Goal: Information Seeking & Learning: Learn about a topic

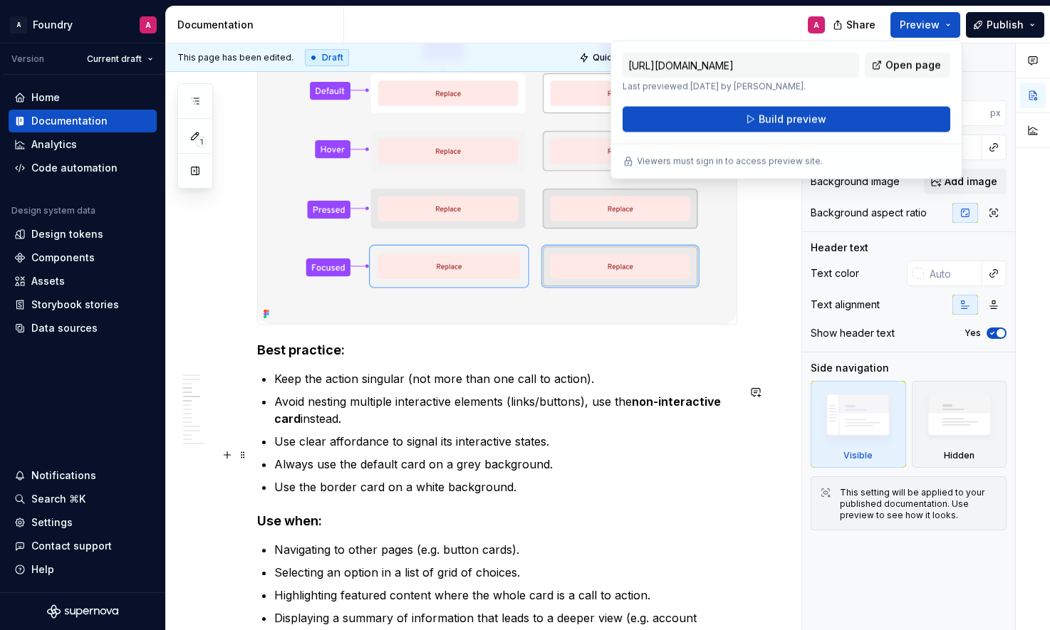
scroll to position [1703, 0]
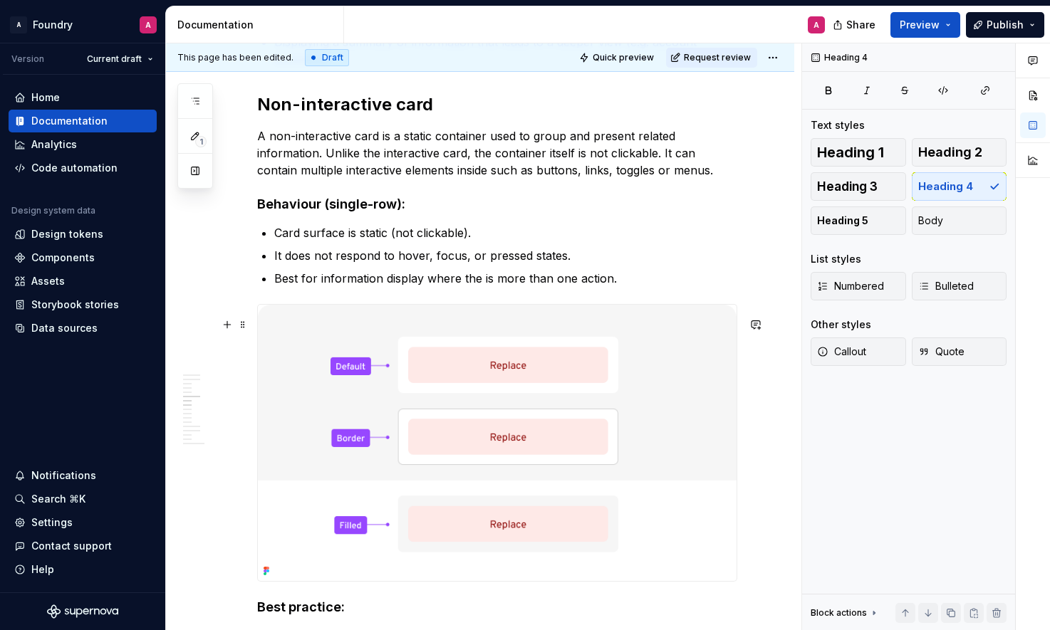
scroll to position [2282, 0]
click at [629, 180] on p "A non-interactive card is a static container used to group and present related …" at bounding box center [497, 153] width 480 height 51
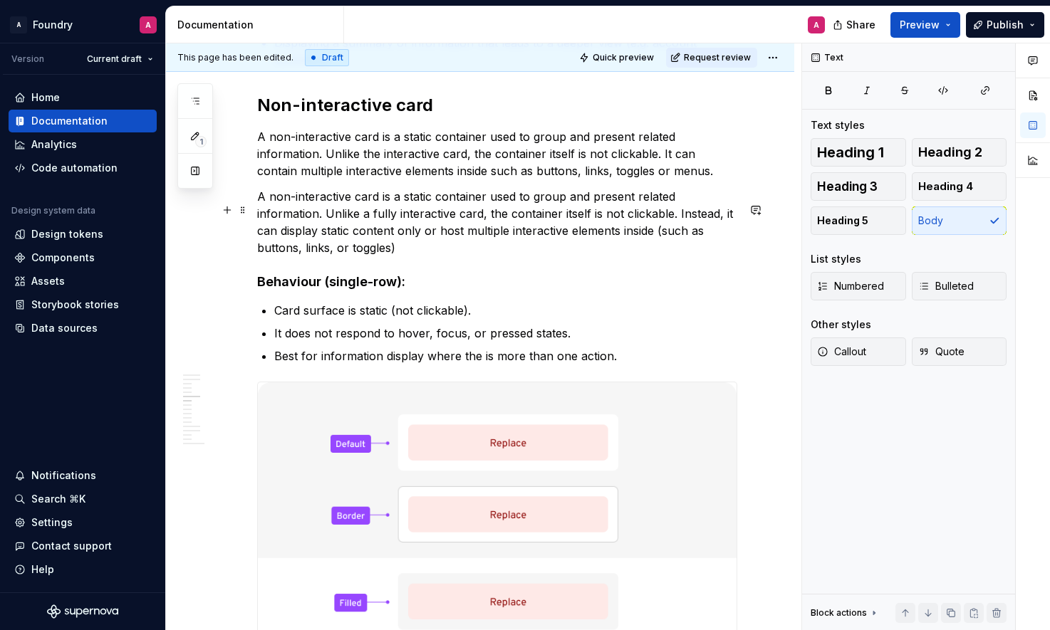
click at [347, 245] on p "A non-interactive card is a static container used to group and present related …" at bounding box center [497, 222] width 480 height 68
click at [360, 243] on p "A non-interactive card is a static container used to group and present related …" at bounding box center [497, 222] width 480 height 68
click at [591, 245] on p "A non-interactive card is a static container used to group and present related …" at bounding box center [497, 222] width 480 height 68
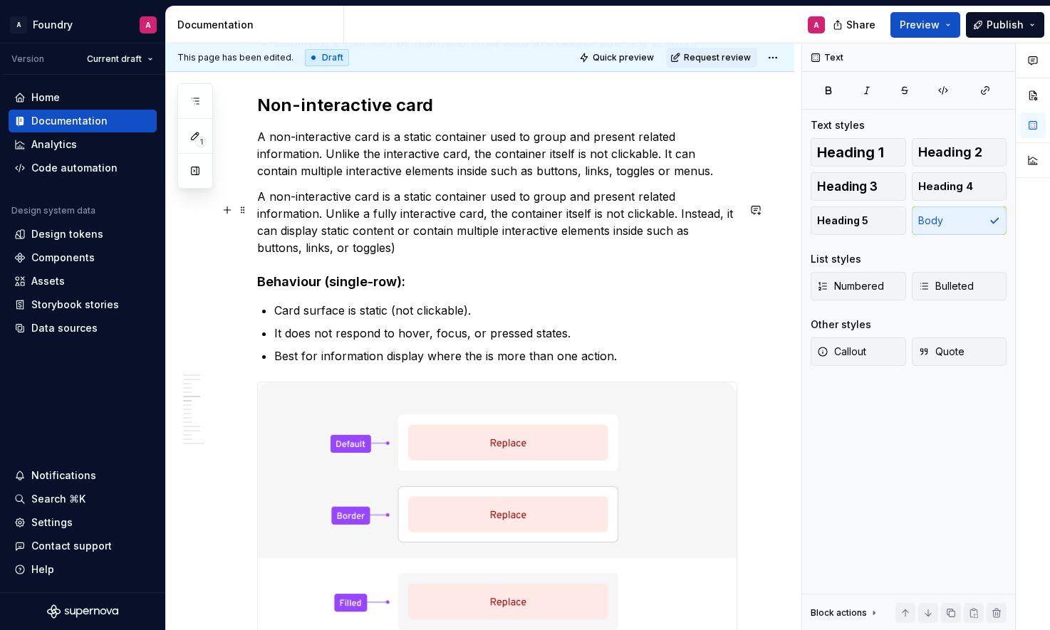
click at [310, 256] on p "A non-interactive card is a static container used to group and present related …" at bounding box center [497, 222] width 480 height 68
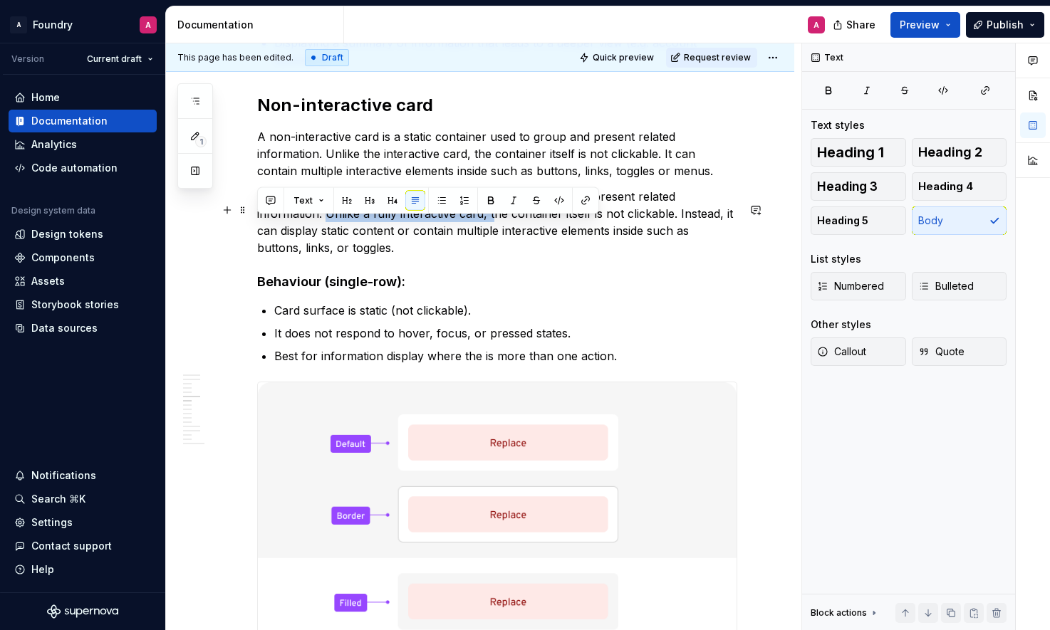
drag, startPoint x: 393, startPoint y: 229, endPoint x: 259, endPoint y: 228, distance: 134.6
click at [259, 228] on p "A non-interactive card is a static container used to group and present related …" at bounding box center [497, 222] width 480 height 68
click at [373, 233] on p "A non-interactive card is a static container used to group and present related …" at bounding box center [497, 222] width 480 height 68
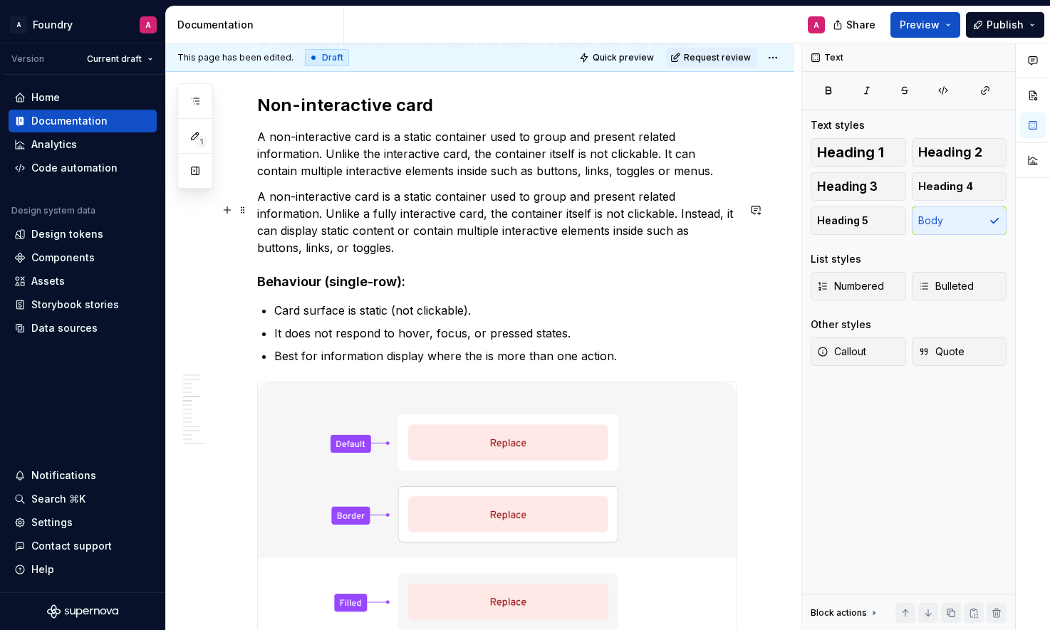
drag, startPoint x: 452, startPoint y: 235, endPoint x: 504, endPoint y: 223, distance: 53.4
click at [453, 235] on p "A non-interactive card is a static container used to group and present related …" at bounding box center [497, 222] width 480 height 68
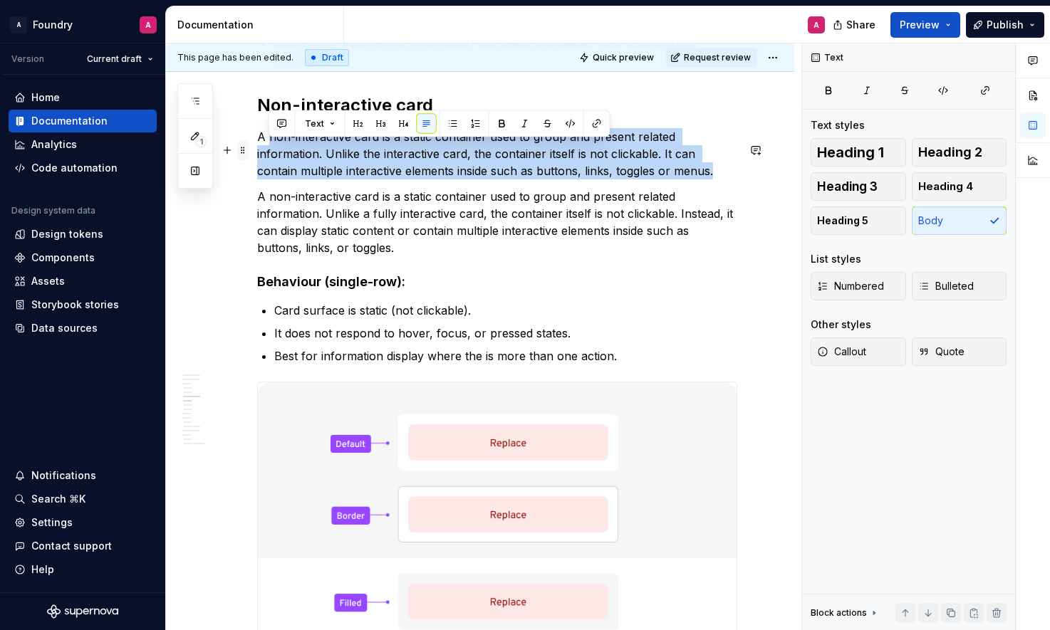
drag, startPoint x: 639, startPoint y: 187, endPoint x: 239, endPoint y: 150, distance: 401.3
click at [257, 150] on div "**********" at bounding box center [497, 613] width 480 height 5192
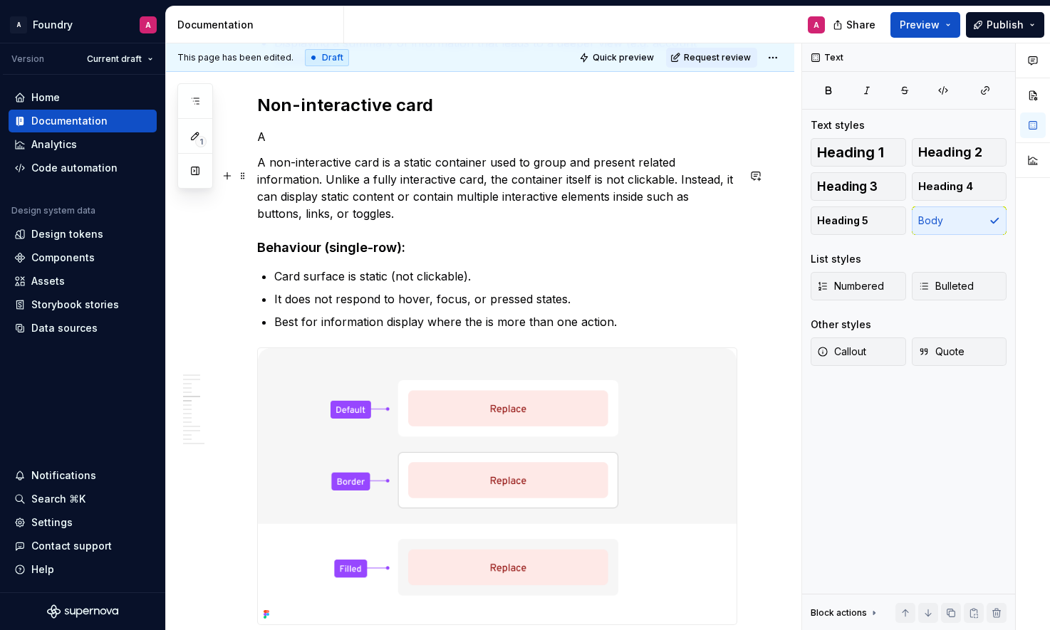
click at [260, 177] on p "A non-interactive card is a static container used to group and present related …" at bounding box center [497, 188] width 480 height 68
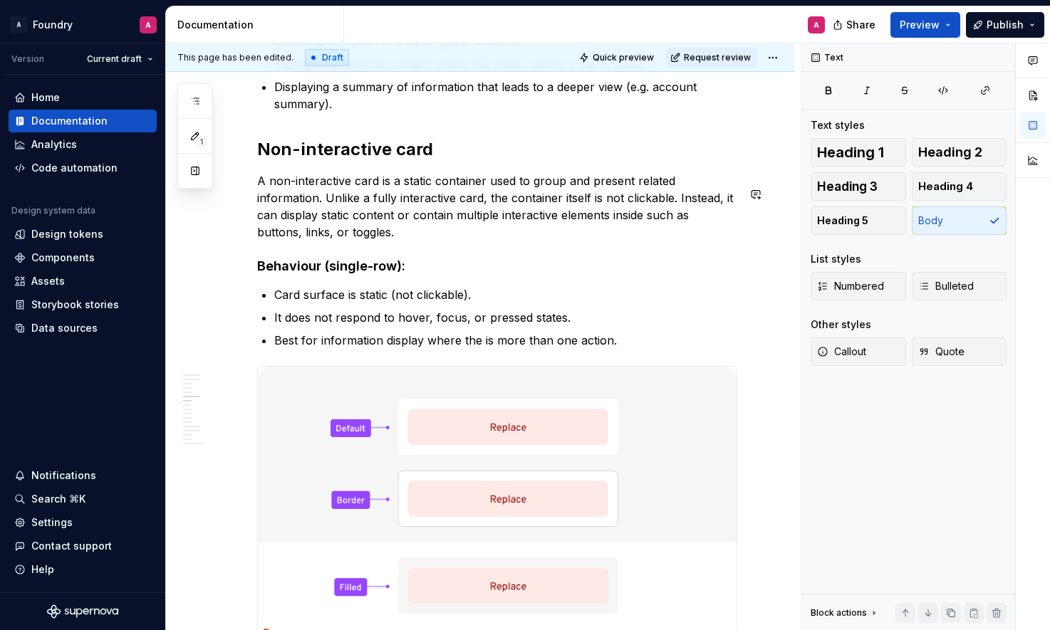
scroll to position [2250, 0]
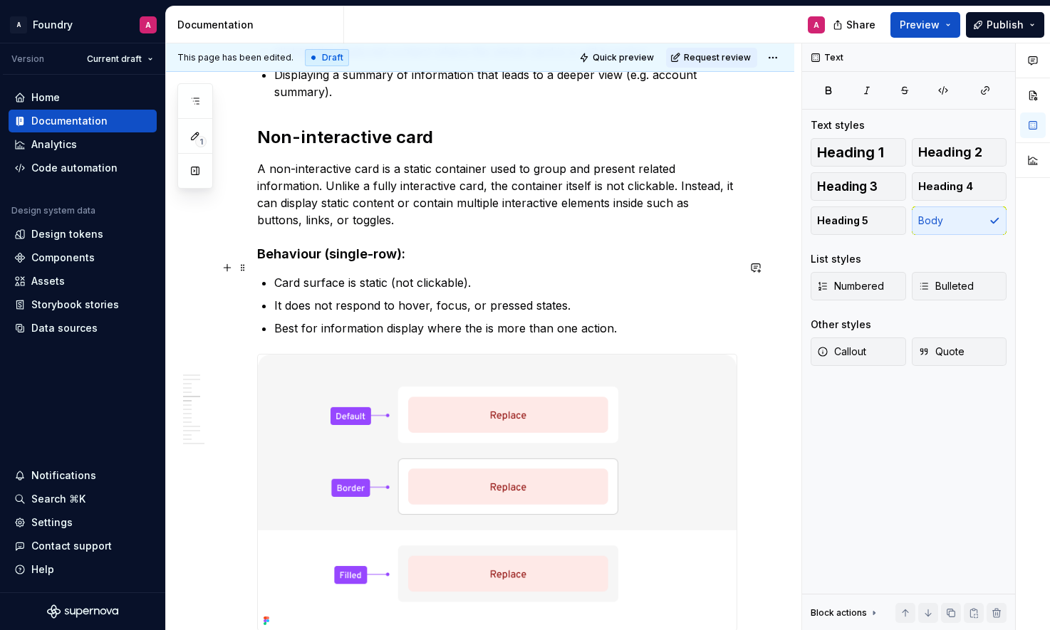
click at [433, 263] on h4 "Behaviour (single-row):" at bounding box center [497, 254] width 480 height 17
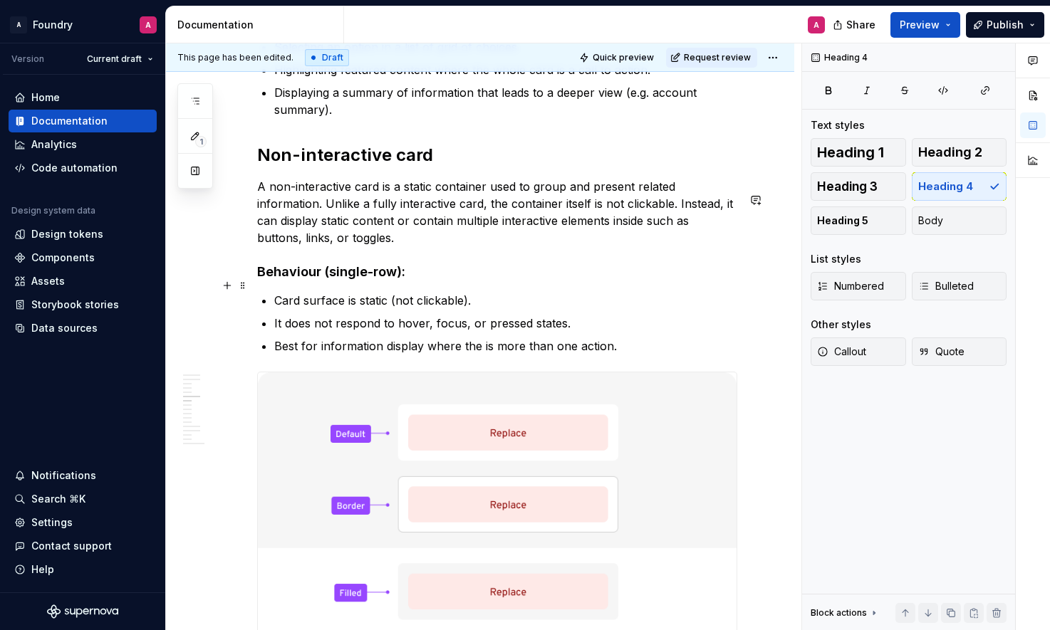
scroll to position [2272, 0]
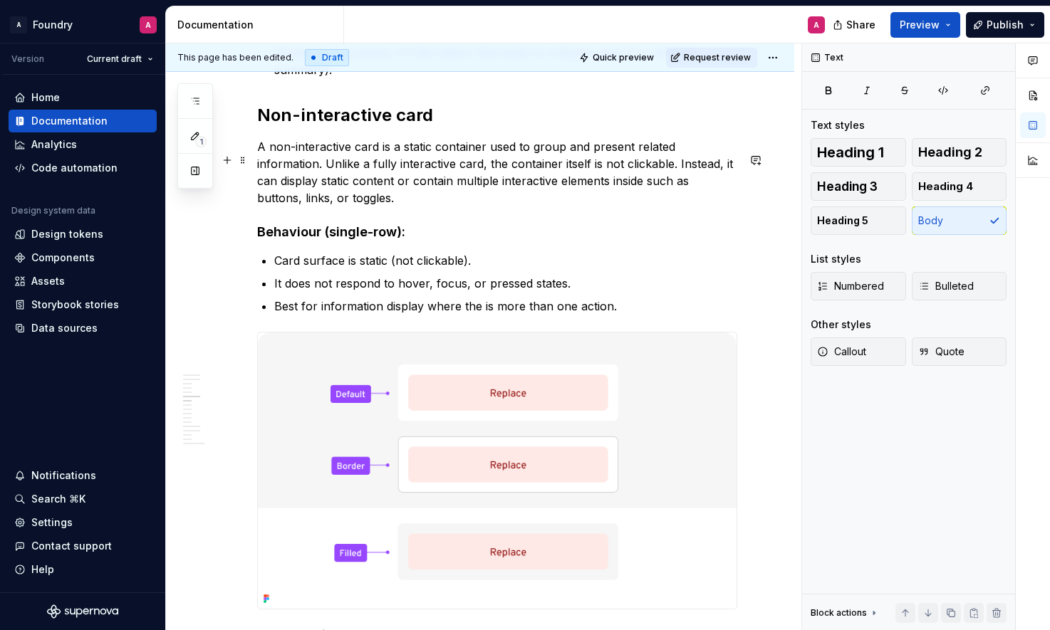
click at [326, 207] on p "A non-interactive card is a static container used to group and present related …" at bounding box center [497, 172] width 480 height 68
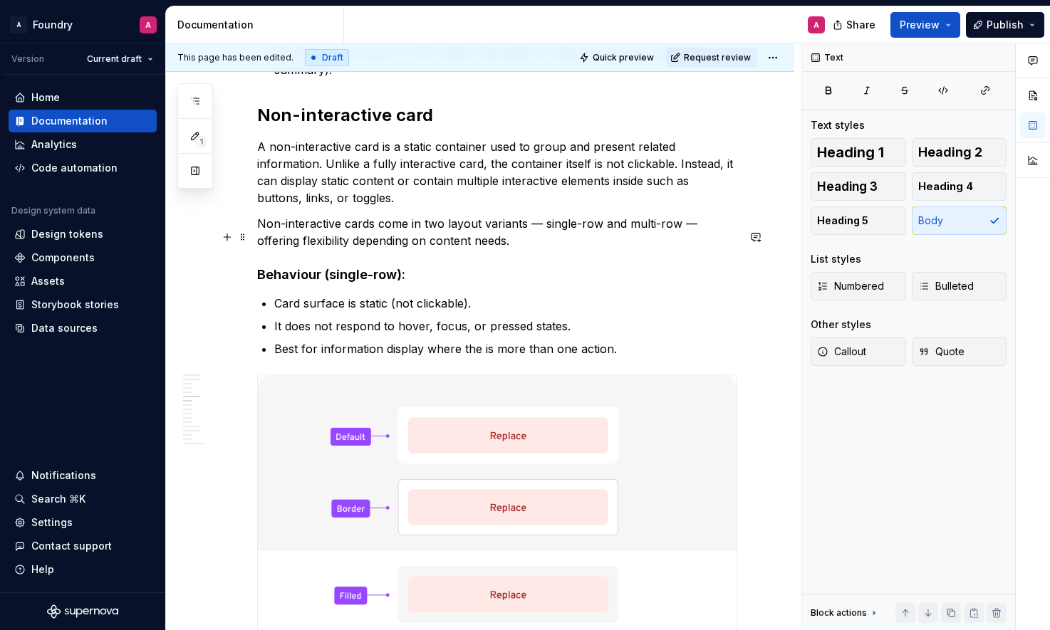
click at [474, 239] on p "Non-interactive cards come in two layout variants — single-row and multi-row — …" at bounding box center [497, 232] width 480 height 34
click at [446, 239] on p "Non-interactive cards come in two layout variants — single-row and multi-row — …" at bounding box center [497, 232] width 480 height 34
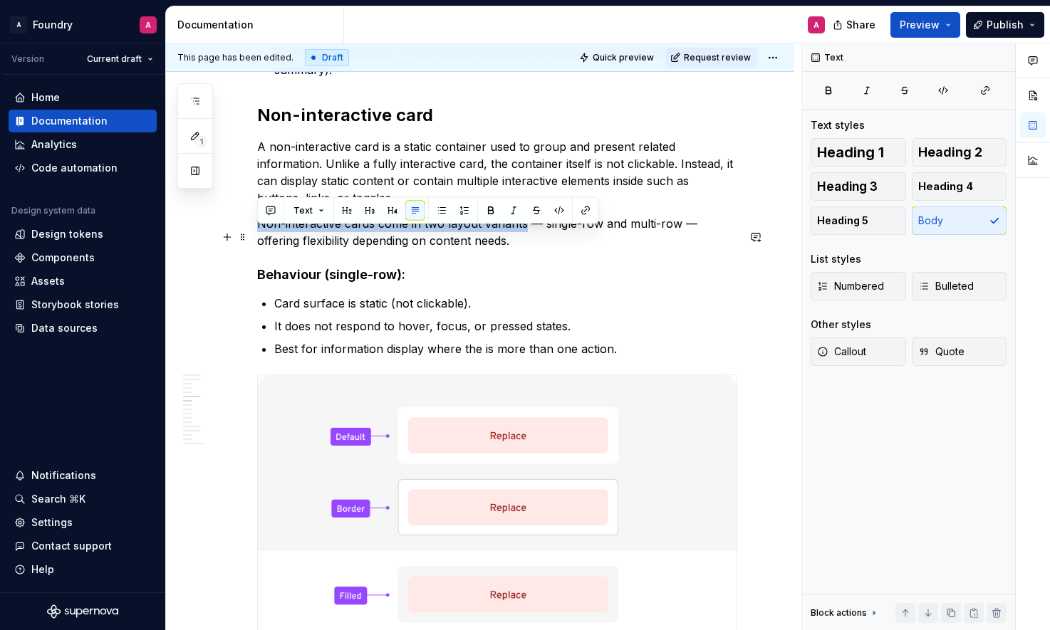
drag, startPoint x: 395, startPoint y: 238, endPoint x: 259, endPoint y: 238, distance: 136.1
click at [259, 238] on p "Non-interactive cards come in two layout variants — single-row and multi-row — …" at bounding box center [497, 232] width 480 height 34
click at [504, 246] on p "Non-interactive cards come in two layout variants — single-row and multi-row — …" at bounding box center [497, 232] width 480 height 34
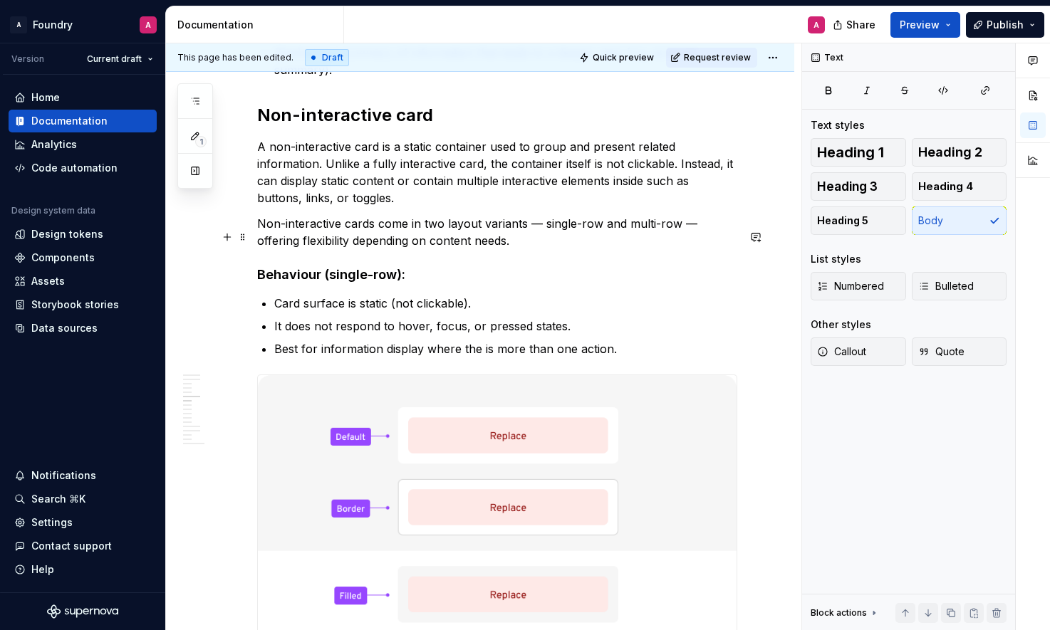
click at [543, 237] on p "Non-interactive cards come in two layout variants — single-row and multi-row — …" at bounding box center [497, 232] width 480 height 34
click at [683, 237] on p "Non-interactive cards come in two layout variants, single-row and multi-row — o…" at bounding box center [497, 232] width 480 height 34
click at [381, 239] on p "Non-interactive cards come in two layout variants, single-row and multi-row off…" at bounding box center [497, 232] width 480 height 34
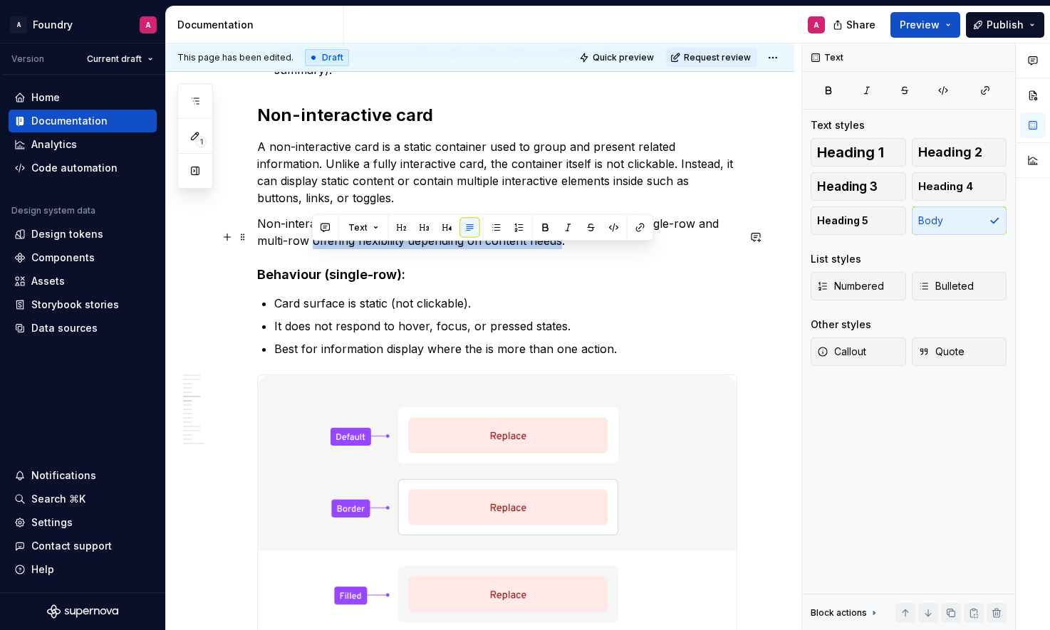
drag, startPoint x: 374, startPoint y: 254, endPoint x: 560, endPoint y: 251, distance: 185.9
click at [560, 249] on p "Non-interactive cards offer flexibility and come in two layout variants, single…" at bounding box center [497, 232] width 480 height 34
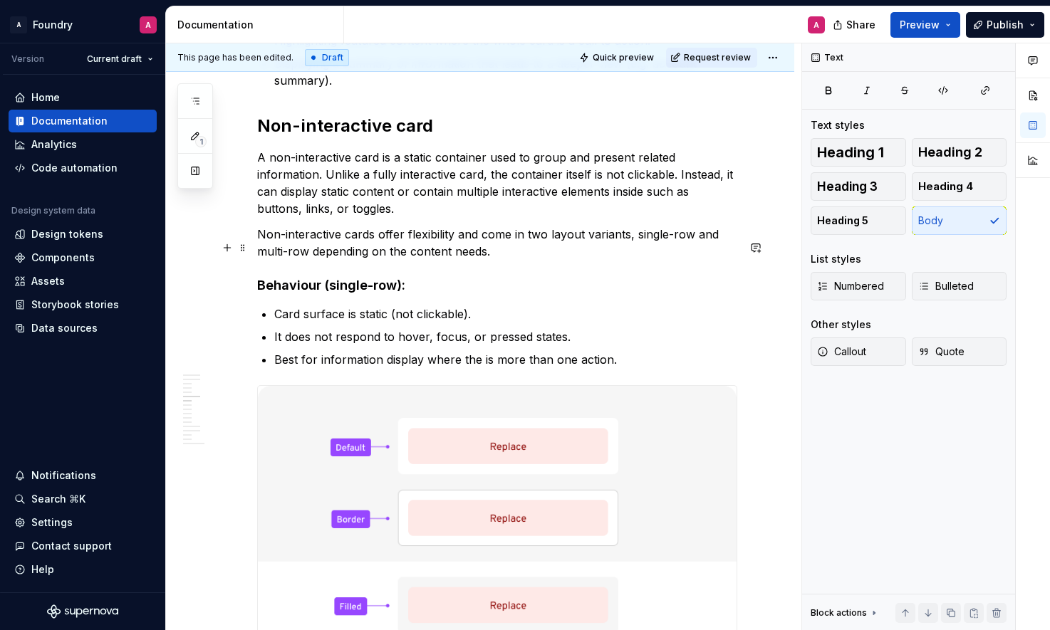
click at [264, 249] on p "Non-interactive cards offer flexibility and come in two layout variants, single…" at bounding box center [497, 243] width 480 height 34
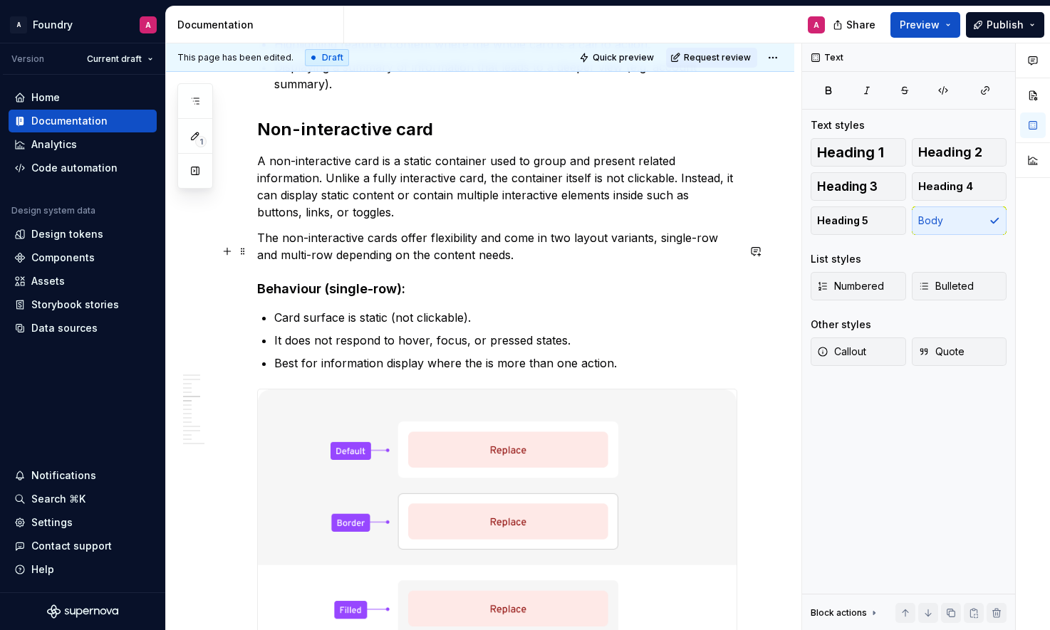
click at [394, 251] on p "The non-interactive cards offer flexibility and come in two layout variants, si…" at bounding box center [497, 246] width 480 height 34
click at [417, 252] on p "The non-interactive card offer flexibility and come in two layout variants, sin…" at bounding box center [497, 246] width 480 height 34
click at [531, 254] on p "The non-interactive card offers flexibility and come in two layout variants, si…" at bounding box center [497, 246] width 480 height 34
click at [597, 250] on p "The non-interactive card offers flexibility and comes in two layout variants, s…" at bounding box center [497, 246] width 480 height 34
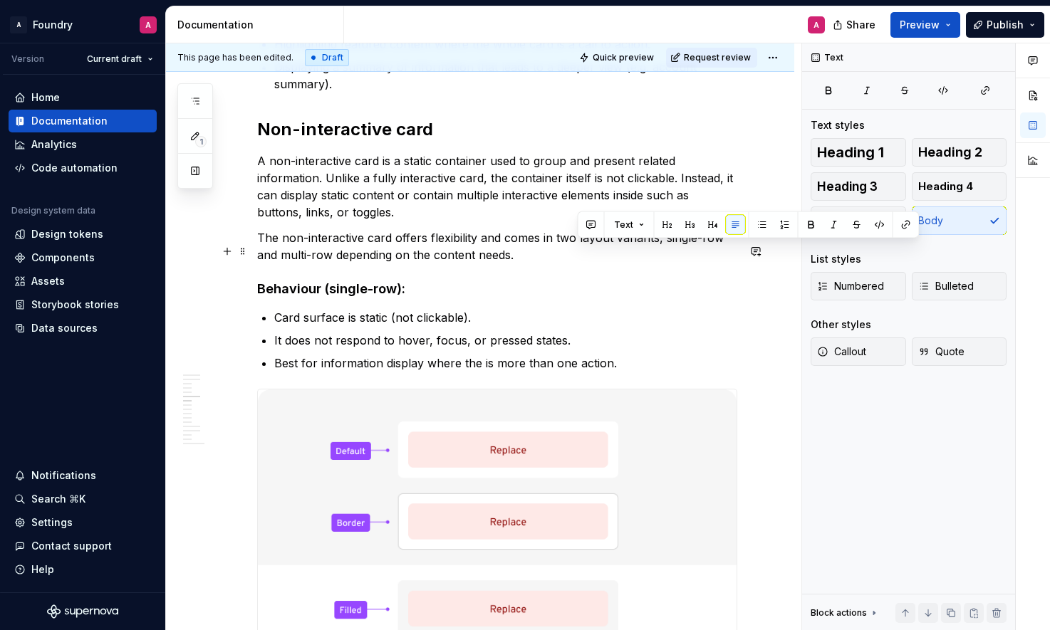
click at [529, 264] on p "The non-interactive card offers flexibility and comes in two layout variants, s…" at bounding box center [497, 246] width 480 height 34
click at [392, 256] on p "The non-interactive card offers flexibility and comes in two layout variants, s…" at bounding box center [497, 246] width 480 height 34
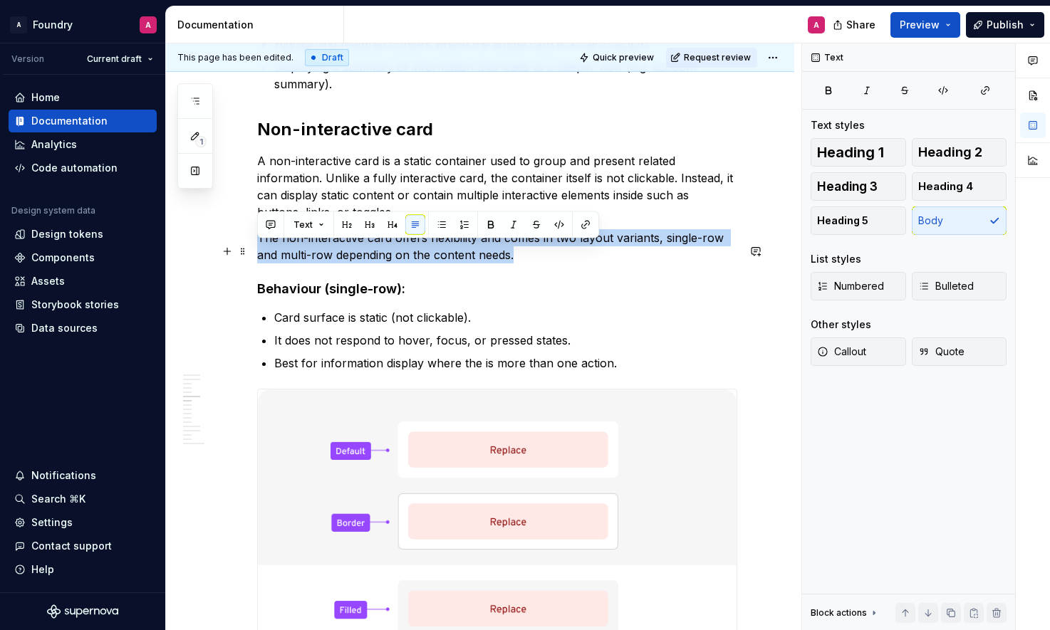
click at [392, 256] on p "The non-interactive card offers flexibility and comes in two layout variants, s…" at bounding box center [497, 246] width 480 height 34
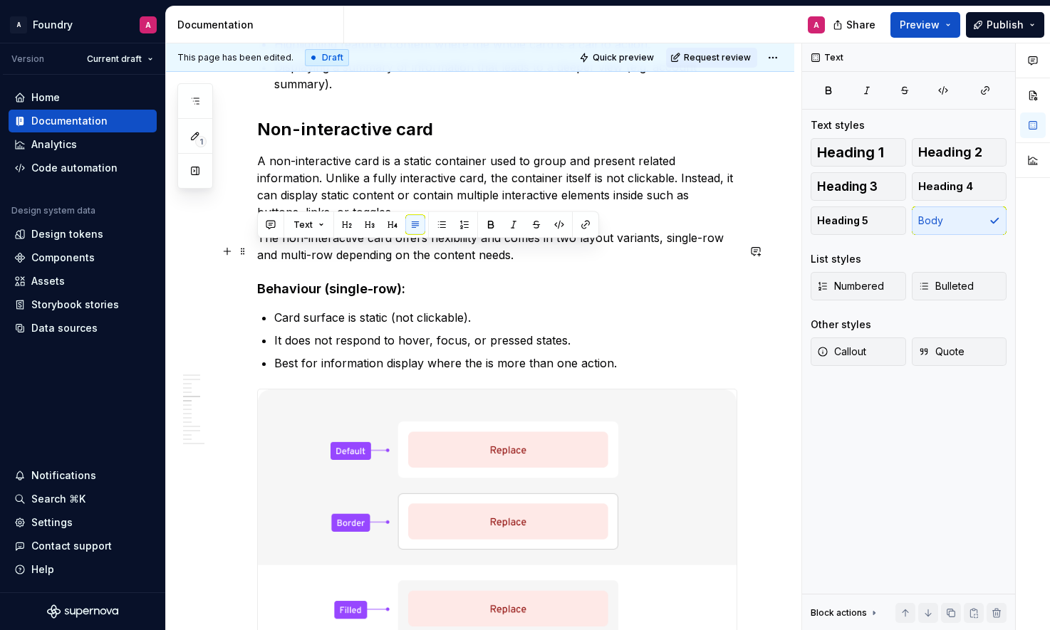
click at [503, 264] on p "The non-interactive card offers flexibility and comes in two layout variants, s…" at bounding box center [497, 246] width 480 height 34
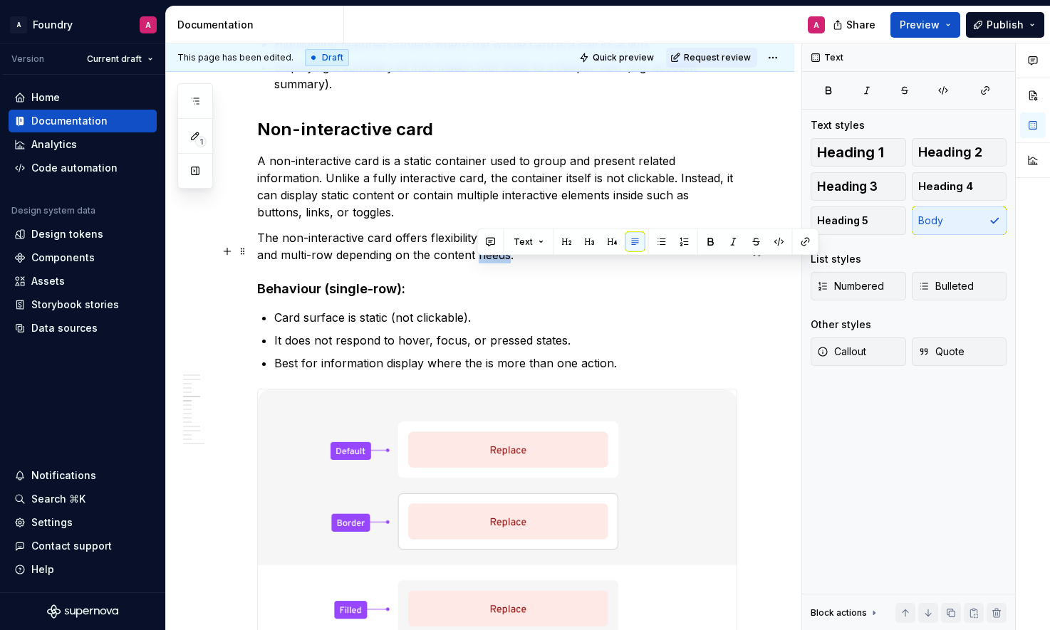
click at [503, 264] on p "The non-interactive card offers flexibility and comes in two layout variants, s…" at bounding box center [497, 246] width 480 height 34
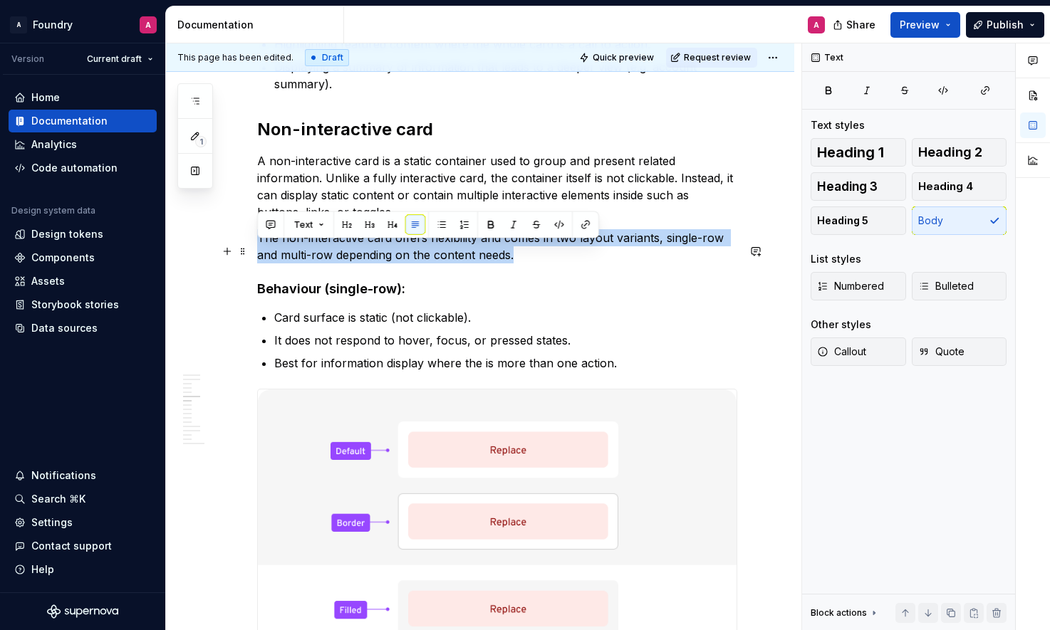
click at [543, 264] on p "The non-interactive card offers flexibility and comes in two layout variants, s…" at bounding box center [497, 246] width 480 height 34
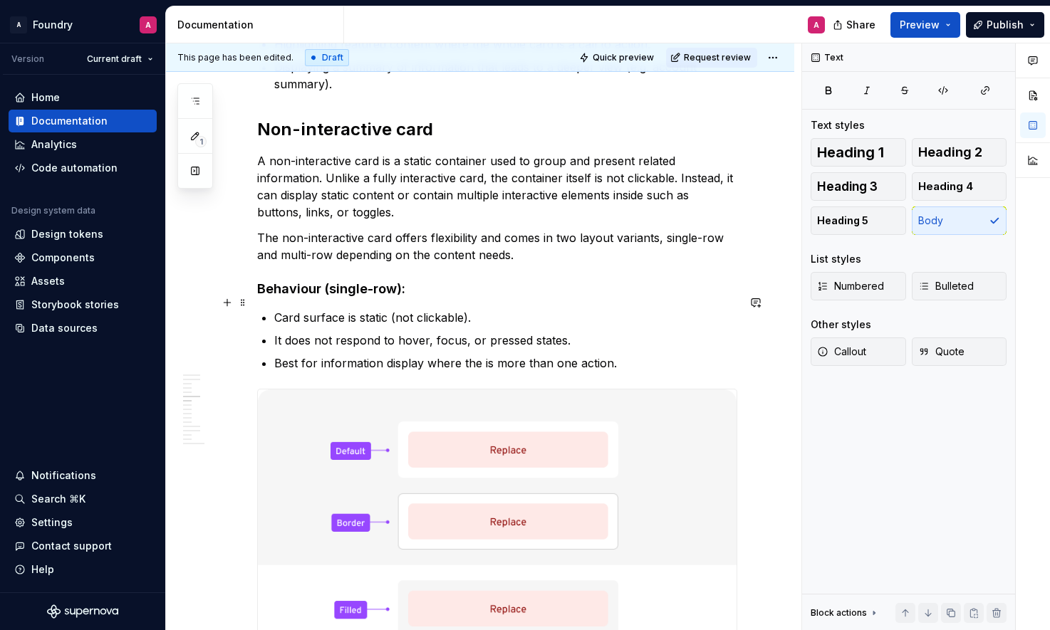
click at [540, 298] on h4 "Behaviour (single-row):" at bounding box center [497, 289] width 480 height 17
click at [524, 264] on p "The non-interactive card offers flexibility and comes in two layout variants, s…" at bounding box center [497, 246] width 480 height 34
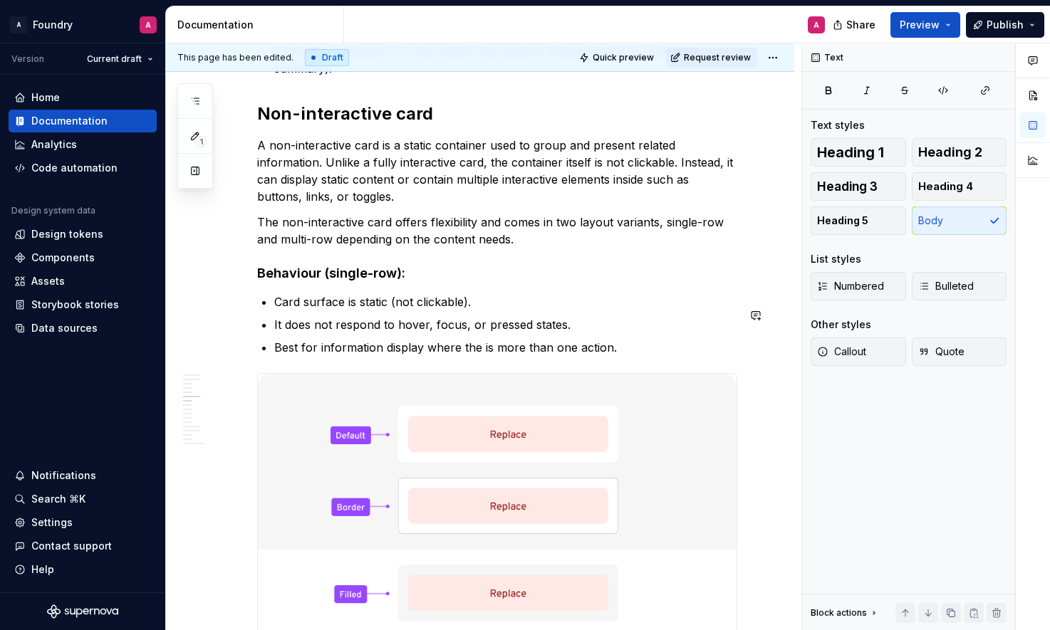
scroll to position [2274, 0]
click at [306, 425] on img at bounding box center [497, 511] width 479 height 277
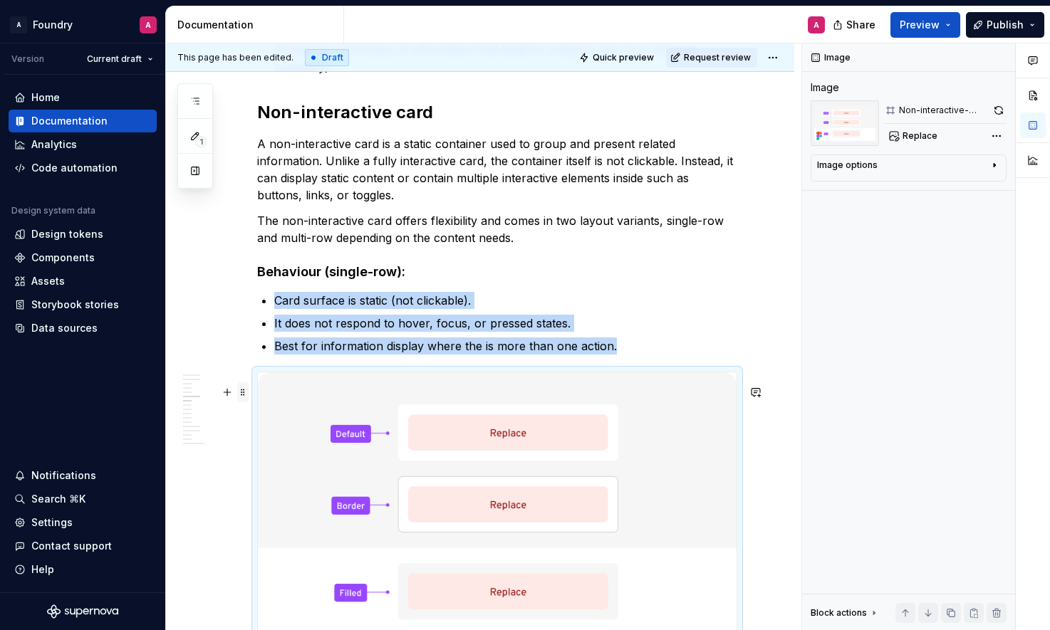
click at [240, 390] on span at bounding box center [242, 393] width 11 height 20
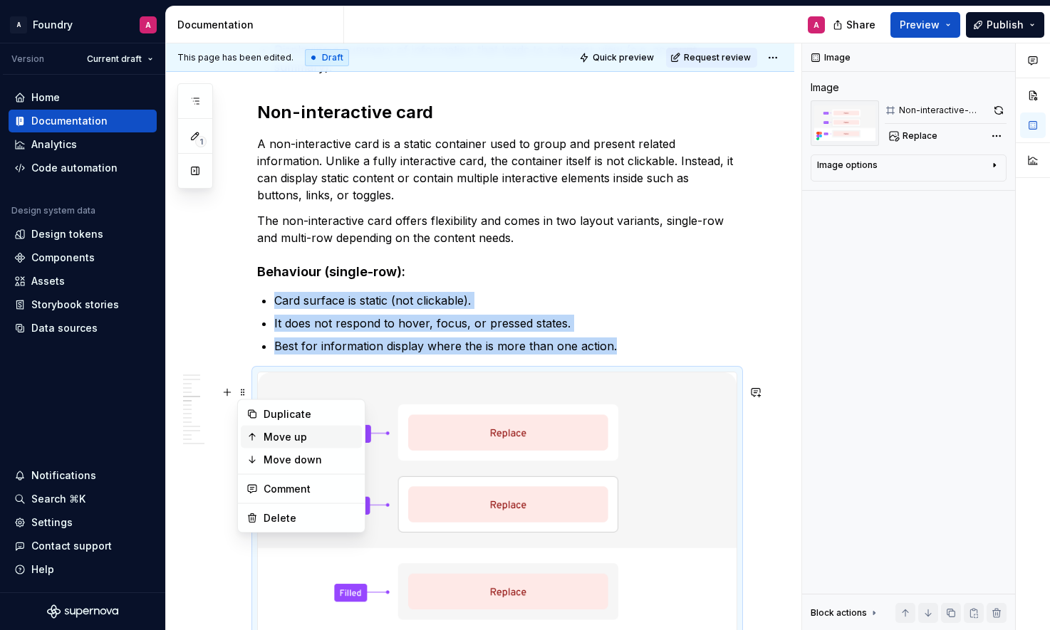
click at [313, 437] on div "Move up" at bounding box center [310, 437] width 93 height 14
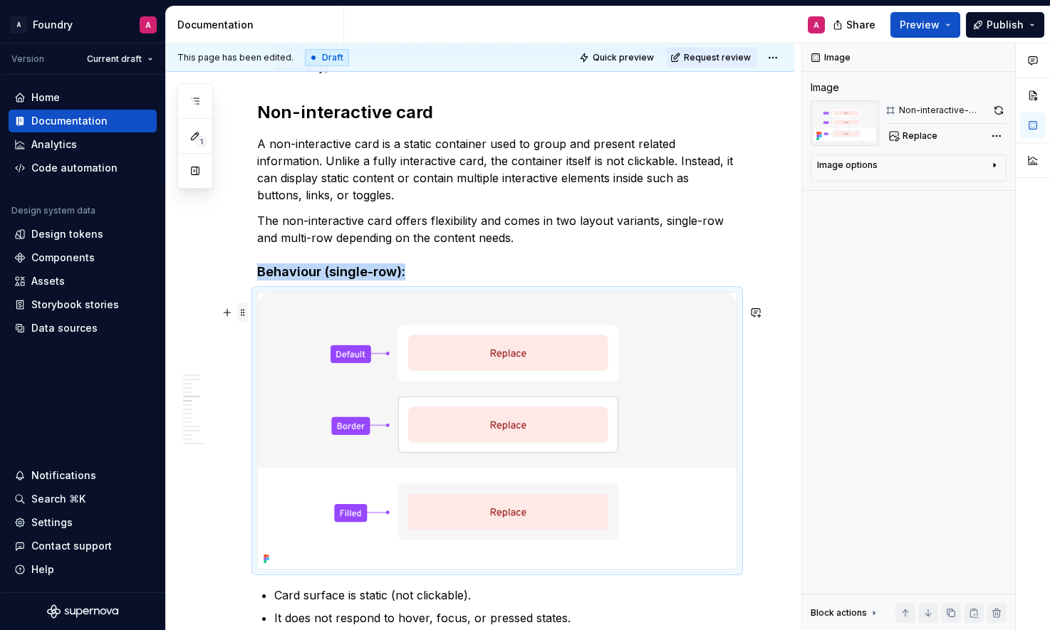
click at [244, 309] on span at bounding box center [242, 313] width 11 height 20
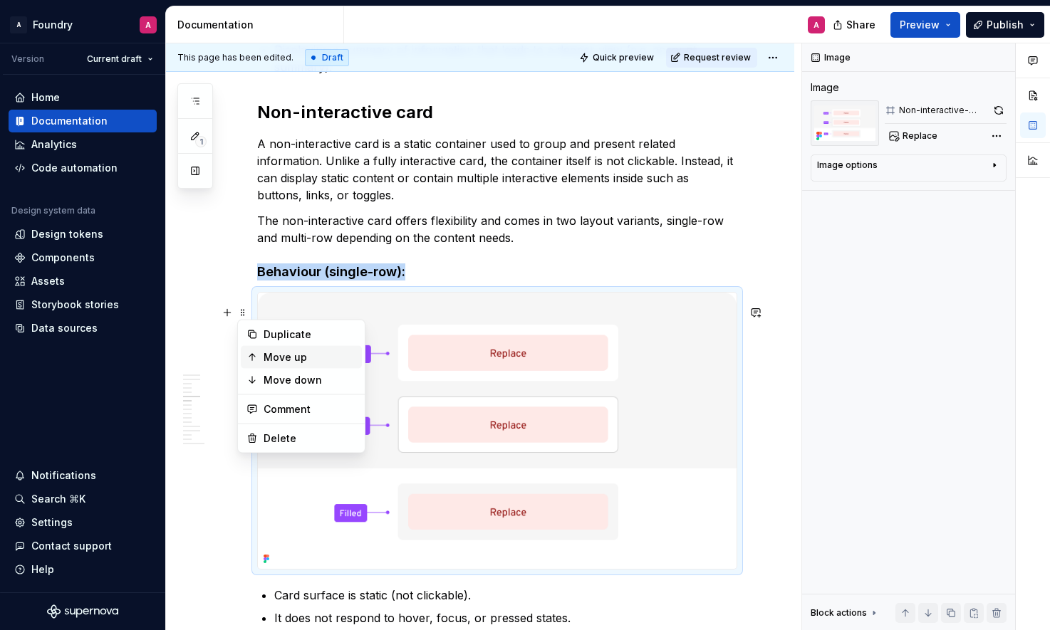
click at [286, 355] on div "Move up" at bounding box center [310, 357] width 93 height 14
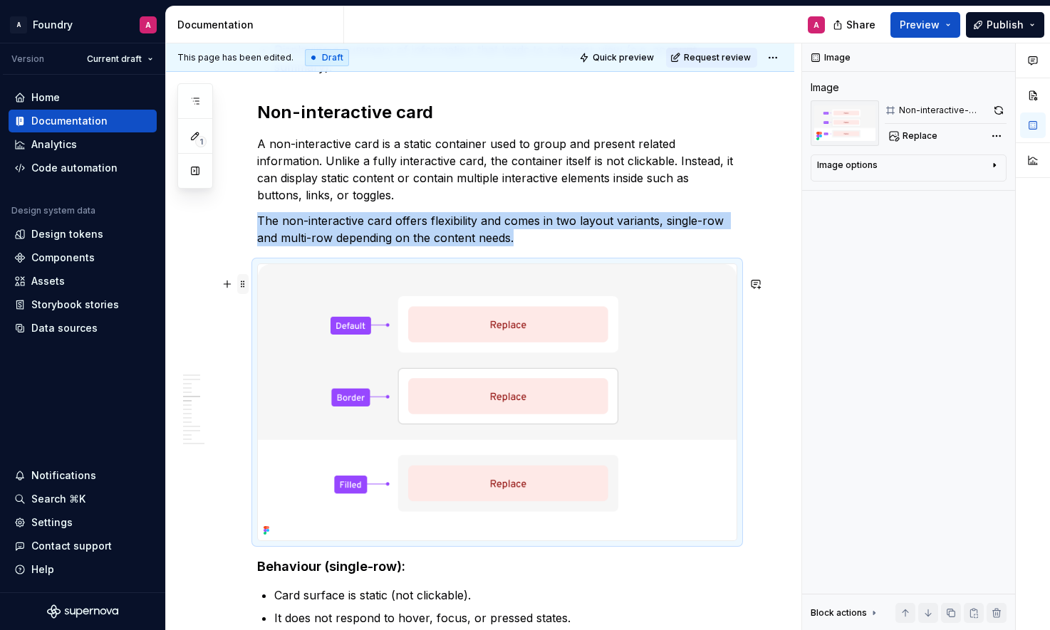
click at [239, 281] on span at bounding box center [242, 284] width 11 height 20
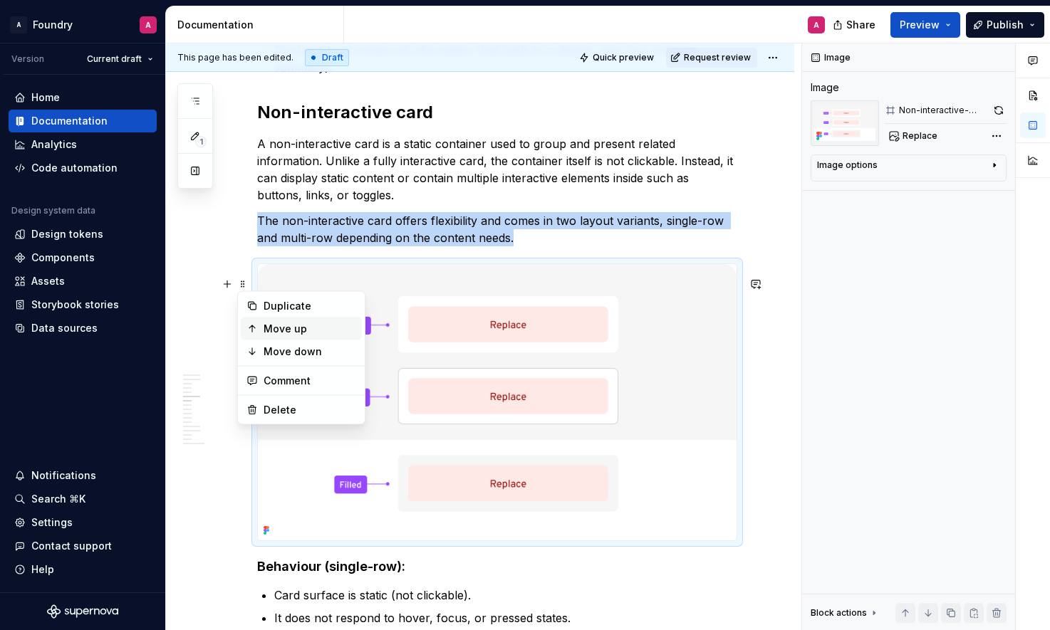
click at [298, 326] on div "Move up" at bounding box center [310, 329] width 93 height 14
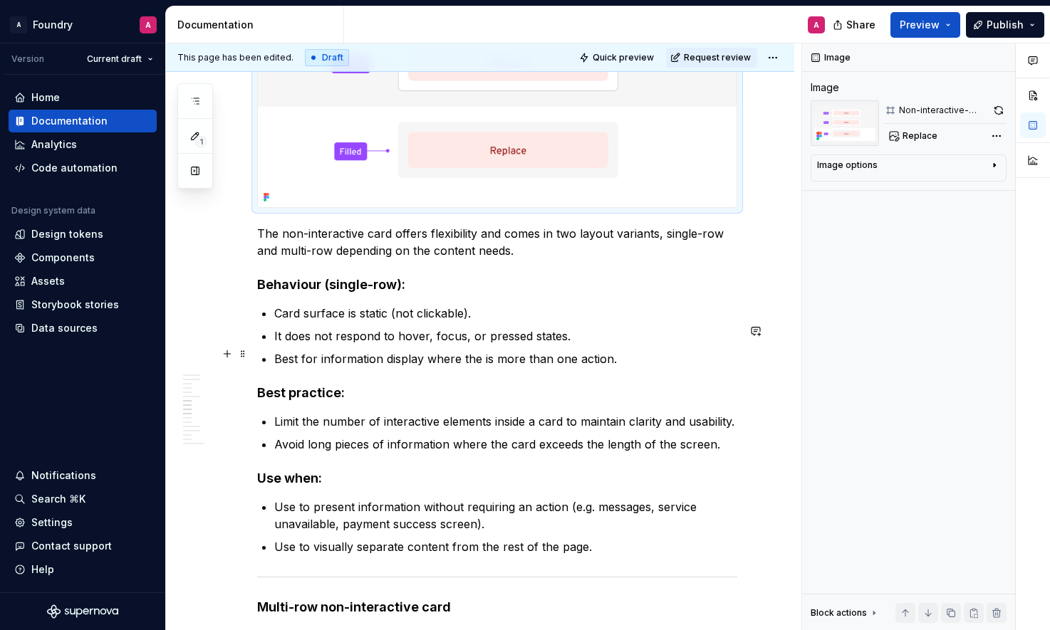
scroll to position [2614, 0]
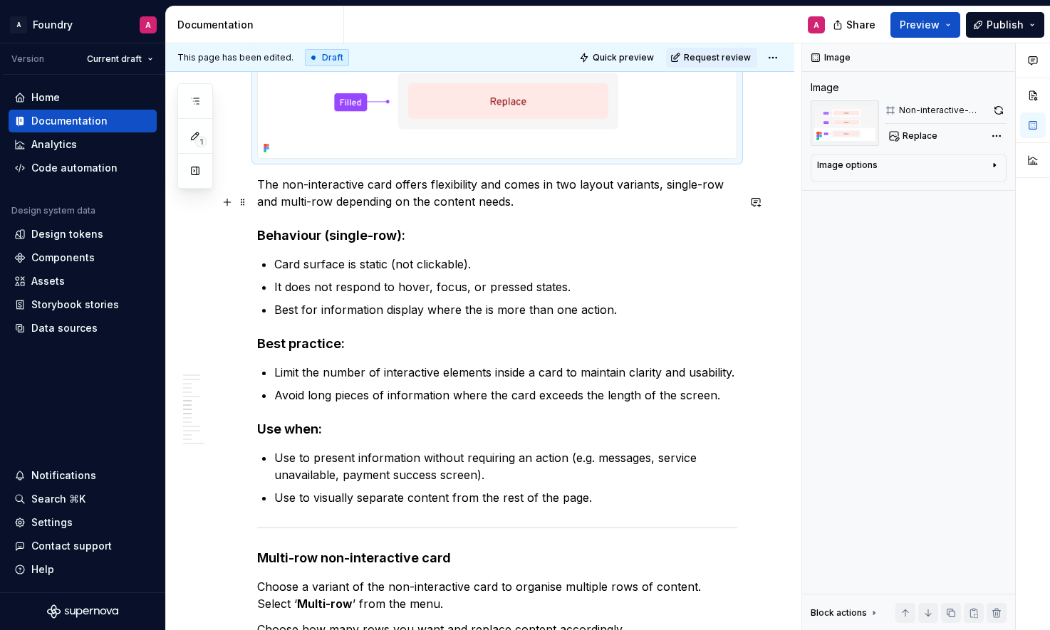
click at [529, 210] on p "The non-interactive card offers flexibility and comes in two layout variants, s…" at bounding box center [497, 193] width 480 height 34
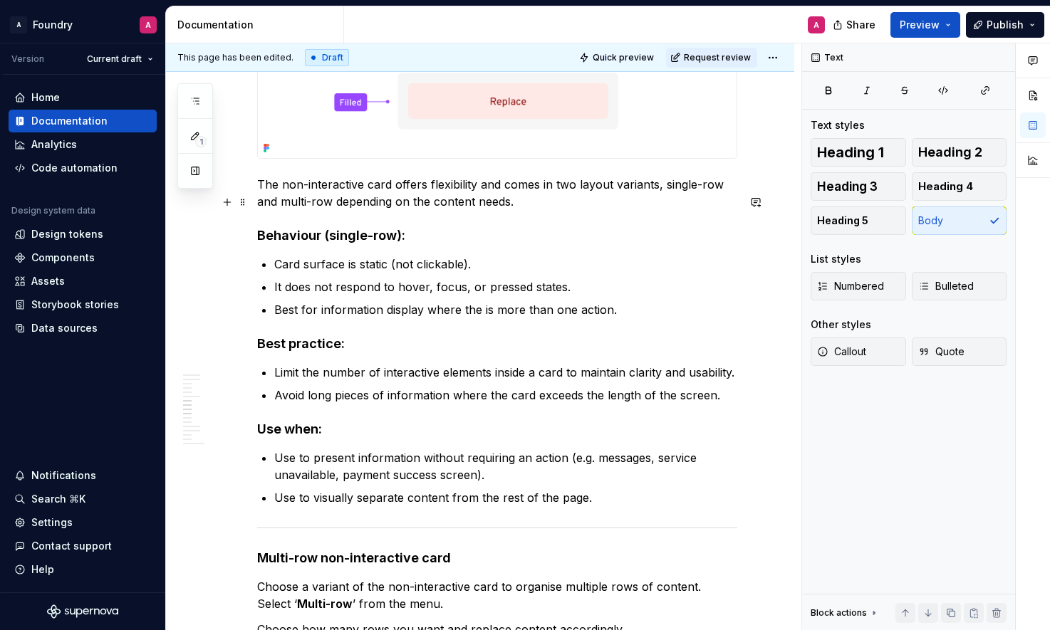
click at [424, 210] on p "The non-interactive card offers flexibility and comes in two layout variants, s…" at bounding box center [497, 193] width 480 height 34
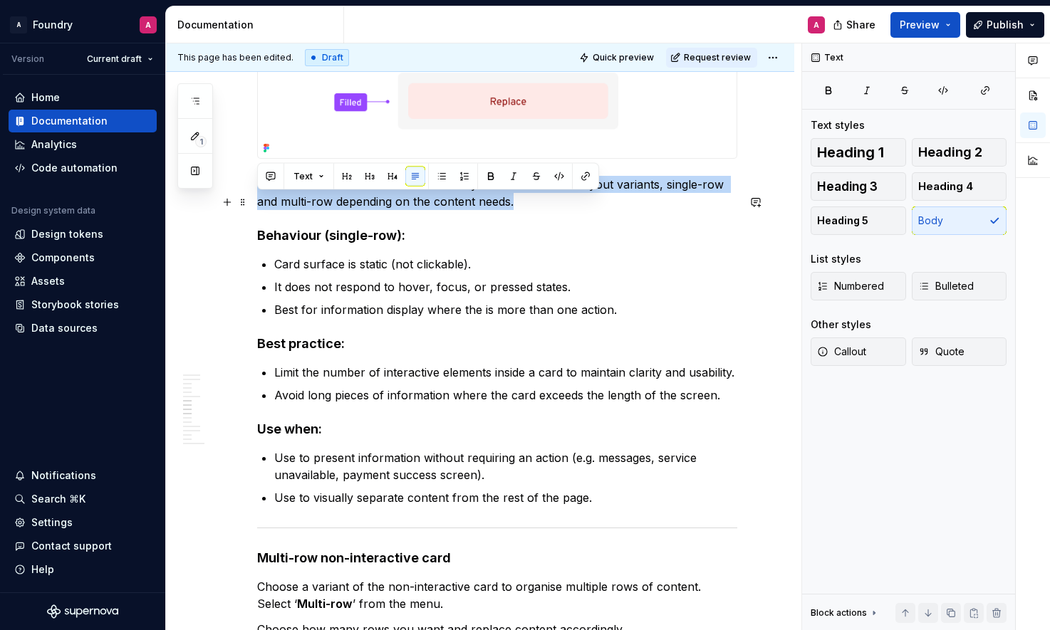
click at [424, 210] on p "The non-interactive card offers flexibility and comes in two layout variants, s…" at bounding box center [497, 193] width 480 height 34
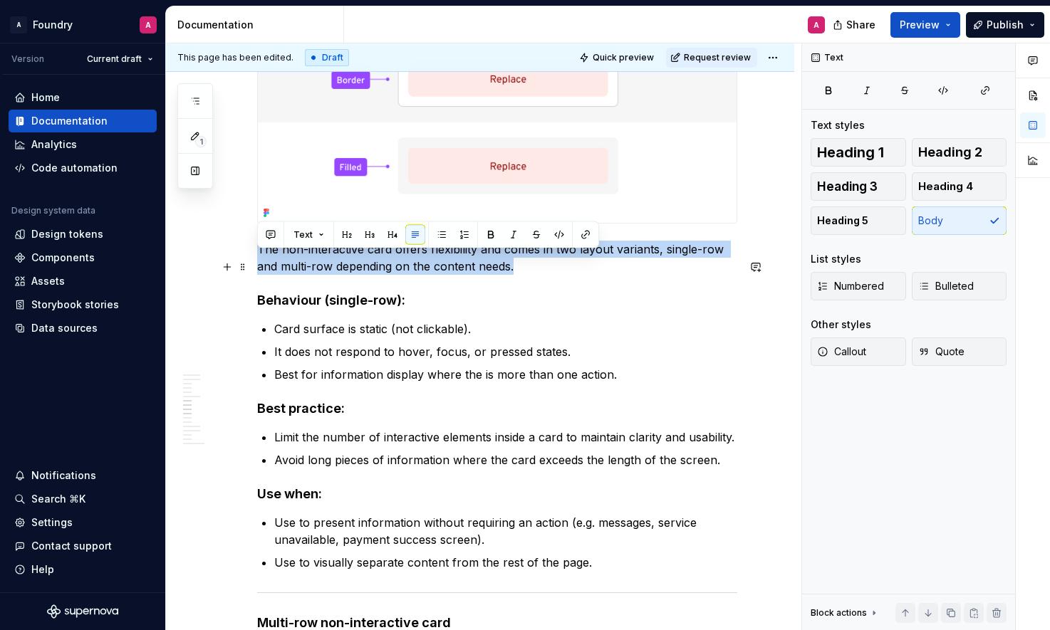
scroll to position [2532, 0]
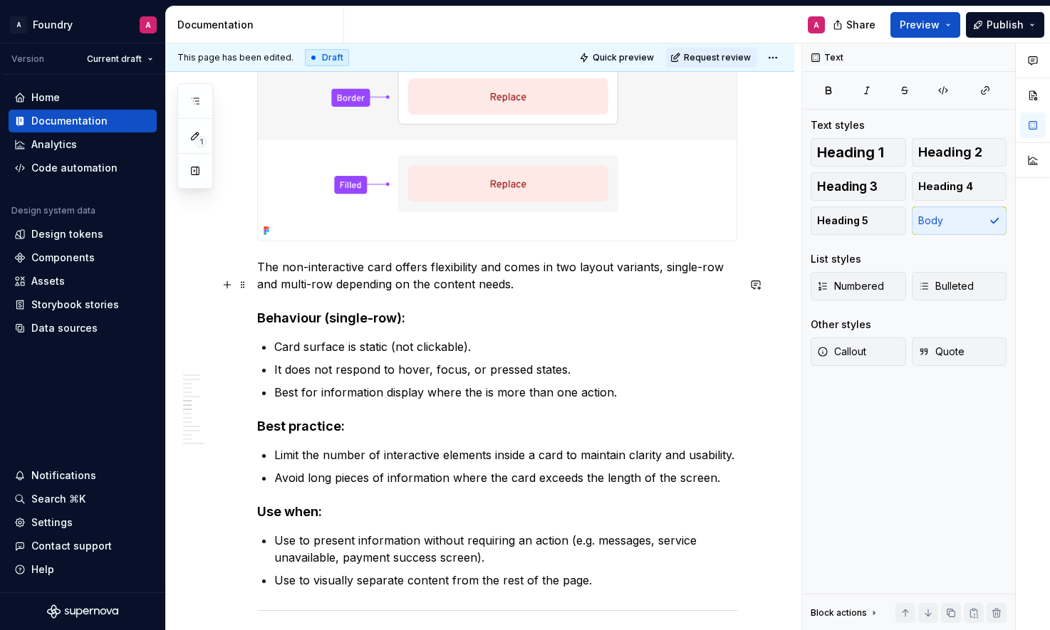
click at [522, 293] on p "The non-interactive card offers flexibility and comes in two layout variants, s…" at bounding box center [497, 276] width 480 height 34
click at [532, 293] on p "The non-interactive card offers flexibility and comes in two layout variants, s…" at bounding box center [497, 276] width 480 height 34
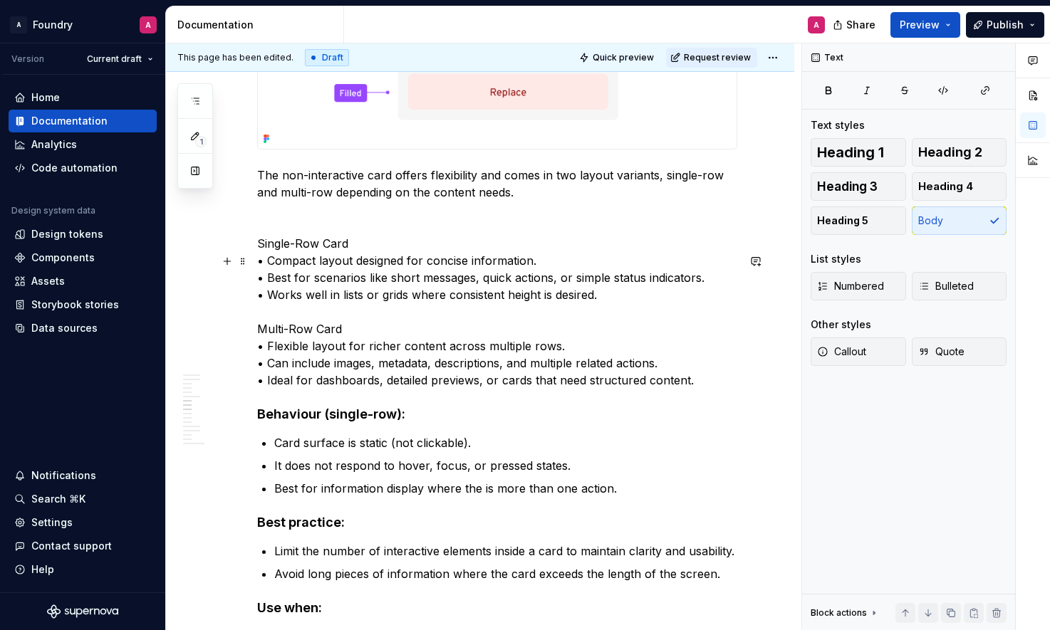
scroll to position [2623, 0]
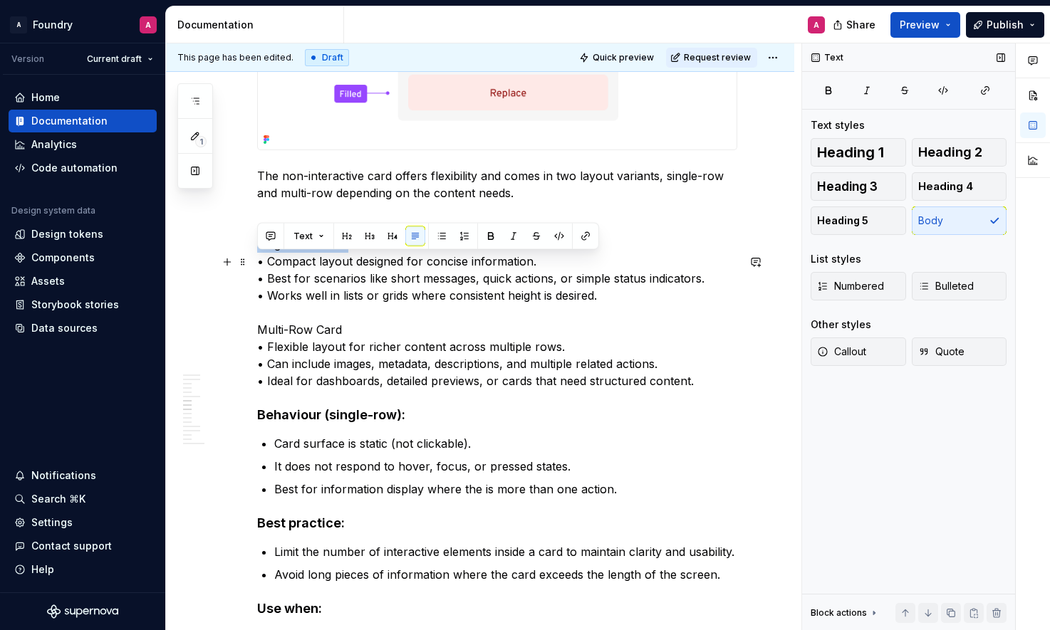
drag, startPoint x: 314, startPoint y: 263, endPoint x: 950, endPoint y: 213, distance: 638.1
click at [250, 261] on div "**********" at bounding box center [480, 439] width 628 height 5595
click at [947, 193] on span "Heading 4" at bounding box center [945, 187] width 55 height 14
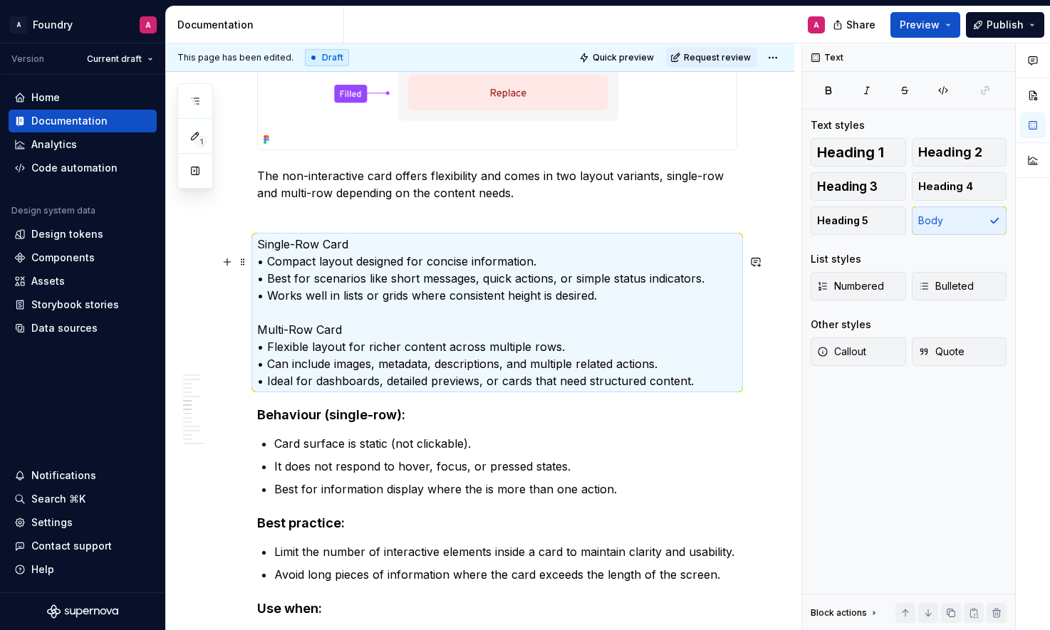
click at [316, 281] on p "Single-Row Card • Compact layout designed for concise information. • Best for s…" at bounding box center [497, 313] width 480 height 154
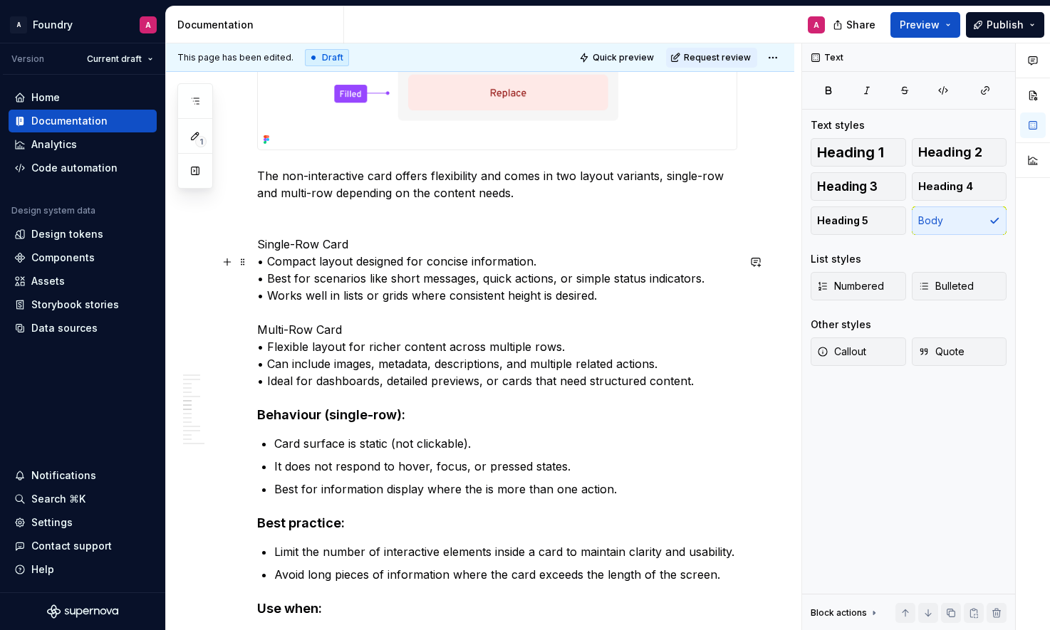
click at [311, 308] on p "Single-Row Card • Compact layout designed for concise information. • Best for s…" at bounding box center [497, 313] width 480 height 154
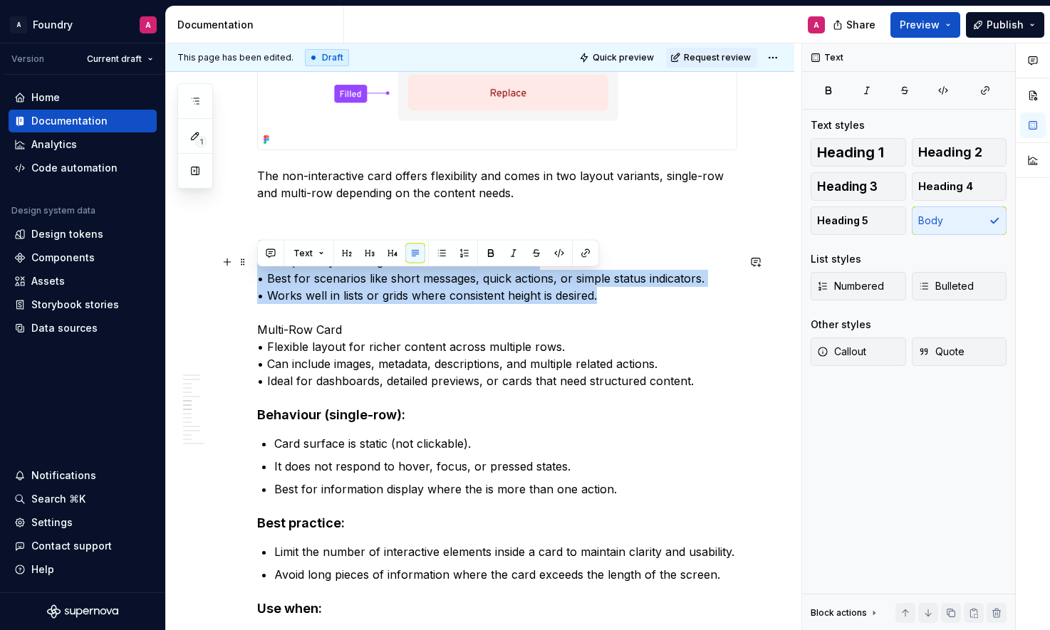
drag, startPoint x: 603, startPoint y: 317, endPoint x: 249, endPoint y: 273, distance: 356.8
click at [247, 273] on div "**********" at bounding box center [480, 439] width 628 height 5595
click at [987, 275] on button "Bulleted" at bounding box center [959, 286] width 95 height 28
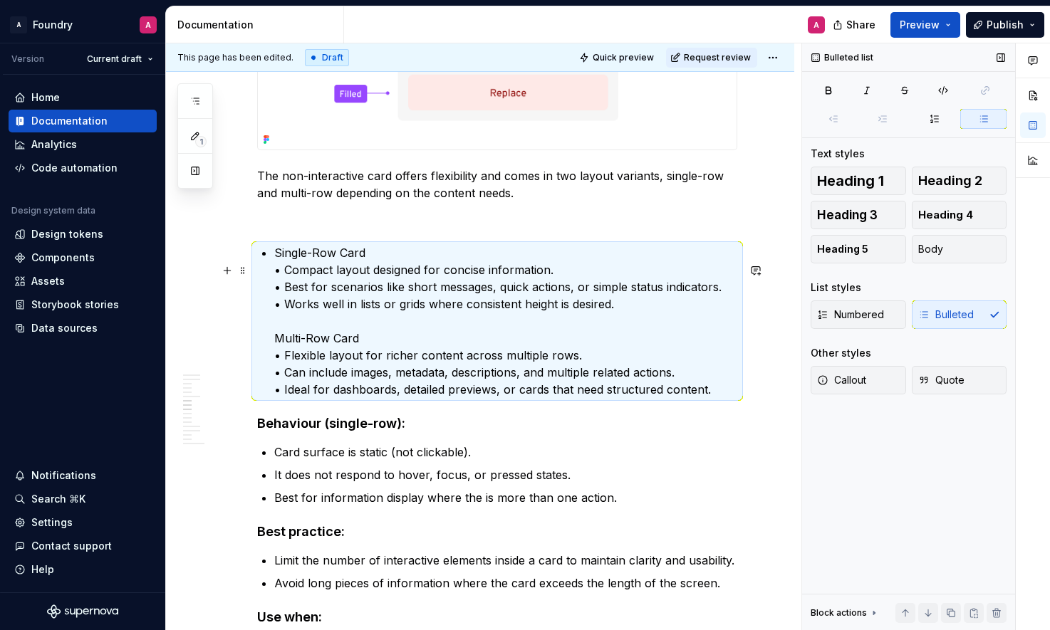
click at [350, 342] on p "Single-Row Card • Compact layout designed for concise information. • Best for s…" at bounding box center [505, 321] width 463 height 154
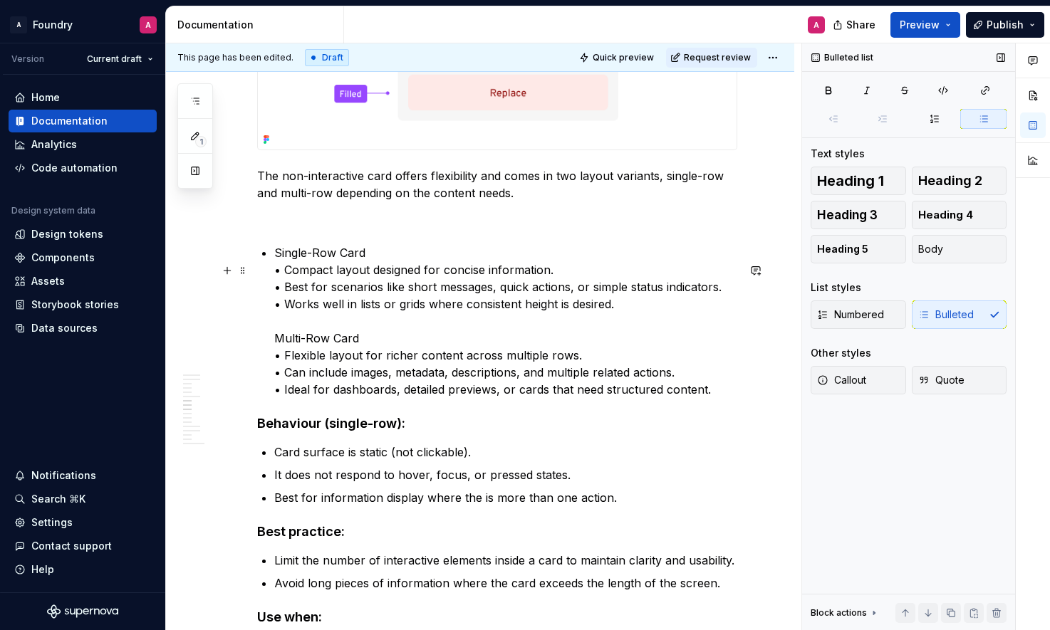
click at [285, 288] on p "Single-Row Card • Compact layout designed for concise information. • Best for s…" at bounding box center [505, 321] width 463 height 154
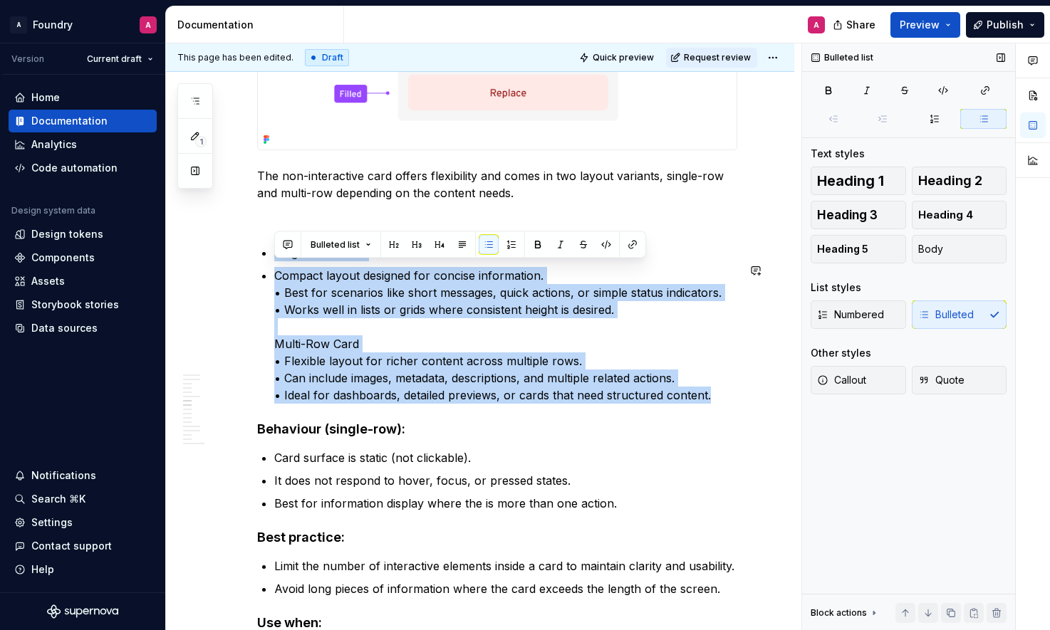
drag, startPoint x: 464, startPoint y: 357, endPoint x: 271, endPoint y: 256, distance: 217.9
click at [271, 255] on div "**********" at bounding box center [497, 360] width 480 height 5369
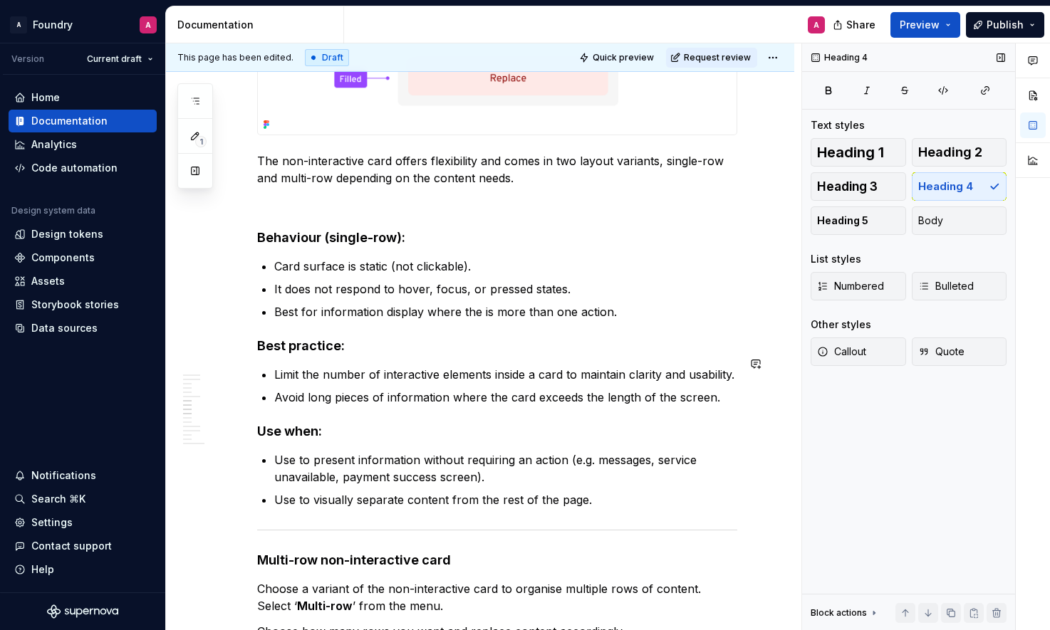
scroll to position [2631, 0]
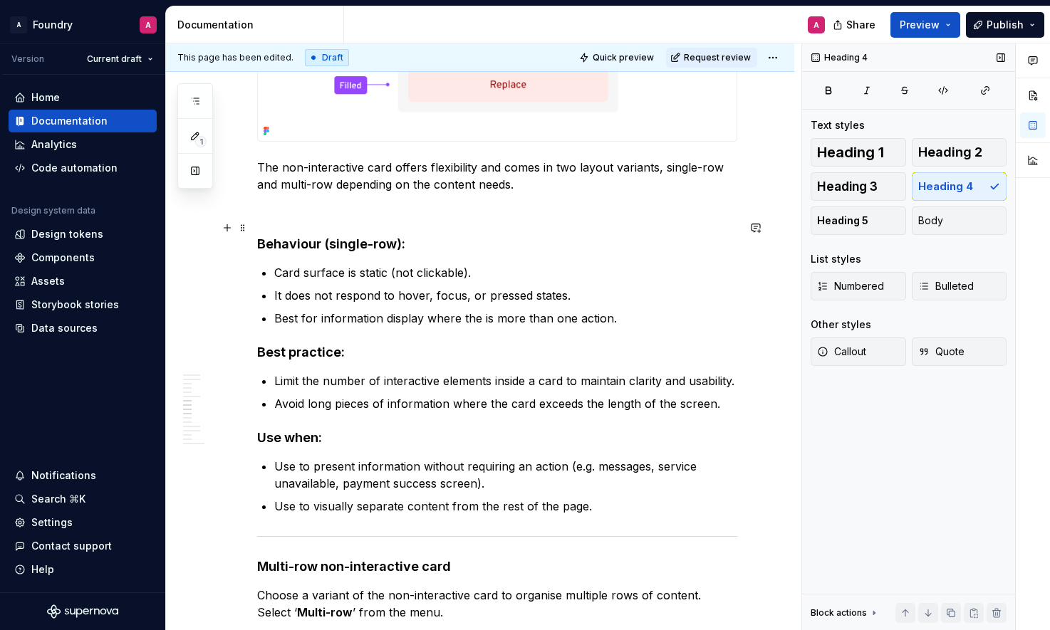
click at [353, 219] on p at bounding box center [497, 210] width 480 height 17
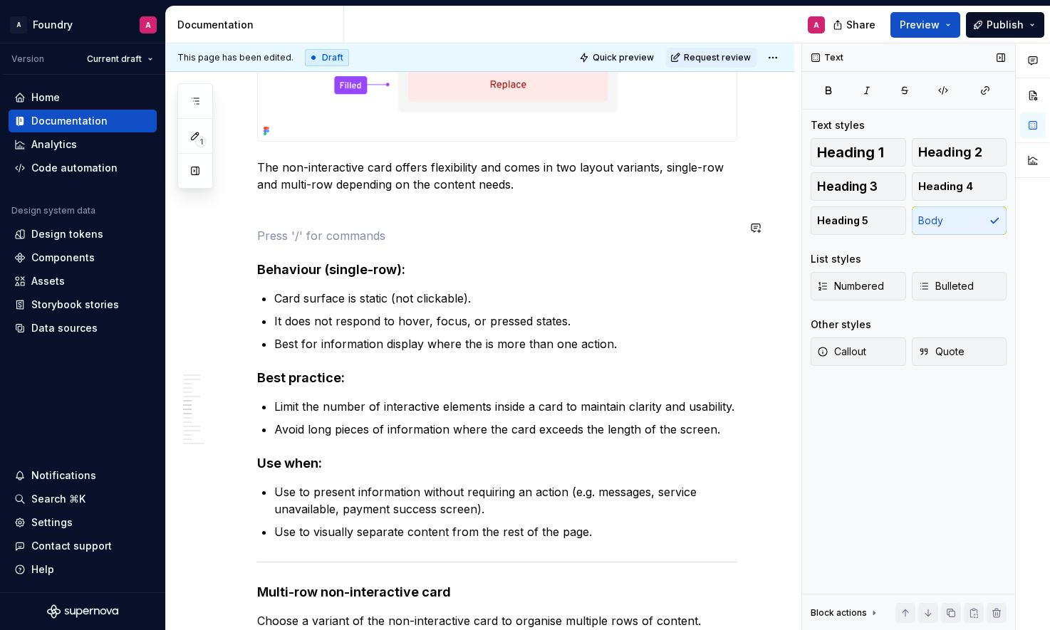
drag, startPoint x: 293, startPoint y: 240, endPoint x: 290, endPoint y: 247, distance: 8.0
click at [293, 240] on div "**********" at bounding box center [497, 276] width 480 height 5218
click at [280, 244] on p at bounding box center [497, 235] width 480 height 17
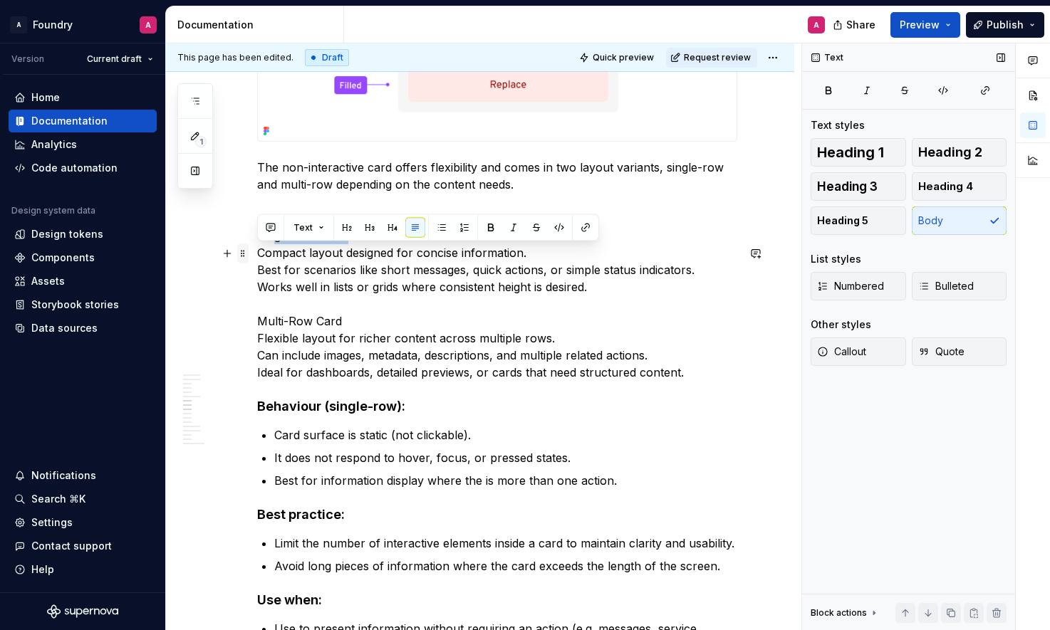
drag, startPoint x: 295, startPoint y: 255, endPoint x: 246, endPoint y: 254, distance: 48.4
click at [257, 254] on div "**********" at bounding box center [497, 353] width 480 height 5372
click at [320, 258] on p "Single-Row Card Compact layout designed for concise information. Best for scena…" at bounding box center [497, 304] width 480 height 154
click at [325, 256] on p "Single-Row Card Compact layout designed for concise information. Best for scena…" at bounding box center [497, 304] width 480 height 154
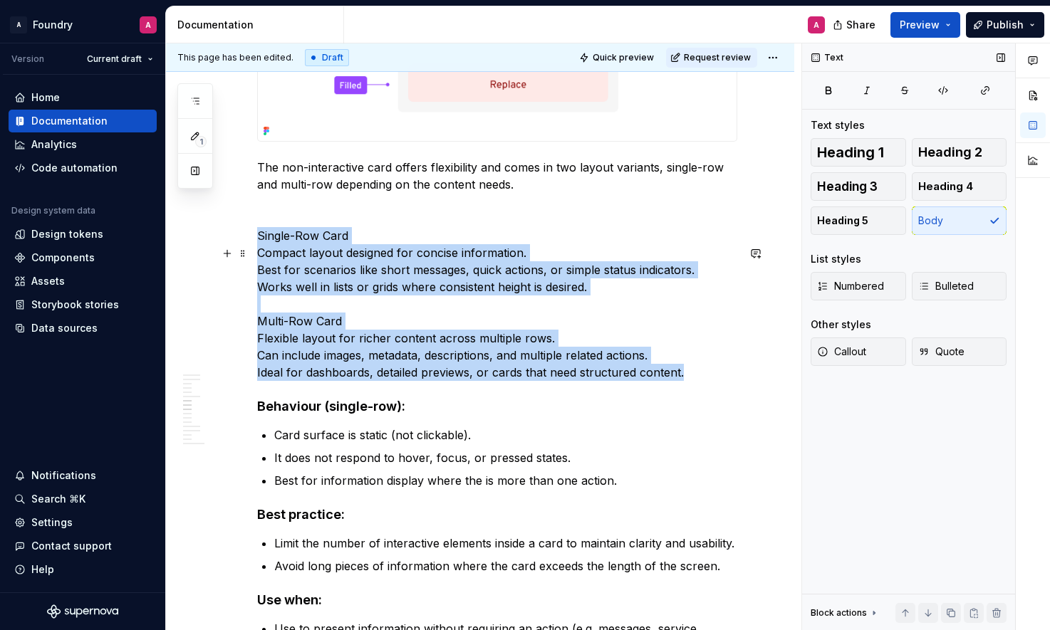
click at [331, 254] on p "Single-Row Card Compact layout designed for concise information. Best for scena…" at bounding box center [497, 304] width 480 height 154
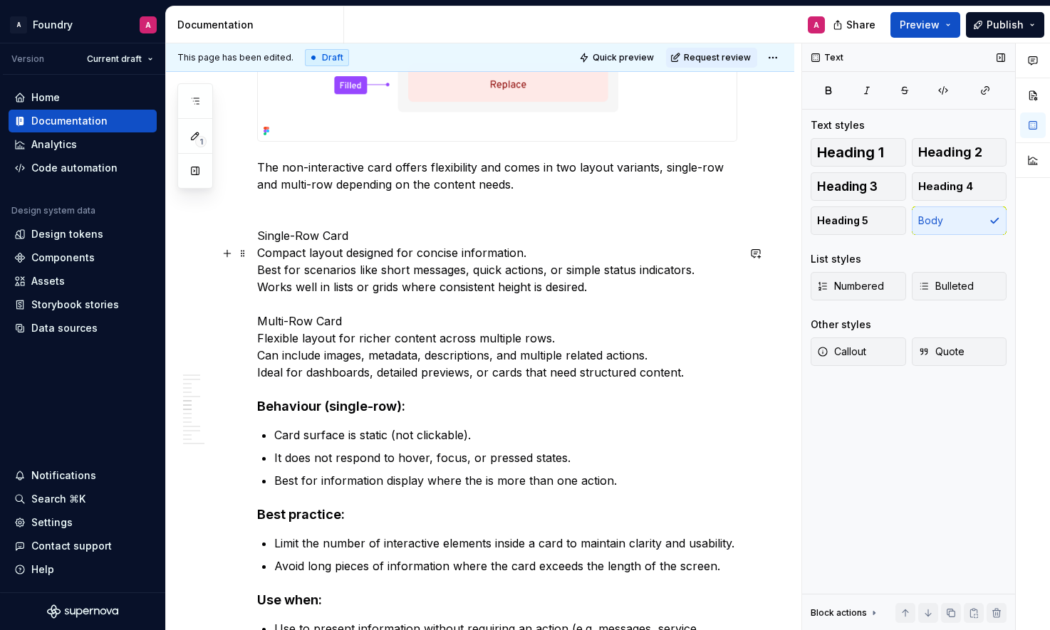
click at [327, 252] on p "Single-Row Card Compact layout designed for concise information. Best for scena…" at bounding box center [497, 304] width 480 height 154
click at [301, 253] on p "Single-Row card Compact layout designed for concise information. Best for scena…" at bounding box center [497, 304] width 480 height 154
drag, startPoint x: 296, startPoint y: 255, endPoint x: 326, endPoint y: 263, distance: 30.2
click at [296, 255] on p "Single-row card Compact layout designed for concise information. Best for scena…" at bounding box center [497, 304] width 480 height 154
click at [296, 250] on p "Single row card Compact layout designed for concise information. Best for scena…" at bounding box center [497, 304] width 480 height 154
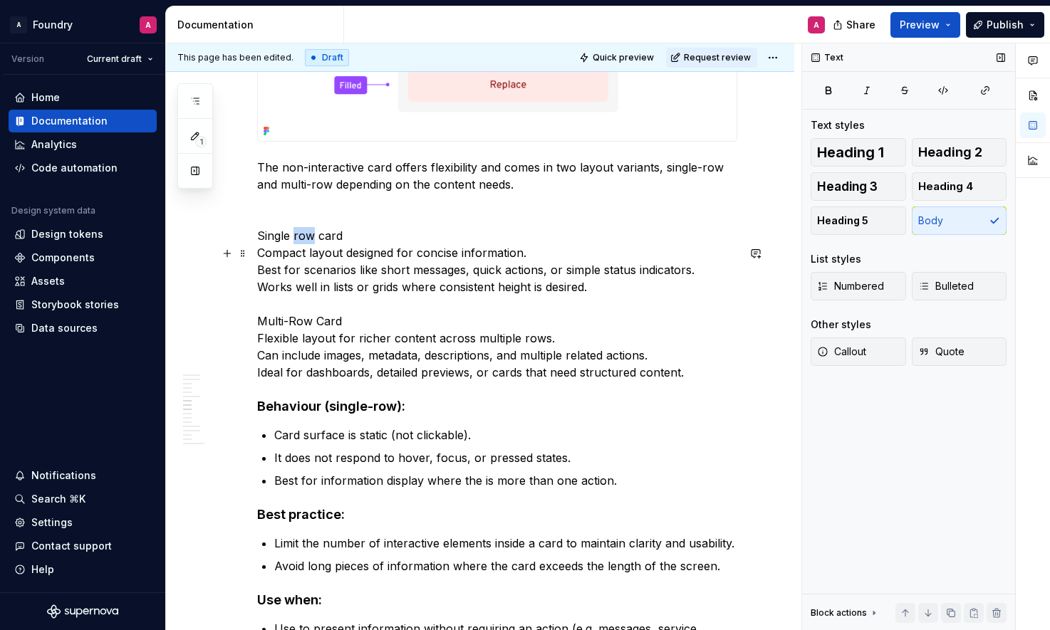
click at [296, 250] on p "Single row card Compact layout designed for concise information. Best for scena…" at bounding box center [497, 304] width 480 height 154
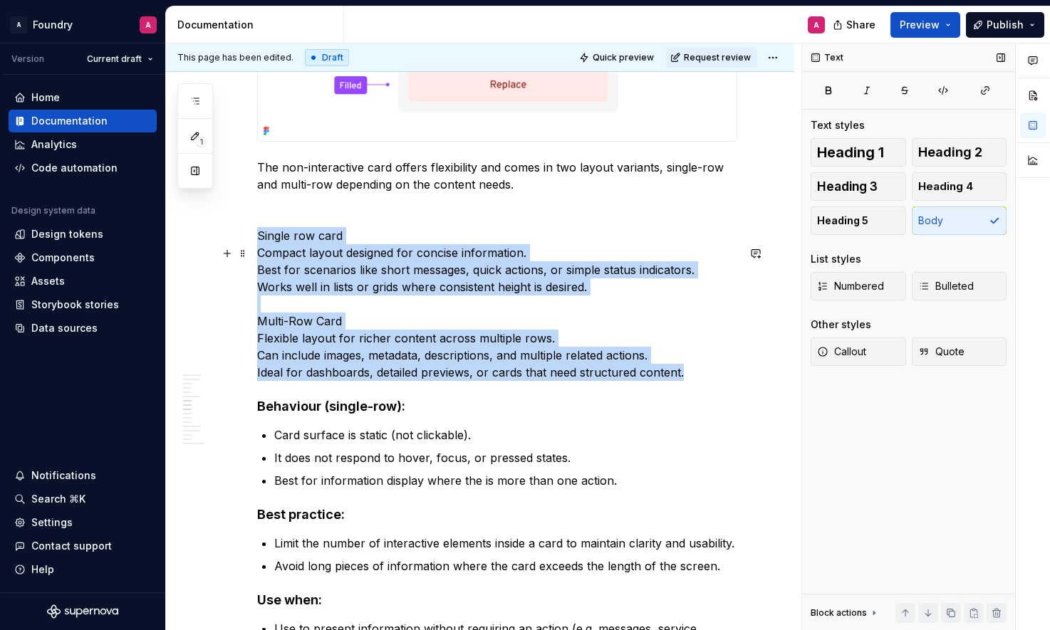
click at [296, 250] on p "Single row card Compact layout designed for concise information. Best for scena…" at bounding box center [497, 304] width 480 height 154
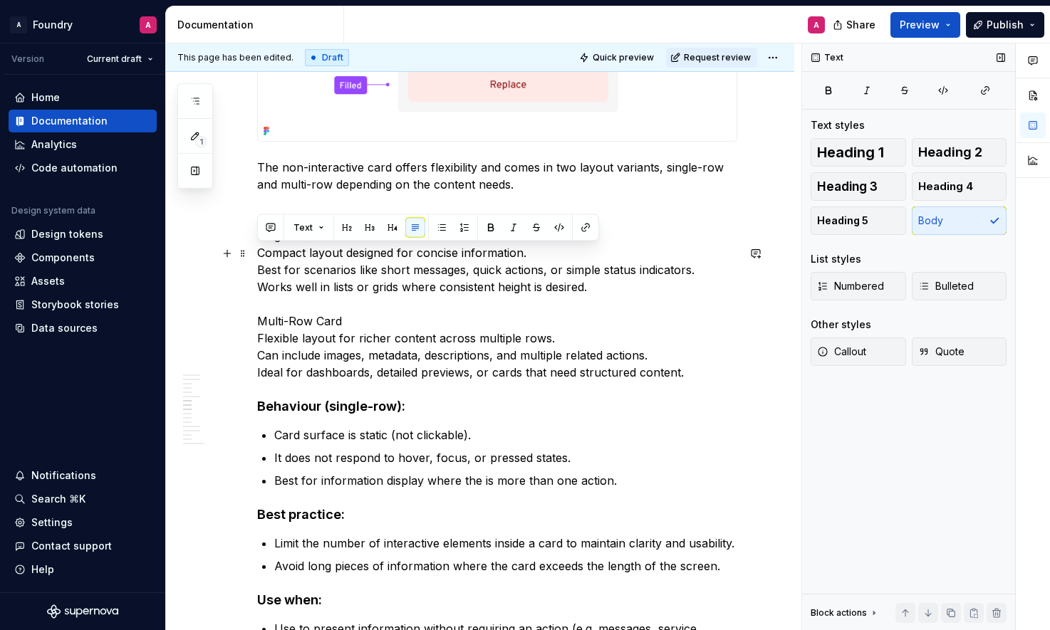
click at [313, 251] on p "Single row card Compact layout designed for concise information. Best for scena…" at bounding box center [497, 304] width 480 height 154
click at [254, 266] on div "**********" at bounding box center [480, 430] width 628 height 5595
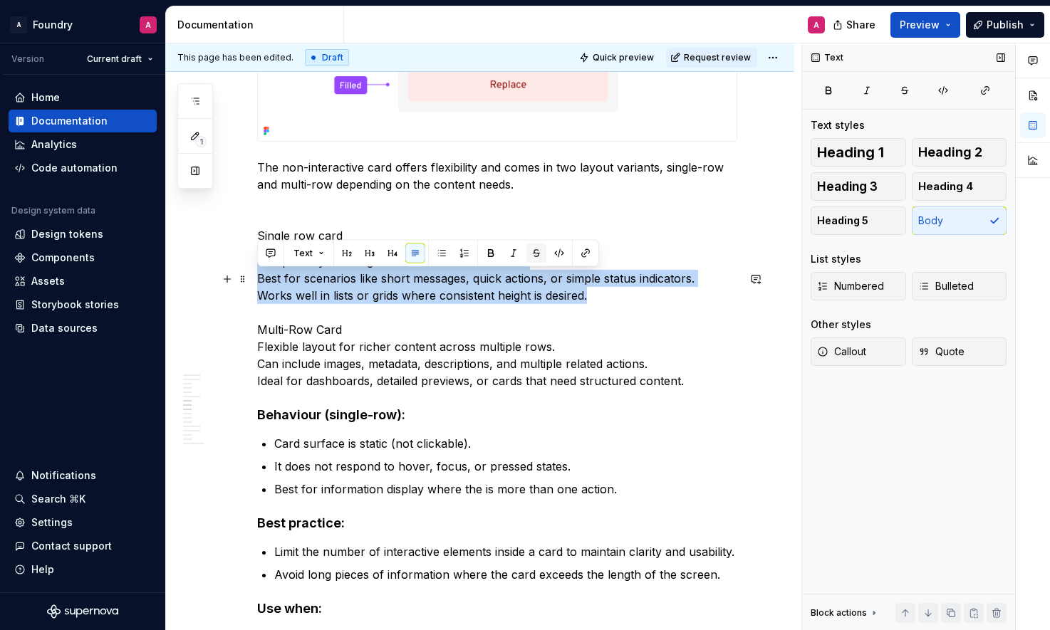
drag, startPoint x: 346, startPoint y: 295, endPoint x: 529, endPoint y: 247, distance: 189.2
click at [258, 279] on p "Compact layout designed for concise information. Best for scenarios like short …" at bounding box center [497, 321] width 480 height 137
click at [964, 280] on span "Bulleted" at bounding box center [946, 286] width 56 height 14
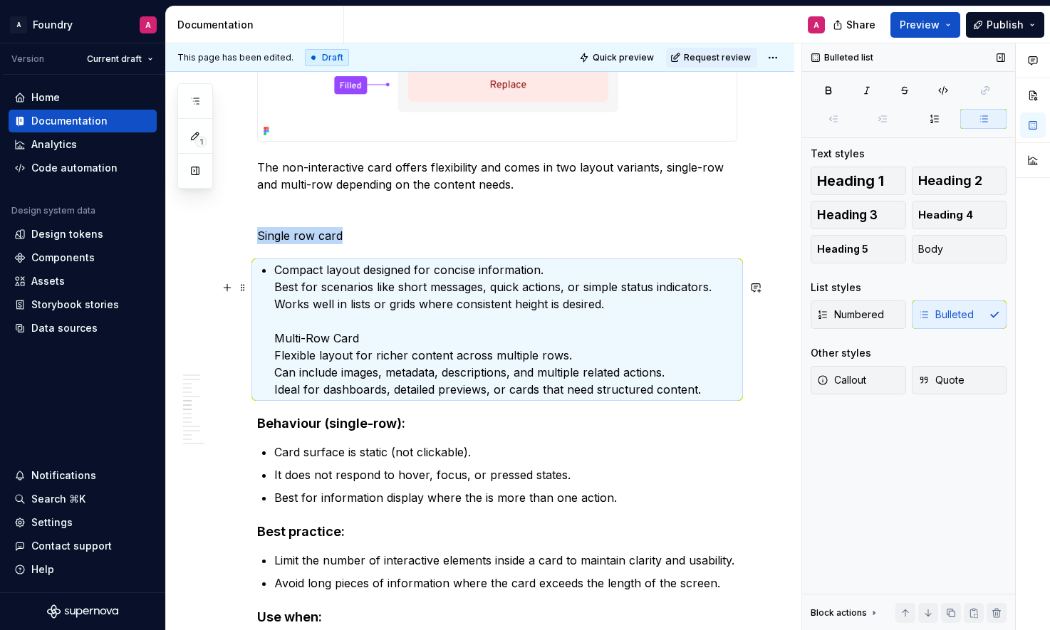
click at [397, 308] on p "Compact layout designed for concise information. Best for scenarios like short …" at bounding box center [505, 329] width 463 height 137
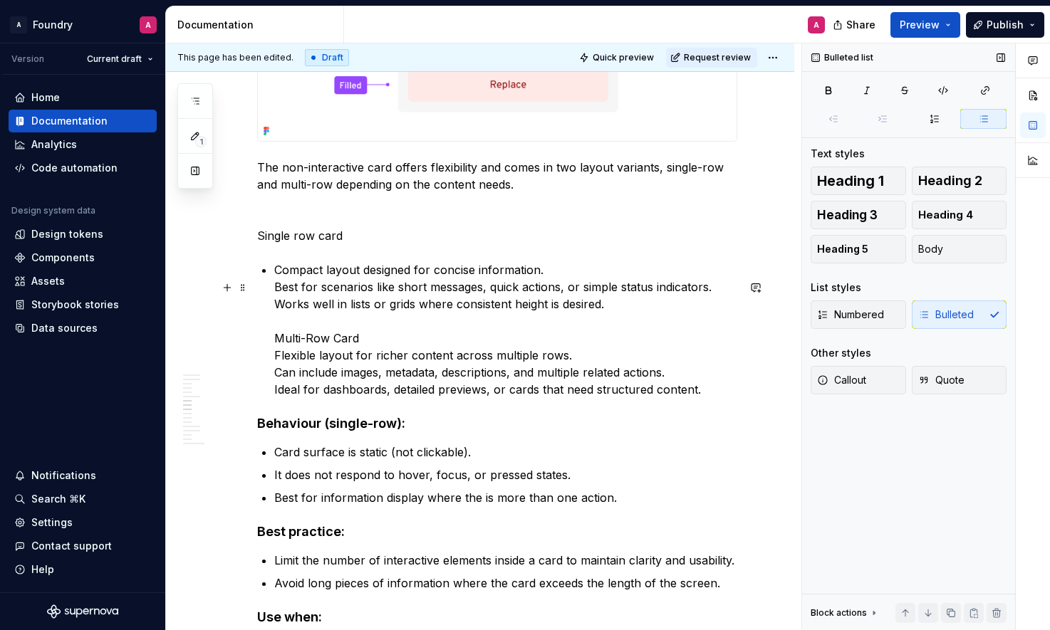
click at [274, 303] on div "**********" at bounding box center [497, 353] width 480 height 5372
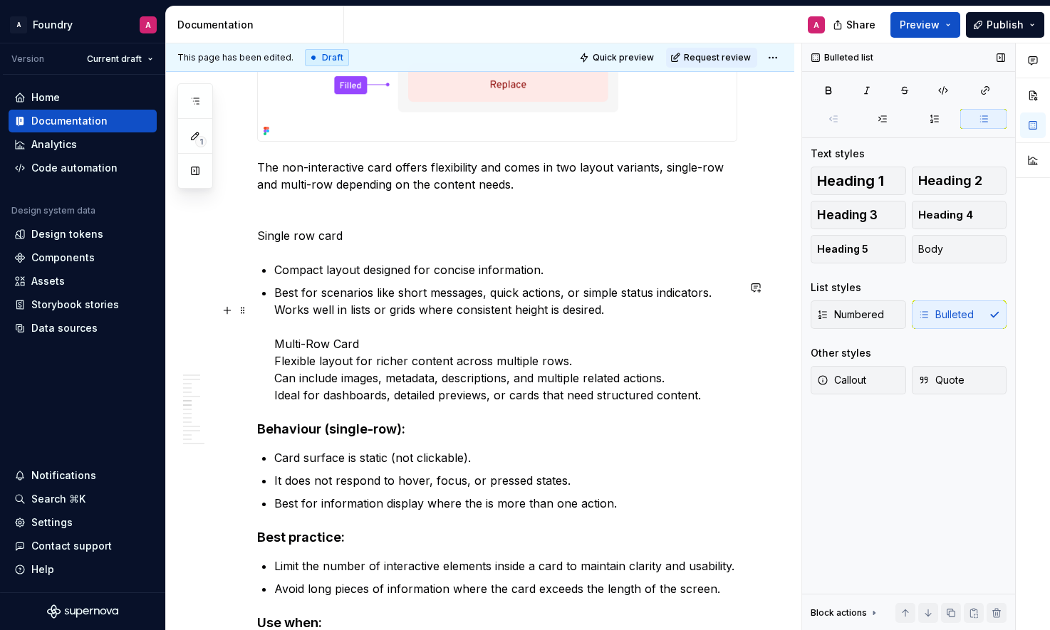
click at [277, 326] on p "Best for scenarios like short messages, quick actions, or simple status indicat…" at bounding box center [505, 344] width 463 height 120
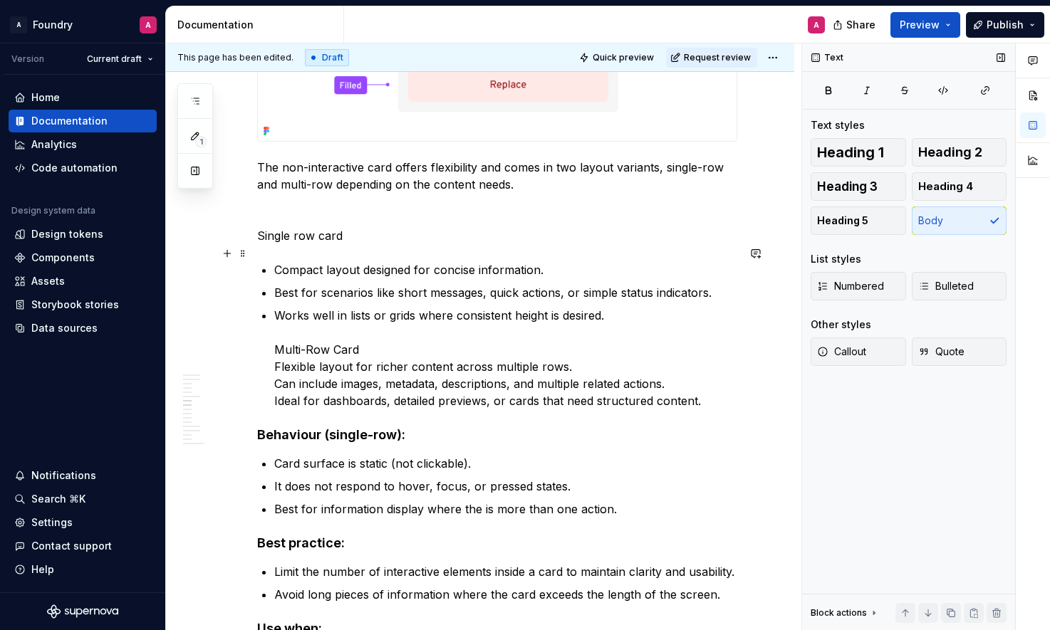
click at [320, 244] on p "Single row card" at bounding box center [497, 235] width 480 height 17
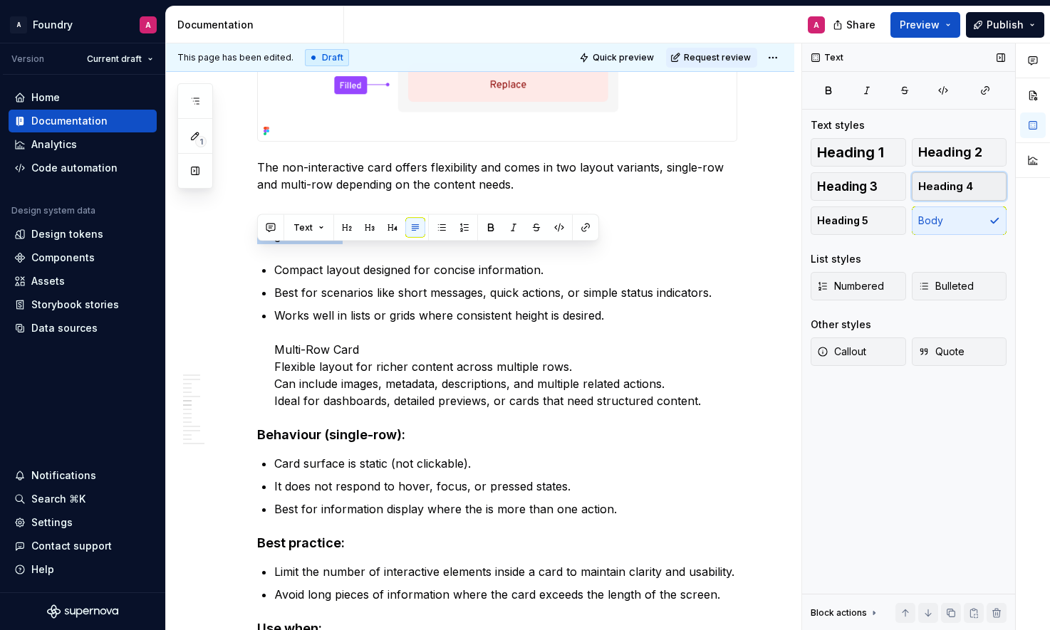
click at [959, 183] on span "Heading 4" at bounding box center [945, 187] width 55 height 14
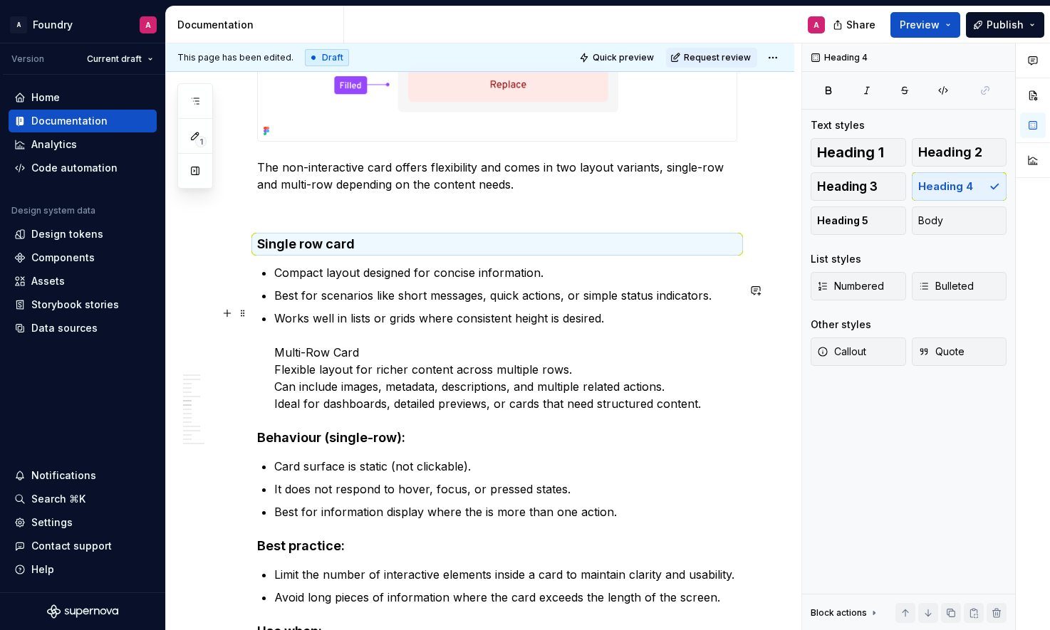
click at [438, 304] on p "Best for scenarios like short messages, quick actions, or simple status indicat…" at bounding box center [505, 295] width 463 height 17
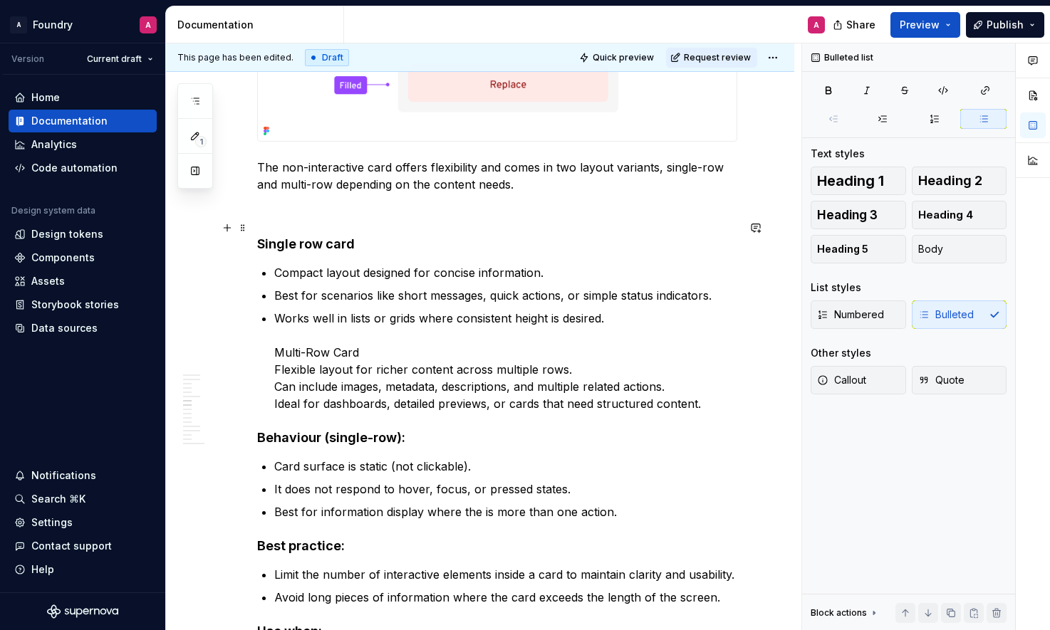
click at [286, 219] on p at bounding box center [497, 210] width 480 height 17
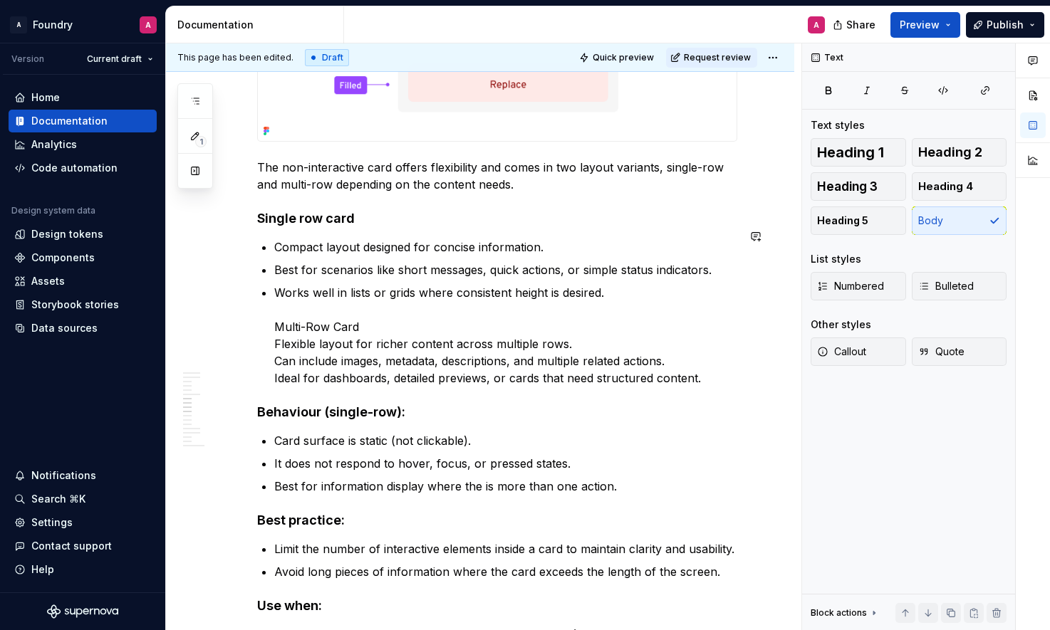
click at [378, 227] on h4 "Single row card" at bounding box center [497, 218] width 480 height 17
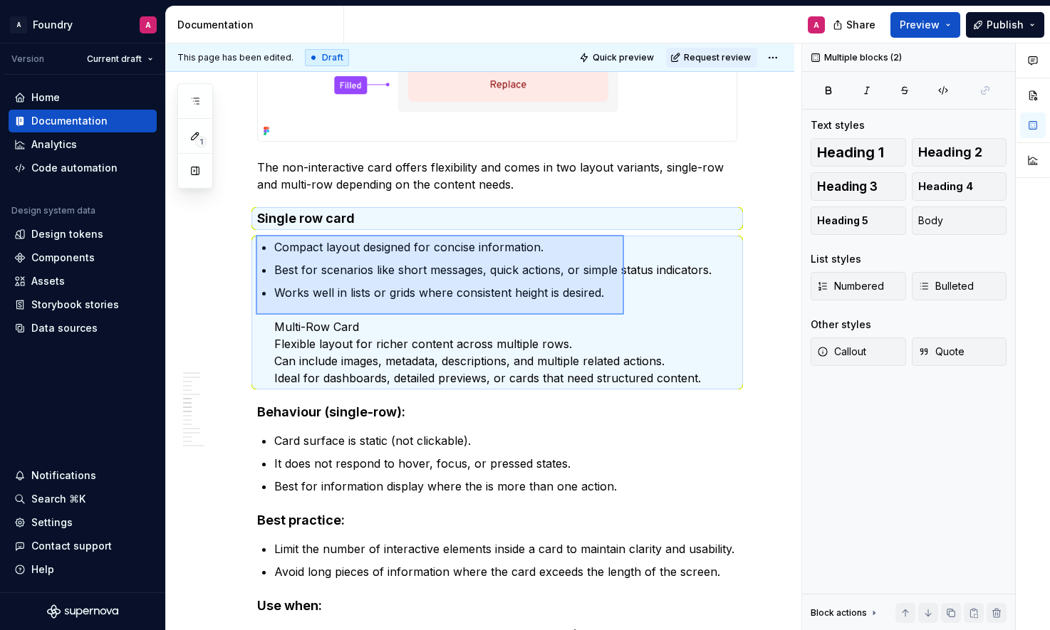
drag, startPoint x: 303, startPoint y: 239, endPoint x: 624, endPoint y: 315, distance: 329.3
click at [624, 315] on div "**********" at bounding box center [483, 337] width 635 height 588
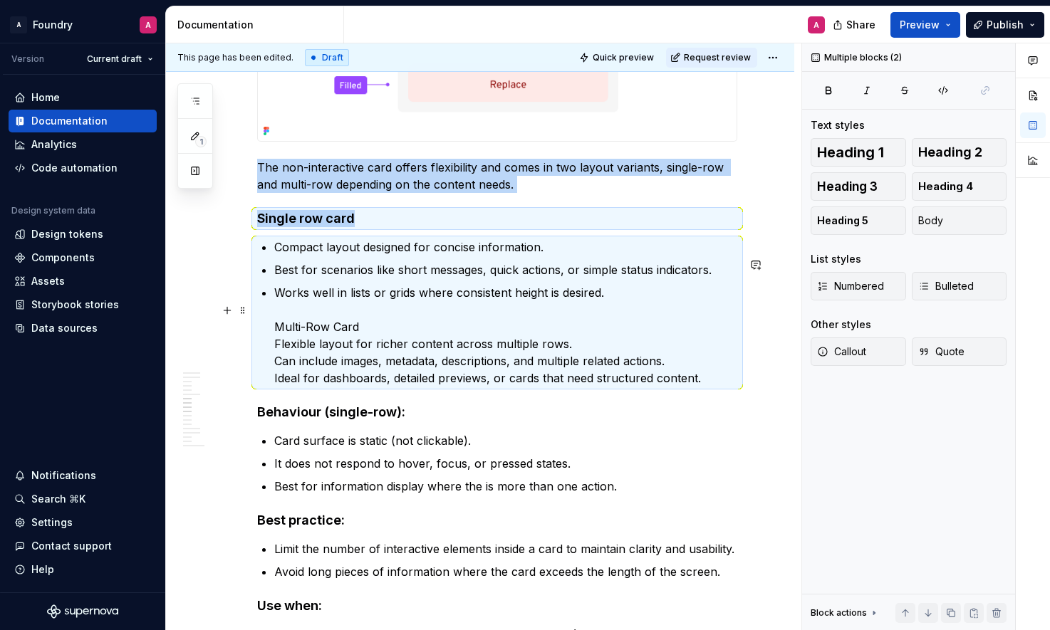
click at [610, 312] on p "Works well in lists or grids where consistent height is desired. Multi-Row Card…" at bounding box center [505, 335] width 463 height 103
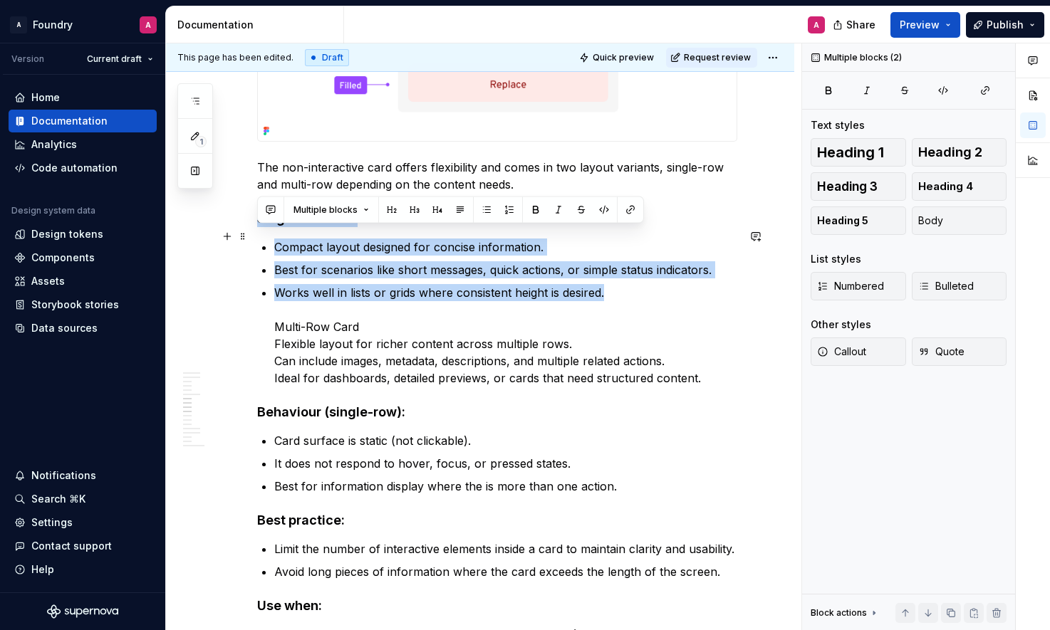
drag, startPoint x: 440, startPoint y: 292, endPoint x: 353, endPoint y: 276, distance: 88.4
click at [257, 232] on div "**********" at bounding box center [497, 347] width 480 height 5360
copy div "Single row card Compact layout designed for concise information. Best for scena…"
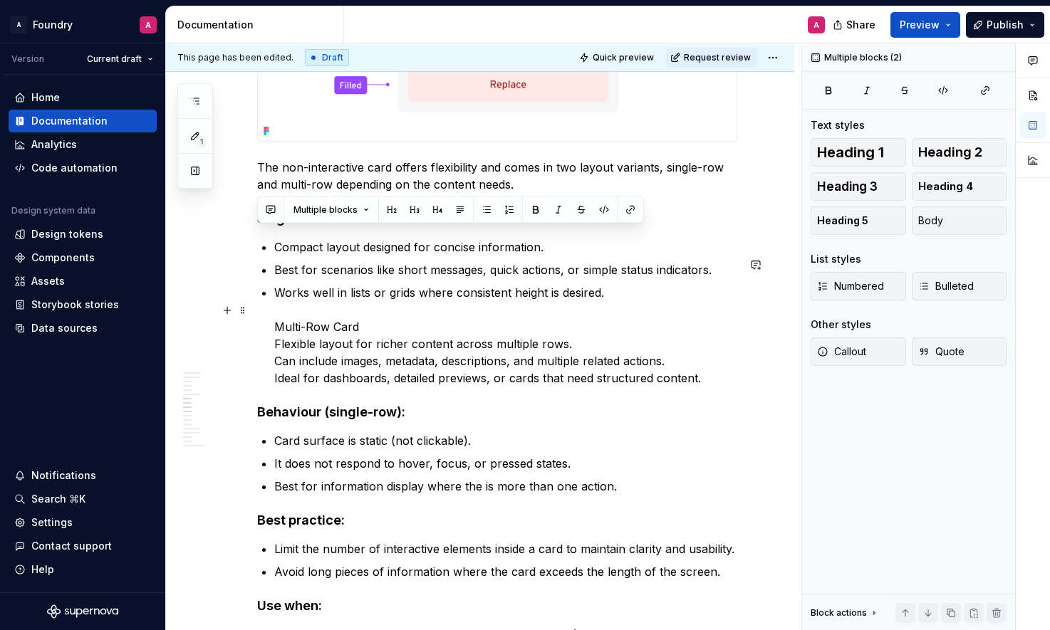
click at [628, 313] on p "Works well in lists or grids where consistent height is desired. Multi-Row Card…" at bounding box center [505, 335] width 463 height 103
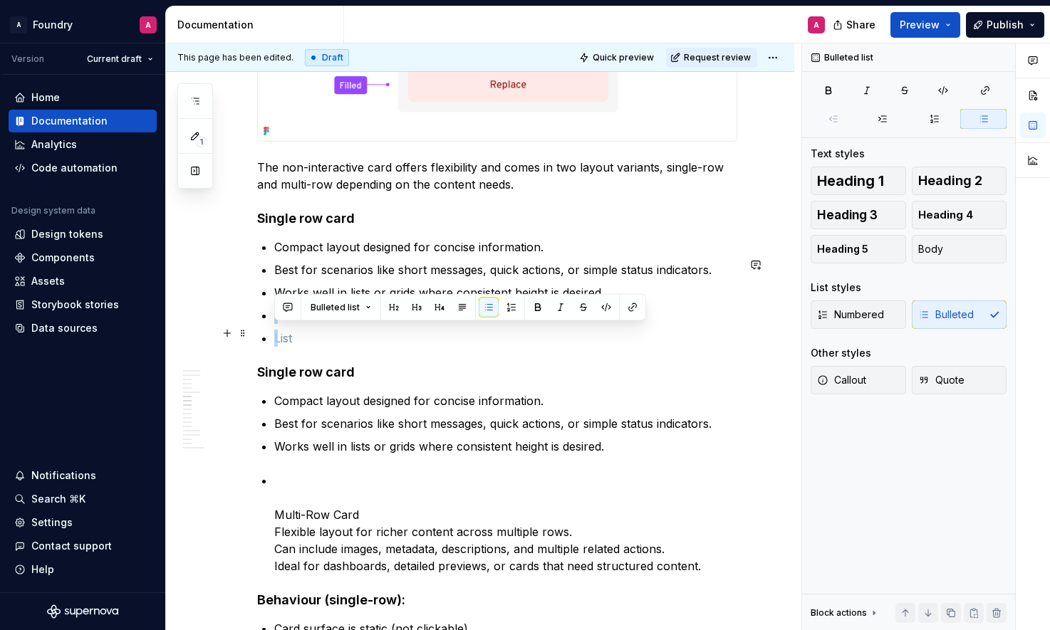
drag, startPoint x: 295, startPoint y: 364, endPoint x: 274, endPoint y: 338, distance: 32.9
click at [274, 338] on ul "Compact layout designed for concise information. Best for scenarios like short …" at bounding box center [505, 293] width 463 height 108
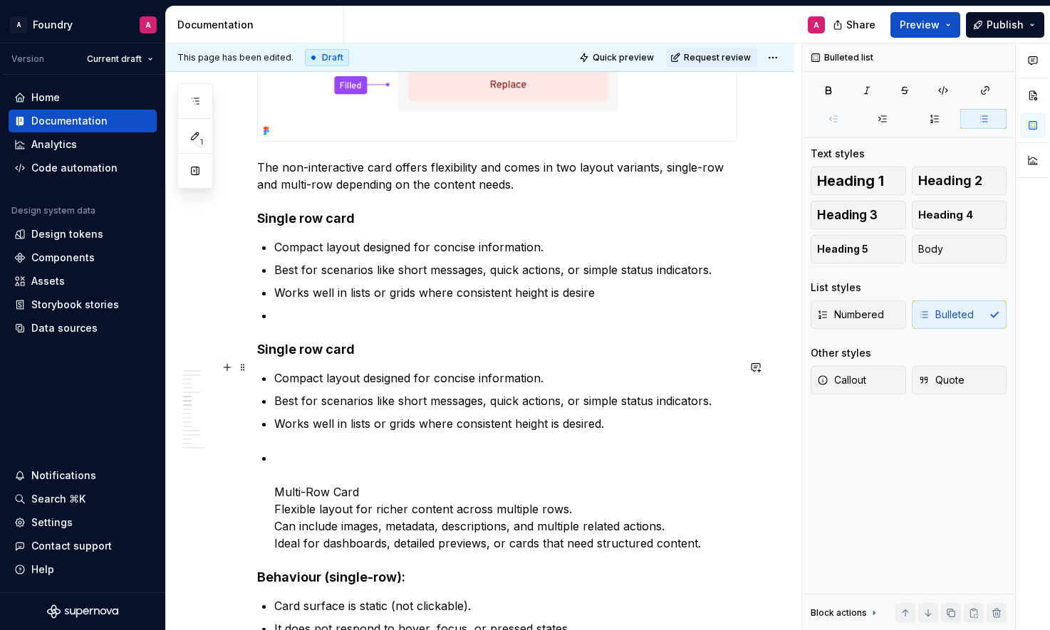
click at [281, 358] on h4 "Single row card" at bounding box center [497, 349] width 480 height 17
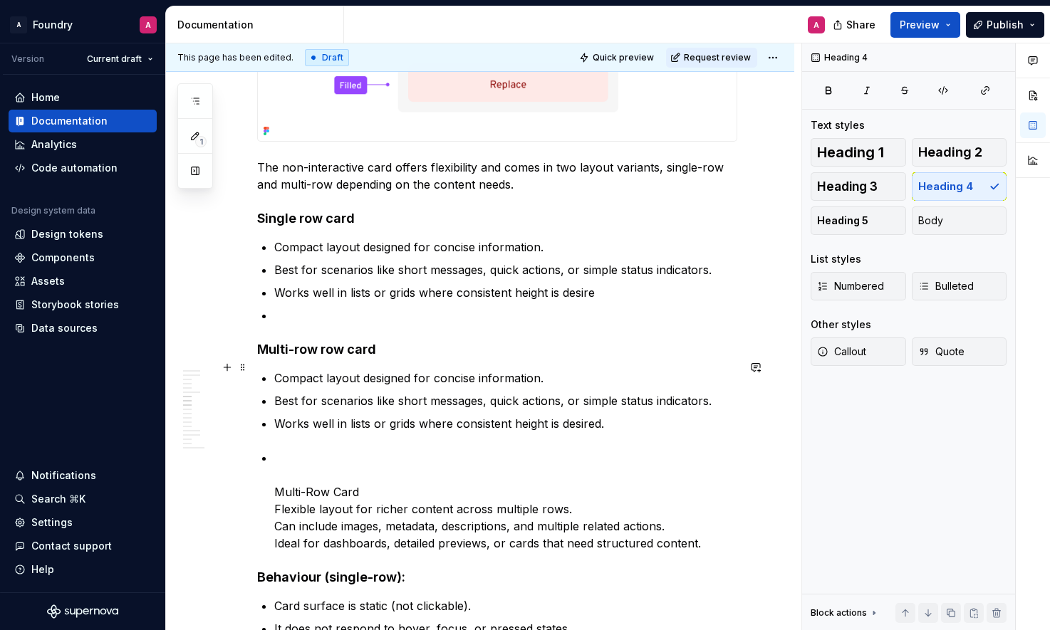
click at [332, 358] on h4 "Multi-row row card" at bounding box center [497, 349] width 480 height 17
click at [278, 324] on p at bounding box center [505, 315] width 463 height 17
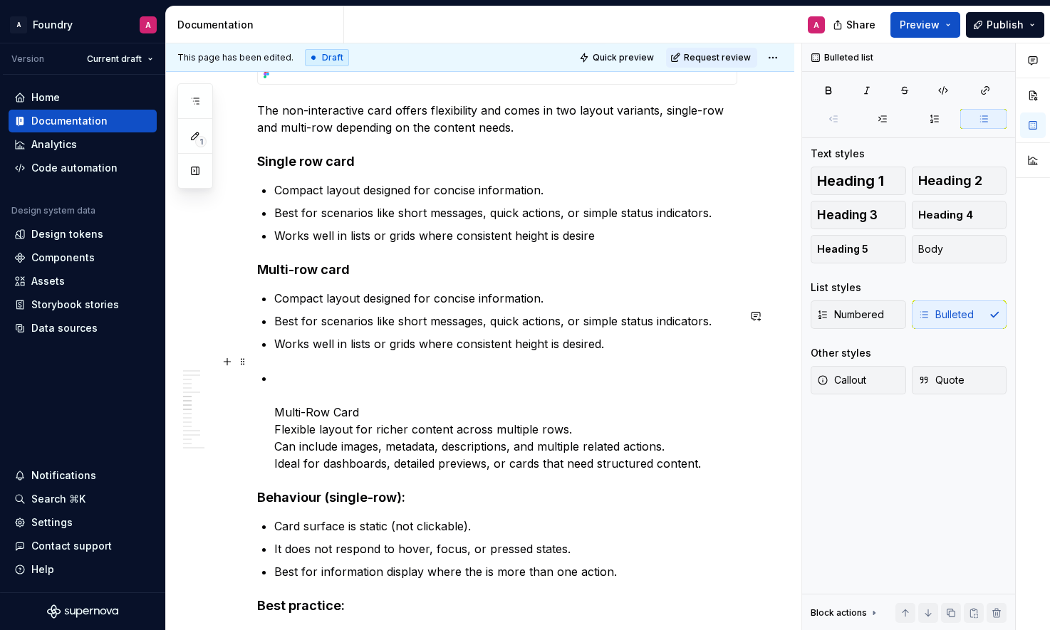
scroll to position [2688, 0]
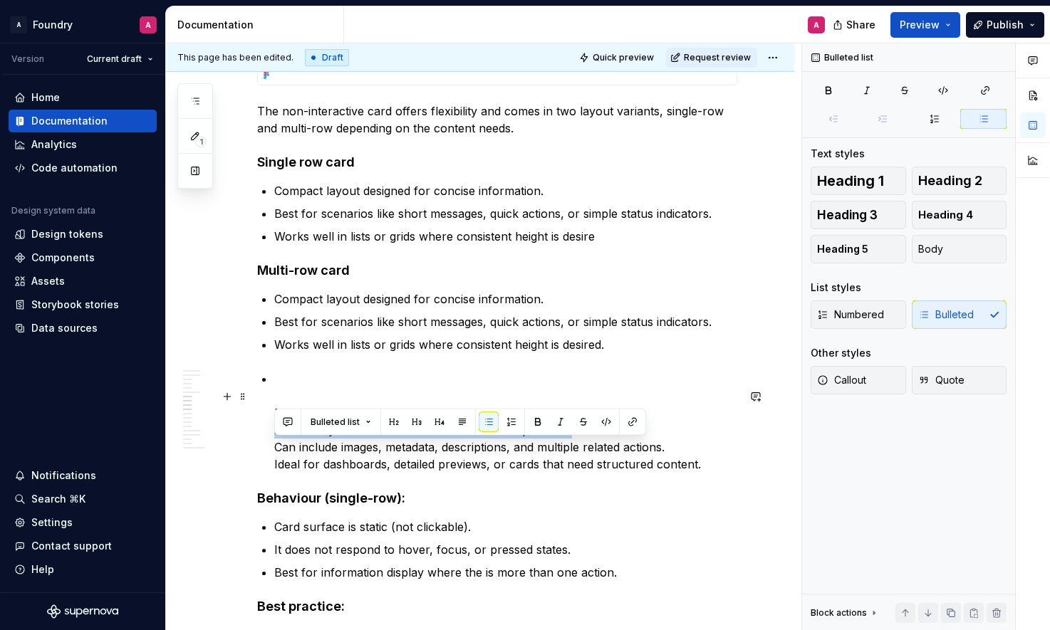
drag, startPoint x: 566, startPoint y: 449, endPoint x: 275, endPoint y: 445, distance: 291.4
click at [275, 445] on p "Multi-Row Card Flexible layout for richer content across multiple rows. Can inc…" at bounding box center [505, 421] width 463 height 103
copy p "Flexible layout for richer content across multiple rows."
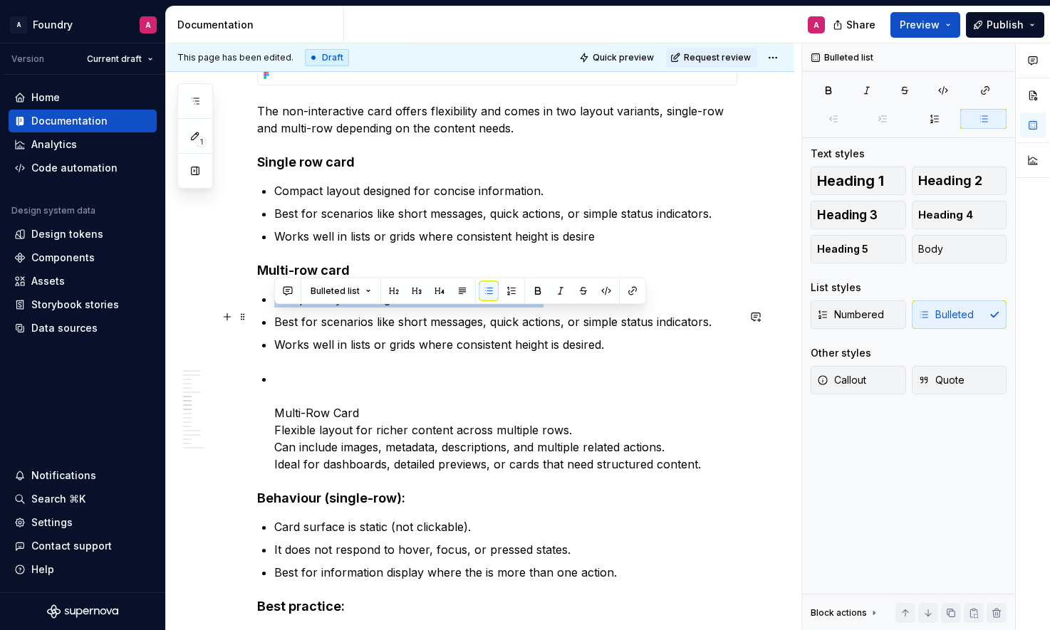
drag, startPoint x: 529, startPoint y: 318, endPoint x: 274, endPoint y: 315, distance: 255.0
click at [274, 308] on p "Compact layout designed for concise information." at bounding box center [505, 299] width 463 height 17
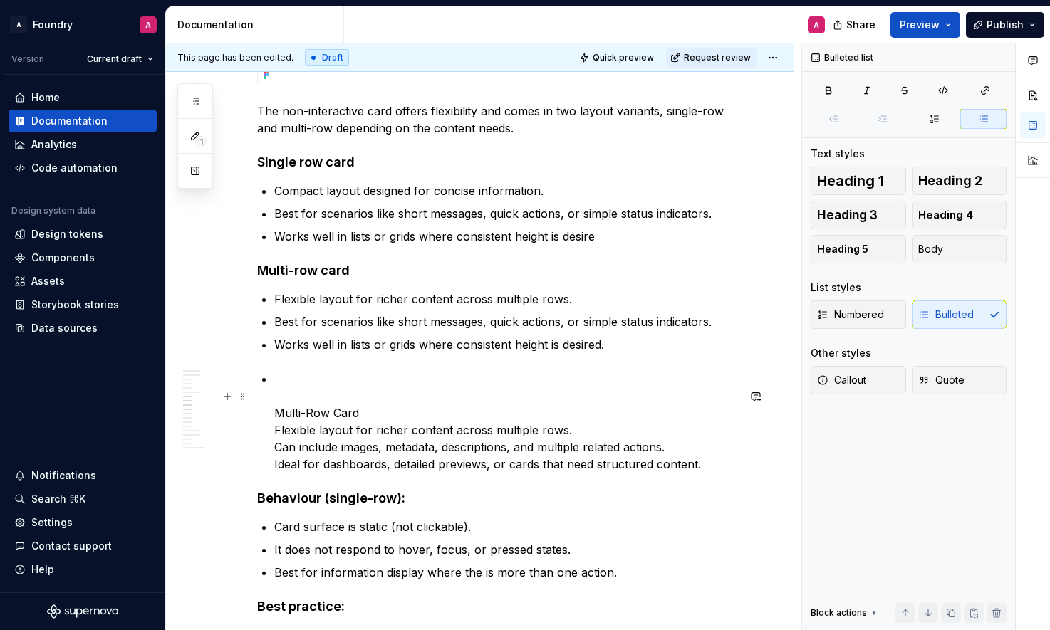
click at [479, 465] on p "Multi-Row Card Flexible layout for richer content across multiple rows. Can inc…" at bounding box center [505, 421] width 463 height 103
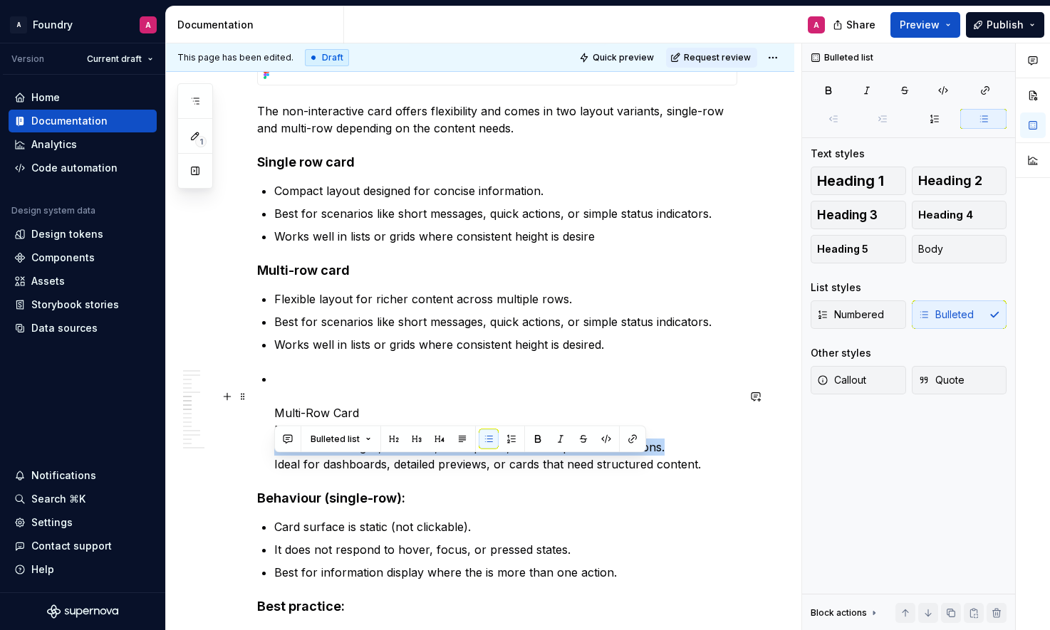
drag, startPoint x: 671, startPoint y: 468, endPoint x: 276, endPoint y: 463, distance: 395.4
click at [276, 463] on p "Multi-Row Card Flexible layout for richer content across multiple rows. Can inc…" at bounding box center [505, 421] width 463 height 103
copy p "Can include images, metadata, descriptions, and multiple related actions."
click at [648, 331] on p "Best for scenarios like short messages, quick actions, or simple status indicat…" at bounding box center [505, 321] width 463 height 17
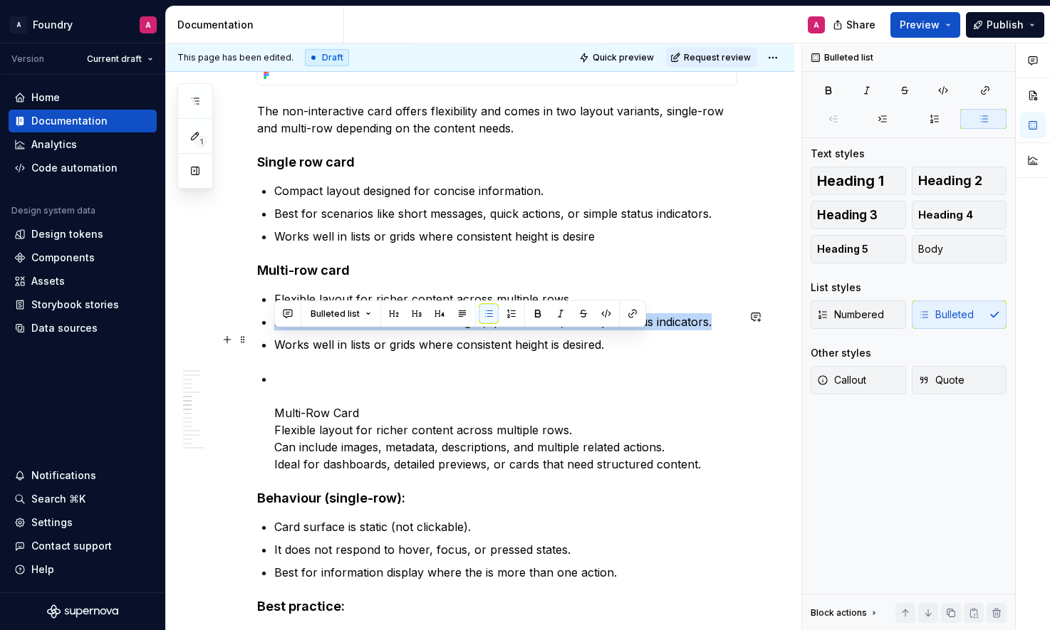
drag, startPoint x: 636, startPoint y: 340, endPoint x: 281, endPoint y: 337, distance: 355.5
click at [276, 331] on p "Best for scenarios like short messages, quick actions, or simple status indicat…" at bounding box center [505, 321] width 463 height 17
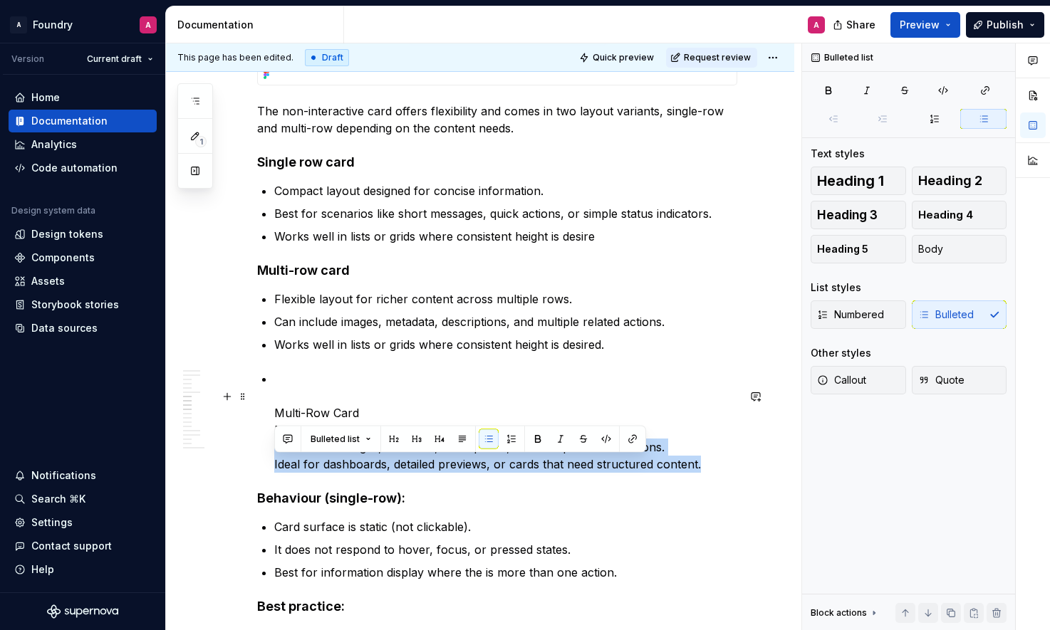
drag, startPoint x: 698, startPoint y: 483, endPoint x: 274, endPoint y: 473, distance: 424.7
click at [274, 473] on p "Multi-Row Card Flexible layout for richer content across multiple rows. Can inc…" at bounding box center [505, 421] width 463 height 103
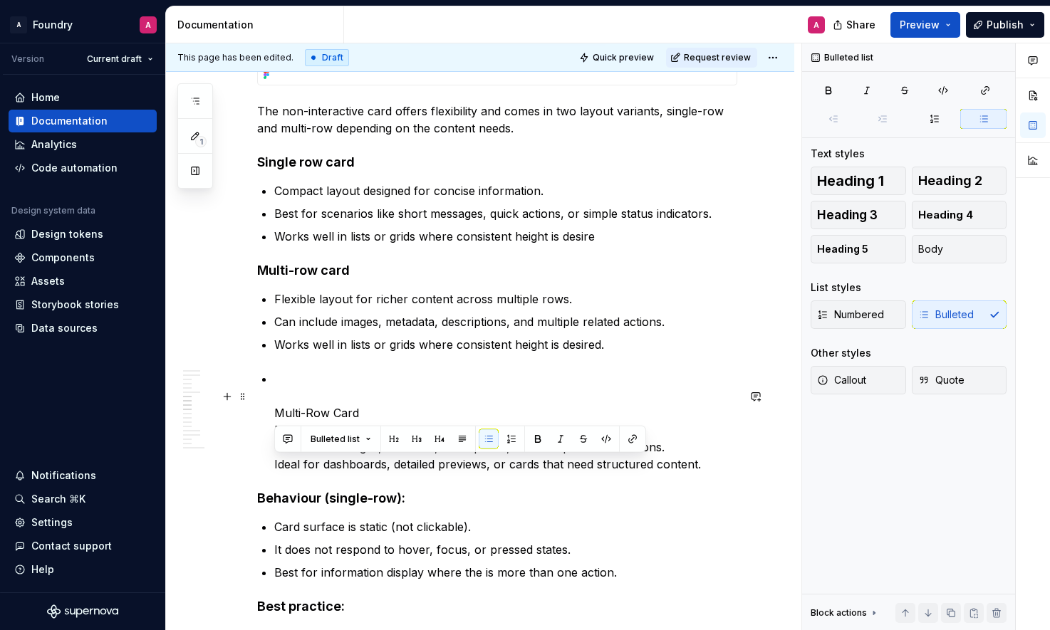
click at [301, 471] on p "Multi-Row Card Flexible layout for richer content across multiple rows. Can inc…" at bounding box center [505, 421] width 463 height 103
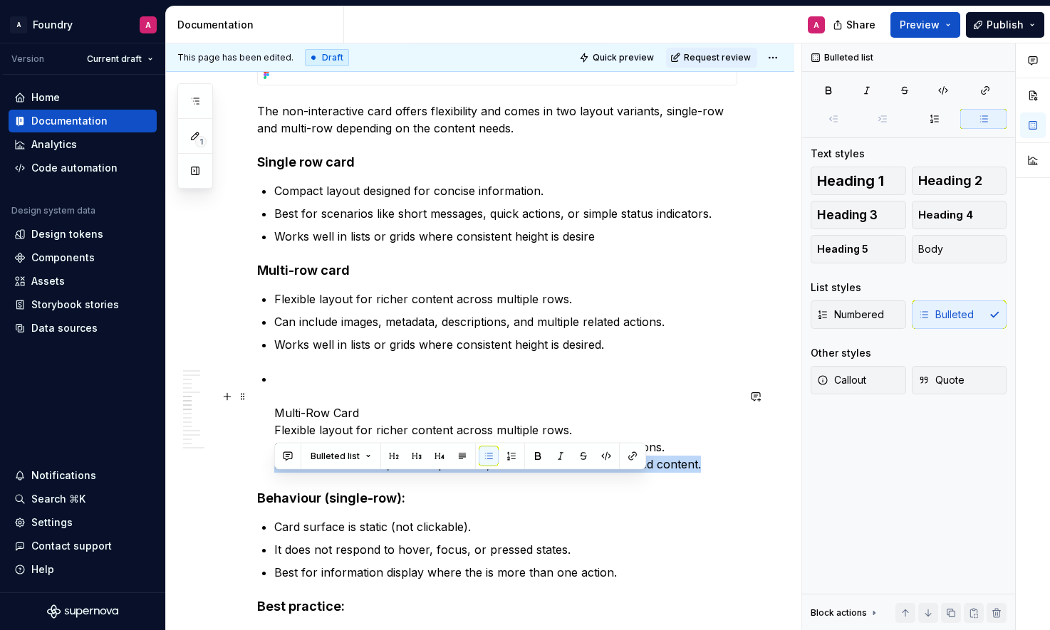
drag, startPoint x: 696, startPoint y: 484, endPoint x: 299, endPoint y: 469, distance: 397.1
click at [257, 486] on div "**********" at bounding box center [497, 362] width 480 height 5503
copy p "Ideal for dashboards, detailed previews, or cards that need structured content."
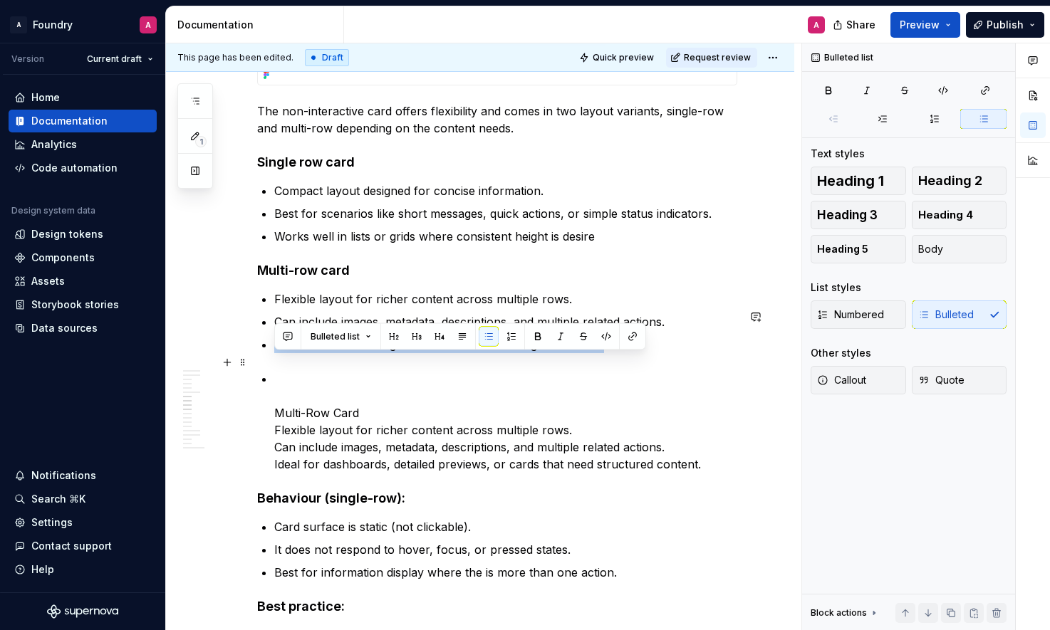
drag, startPoint x: 512, startPoint y: 363, endPoint x: 279, endPoint y: 362, distance: 232.9
click at [275, 353] on p "Works well in lists or grids where consistent height is desired." at bounding box center [505, 344] width 463 height 17
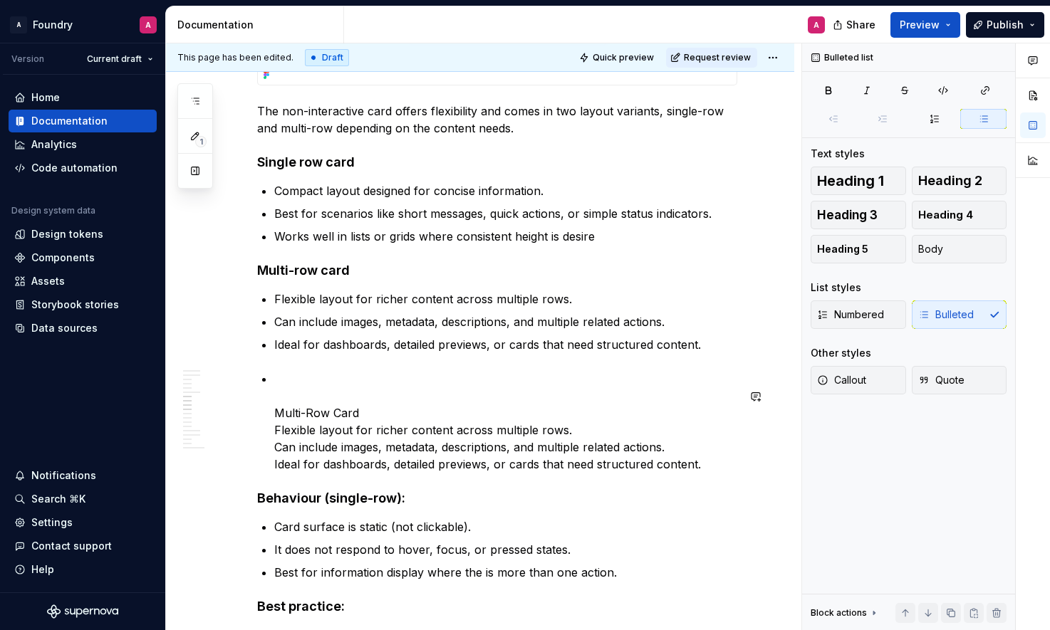
click at [302, 387] on div "**********" at bounding box center [497, 362] width 480 height 5503
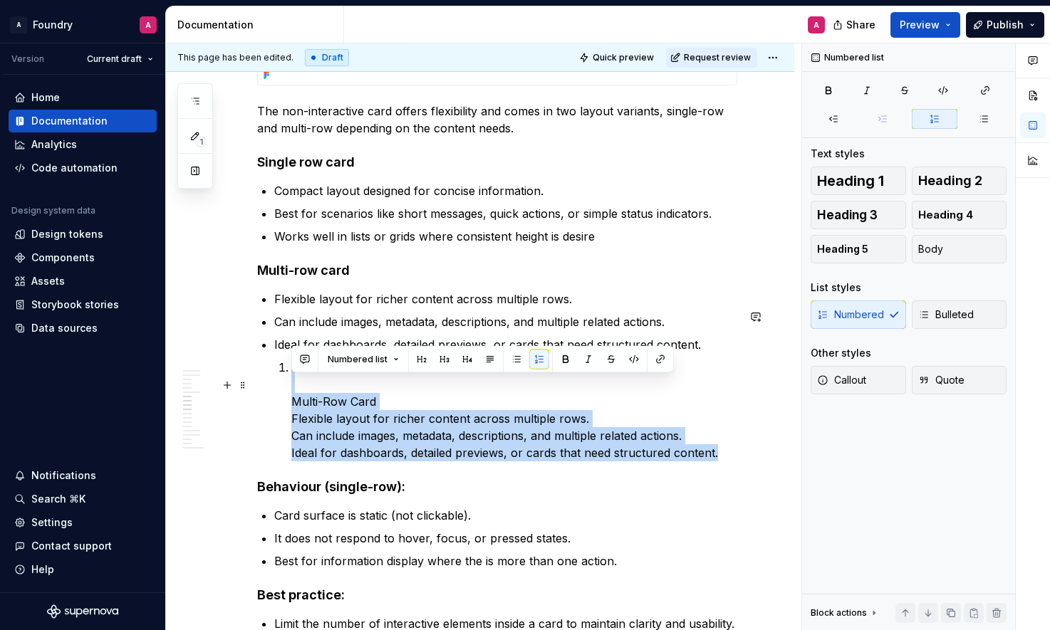
drag, startPoint x: 560, startPoint y: 464, endPoint x: 269, endPoint y: 382, distance: 302.6
click at [269, 381] on div "**********" at bounding box center [497, 356] width 480 height 5491
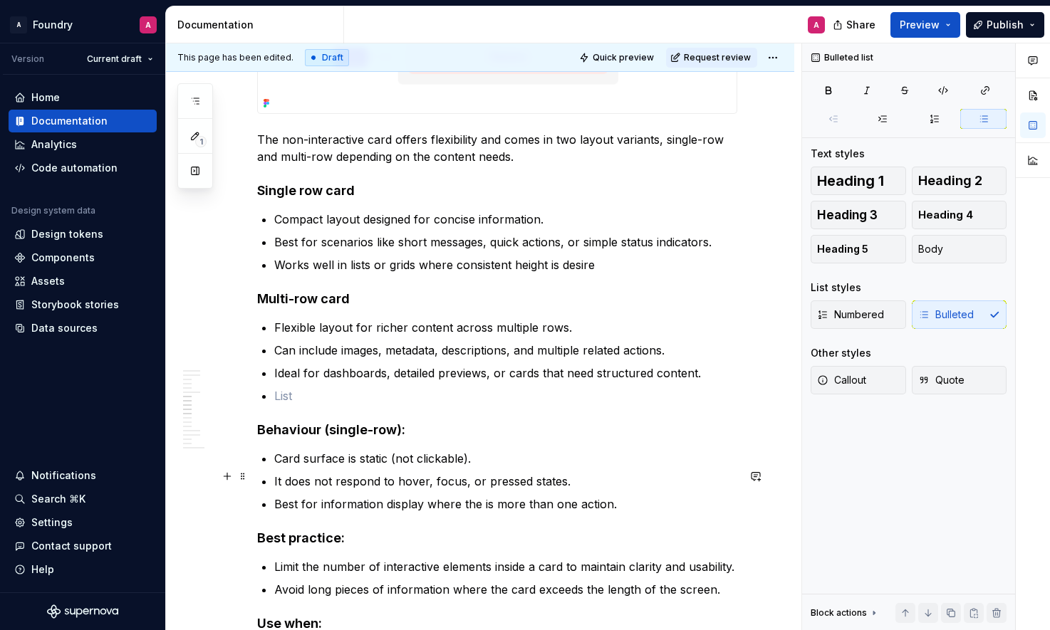
scroll to position [2655, 0]
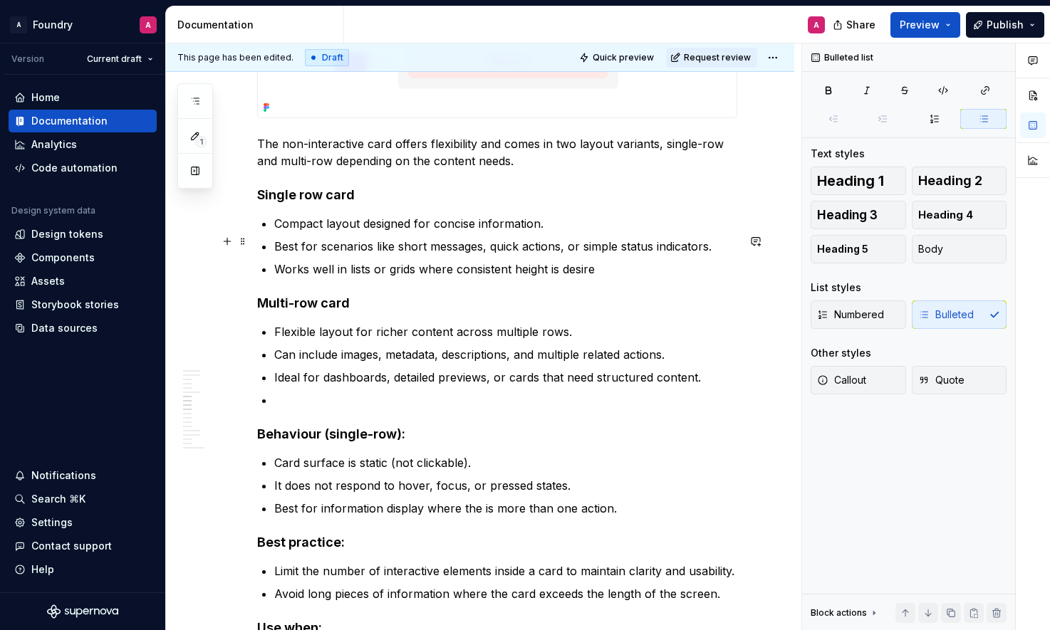
click at [357, 232] on p "Compact layout designed for concise information." at bounding box center [505, 223] width 463 height 17
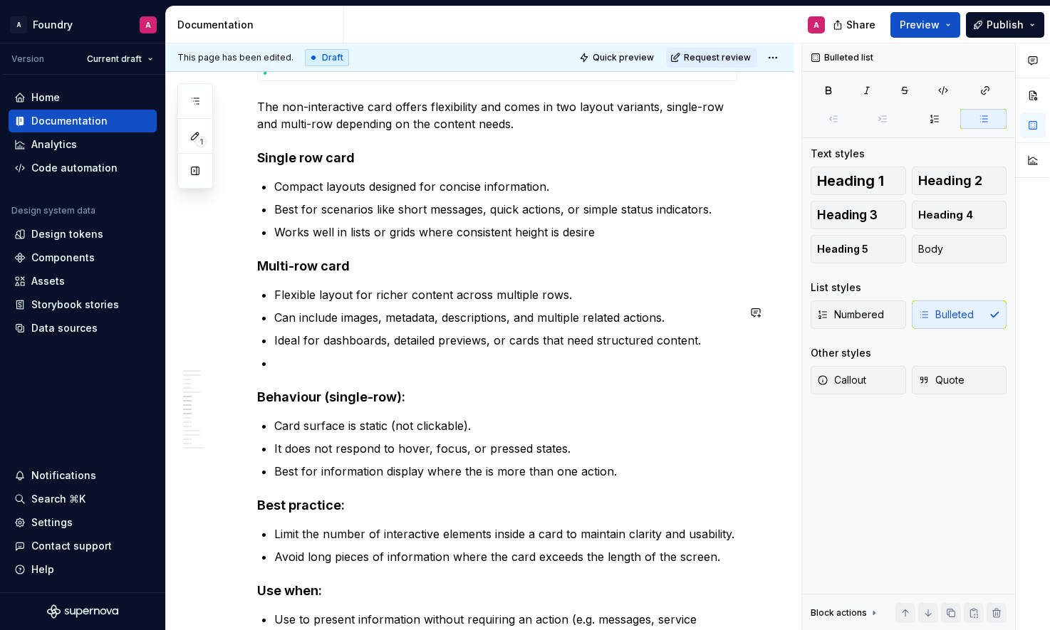
scroll to position [2693, 0]
click at [324, 371] on p at bounding box center [505, 362] width 463 height 17
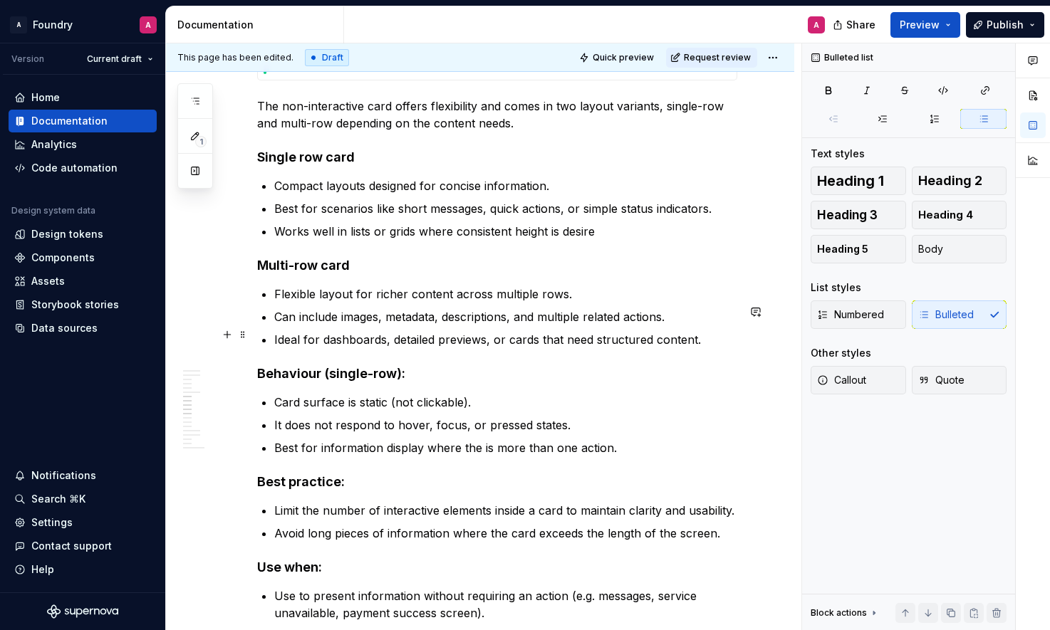
click at [593, 326] on p "Can include images, metadata, descriptions, and multiple related actions." at bounding box center [505, 316] width 463 height 17
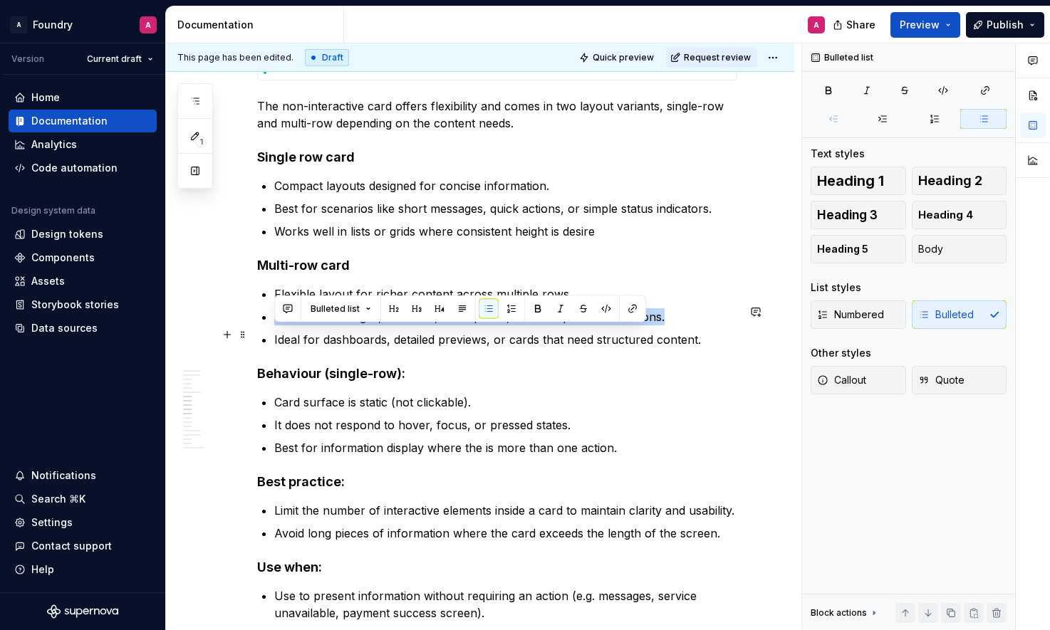
click at [593, 326] on p "Can include images, metadata, descriptions, and multiple related actions." at bounding box center [505, 316] width 463 height 17
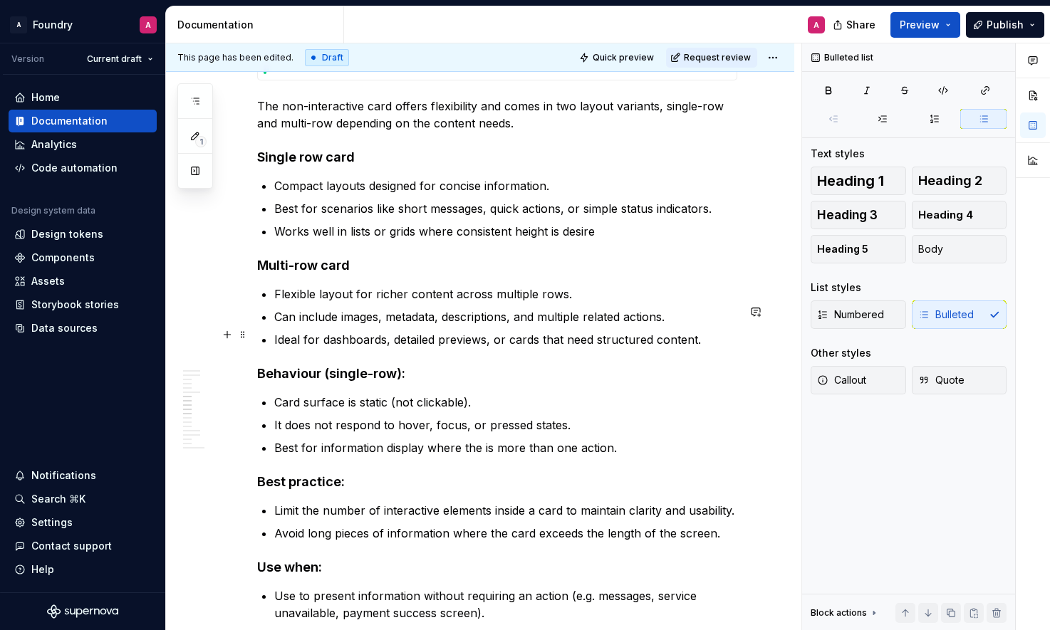
click at [429, 326] on p "Can include images, metadata, descriptions, and multiple related actions." at bounding box center [505, 316] width 463 height 17
click at [586, 303] on p "Flexible layout for richer content across multiple rows." at bounding box center [505, 294] width 463 height 17
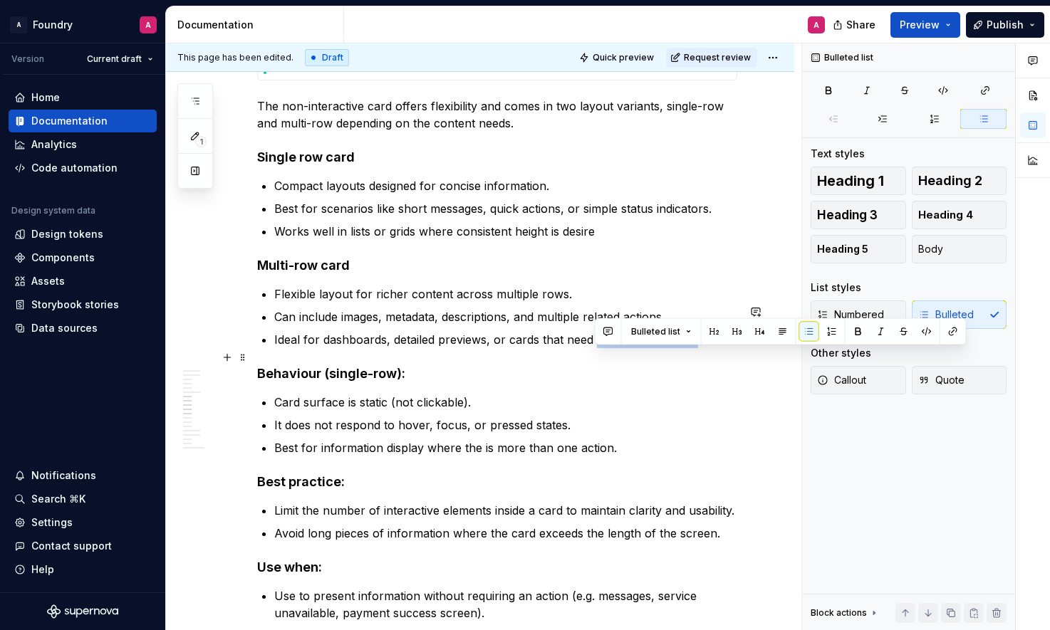
drag, startPoint x: 596, startPoint y: 359, endPoint x: 694, endPoint y: 358, distance: 97.6
click at [694, 348] on p "Ideal for dashboards, detailed previews, or cards that need structured content." at bounding box center [505, 339] width 463 height 17
copy p "structured content"
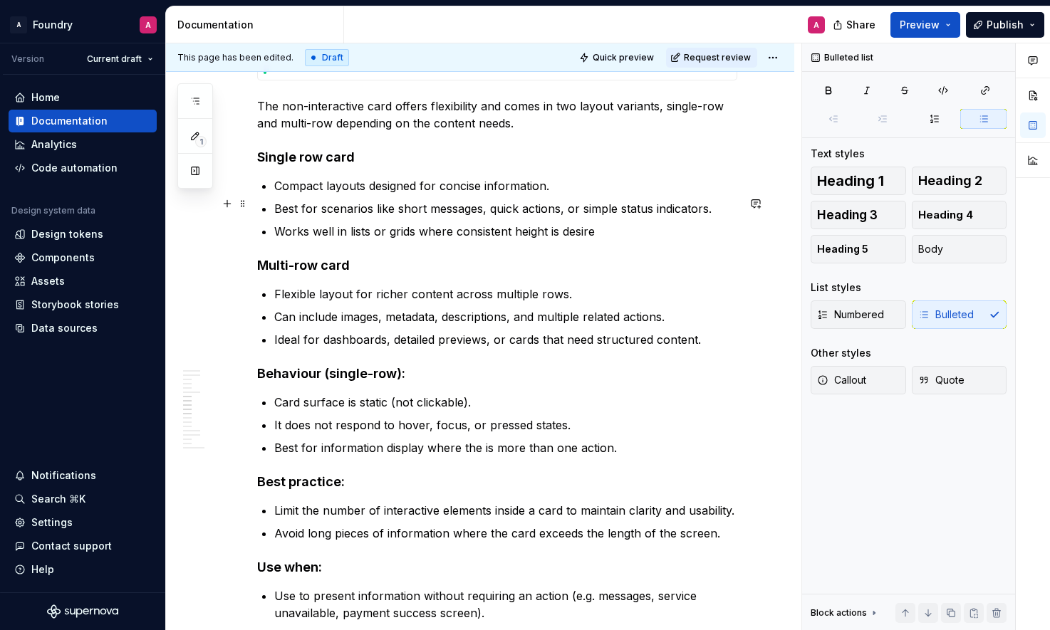
click at [462, 194] on p "Compact layouts designed for concise information." at bounding box center [505, 185] width 463 height 17
click at [439, 240] on p "Works well in lists or grids where consistent height is desire" at bounding box center [505, 231] width 463 height 17
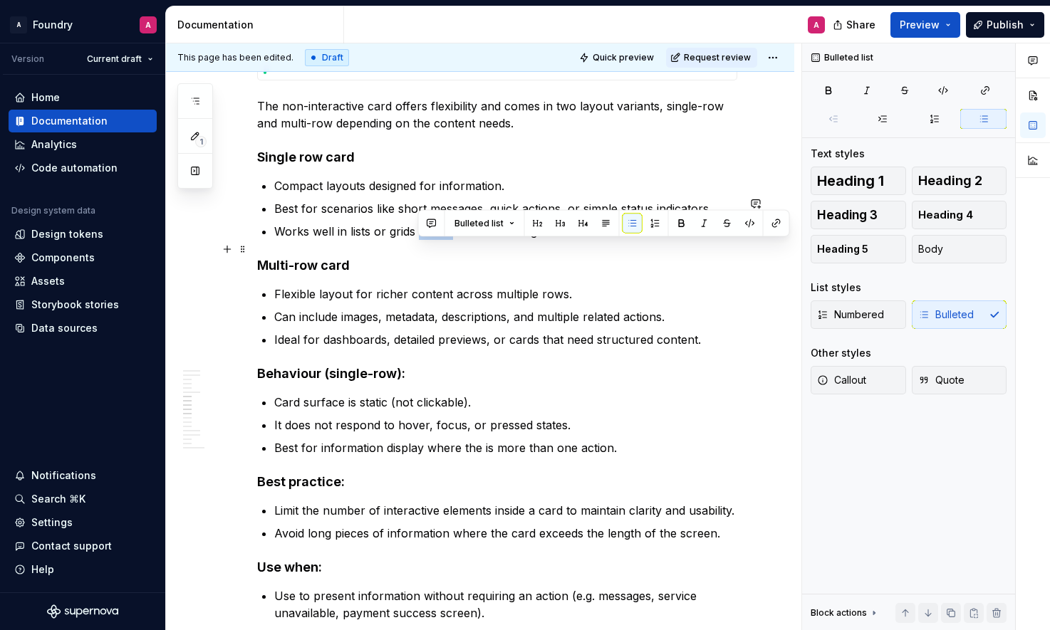
click at [439, 240] on p "Works well in lists or grids where consistent height is desire" at bounding box center [505, 231] width 463 height 17
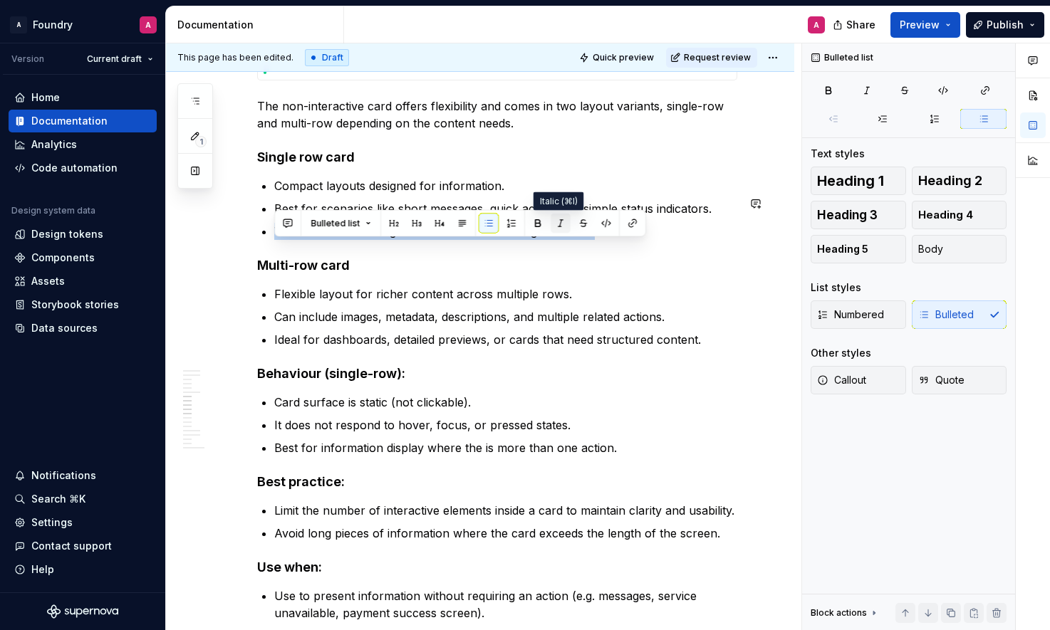
click at [556, 220] on button "button" at bounding box center [561, 224] width 20 height 20
click at [346, 274] on h4 "Multi-row card" at bounding box center [497, 265] width 480 height 17
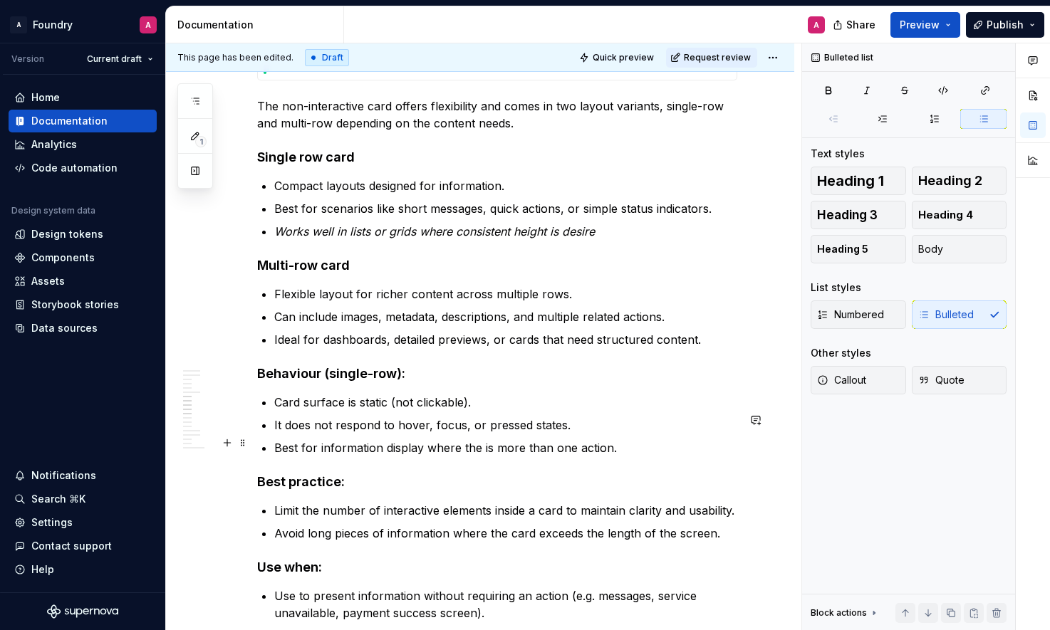
click at [457, 434] on p "It does not respond to hover, focus, or pressed states." at bounding box center [505, 425] width 463 height 17
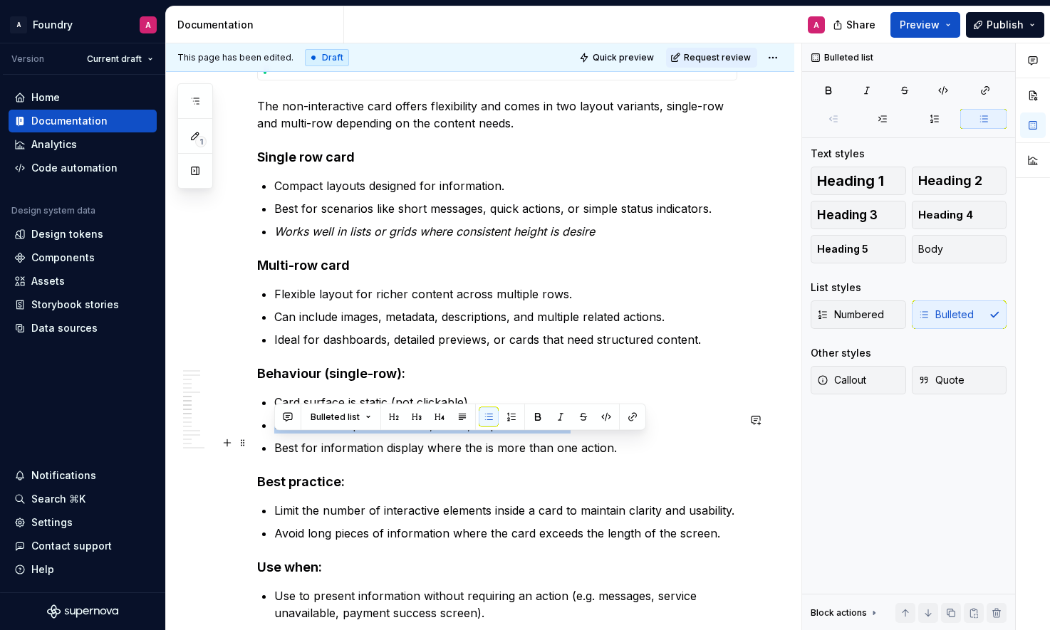
click at [457, 434] on p "It does not respond to hover, focus, or pressed states." at bounding box center [505, 425] width 463 height 17
click at [437, 434] on p "It does not respond to hover, focus, or pressed states." at bounding box center [505, 425] width 463 height 17
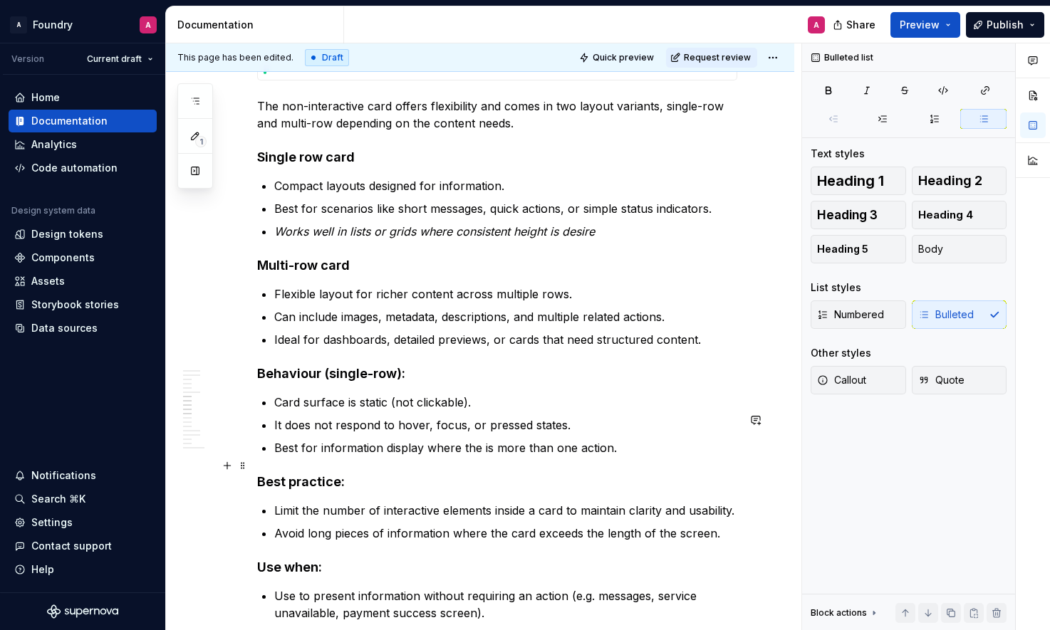
click at [365, 457] on p "Best for information display where the is more than one action." at bounding box center [505, 448] width 463 height 17
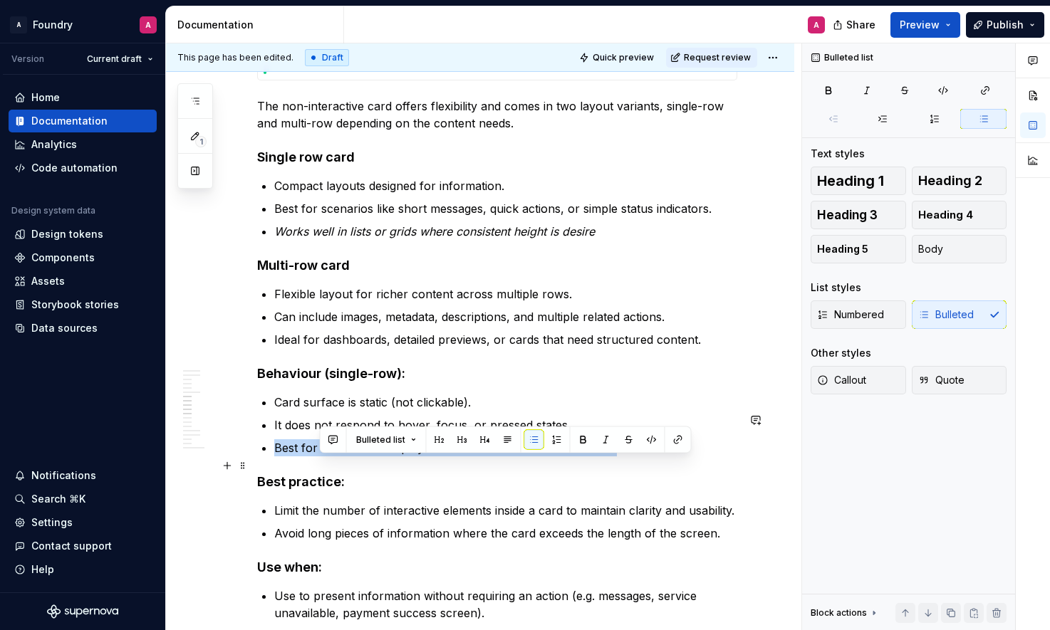
click at [365, 457] on p "Best for information display where the is more than one action." at bounding box center [505, 448] width 463 height 17
click at [430, 457] on p "Best for information display where the is more than one action." at bounding box center [505, 448] width 463 height 17
copy p "Best for information display where the is more than one action."
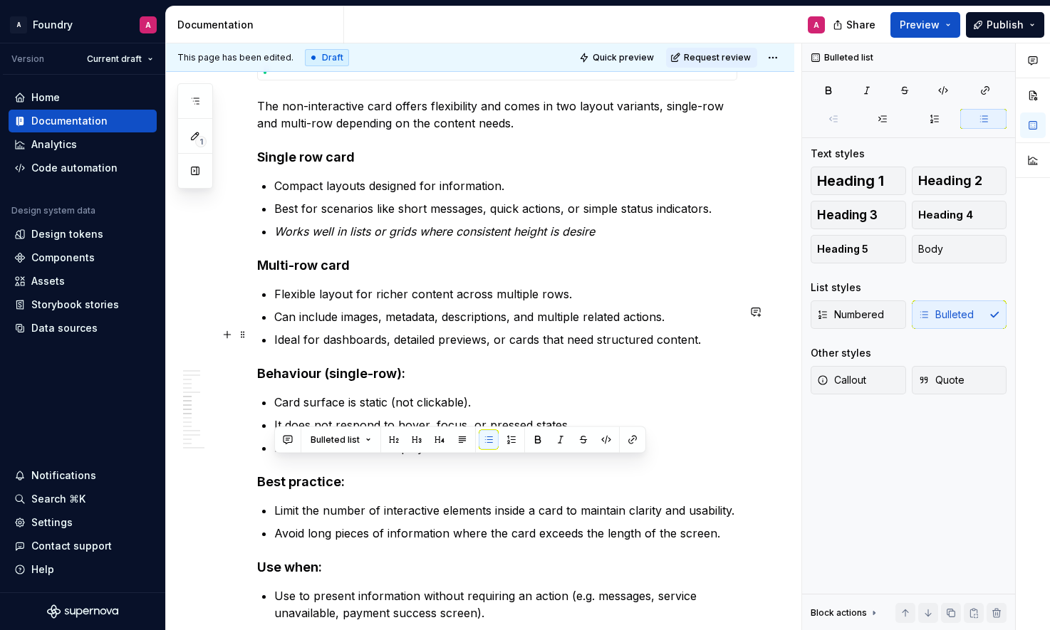
click at [350, 326] on p "Can include images, metadata, descriptions, and multiple related actions." at bounding box center [505, 316] width 463 height 17
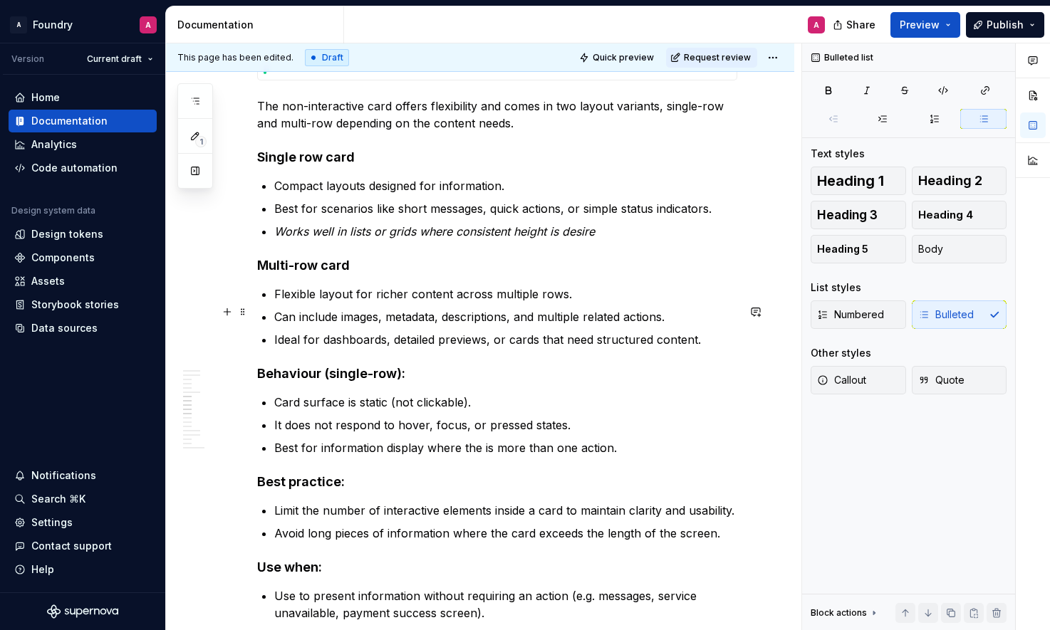
drag, startPoint x: 482, startPoint y: 314, endPoint x: 513, endPoint y: 316, distance: 30.7
click at [483, 303] on p "Flexible layout for richer content across multiple rows." at bounding box center [505, 294] width 463 height 17
click at [563, 303] on p "Flexible layout for richer content across multiple rows." at bounding box center [505, 294] width 463 height 17
click at [576, 303] on p "Flexible layout for richer content across multiple rows." at bounding box center [505, 294] width 463 height 17
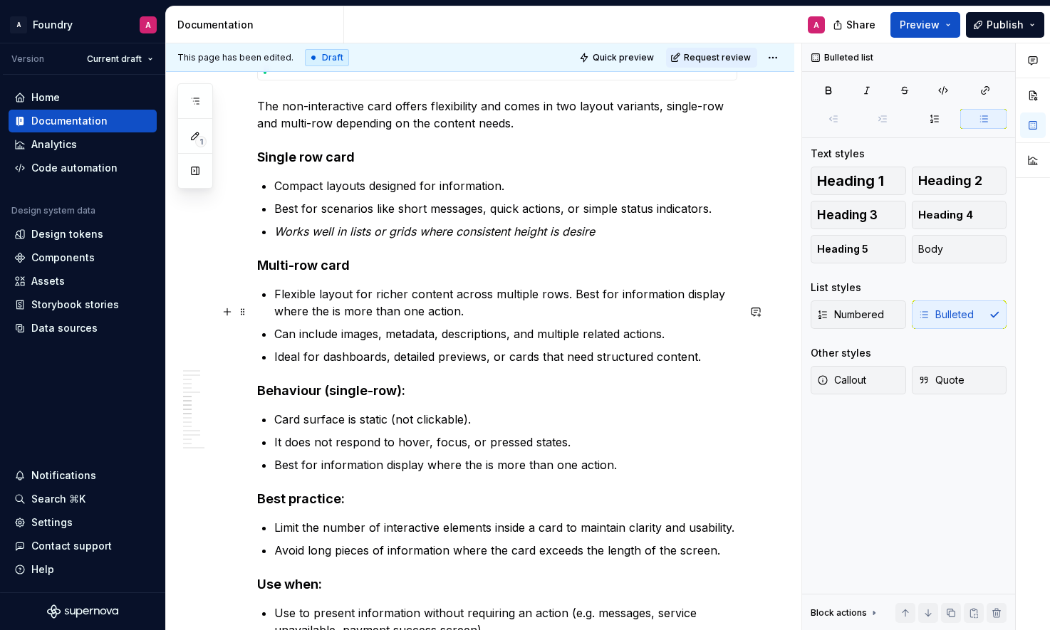
click at [571, 313] on p "Flexible layout for richer content across multiple rows. Best for information d…" at bounding box center [505, 303] width 463 height 34
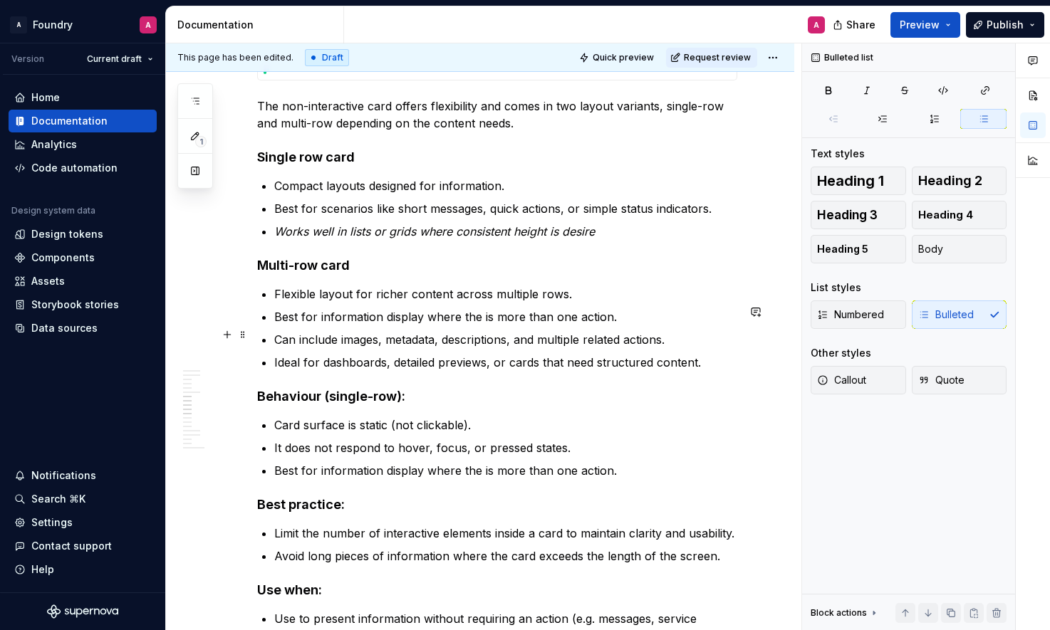
click at [364, 326] on p "Best for information display where the is more than one action." at bounding box center [505, 316] width 463 height 17
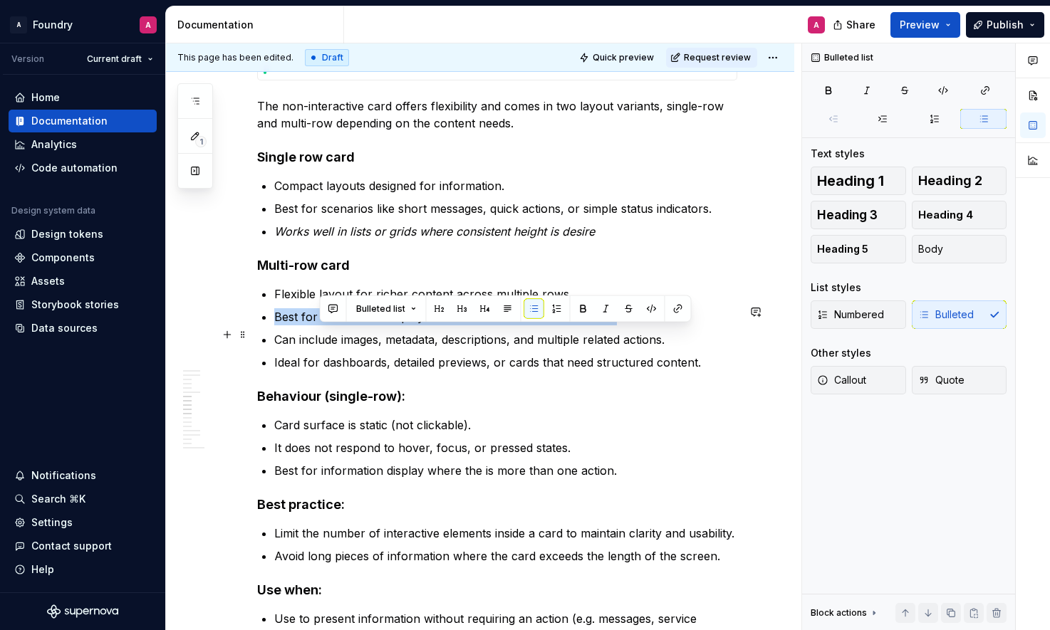
click at [364, 326] on p "Best for information display where the is more than one action." at bounding box center [505, 316] width 463 height 17
drag, startPoint x: 462, startPoint y: 338, endPoint x: 488, endPoint y: 337, distance: 25.7
click at [462, 326] on p "Best for information display where the is more than one action." at bounding box center [505, 316] width 463 height 17
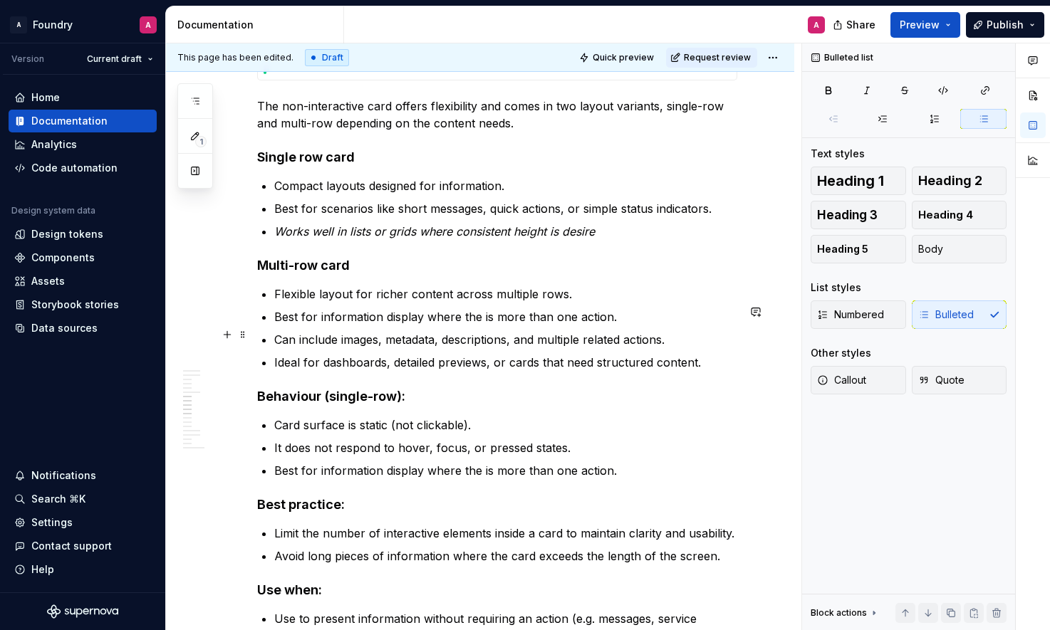
click at [548, 326] on p "Best for information display where the is more than one action." at bounding box center [505, 316] width 463 height 17
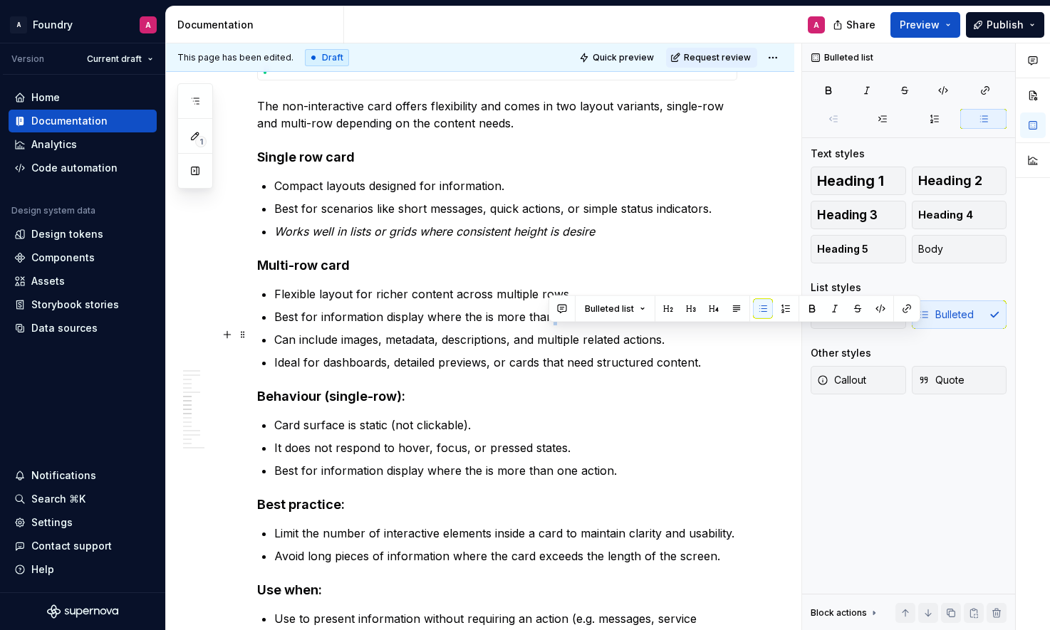
click at [548, 326] on p "Best for information display where the is more than one action." at bounding box center [505, 316] width 463 height 17
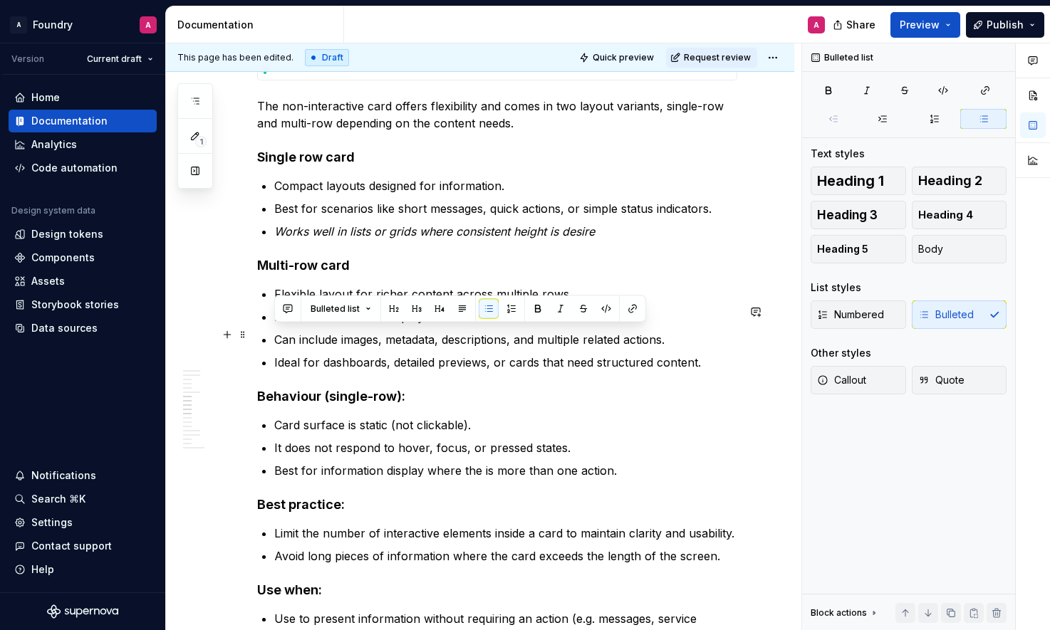
click at [595, 326] on p "Best for information display where the is more than one action." at bounding box center [505, 316] width 463 height 17
drag, startPoint x: 617, startPoint y: 337, endPoint x: 336, endPoint y: 329, distance: 281.5
click at [273, 329] on div "**********" at bounding box center [497, 309] width 480 height 5406
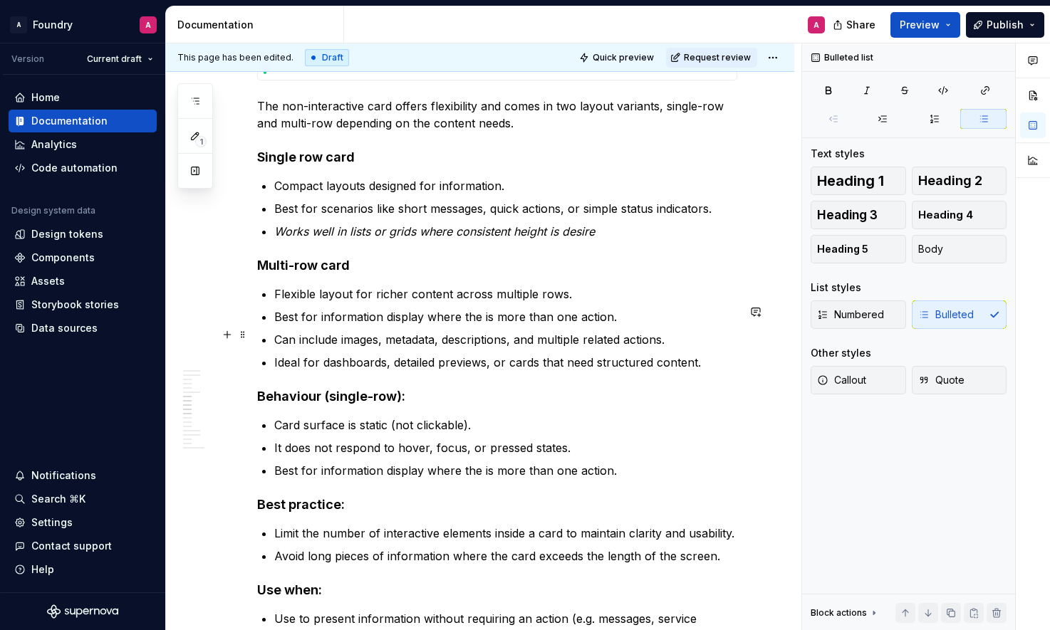
click at [339, 326] on p "Best for information display where the is more than one action." at bounding box center [505, 316] width 463 height 17
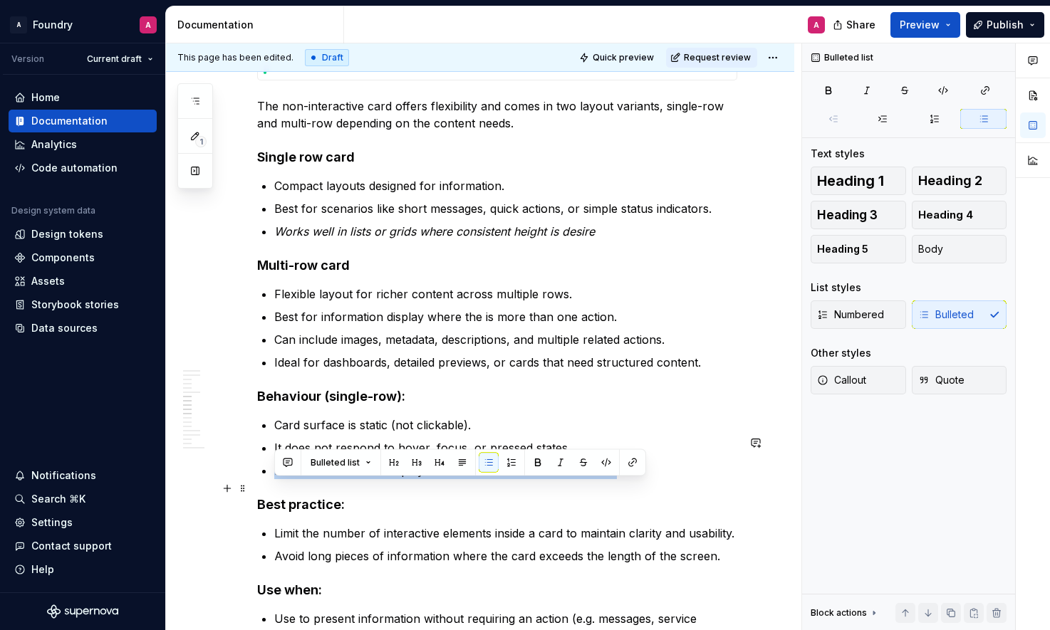
drag, startPoint x: 617, startPoint y: 491, endPoint x: 273, endPoint y: 490, distance: 344.1
click at [271, 489] on div "**********" at bounding box center [497, 309] width 480 height 5406
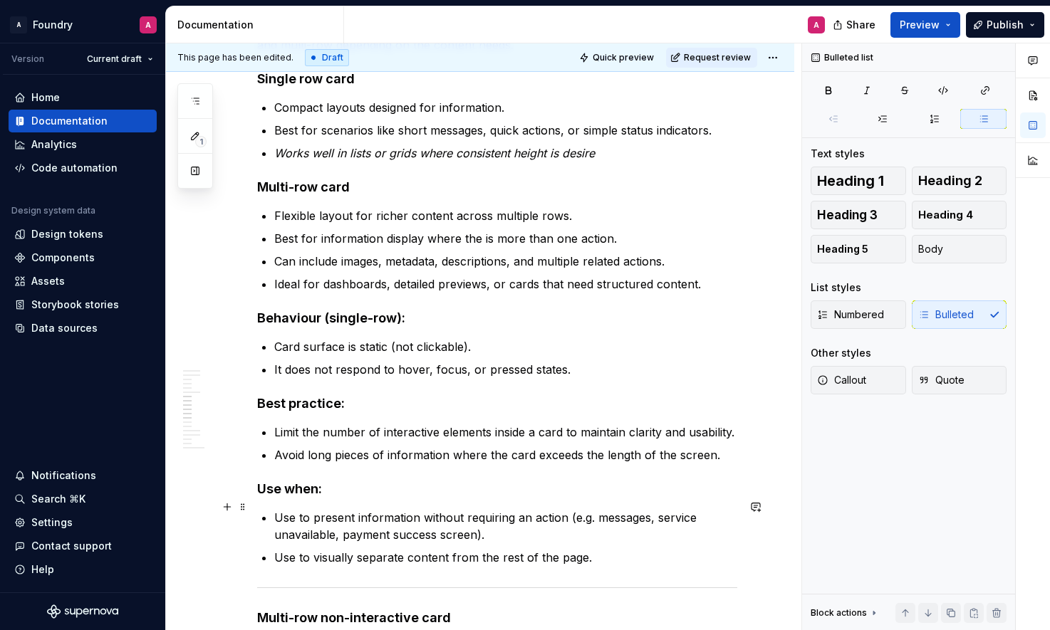
scroll to position [2769, 0]
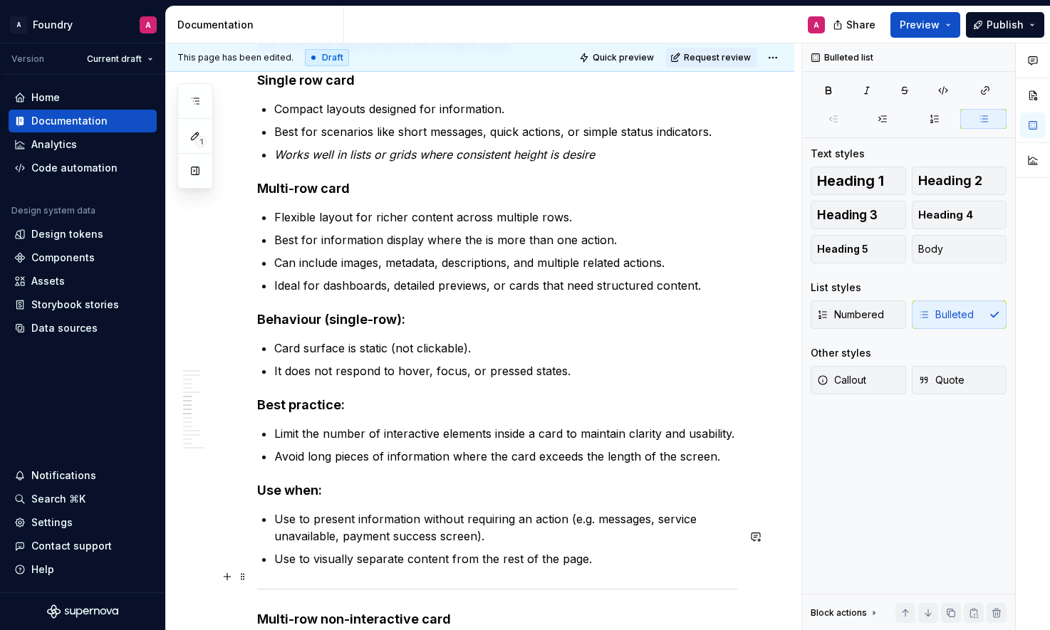
click at [405, 568] on p "Use to visually separate content from the rest of the page." at bounding box center [505, 559] width 463 height 17
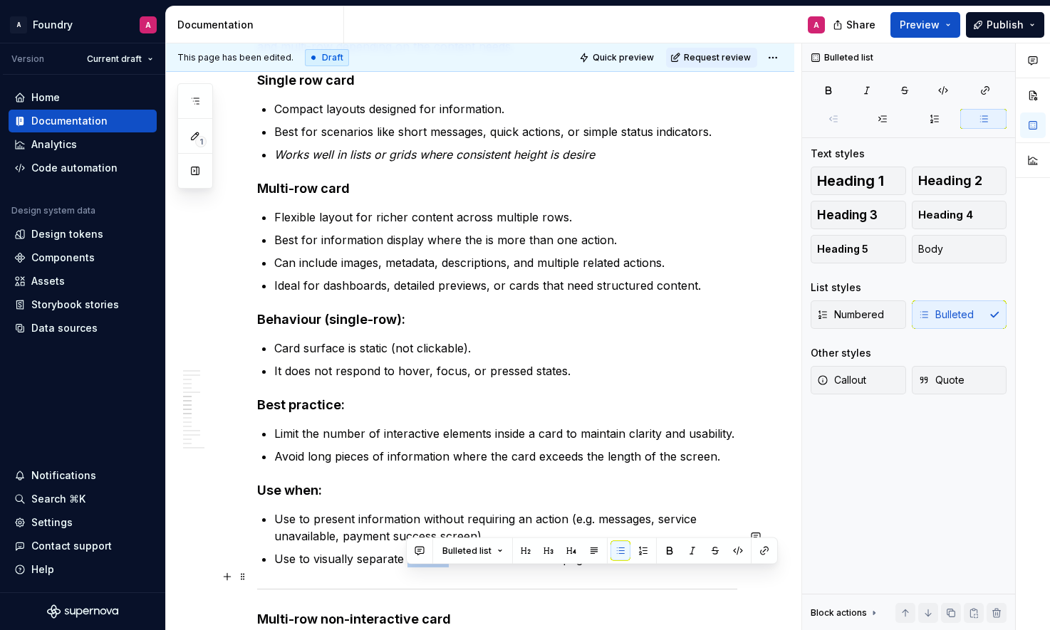
click at [405, 568] on p "Use to visually separate content from the rest of the page." at bounding box center [505, 559] width 463 height 17
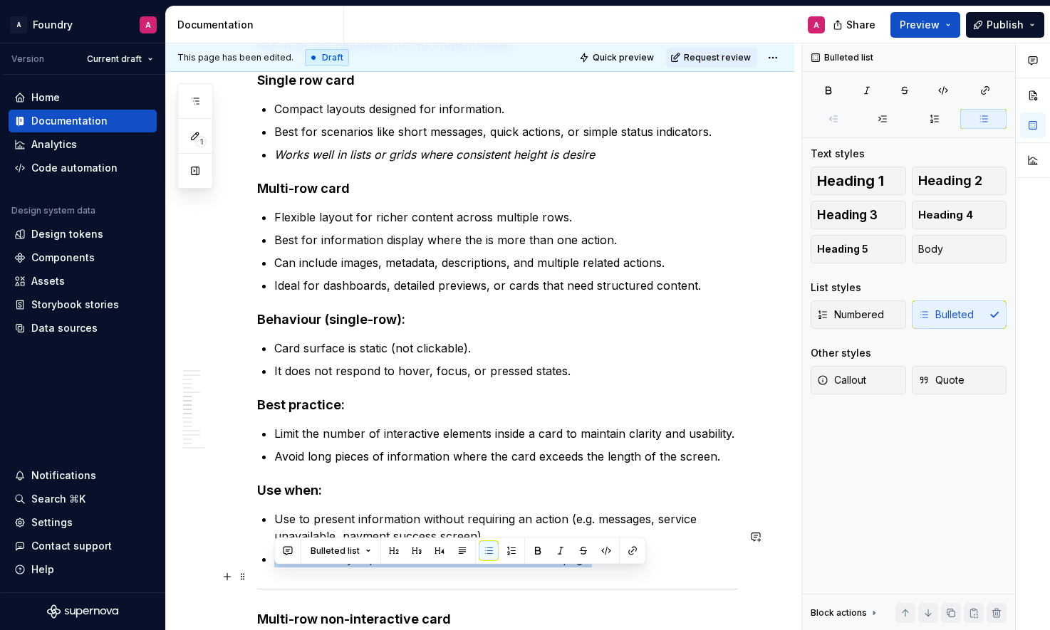
click at [444, 568] on p "Use to visually separate content from the rest of the page." at bounding box center [505, 559] width 463 height 17
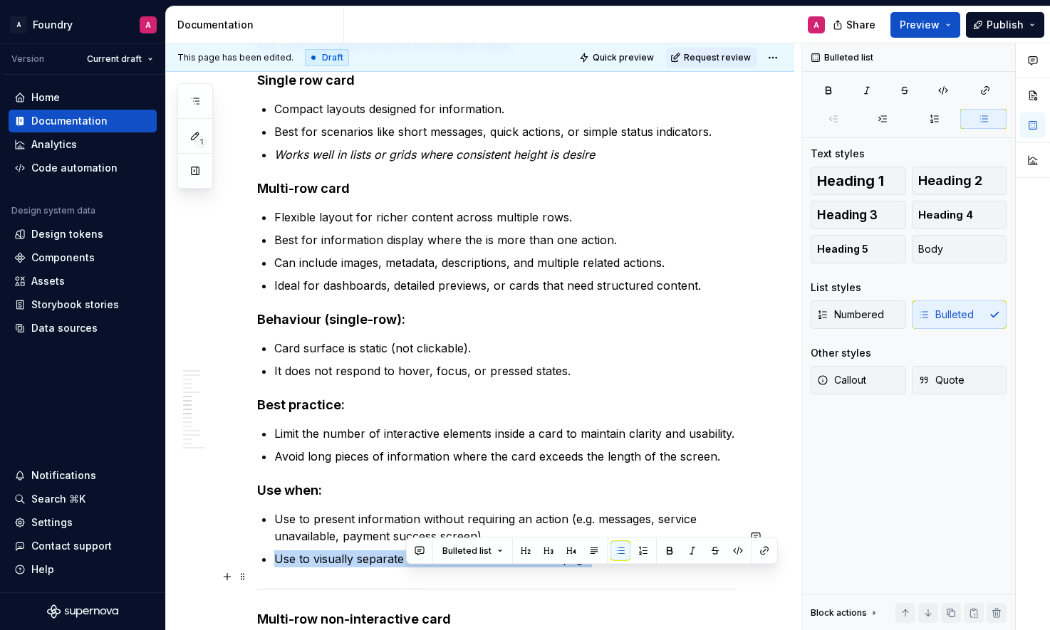
click at [444, 568] on p "Use to visually separate content from the rest of the page." at bounding box center [505, 559] width 463 height 17
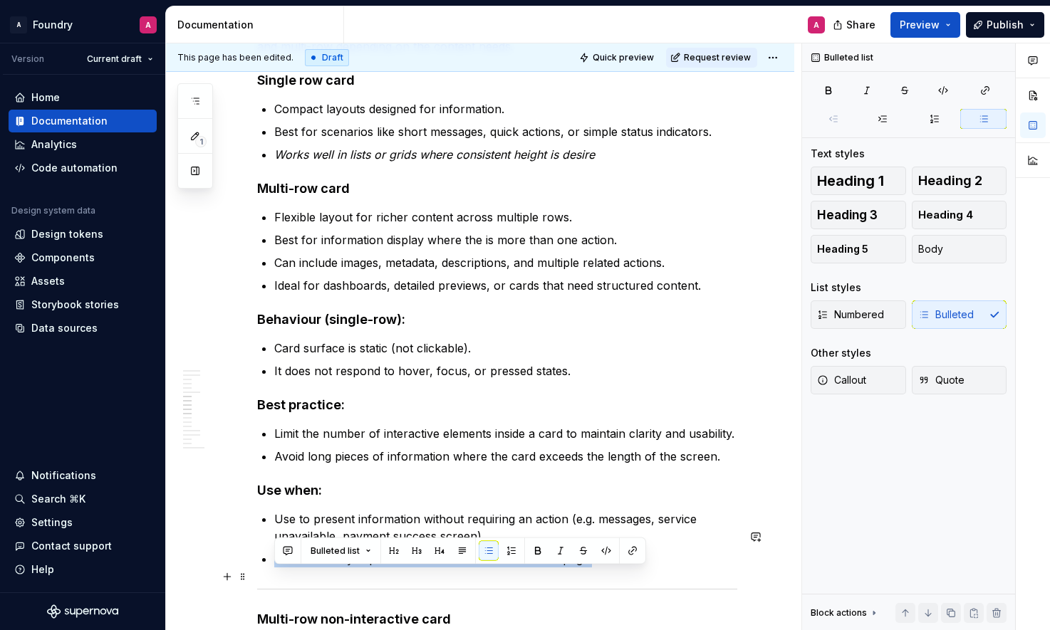
copy p "Use to visually separate content from the rest of the page."
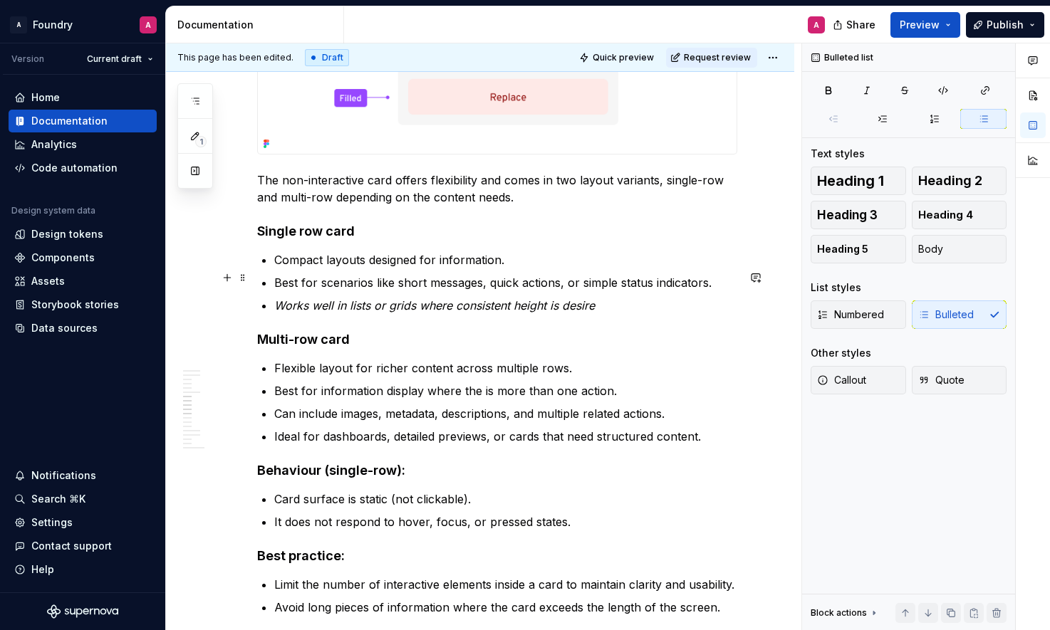
scroll to position [2539, 0]
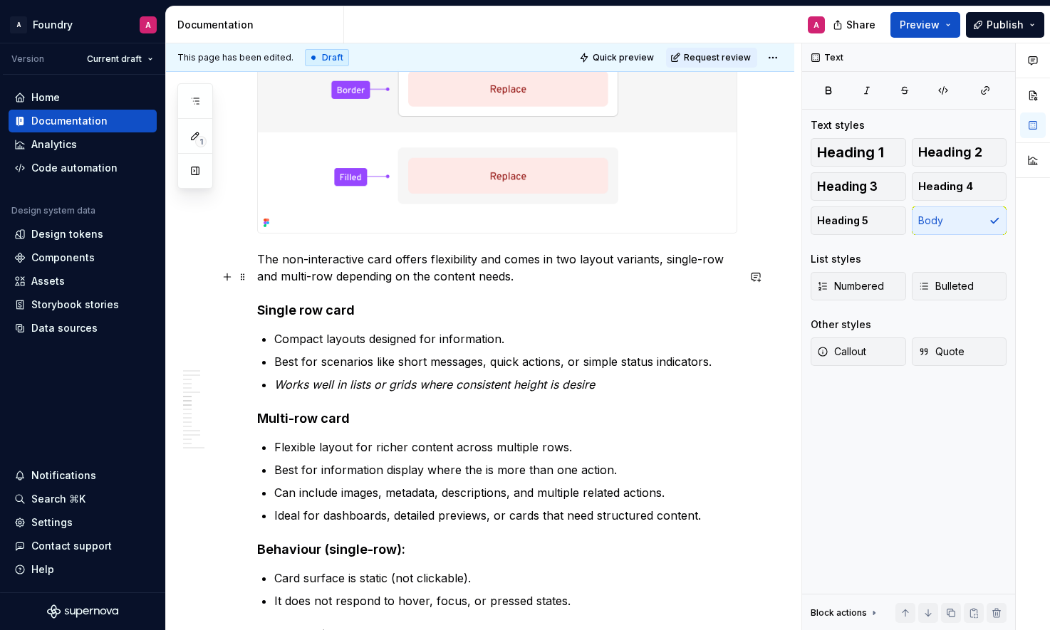
click at [520, 285] on p "The non-interactive card offers flexibility and comes in two layout variants, s…" at bounding box center [497, 268] width 480 height 34
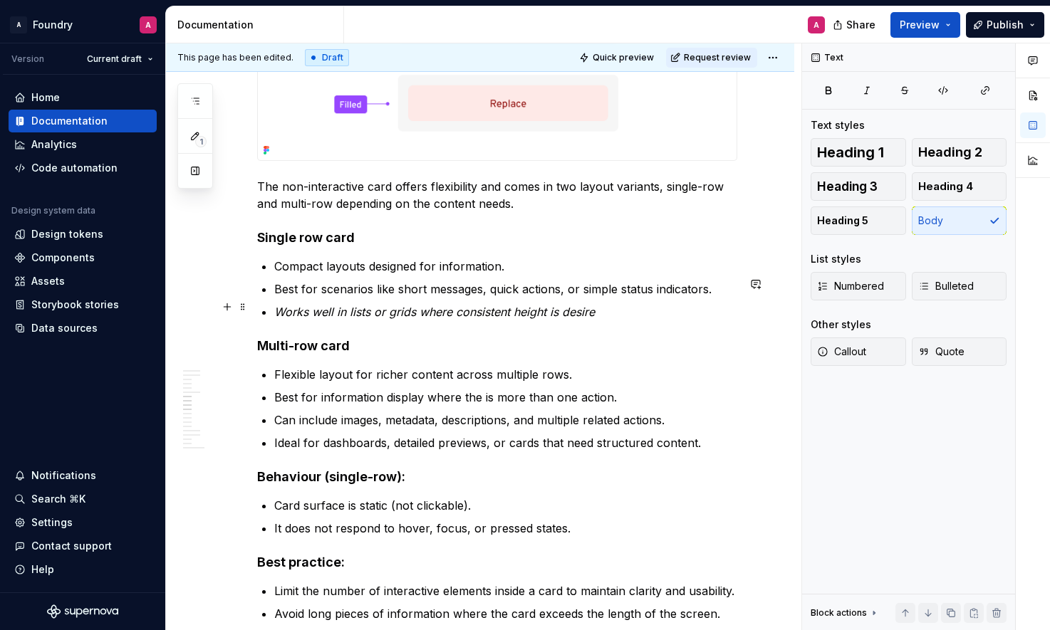
scroll to position [2613, 0]
click at [600, 405] on p "Best for information display where the is more than one action." at bounding box center [505, 396] width 463 height 17
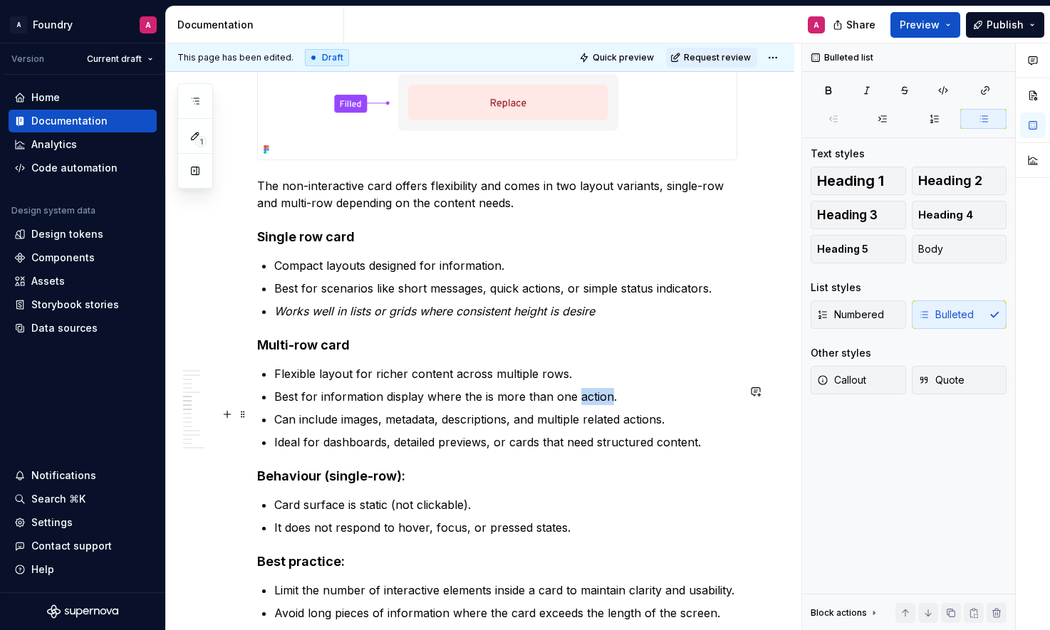
click at [600, 405] on p "Best for information display where the is more than one action." at bounding box center [505, 396] width 463 height 17
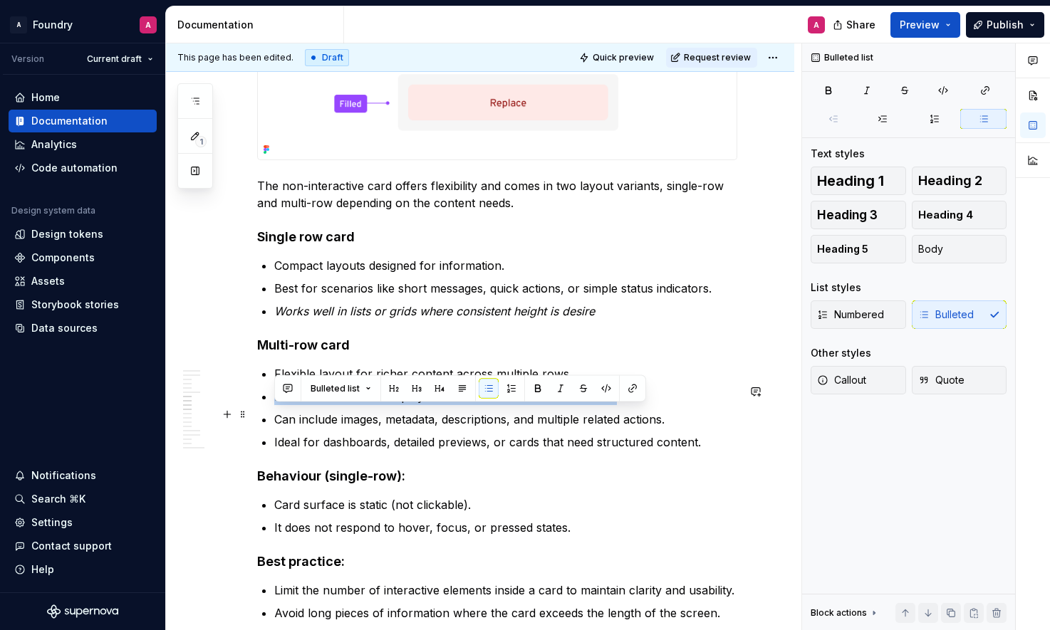
click at [600, 405] on p "Best for information display where the is more than one action." at bounding box center [505, 396] width 463 height 17
click at [420, 405] on p "Best for information display where the is more than one action." at bounding box center [505, 396] width 463 height 17
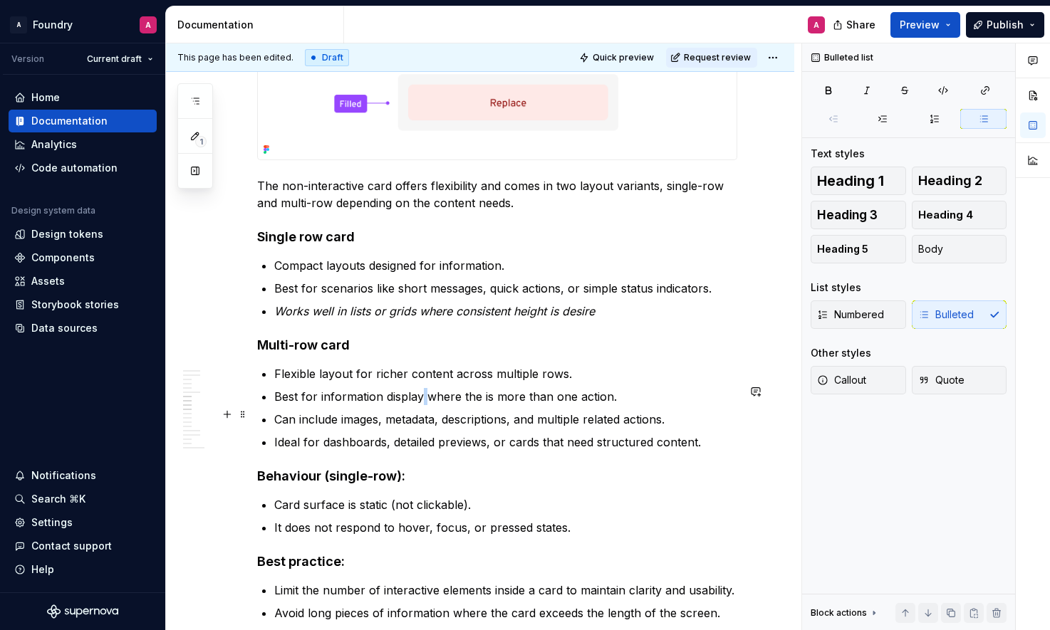
click at [420, 405] on p "Best for information display where the is more than one action." at bounding box center [505, 396] width 463 height 17
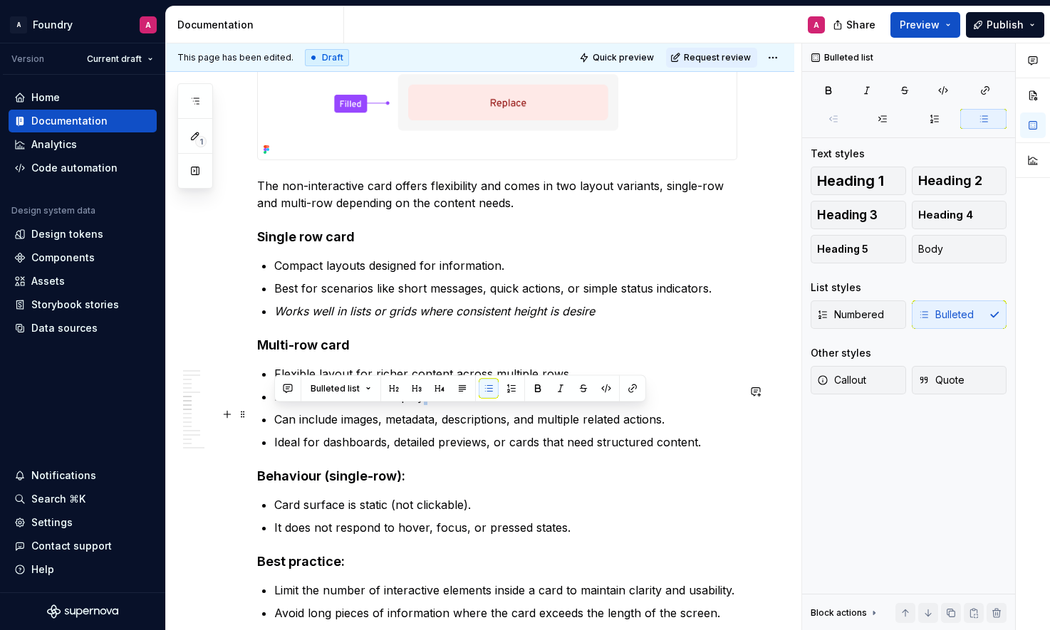
click at [420, 405] on p "Best for information display where the is more than one action." at bounding box center [505, 396] width 463 height 17
click at [348, 405] on p "Best for information display where the is more than one action." at bounding box center [505, 396] width 463 height 17
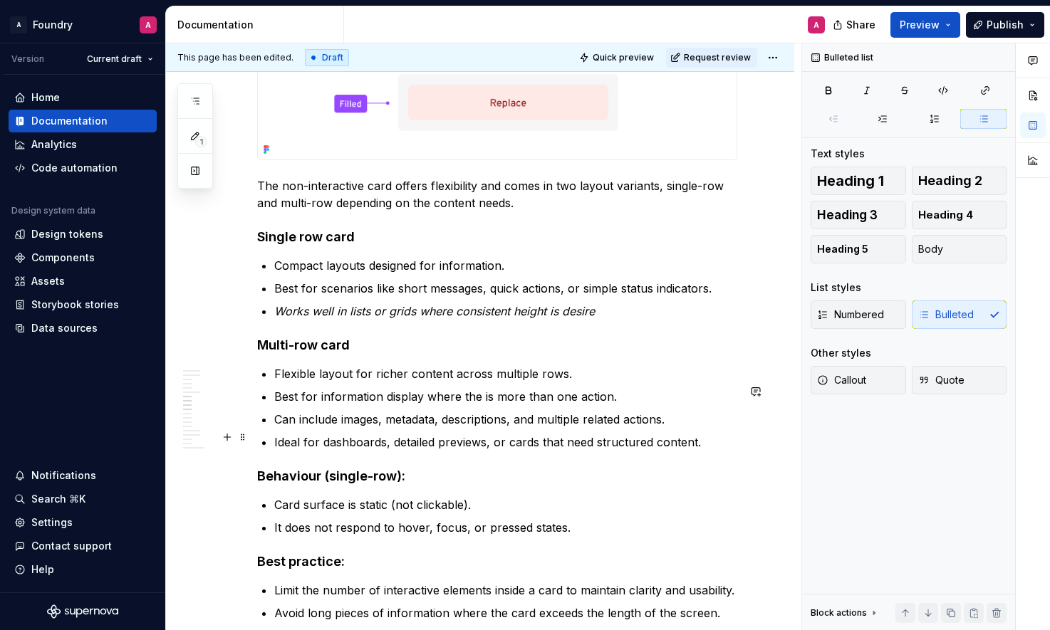
click at [484, 428] on p "Can include images, metadata, descriptions, and multiple related actions." at bounding box center [505, 419] width 463 height 17
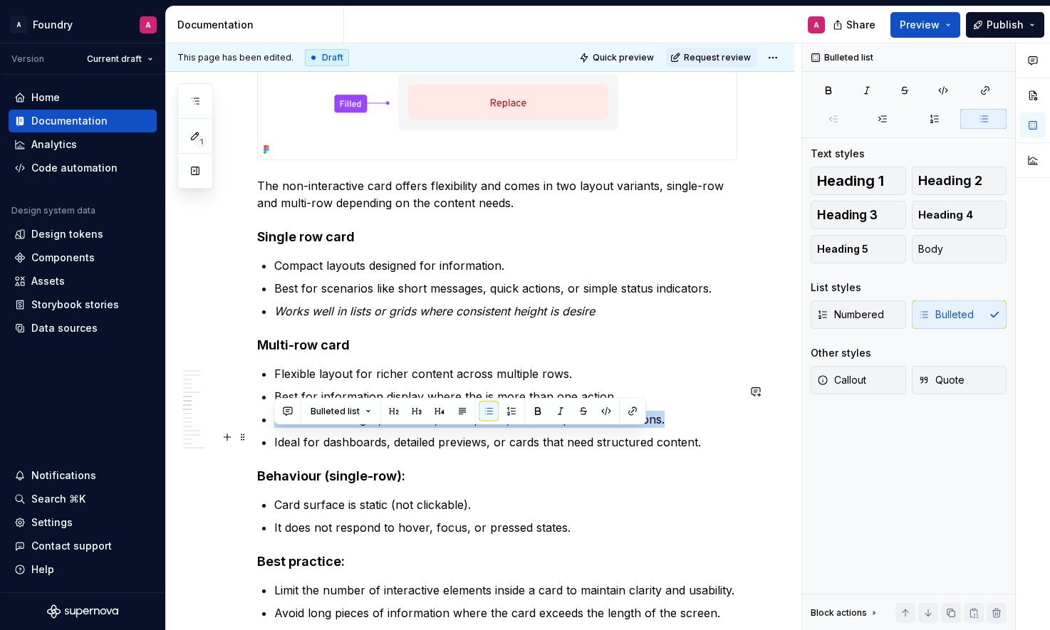
click at [484, 428] on p "Can include images, metadata, descriptions, and multiple related actions." at bounding box center [505, 419] width 463 height 17
click at [438, 428] on p "Can include images, metadata, descriptions, and multiple related actions." at bounding box center [505, 419] width 463 height 17
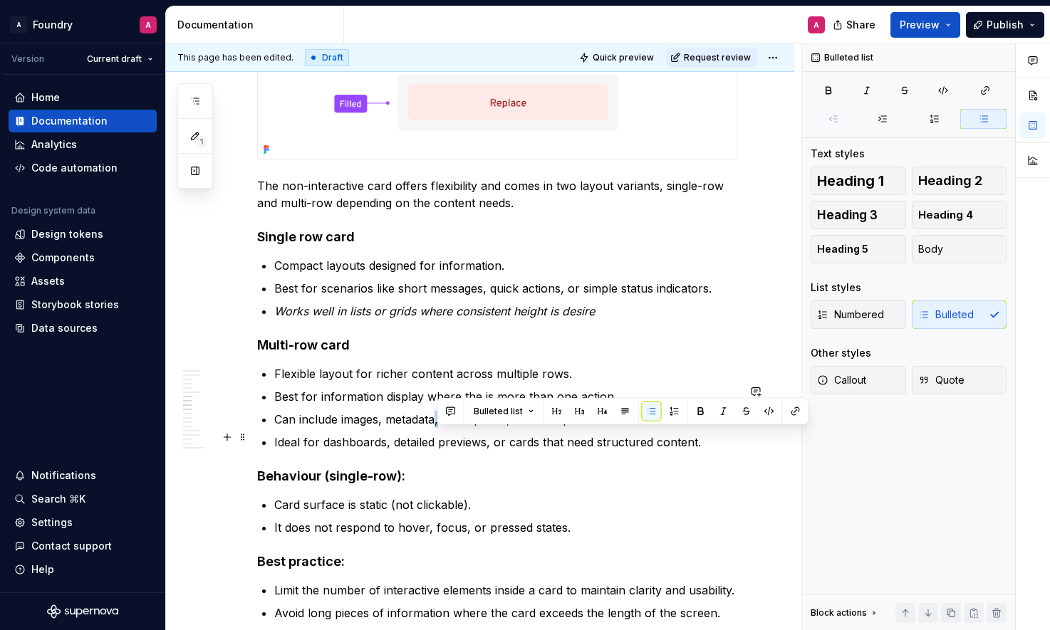
click at [438, 428] on p "Can include images, metadata, descriptions, and multiple related actions." at bounding box center [505, 419] width 463 height 17
click at [447, 428] on p "Can include images, metadata, descriptions, and multiple related actions." at bounding box center [505, 419] width 463 height 17
drag, startPoint x: 441, startPoint y: 438, endPoint x: 389, endPoint y: 437, distance: 52.0
click at [388, 428] on p "Can include images, metadata, descriptions, and multiple related actions." at bounding box center [505, 419] width 463 height 17
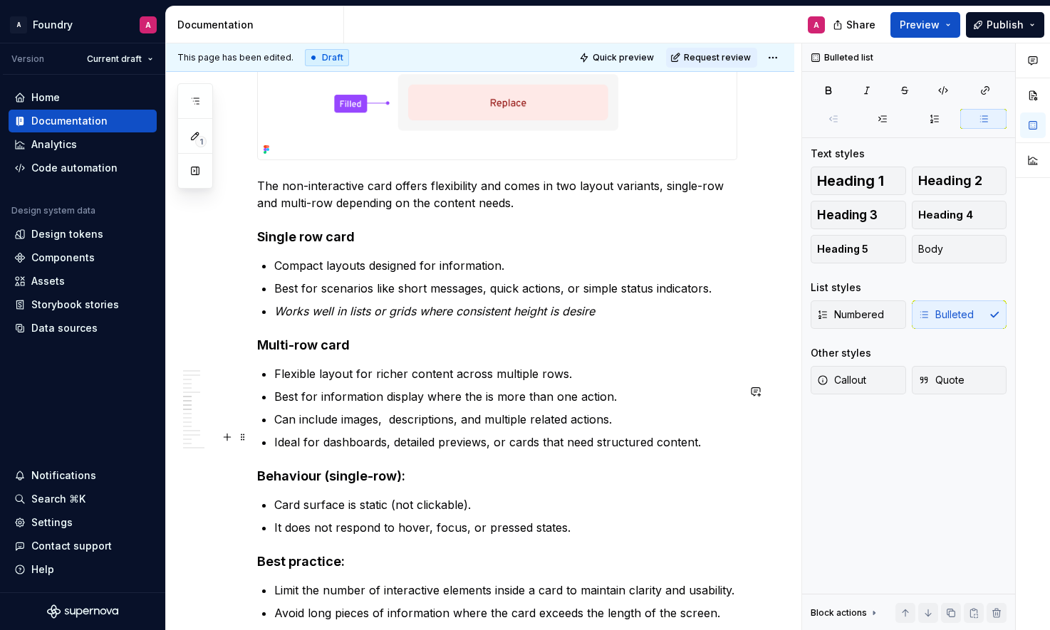
click at [358, 428] on p "Can include images, descriptions, and multiple related actions." at bounding box center [505, 419] width 463 height 17
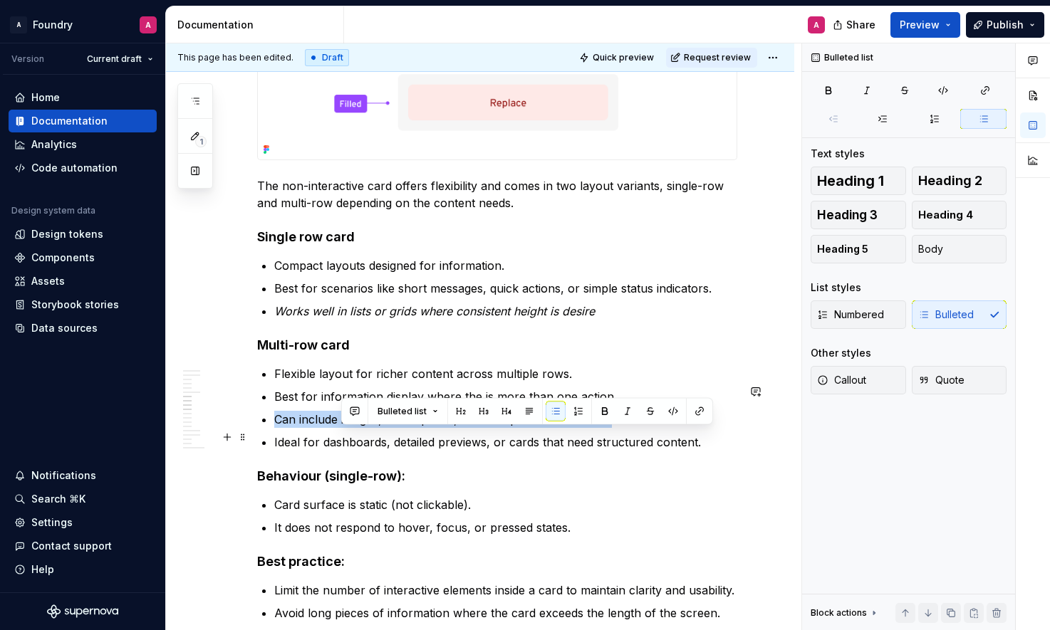
click at [358, 428] on p "Can include images, descriptions, and multiple related actions." at bounding box center [505, 419] width 463 height 17
drag, startPoint x: 390, startPoint y: 439, endPoint x: 397, endPoint y: 438, distance: 7.2
click at [390, 428] on p "Can include images, descriptions, and multiple related actions." at bounding box center [505, 419] width 463 height 17
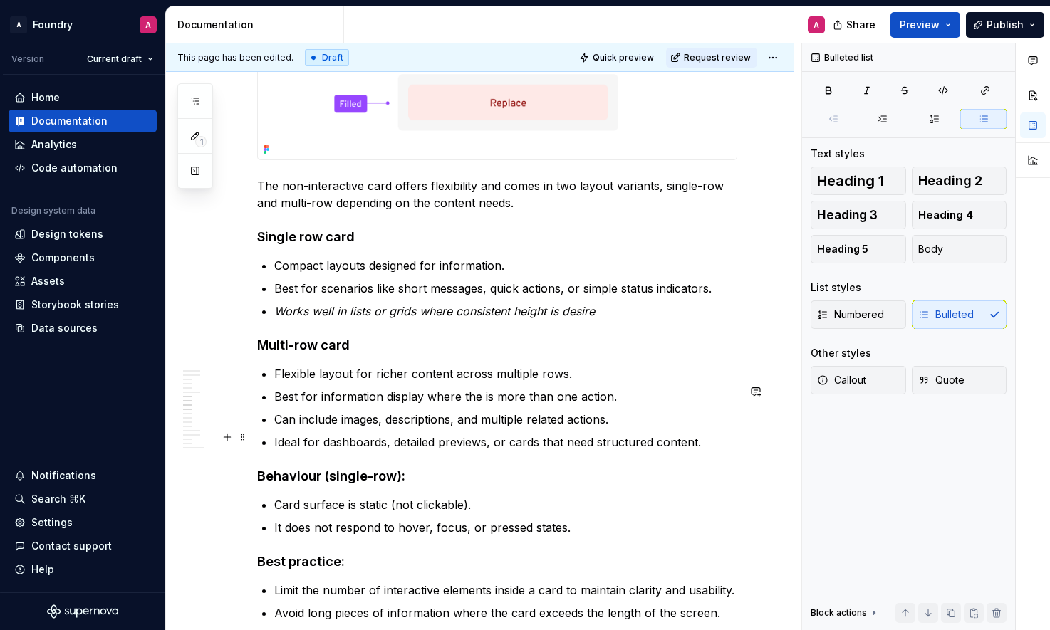
drag, startPoint x: 543, startPoint y: 438, endPoint x: 552, endPoint y: 437, distance: 8.7
click at [545, 428] on p "Can include images, descriptions, and multiple related actions." at bounding box center [505, 419] width 463 height 17
click at [599, 428] on p "Can include images, descriptions, and multiple related actions." at bounding box center [505, 419] width 463 height 17
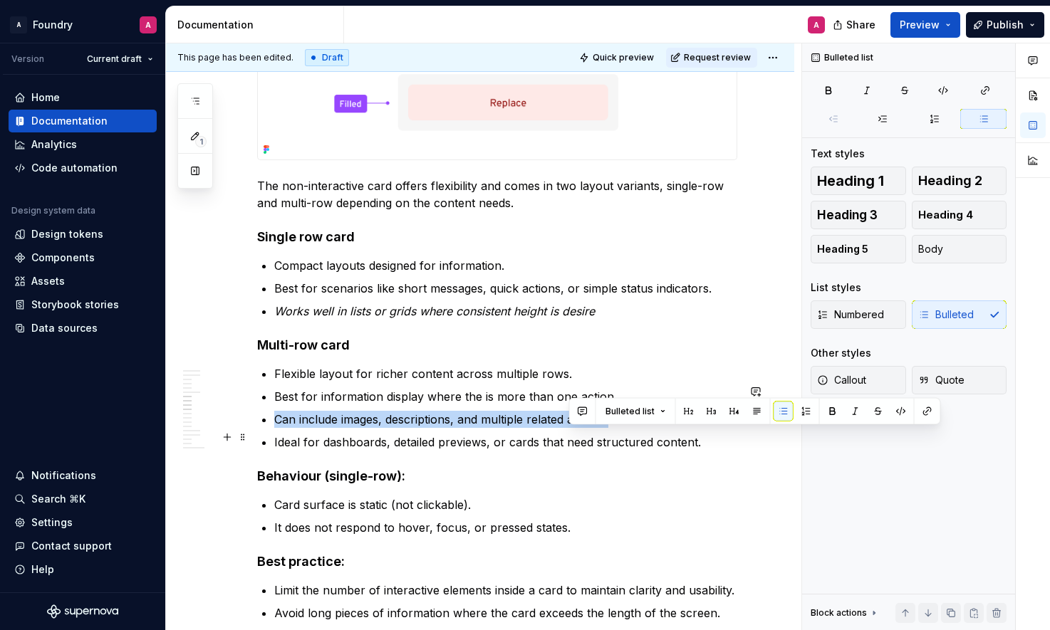
click at [599, 428] on p "Can include images, descriptions, and multiple related actions." at bounding box center [505, 419] width 463 height 17
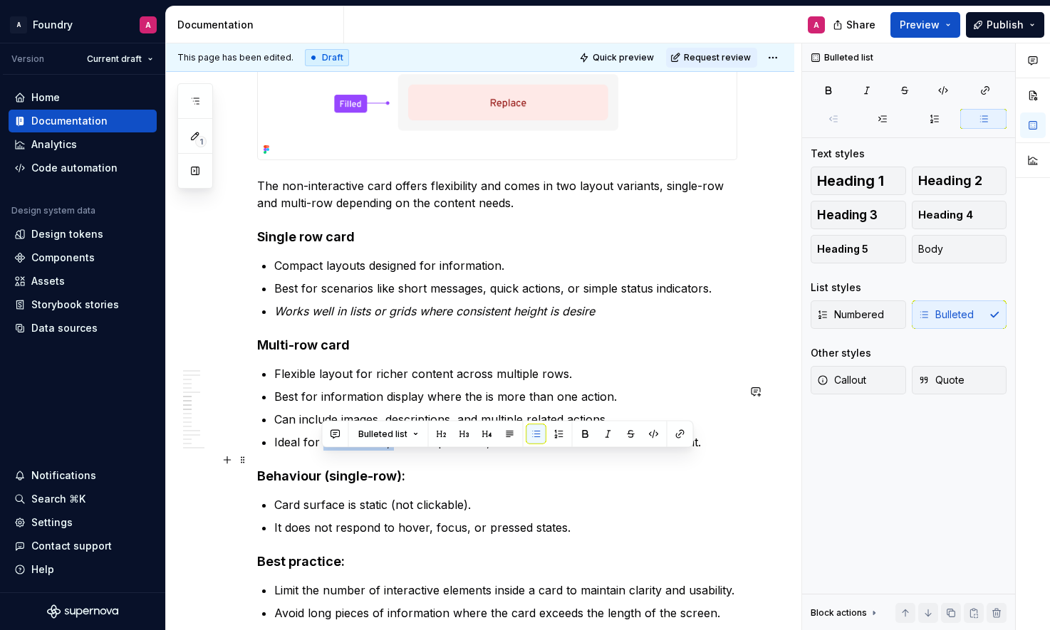
drag, startPoint x: 383, startPoint y: 461, endPoint x: 324, endPoint y: 459, distance: 58.4
click at [323, 451] on p "Ideal for dashboards, detailed previews, or cards that need structured content." at bounding box center [505, 442] width 463 height 17
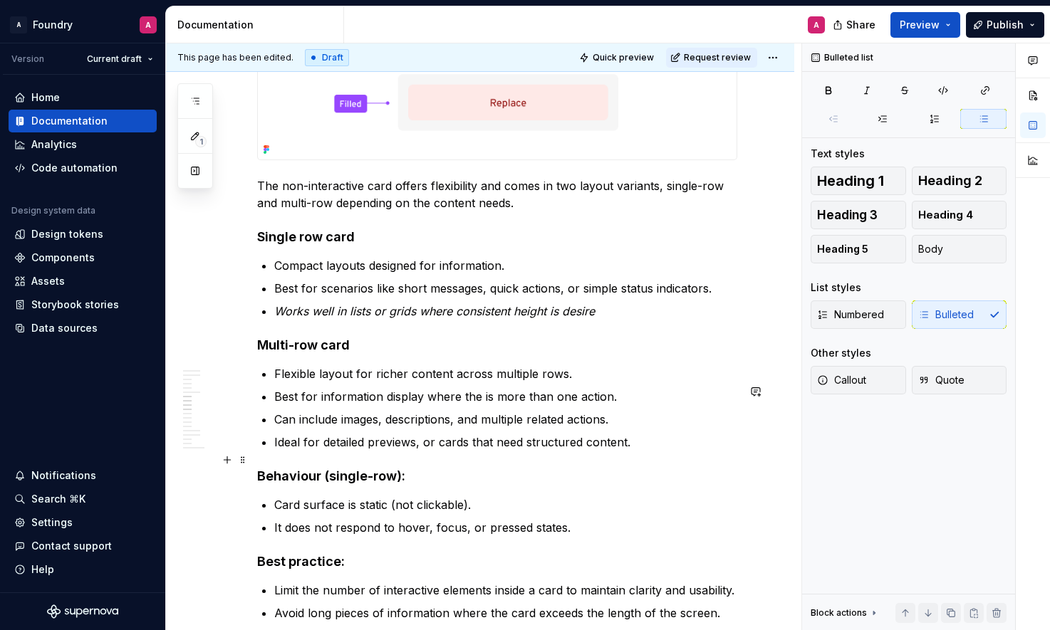
drag, startPoint x: 420, startPoint y: 462, endPoint x: 440, endPoint y: 464, distance: 20.1
click at [421, 451] on p "Ideal for detailed previews, or cards that need structured content." at bounding box center [505, 442] width 463 height 17
click at [556, 451] on p "Ideal for detailed previews or cards that need structured content." at bounding box center [505, 442] width 463 height 17
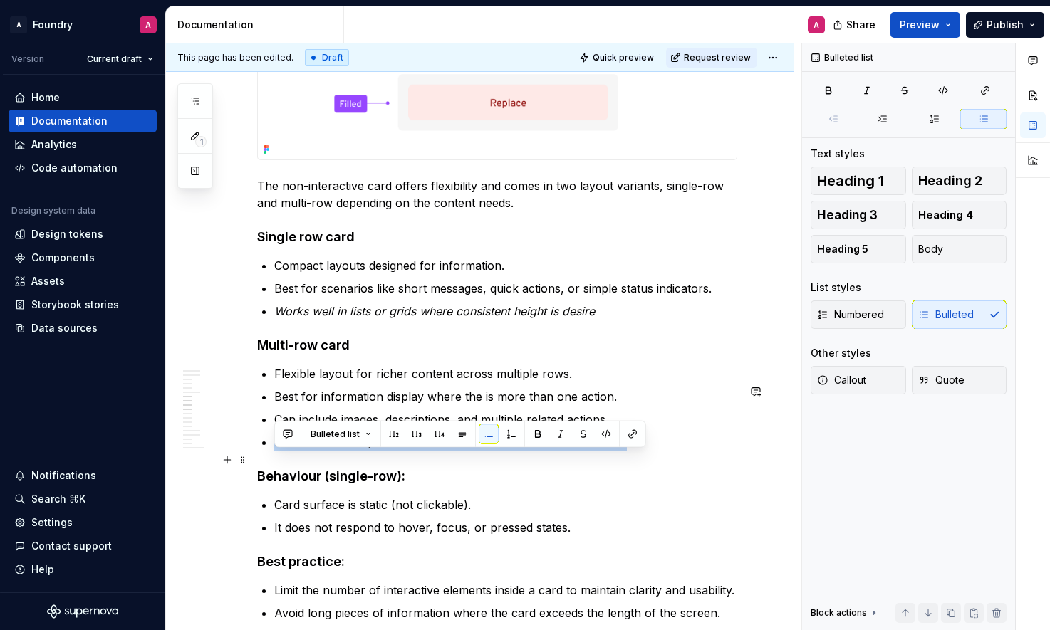
click at [556, 451] on p "Ideal for detailed previews or cards that need structured content." at bounding box center [505, 442] width 463 height 17
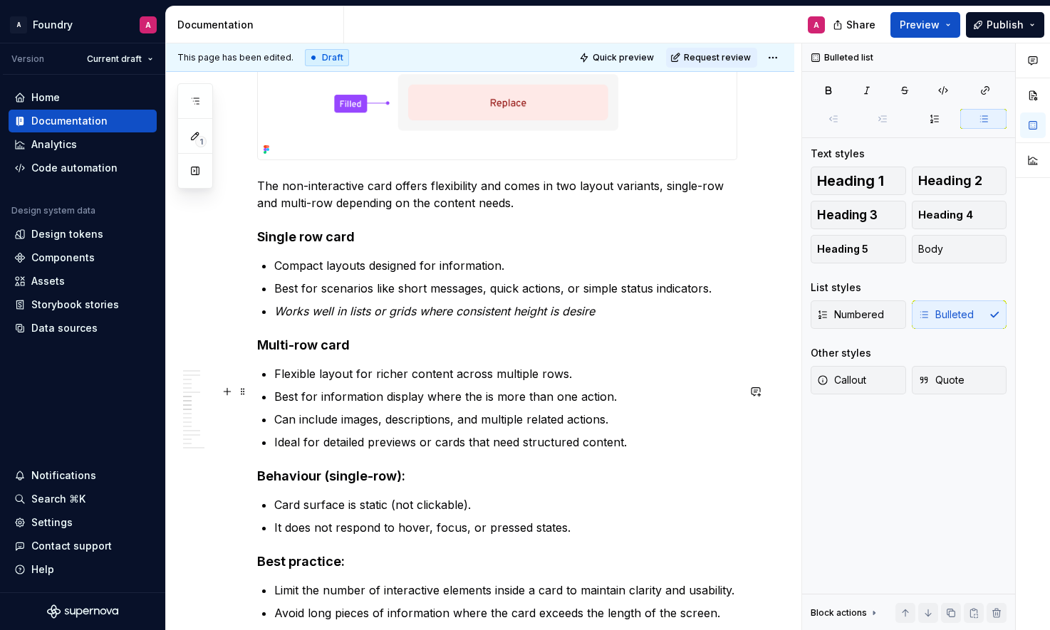
click at [441, 383] on p "Flexible layout for richer content across multiple rows." at bounding box center [505, 373] width 463 height 17
click at [432, 383] on p "Flexible layout for richer content across multiple rows." at bounding box center [505, 373] width 463 height 17
click at [419, 383] on p "Flexible layout for richer content across multiple rows." at bounding box center [505, 373] width 463 height 17
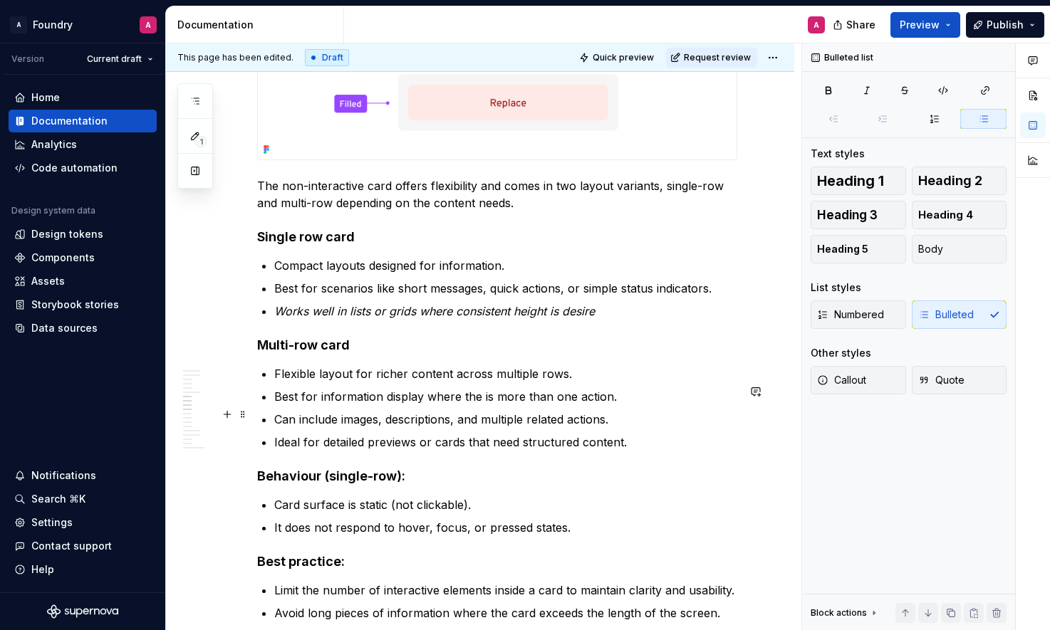
click at [499, 405] on p "Best for information display where the is more than one action." at bounding box center [505, 396] width 463 height 17
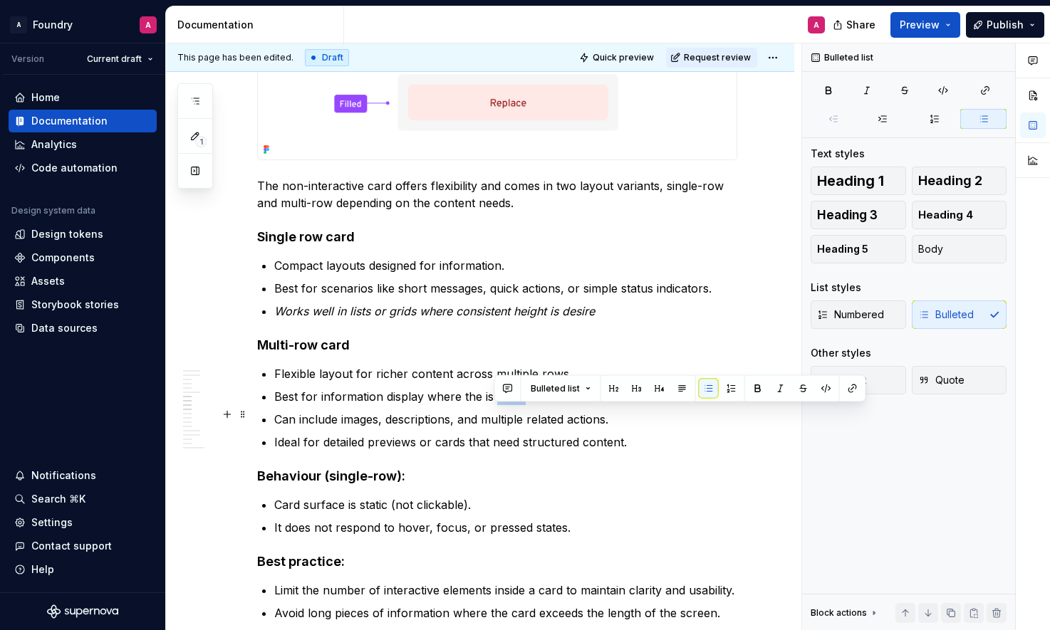
click at [499, 405] on p "Best for information display where the is more than one action." at bounding box center [505, 396] width 463 height 17
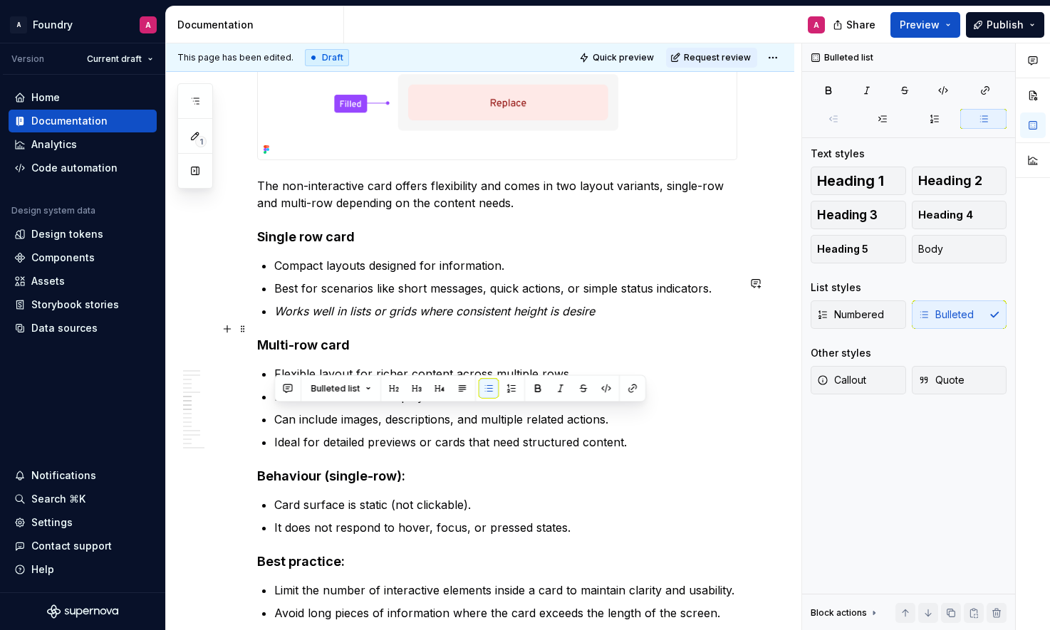
click at [501, 318] on em "Works well in lists or grids where consistent height is desire" at bounding box center [434, 311] width 321 height 14
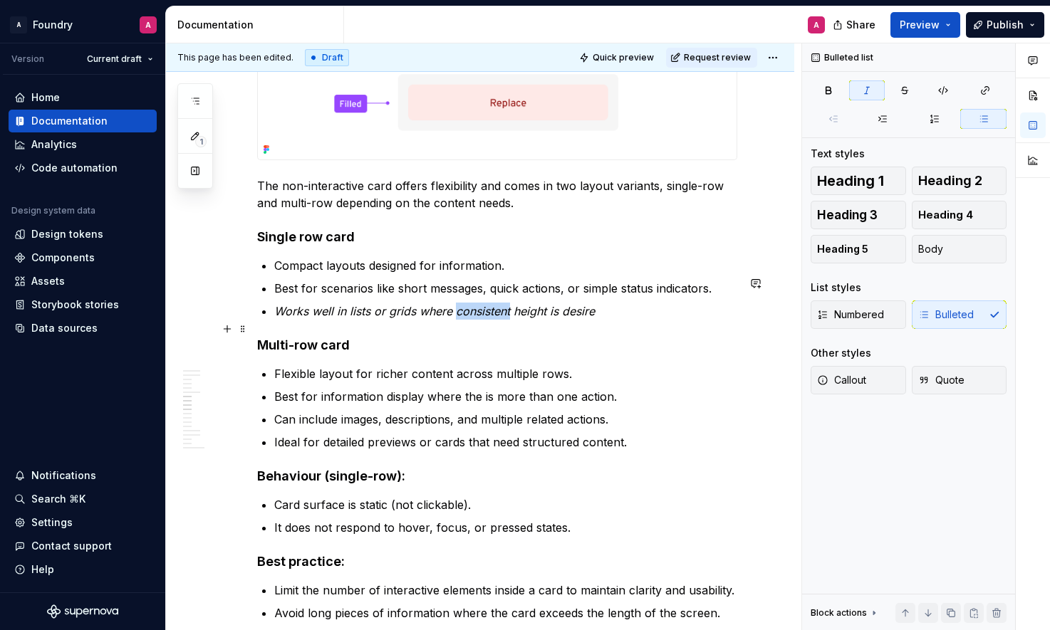
click at [501, 318] on em "Works well in lists or grids where consistent height is desire" at bounding box center [434, 311] width 321 height 14
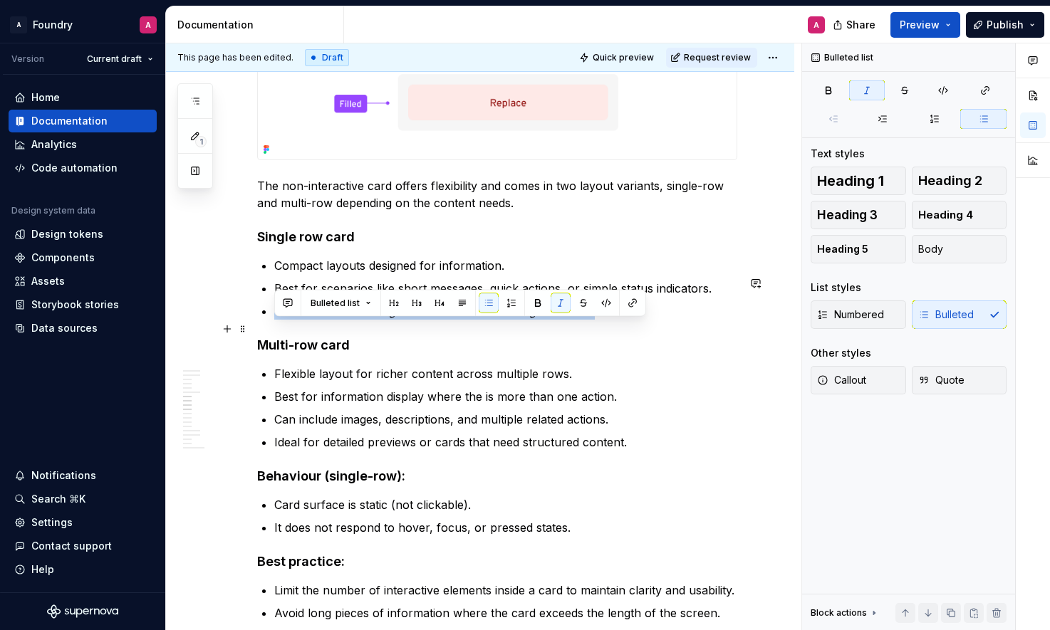
click at [501, 318] on em "Works well in lists or grids where consistent height is desire" at bounding box center [434, 311] width 321 height 14
click at [558, 304] on button "button" at bounding box center [561, 303] width 20 height 20
click at [423, 320] on p "Works well in lists or grids where consistent height is desire" at bounding box center [505, 311] width 463 height 17
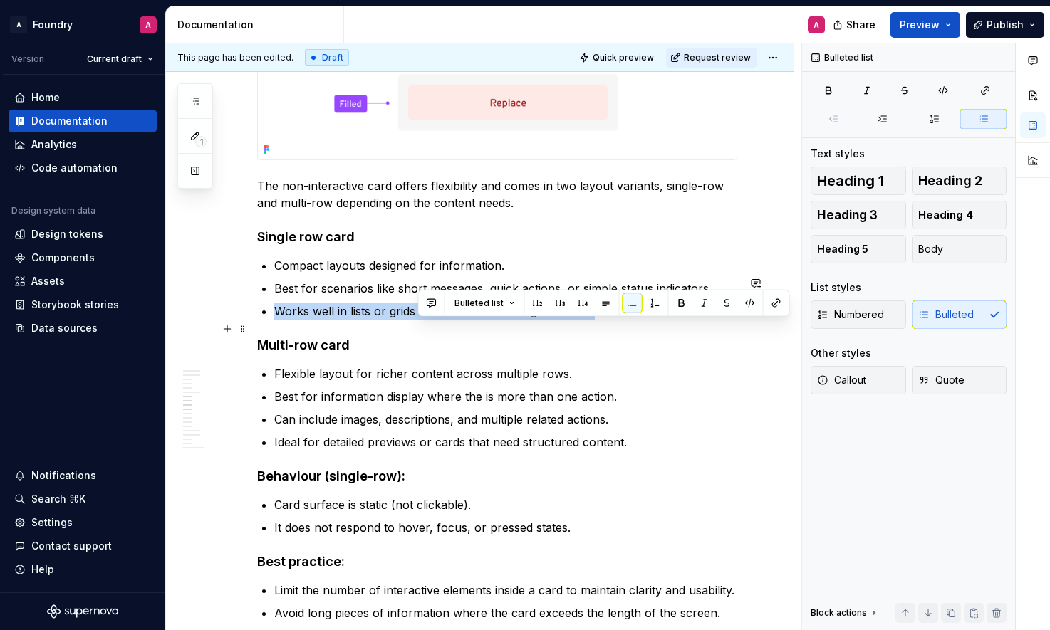
click at [423, 320] on p "Works well in lists or grids where consistent height is desire" at bounding box center [505, 311] width 463 height 17
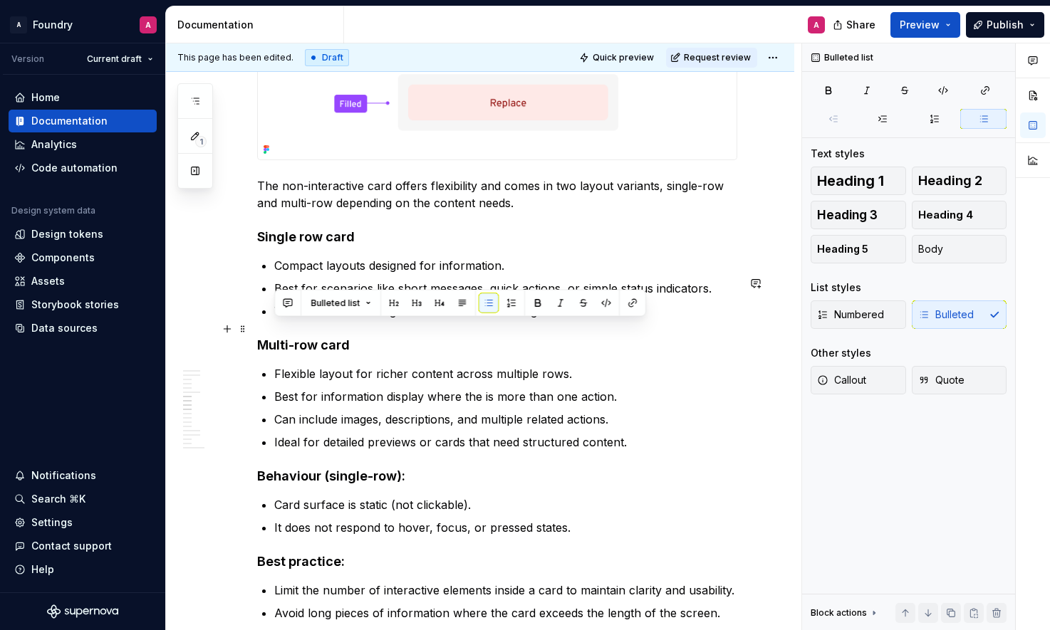
click at [430, 320] on p "Works well in lists or grids where consistent height is desire" at bounding box center [505, 311] width 463 height 17
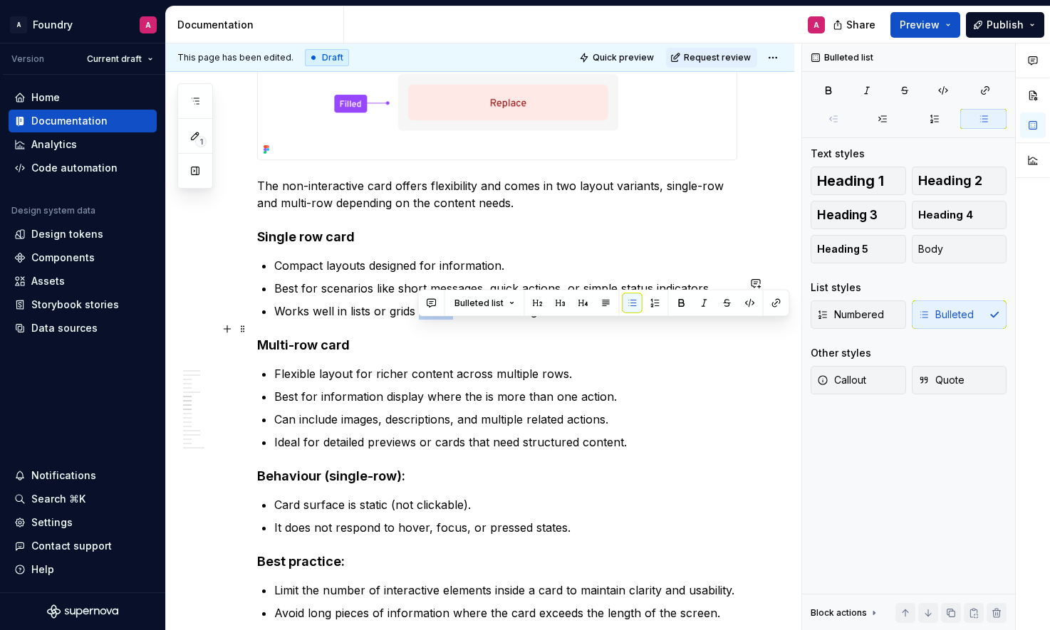
click at [430, 320] on p "Works well in lists or grids where consistent height is desire" at bounding box center [505, 311] width 463 height 17
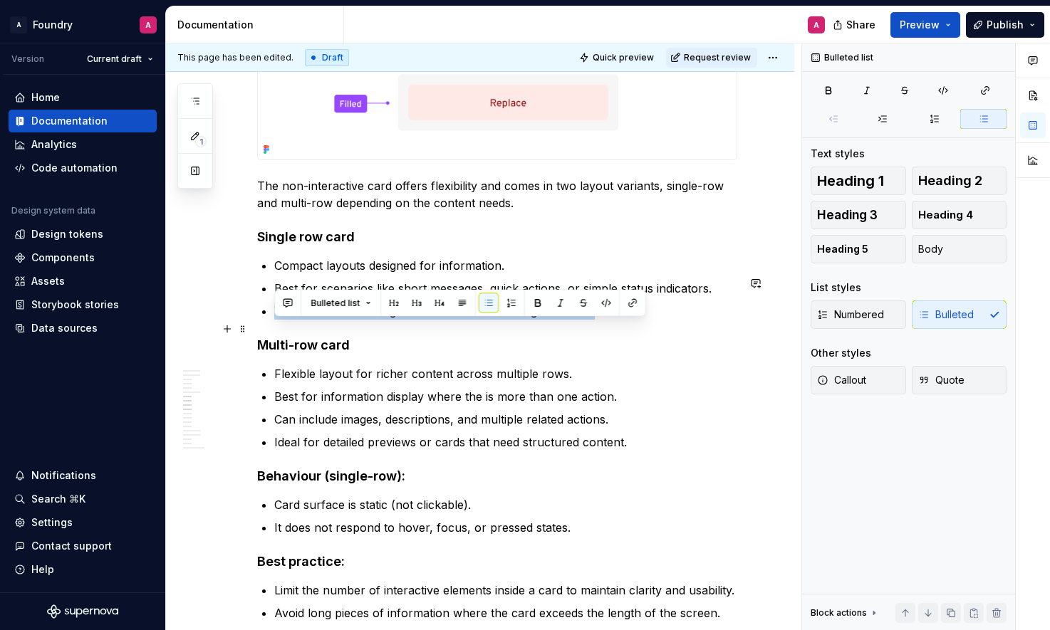
click at [430, 320] on p "Works well in lists or grids where consistent height is desire" at bounding box center [505, 311] width 463 height 17
click at [453, 320] on p "Works well in lists or grids where consistent height is desire" at bounding box center [505, 311] width 463 height 17
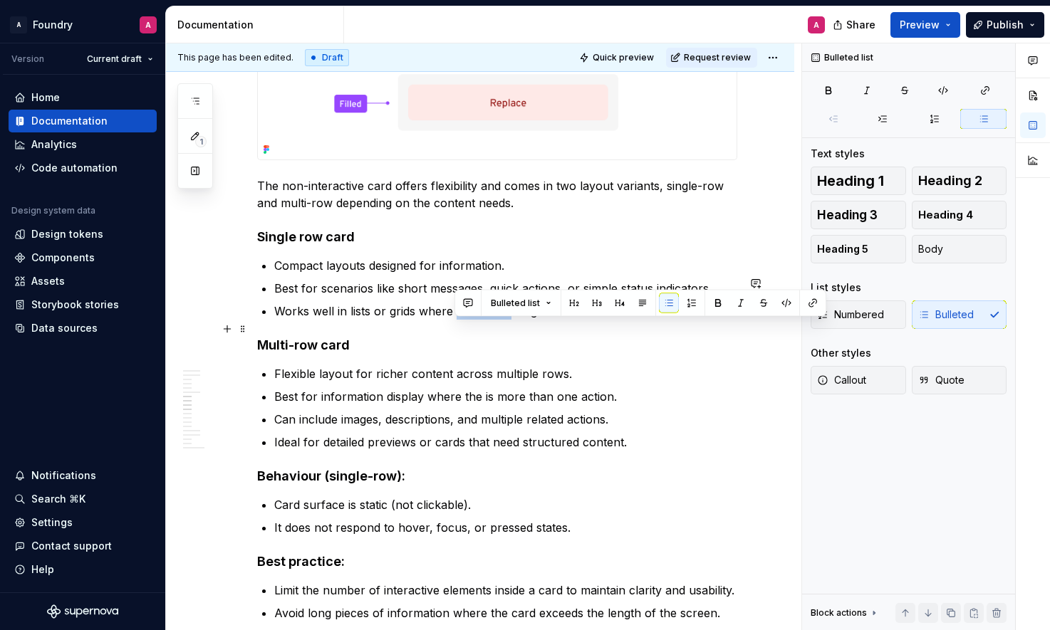
click at [453, 320] on p "Works well in lists or grids where consistent height is desire" at bounding box center [505, 311] width 463 height 17
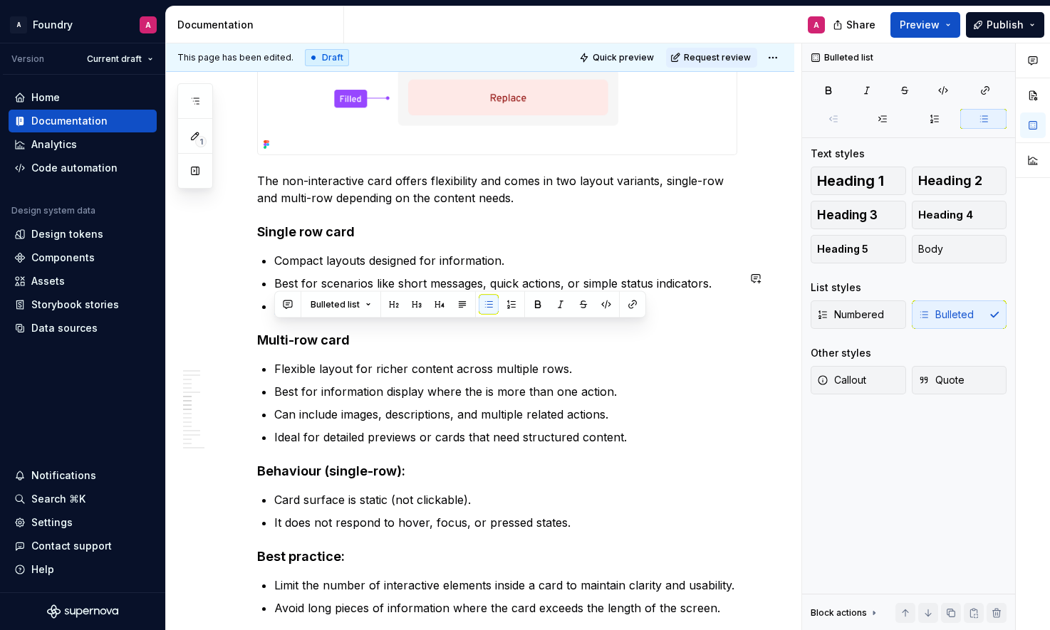
copy p "Works well in lists or grids where consistent height is desire"
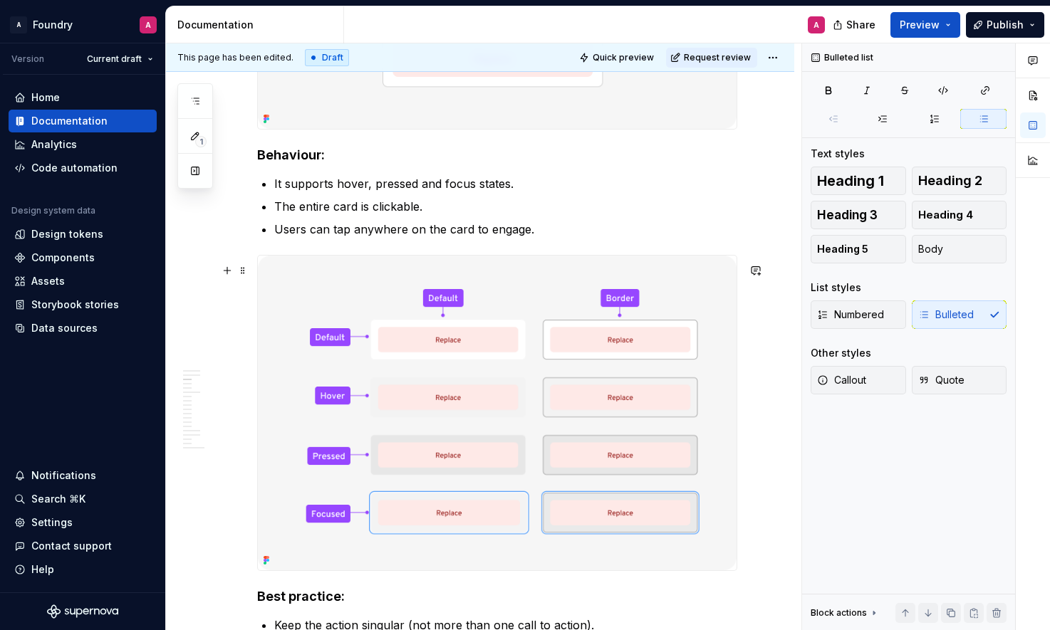
scroll to position [1479, 0]
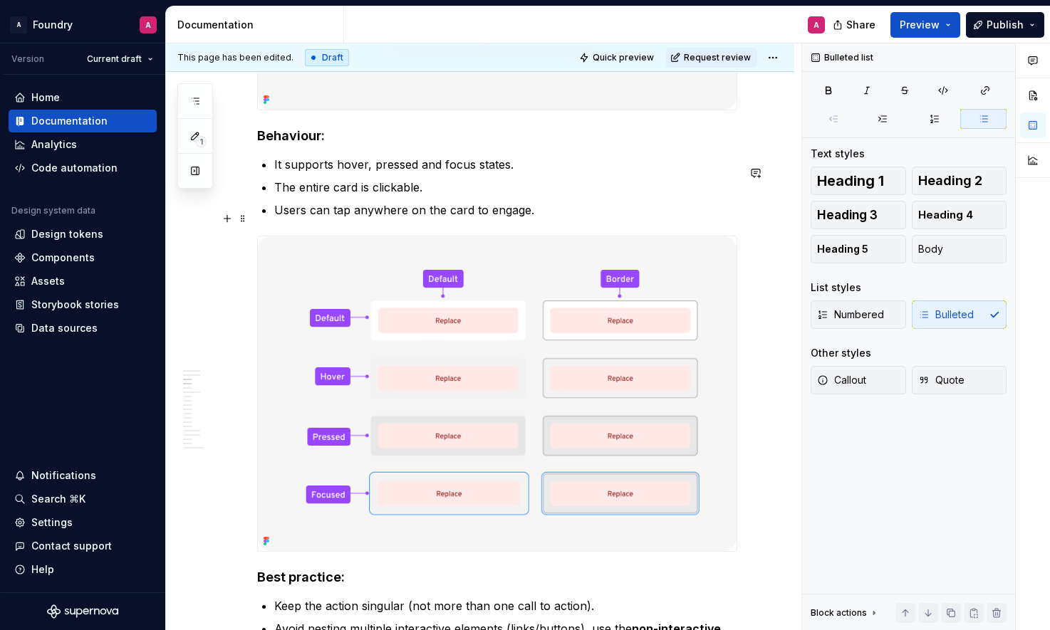
click at [441, 219] on p "Users can tap anywhere on the card to engage." at bounding box center [505, 210] width 463 height 17
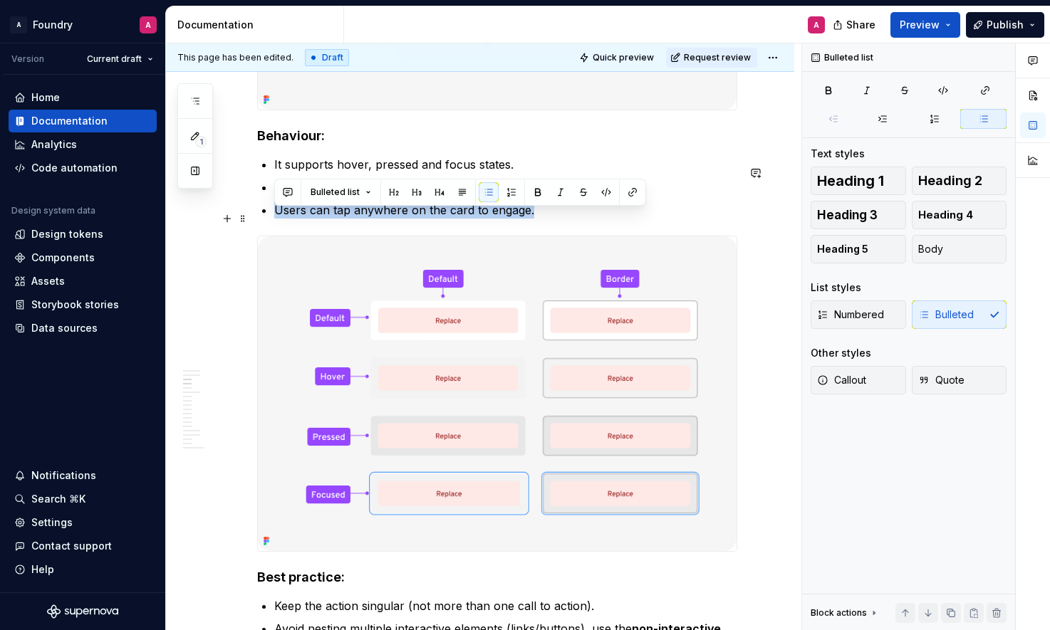
click at [441, 219] on p "Users can tap anywhere on the card to engage." at bounding box center [505, 210] width 463 height 17
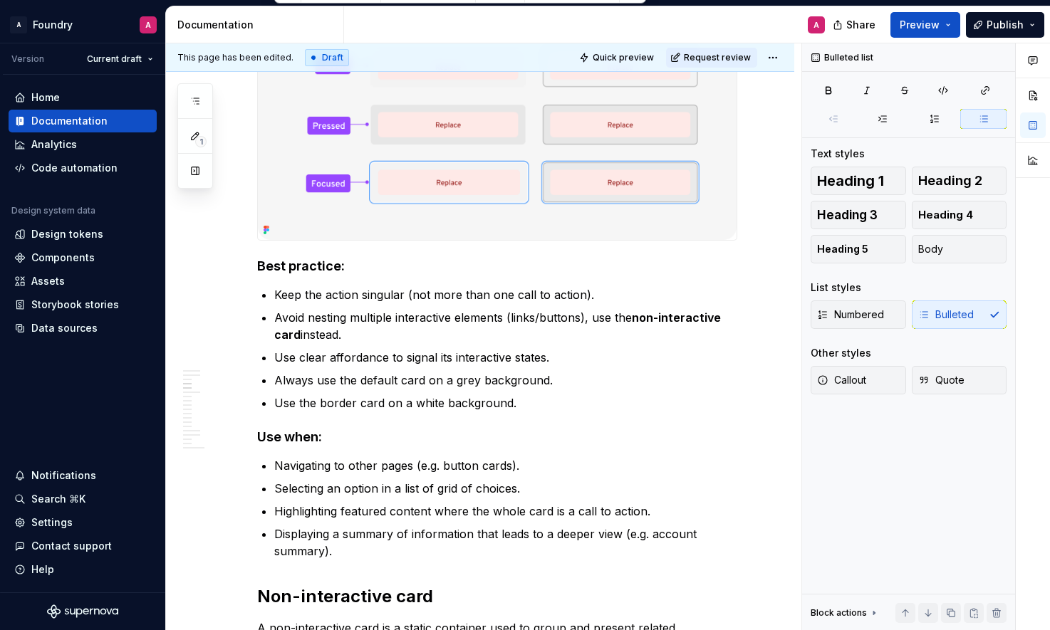
scroll to position [1886, 0]
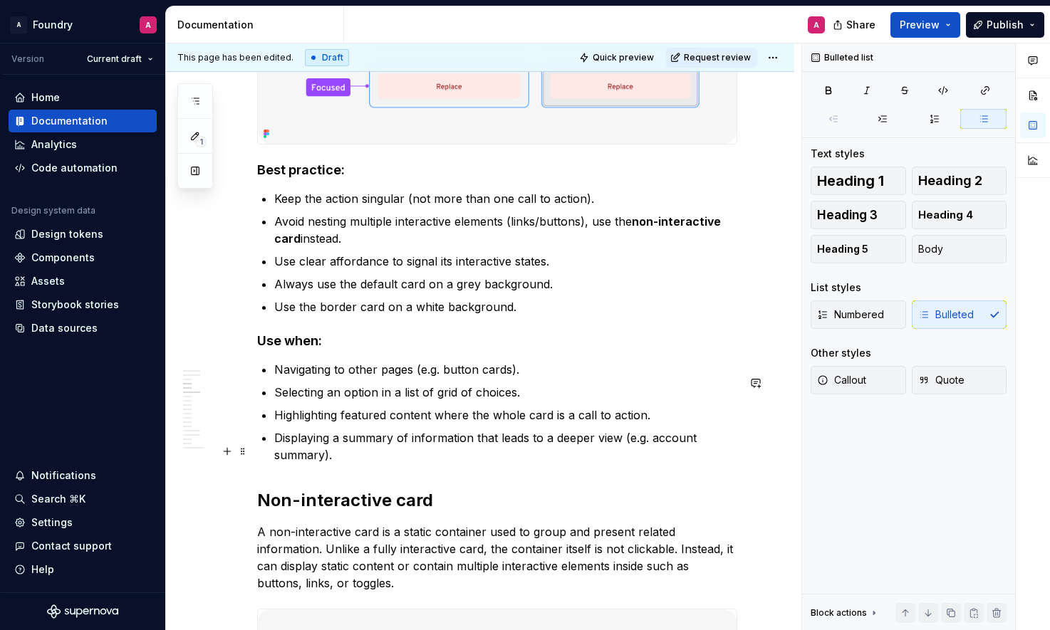
click at [352, 464] on p "Displaying a summary of information that leads to a deeper view (e.g. account s…" at bounding box center [505, 447] width 463 height 34
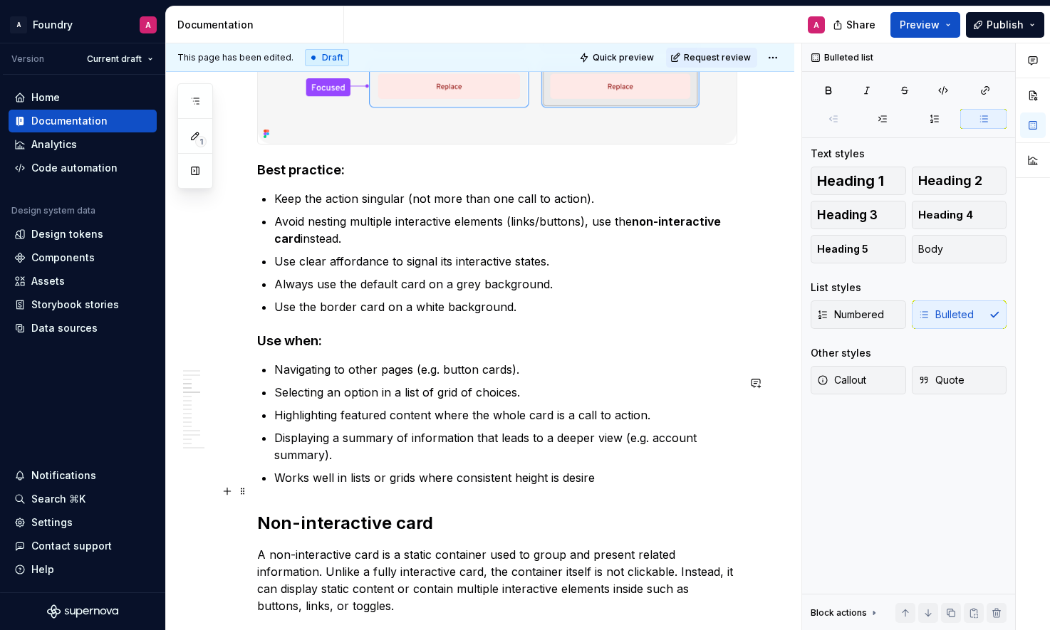
click at [431, 487] on p "Works well in lists or grids where consistent height is desire" at bounding box center [505, 477] width 463 height 17
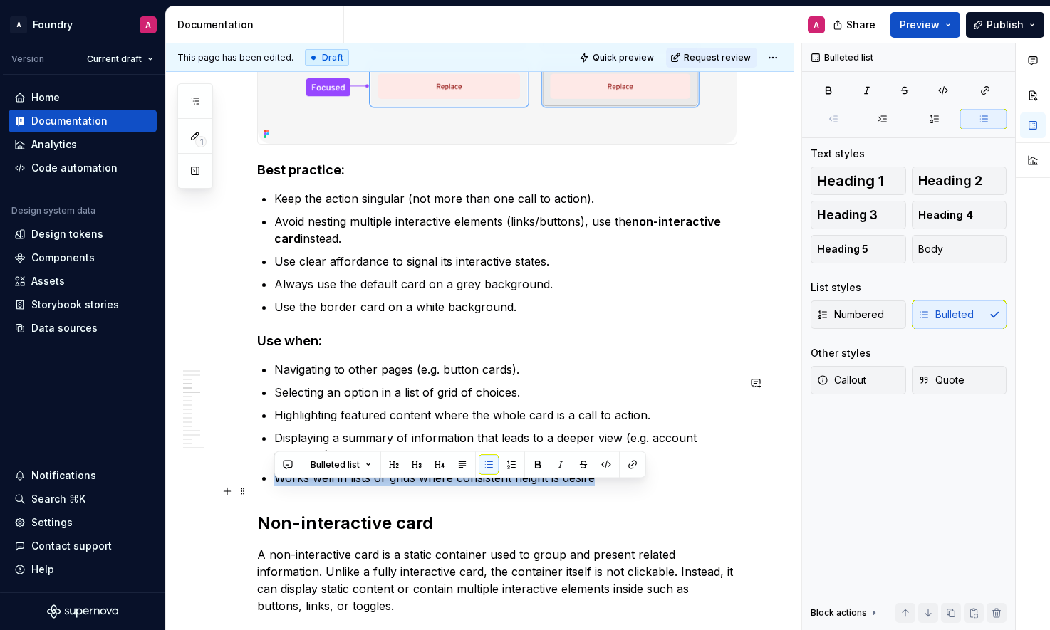
click at [469, 487] on p "Works well in lists or grids where consistent height is desire" at bounding box center [505, 477] width 463 height 17
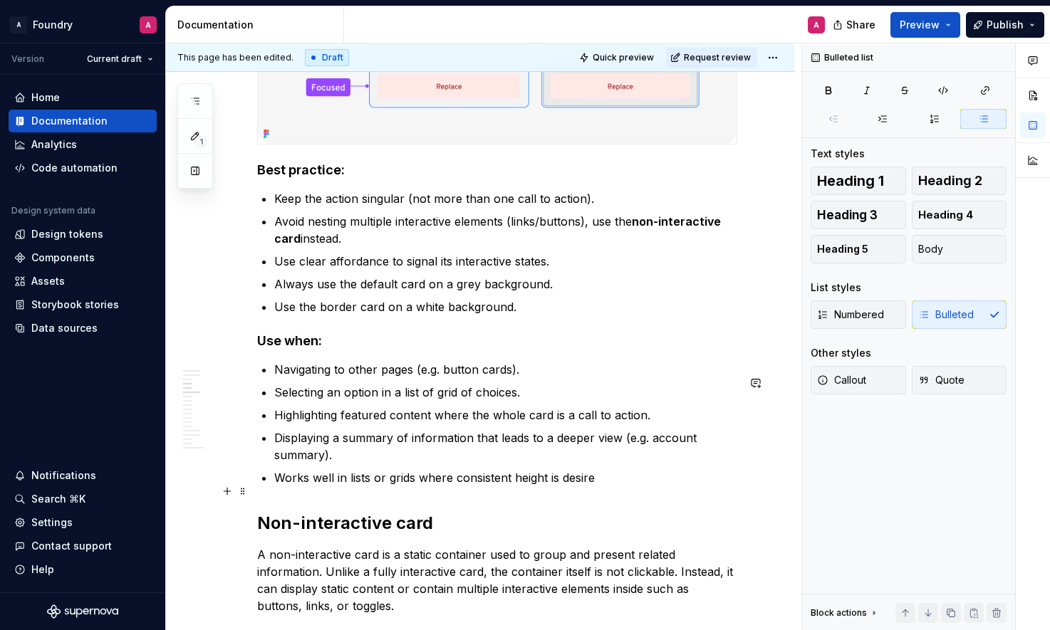
click at [507, 487] on p "Works well in lists or grids where consistent height is desire" at bounding box center [505, 477] width 463 height 17
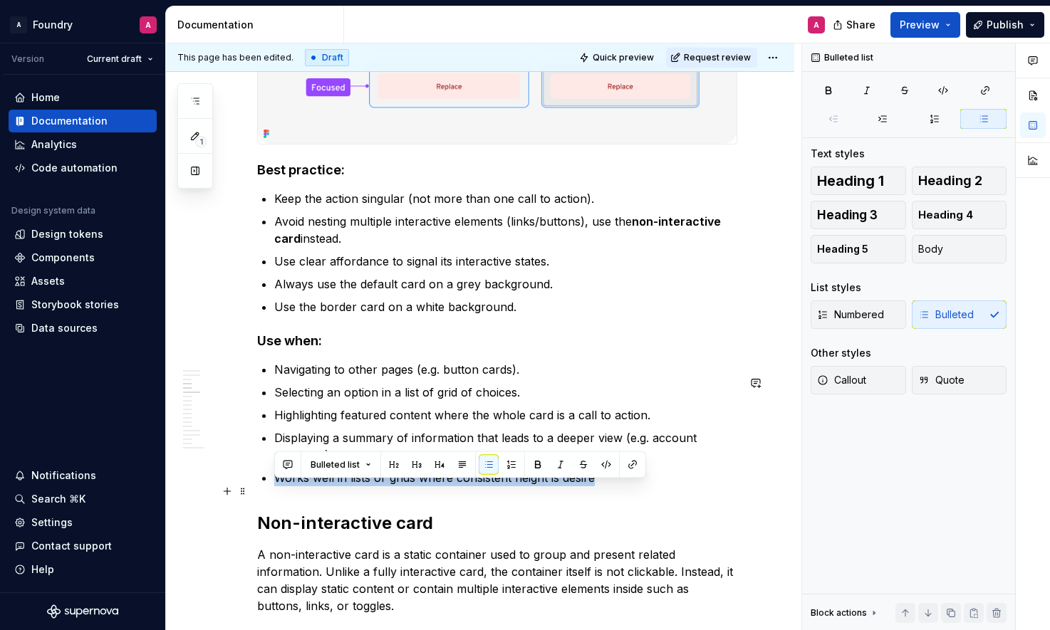
click at [507, 487] on p "Works well in lists or grids where consistent height is desire" at bounding box center [505, 477] width 463 height 17
click at [531, 487] on p "Works well in lists or grids where consistent height is desire" at bounding box center [505, 477] width 463 height 17
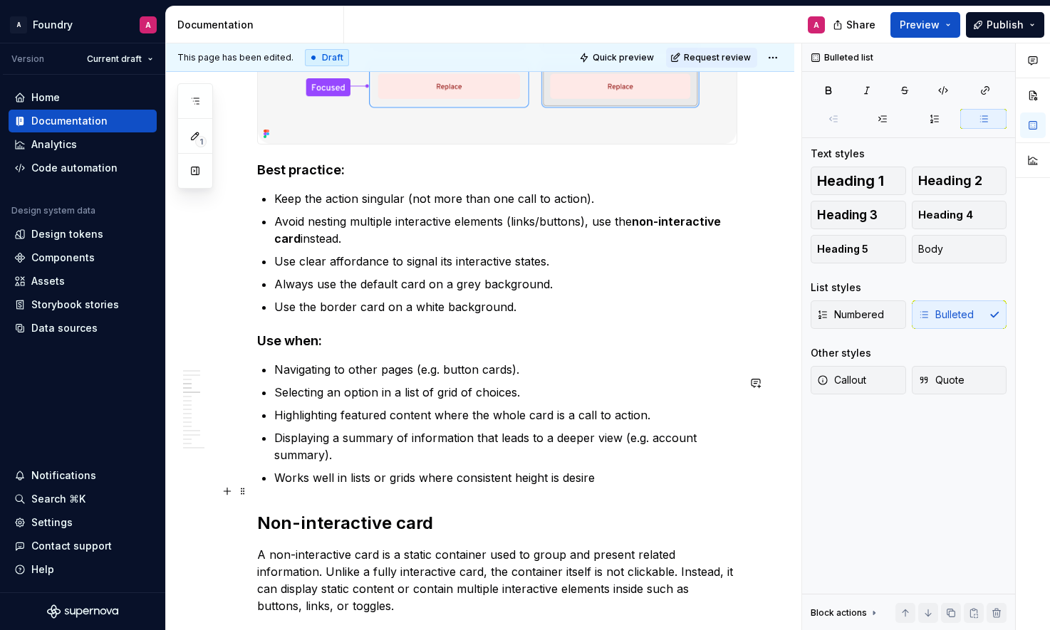
drag, startPoint x: 490, startPoint y: 490, endPoint x: 464, endPoint y: 494, distance: 25.9
click at [490, 487] on p "Works well in lists or grids where consistent height is desire" at bounding box center [505, 477] width 463 height 17
click at [446, 487] on p "Works well in lists or grids where consistent height is desire" at bounding box center [505, 477] width 463 height 17
click at [454, 487] on p "Works well in lists or grids where consistent height is desire" at bounding box center [505, 477] width 463 height 17
click at [536, 487] on p "Works well in lists or grids where a consistent height is desire" at bounding box center [505, 477] width 463 height 17
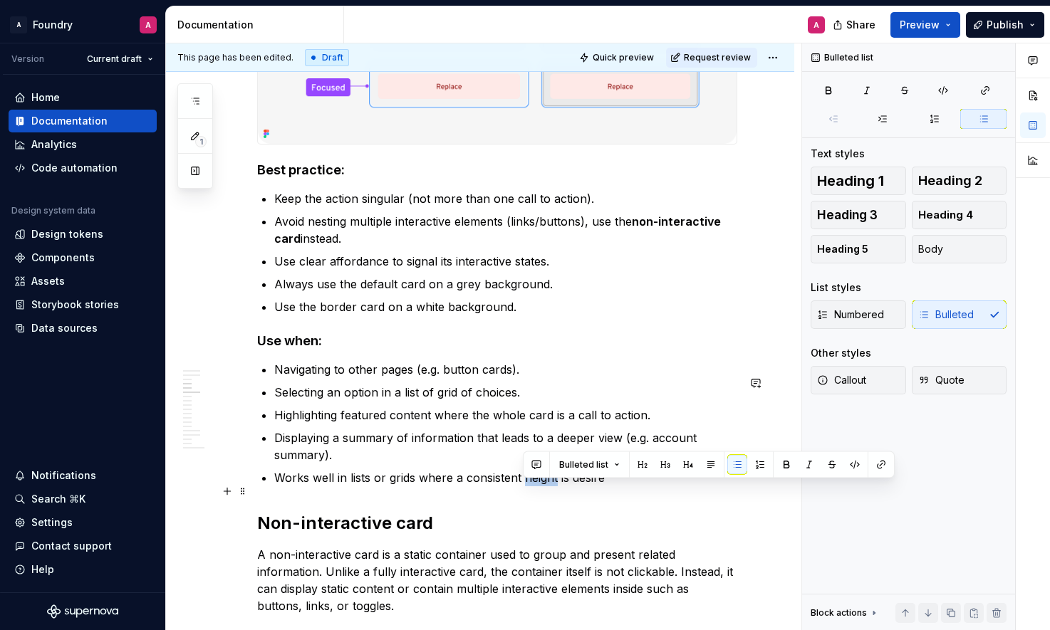
click at [536, 487] on p "Works well in lists or grids where a consistent height is desire" at bounding box center [505, 477] width 463 height 17
click at [475, 487] on p "Works well in lists or grids where a consistent system is desire" at bounding box center [505, 477] width 463 height 17
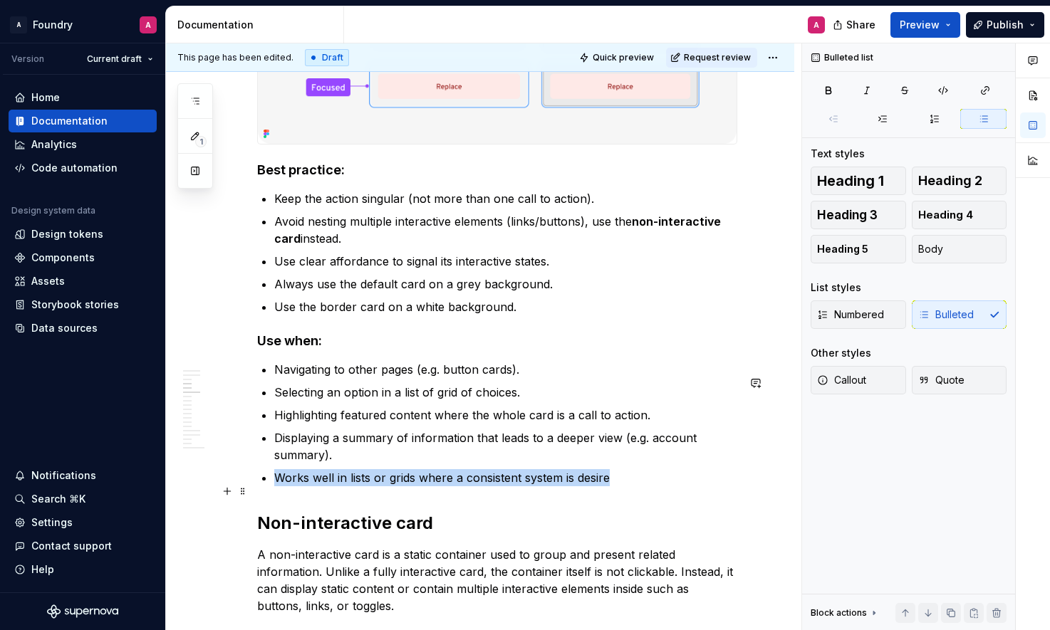
click at [475, 487] on p "Works well in lists or grids where a consistent system is desire" at bounding box center [505, 477] width 463 height 17
click at [408, 487] on p "Works well in lists or grids where a consistent system is desire" at bounding box center [505, 477] width 463 height 17
click at [625, 487] on p "Works well in lists or grids where a consistent system is desire" at bounding box center [505, 477] width 463 height 17
click at [418, 457] on p "Displaying a summary of information that leads to a deeper view (e.g. account s…" at bounding box center [505, 447] width 463 height 34
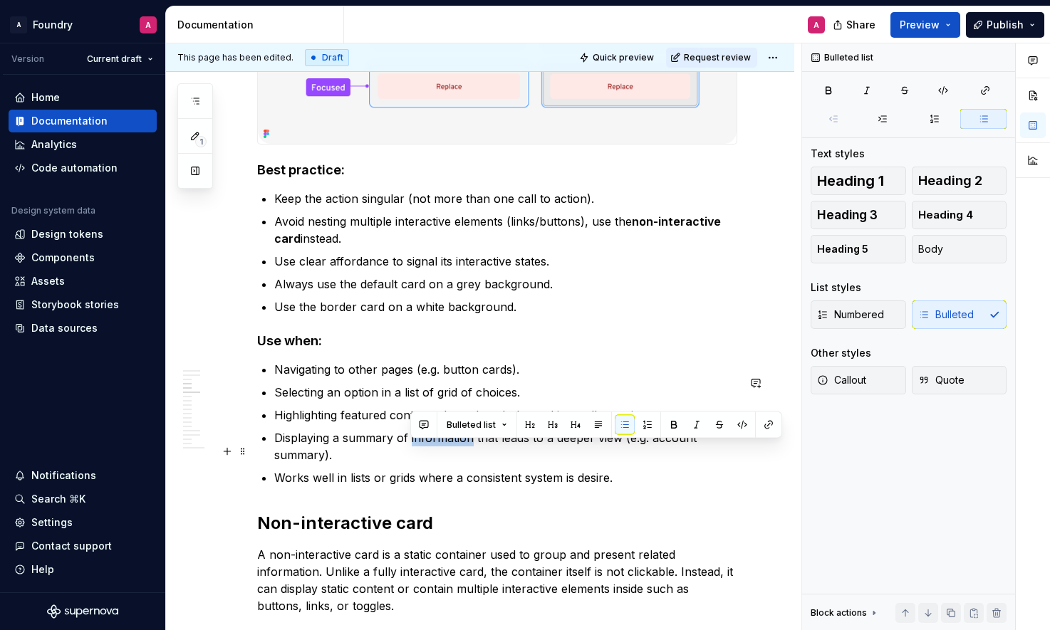
click at [418, 457] on p "Displaying a summary of information that leads to a deeper view (e.g. account s…" at bounding box center [505, 447] width 463 height 34
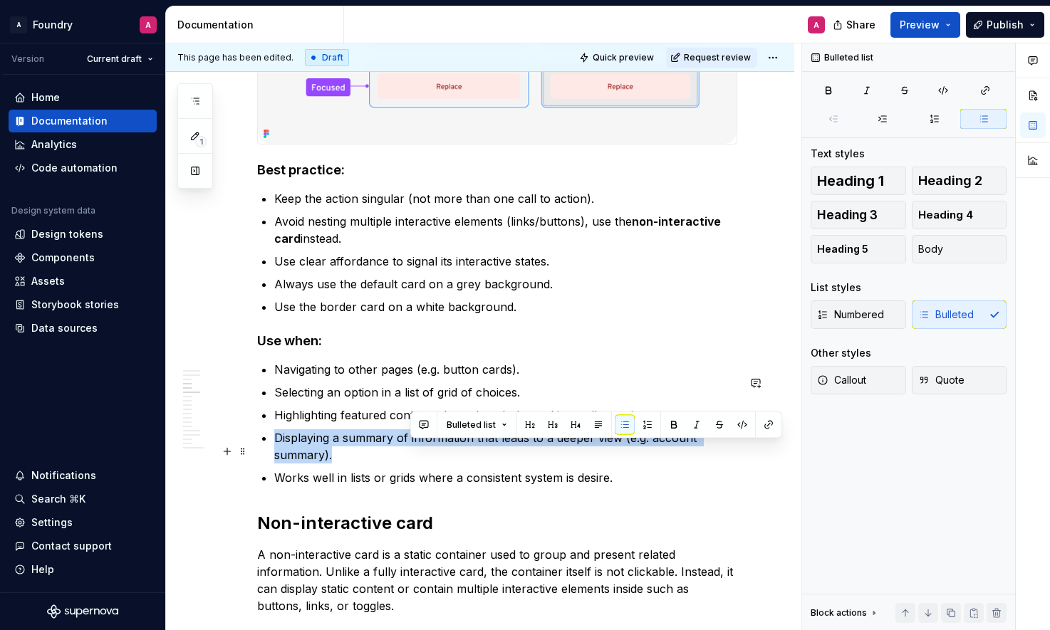
click at [418, 457] on p "Displaying a summary of information that leads to a deeper view (e.g. account s…" at bounding box center [505, 447] width 463 height 34
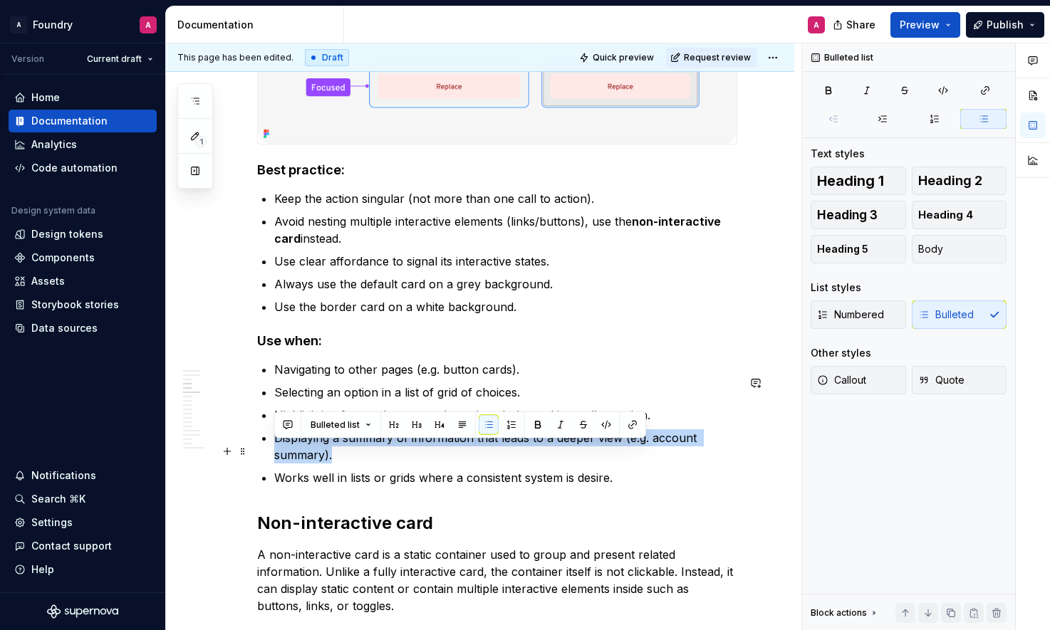
click at [427, 462] on p "Displaying a summary of information that leads to a deeper view (e.g. account s…" at bounding box center [505, 447] width 463 height 34
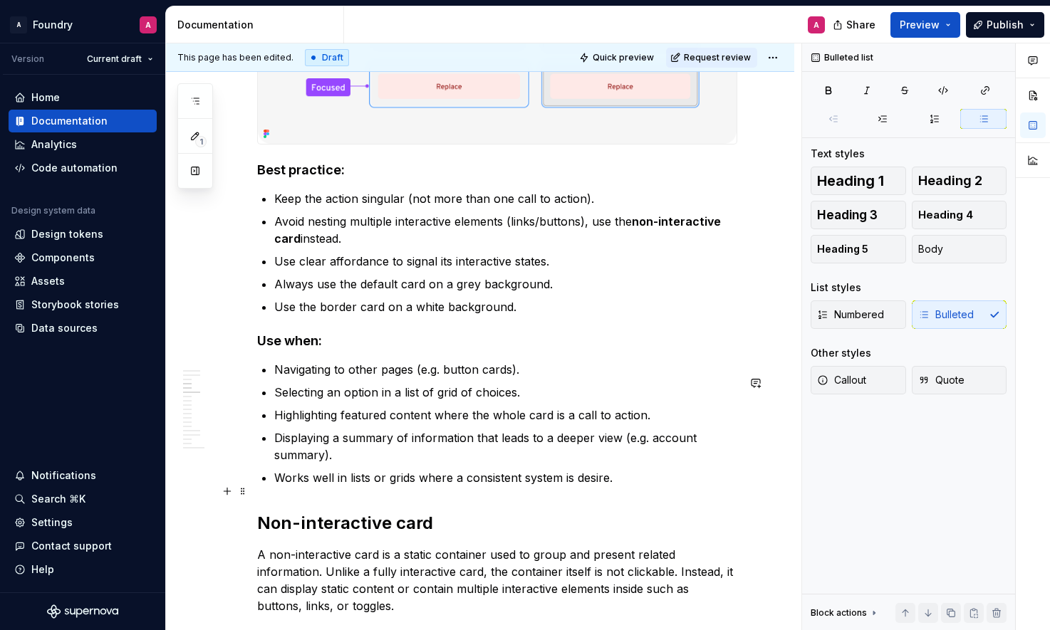
click at [435, 487] on p "Works well in lists or grids where a consistent system is desire." at bounding box center [505, 477] width 463 height 17
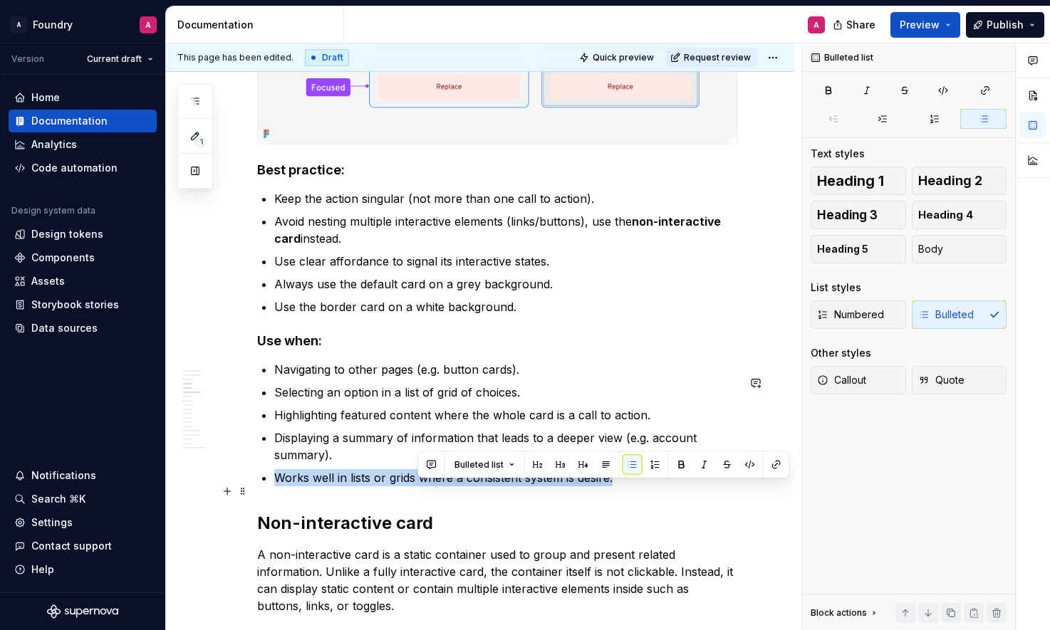
click at [435, 487] on p "Works well in lists or grids where a consistent system is desire." at bounding box center [505, 477] width 463 height 17
click at [397, 487] on p "Works well in lists or grids where a consistent system is desire." at bounding box center [505, 477] width 463 height 17
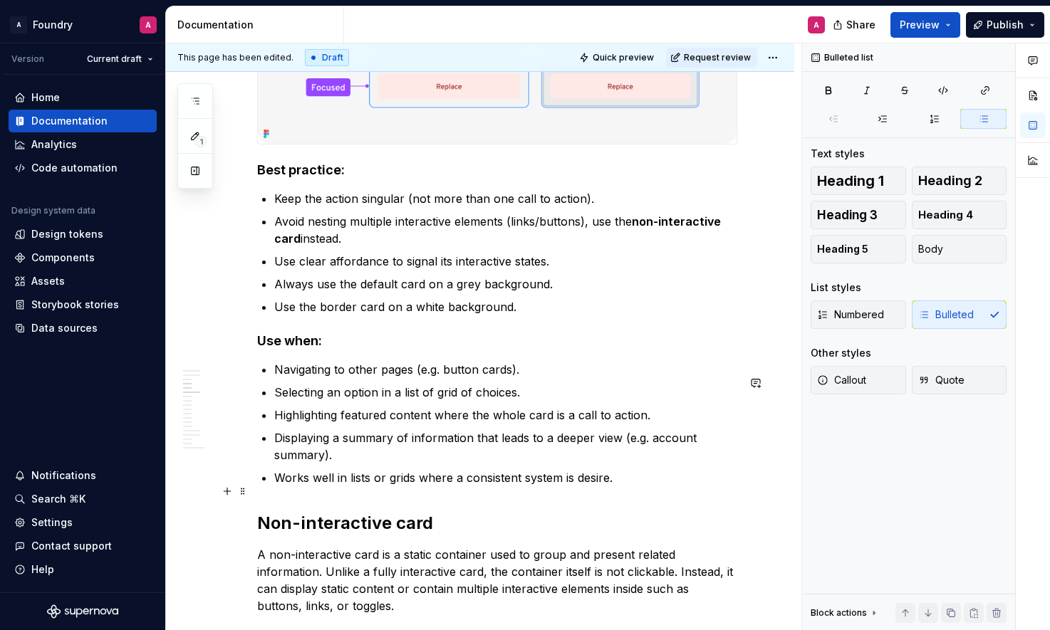
click at [388, 487] on p "Works well in lists or grids where a consistent system is desire." at bounding box center [505, 477] width 463 height 17
click at [413, 487] on p "Works well in lists or grids where a consistent system is desire." at bounding box center [505, 477] width 463 height 17
click at [432, 487] on p "Works well in lists or grids where a consistent system is desire." at bounding box center [505, 477] width 463 height 17
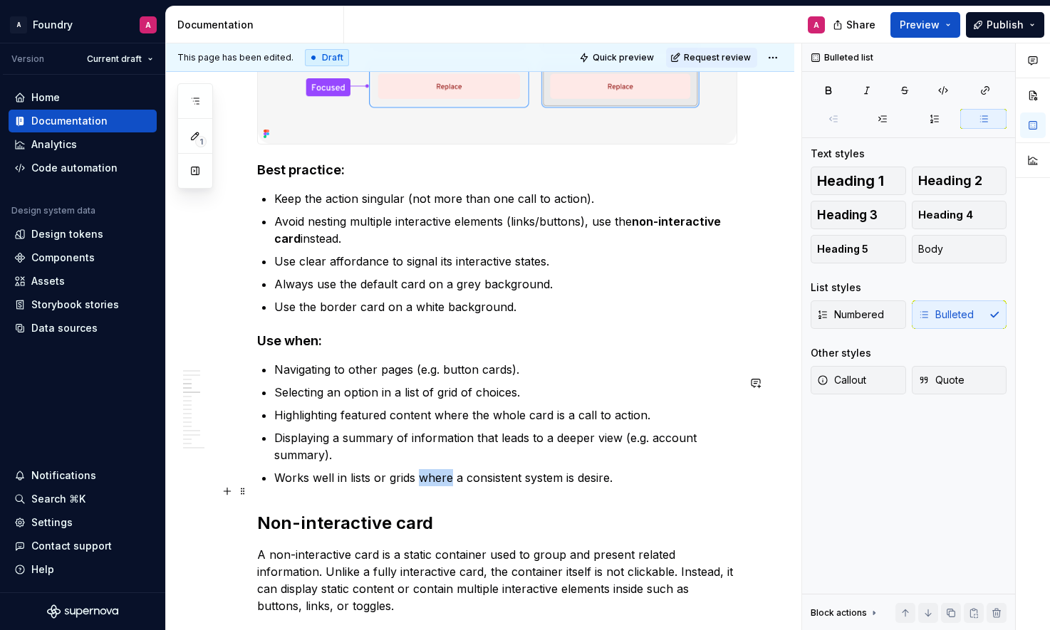
click at [432, 487] on p "Works well in lists or grids where a consistent system is desire." at bounding box center [505, 477] width 463 height 17
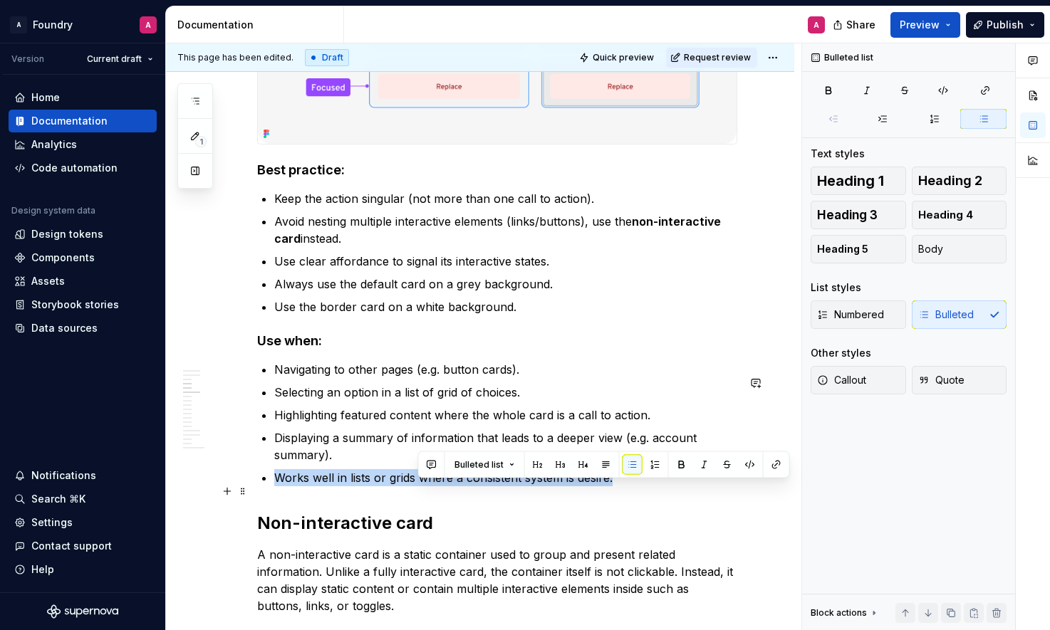
click at [432, 487] on p "Works well in lists or grids where a consistent system is desire." at bounding box center [505, 477] width 463 height 17
click at [345, 487] on p "Works well in lists or grids where a consistent system is desire." at bounding box center [505, 477] width 463 height 17
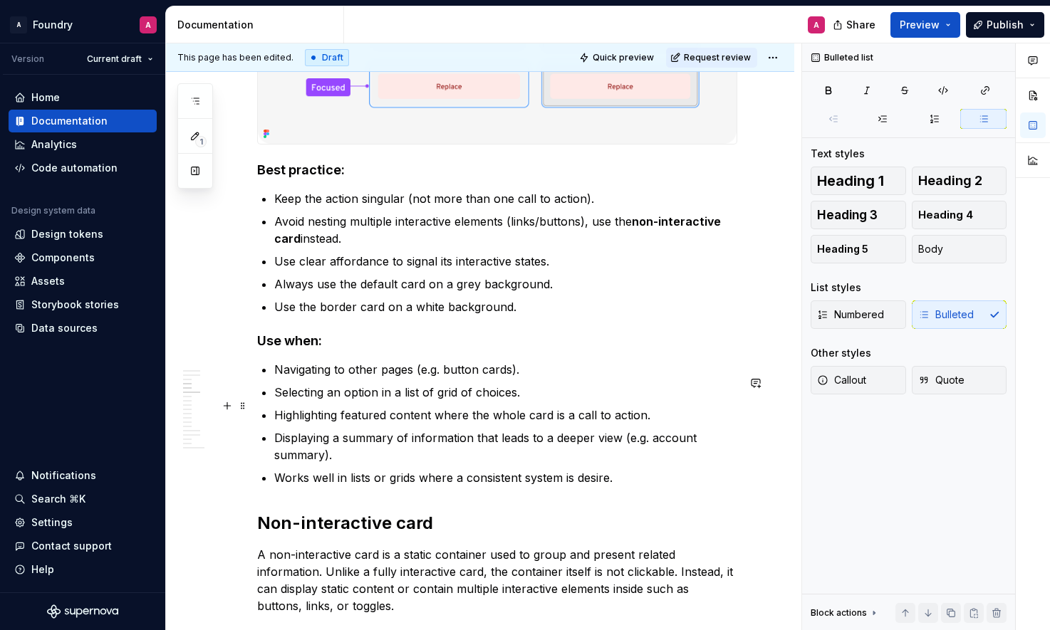
click at [425, 401] on p "Selecting an option in a list of grid of choices." at bounding box center [505, 392] width 463 height 17
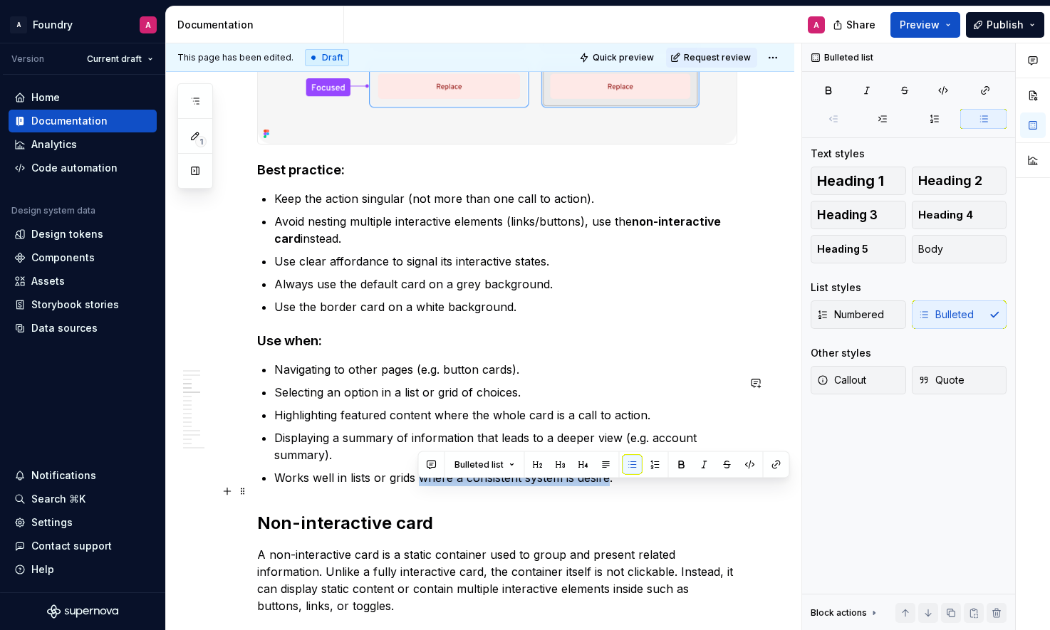
drag, startPoint x: 472, startPoint y: 489, endPoint x: 596, endPoint y: 480, distance: 124.3
click at [608, 487] on p "Works well in lists or grids where a consistent system is desire." at bounding box center [505, 477] width 463 height 17
copy p "where a consistent system is desire"
click at [514, 401] on p "Selecting an option in a list or grid of choices." at bounding box center [505, 392] width 463 height 17
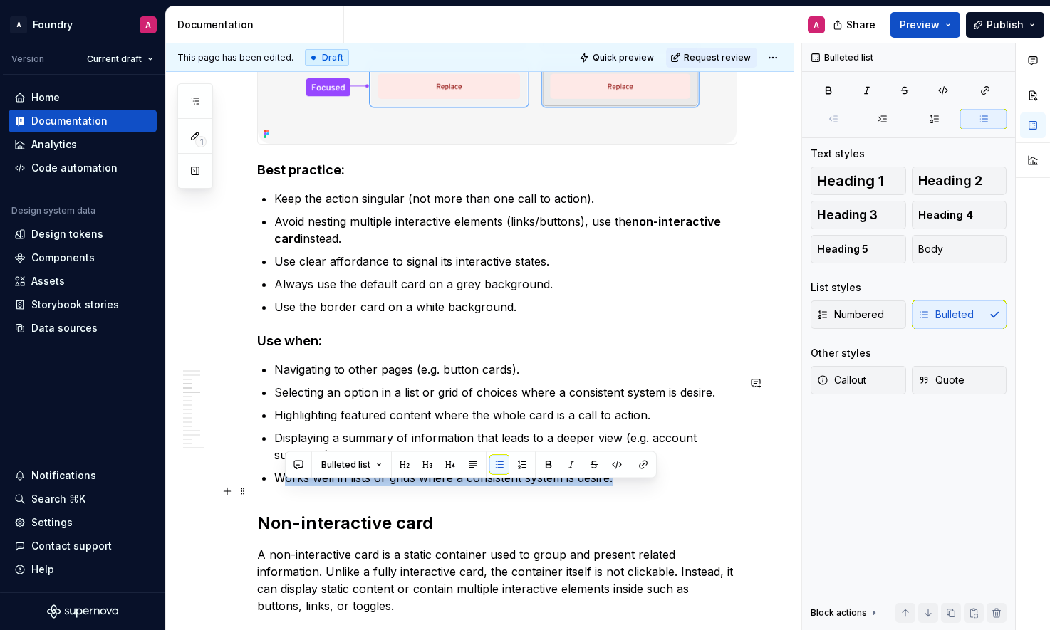
drag, startPoint x: 522, startPoint y: 494, endPoint x: 288, endPoint y: 491, distance: 234.4
click at [286, 487] on p "Works well in lists or grids where a consistent system is desire." at bounding box center [505, 477] width 463 height 17
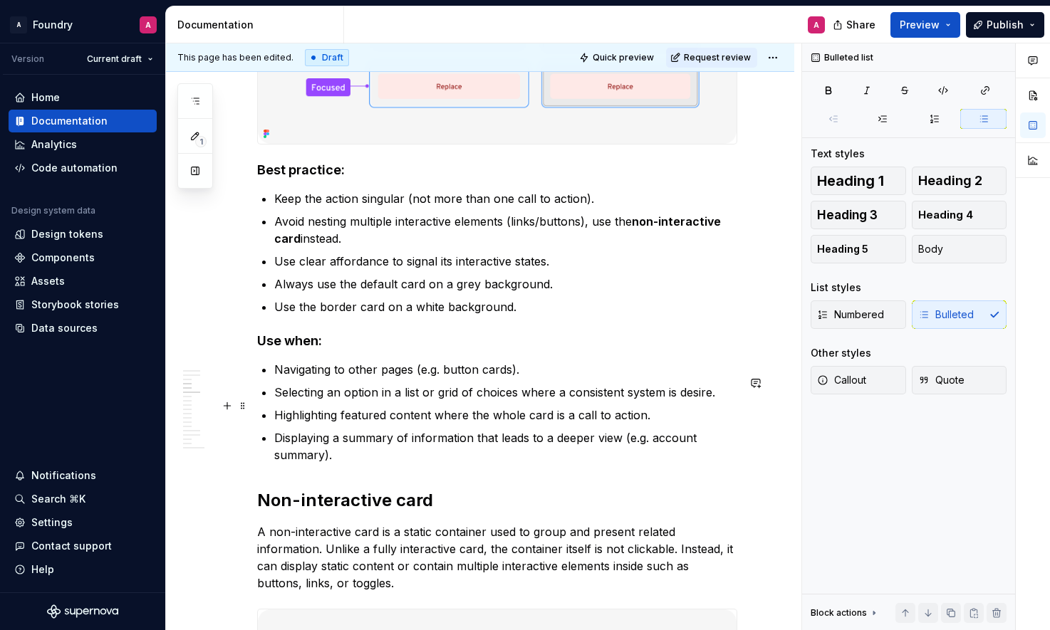
click at [438, 401] on p "Selecting an option in a list or grid of choices where a consistent system is d…" at bounding box center [505, 392] width 463 height 17
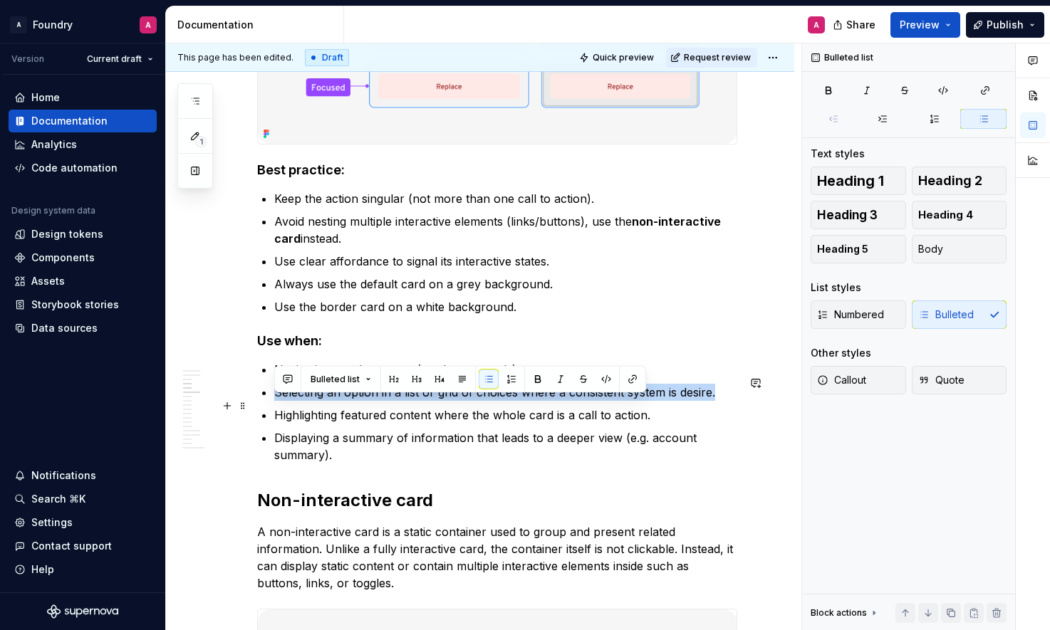
click at [439, 401] on p "Selecting an option in a list or grid of choices where a consistent system is d…" at bounding box center [505, 392] width 463 height 17
click at [449, 424] on p "Highlighting featured content where the whole card is a call to action." at bounding box center [505, 415] width 463 height 17
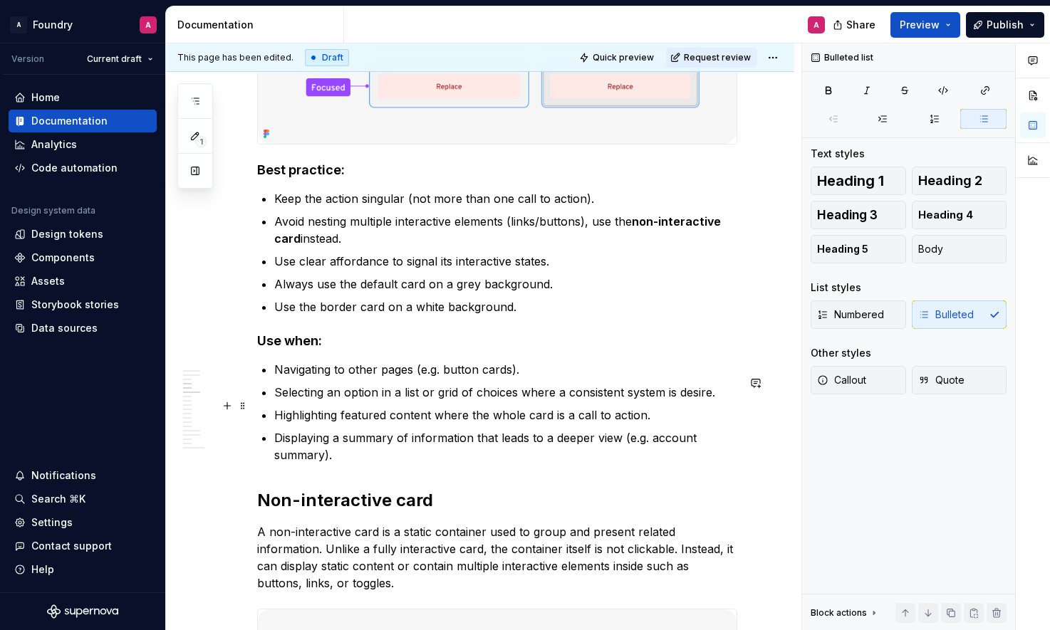
click at [502, 401] on p "Selecting an option in a list or grid of choices where a consistent system is d…" at bounding box center [505, 392] width 463 height 17
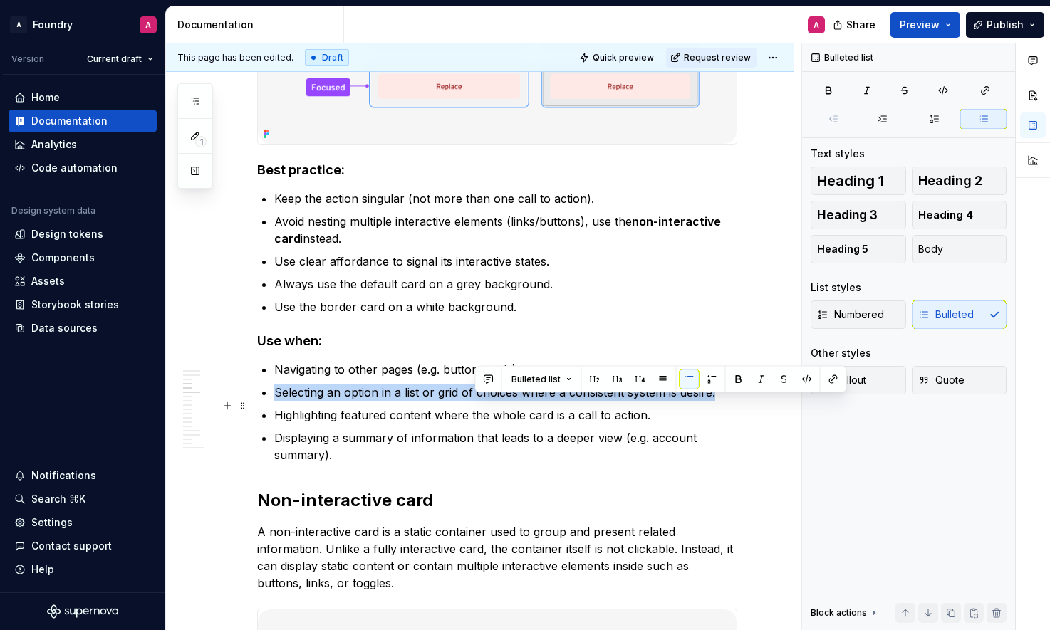
click at [503, 401] on p "Selecting an option in a list or grid of choices where a consistent system is d…" at bounding box center [505, 392] width 463 height 17
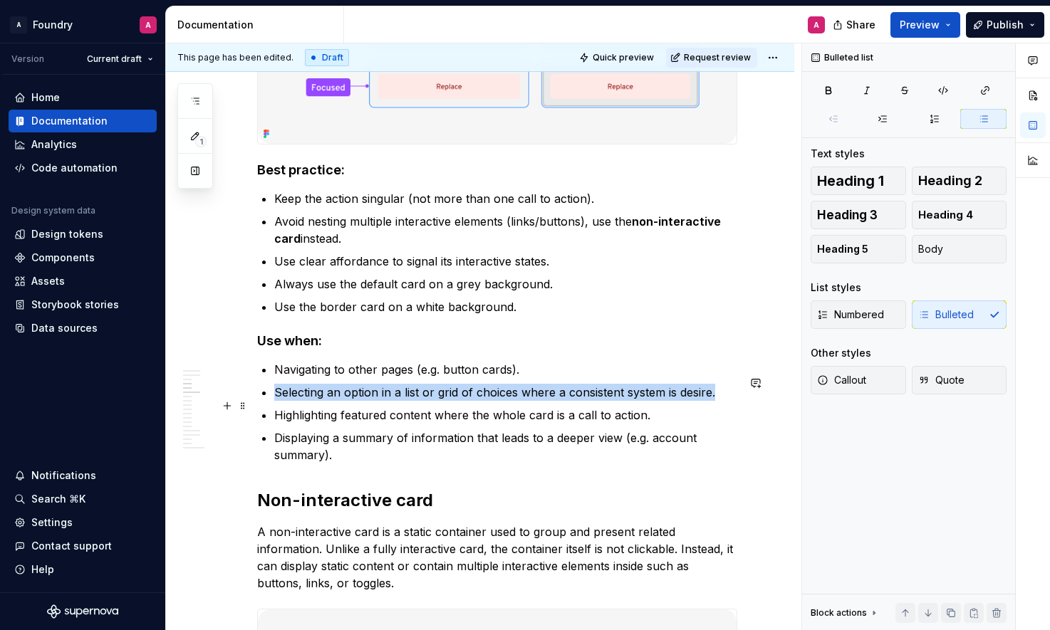
click at [477, 401] on p "Selecting an option in a list or grid of choices where a consistent system is d…" at bounding box center [505, 392] width 463 height 17
click at [502, 401] on p "Selecting an option in a list or grid of choices where a consistent system is d…" at bounding box center [505, 392] width 463 height 17
click at [695, 401] on p "Selecting an option in a list or grid of options where a consistent system is d…" at bounding box center [505, 392] width 463 height 17
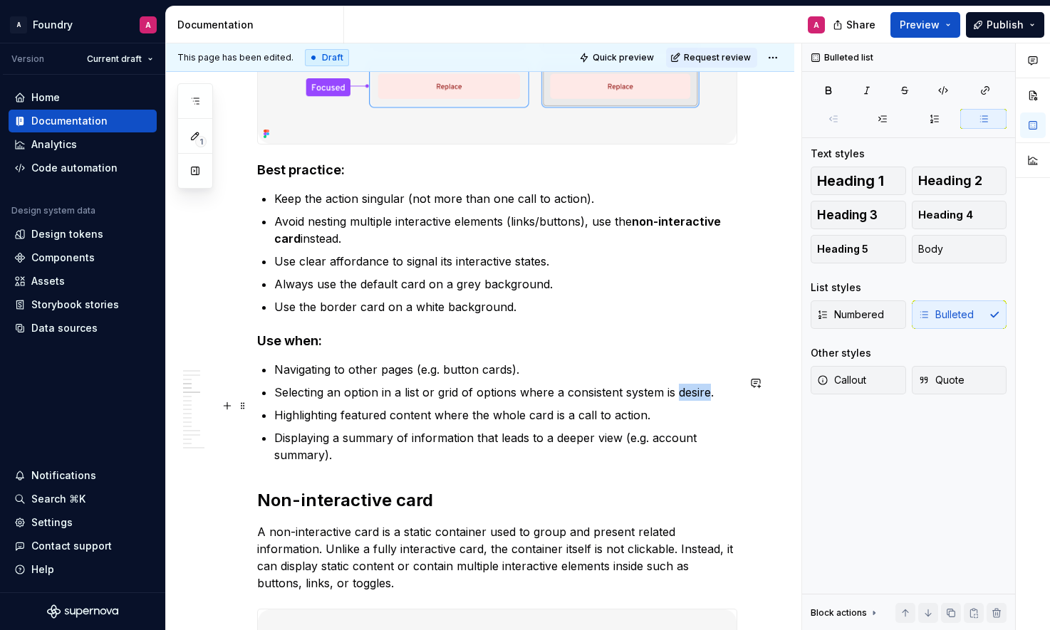
click at [695, 401] on p "Selecting an option in a list or grid of options where a consistent system is d…" at bounding box center [505, 392] width 463 height 17
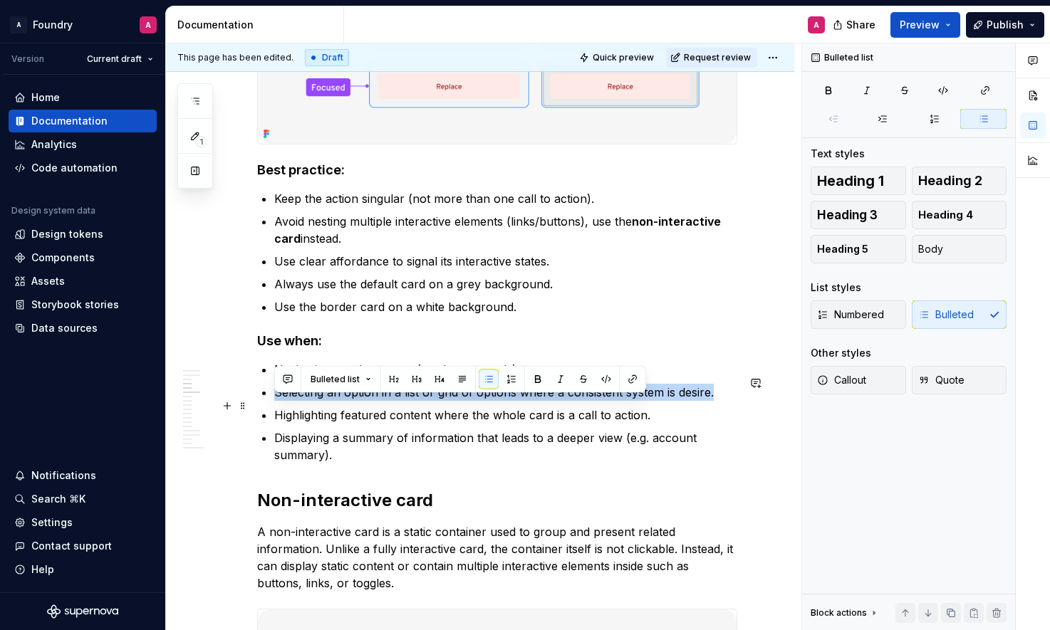
click at [695, 401] on p "Selecting an option in a list or grid of options where a consistent system is d…" at bounding box center [505, 392] width 463 height 17
click at [650, 401] on p "Selecting an option in a list or grid of options where a consistent system is d…" at bounding box center [505, 392] width 463 height 17
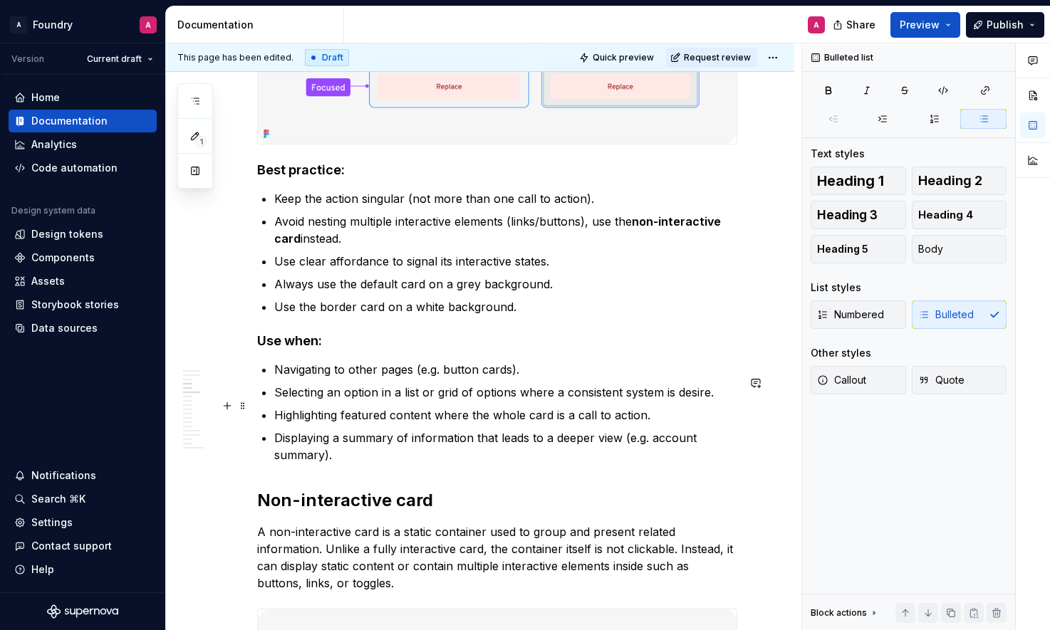
click at [693, 401] on p "Selecting an option in a list or grid of options where a consistent system is d…" at bounding box center [505, 392] width 463 height 17
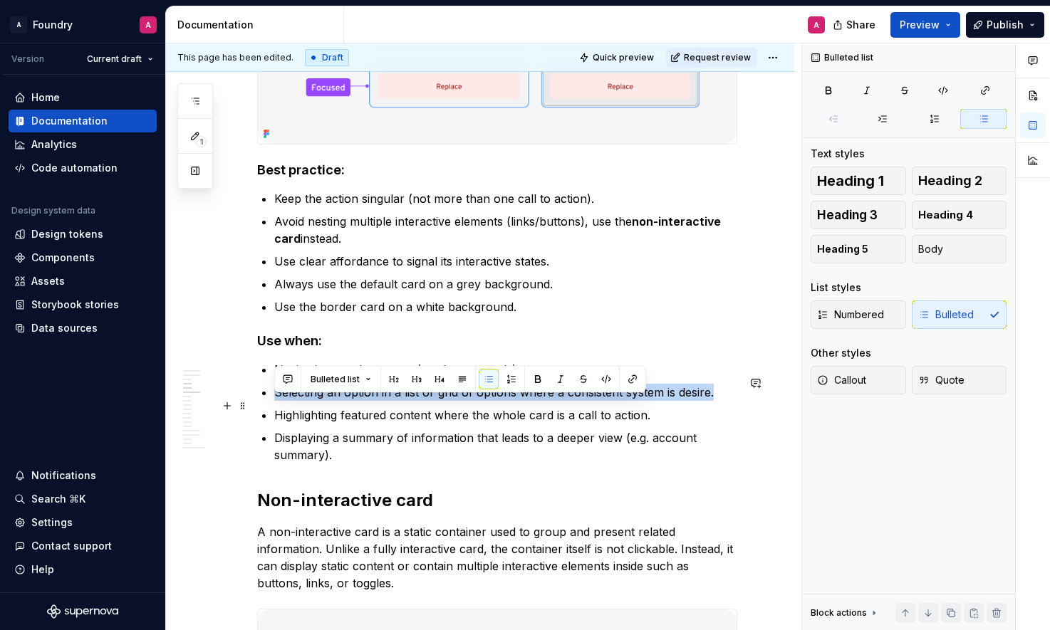
click at [693, 401] on p "Selecting an option in a list or grid of options where a consistent system is d…" at bounding box center [505, 392] width 463 height 17
drag, startPoint x: 437, startPoint y: 425, endPoint x: 426, endPoint y: 424, distance: 10.7
click at [436, 424] on p "Highlighting featured content where the whole card is a call to action." at bounding box center [505, 415] width 463 height 17
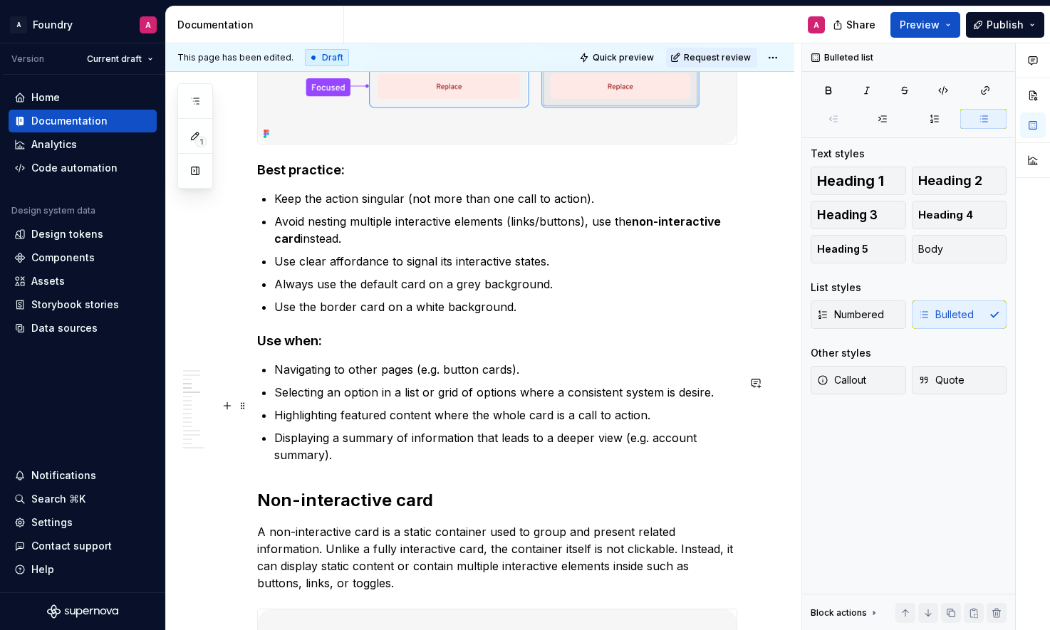
click at [679, 401] on p "Selecting an option in a list or grid of options where a consistent system is d…" at bounding box center [505, 392] width 463 height 17
click at [469, 424] on p "Highlighting featured content where the whole card is a call to action." at bounding box center [505, 415] width 463 height 17
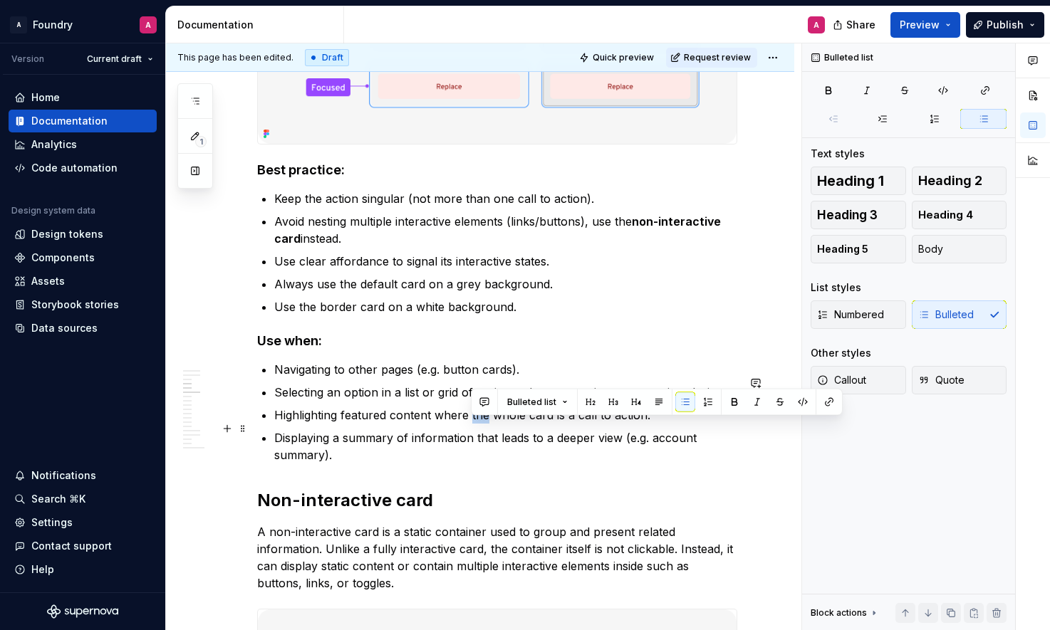
click at [469, 424] on p "Highlighting featured content where the whole card is a call to action." at bounding box center [505, 415] width 463 height 17
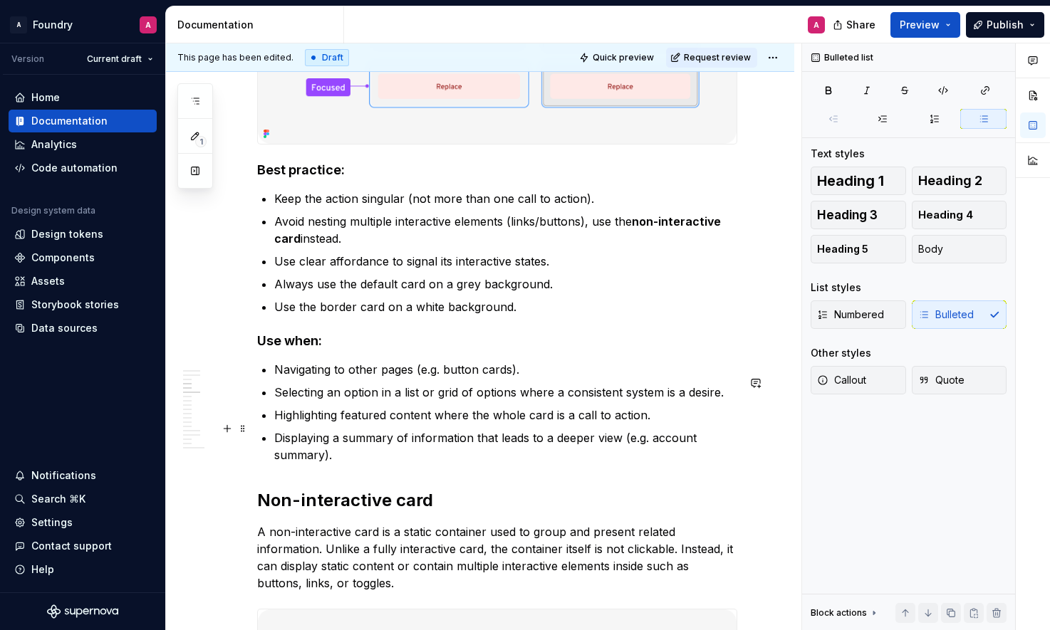
click at [539, 424] on p "Highlighting featured content where the whole card is a call to action." at bounding box center [505, 415] width 463 height 17
click at [475, 424] on p "Highlighting featured content where the whole card is a call to action." at bounding box center [505, 415] width 463 height 17
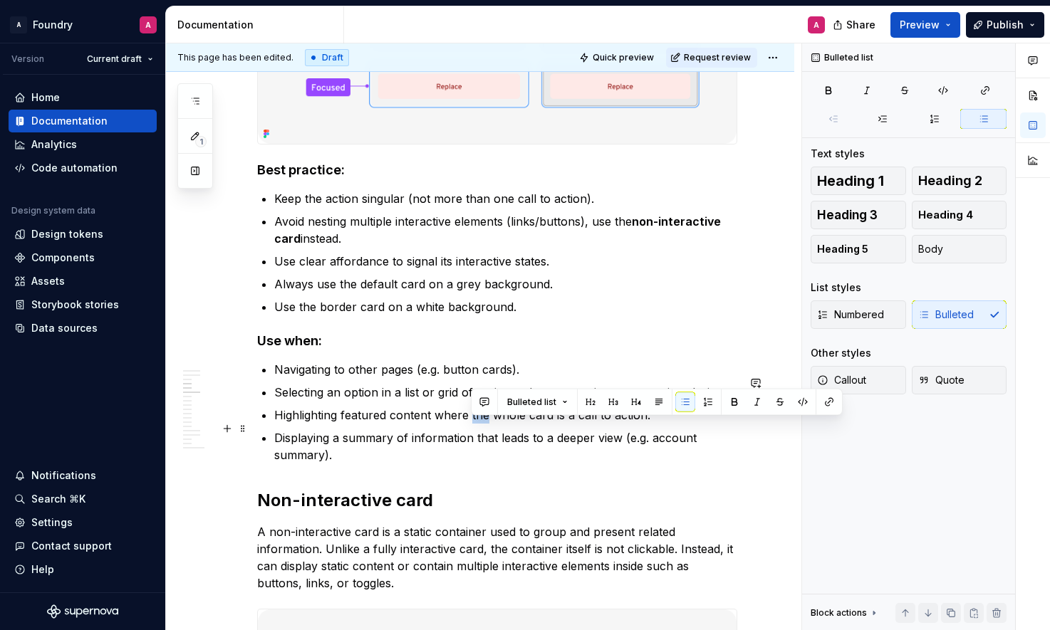
click at [475, 424] on p "Highlighting featured content where the whole card is a call to action." at bounding box center [505, 415] width 463 height 17
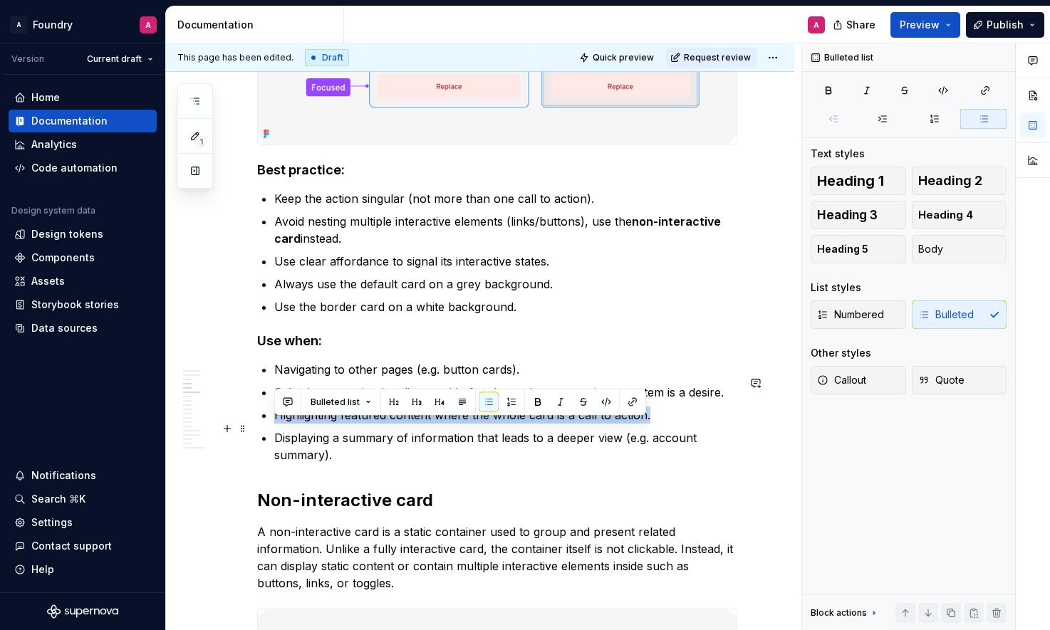
click at [475, 424] on p "Highlighting featured content where the whole card is a call to action." at bounding box center [505, 415] width 463 height 17
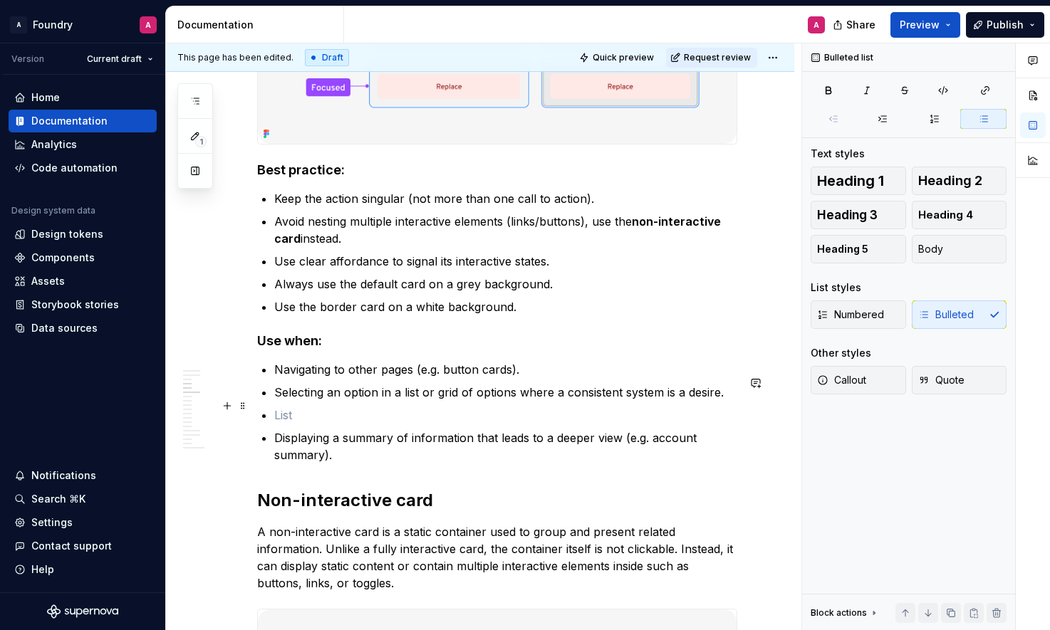
click at [523, 378] on p "Navigating to other pages (e.g. button cards)." at bounding box center [505, 369] width 463 height 17
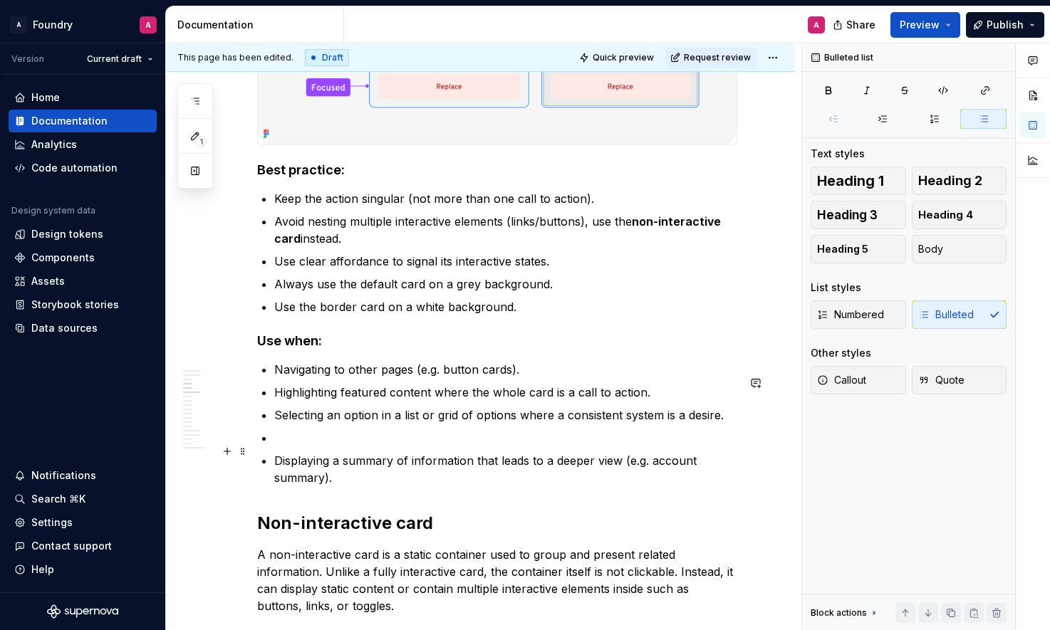
click at [350, 447] on p at bounding box center [505, 438] width 463 height 17
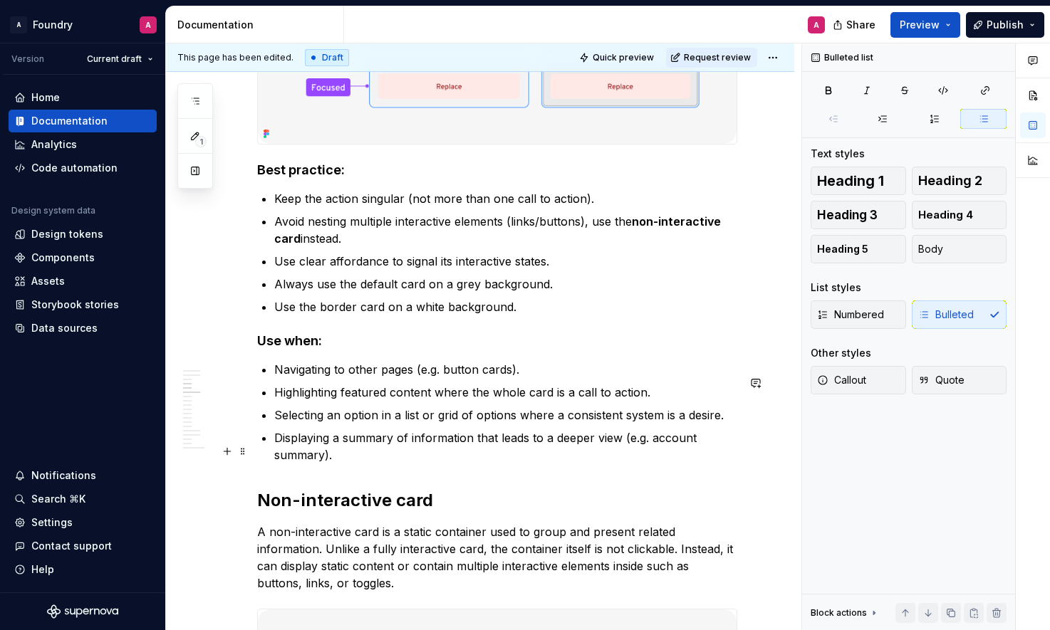
click at [388, 461] on p "Displaying a summary of information that leads to a deeper view (e.g. account s…" at bounding box center [505, 447] width 463 height 34
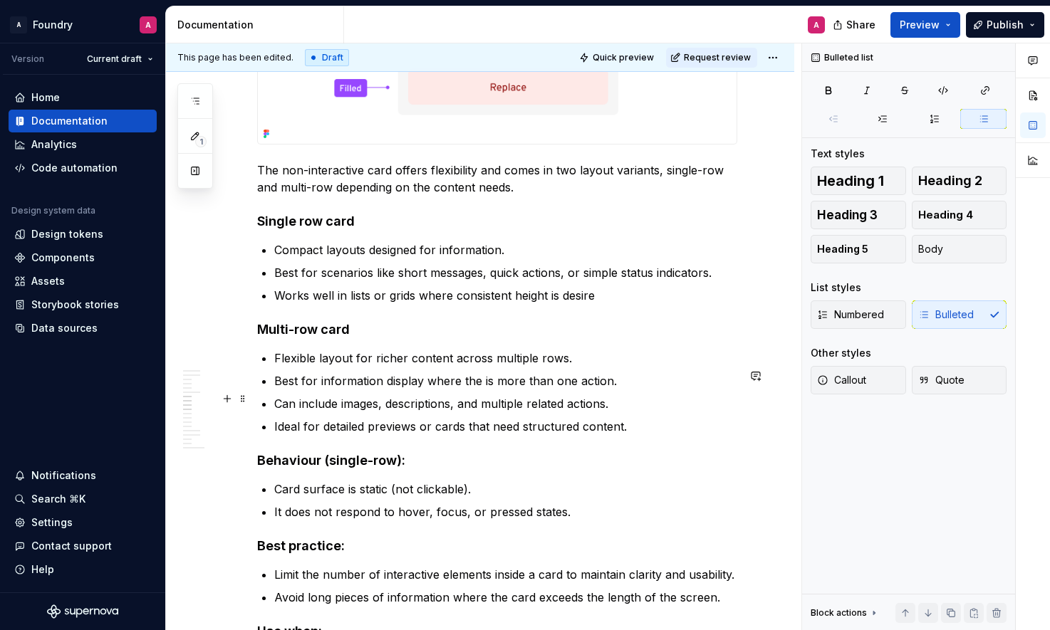
scroll to position [2623, 0]
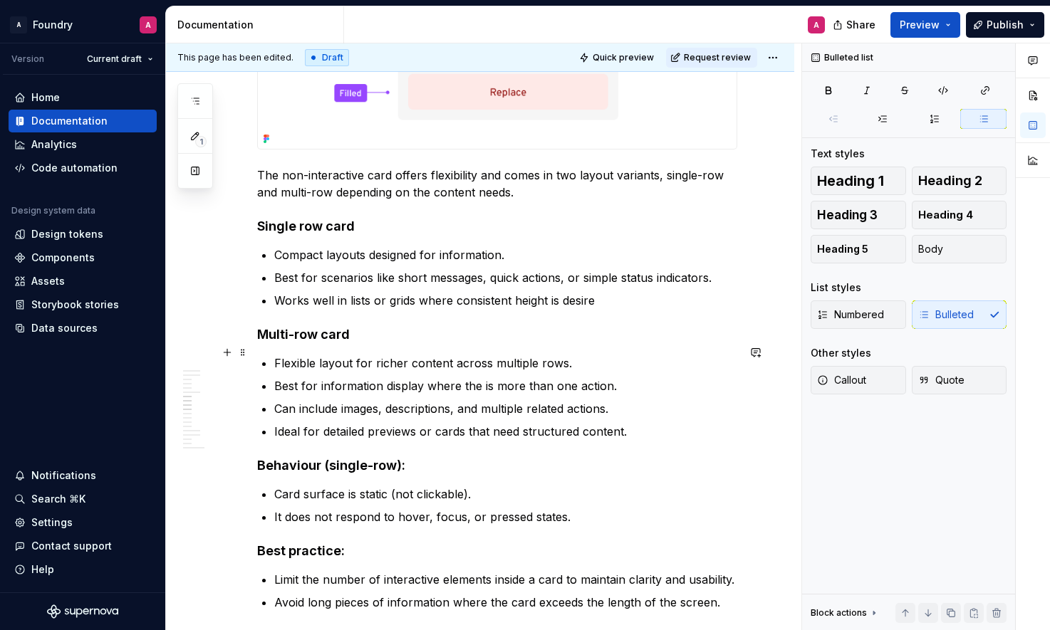
click at [370, 343] on h4 "Multi-row card" at bounding box center [497, 334] width 480 height 17
click at [477, 309] on p "Works well in lists or grids where consistent height is desire" at bounding box center [505, 300] width 463 height 17
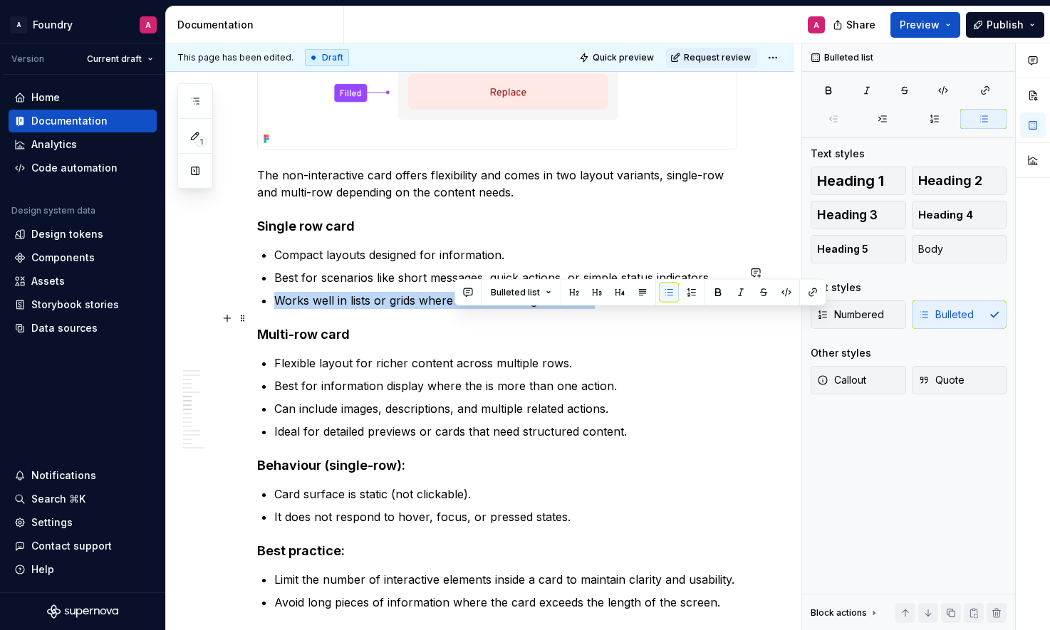
click at [477, 309] on p "Works well in lists or grids where consistent height is desire" at bounding box center [505, 300] width 463 height 17
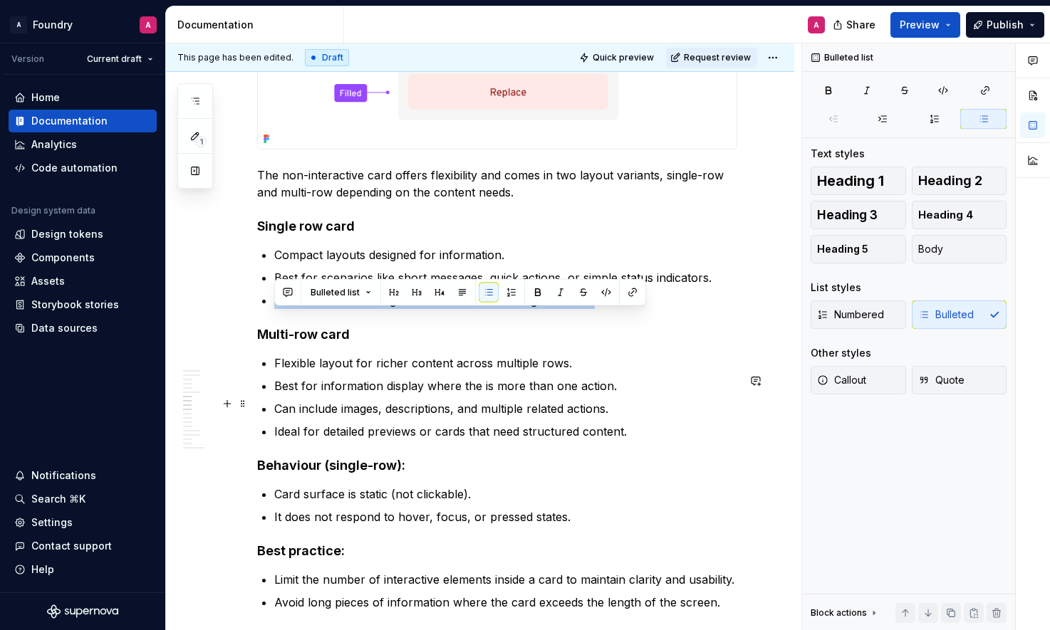
scroll to position [2672, 0]
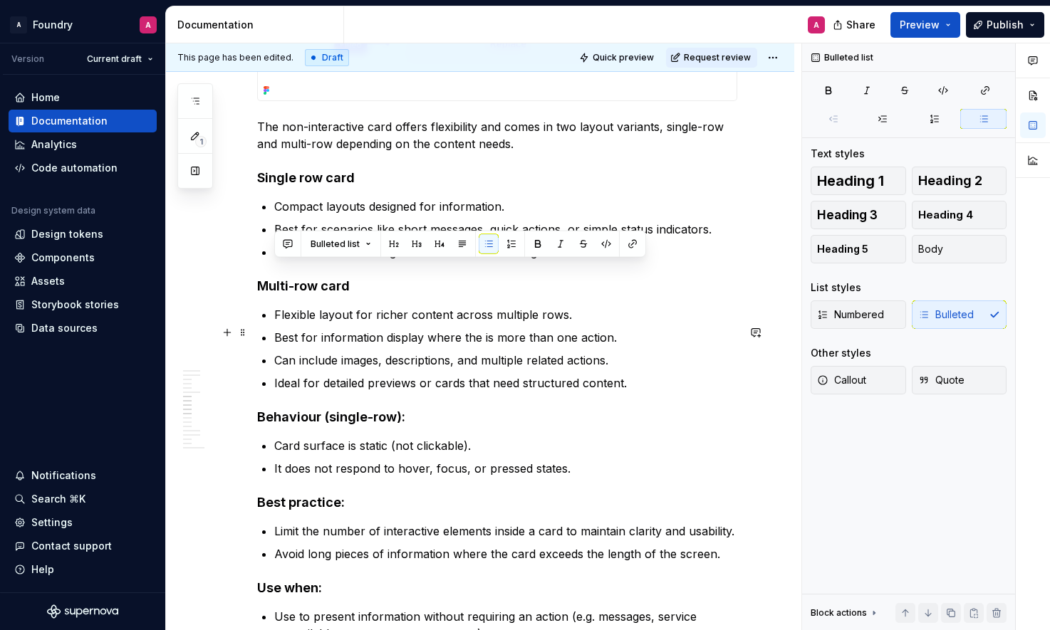
click at [420, 323] on p "Flexible layout for richer content across multiple rows." at bounding box center [505, 314] width 463 height 17
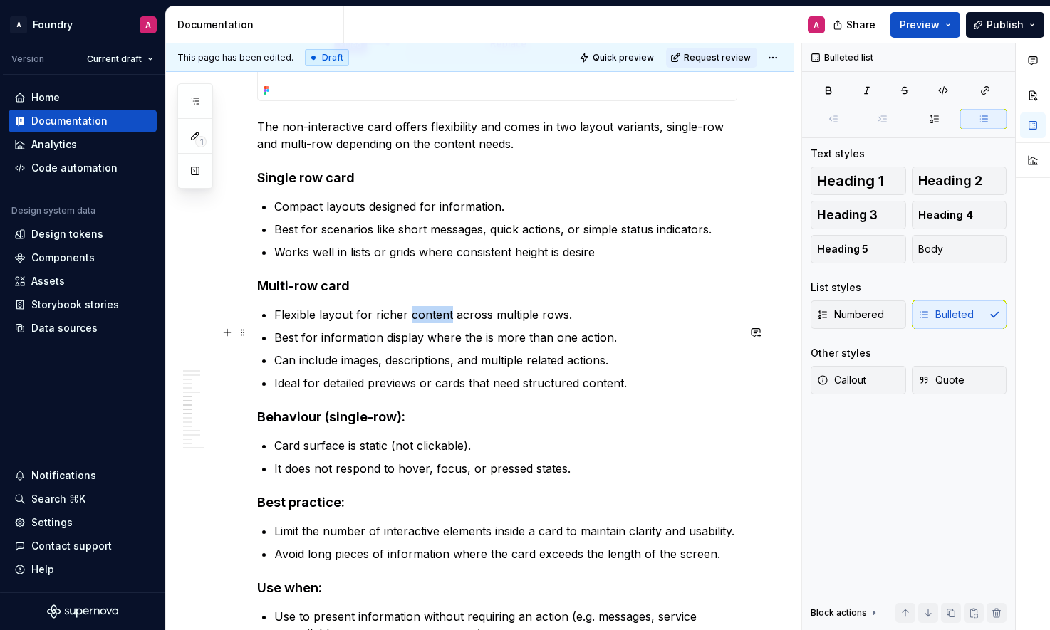
click at [420, 323] on p "Flexible layout for richer content across multiple rows." at bounding box center [505, 314] width 463 height 17
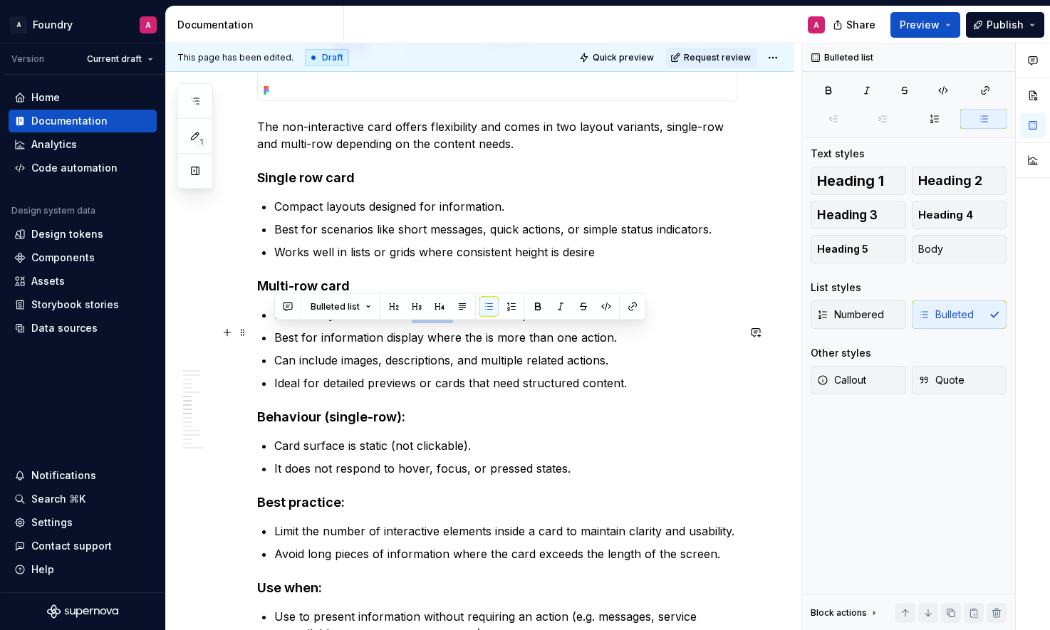
drag, startPoint x: 420, startPoint y: 333, endPoint x: 448, endPoint y: 346, distance: 30.6
click at [421, 323] on p "Flexible layout for richer content across multiple rows." at bounding box center [505, 314] width 463 height 17
click at [412, 346] on p "Best for information display where the is more than one action." at bounding box center [505, 337] width 463 height 17
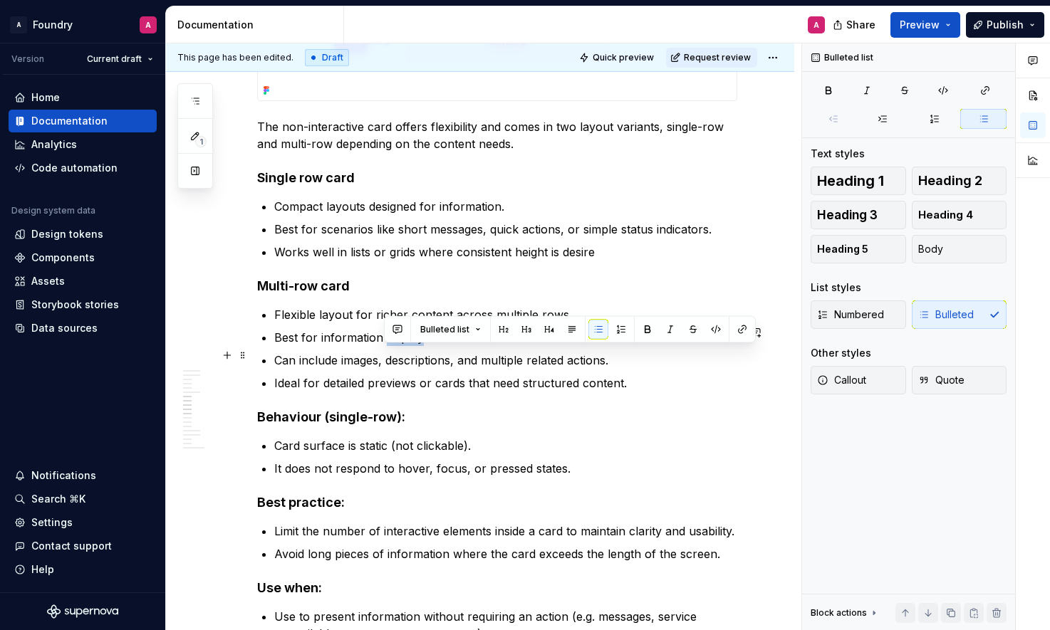
click at [412, 346] on p "Best for information display where the is more than one action." at bounding box center [505, 337] width 463 height 17
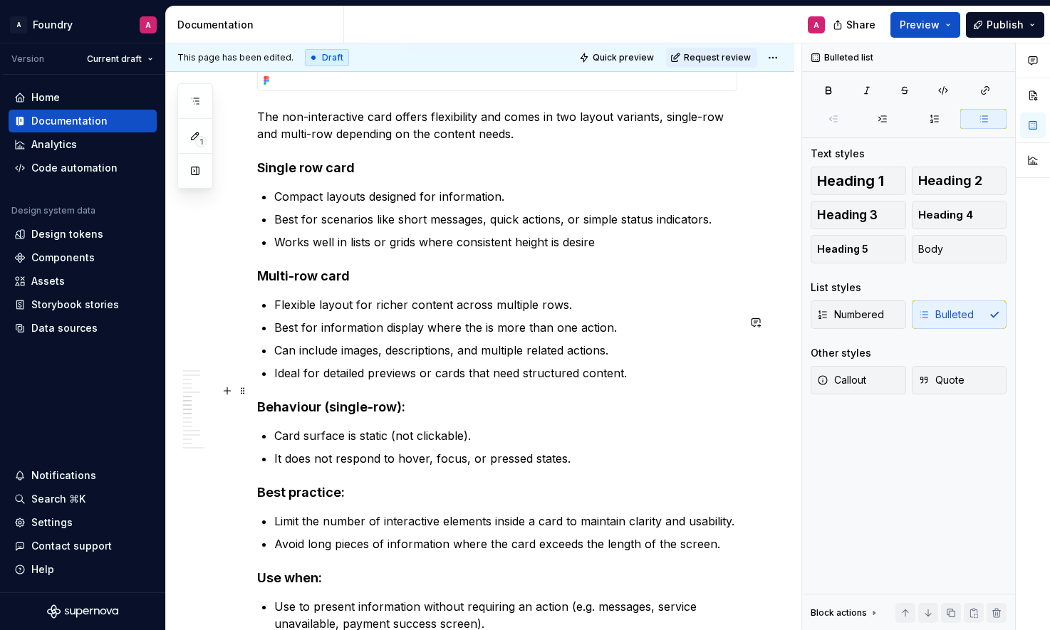
click at [496, 382] on p "Ideal for detailed previews or cards that need structured content." at bounding box center [505, 373] width 463 height 17
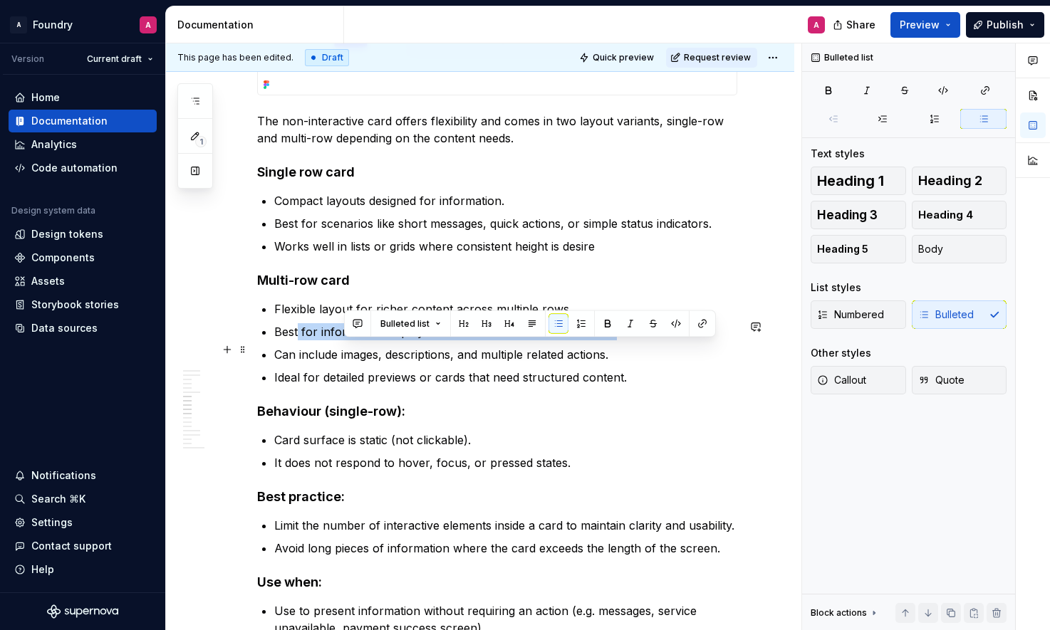
drag, startPoint x: 578, startPoint y: 350, endPoint x: 296, endPoint y: 351, distance: 282.1
click at [298, 340] on p "Best for information display where the is more than one action." at bounding box center [505, 331] width 463 height 17
click at [328, 340] on p "Best for information display where the is more than one action." at bounding box center [505, 331] width 463 height 17
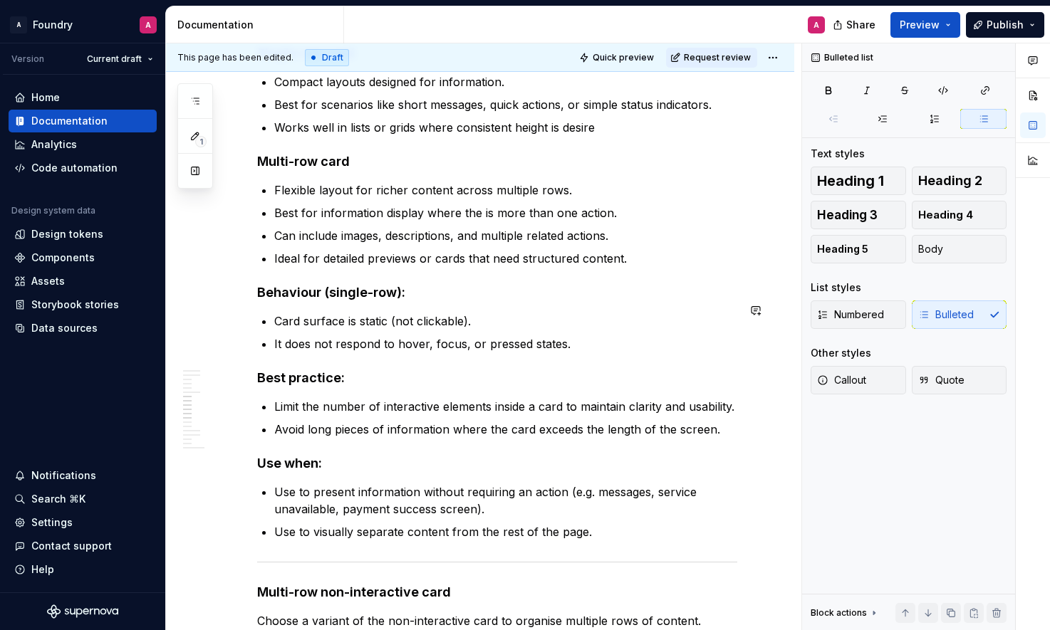
scroll to position [2799, 0]
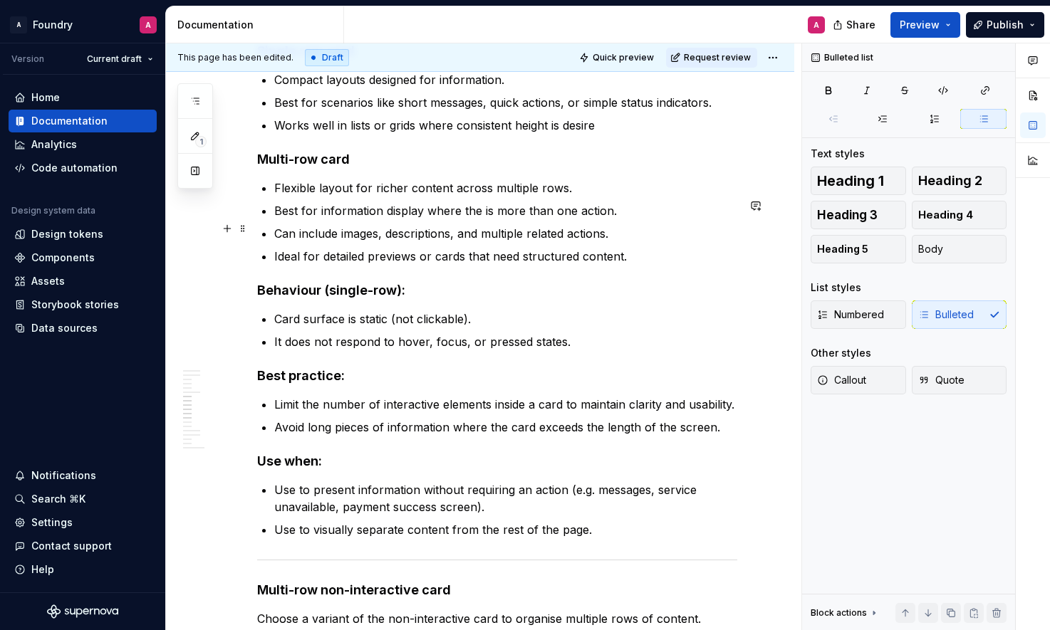
click at [436, 219] on p "Best for information display where the is more than one action." at bounding box center [505, 210] width 463 height 17
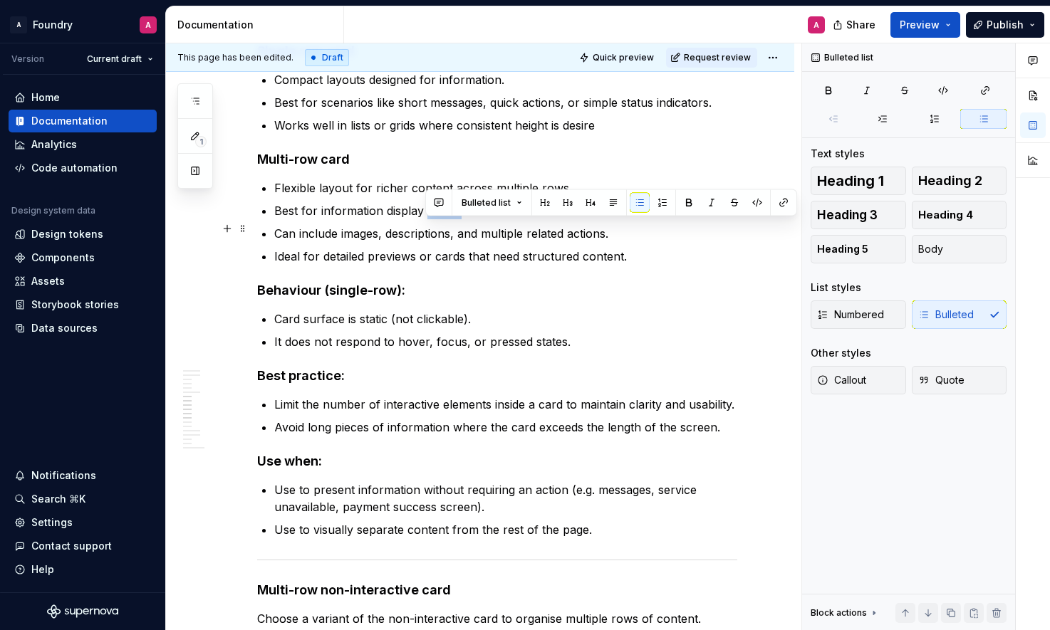
click at [436, 219] on p "Best for information display where the is more than one action." at bounding box center [505, 210] width 463 height 17
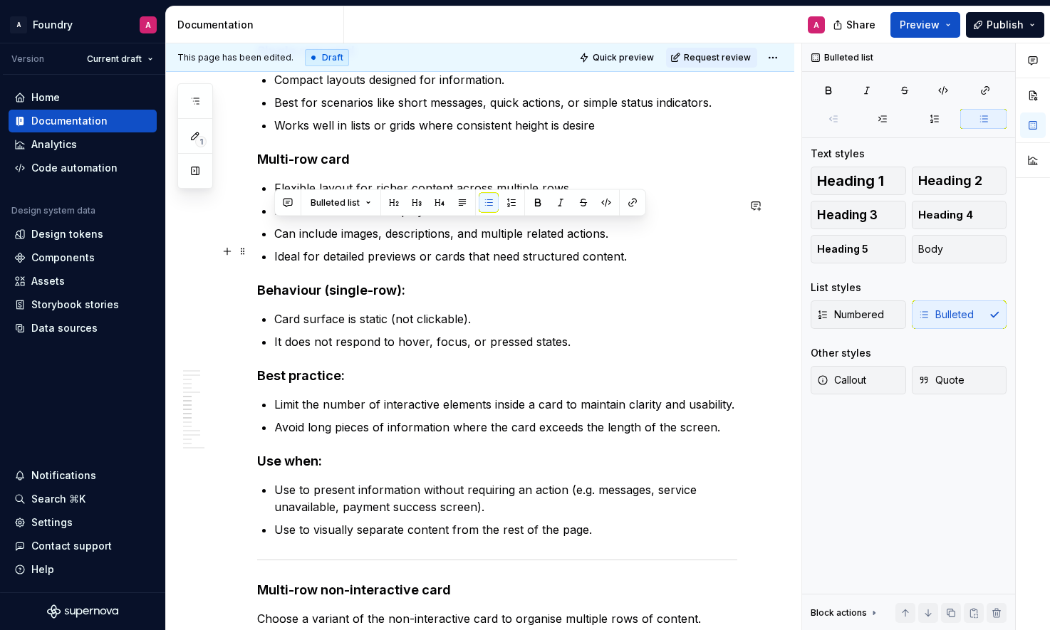
click at [408, 242] on p "Can include images, descriptions, and multiple related actions." at bounding box center [505, 233] width 463 height 17
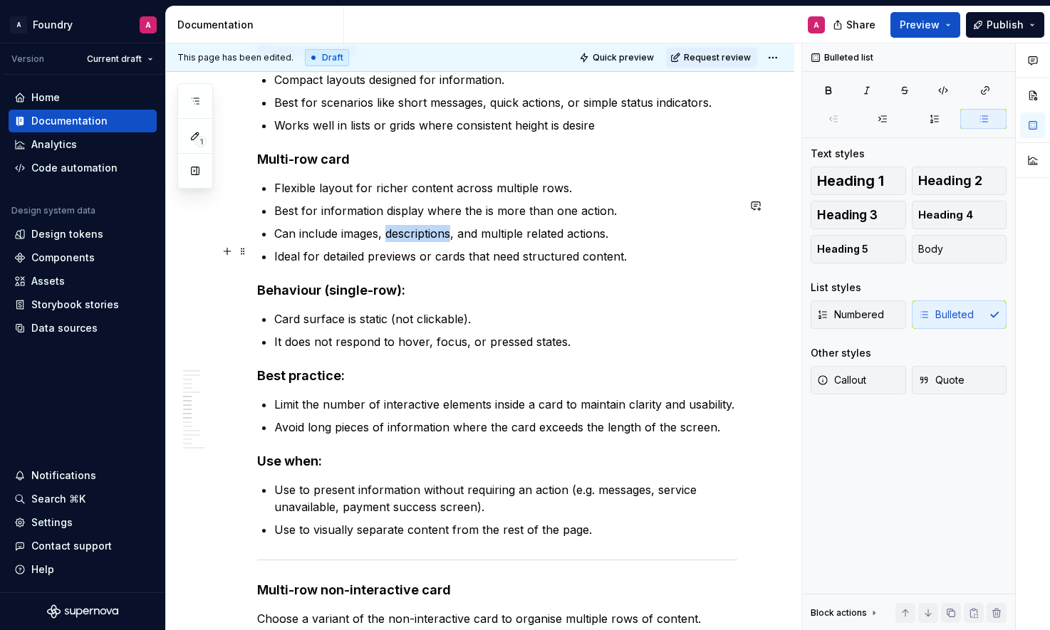
click at [408, 242] on p "Can include images, descriptions, and multiple related actions." at bounding box center [505, 233] width 463 height 17
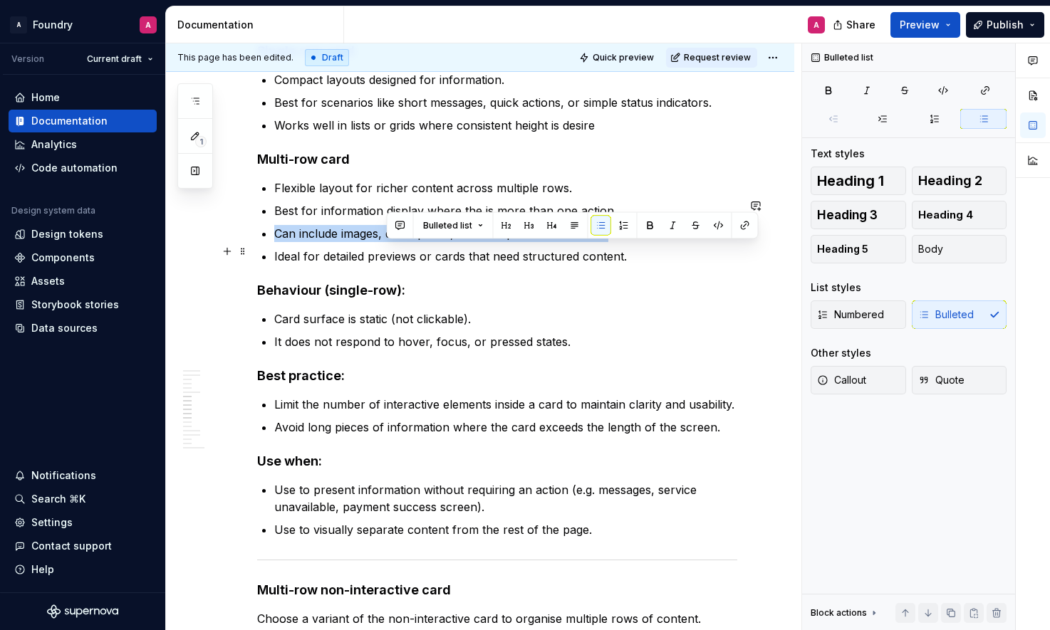
click at [408, 242] on p "Can include images, descriptions, and multiple related actions." at bounding box center [505, 233] width 463 height 17
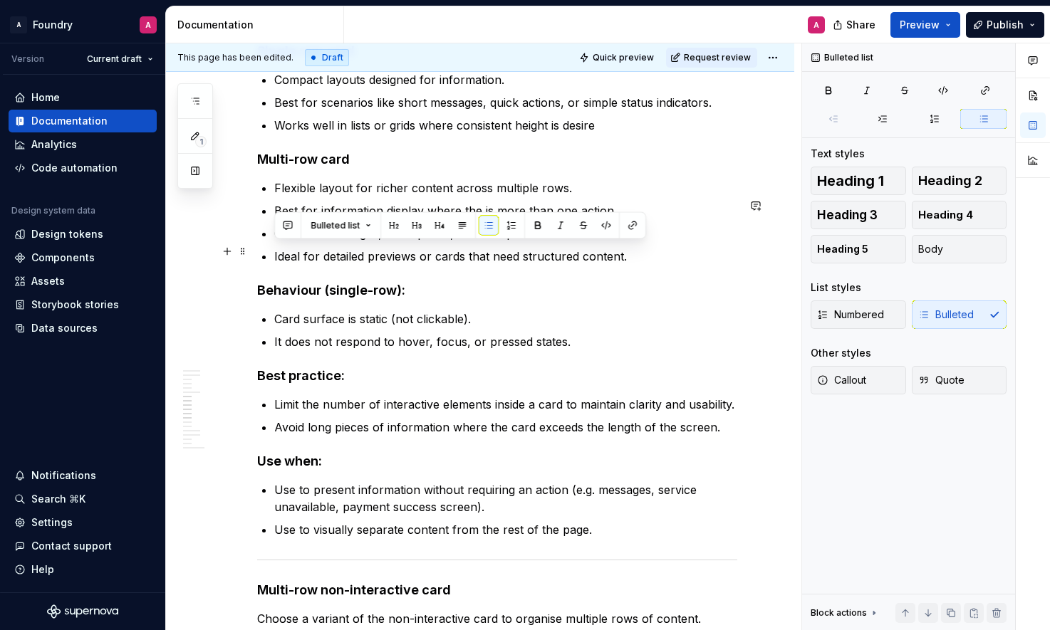
click at [433, 242] on p "Can include images, descriptions, and multiple related actions." at bounding box center [505, 233] width 463 height 17
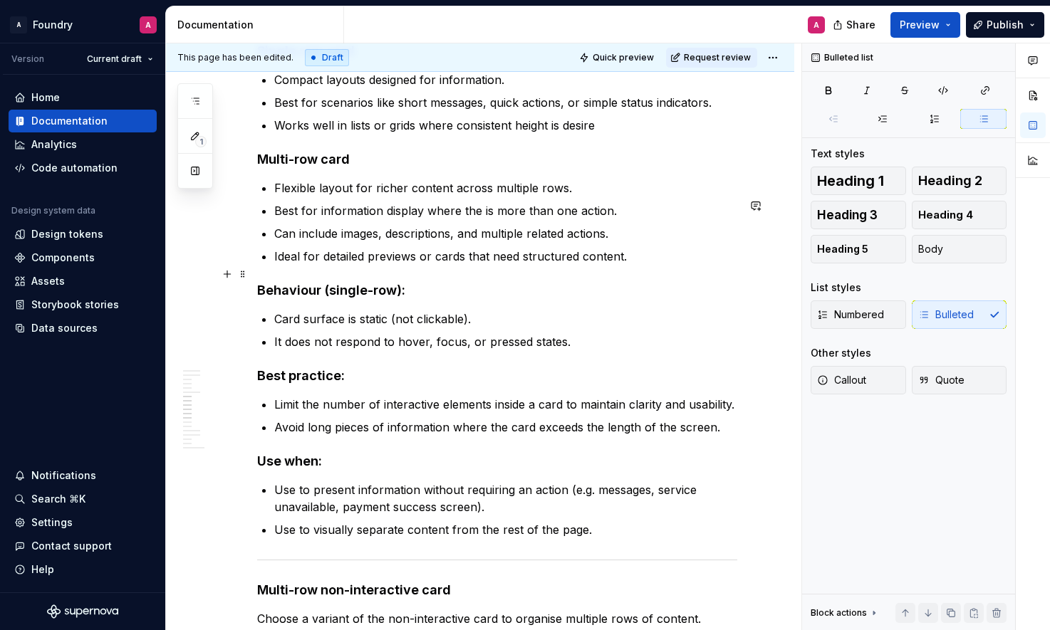
click at [389, 265] on p "Ideal for detailed previews or cards that need structured content." at bounding box center [505, 256] width 463 height 17
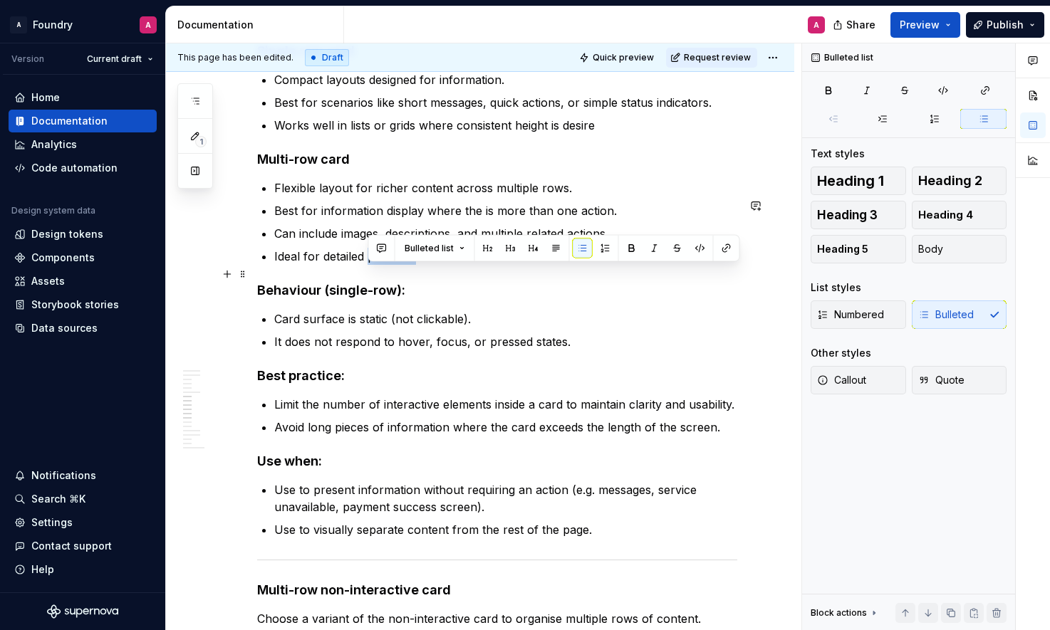
click at [389, 265] on p "Ideal for detailed previews or cards that need structured content." at bounding box center [505, 256] width 463 height 17
click at [390, 265] on p "Ideal for detailed previews or cards that need structured content." at bounding box center [505, 256] width 463 height 17
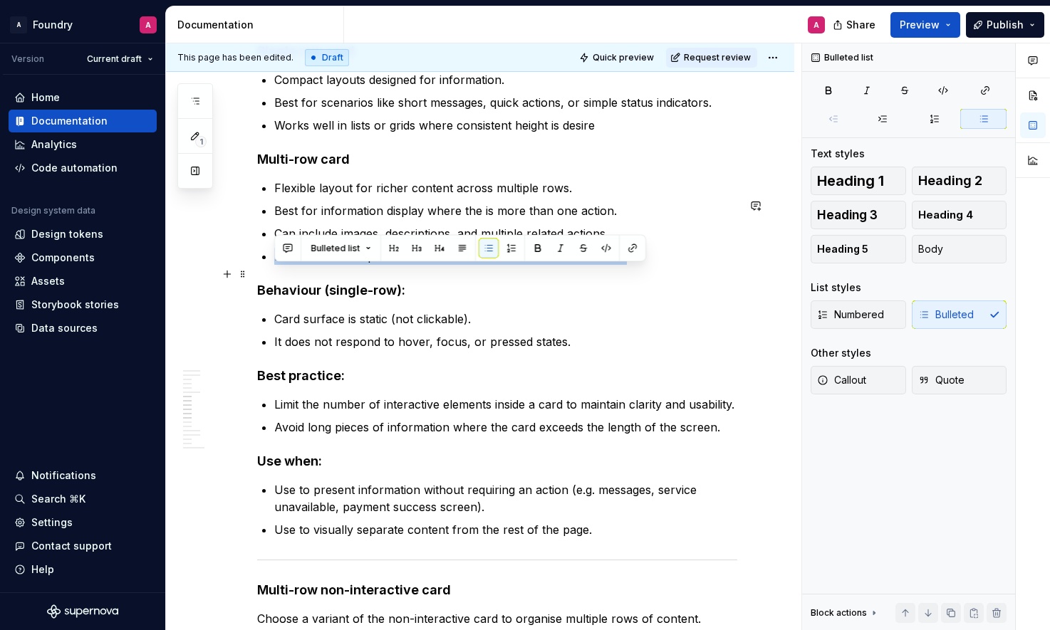
click at [399, 265] on p "Ideal for detailed previews or cards that need structured content." at bounding box center [505, 256] width 463 height 17
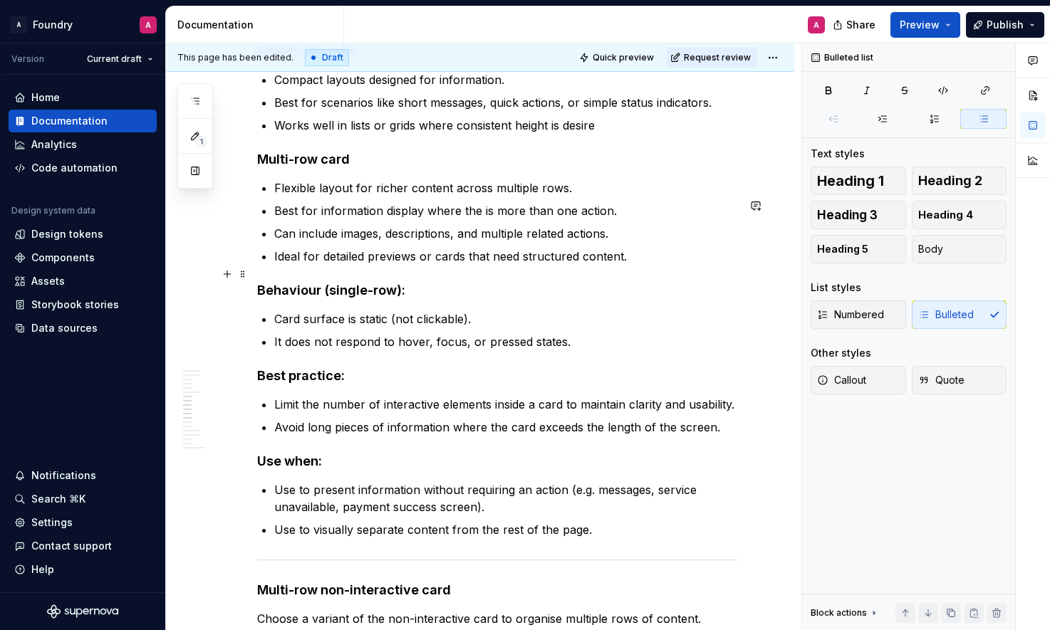
click at [400, 265] on p "Ideal for detailed previews or cards that need structured content." at bounding box center [505, 256] width 463 height 17
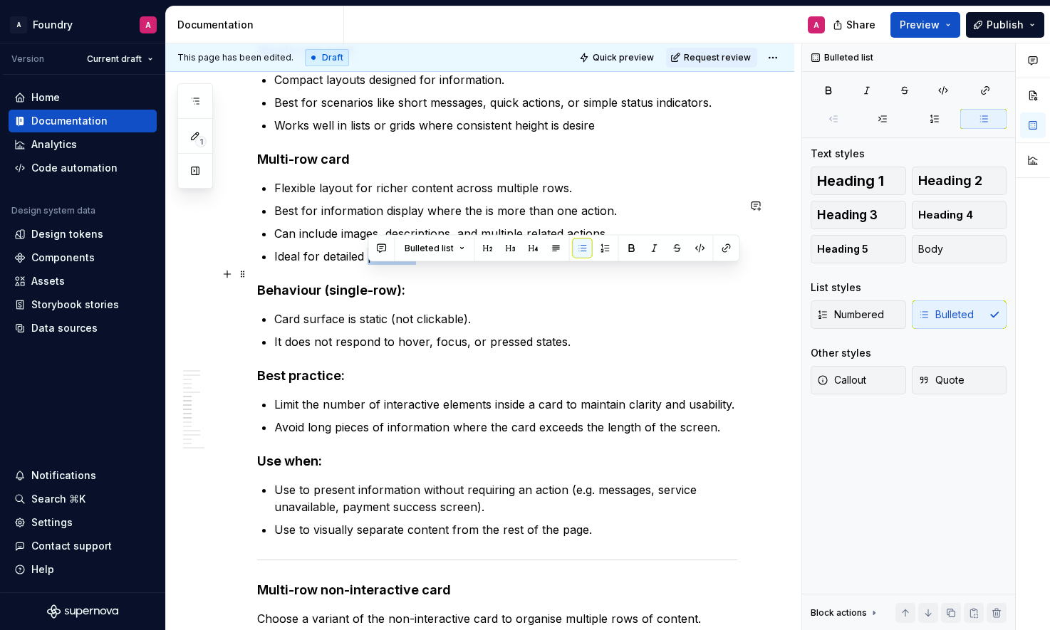
click at [400, 265] on p "Ideal for detailed previews or cards that need structured content." at bounding box center [505, 256] width 463 height 17
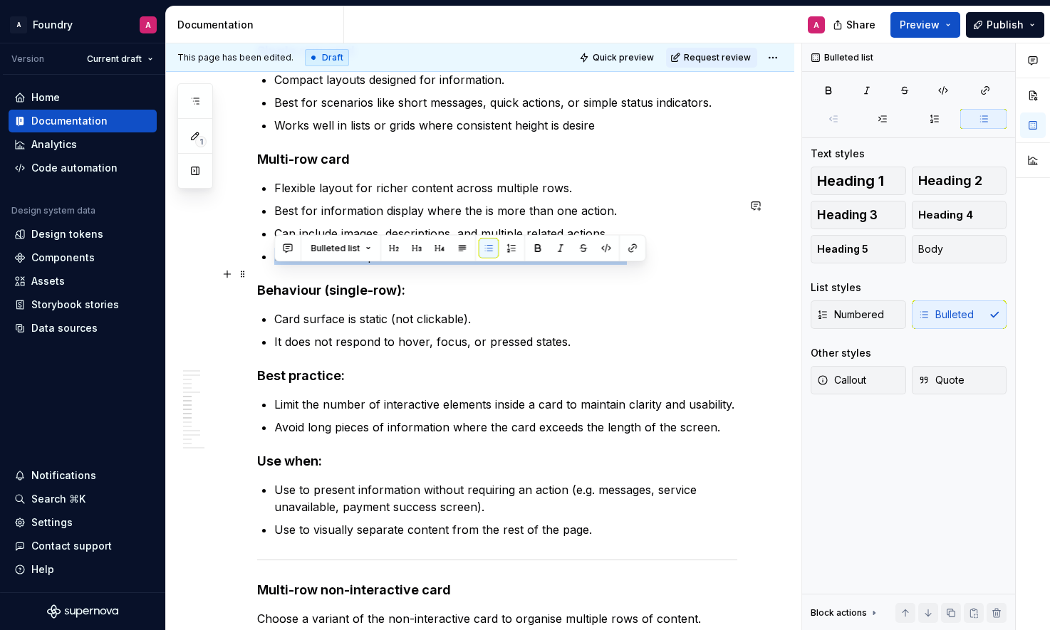
click at [461, 265] on p "Ideal for detailed previews or cards that need structured content." at bounding box center [505, 256] width 463 height 17
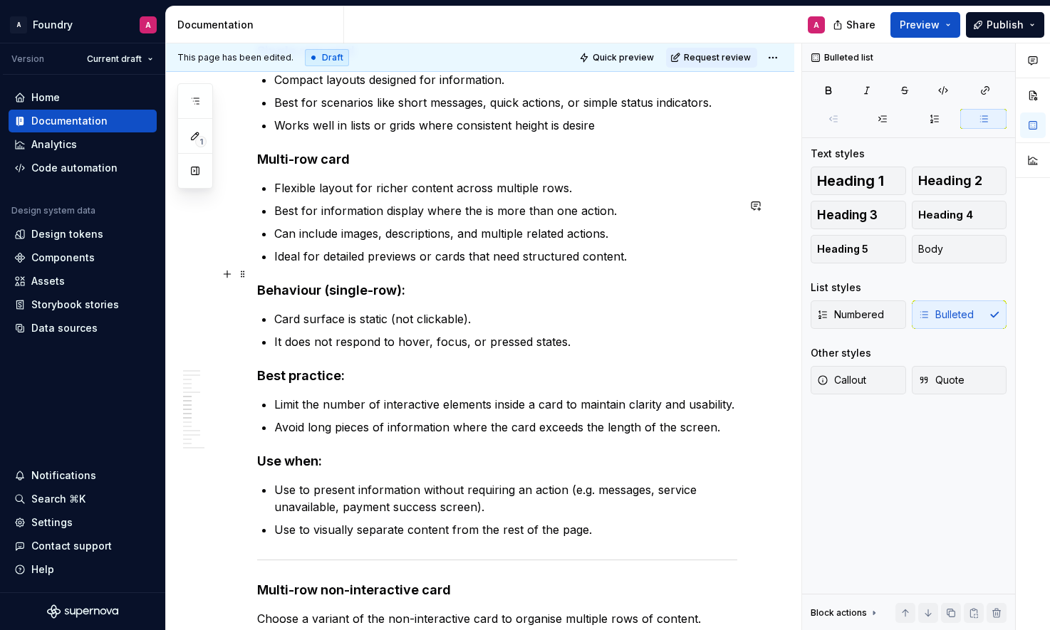
click at [526, 265] on p "Ideal for detailed previews or cards that need structured content." at bounding box center [505, 256] width 463 height 17
click at [417, 242] on p "Can include images, descriptions, and multiple related actions." at bounding box center [505, 233] width 463 height 17
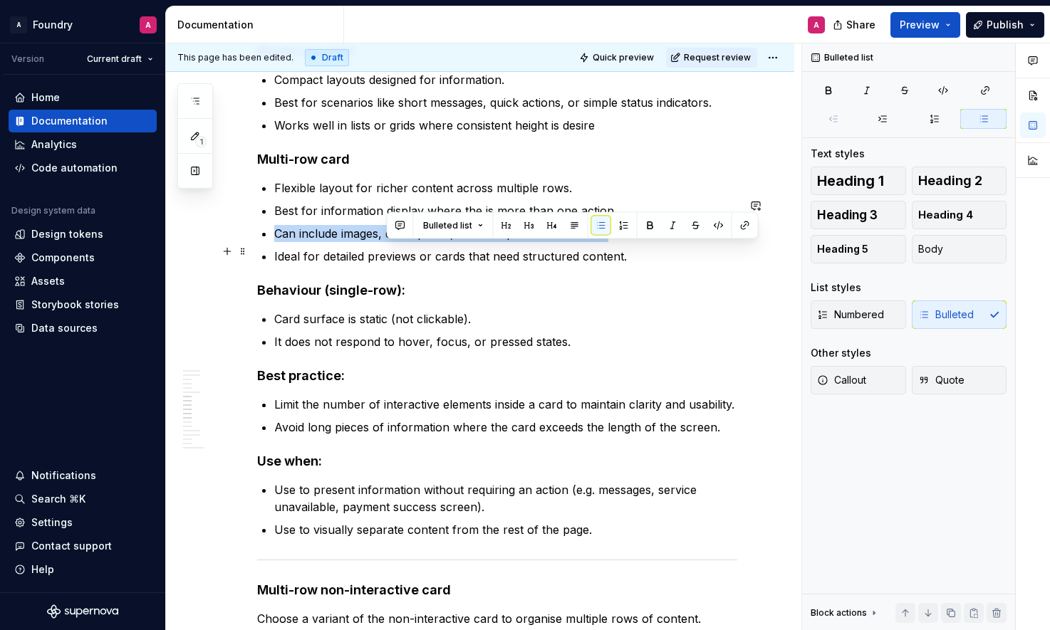
click at [417, 242] on p "Can include images, descriptions, and multiple related actions." at bounding box center [505, 233] width 463 height 17
click at [509, 242] on p "Can include images, descriptions, and multiple related actions." at bounding box center [505, 233] width 463 height 17
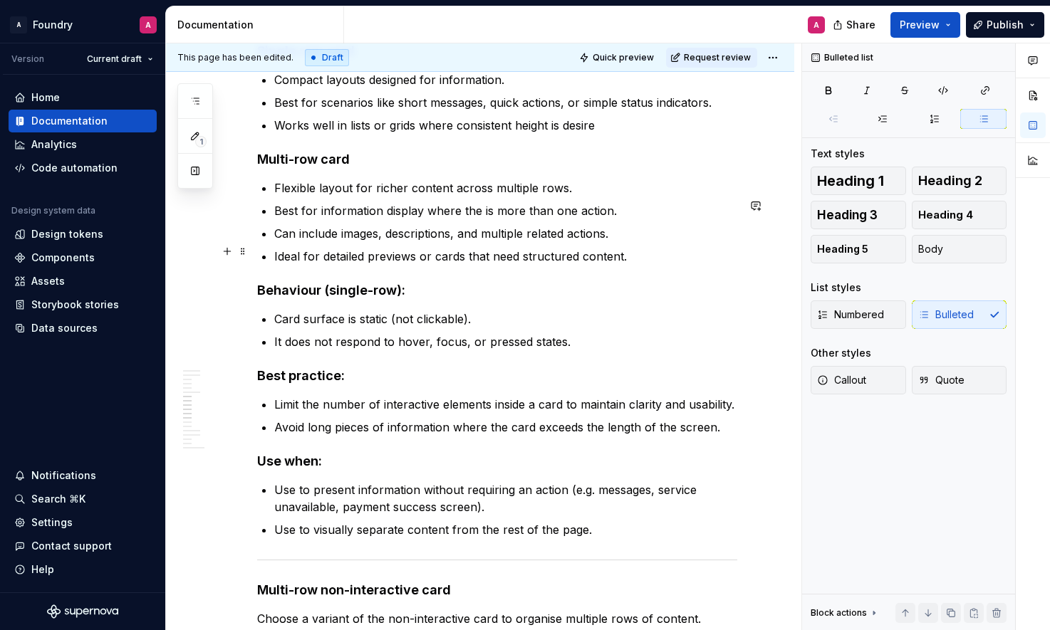
click at [506, 242] on p "Can include images, descriptions, and multiple related actions." at bounding box center [505, 233] width 463 height 17
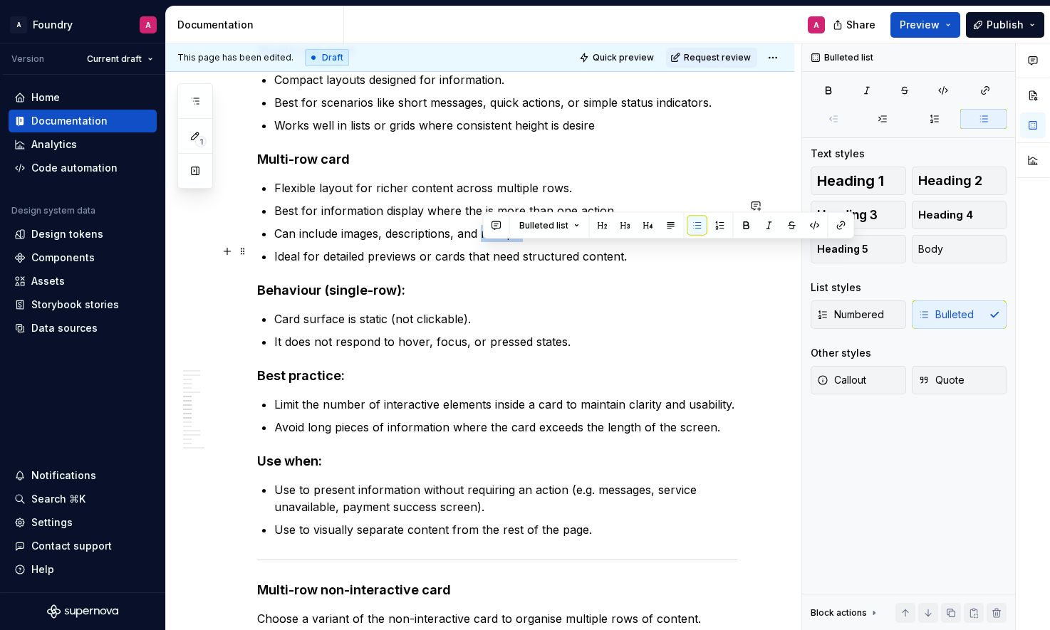
click at [506, 242] on p "Can include images, descriptions, and multiple related actions." at bounding box center [505, 233] width 463 height 17
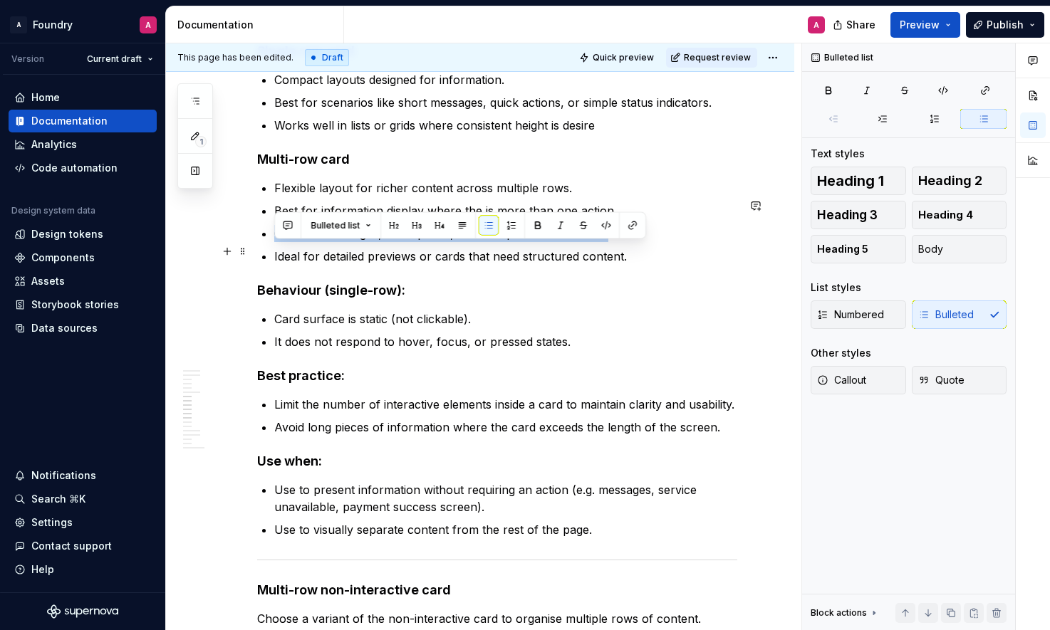
click at [506, 242] on p "Can include images, descriptions, and multiple related actions." at bounding box center [505, 233] width 463 height 17
click at [514, 242] on p "Can include images, descriptions, and multiple related actions." at bounding box center [505, 233] width 463 height 17
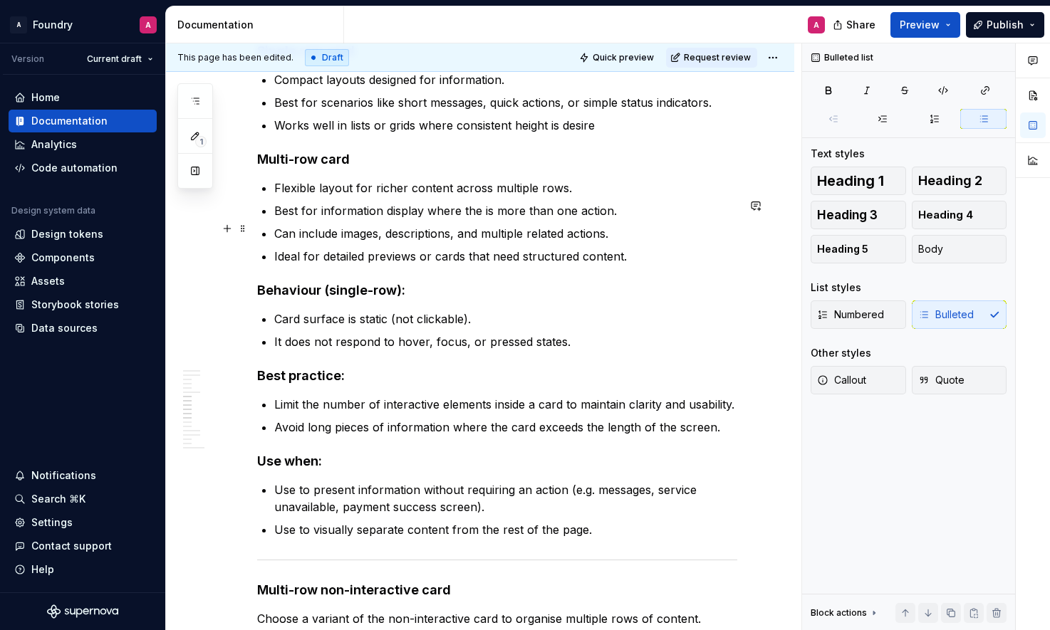
click at [452, 219] on p "Best for information display where the is more than one action." at bounding box center [505, 210] width 463 height 17
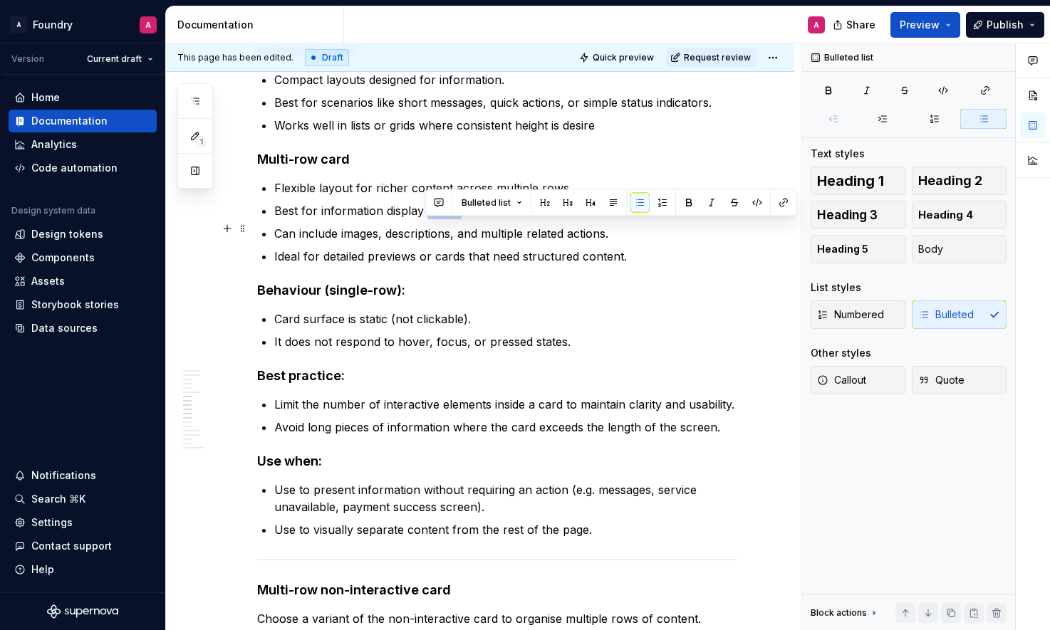
click at [452, 219] on p "Best for information display where the is more than one action." at bounding box center [505, 210] width 463 height 17
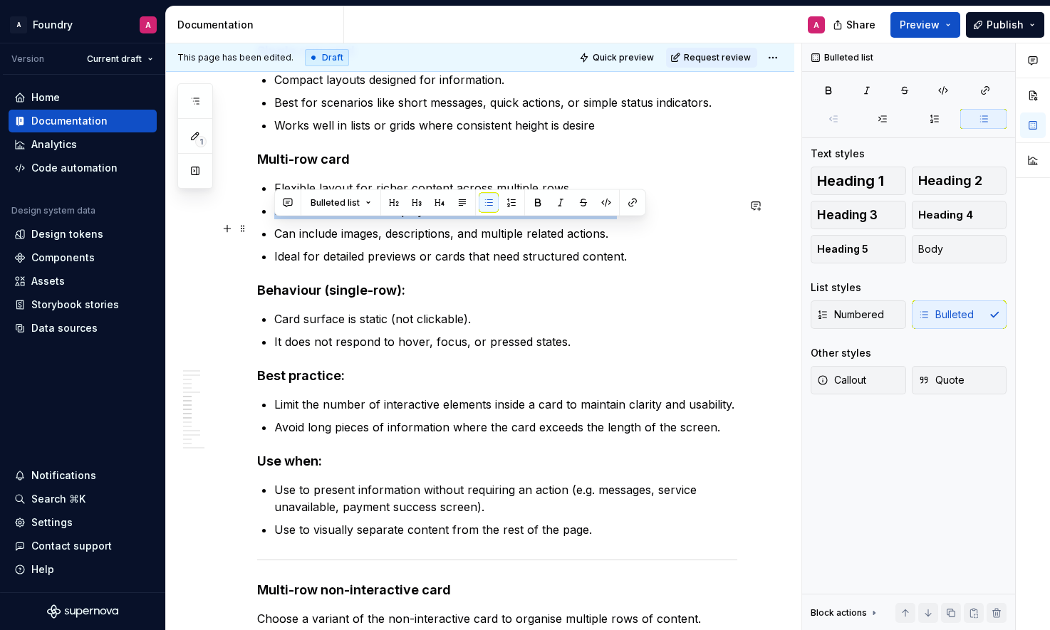
click at [480, 219] on p "Best for information display where the is more than one action." at bounding box center [505, 210] width 463 height 17
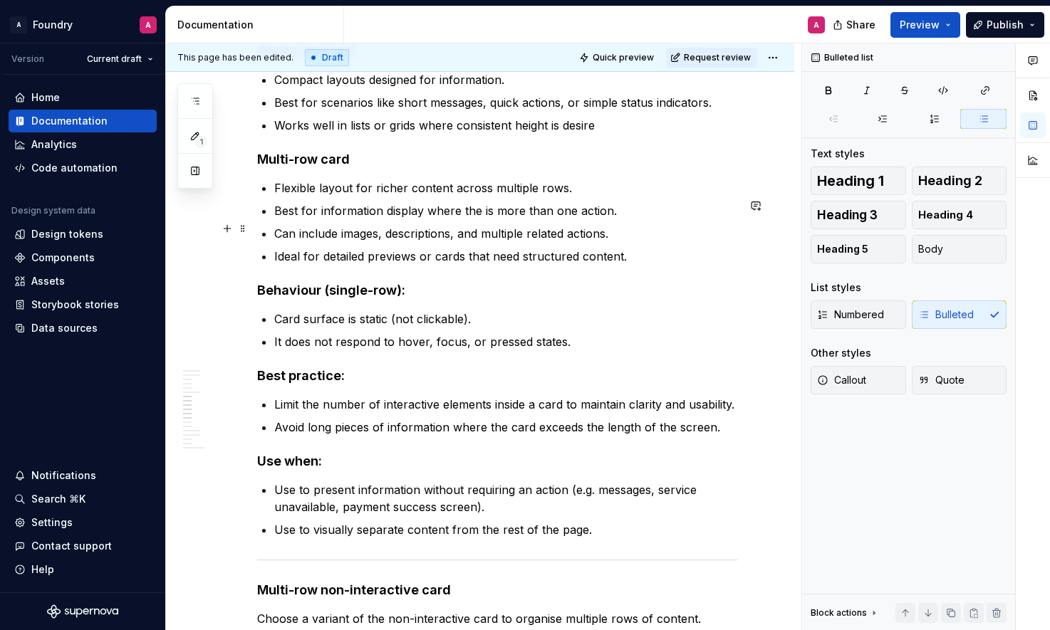
click at [430, 219] on p "Best for information display where the is more than one action." at bounding box center [505, 210] width 463 height 17
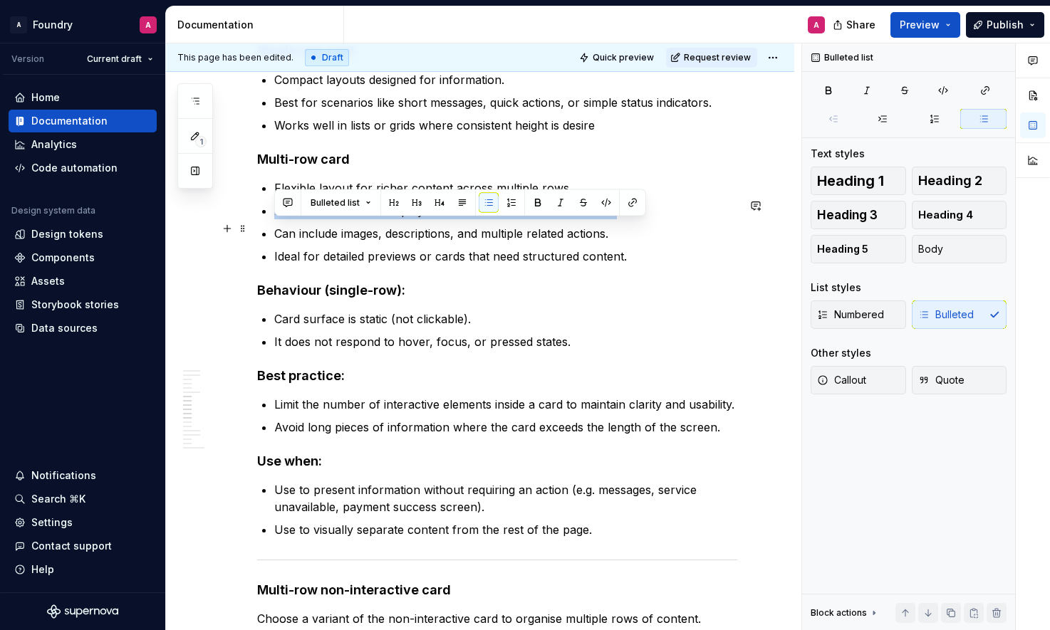
click at [430, 219] on p "Best for information display where the is more than one action." at bounding box center [505, 210] width 463 height 17
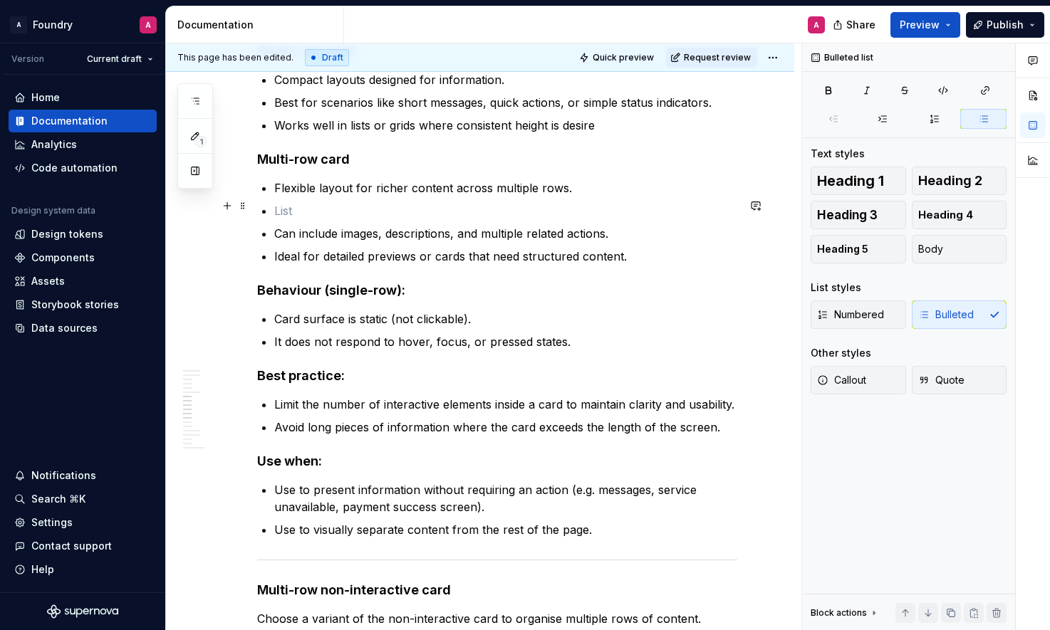
click at [274, 197] on p "Flexible layout for richer content across multiple rows." at bounding box center [505, 188] width 463 height 17
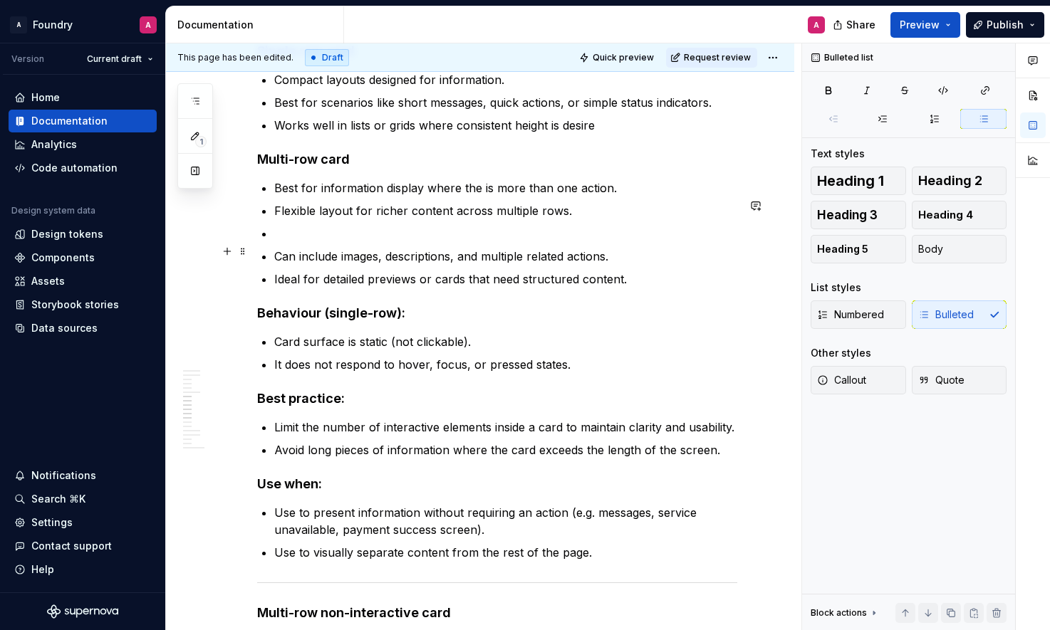
click at [291, 242] on p at bounding box center [505, 233] width 463 height 17
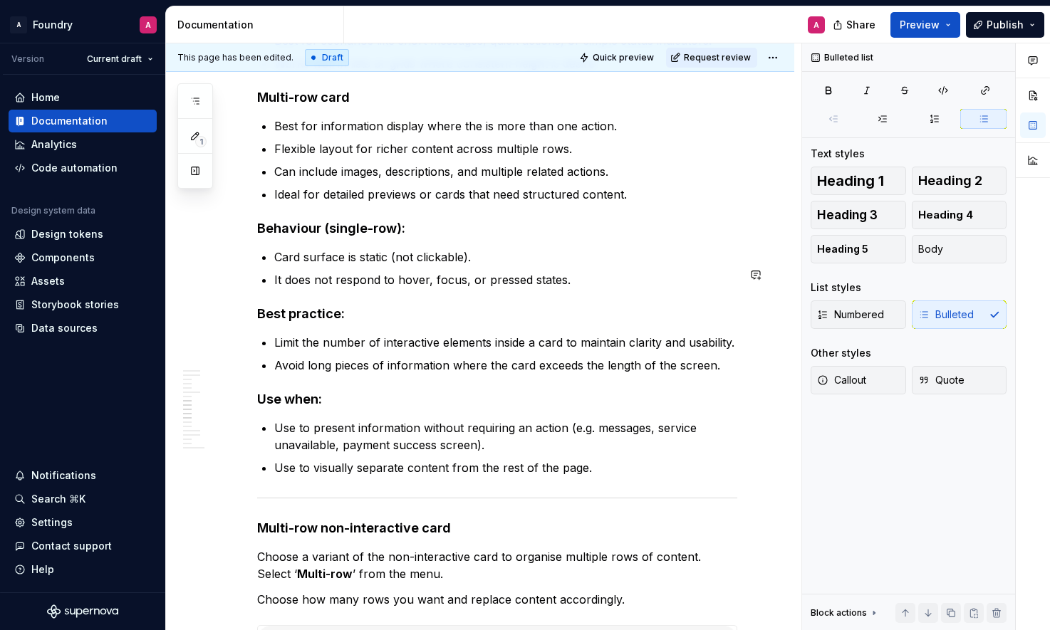
scroll to position [2859, 0]
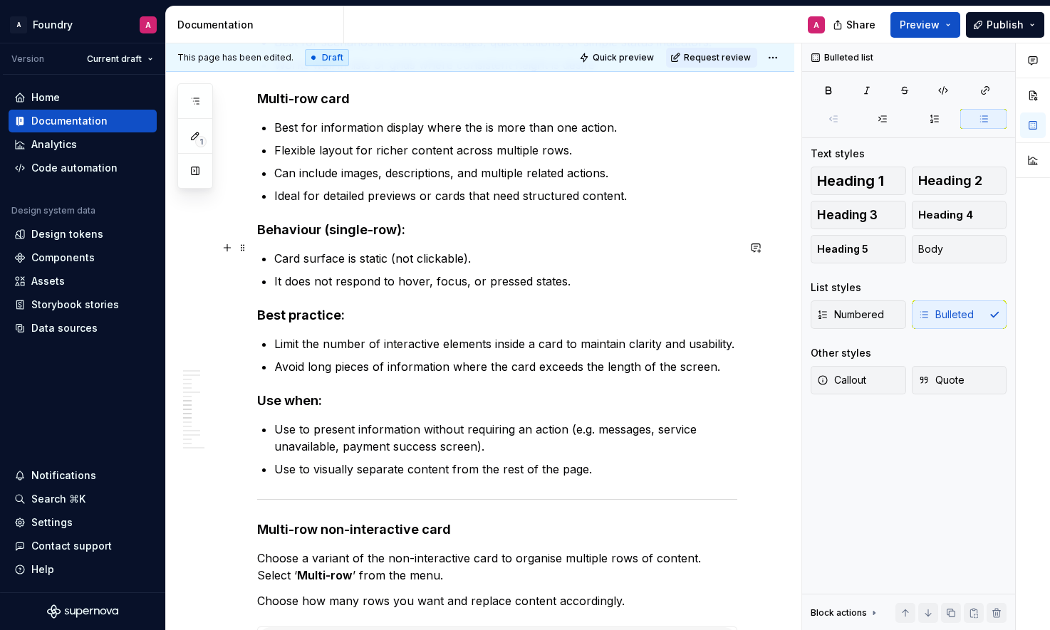
click at [411, 239] on h4 "Behaviour (single-row):" at bounding box center [497, 230] width 480 height 17
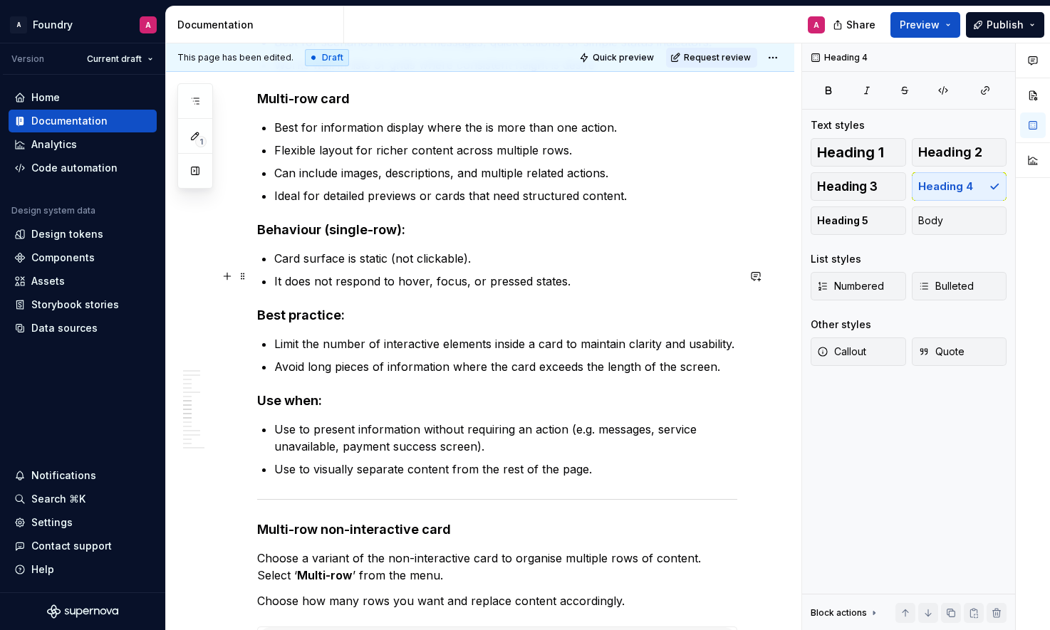
click at [420, 267] on p "Card surface is static (not clickable)." at bounding box center [505, 258] width 463 height 17
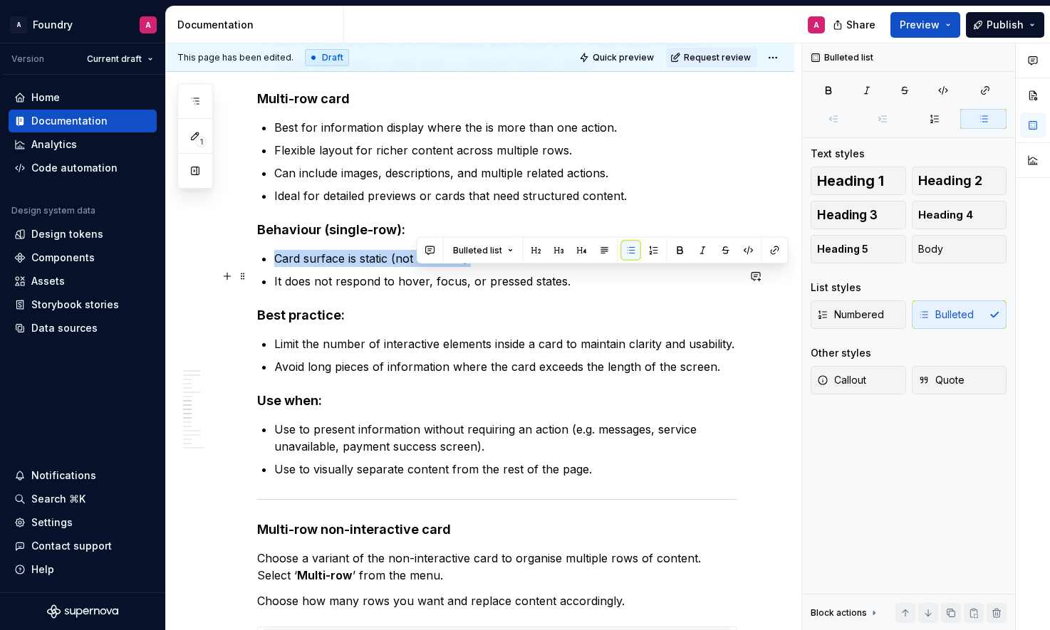
click at [420, 267] on p "Card surface is static (not clickable)." at bounding box center [505, 258] width 463 height 17
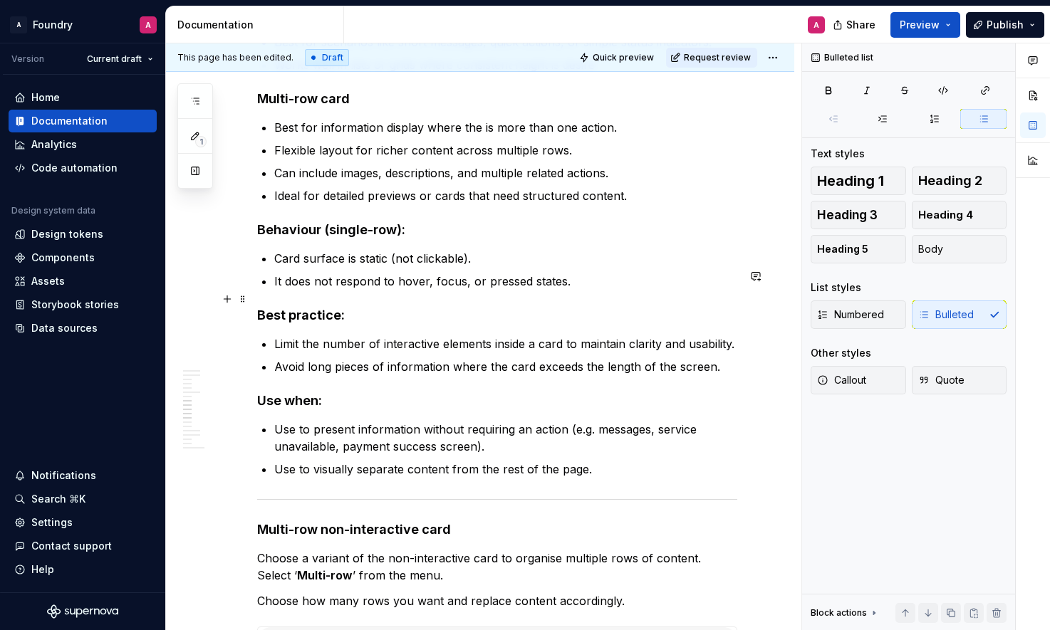
click at [467, 290] on p "It does not respond to hover, focus, or pressed states." at bounding box center [505, 281] width 463 height 17
click at [401, 239] on h4 "Behaviour (single-row):" at bounding box center [497, 230] width 480 height 17
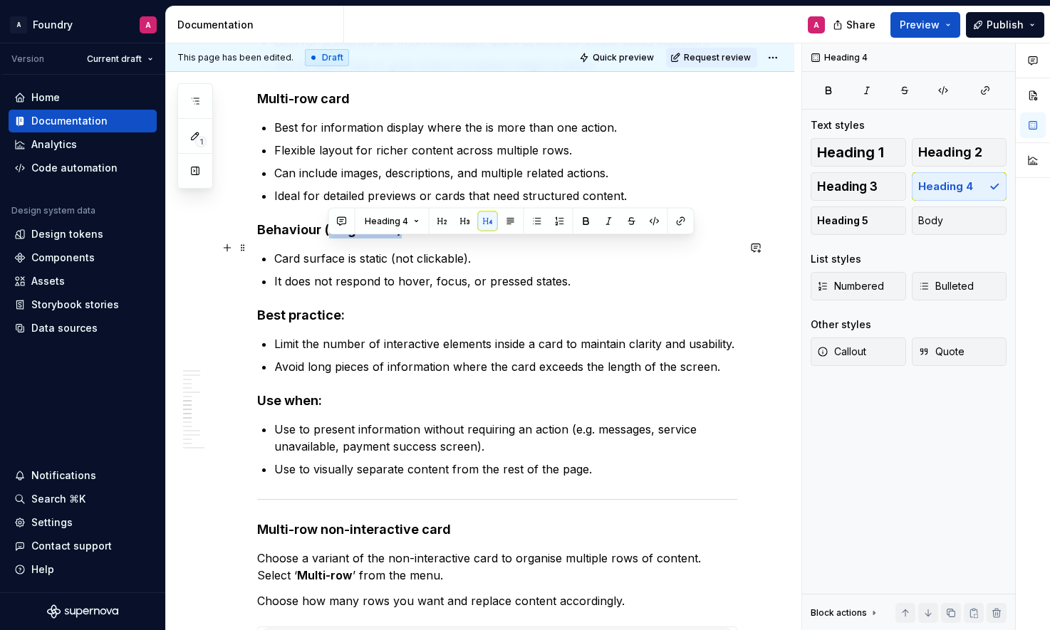
drag, startPoint x: 387, startPoint y: 249, endPoint x: 327, endPoint y: 249, distance: 59.8
click at [326, 239] on h4 "Behaviour (single-row):" at bounding box center [497, 230] width 480 height 17
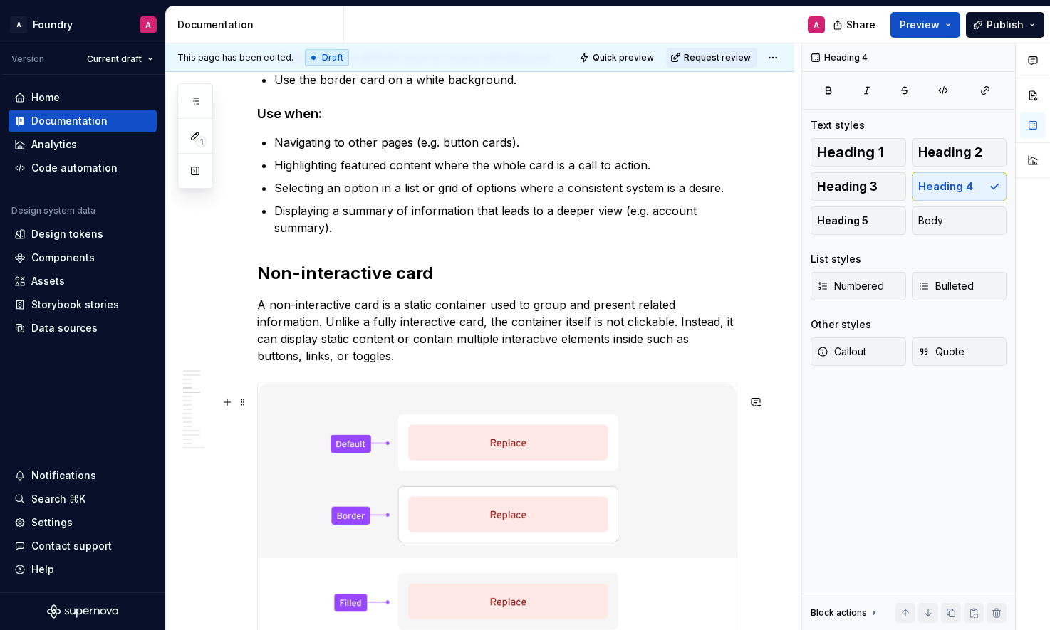
scroll to position [2113, 0]
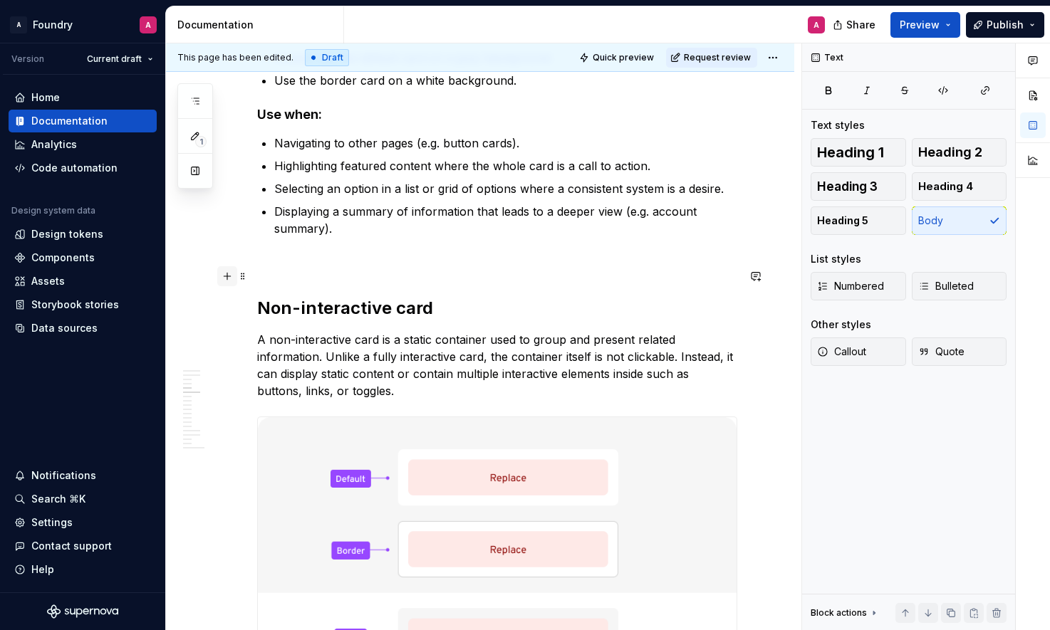
click at [222, 277] on button "button" at bounding box center [227, 276] width 20 height 20
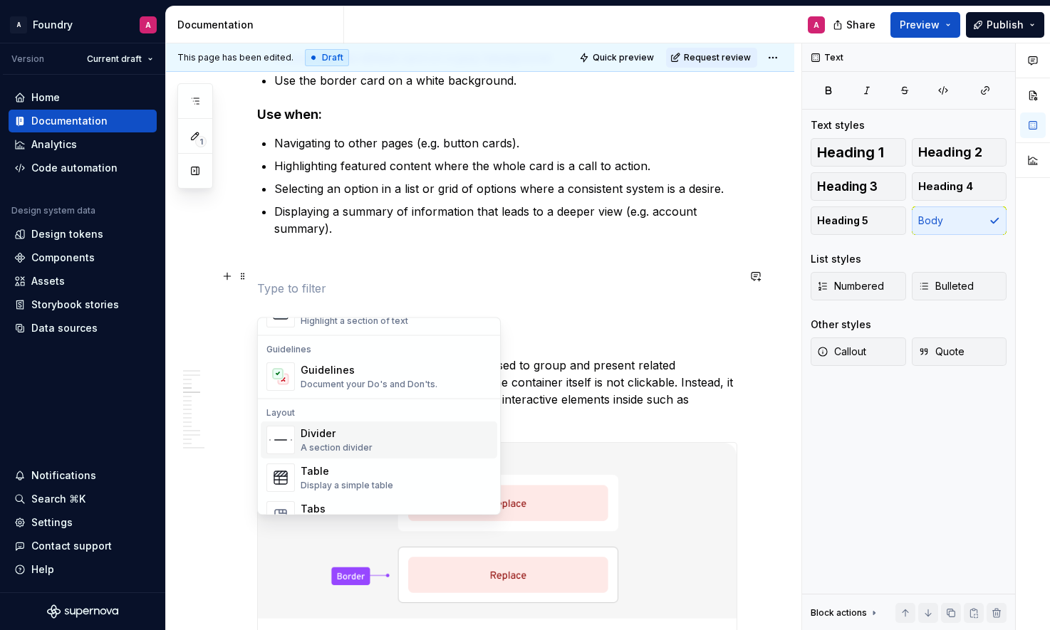
scroll to position [388, 0]
click at [341, 436] on div "Divider" at bounding box center [337, 432] width 72 height 14
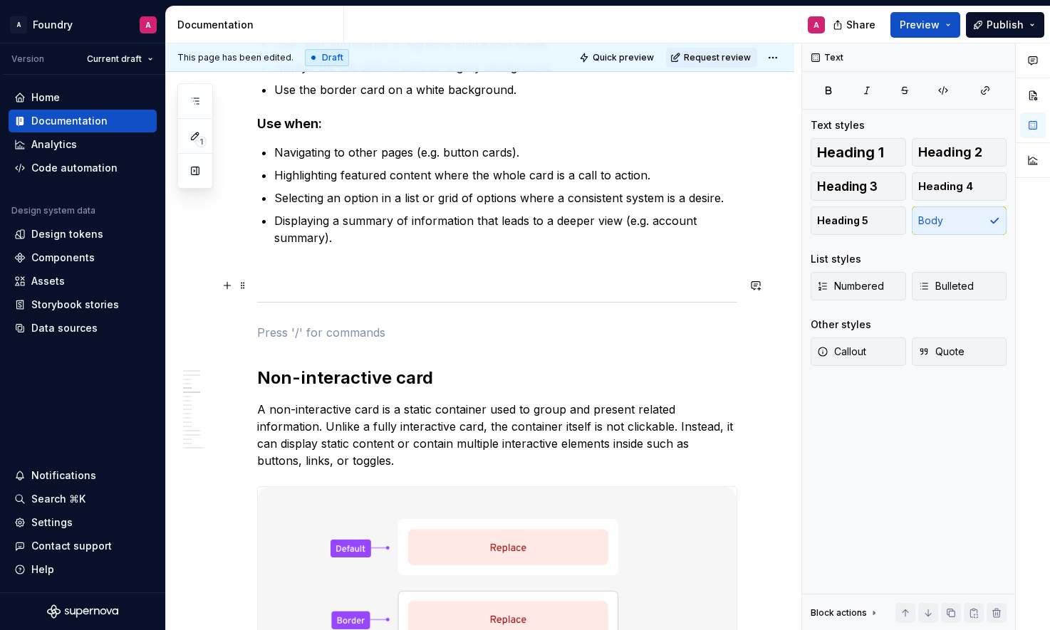
click at [299, 281] on p at bounding box center [497, 272] width 480 height 17
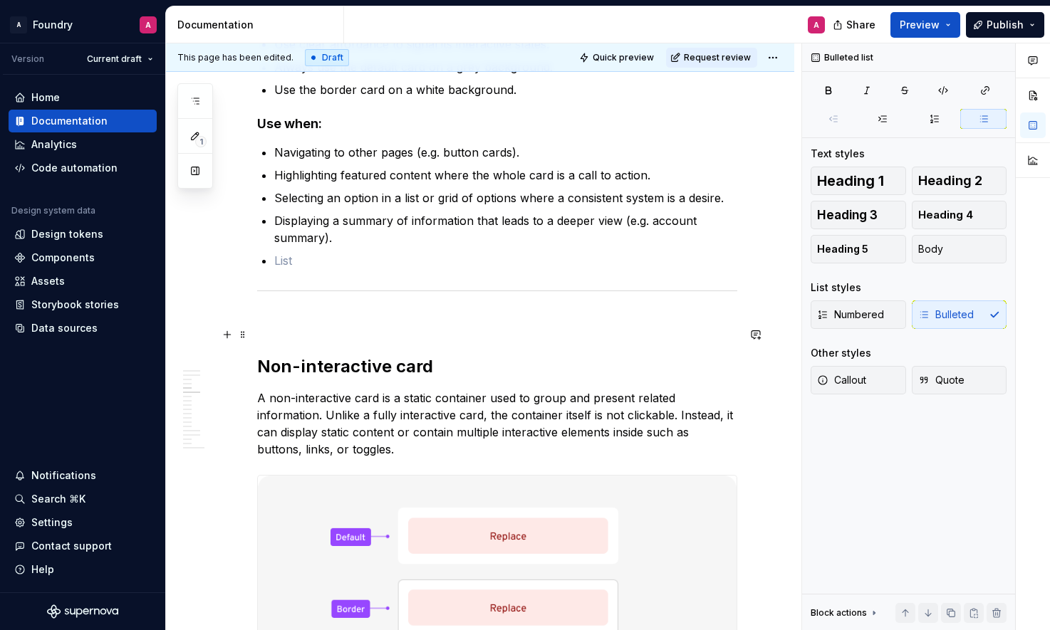
click at [271, 330] on p at bounding box center [497, 321] width 480 height 17
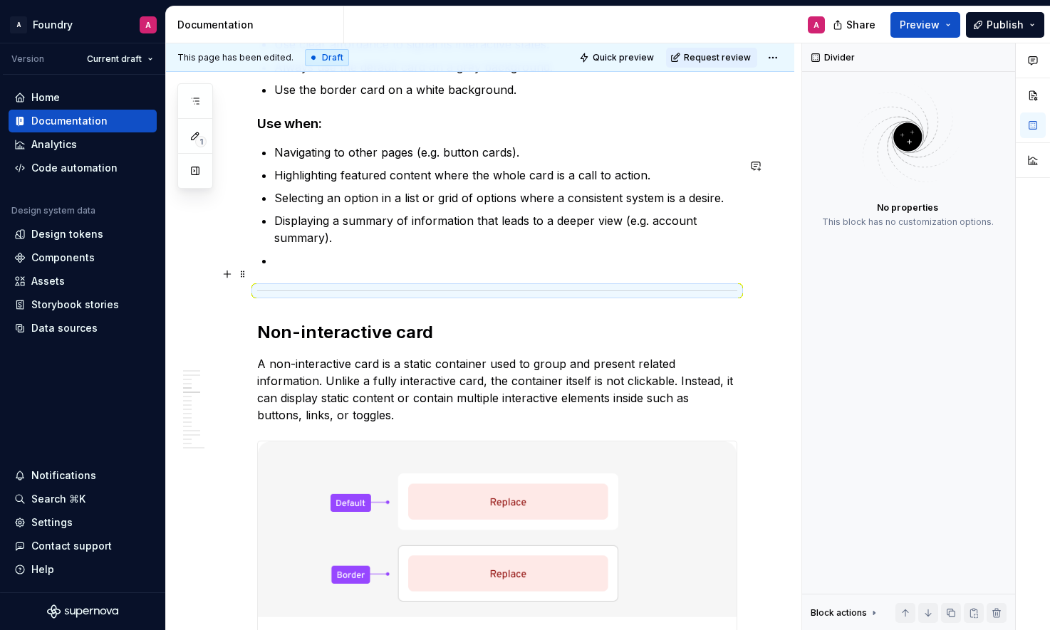
click at [316, 269] on p at bounding box center [505, 260] width 463 height 17
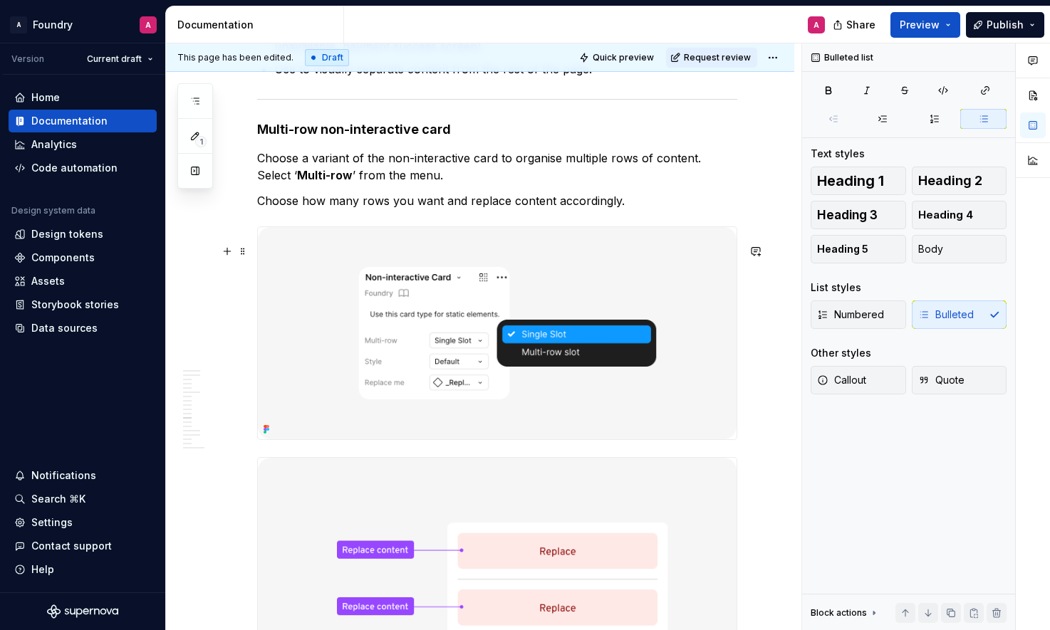
scroll to position [3282, 0]
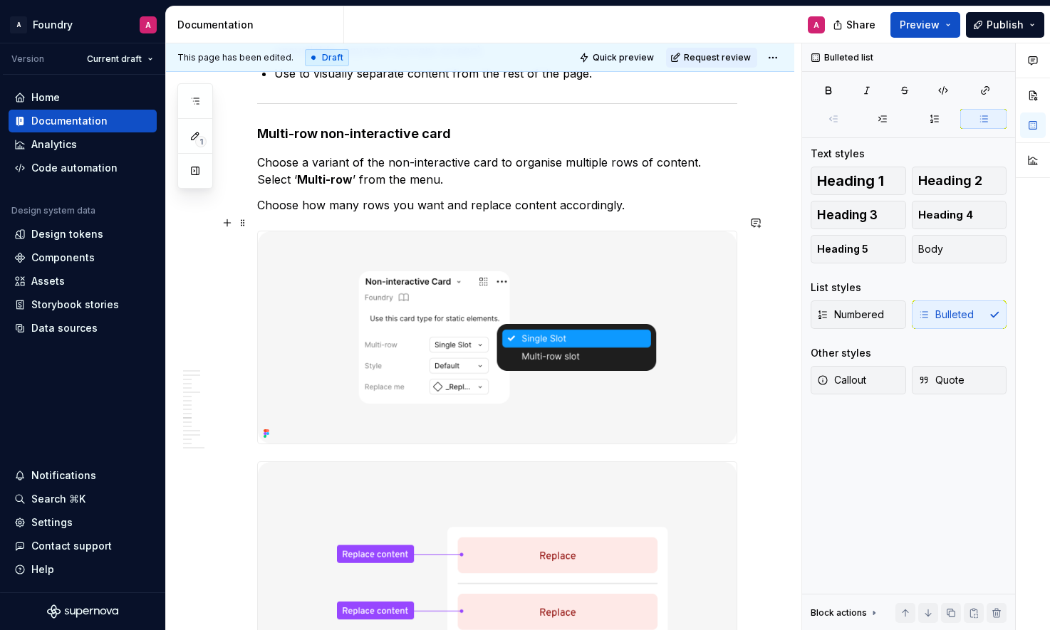
click at [491, 214] on p "Choose how many rows you want and replace content accordingly." at bounding box center [497, 205] width 480 height 17
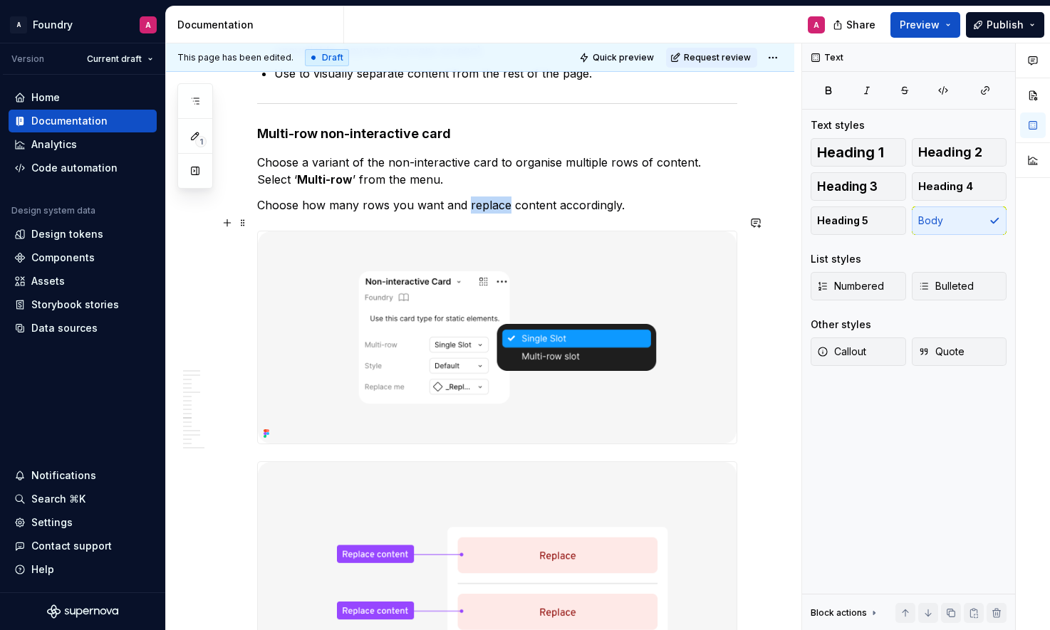
click at [491, 214] on p "Choose how many rows you want and replace content accordingly." at bounding box center [497, 205] width 480 height 17
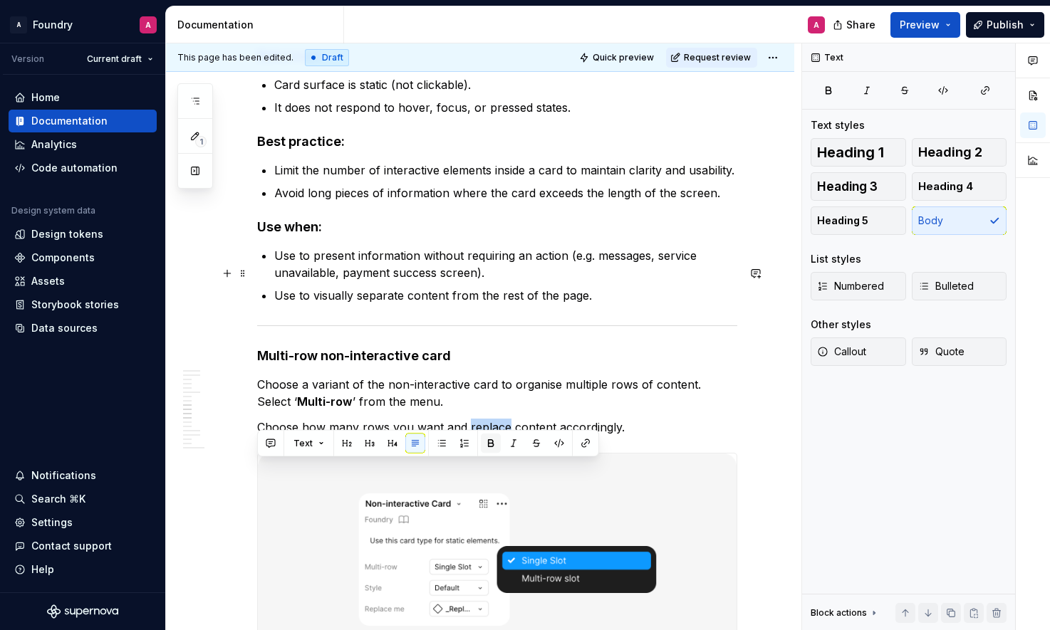
scroll to position [3163, 0]
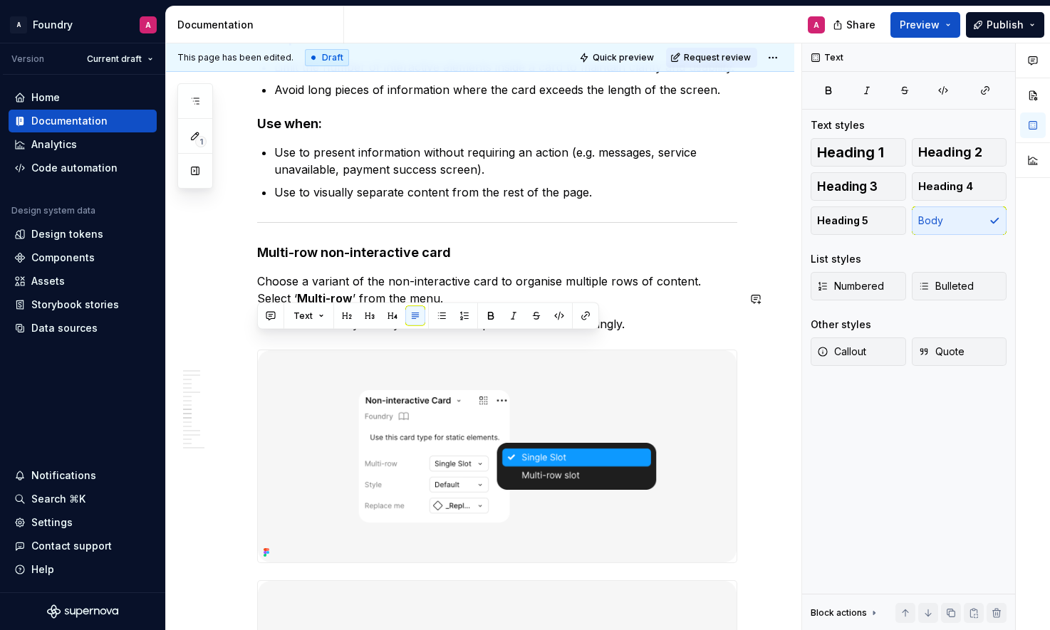
click at [668, 305] on p "Choose a variant of the non-interactive card to organise multiple rows of conte…" at bounding box center [497, 290] width 480 height 34
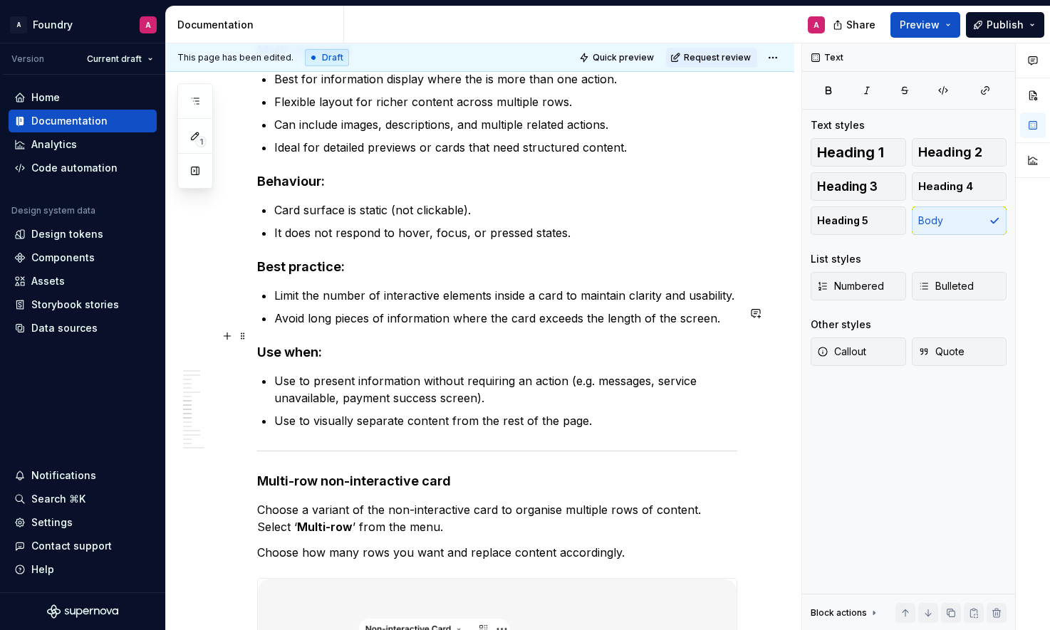
scroll to position [2935, 0]
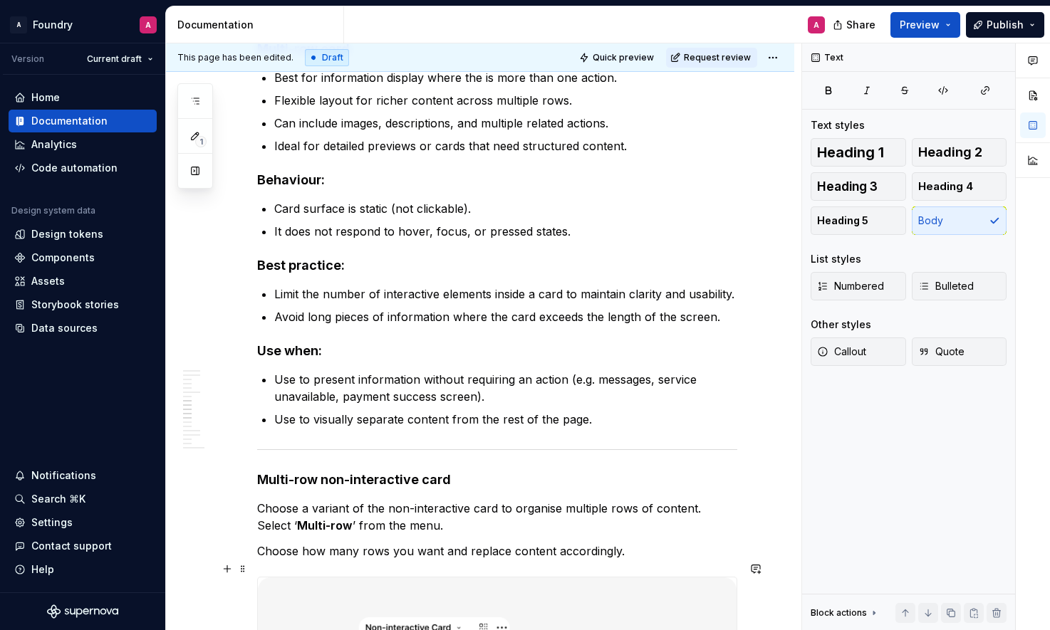
click at [444, 560] on p "Choose how many rows you want and replace content accordingly." at bounding box center [497, 551] width 480 height 17
click at [444, 566] on div "**********" at bounding box center [497, 67] width 480 height 5409
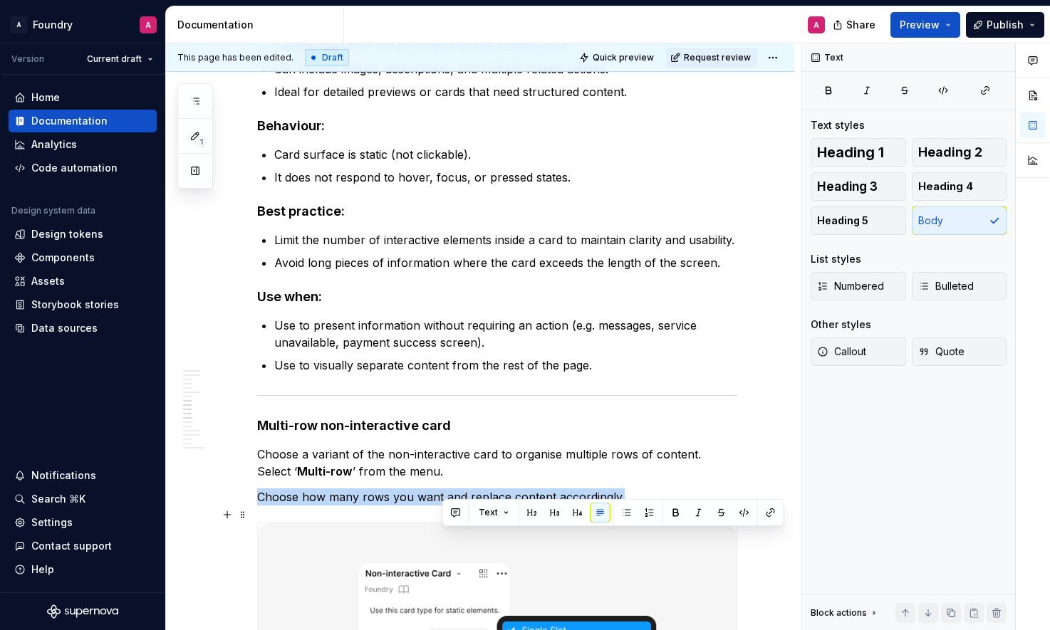
click at [444, 566] on img at bounding box center [497, 630] width 479 height 212
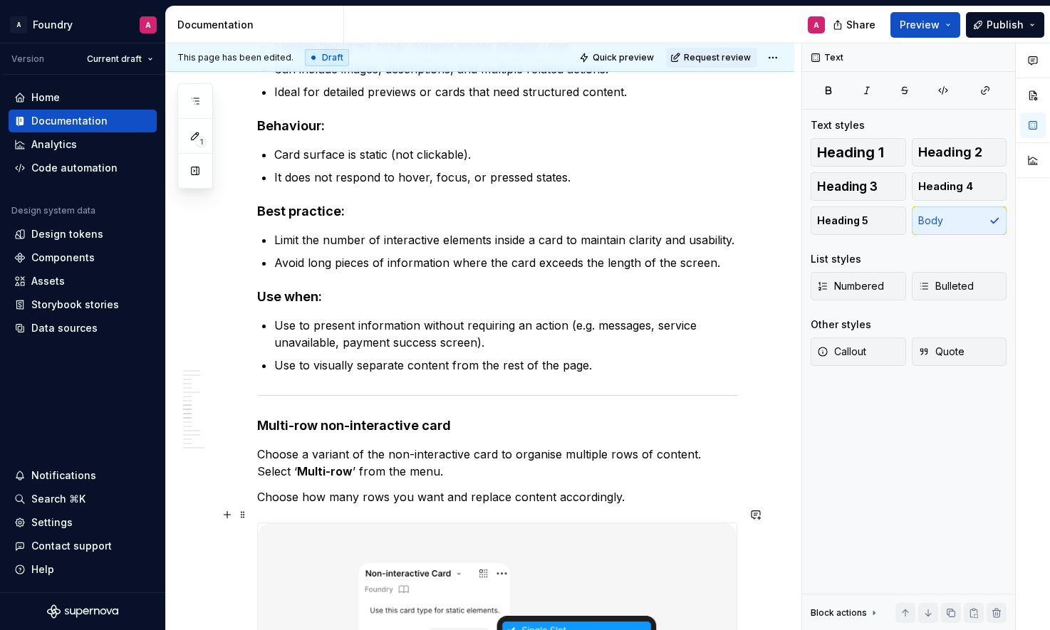
click at [447, 506] on p "Choose how many rows you want and replace content accordingly." at bounding box center [497, 497] width 480 height 17
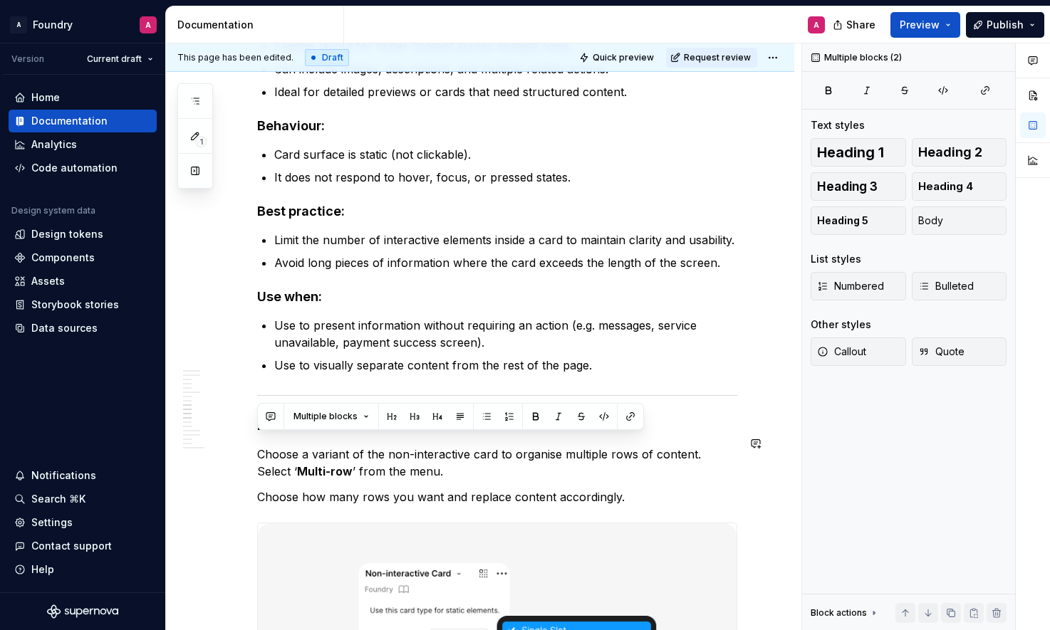
drag, startPoint x: 409, startPoint y: 489, endPoint x: 250, endPoint y: 421, distance: 172.7
click at [249, 420] on div "**********" at bounding box center [480, 100] width 628 height 5650
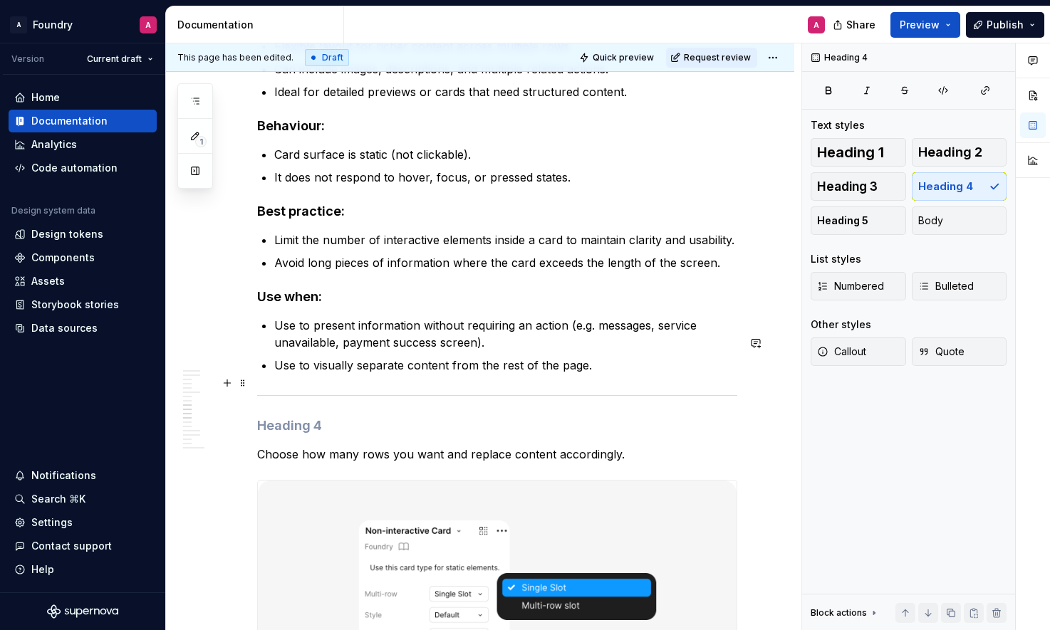
scroll to position [2918, 0]
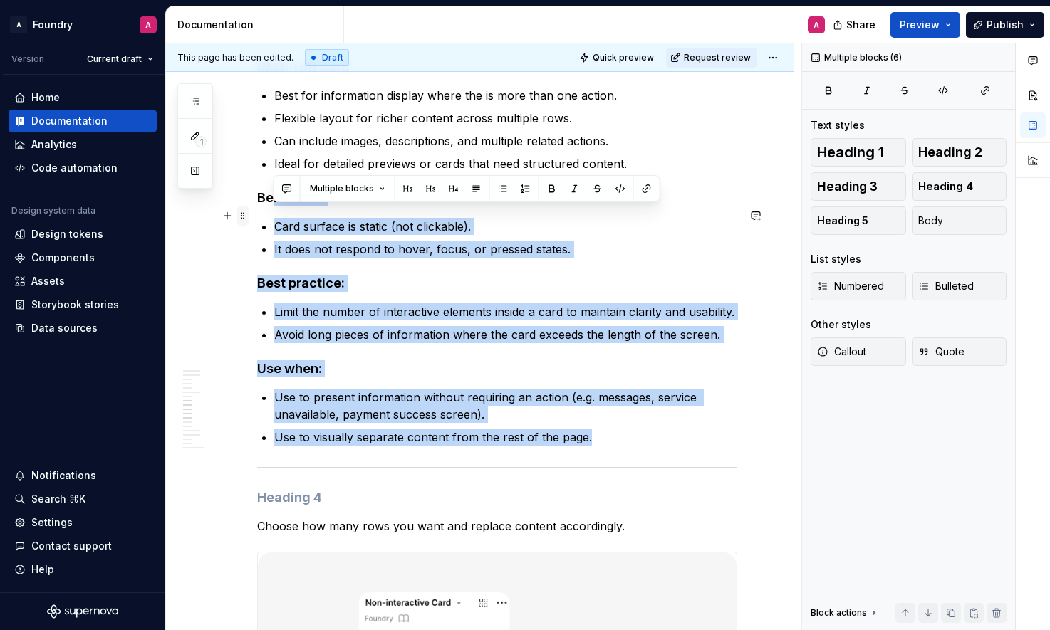
drag, startPoint x: 573, startPoint y: 457, endPoint x: 239, endPoint y: 209, distance: 417.0
click at [257, 209] on div "**********" at bounding box center [497, 73] width 480 height 5384
drag, startPoint x: 295, startPoint y: 232, endPoint x: 264, endPoint y: 224, distance: 32.3
click at [294, 232] on div "**********" at bounding box center [497, 64] width 480 height 5367
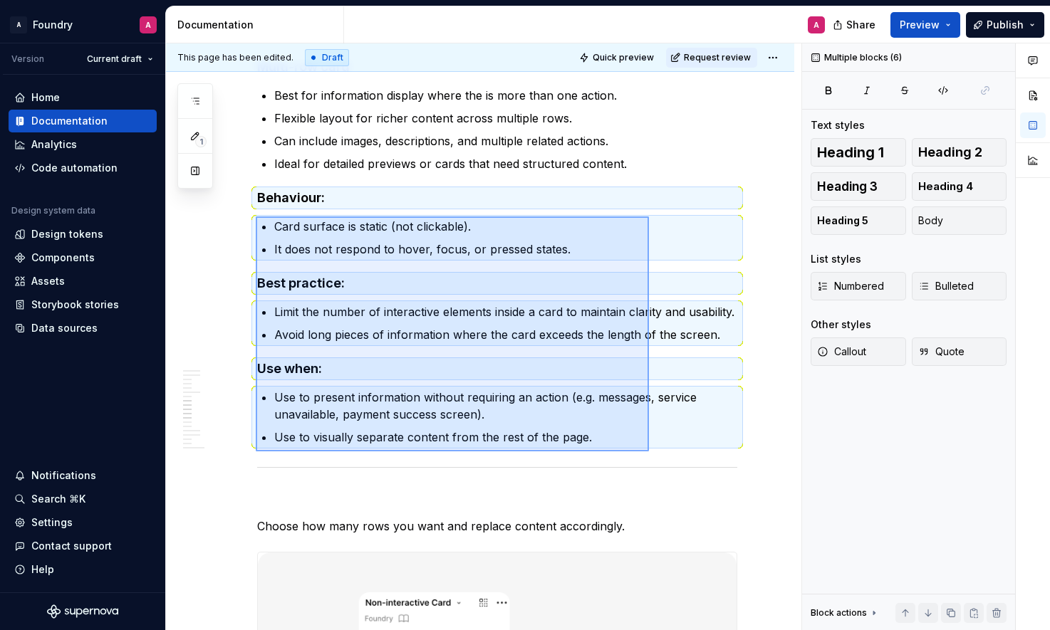
drag, startPoint x: 393, startPoint y: 272, endPoint x: 650, endPoint y: 450, distance: 312.8
click at [650, 450] on div "**********" at bounding box center [483, 337] width 635 height 588
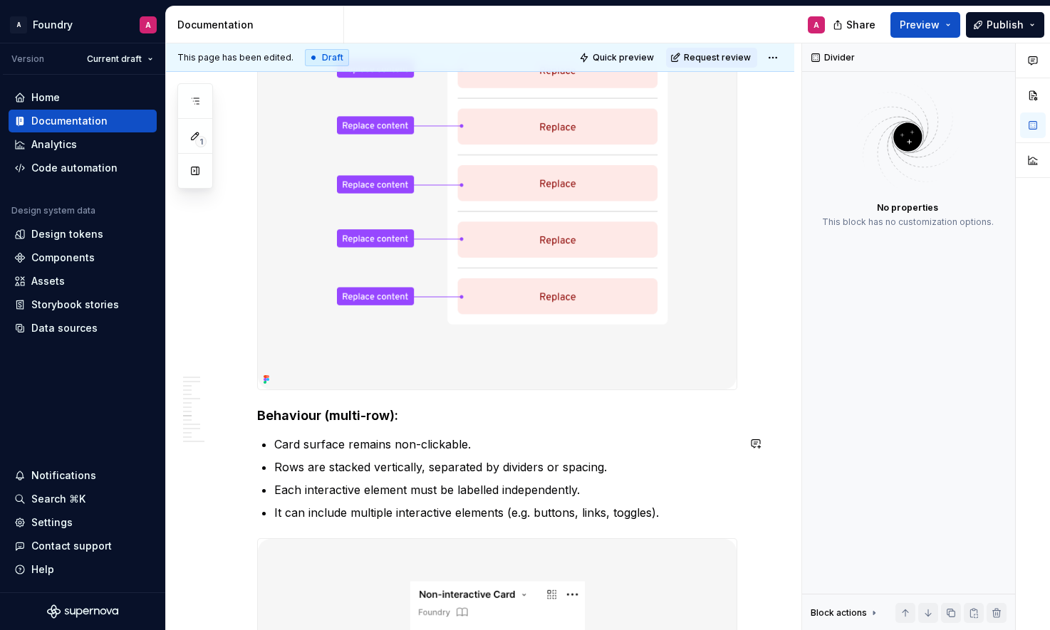
scroll to position [3510, 0]
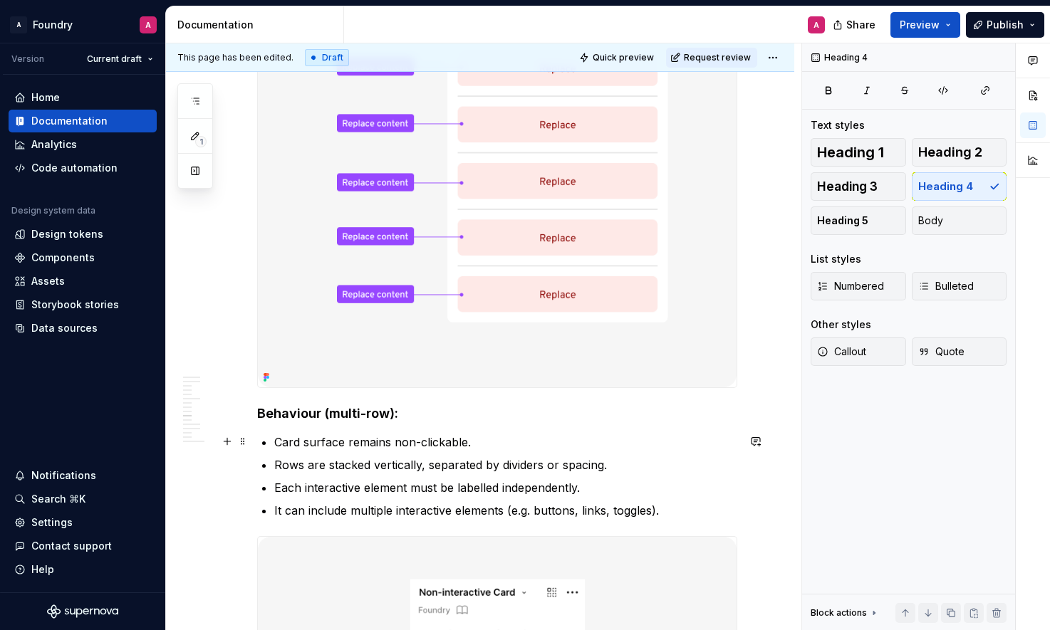
click at [259, 422] on h4 "Behaviour (multi-row):" at bounding box center [497, 413] width 480 height 17
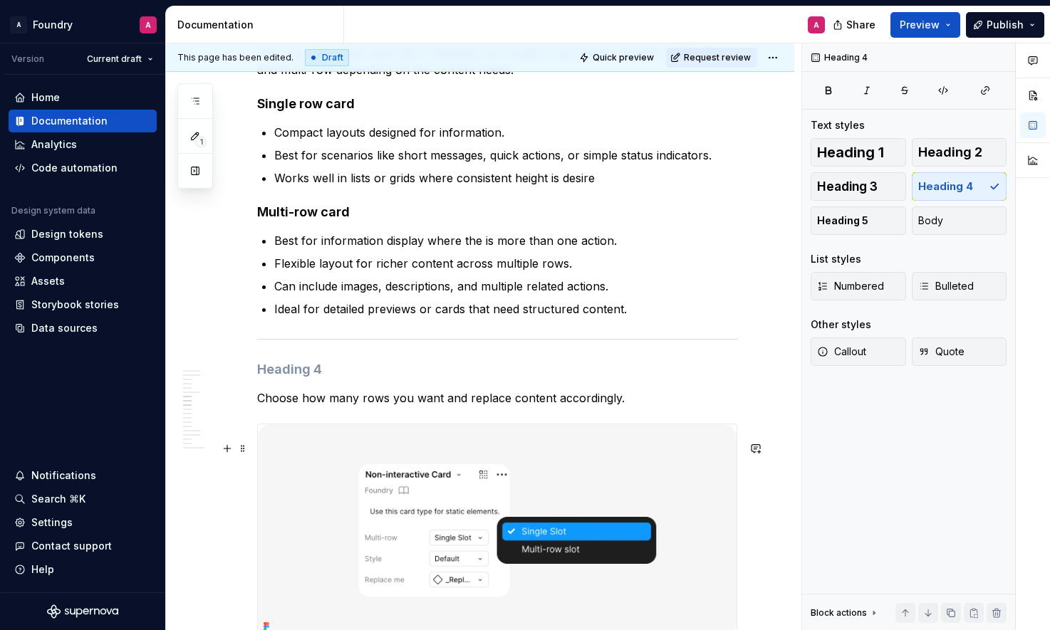
scroll to position [2799, 0]
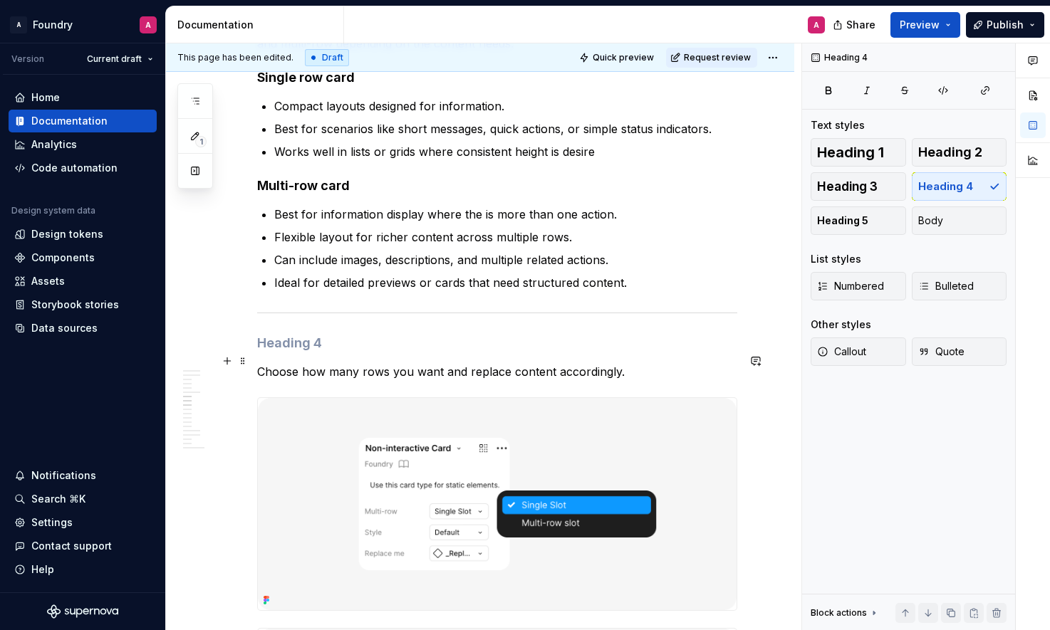
click at [272, 352] on h4 at bounding box center [497, 343] width 480 height 17
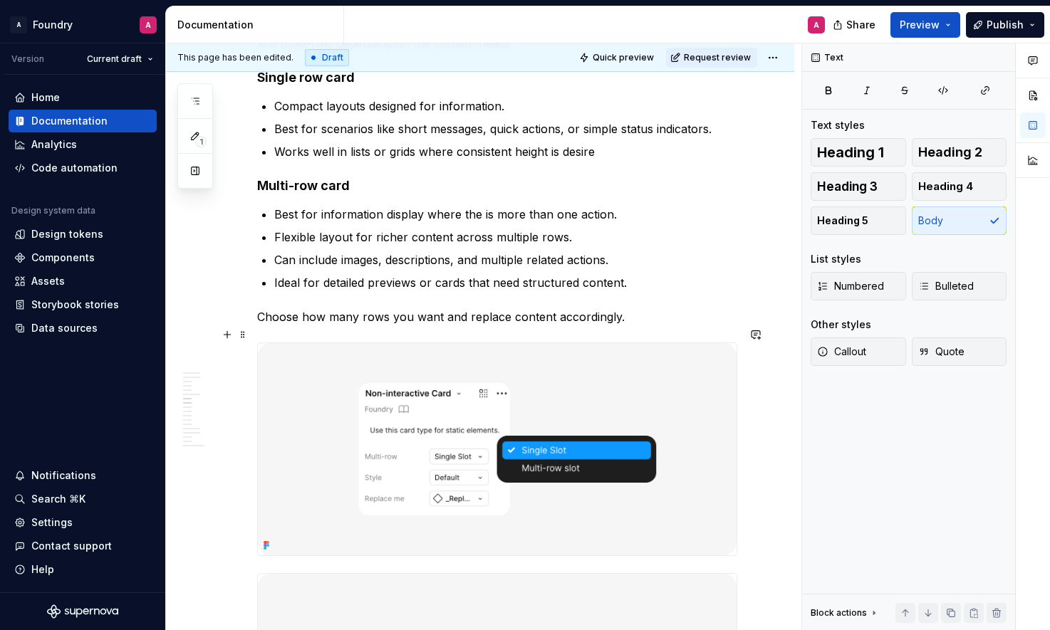
click at [405, 326] on p "Choose how many rows you want and replace content accordingly." at bounding box center [497, 316] width 480 height 17
click at [348, 326] on p "Choose how many rows you want and replace content accordingly." at bounding box center [497, 316] width 480 height 17
click at [407, 326] on p "Choose how many rows you want and replace content accordingly." at bounding box center [497, 316] width 480 height 17
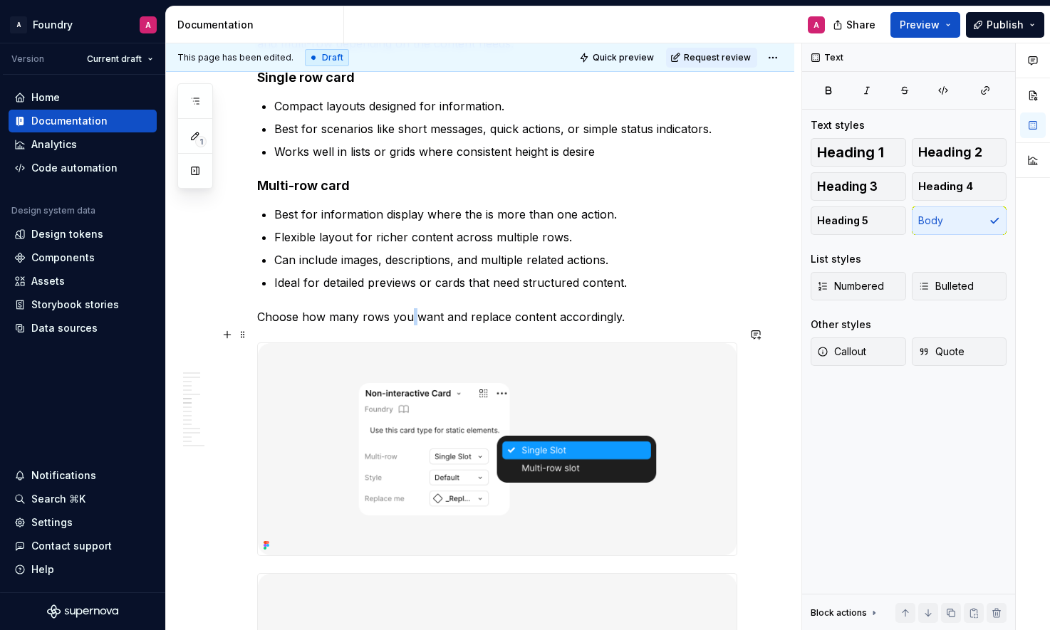
click at [407, 326] on p "Choose how many rows you want and replace content accordingly." at bounding box center [497, 316] width 480 height 17
click at [317, 326] on p "Choose how many rows you want and replace content accordingly." at bounding box center [497, 316] width 480 height 17
drag, startPoint x: 258, startPoint y: 334, endPoint x: 415, endPoint y: 350, distance: 157.5
click at [258, 326] on p "Choose how many rows you want and replace content accordingly." at bounding box center [497, 316] width 480 height 17
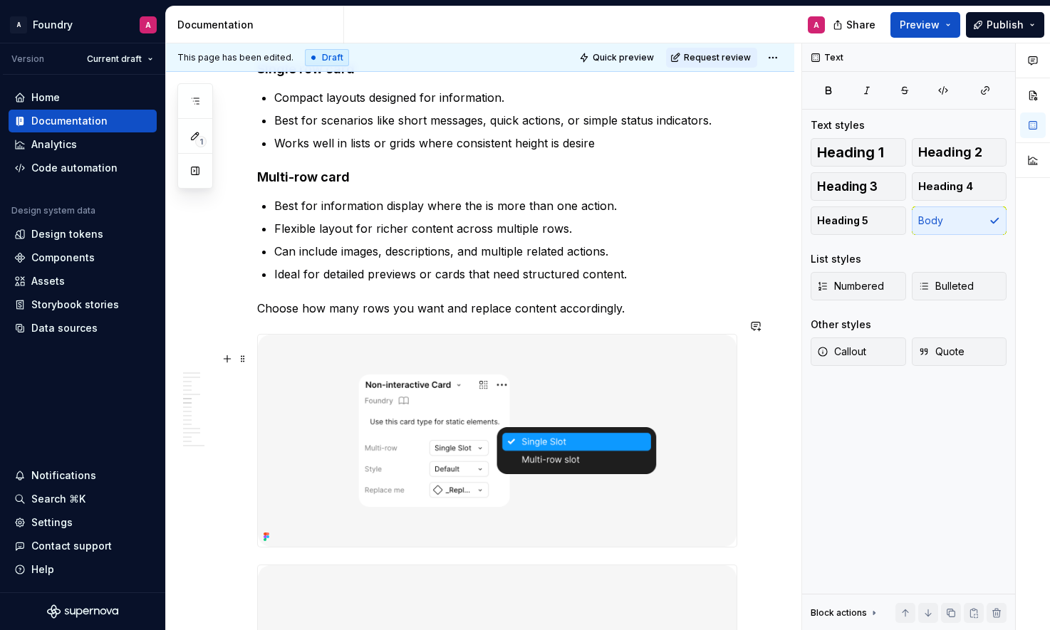
scroll to position [2806, 0]
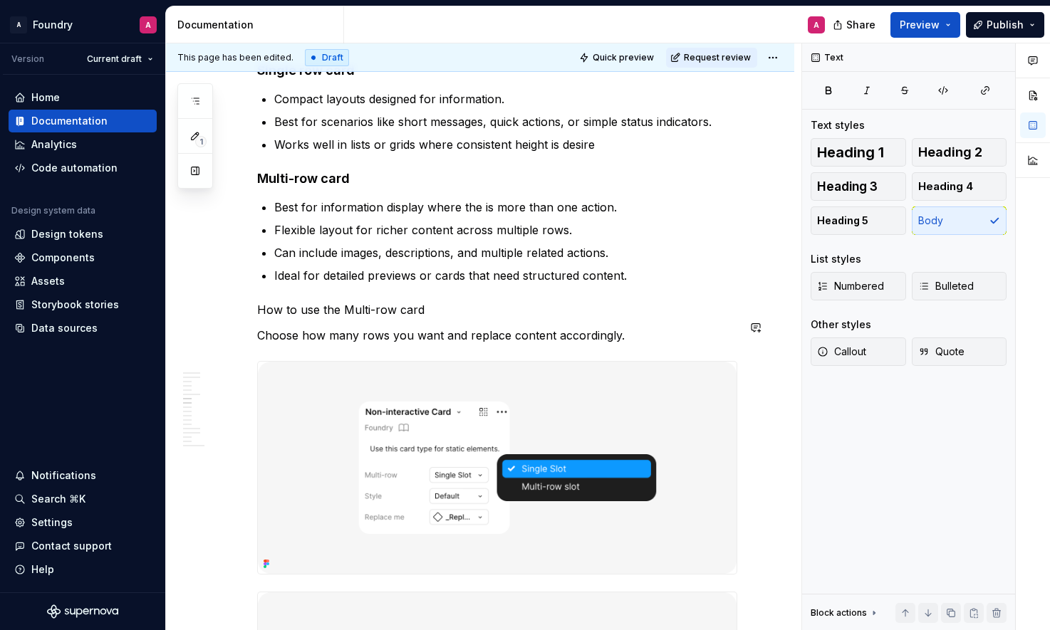
click at [387, 336] on div "**********" at bounding box center [497, 161] width 480 height 5337
click at [387, 336] on button "button" at bounding box center [393, 327] width 20 height 20
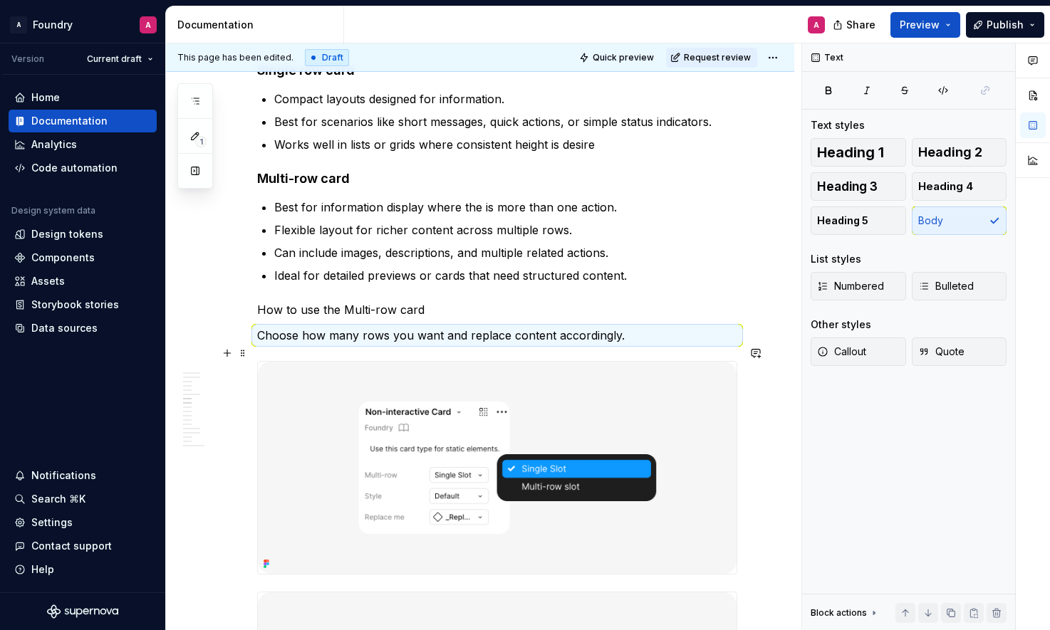
drag, startPoint x: 296, startPoint y: 345, endPoint x: 291, endPoint y: 334, distance: 12.2
click at [294, 344] on p "Choose how many rows you want and replace content accordingly." at bounding box center [497, 335] width 480 height 17
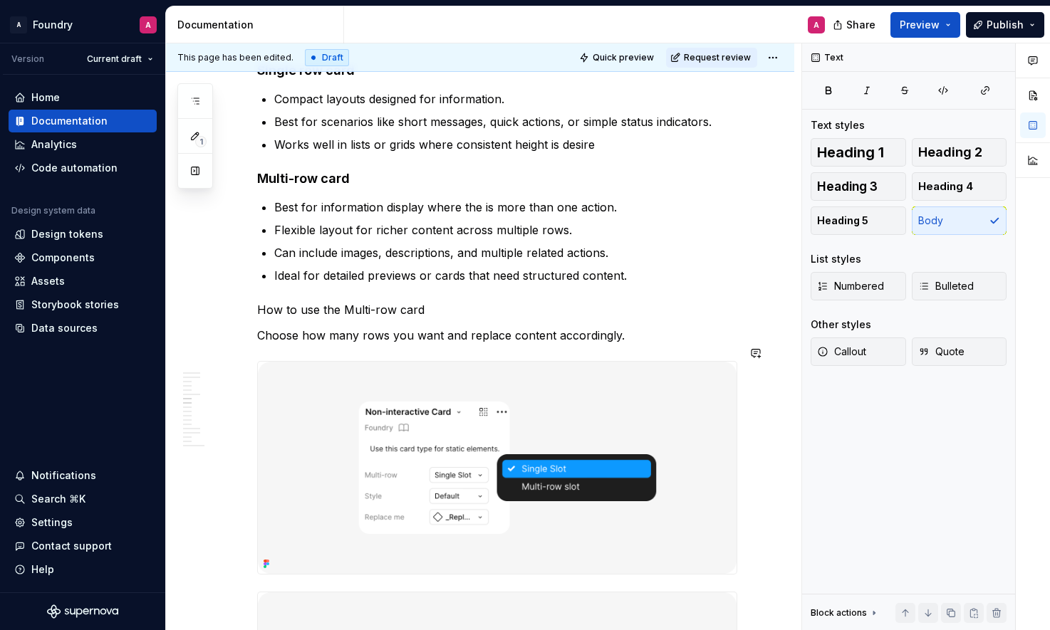
click at [273, 318] on p "How to use the Multi-row card" at bounding box center [497, 309] width 480 height 17
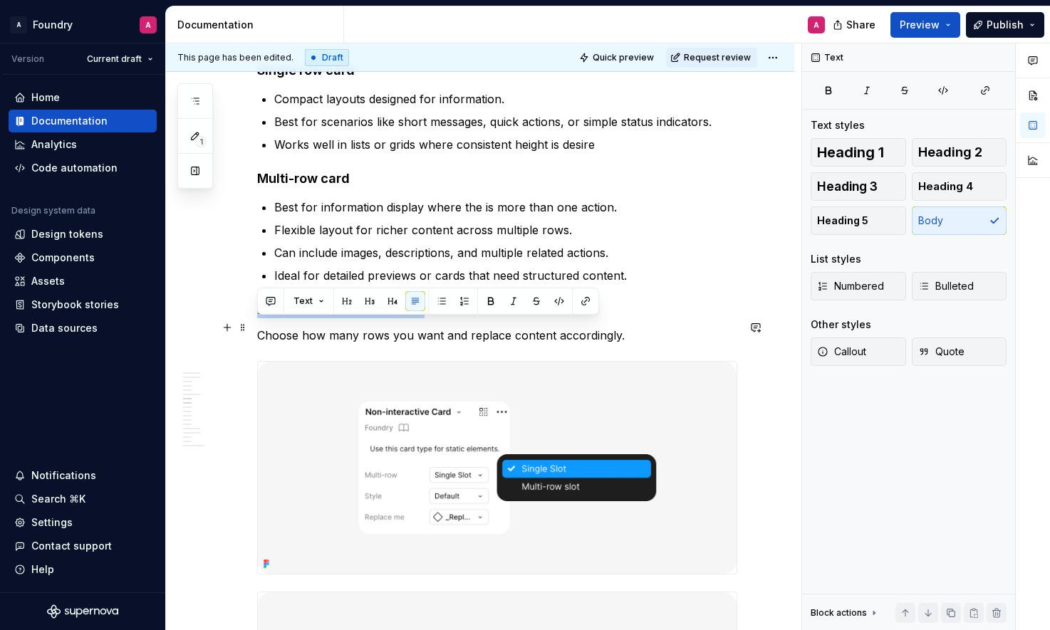
click at [273, 318] on p "How to use the Multi-row card" at bounding box center [497, 309] width 480 height 17
click at [971, 194] on button "Heading 4" at bounding box center [959, 186] width 95 height 28
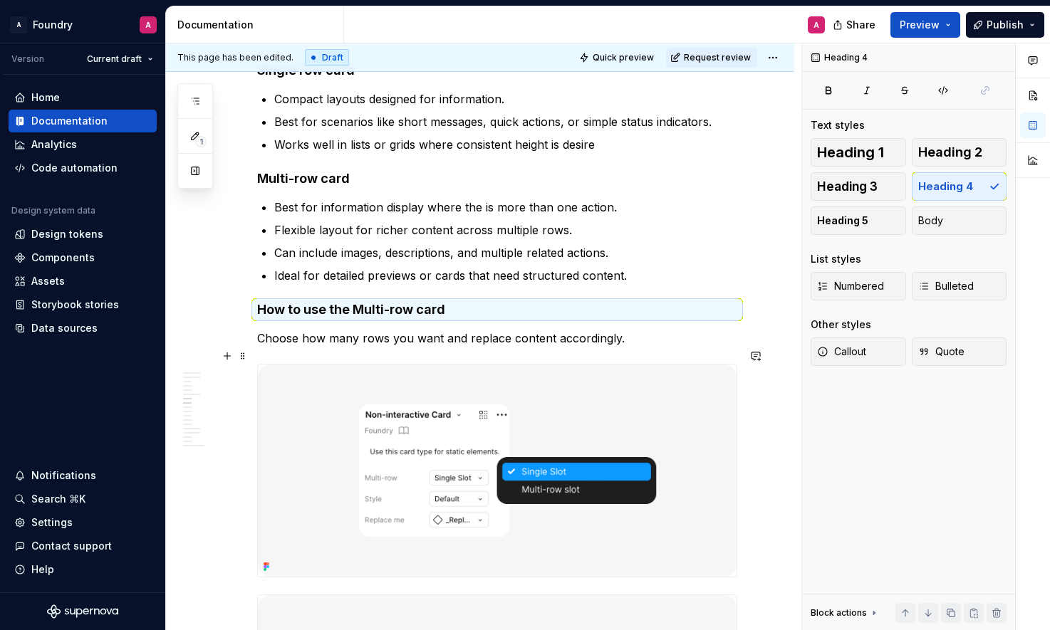
click at [531, 347] on p "Choose how many rows you want and replace content accordingly." at bounding box center [497, 338] width 480 height 17
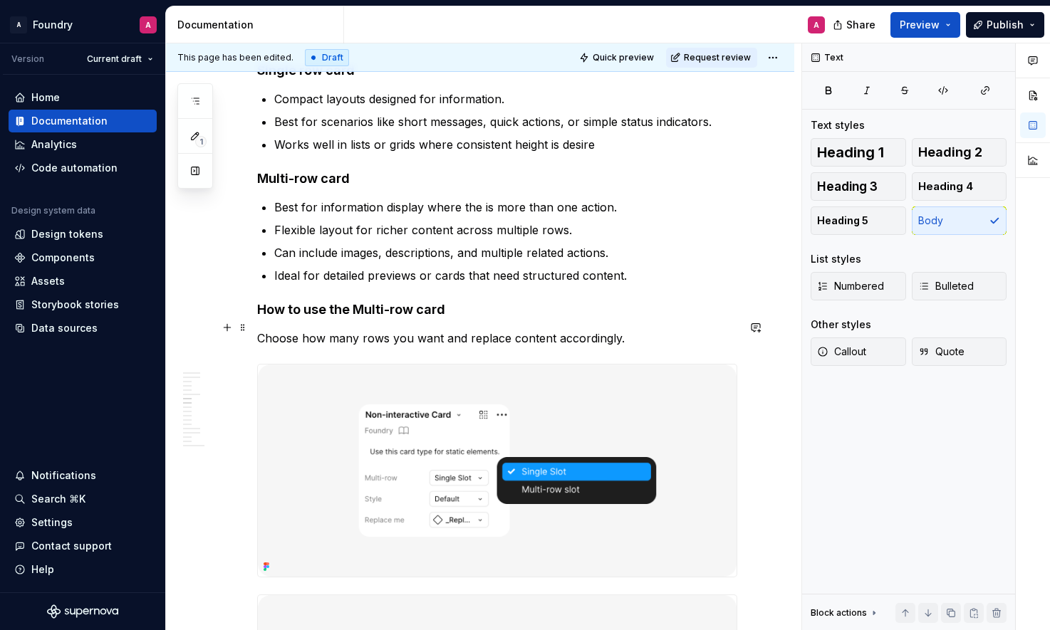
click at [257, 318] on h4 "How to use the Multi-row card" at bounding box center [497, 309] width 480 height 17
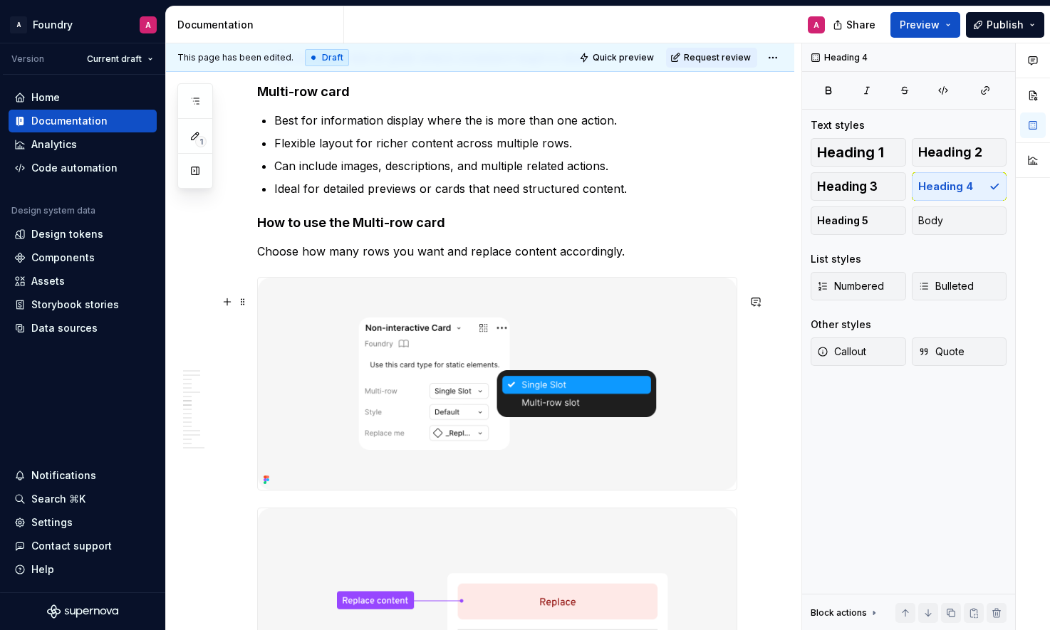
scroll to position [2893, 0]
click at [358, 259] on p "Choose how many rows you want and replace content accordingly." at bounding box center [497, 250] width 480 height 17
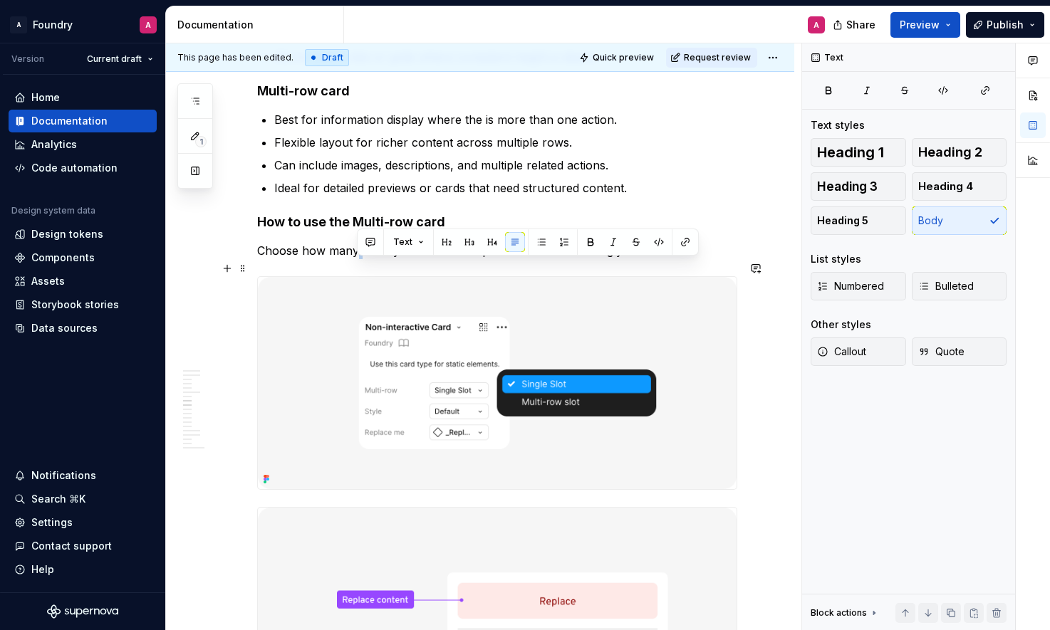
click at [358, 259] on p "Choose how many rows you want and replace content accordingly." at bounding box center [497, 250] width 480 height 17
click at [508, 259] on p "Choose how many rows you want and replace content accordingly." at bounding box center [497, 250] width 480 height 17
drag, startPoint x: 579, startPoint y: 269, endPoint x: 558, endPoint y: 274, distance: 22.1
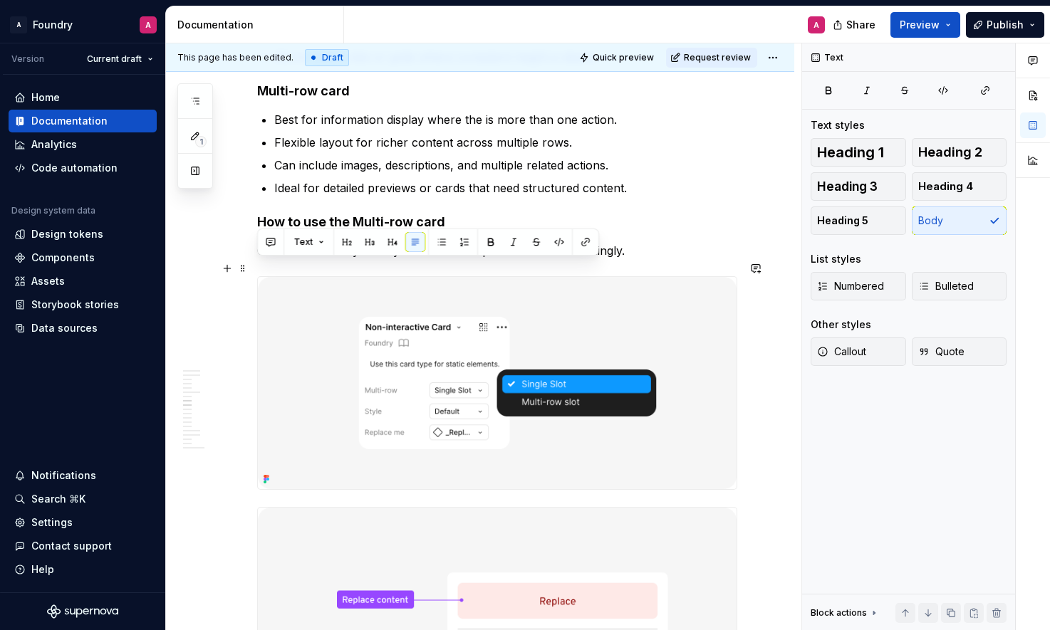
click at [579, 259] on p "Choose how many rows you want and replace content accordingly." at bounding box center [497, 250] width 480 height 17
click at [259, 259] on p "Choose how many rows you want and replace content accordingly." at bounding box center [497, 250] width 480 height 17
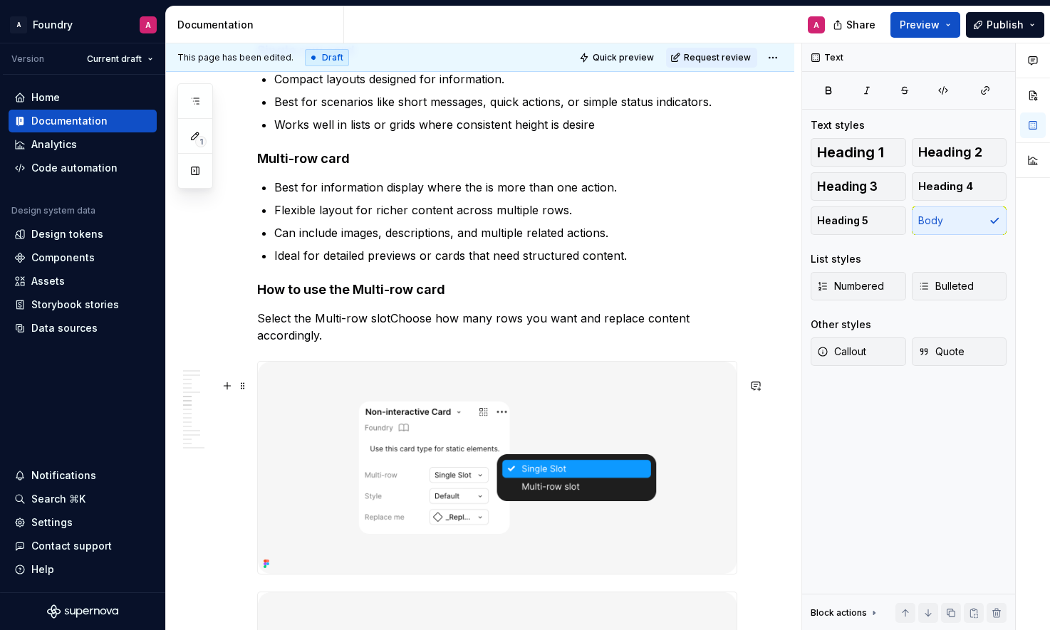
scroll to position [2820, 0]
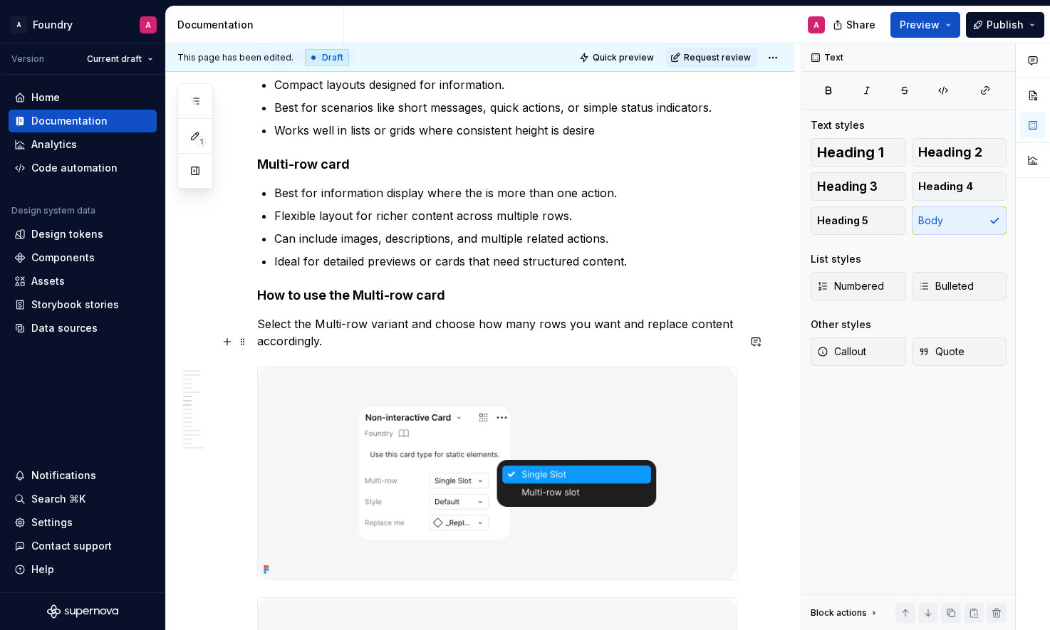
click at [639, 340] on p "Select the Multi-row variant and choose how many rows you want and replace cont…" at bounding box center [497, 333] width 480 height 34
click at [574, 340] on p "Select the Multi-row variant and choose how many rows you want and replace cont…" at bounding box center [497, 333] width 480 height 34
click at [613, 341] on p "Select the Multi-row variant and choose how many rows you want and replace cont…" at bounding box center [497, 333] width 480 height 34
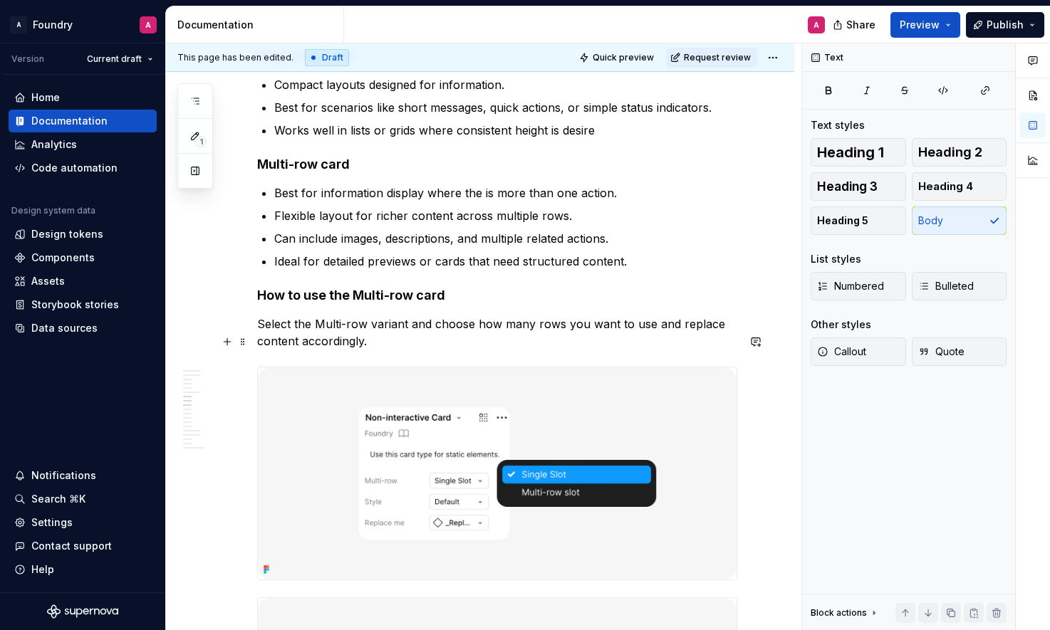
click at [639, 342] on p "Select the Multi-row variant and choose how many rows you want to use and repla…" at bounding box center [497, 333] width 480 height 34
click at [654, 340] on p "Select the Multi-row variant and choose how many rows you want to use. and repl…" at bounding box center [497, 333] width 480 height 34
click at [260, 350] on p "Select the Multi-row variant and choose how many rows you want to use. Replace …" at bounding box center [497, 333] width 480 height 34
click at [258, 350] on p "Select the Multi-row variant and choose how many rows you want to use. Replace …" at bounding box center [497, 333] width 480 height 34
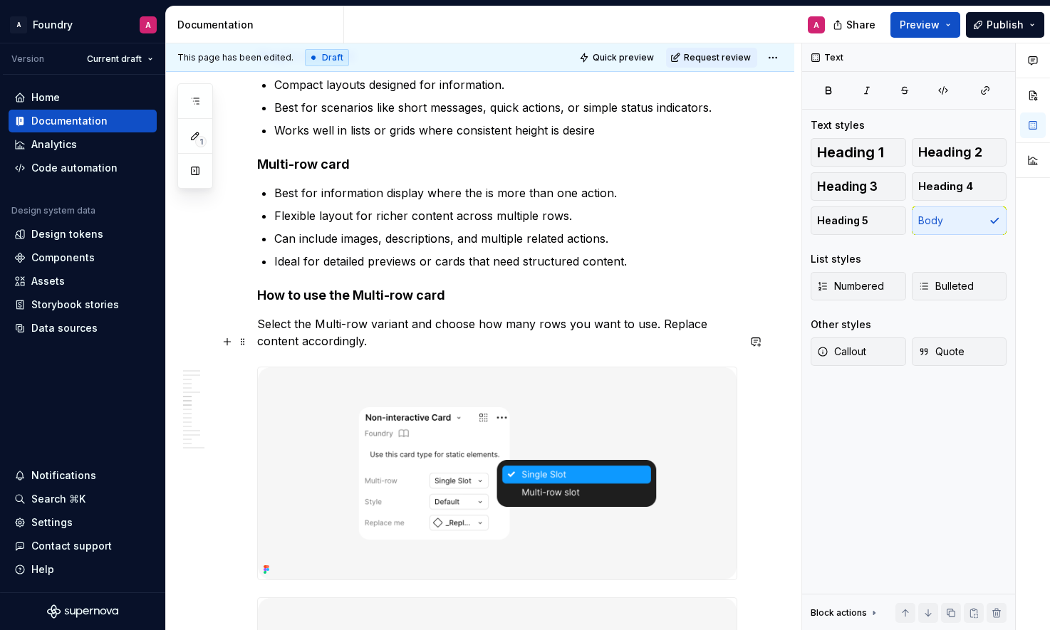
click at [656, 343] on p "Select the Multi-row variant and choose how many rows you want to use. Replace …" at bounding box center [497, 333] width 480 height 34
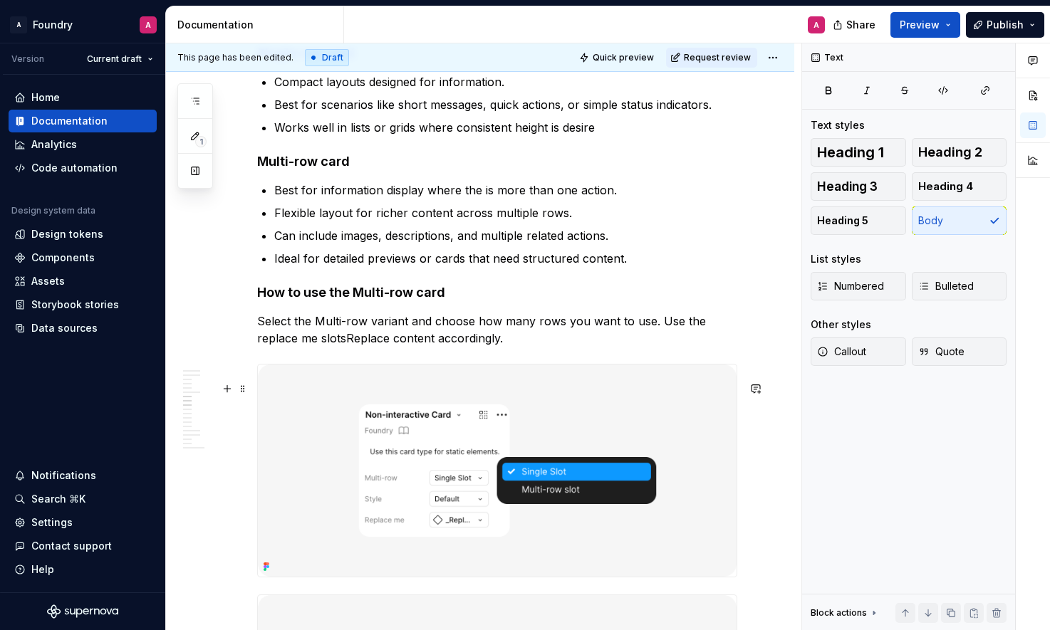
scroll to position [2822, 0]
click at [266, 348] on p "Select the Multi-row variant and choose how many rows you want to use. Use the …" at bounding box center [497, 330] width 480 height 34
click at [288, 348] on p "Select the Multi-row variant and choose how many rows you want to use. Use the …" at bounding box center [497, 330] width 480 height 34
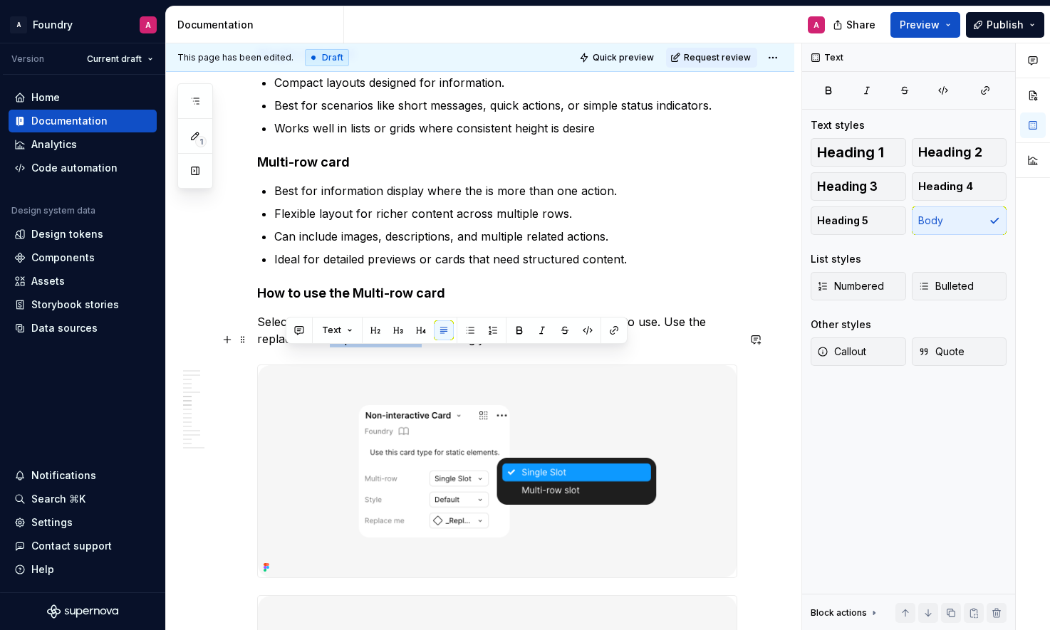
drag, startPoint x: 377, startPoint y: 358, endPoint x: 288, endPoint y: 358, distance: 89.0
click at [288, 348] on p "Select the Multi-row variant and choose how many rows you want to use. Use the …" at bounding box center [497, 330] width 480 height 34
click at [306, 348] on p "Select the Multi-row variant and choose how many rows you want to use. Use the …" at bounding box center [497, 330] width 480 height 34
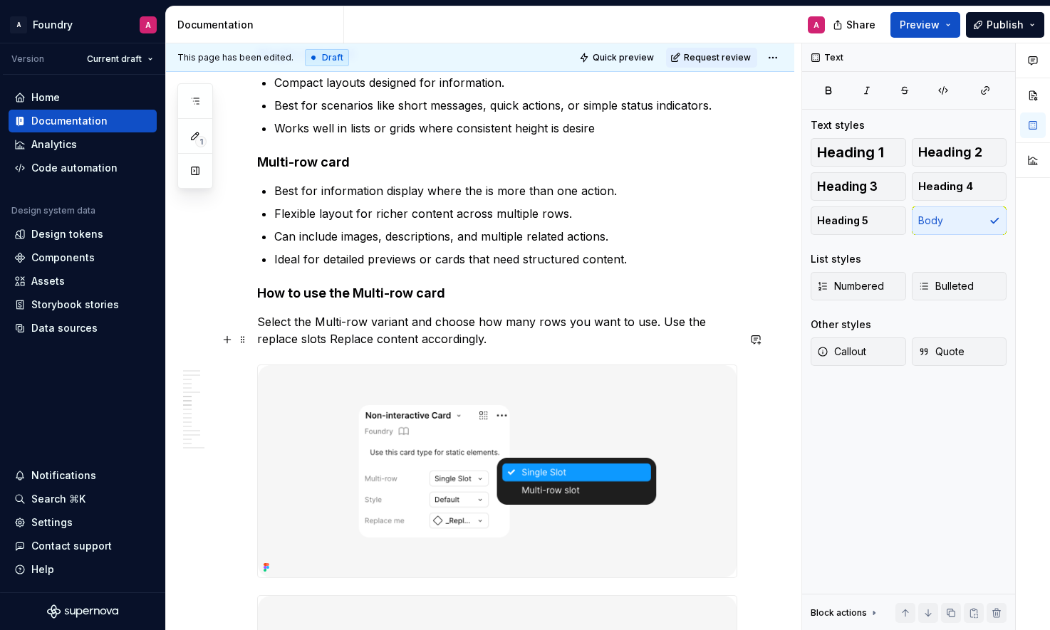
click at [305, 348] on p "Select the Multi-row variant and choose how many rows you want to use. Use the …" at bounding box center [497, 330] width 480 height 34
click at [298, 348] on p "Select the Multi-row variant and choose how many rows you want to use. Use the …" at bounding box center [497, 330] width 480 height 34
click at [460, 348] on p "Select the Multi-row variant and choose how many rows you want to use. Use the …" at bounding box center [497, 330] width 480 height 34
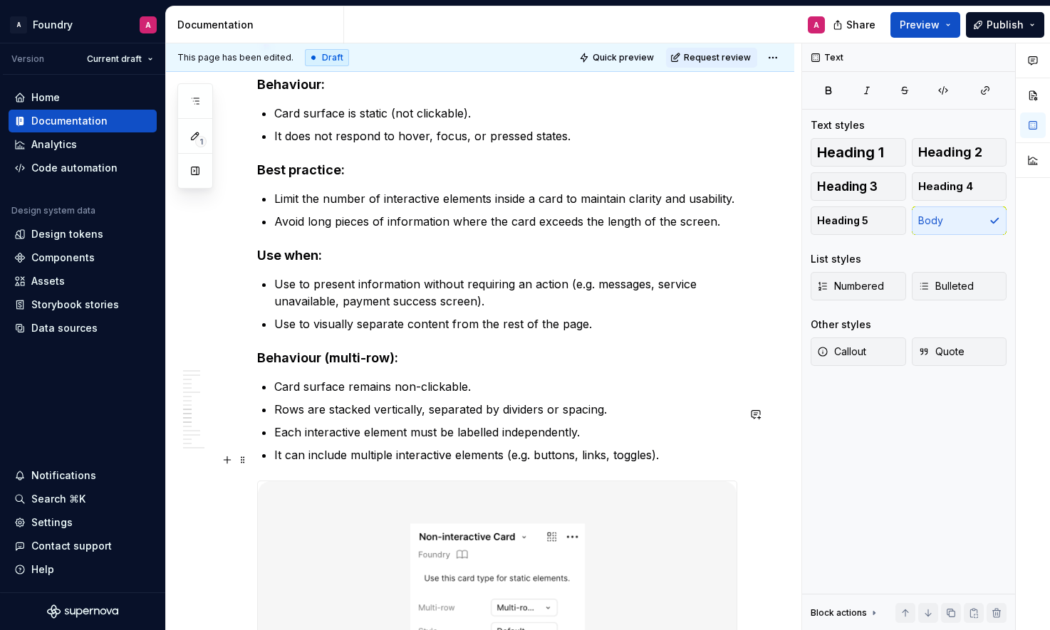
scroll to position [3831, 0]
click at [430, 417] on p "Rows are stacked vertically, separated by dividers or spacing." at bounding box center [505, 408] width 463 height 17
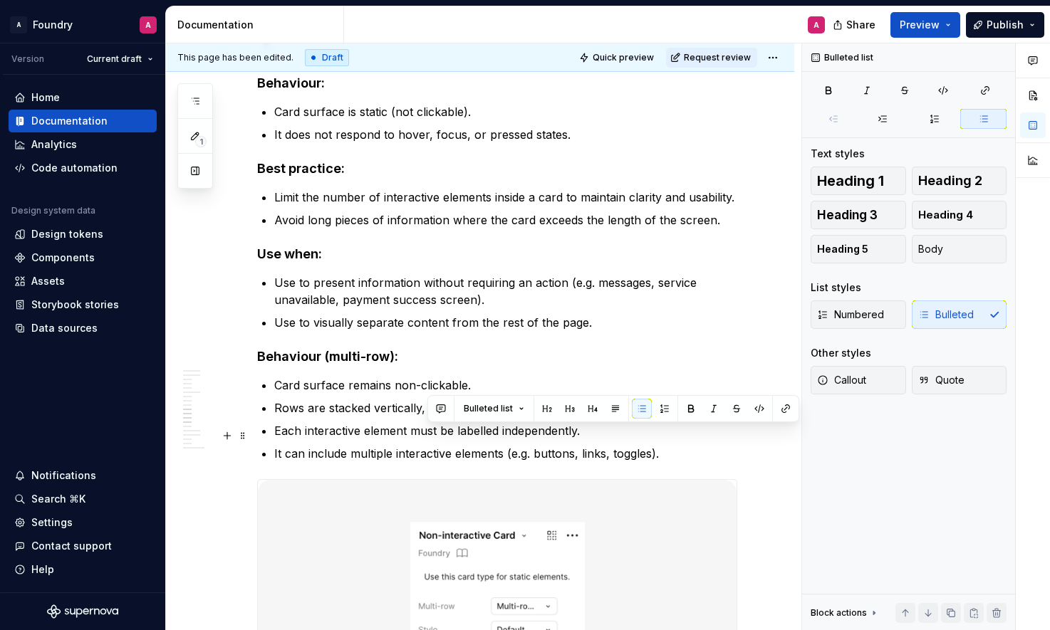
click at [430, 417] on p "Rows are stacked vertically, separated by dividers or spacing." at bounding box center [505, 408] width 463 height 17
copy p "Rows are stacked vertically, separated by dividers or spacing."
click at [572, 143] on p "It does not respond to hover, focus, or pressed states." at bounding box center [505, 134] width 463 height 17
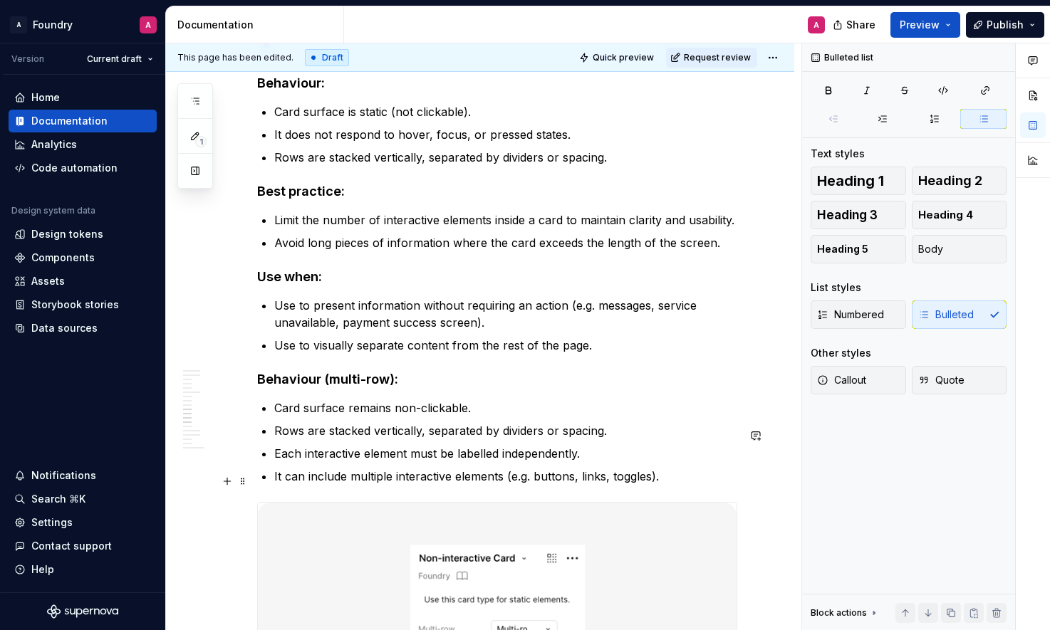
click at [410, 462] on p "Each interactive element must be labelled independently." at bounding box center [505, 453] width 463 height 17
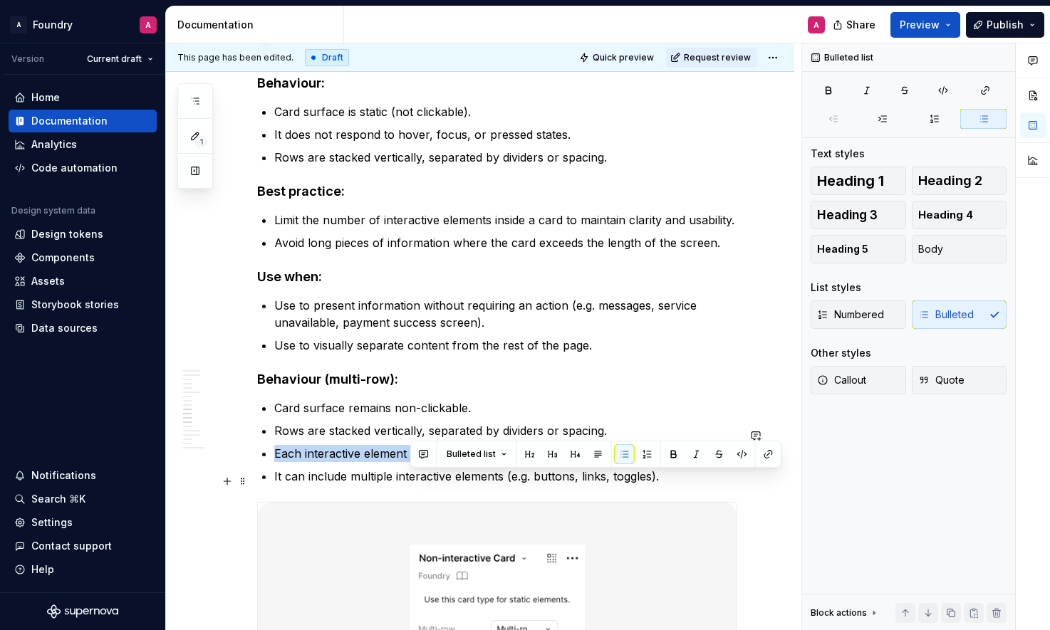
click at [410, 462] on p "Each interactive element must be labelled independently." at bounding box center [505, 453] width 463 height 17
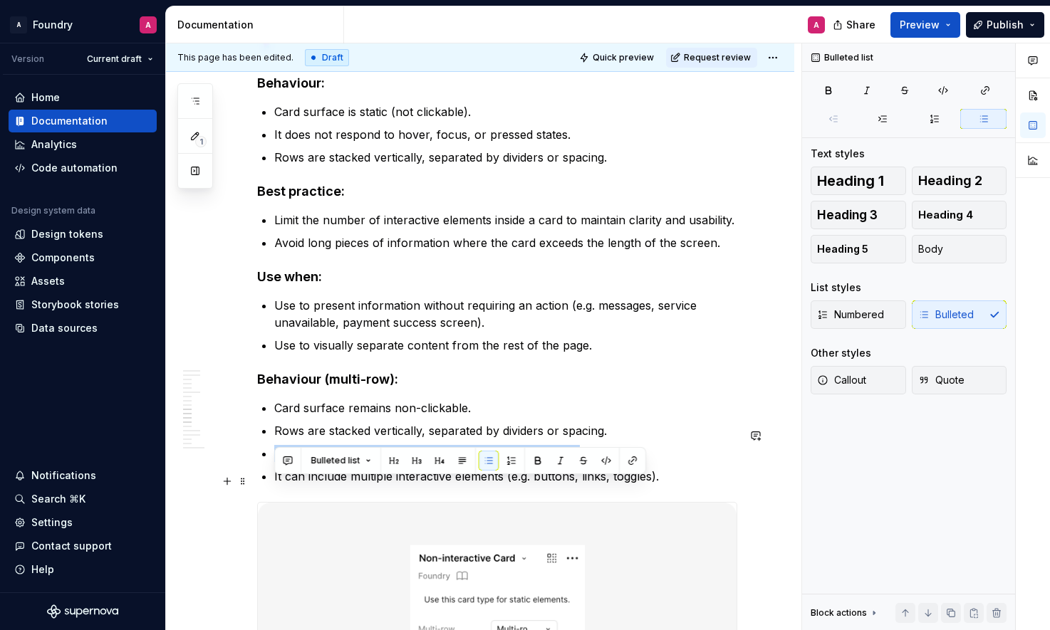
scroll to position [3824, 0]
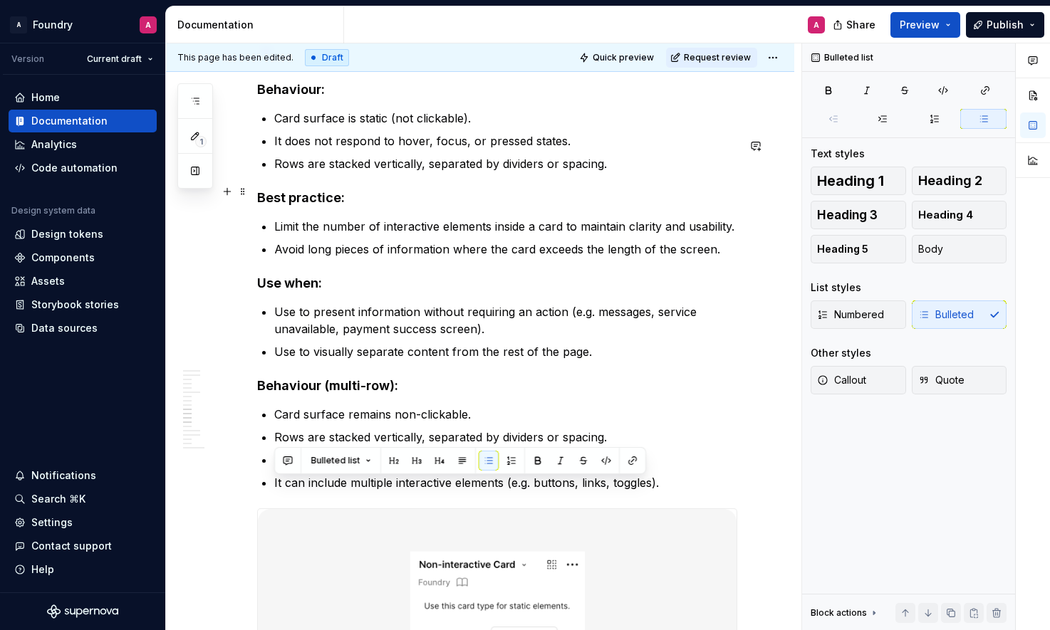
click at [614, 172] on p "Rows are stacked vertically, separated by dividers or spacing." at bounding box center [505, 163] width 463 height 17
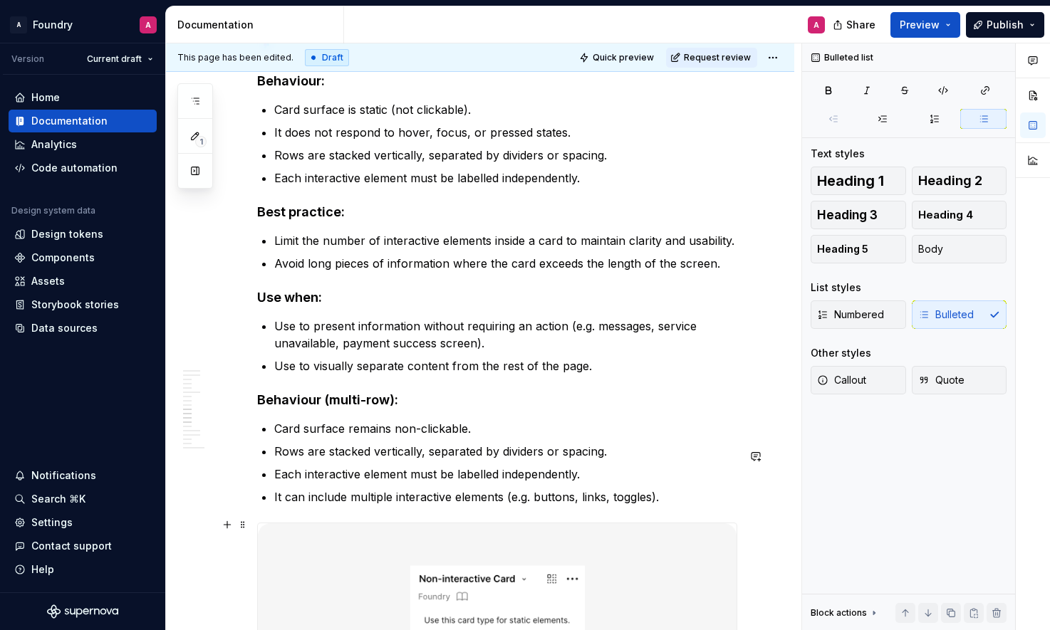
scroll to position [3834, 0]
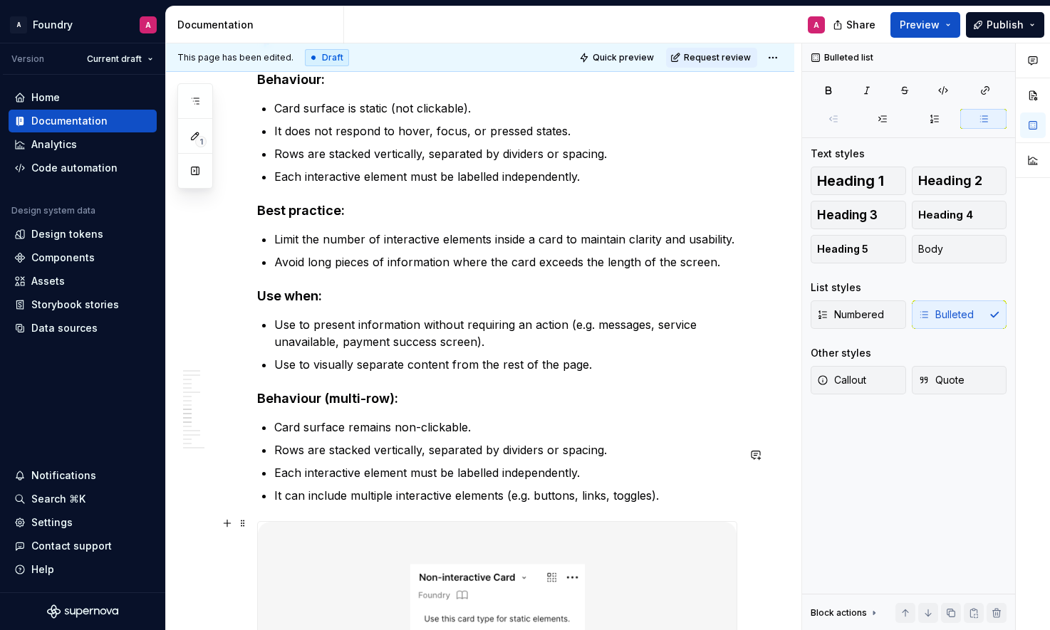
click at [467, 504] on p "It can include multiple interactive elements (e.g. buttons, links, toggles)." at bounding box center [505, 495] width 463 height 17
click at [588, 185] on p "Each interactive element must be labelled independently." at bounding box center [505, 176] width 463 height 17
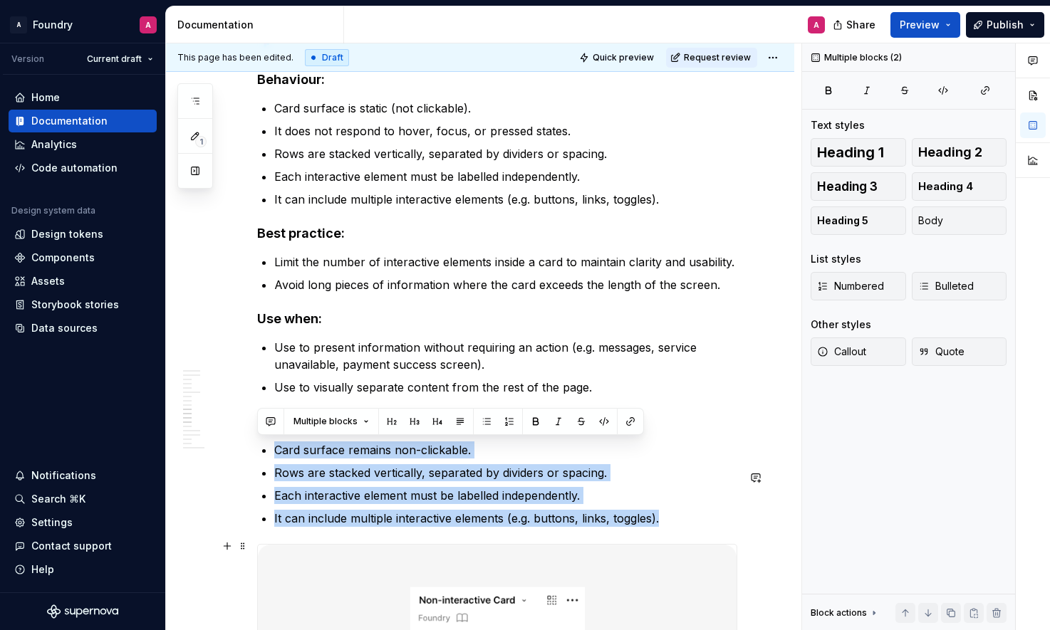
drag, startPoint x: 261, startPoint y: 449, endPoint x: 672, endPoint y: 542, distance: 421.5
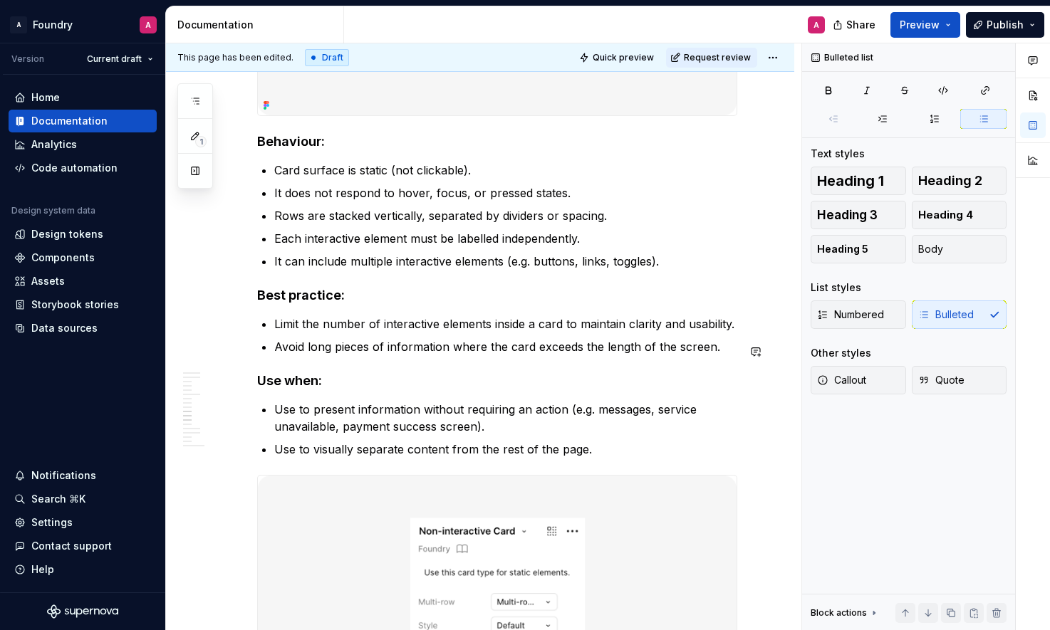
scroll to position [3795, 0]
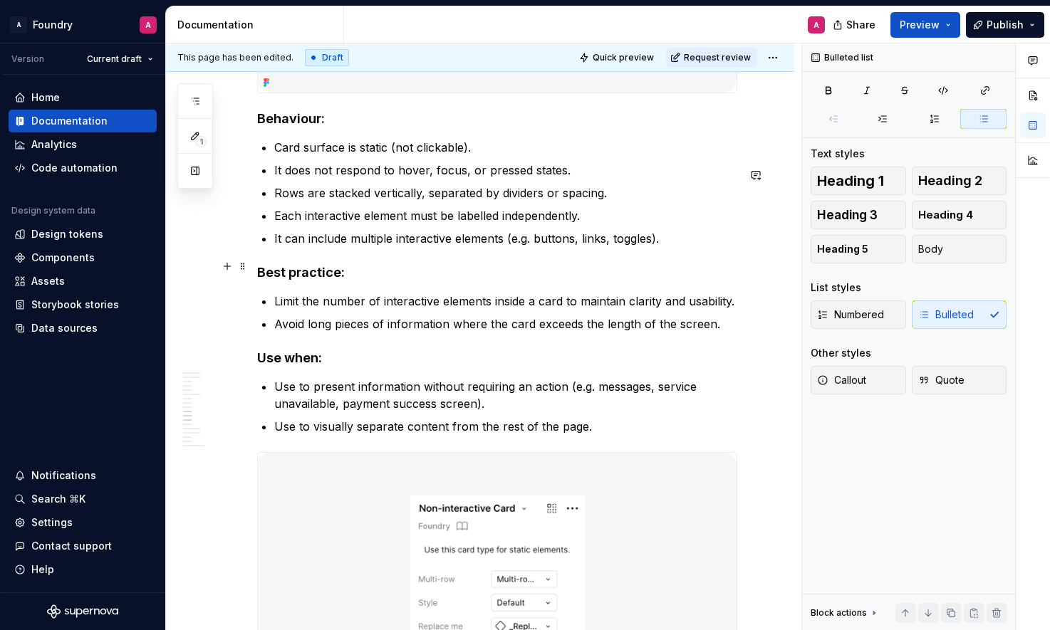
click at [480, 247] on p "It can include multiple interactive elements (e.g. buttons, links, toggles)." at bounding box center [505, 238] width 463 height 17
click at [478, 310] on p "Limit the number of interactive elements inside a card to maintain clarity and …" at bounding box center [505, 301] width 463 height 17
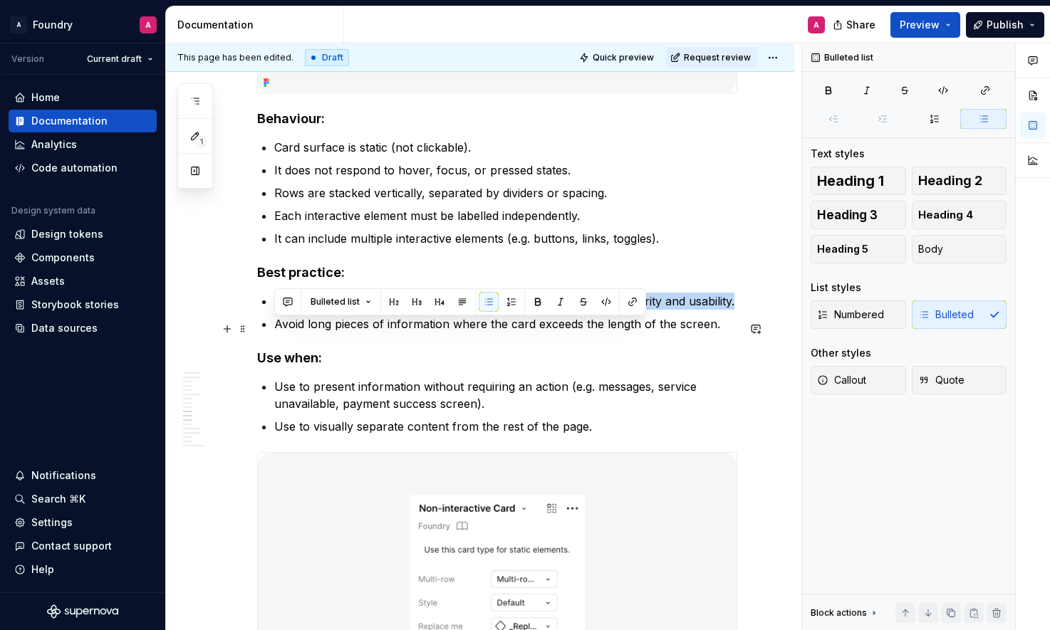
click at [478, 310] on p "Limit the number of interactive elements inside a card to maintain clarity and …" at bounding box center [505, 301] width 463 height 17
click at [554, 310] on p "Limit the number of interactive elements inside a card to maintain clarity and …" at bounding box center [505, 301] width 463 height 17
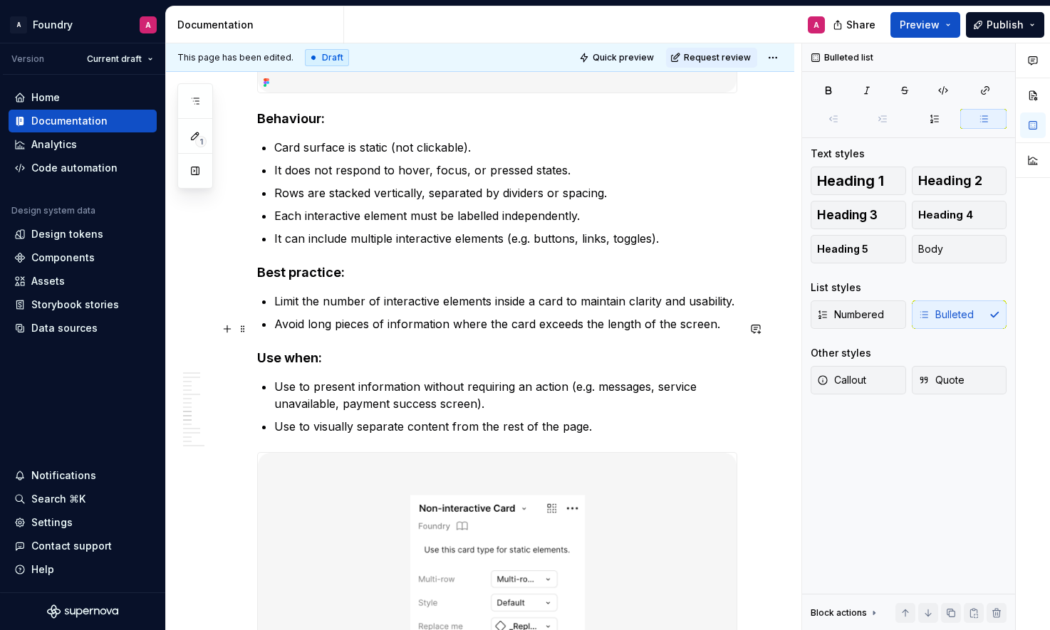
click at [588, 310] on p "Limit the number of interactive elements inside a card to maintain clarity and …" at bounding box center [505, 301] width 463 height 17
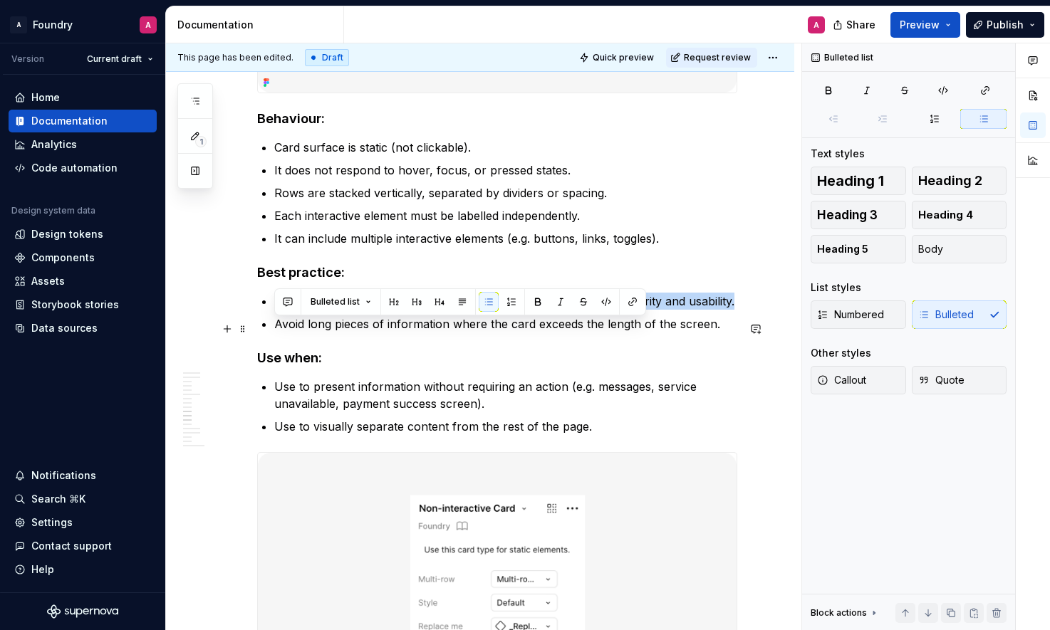
click at [588, 310] on p "Limit the number of interactive elements inside a card to maintain clarity and …" at bounding box center [505, 301] width 463 height 17
click at [443, 333] on p "Avoid long pieces of information where the card exceeds the length of the scree…" at bounding box center [505, 324] width 463 height 17
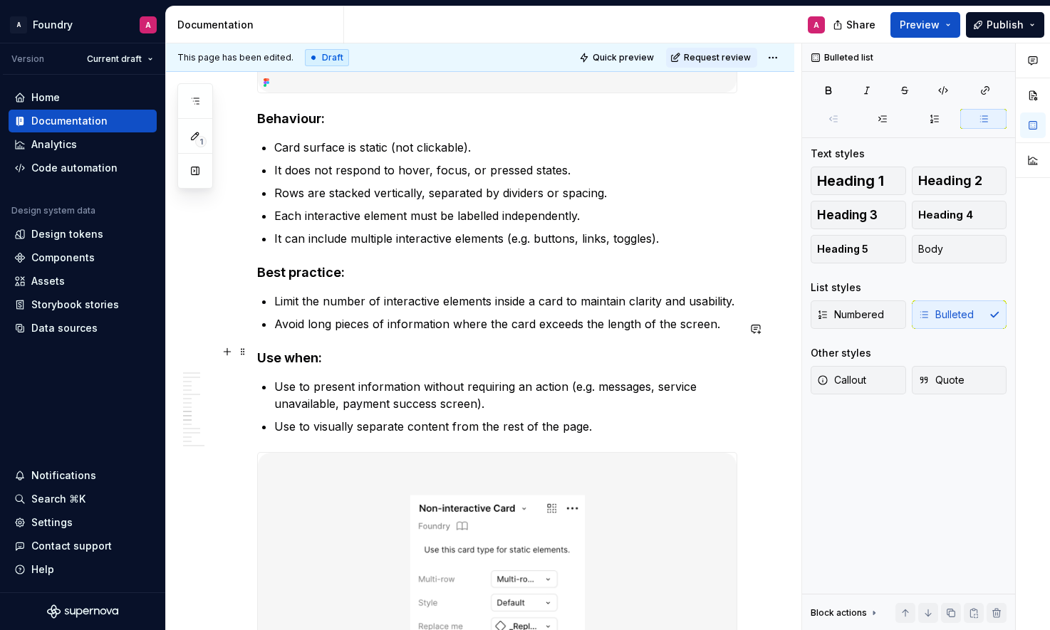
click at [441, 333] on p "Avoid long pieces of information where the card exceeds the length of the scree…" at bounding box center [505, 324] width 463 height 17
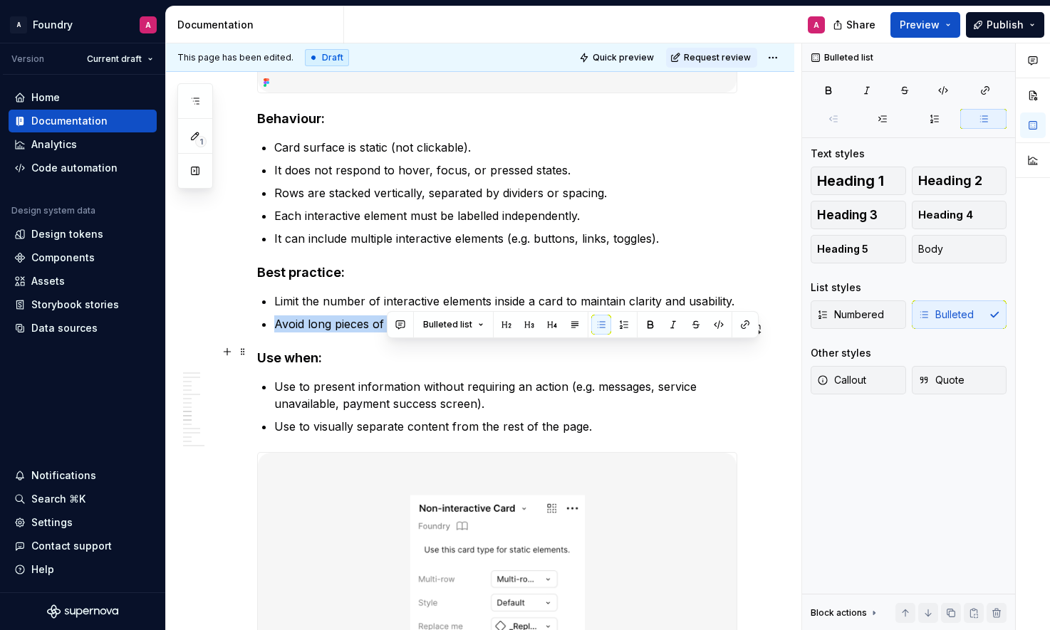
click at [441, 333] on p "Avoid long pieces of information where the card exceeds the length of the scree…" at bounding box center [505, 324] width 463 height 17
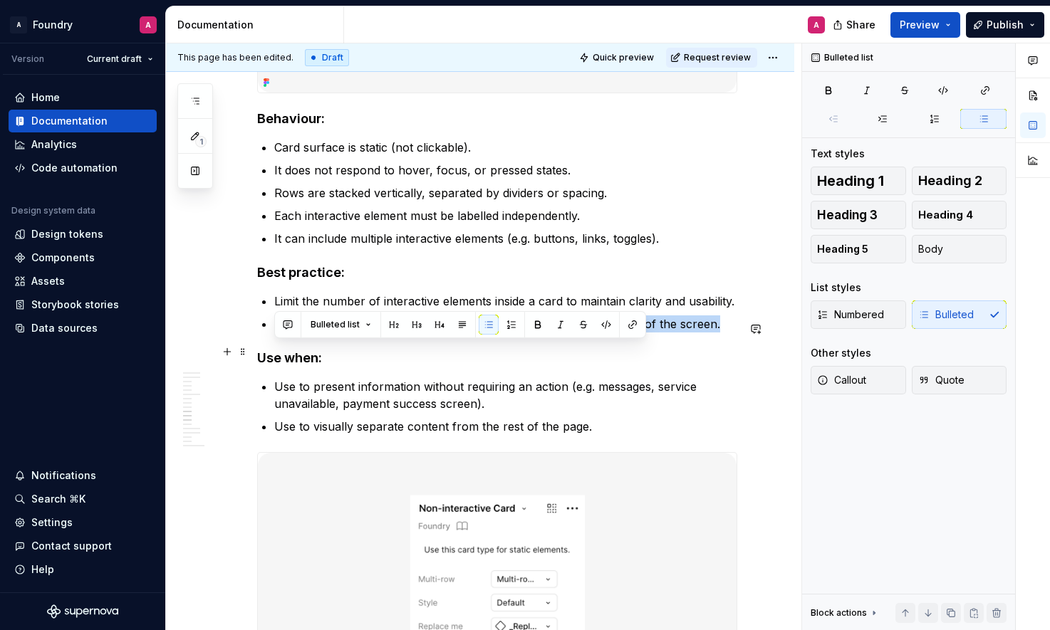
click at [568, 333] on p "Avoid long pieces of information where the card exceeds the length of the scree…" at bounding box center [505, 324] width 463 height 17
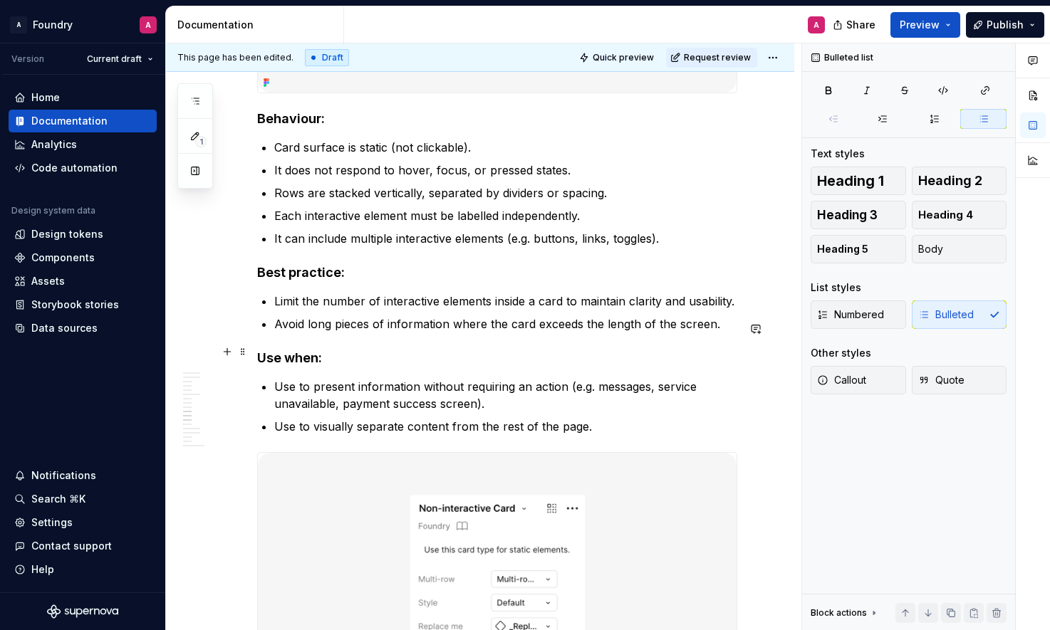
click at [496, 333] on p "Avoid long pieces of information where the card exceeds the length of the scree…" at bounding box center [505, 324] width 463 height 17
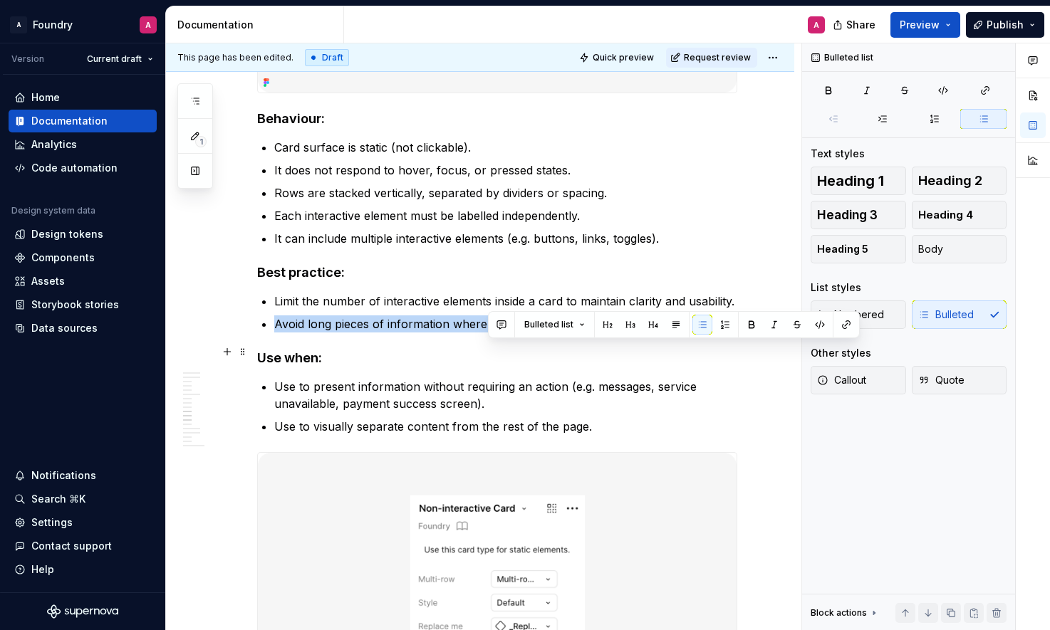
click at [496, 333] on p "Avoid long pieces of information where the card exceeds the length of the scree…" at bounding box center [505, 324] width 463 height 17
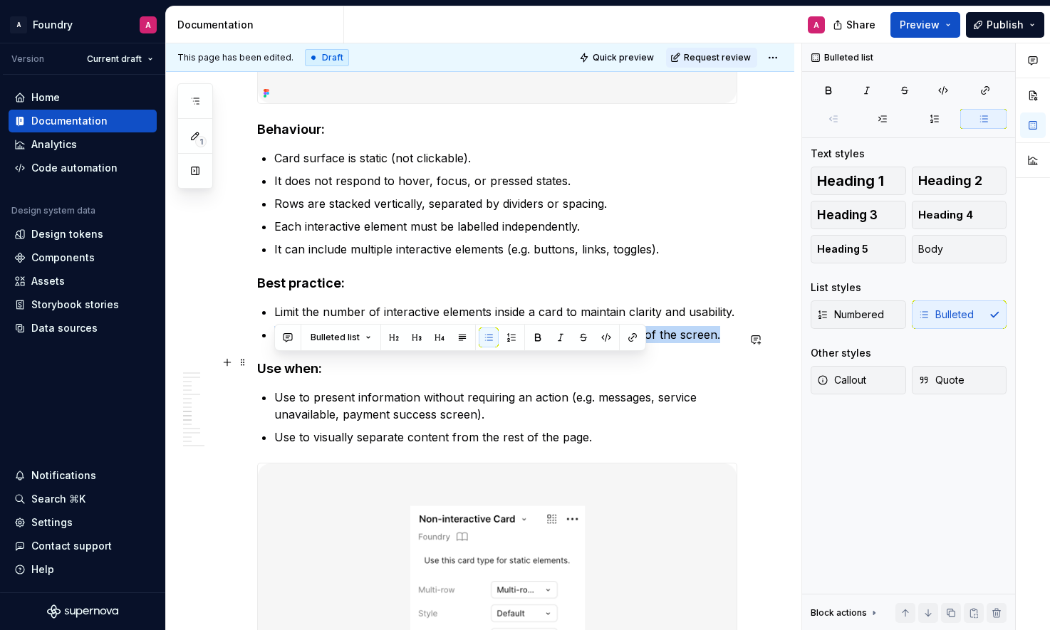
scroll to position [3782, 0]
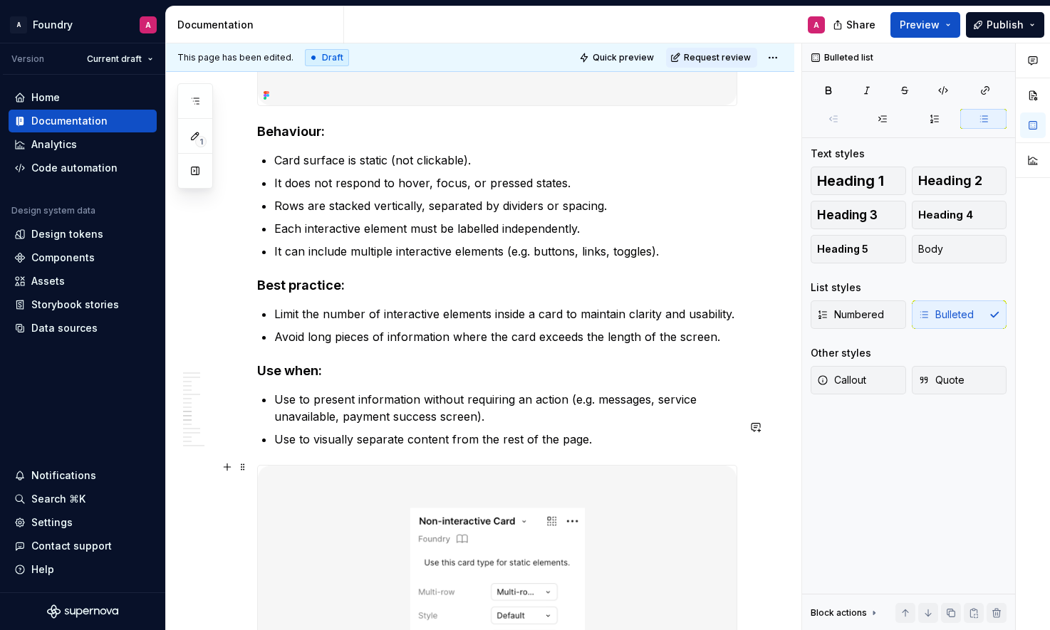
click at [539, 448] on p "Use to visually separate content from the rest of the page." at bounding box center [505, 439] width 463 height 17
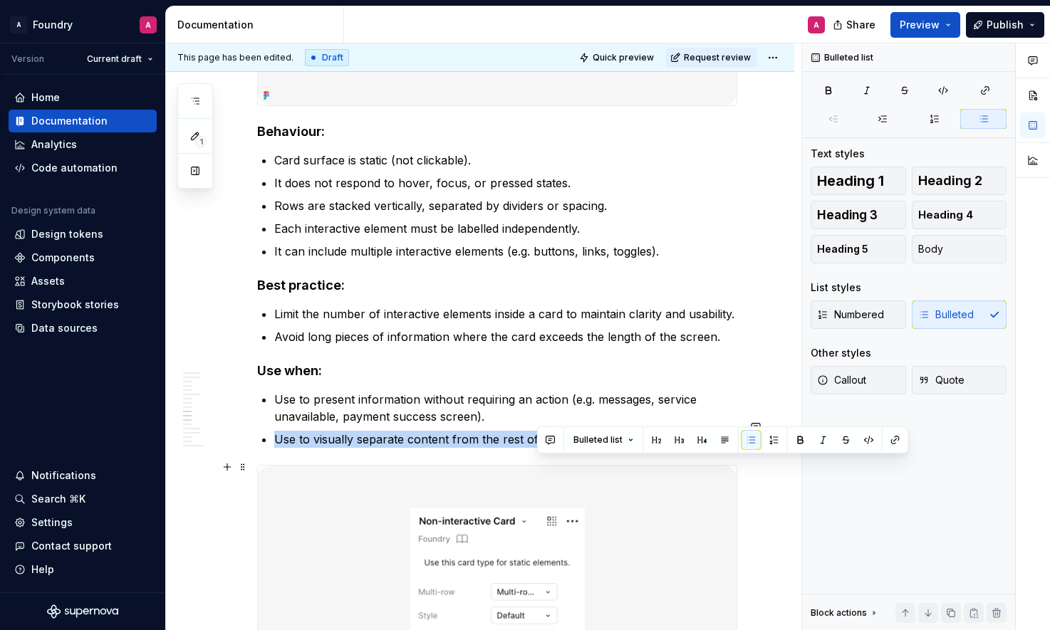
click at [538, 448] on p "Use to visually separate content from the rest of the page." at bounding box center [505, 439] width 463 height 17
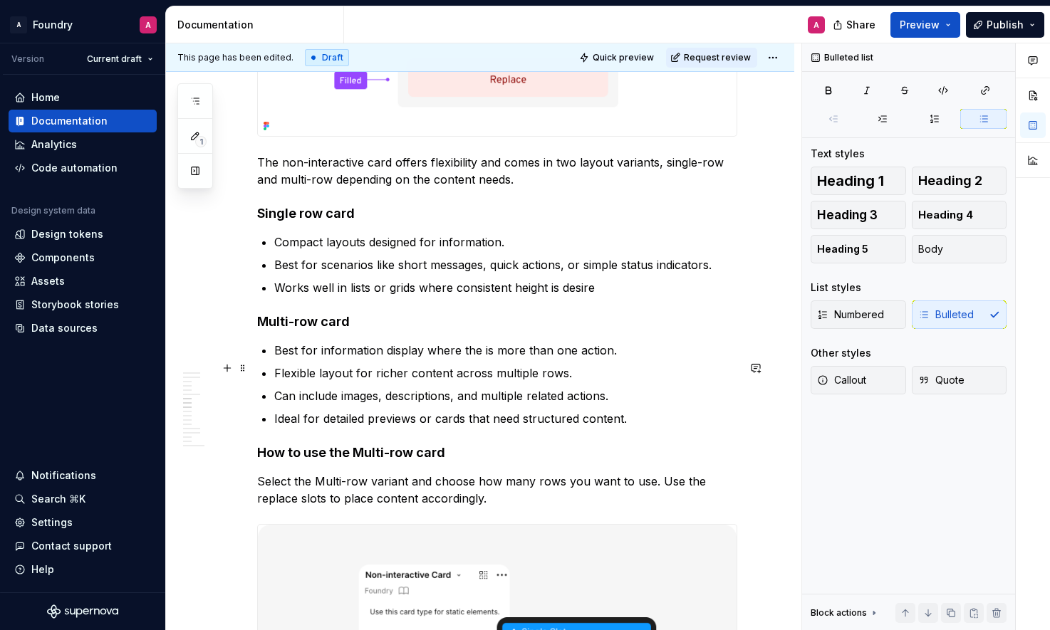
scroll to position [2660, 0]
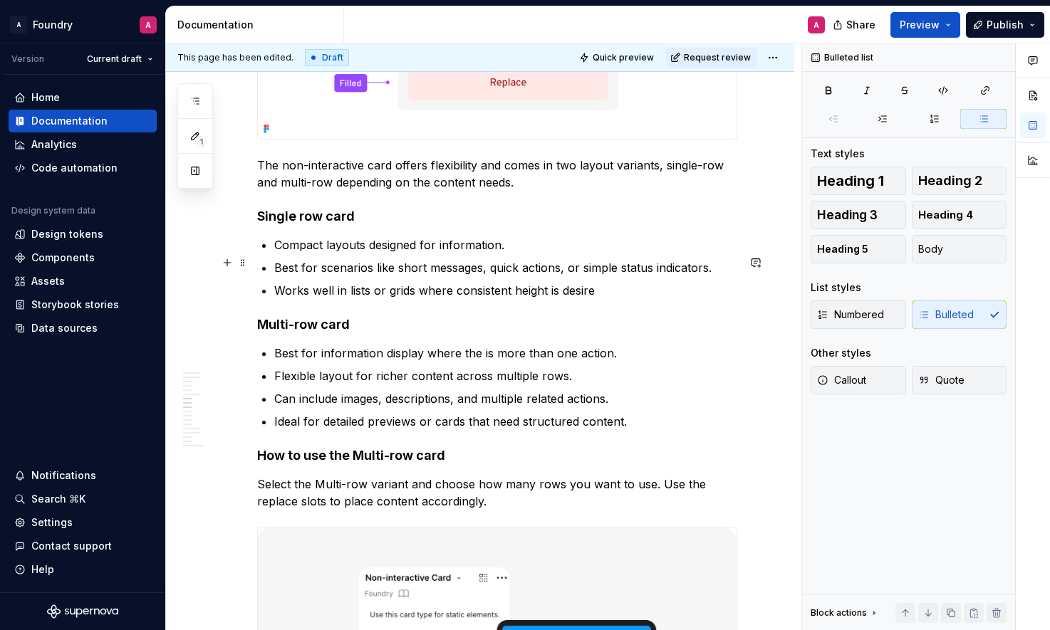
click at [352, 254] on p "Compact layouts designed for information." at bounding box center [505, 244] width 463 height 17
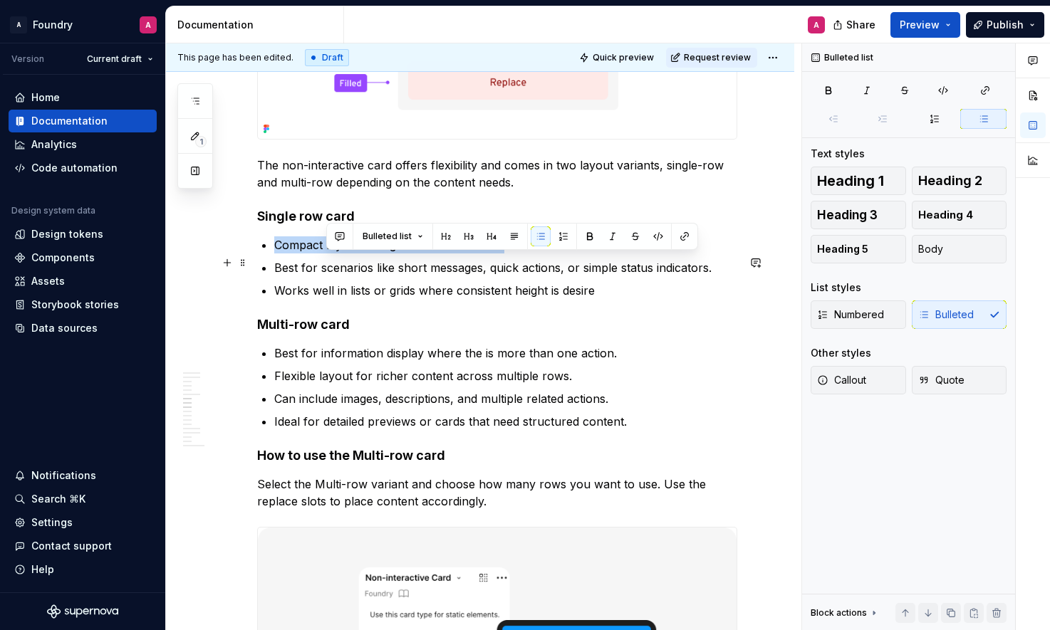
click at [352, 254] on p "Compact layouts designed for information." at bounding box center [505, 244] width 463 height 17
click at [429, 254] on p "Compact layouts designed for information." at bounding box center [505, 244] width 463 height 17
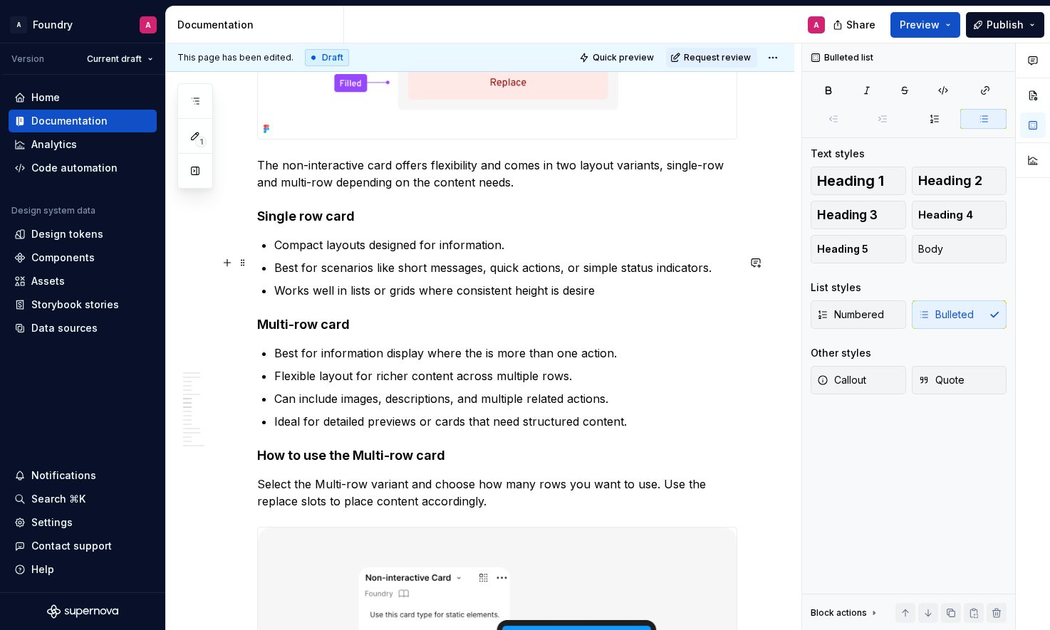
click at [276, 254] on p "Compact layouts designed for information." at bounding box center [505, 244] width 463 height 17
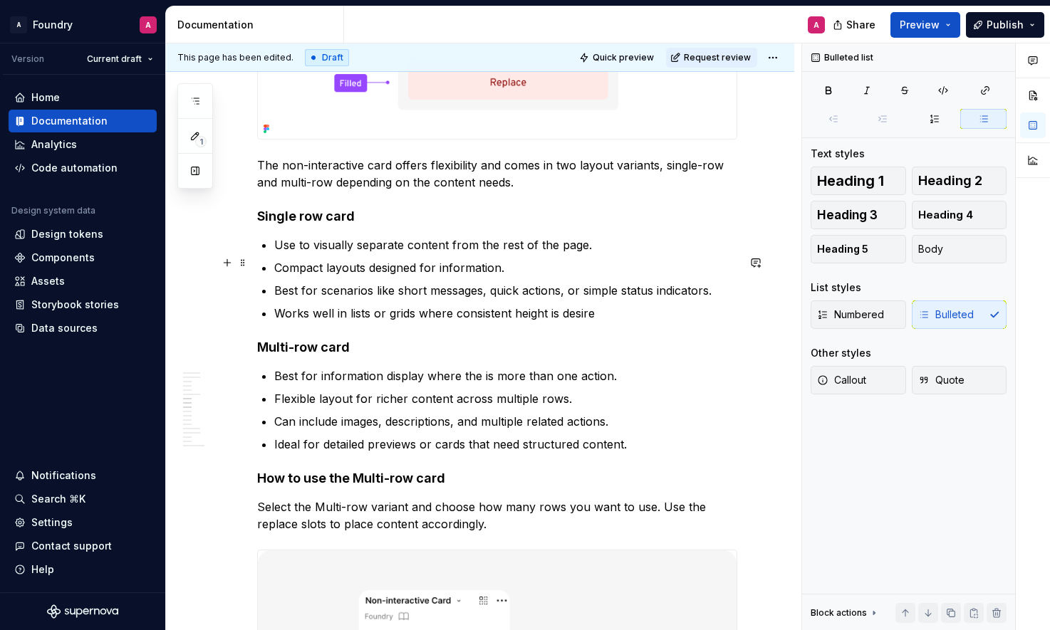
click at [499, 254] on p "Use to visually separate content from the rest of the page." at bounding box center [505, 244] width 463 height 17
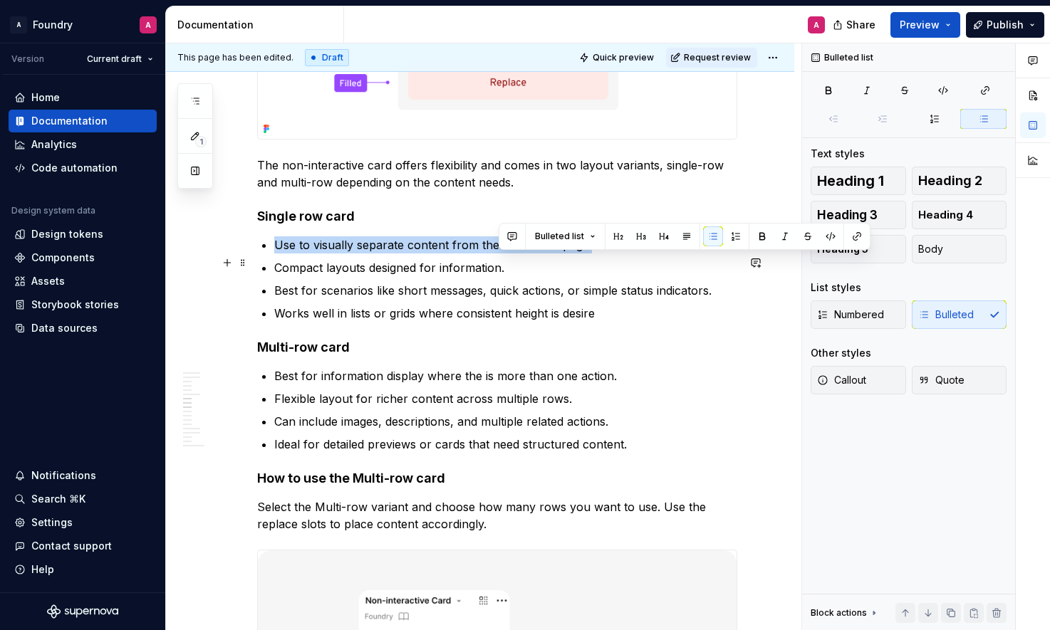
click at [499, 254] on p "Use to visually separate content from the rest of the page." at bounding box center [505, 244] width 463 height 17
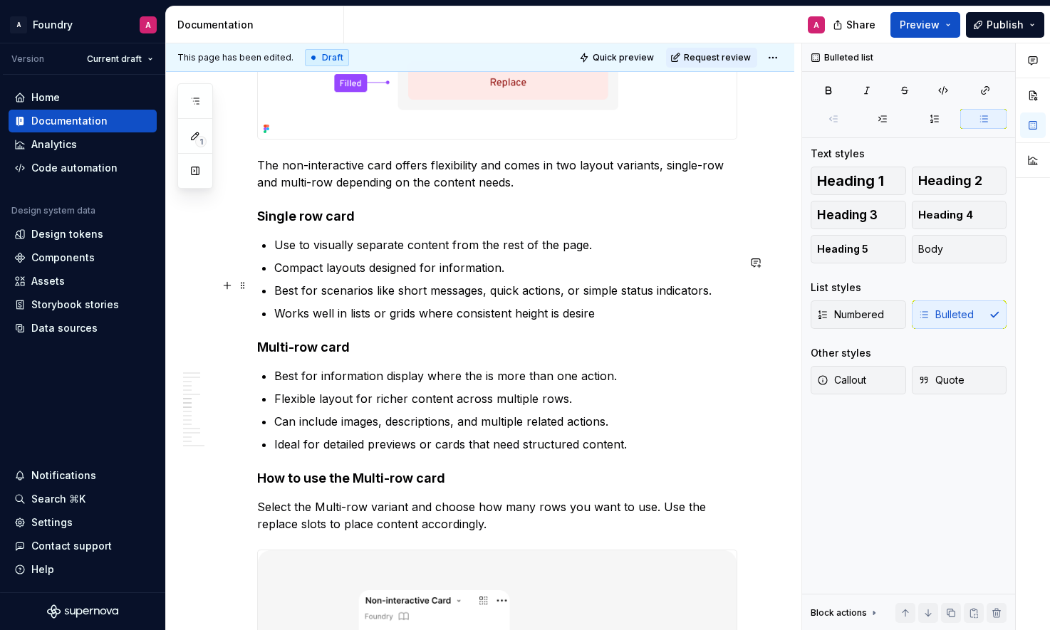
click at [391, 276] on p "Compact layouts designed for information." at bounding box center [505, 267] width 463 height 17
click at [392, 276] on p "Compact layouts designed for information." at bounding box center [505, 267] width 463 height 17
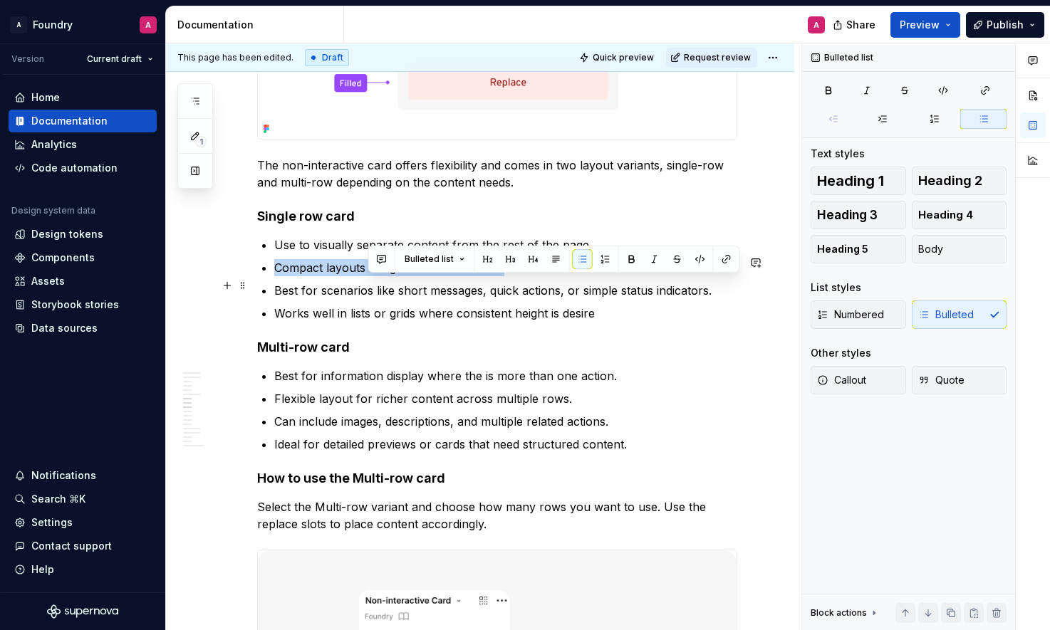
click at [392, 276] on p "Compact layouts designed for information." at bounding box center [505, 267] width 463 height 17
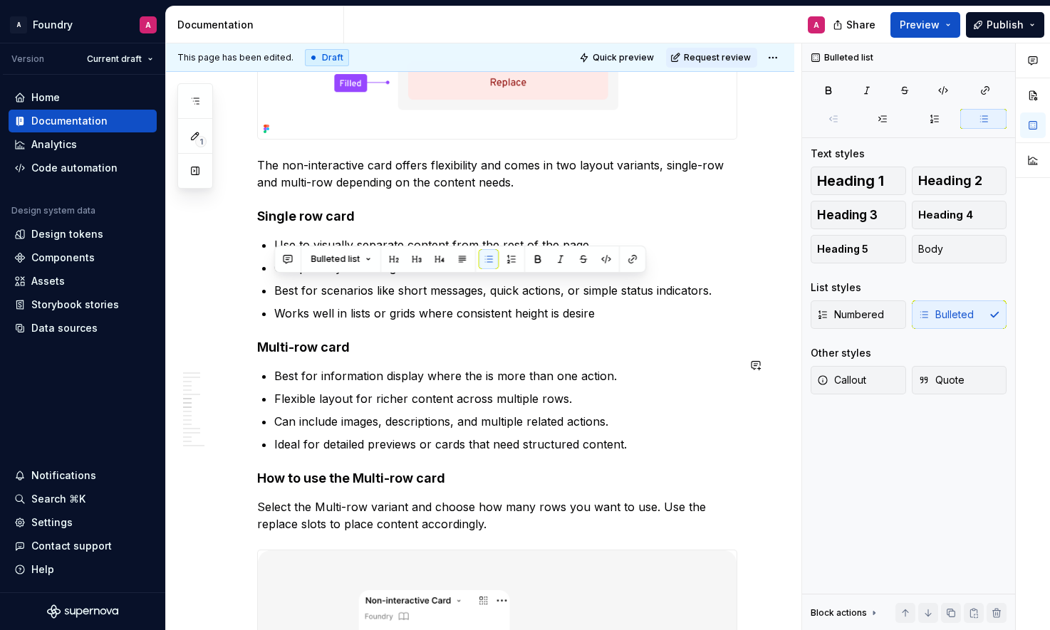
click at [496, 299] on p "Best for scenarios like short messages, quick actions, or simple status indicat…" at bounding box center [505, 290] width 463 height 17
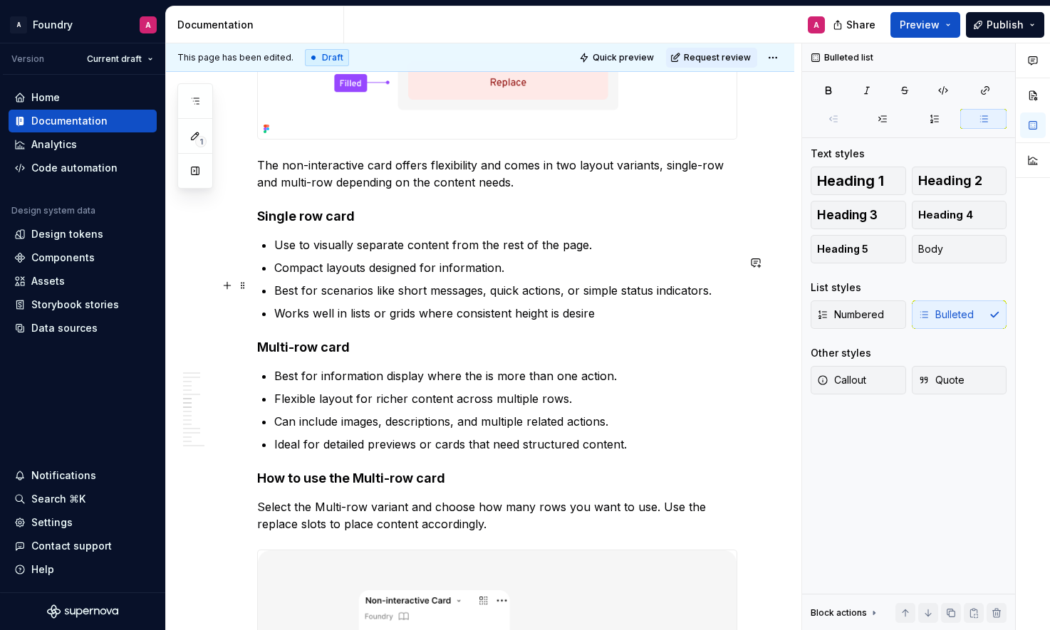
click at [420, 276] on p "Compact layouts designed for information." at bounding box center [505, 267] width 463 height 17
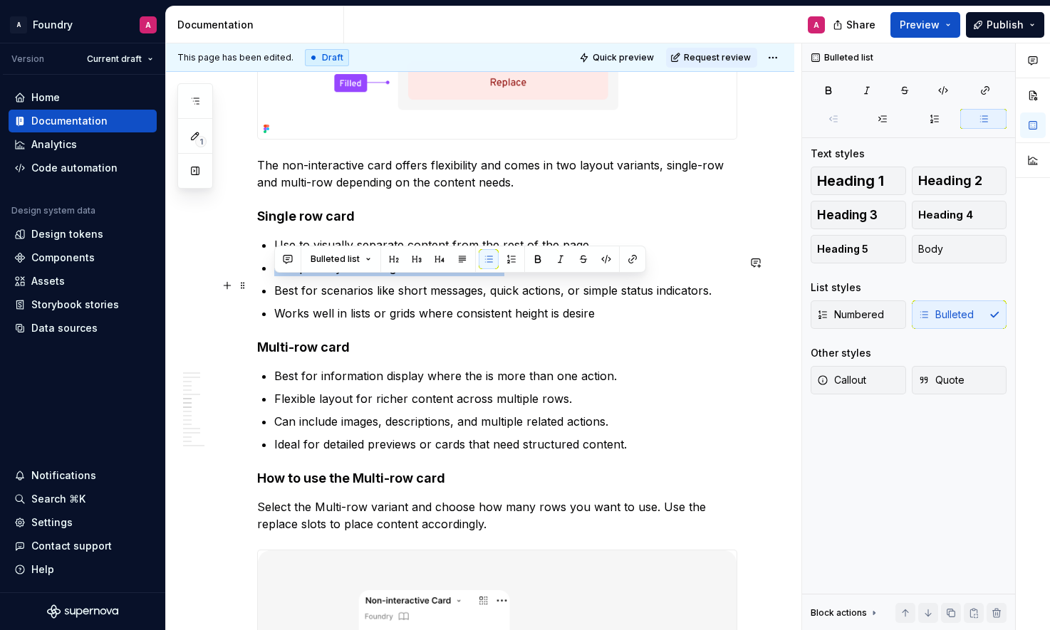
click at [420, 276] on p "Compact layouts designed for information." at bounding box center [505, 267] width 463 height 17
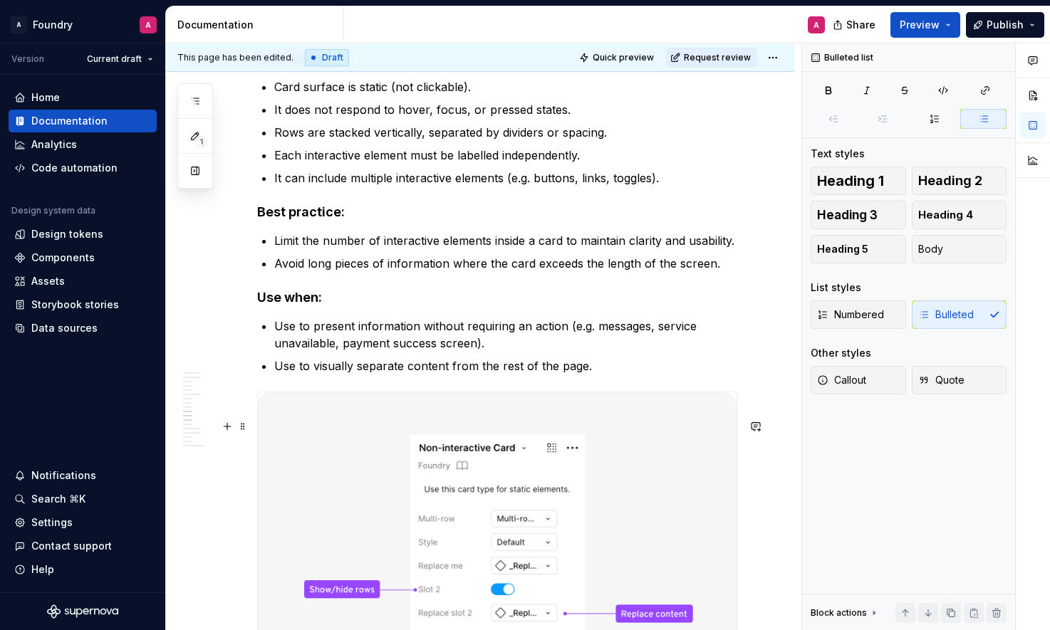
scroll to position [3883, 0]
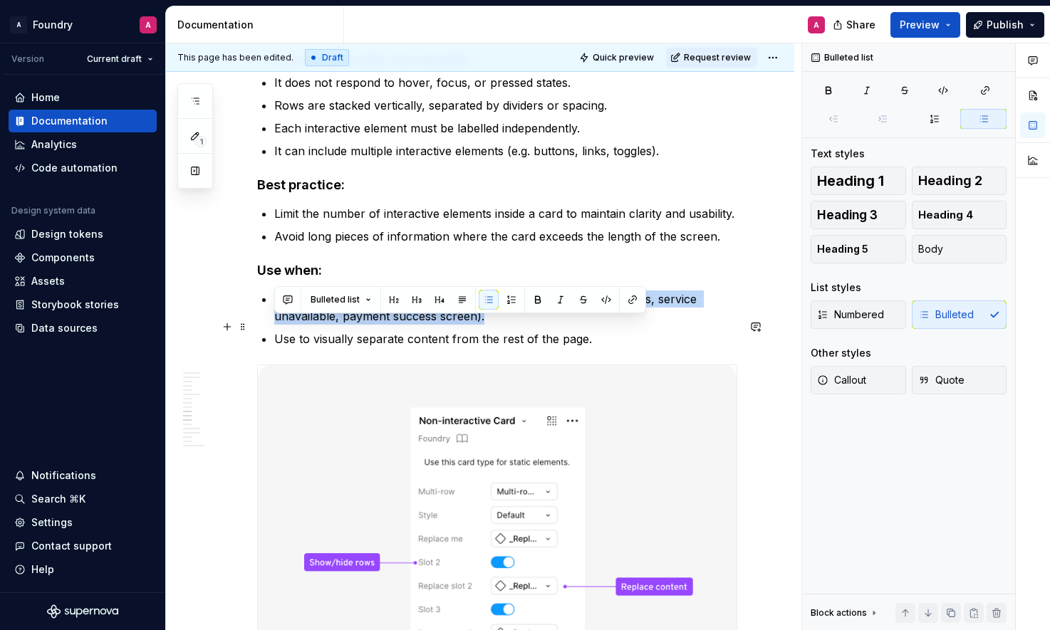
drag, startPoint x: 488, startPoint y: 345, endPoint x: 360, endPoint y: 352, distance: 127.7
click at [274, 325] on p "Use to present information without requiring an action (e.g. messages, service …" at bounding box center [505, 308] width 463 height 34
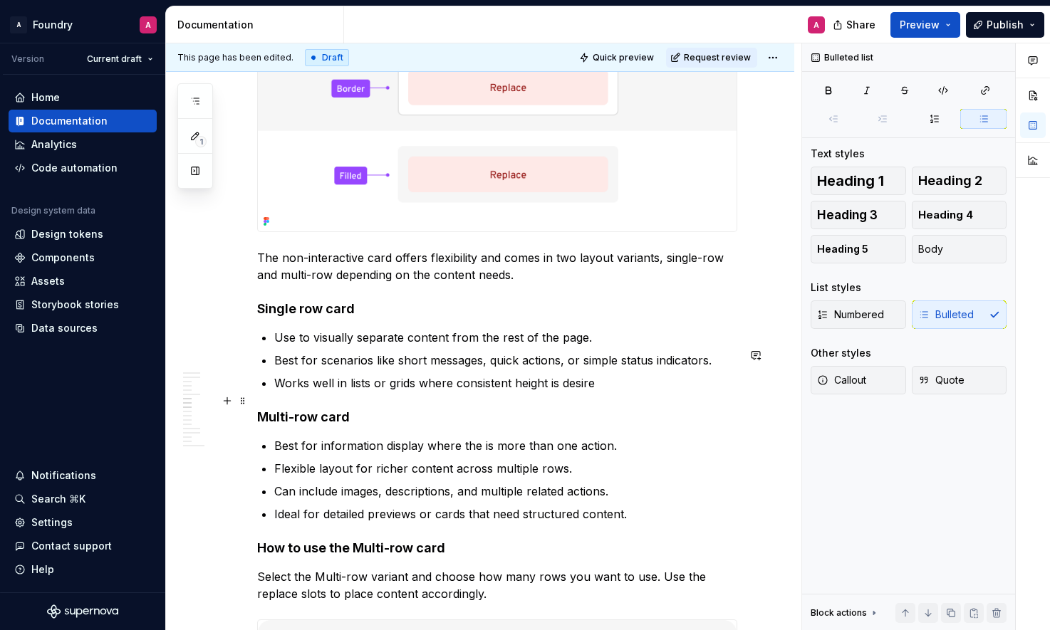
scroll to position [2634, 0]
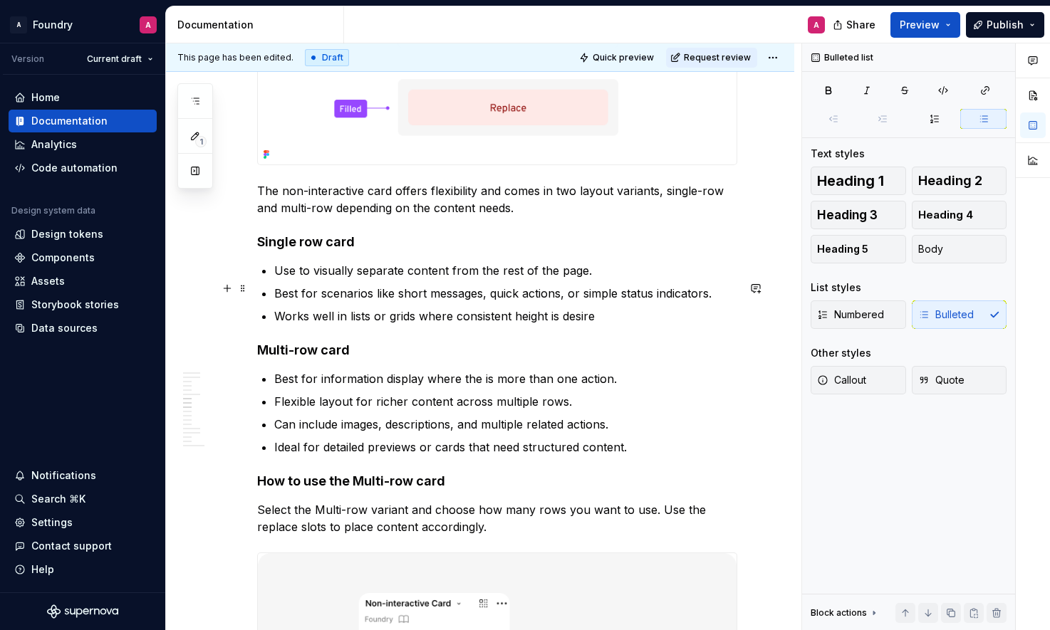
click at [425, 279] on p "Use to visually separate content from the rest of the page." at bounding box center [505, 270] width 463 height 17
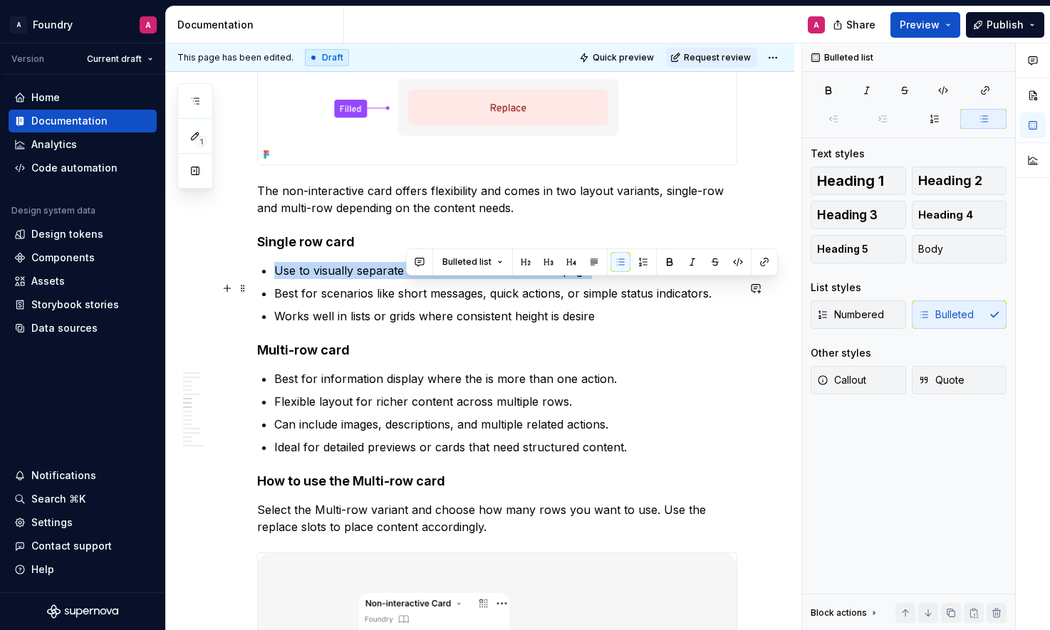
drag, startPoint x: 425, startPoint y: 287, endPoint x: 553, endPoint y: 286, distance: 128.9
click at [425, 279] on p "Use to visually separate content from the rest of the page." at bounding box center [505, 270] width 463 height 17
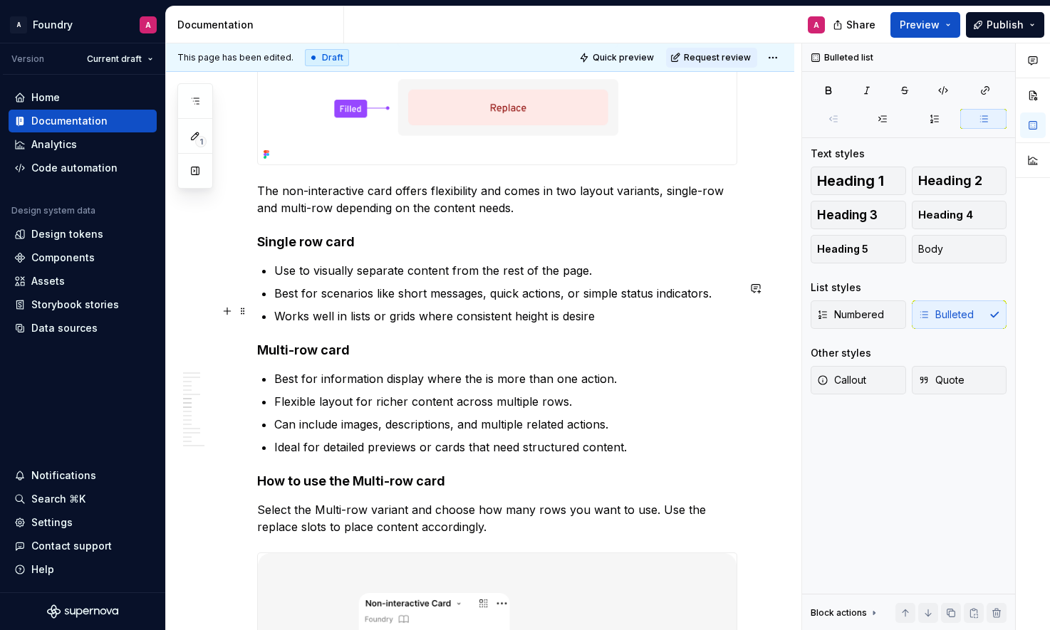
click at [430, 302] on p "Best for scenarios like short messages, quick actions, or simple status indicat…" at bounding box center [505, 293] width 463 height 17
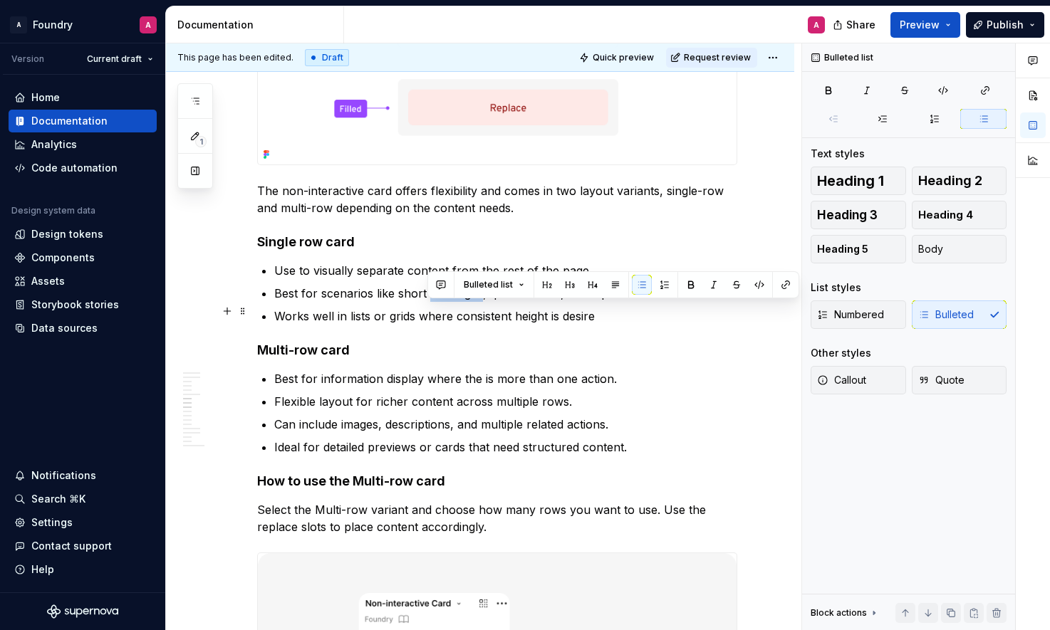
click at [430, 302] on p "Best for scenarios like short messages, quick actions, or simple status indicat…" at bounding box center [505, 293] width 463 height 17
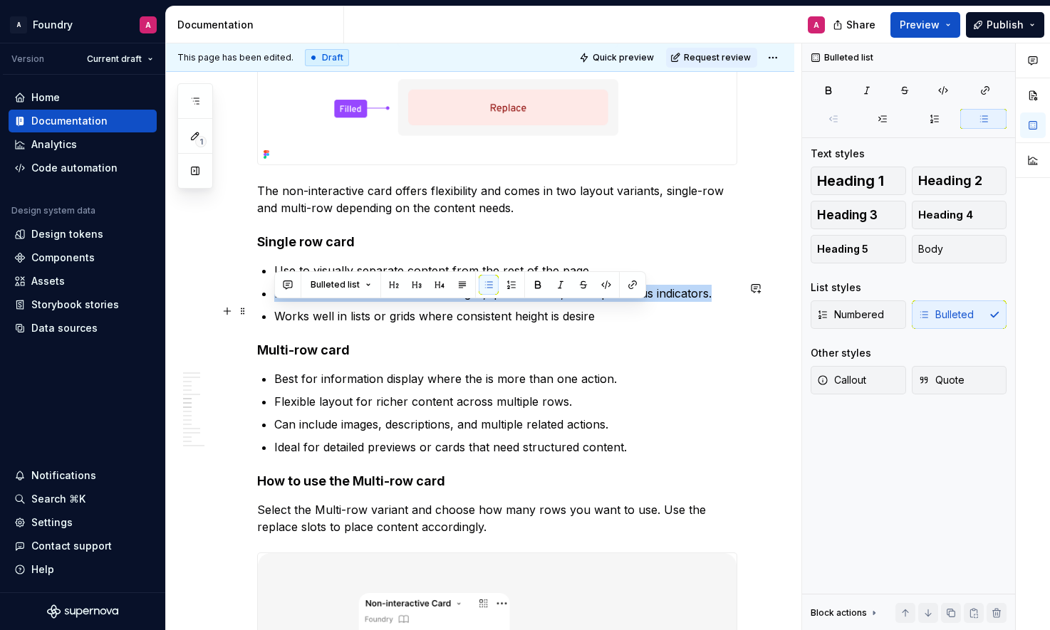
click at [430, 302] on p "Best for scenarios like short messages, quick actions, or simple status indicat…" at bounding box center [505, 293] width 463 height 17
click at [443, 325] on p "Works well in lists or grids where consistent height is desire" at bounding box center [505, 316] width 463 height 17
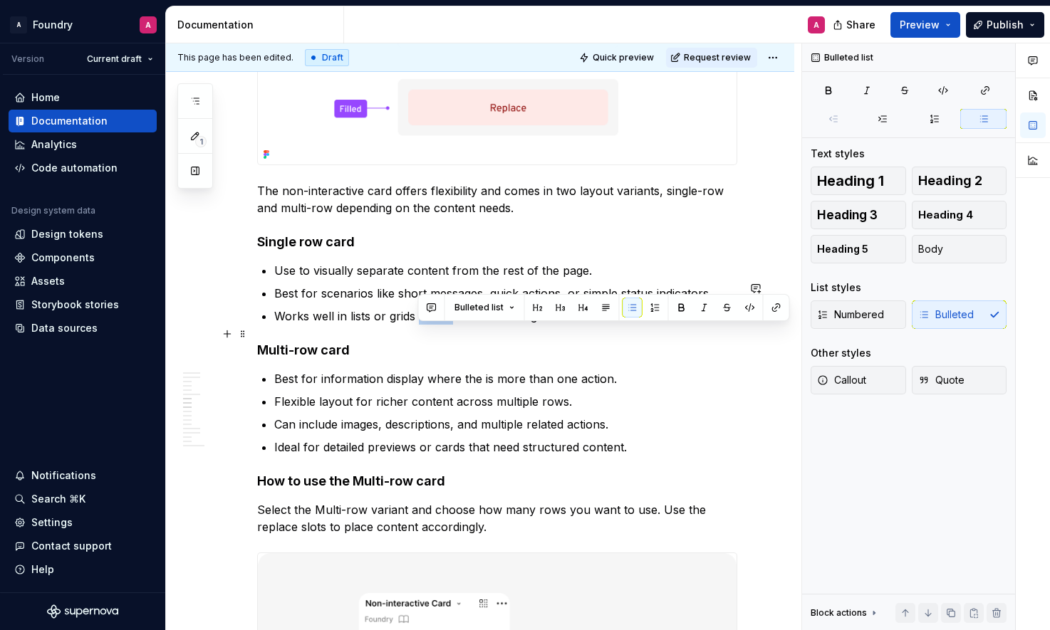
click at [442, 325] on p "Works well in lists or grids where consistent height is desire" at bounding box center [505, 316] width 463 height 17
drag, startPoint x: 442, startPoint y: 328, endPoint x: 462, endPoint y: 326, distance: 20.0
click at [442, 325] on p "Works well in lists or grids where consistent height is desire" at bounding box center [505, 316] width 463 height 17
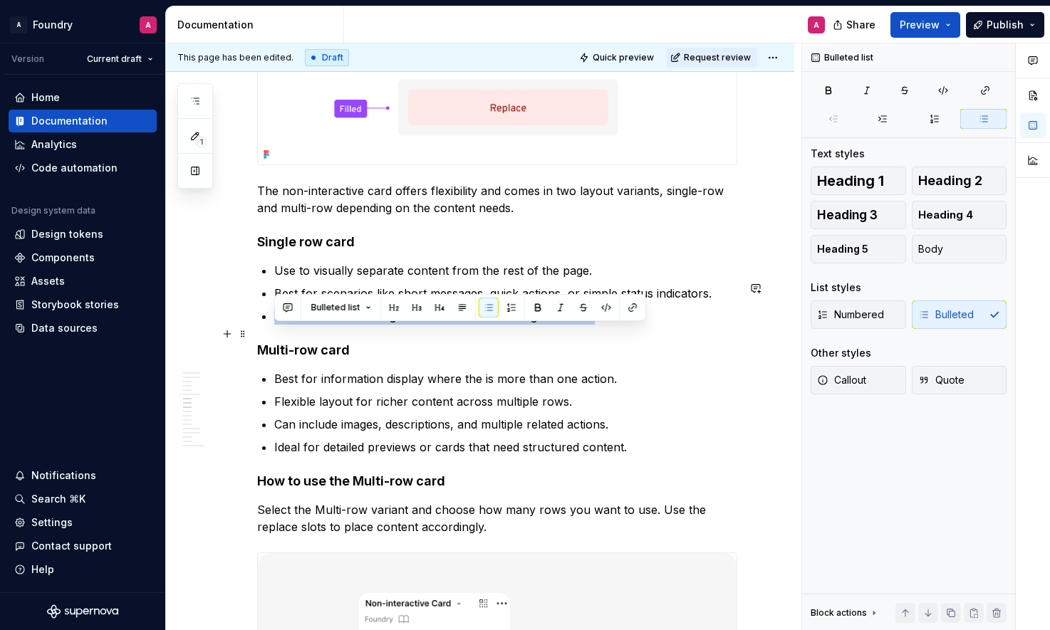
drag, startPoint x: 528, startPoint y: 325, endPoint x: 608, endPoint y: 328, distance: 80.5
click at [528, 325] on p "Works well in lists or grids where consistent height is desire" at bounding box center [505, 316] width 463 height 17
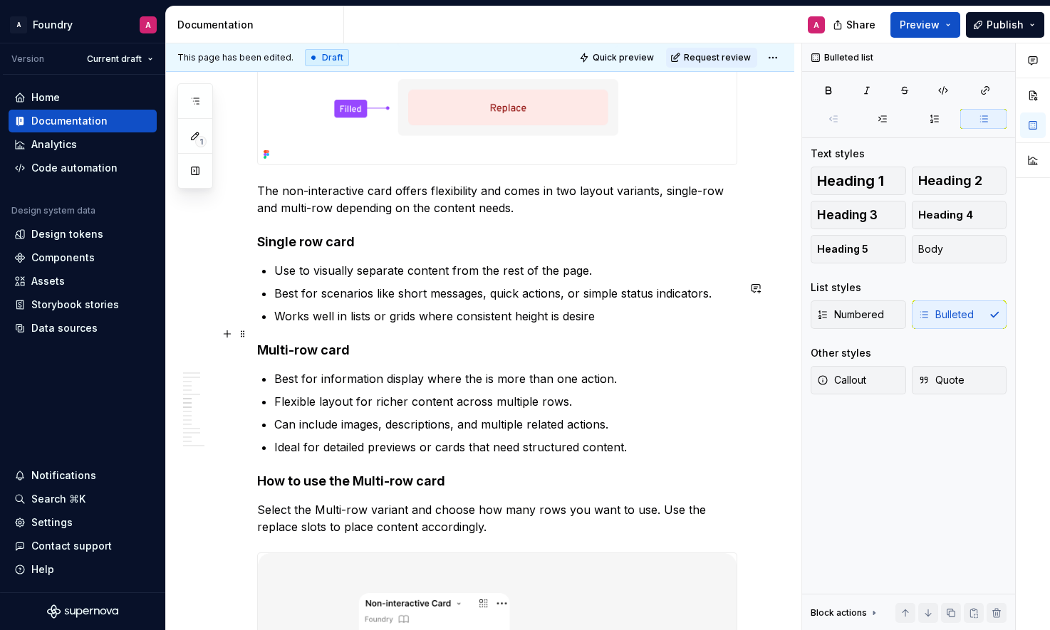
click at [616, 325] on p "Works well in lists or grids where consistent height is desire" at bounding box center [505, 316] width 463 height 17
click at [394, 325] on p "Works well in lists or grids where consistent height is desire" at bounding box center [505, 316] width 463 height 17
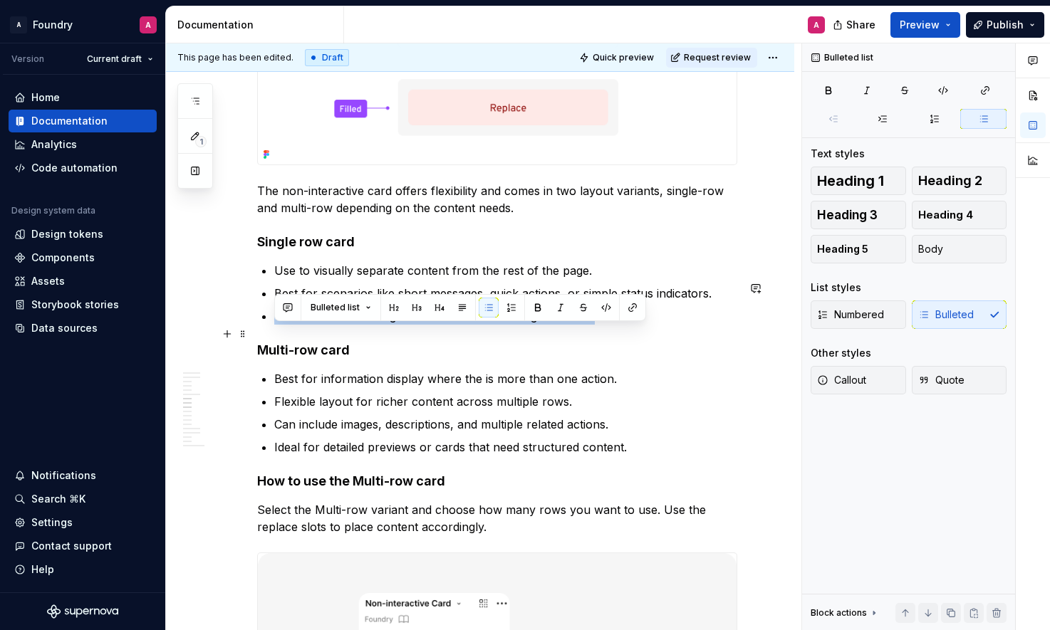
click at [394, 325] on p "Works well in lists or grids where consistent height is desire" at bounding box center [505, 316] width 463 height 17
click at [420, 325] on p "Works well in lists or grids where consistent height is desire" at bounding box center [505, 316] width 463 height 17
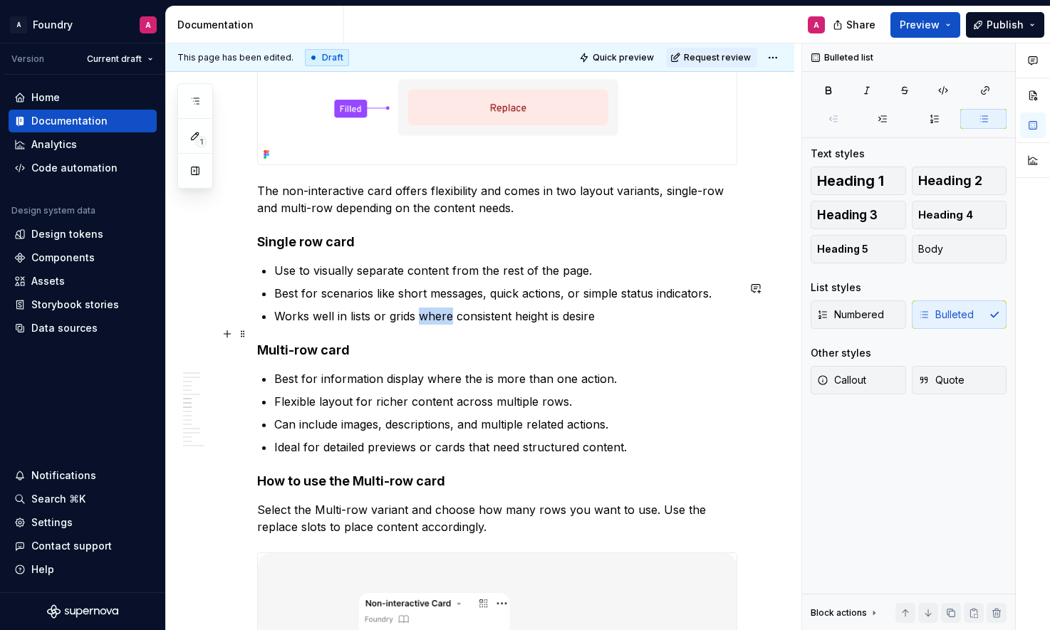
click at [420, 325] on p "Works well in lists or grids where consistent height is desire" at bounding box center [505, 316] width 463 height 17
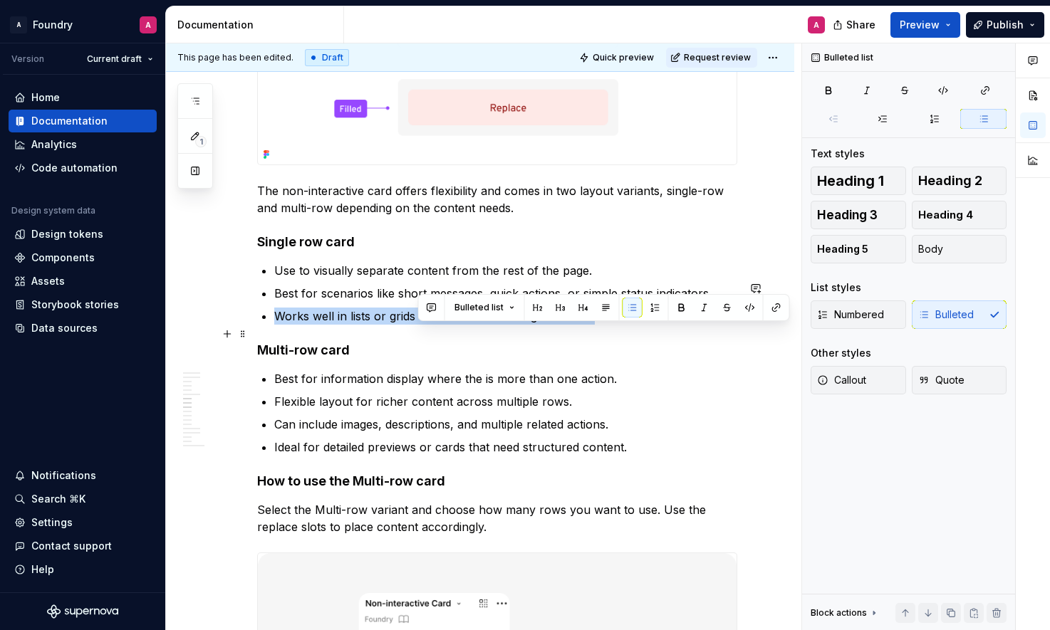
click at [420, 325] on p "Works well in lists or grids where consistent height is desire" at bounding box center [505, 316] width 463 height 17
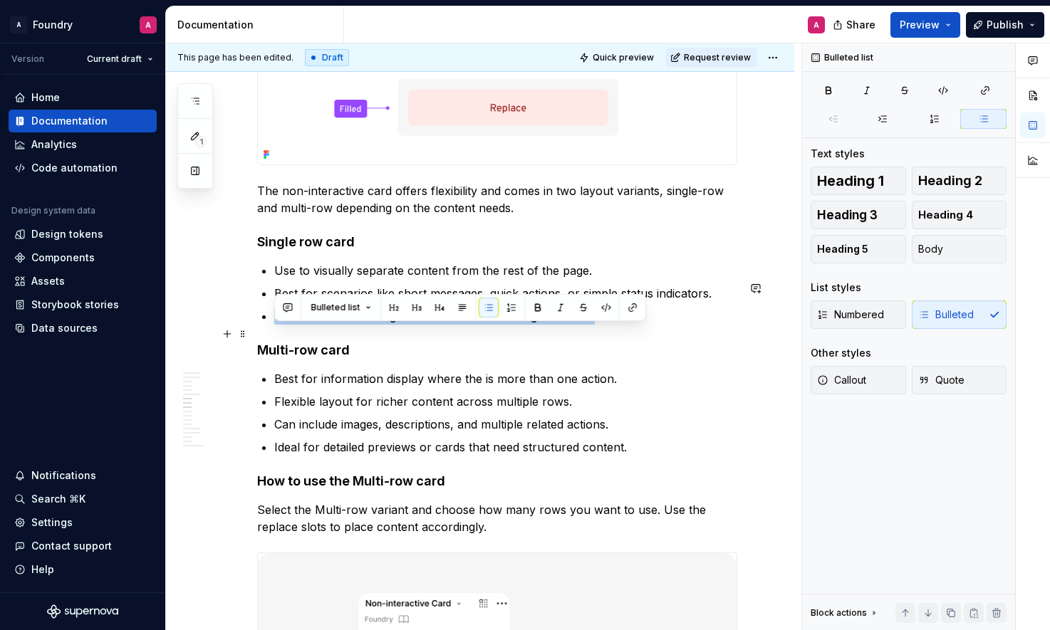
click at [586, 325] on p "Works well in lists or grids where consistent height is desire" at bounding box center [505, 316] width 463 height 17
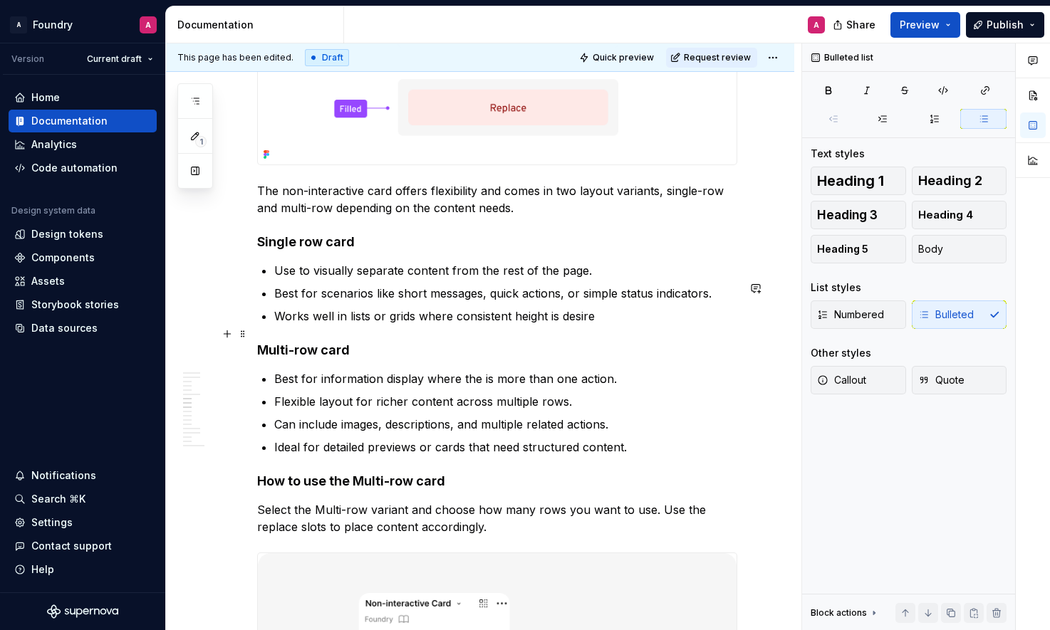
click at [600, 325] on p "Works well in lists or grids where consistent height is desire" at bounding box center [505, 316] width 463 height 17
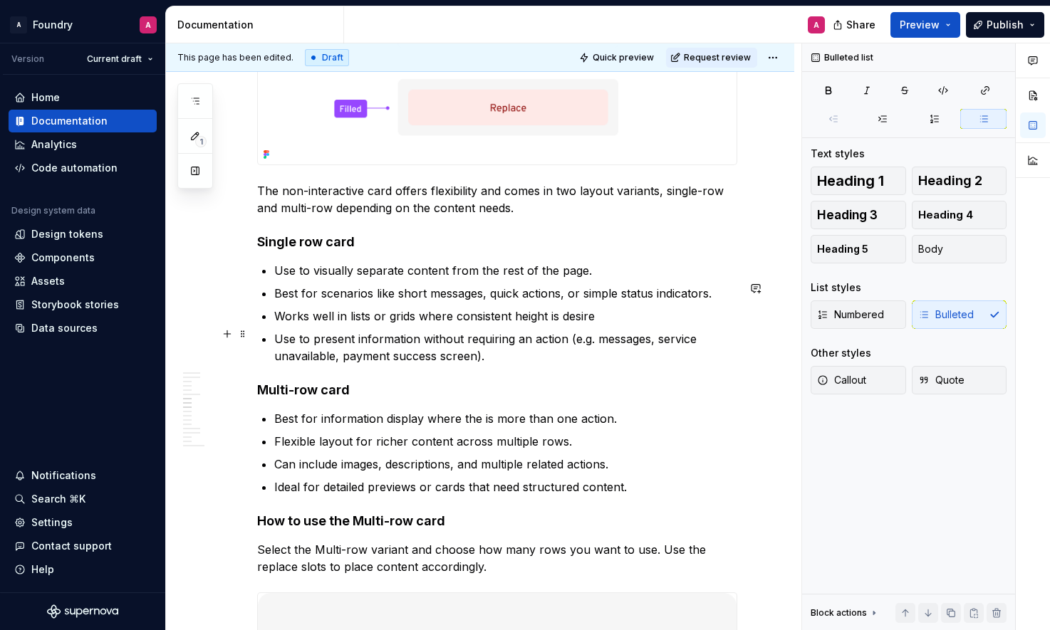
click at [553, 325] on p "Works well in lists or grids where consistent height is desire" at bounding box center [505, 316] width 463 height 17
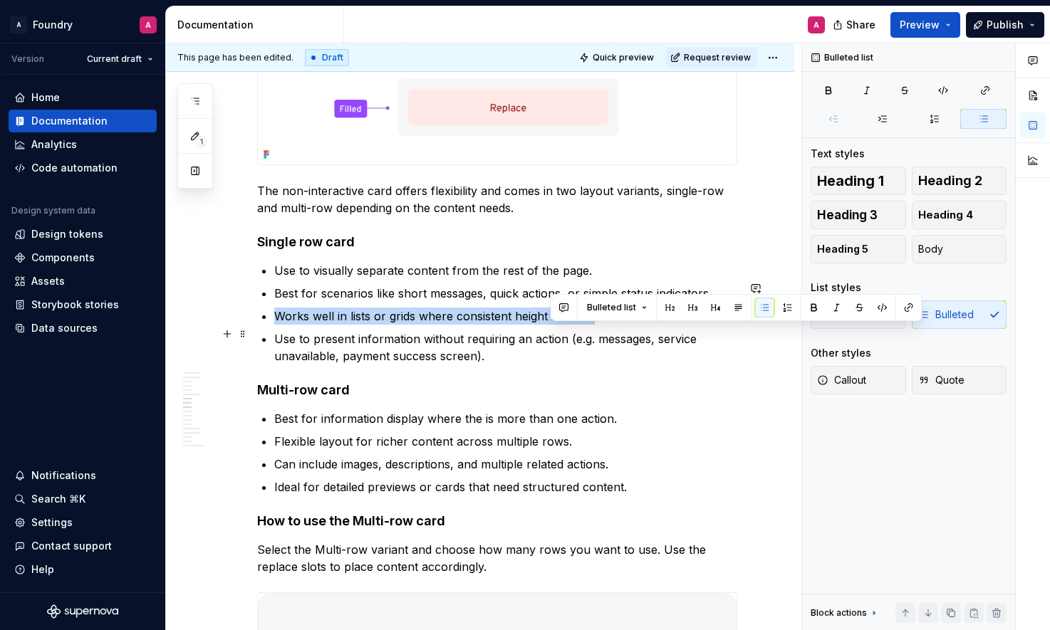
click at [553, 325] on p "Works well in lists or grids where consistent height is desire" at bounding box center [505, 316] width 463 height 17
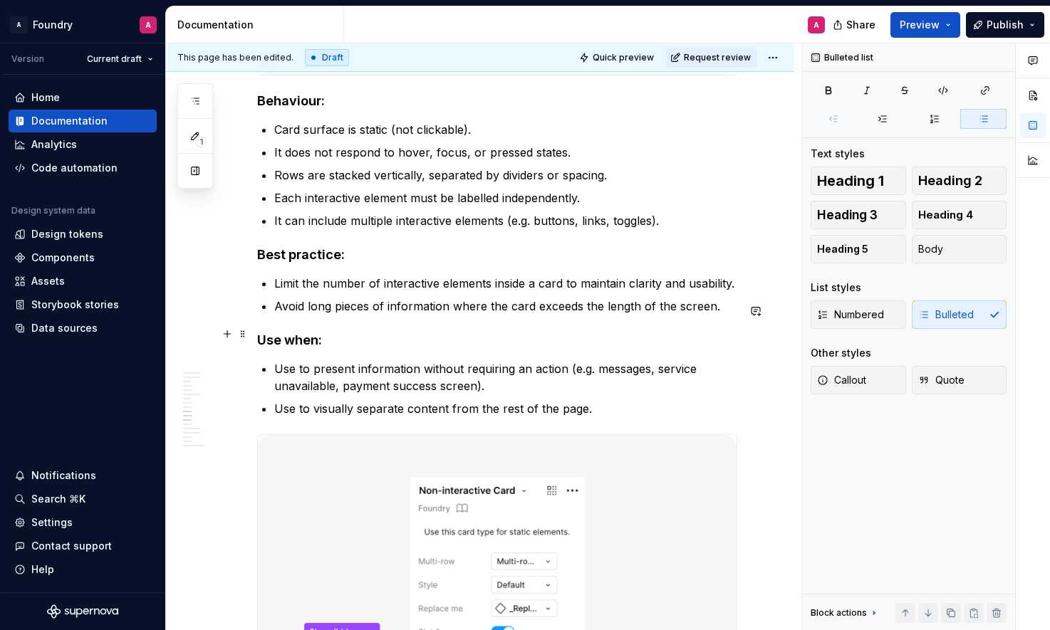
scroll to position [3827, 0]
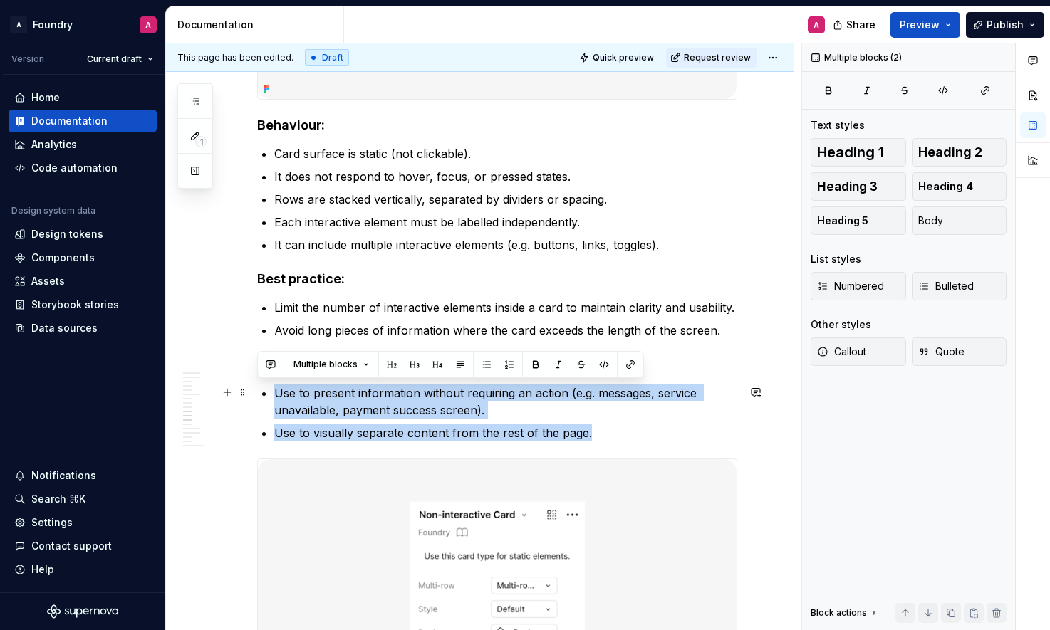
drag, startPoint x: 474, startPoint y: 430, endPoint x: 261, endPoint y: 388, distance: 217.1
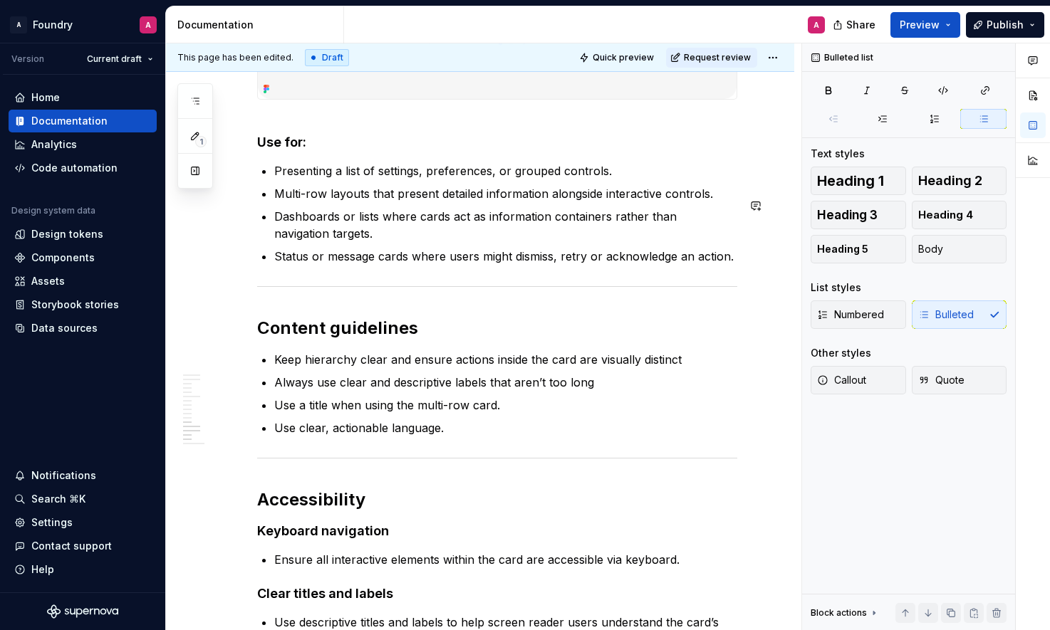
scroll to position [4552, 0]
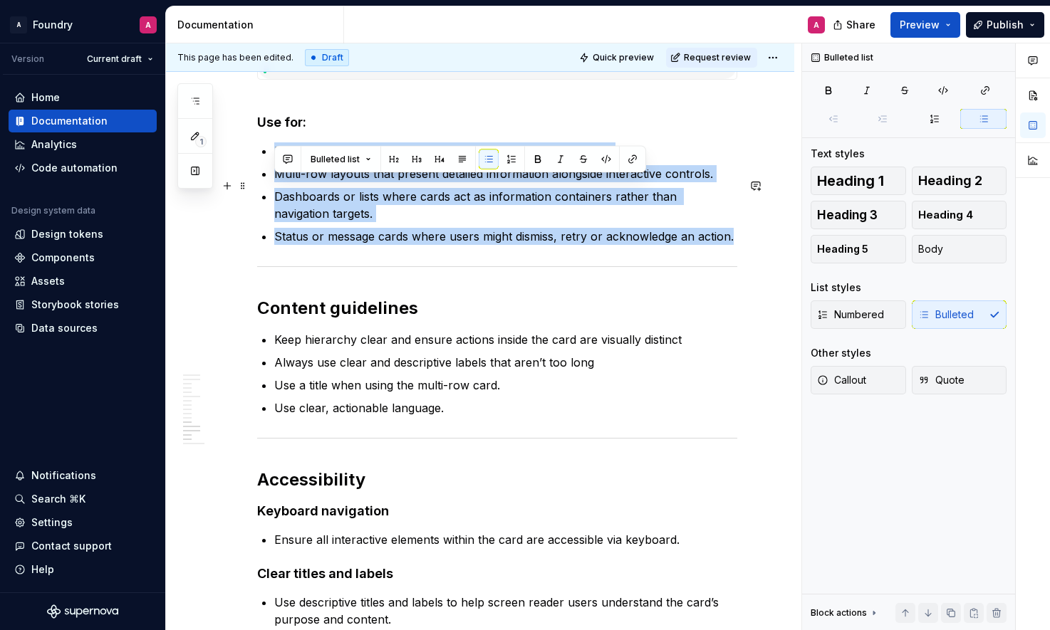
drag, startPoint x: 598, startPoint y: 264, endPoint x: 383, endPoint y: 244, distance: 215.4
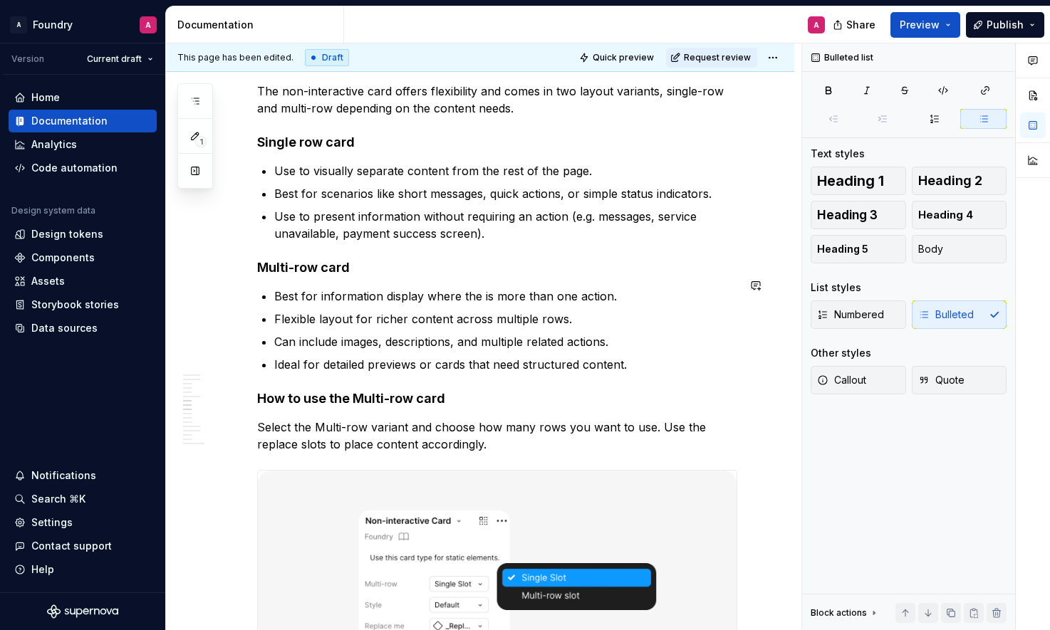
scroll to position [2756, 0]
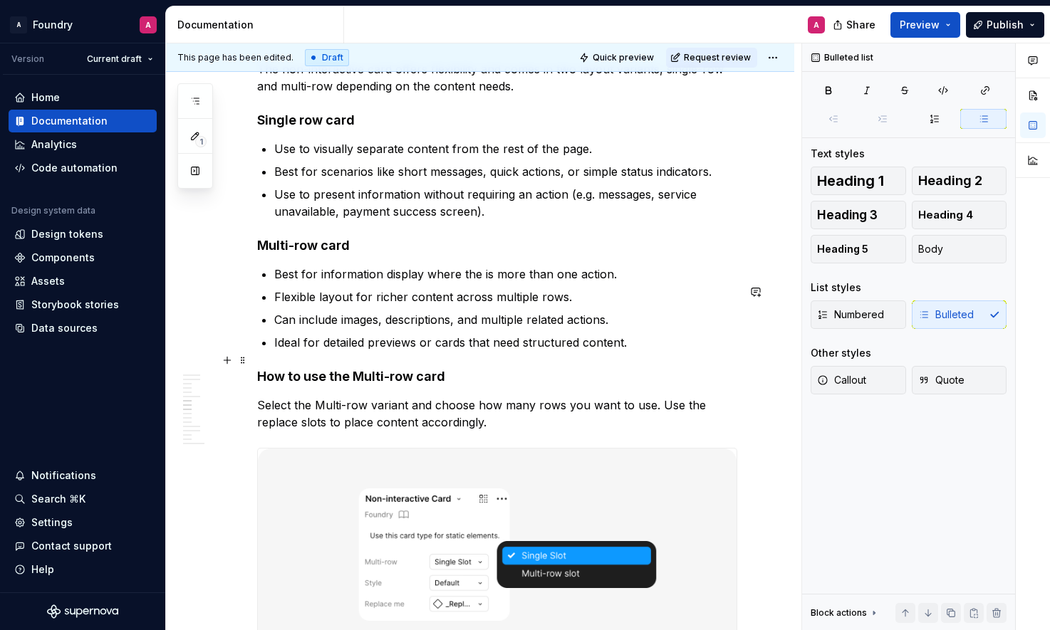
click at [633, 351] on p "Ideal for detailed previews or cards that need structured content." at bounding box center [505, 342] width 463 height 17
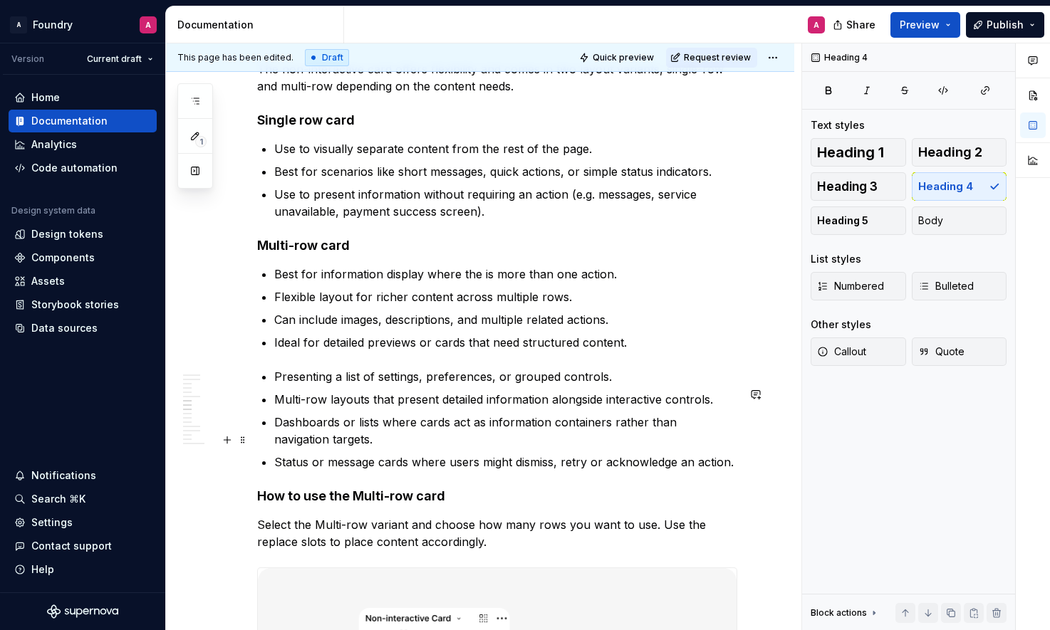
click at [469, 440] on p "Dashboards or lists where cards act as information containers rather than navig…" at bounding box center [505, 431] width 463 height 34
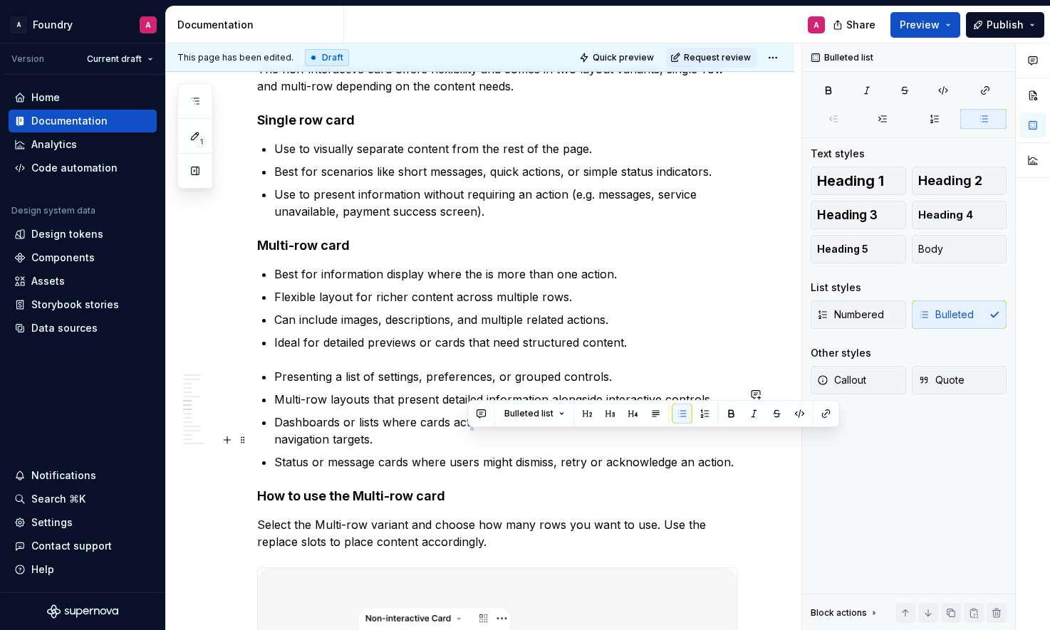
click at [468, 440] on p "Dashboards or lists where cards act as information containers rather than navig…" at bounding box center [505, 431] width 463 height 34
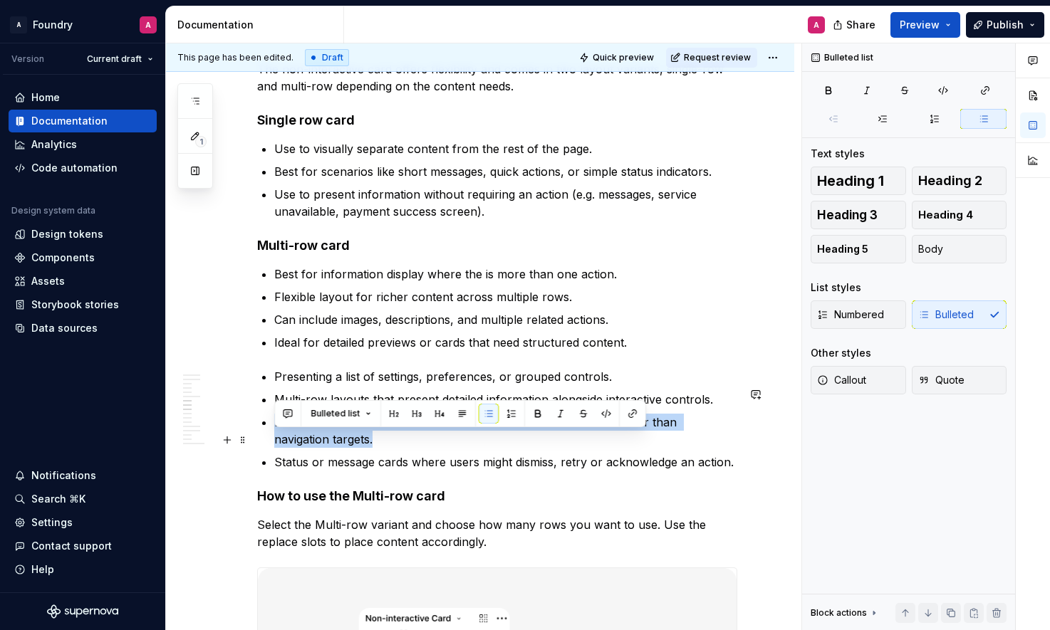
click at [468, 440] on p "Dashboards or lists where cards act as information containers rather than navig…" at bounding box center [505, 431] width 463 height 34
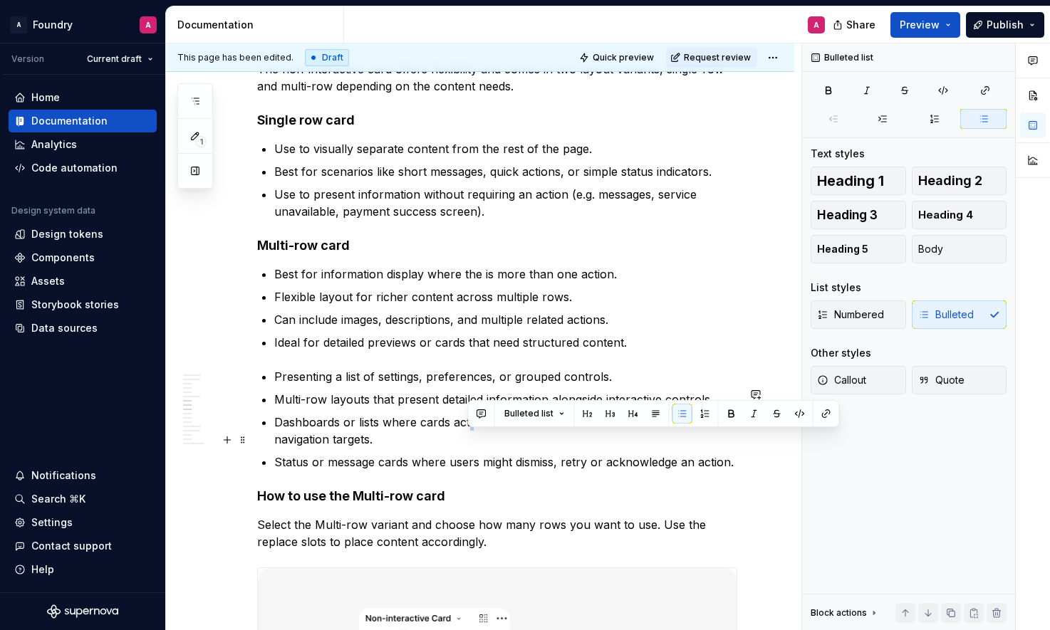
click at [468, 440] on p "Dashboards or lists where cards act as information containers rather than navig…" at bounding box center [505, 431] width 463 height 34
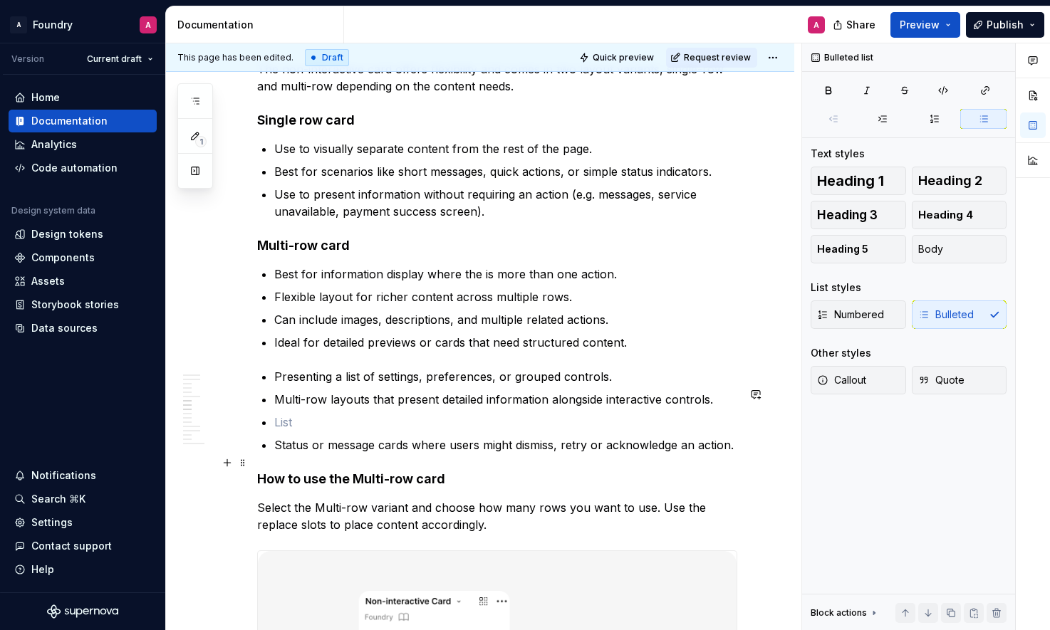
click at [509, 454] on p "Status or message cards where users might dismiss, retry or acknowledge an acti…" at bounding box center [505, 445] width 463 height 17
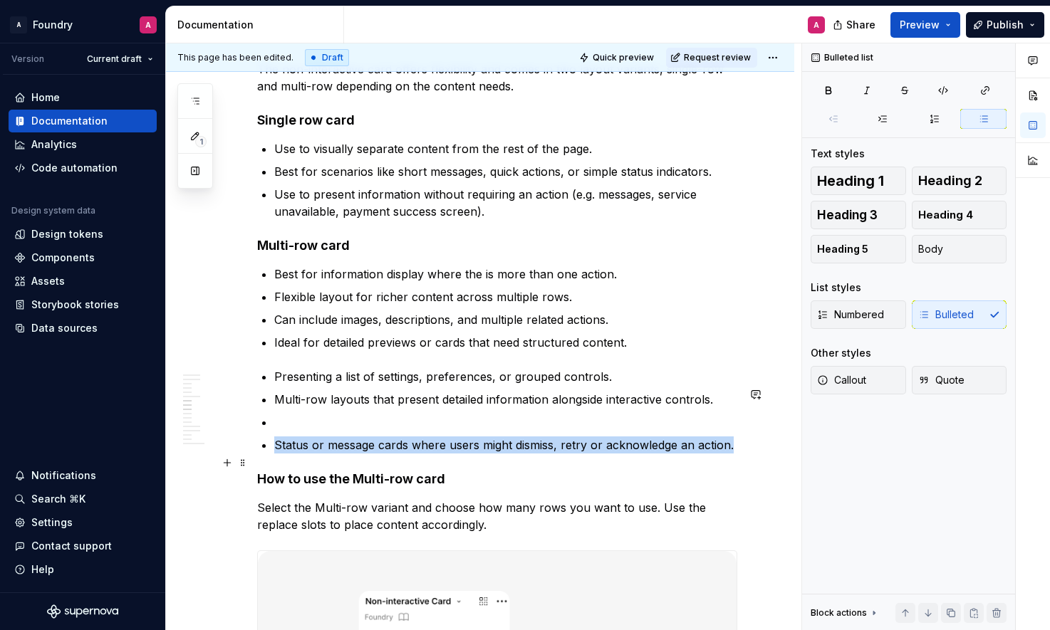
click at [509, 454] on p "Status or message cards where users might dismiss, retry or acknowledge an acti…" at bounding box center [505, 445] width 463 height 17
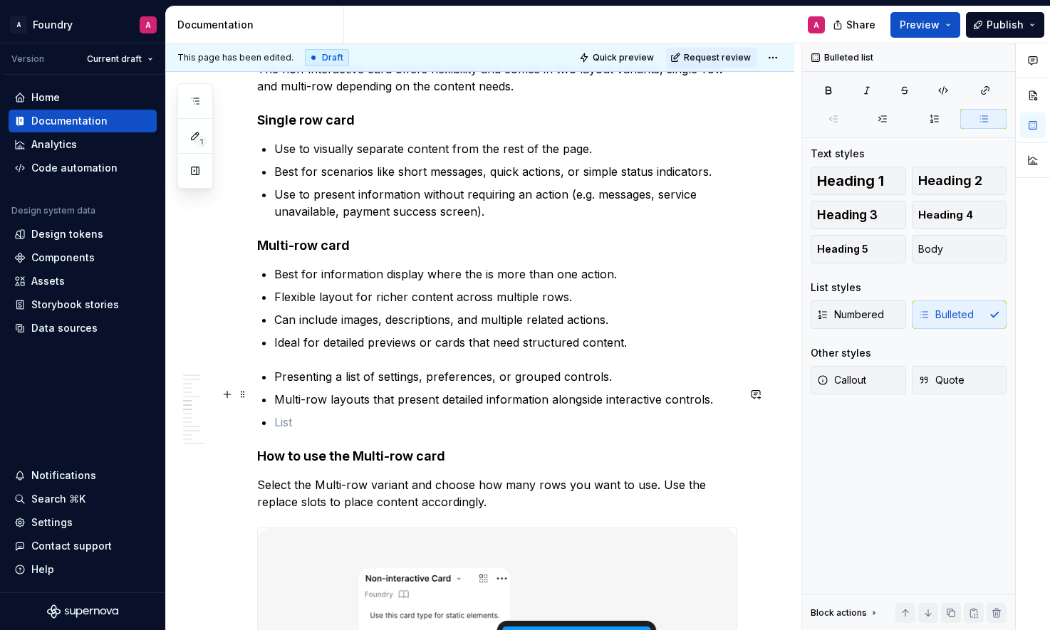
click at [456, 385] on p "Presenting a list of settings, preferences, or grouped controls." at bounding box center [505, 376] width 463 height 17
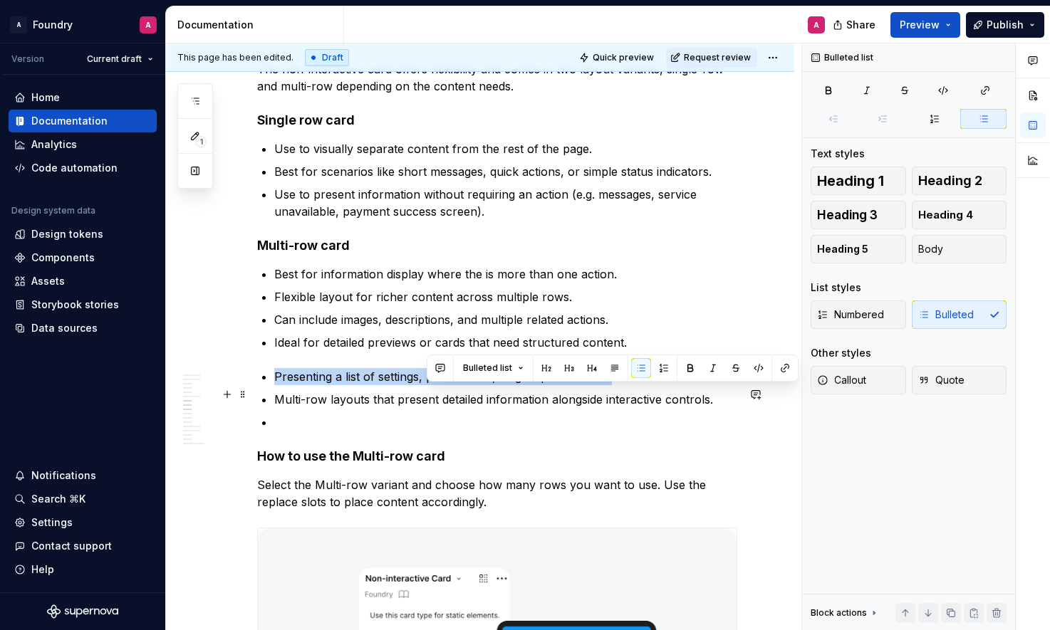
click at [456, 385] on p "Presenting a list of settings, preferences, or grouped controls." at bounding box center [505, 376] width 463 height 17
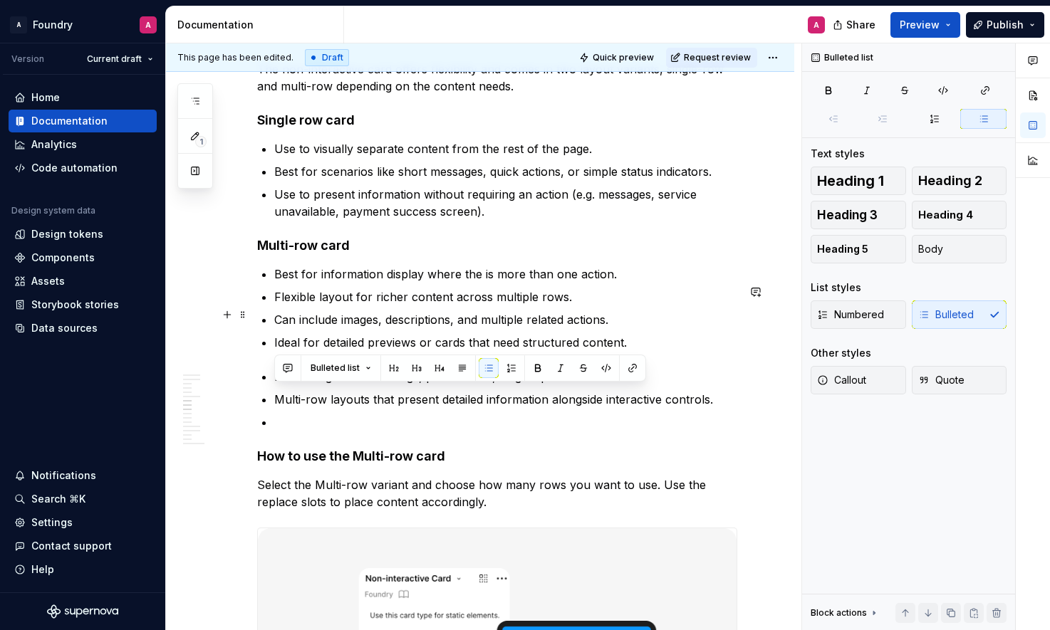
click at [451, 306] on p "Flexible layout for richer content across multiple rows." at bounding box center [505, 296] width 463 height 17
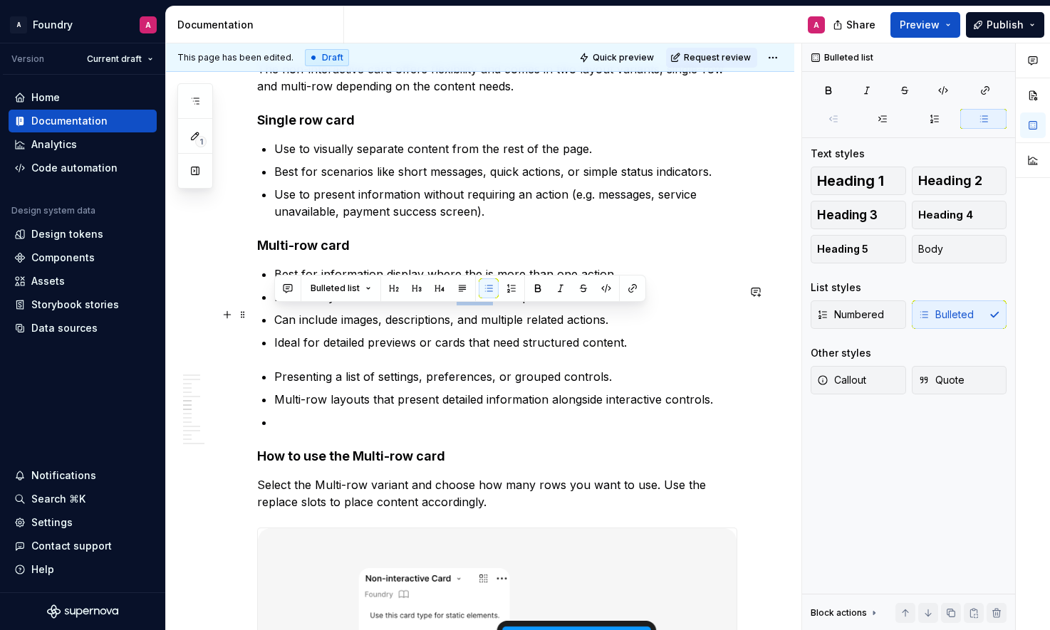
click at [451, 306] on p "Flexible layout for richer content across multiple rows." at bounding box center [505, 296] width 463 height 17
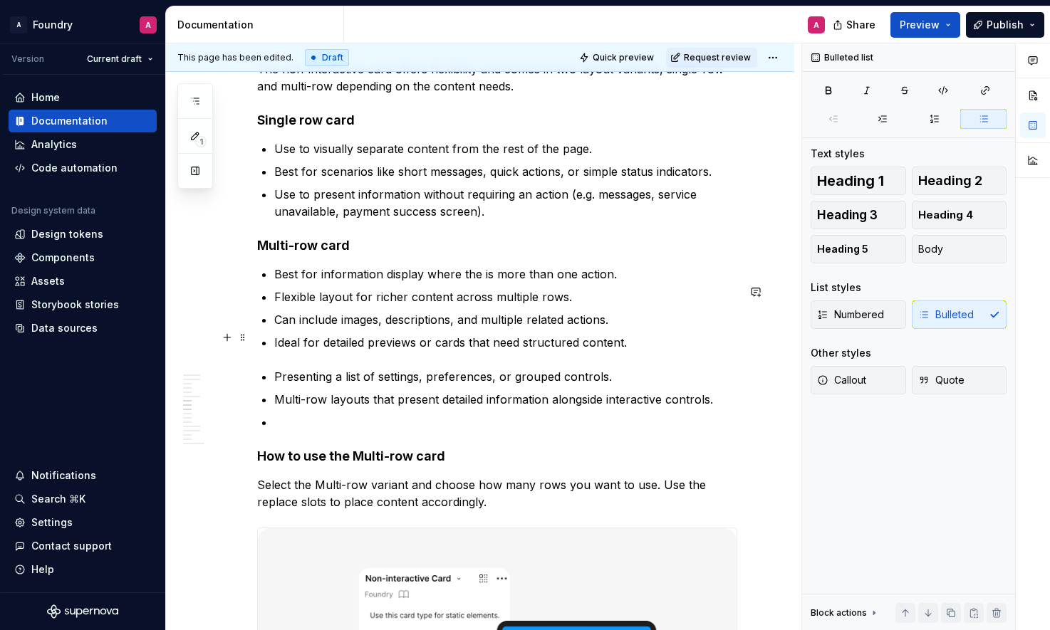
click at [473, 328] on p "Can include images, descriptions, and multiple related actions." at bounding box center [505, 319] width 463 height 17
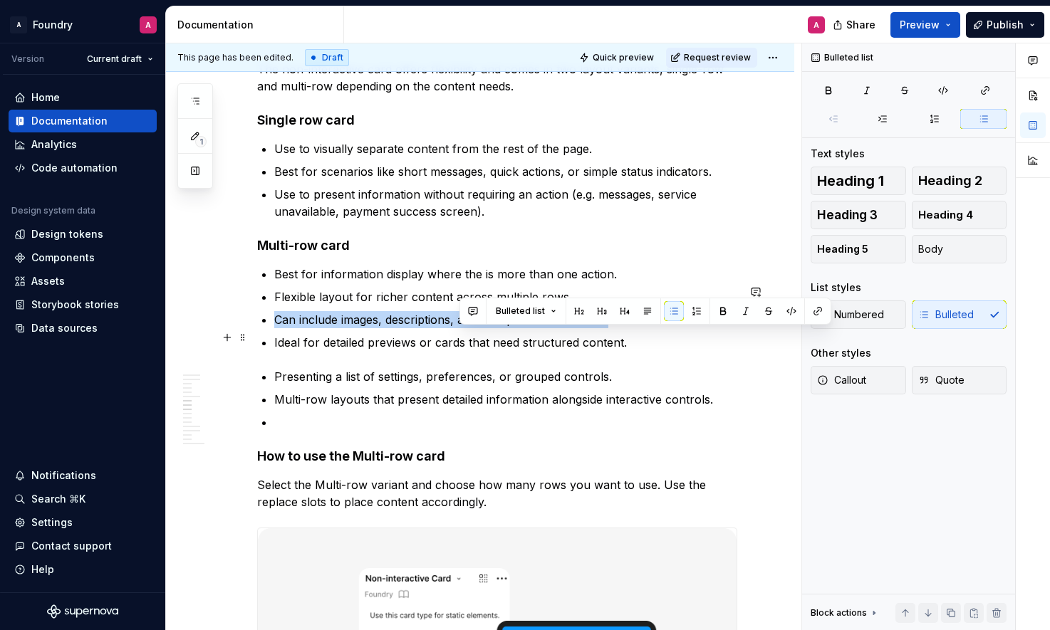
click at [473, 328] on p "Can include images, descriptions, and multiple related actions." at bounding box center [505, 319] width 463 height 17
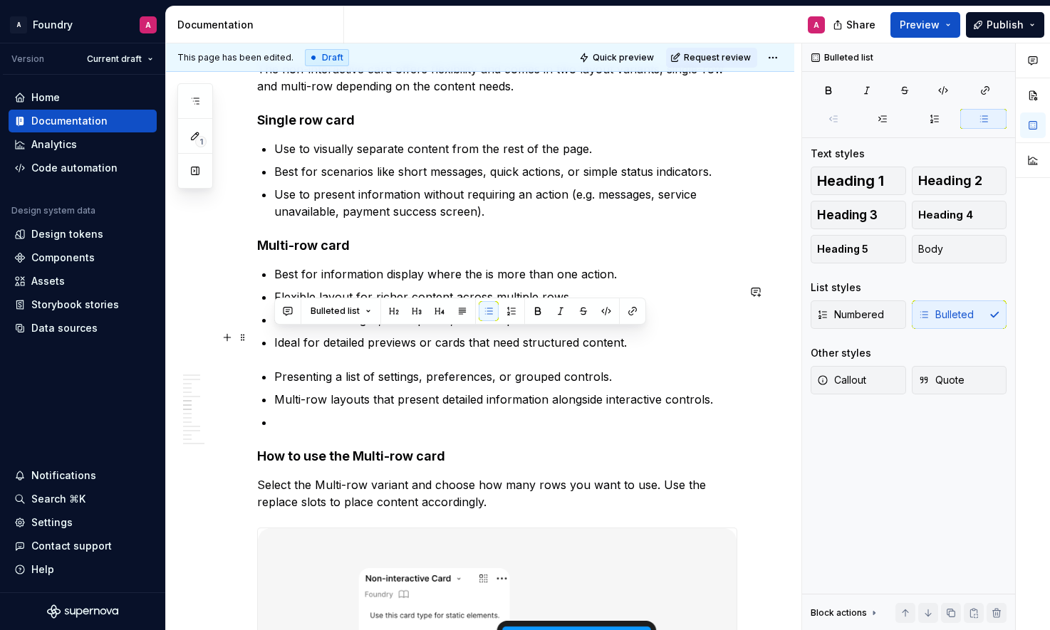
click at [569, 328] on p "Can include images, descriptions, and multiple related actions." at bounding box center [505, 319] width 463 height 17
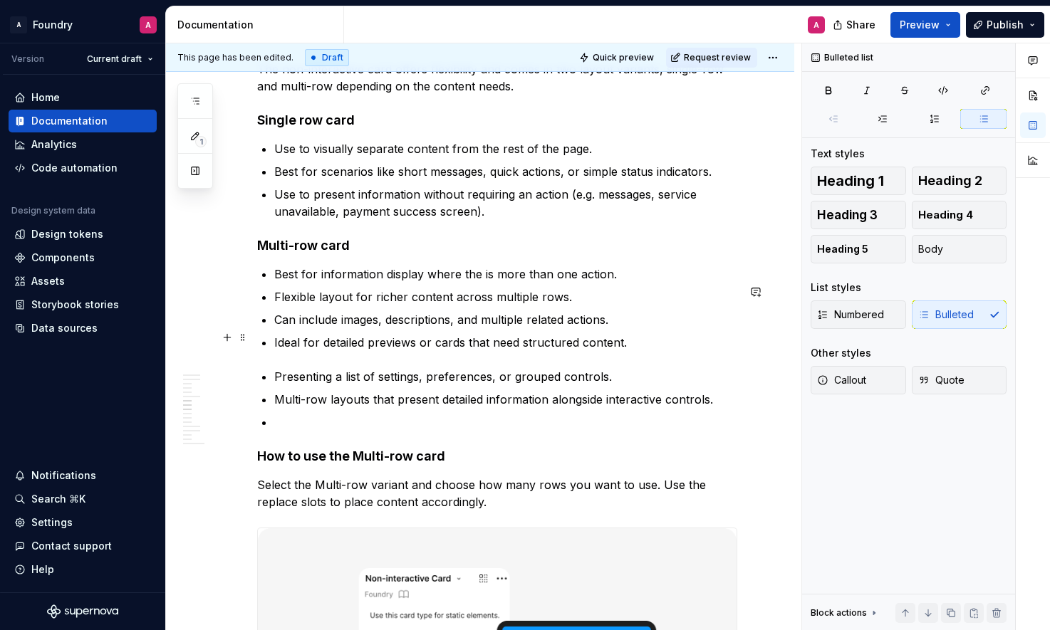
click at [617, 328] on p "Can include images, descriptions, and multiple related actions." at bounding box center [505, 319] width 463 height 17
click at [527, 283] on p "Best for information display where the is more than one action." at bounding box center [505, 274] width 463 height 17
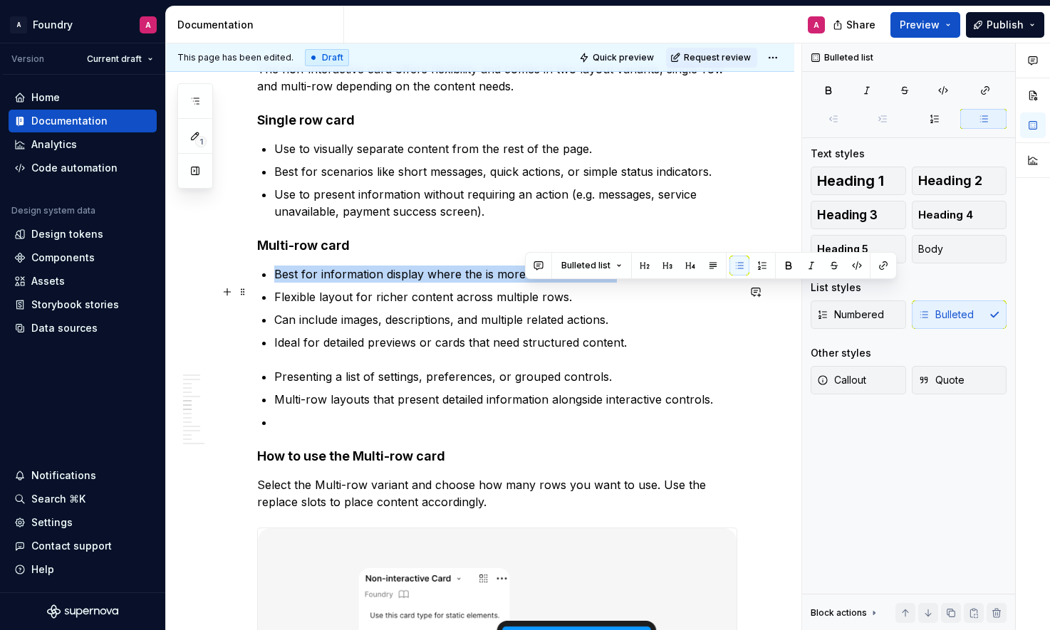
click at [527, 283] on p "Best for information display where the is more than one action." at bounding box center [505, 274] width 463 height 17
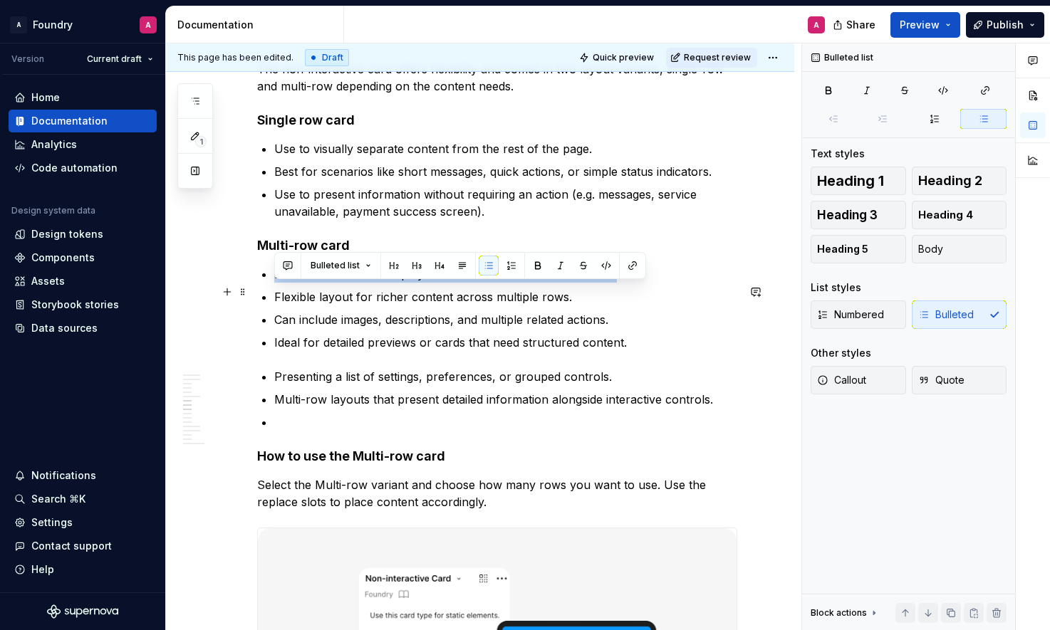
click at [617, 283] on p "Best for information display where the is more than one action." at bounding box center [505, 274] width 463 height 17
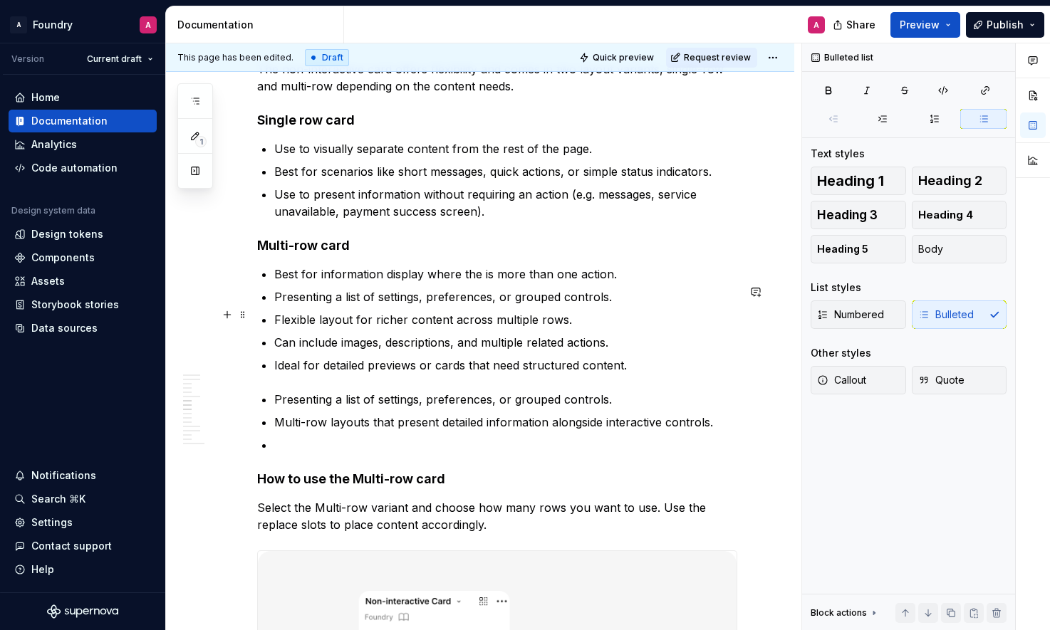
click at [457, 306] on p "Presenting a list of settings, preferences, or grouped controls." at bounding box center [505, 296] width 463 height 17
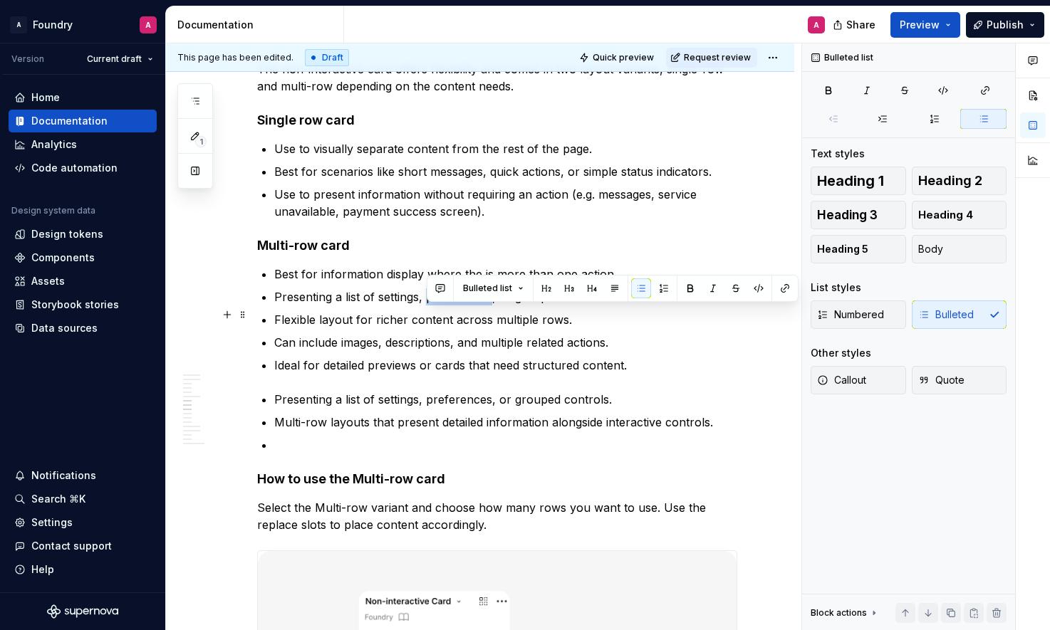
click at [457, 306] on p "Presenting a list of settings, preferences, or grouped controls." at bounding box center [505, 296] width 463 height 17
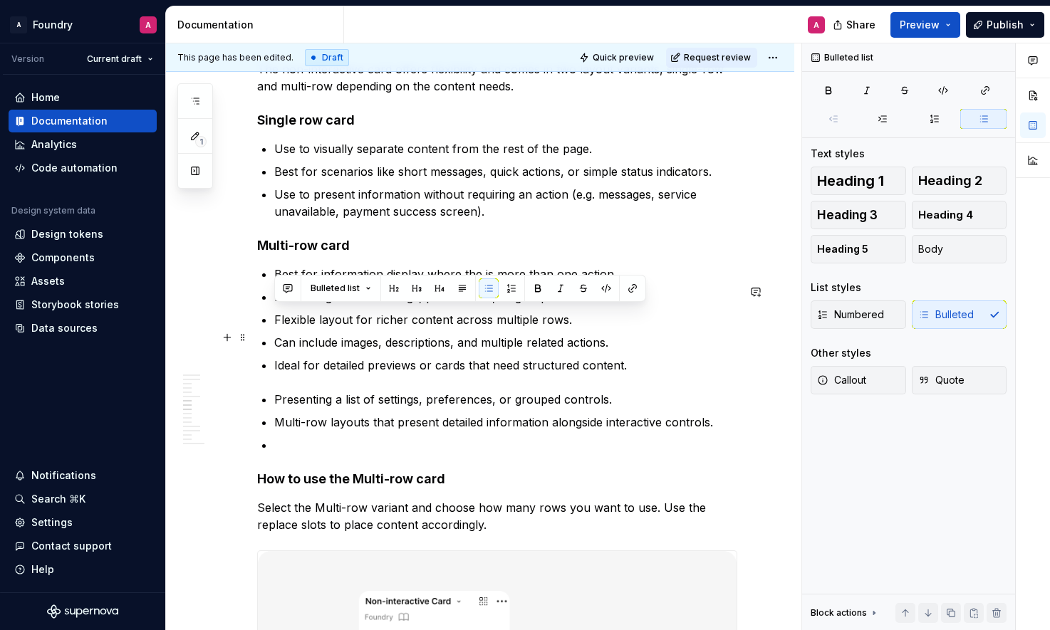
click at [402, 328] on p "Flexible layout for richer content across multiple rows." at bounding box center [505, 319] width 463 height 17
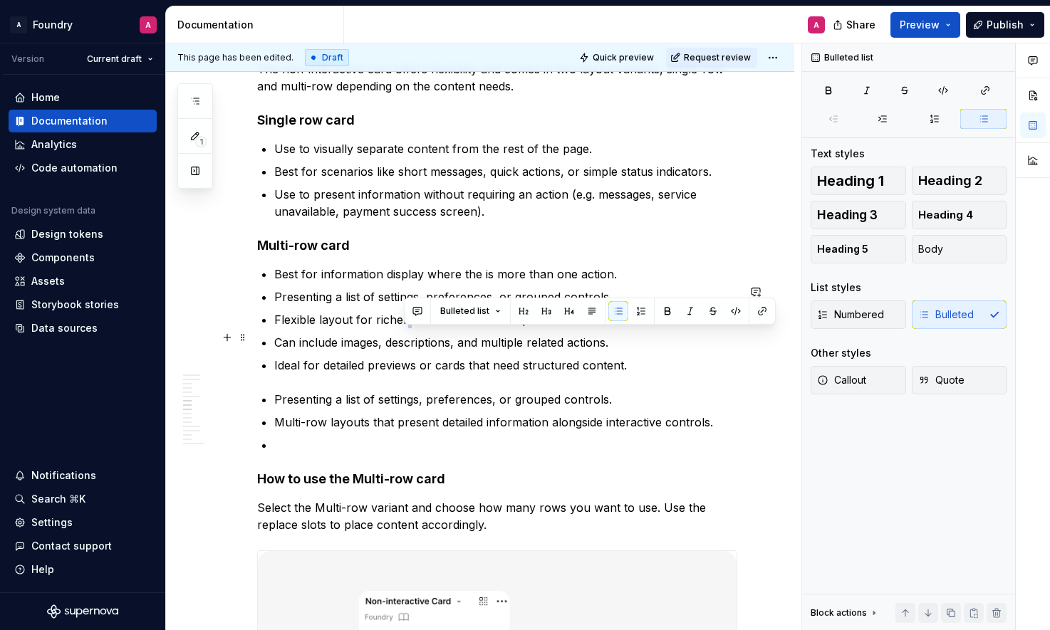
click at [402, 328] on p "Flexible layout for richer content across multiple rows." at bounding box center [505, 319] width 463 height 17
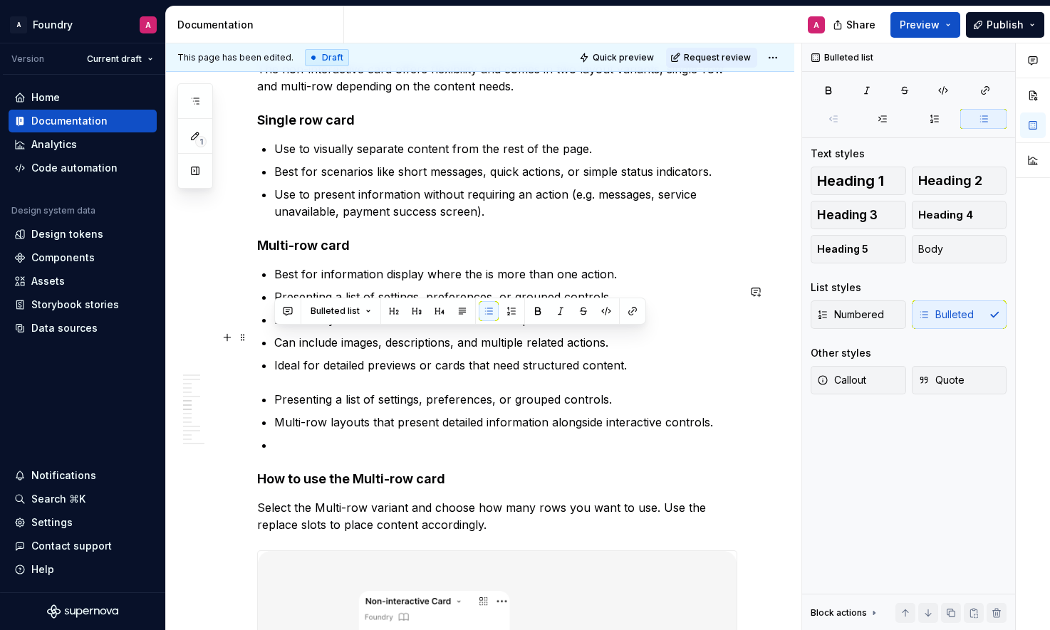
click at [475, 328] on p "Flexible layout for richer content across multiple rows." at bounding box center [505, 319] width 463 height 17
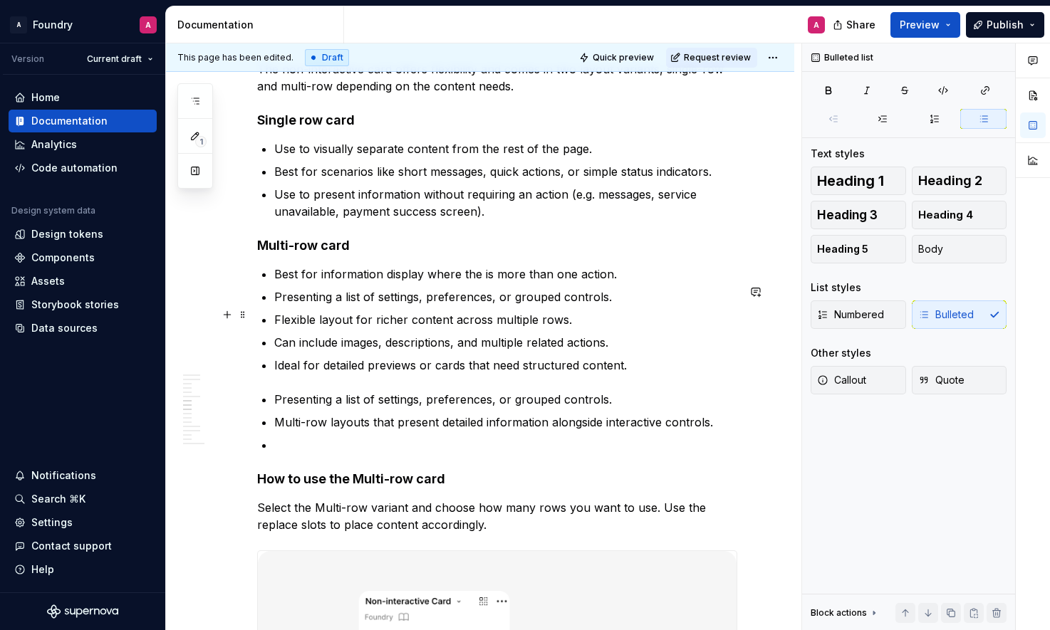
click at [457, 306] on p "Presenting a list of settings, preferences, or grouped controls." at bounding box center [505, 296] width 463 height 17
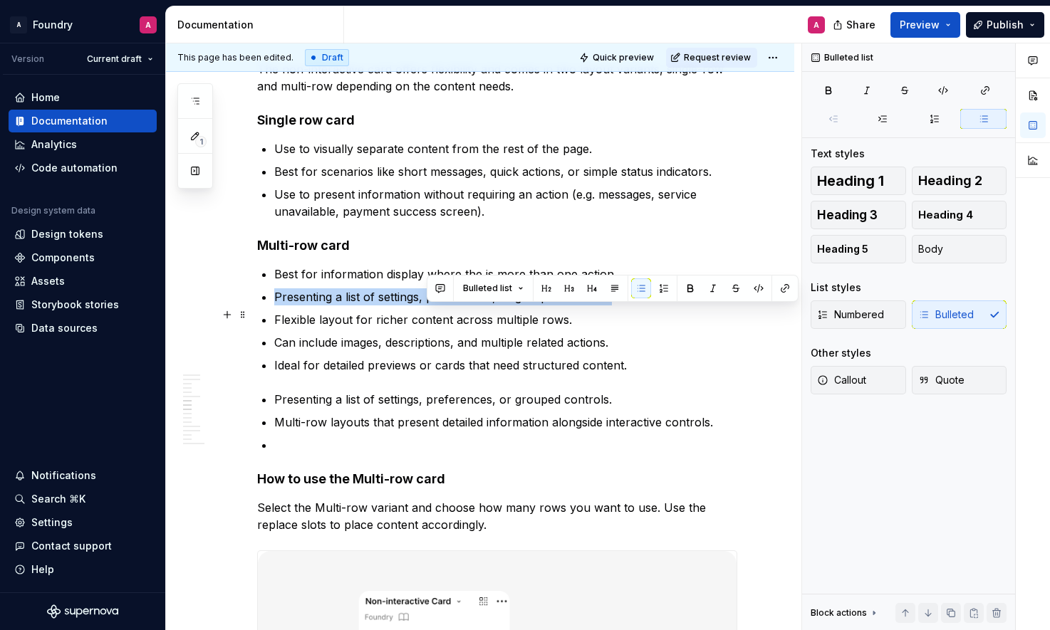
click at [457, 306] on p "Presenting a list of settings, preferences, or grouped controls." at bounding box center [505, 296] width 463 height 17
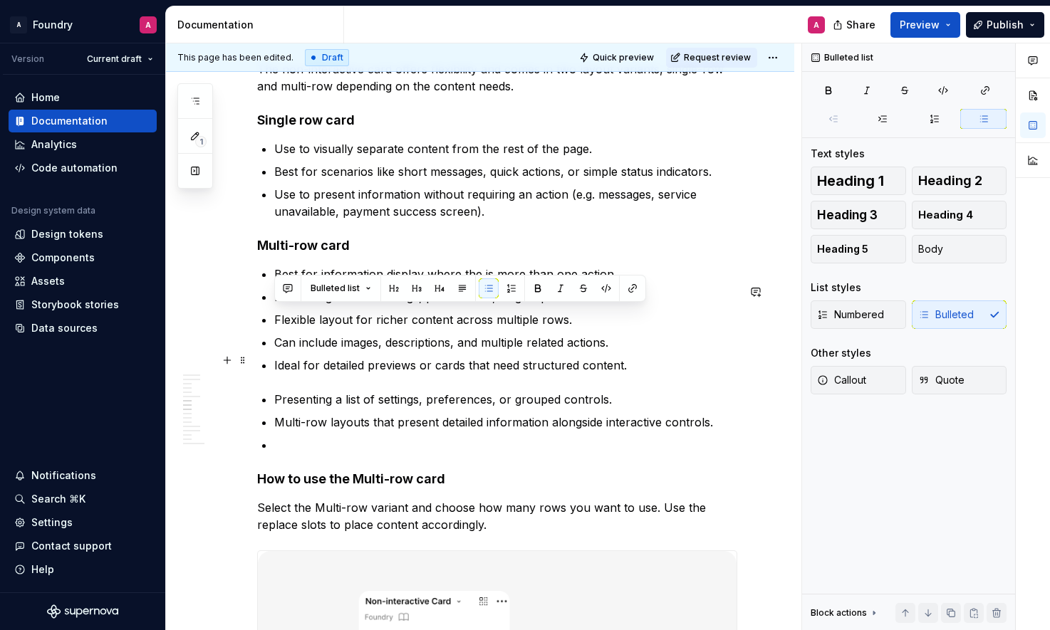
click at [424, 351] on p "Can include images, descriptions, and multiple related actions." at bounding box center [505, 342] width 463 height 17
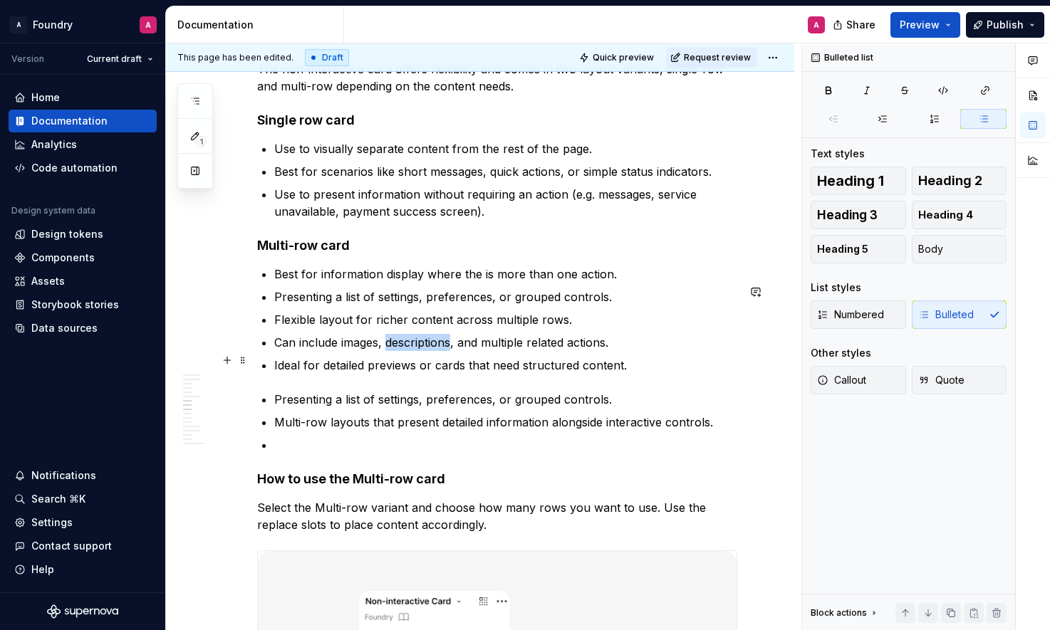
click at [424, 351] on p "Can include images, descriptions, and multiple related actions." at bounding box center [505, 342] width 463 height 17
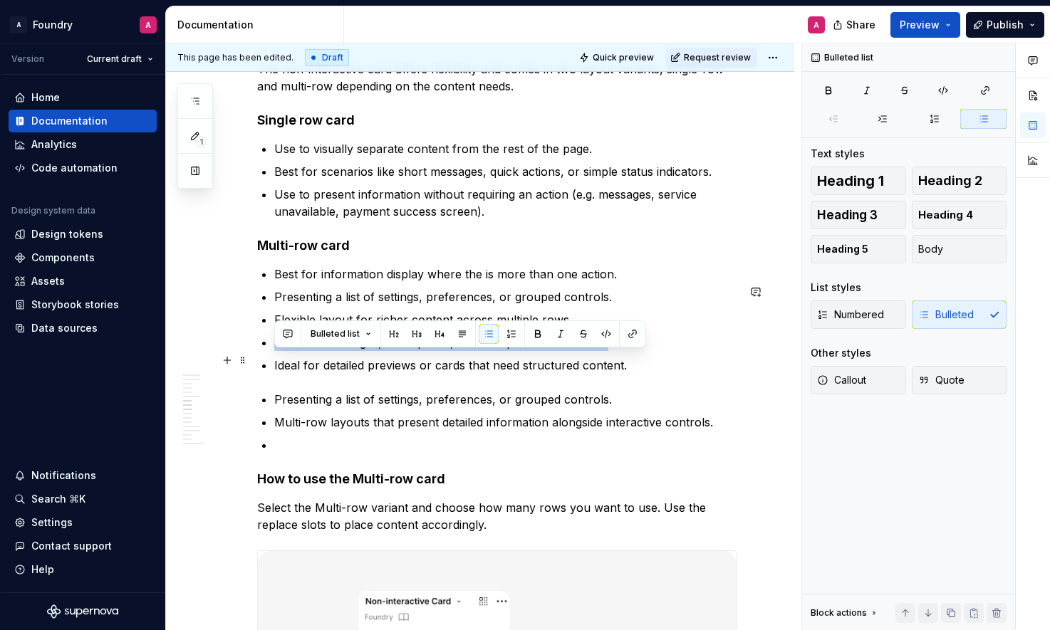
click at [424, 351] on p "Can include images, descriptions, and multiple related actions." at bounding box center [505, 342] width 463 height 17
click at [420, 374] on p "Ideal for detailed previews or cards that need structured content." at bounding box center [505, 365] width 463 height 17
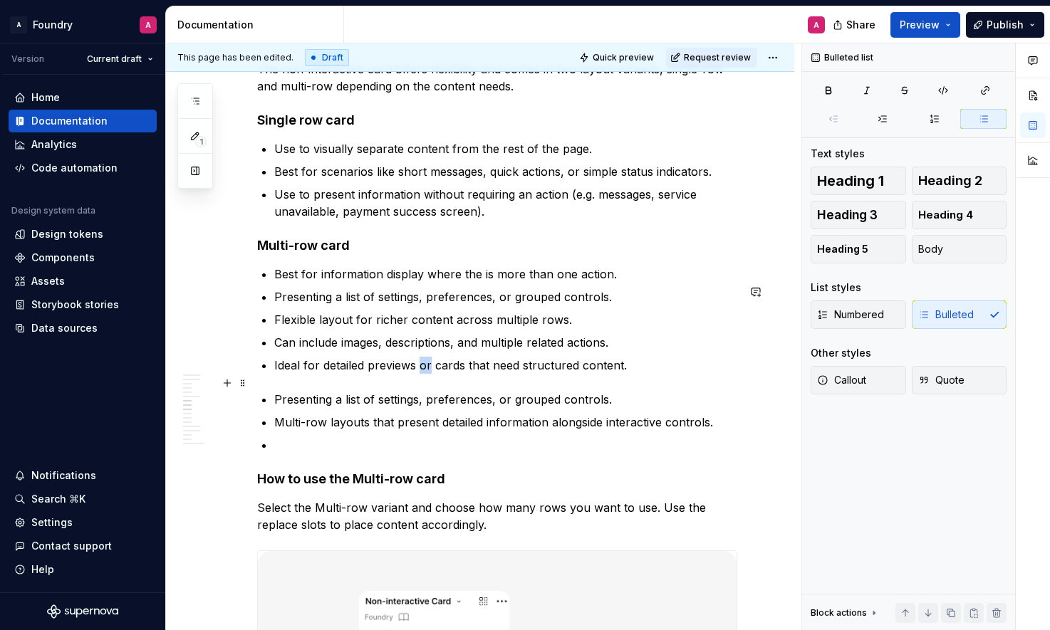
click at [419, 374] on p "Ideal for detailed previews or cards that need structured content." at bounding box center [505, 365] width 463 height 17
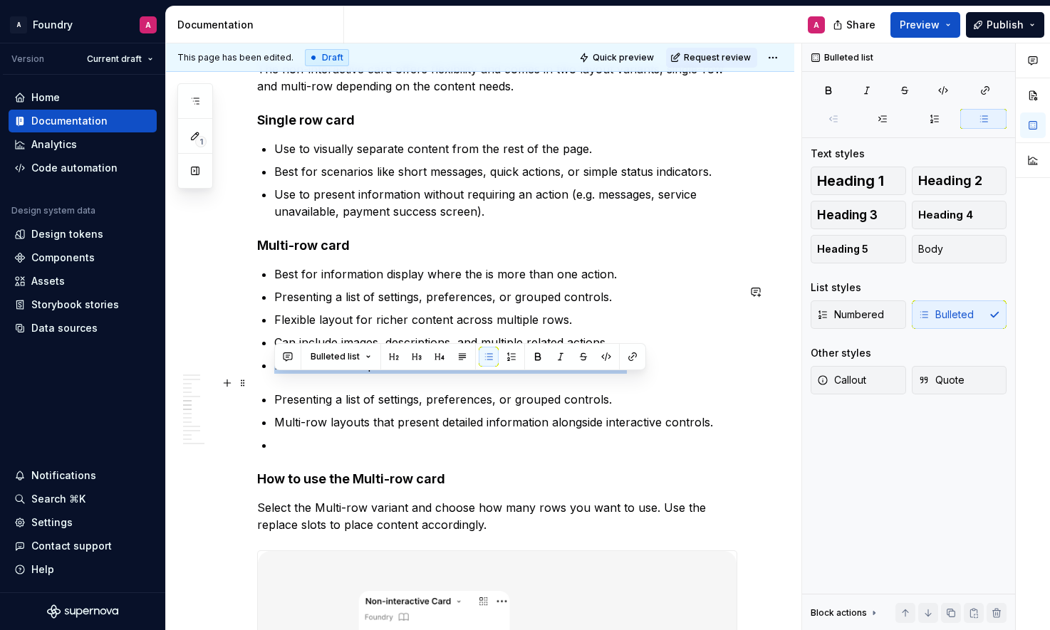
click at [419, 374] on p "Ideal for detailed previews or cards that need structured content." at bounding box center [505, 365] width 463 height 17
click at [425, 408] on p "Presenting a list of settings, preferences, or grouped controls." at bounding box center [505, 399] width 463 height 17
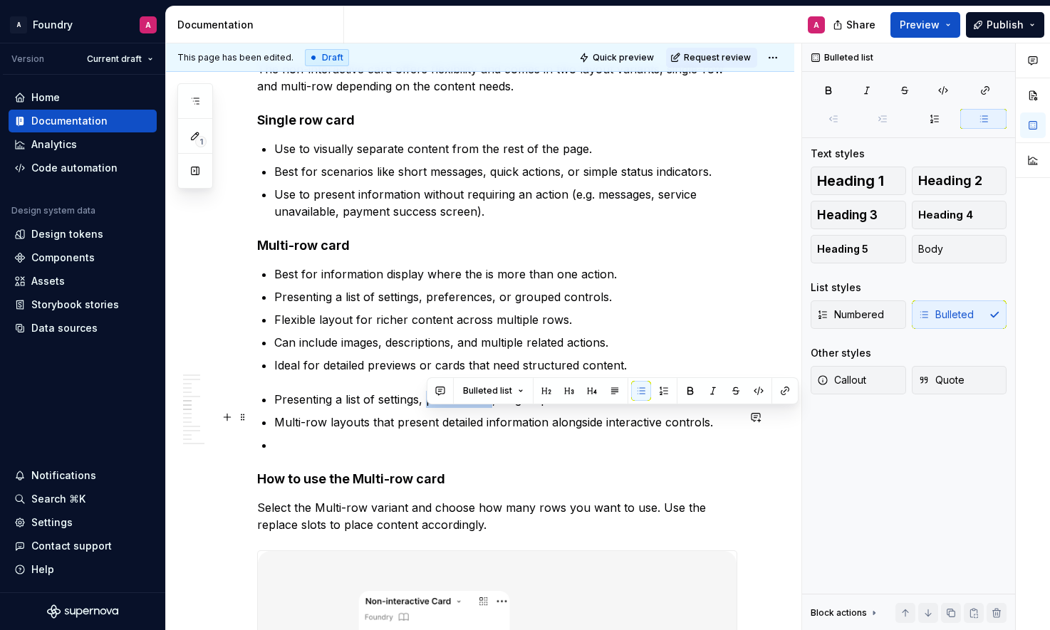
click at [426, 408] on p "Presenting a list of settings, preferences, or grouped controls." at bounding box center [505, 399] width 463 height 17
drag, startPoint x: 314, startPoint y: 445, endPoint x: 331, endPoint y: 444, distance: 16.4
click at [315, 431] on p "Multi-row layouts that present detailed information alongside interactive contr…" at bounding box center [505, 422] width 463 height 17
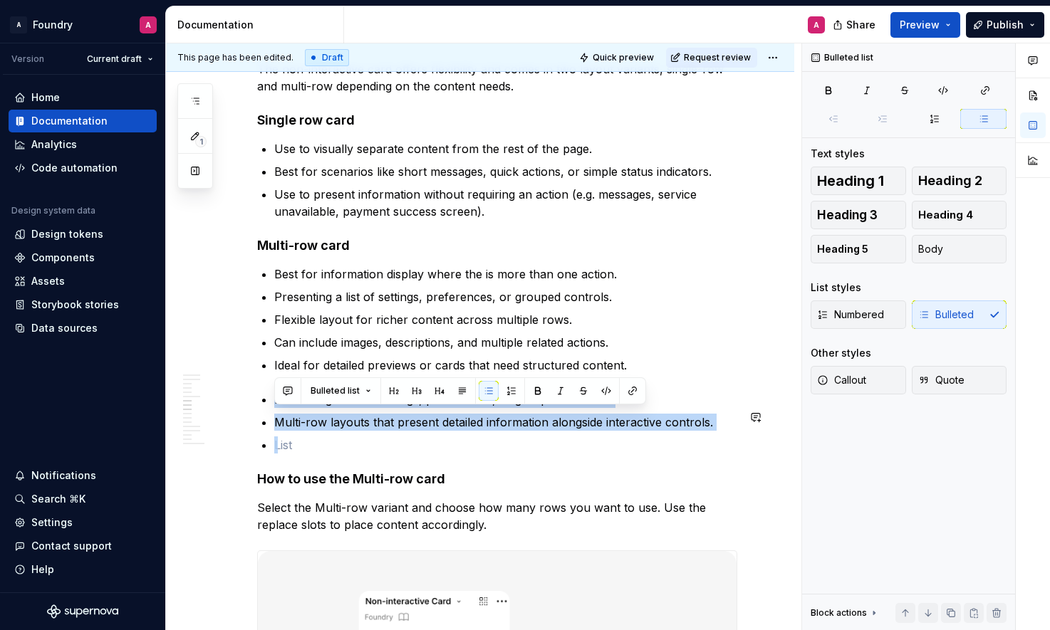
drag, startPoint x: 284, startPoint y: 427, endPoint x: 275, endPoint y: 405, distance: 23.9
click at [275, 405] on div "**********" at bounding box center [497, 199] width 480 height 5312
drag, startPoint x: 256, startPoint y: 434, endPoint x: 249, endPoint y: 423, distance: 13.2
click at [249, 423] on div "**********" at bounding box center [480, 284] width 628 height 5553
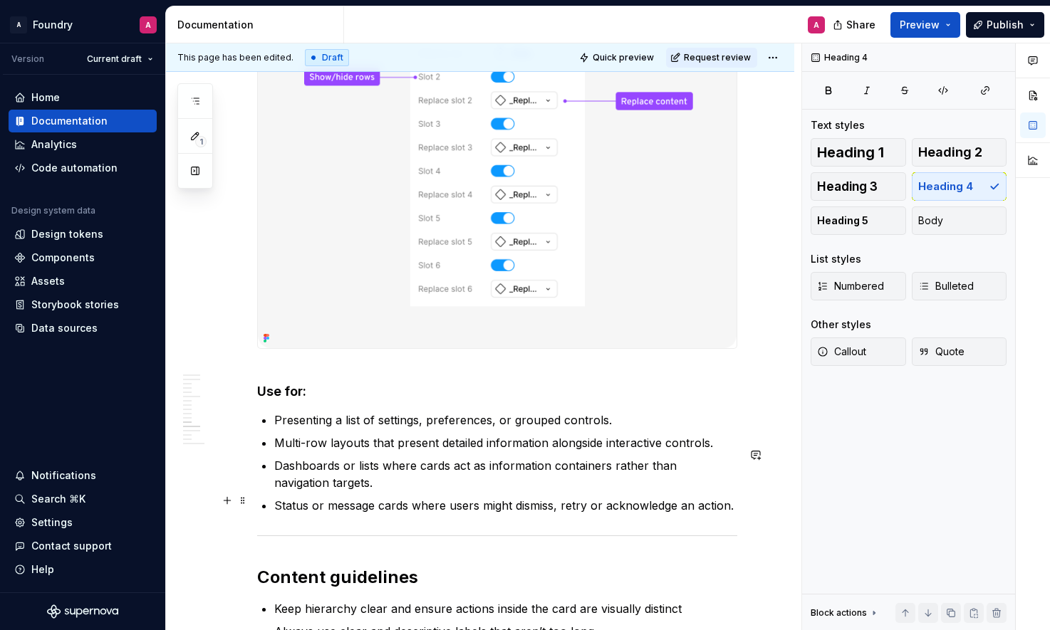
scroll to position [4332, 0]
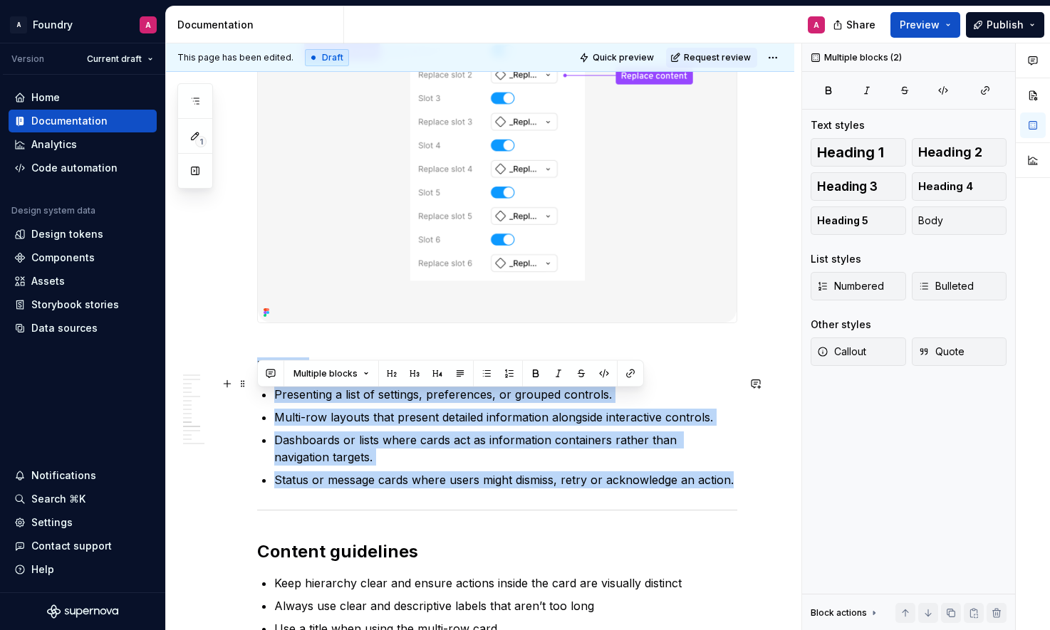
drag, startPoint x: 731, startPoint y: 514, endPoint x: 253, endPoint y: 392, distance: 493.1
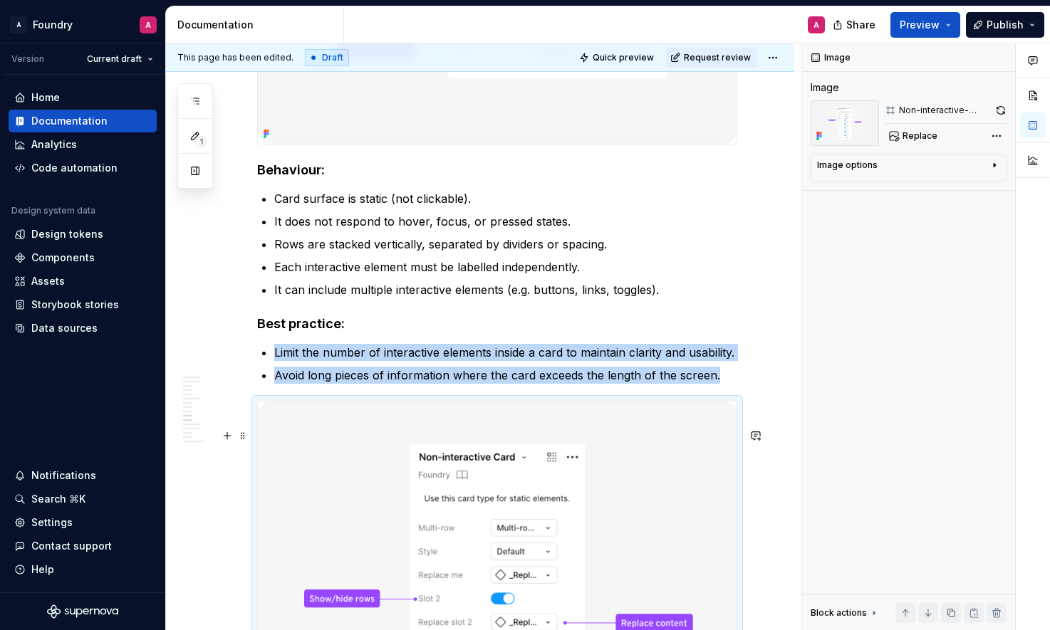
scroll to position [3772, 0]
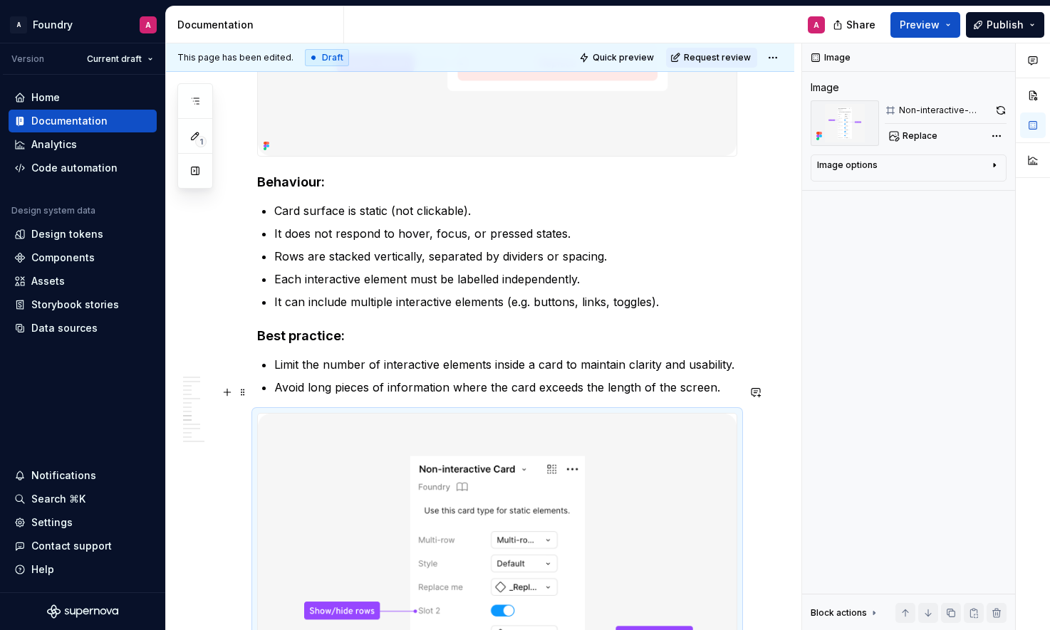
click at [509, 373] on p "Limit the number of interactive elements inside a card to maintain clarity and …" at bounding box center [505, 364] width 463 height 17
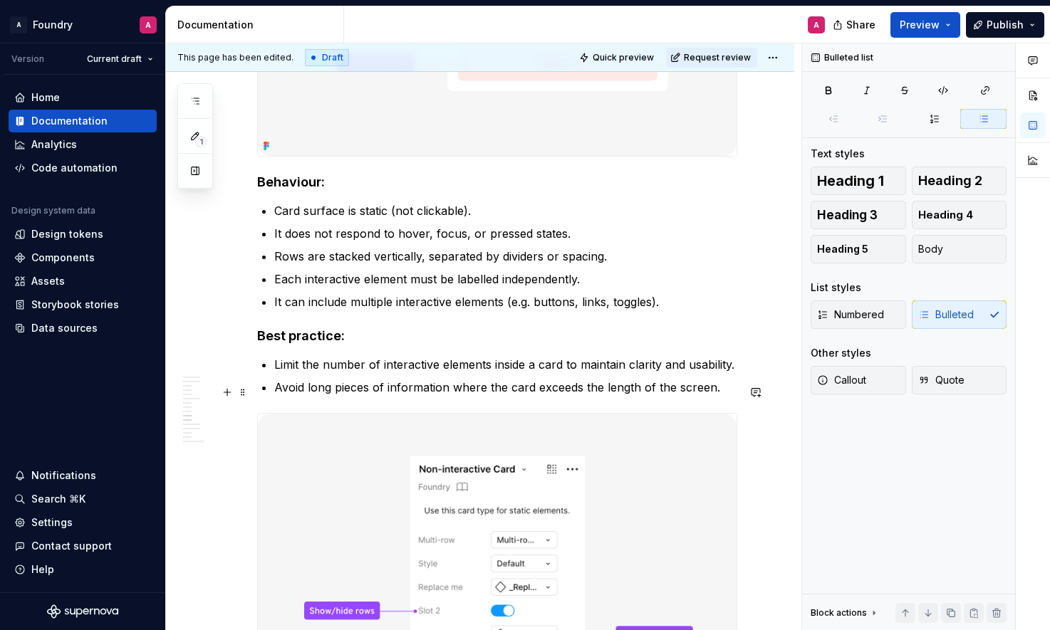
click at [475, 373] on p "Limit the number of interactive elements inside a card to maintain clarity and …" at bounding box center [505, 364] width 463 height 17
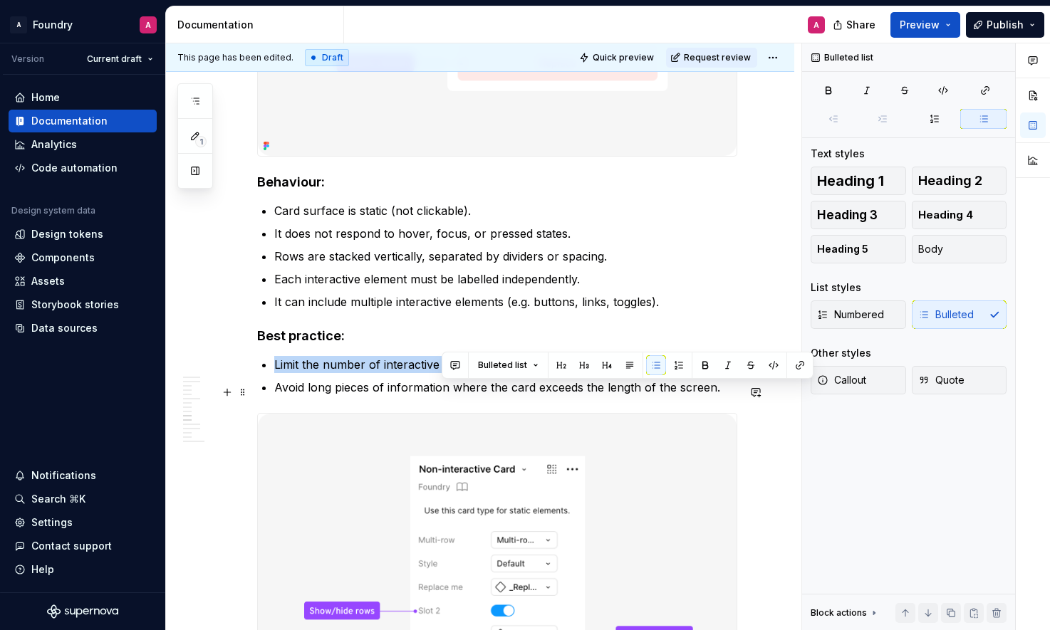
click at [475, 373] on p "Limit the number of interactive elements inside a card to maintain clarity and …" at bounding box center [505, 364] width 463 height 17
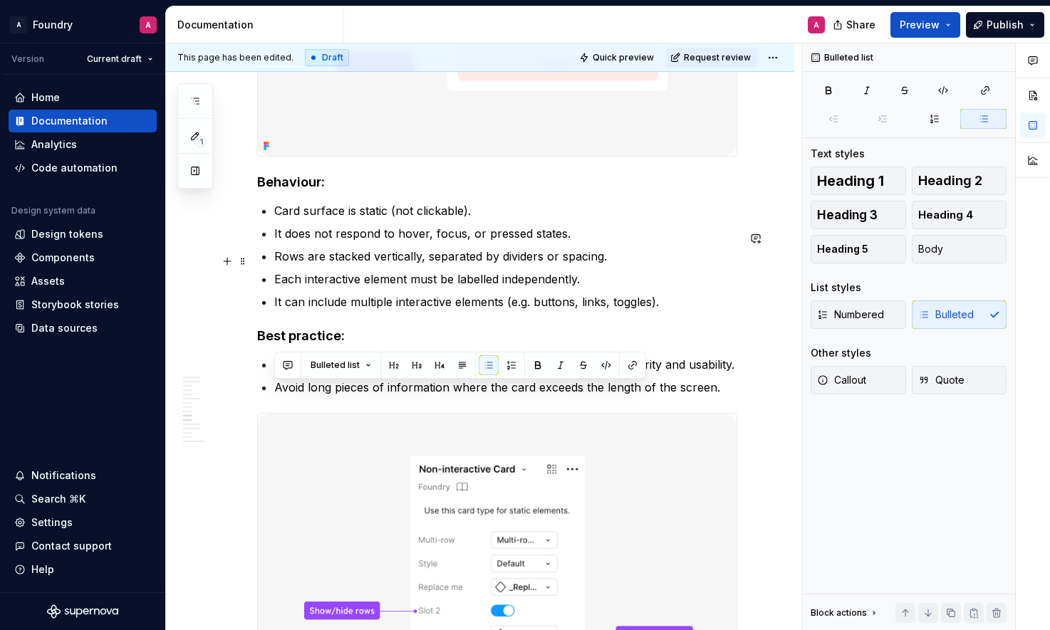
click at [390, 249] on ul "Card surface is static (not clickable). It does not respond to hover, focus, or…" at bounding box center [505, 256] width 463 height 108
click at [341, 191] on h4 "Behaviour:" at bounding box center [497, 182] width 480 height 17
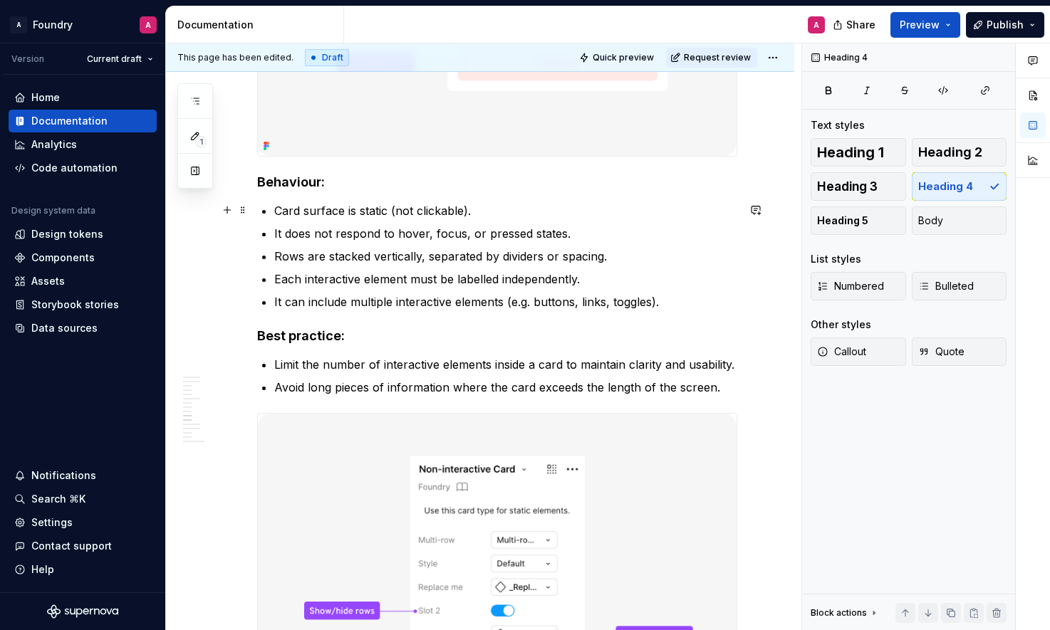
click at [281, 191] on h4 "Behaviour:" at bounding box center [497, 182] width 480 height 17
drag, startPoint x: 281, startPoint y: 208, endPoint x: 293, endPoint y: 215, distance: 14.0
click at [281, 191] on h4 "Behaviour:" at bounding box center [497, 182] width 480 height 17
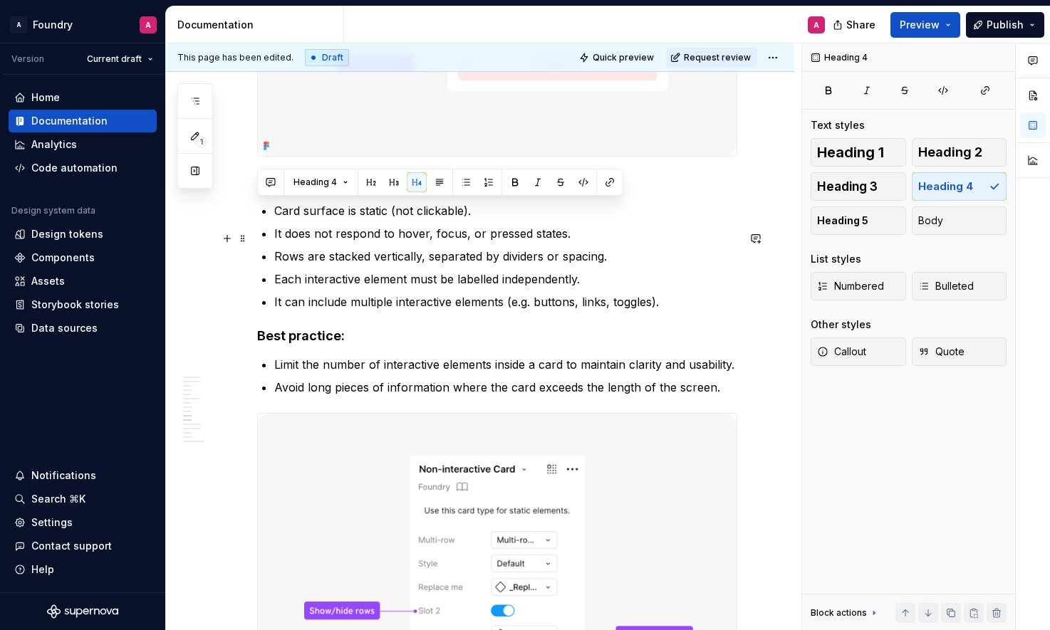
click at [388, 219] on p "Card surface is static (not clickable)." at bounding box center [505, 210] width 463 height 17
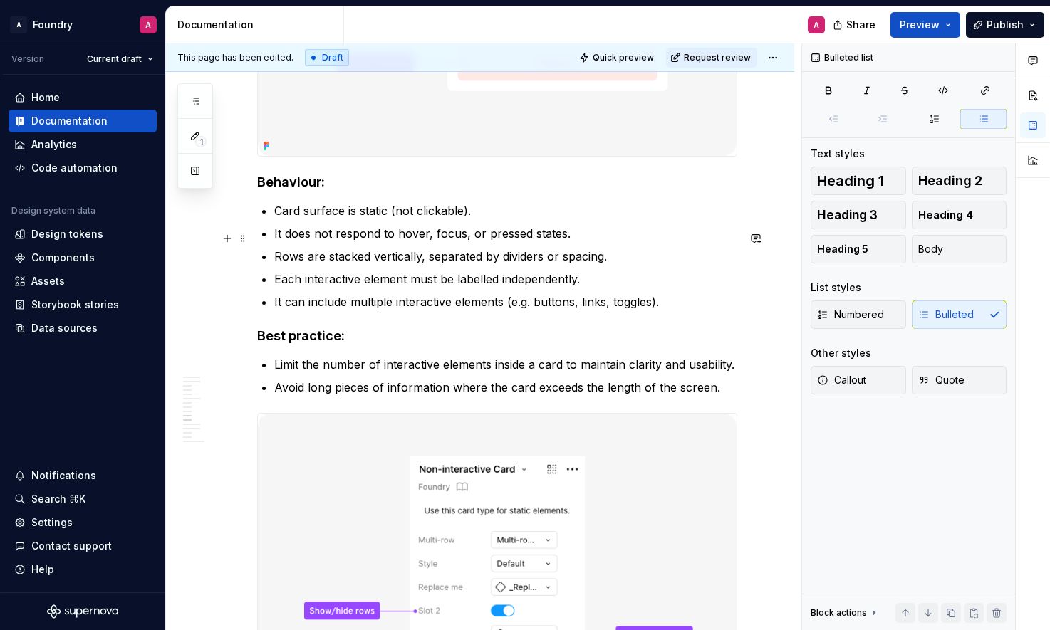
click at [428, 219] on p "Card surface is static (not clickable)." at bounding box center [505, 210] width 463 height 17
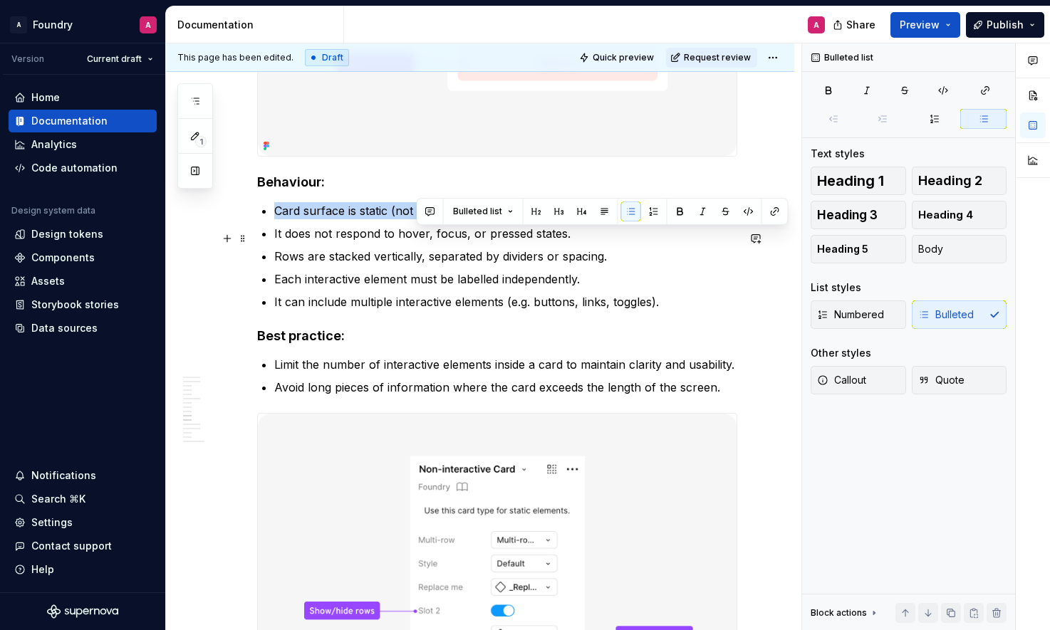
click at [428, 219] on p "Card surface is static (not clickable)." at bounding box center [505, 210] width 463 height 17
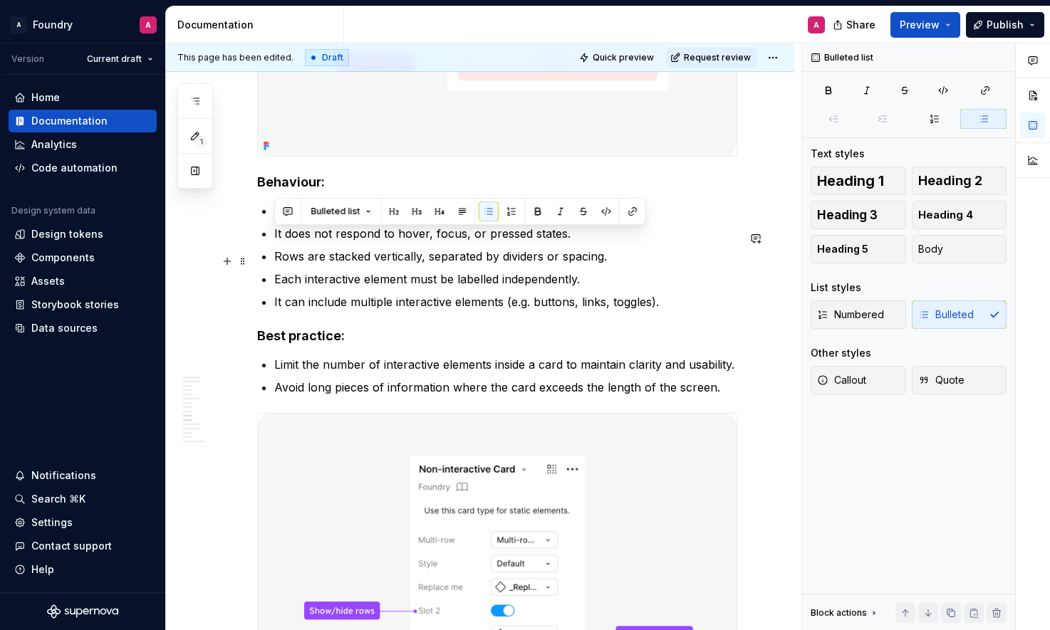
click at [410, 242] on p "It does not respond to hover, focus, or pressed states." at bounding box center [505, 233] width 463 height 17
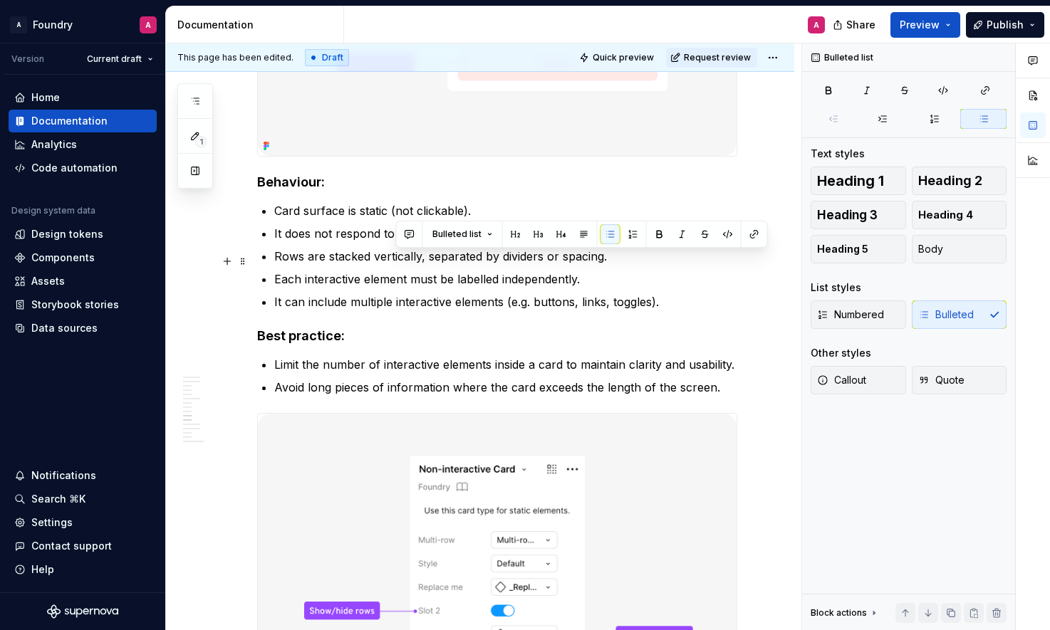
click at [410, 242] on p "It does not respond to hover, focus, or pressed states." at bounding box center [505, 233] width 463 height 17
click at [410, 265] on p "Rows are stacked vertically, separated by dividers or spacing." at bounding box center [505, 256] width 463 height 17
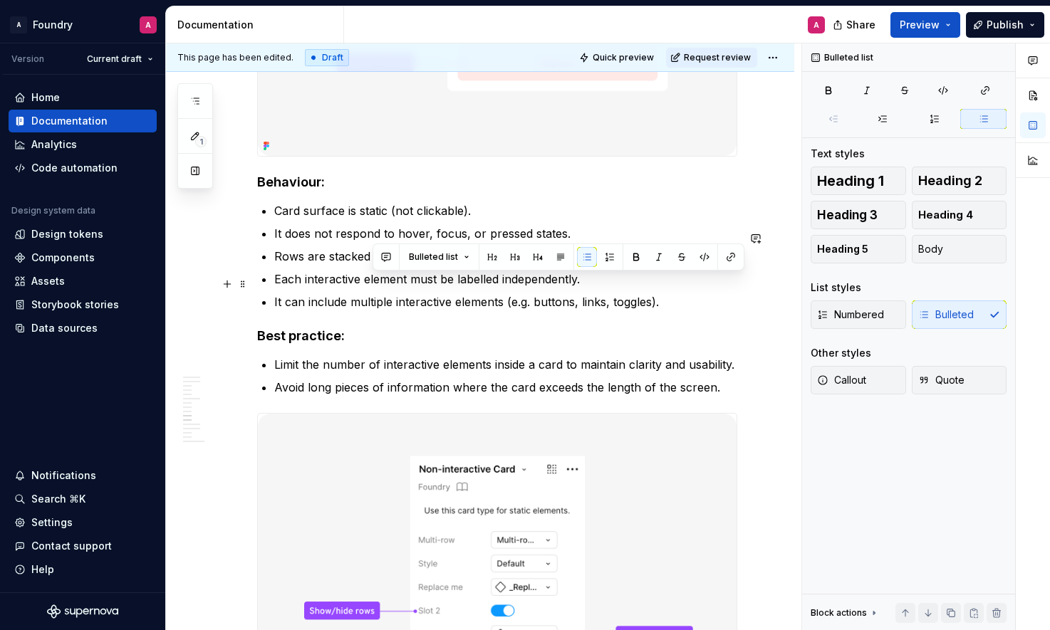
click at [410, 265] on p "Rows are stacked vertically, separated by dividers or spacing." at bounding box center [505, 256] width 463 height 17
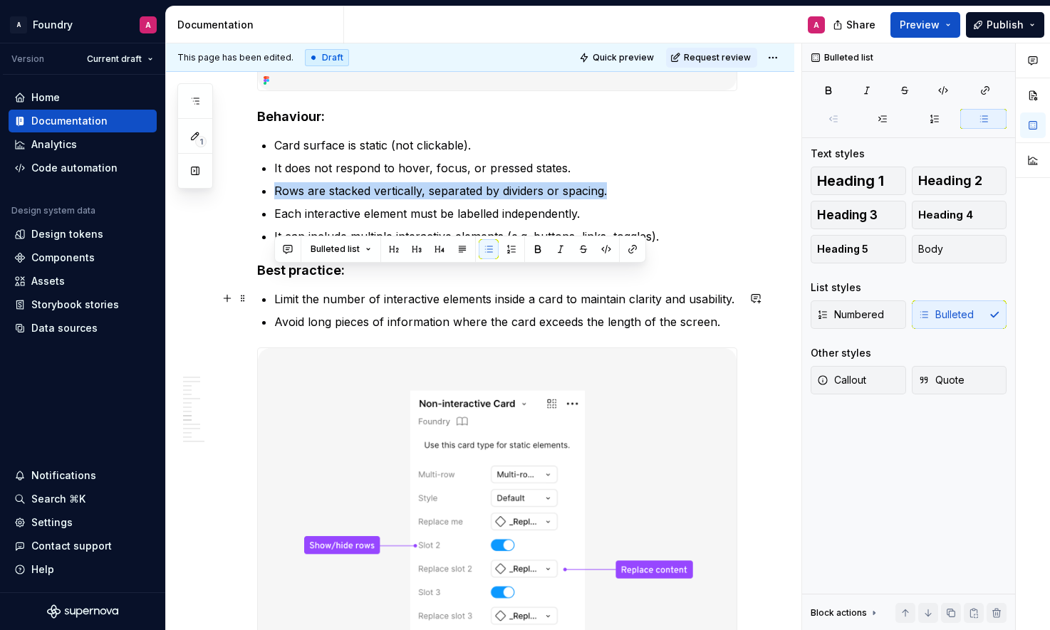
scroll to position [3839, 0]
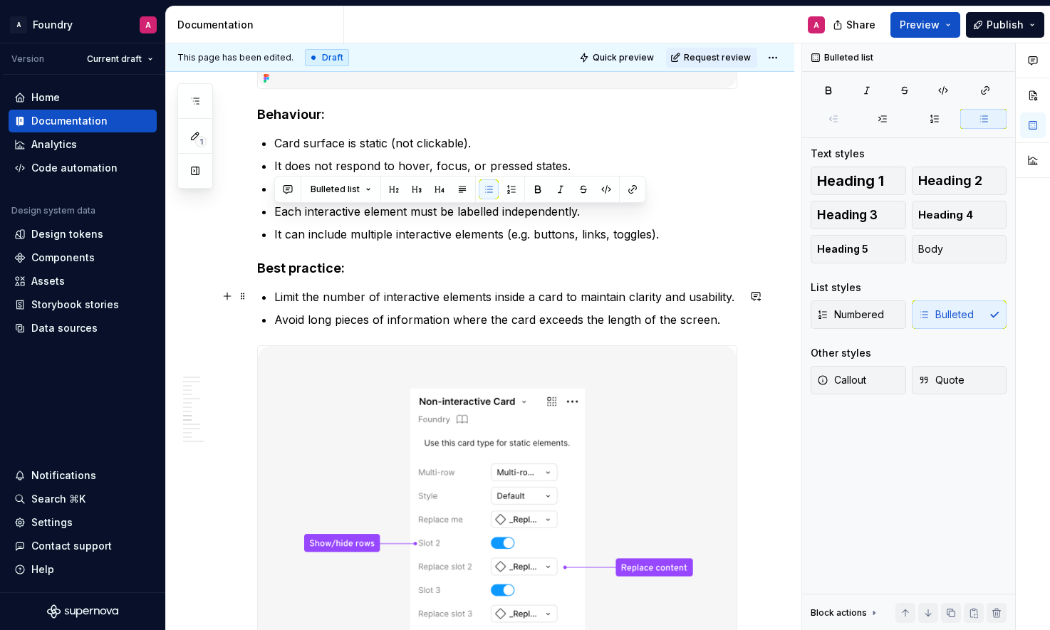
click at [350, 277] on h4 "Best practice:" at bounding box center [497, 268] width 480 height 17
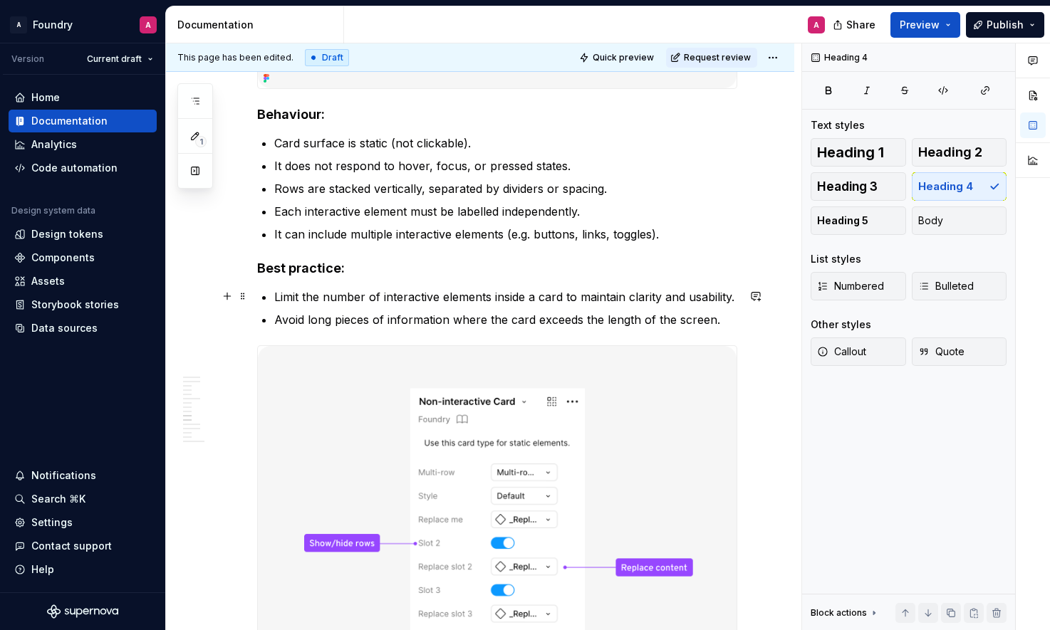
click at [316, 277] on h4 "Best practice:" at bounding box center [497, 268] width 480 height 17
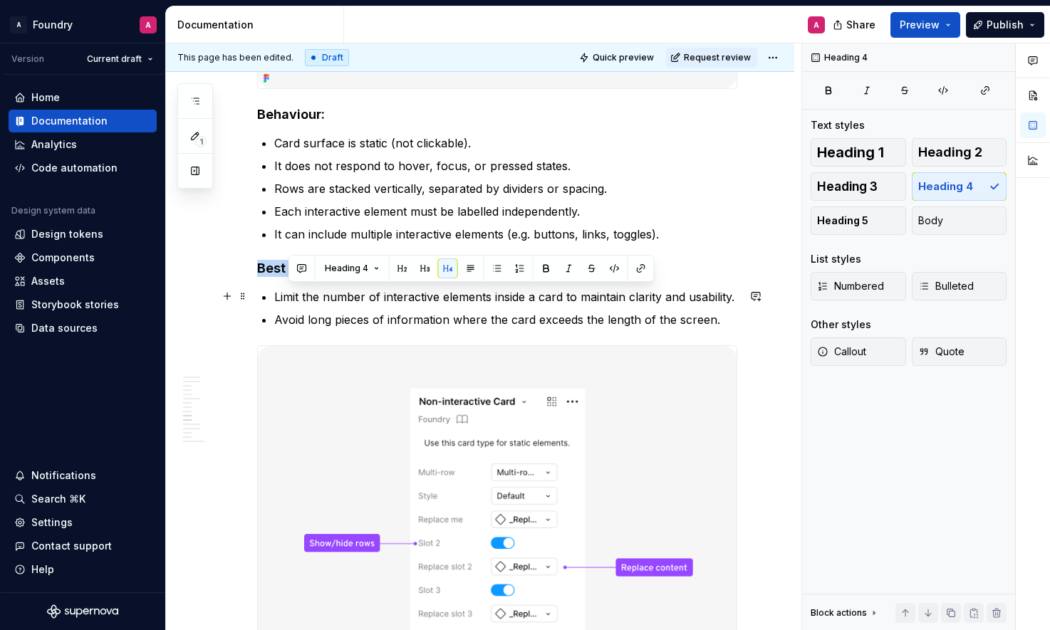
drag, startPoint x: 316, startPoint y: 293, endPoint x: 353, endPoint y: 295, distance: 37.8
click at [316, 277] on h4 "Best practice:" at bounding box center [497, 268] width 480 height 17
click at [380, 277] on h4 "Best practice:" at bounding box center [497, 268] width 480 height 17
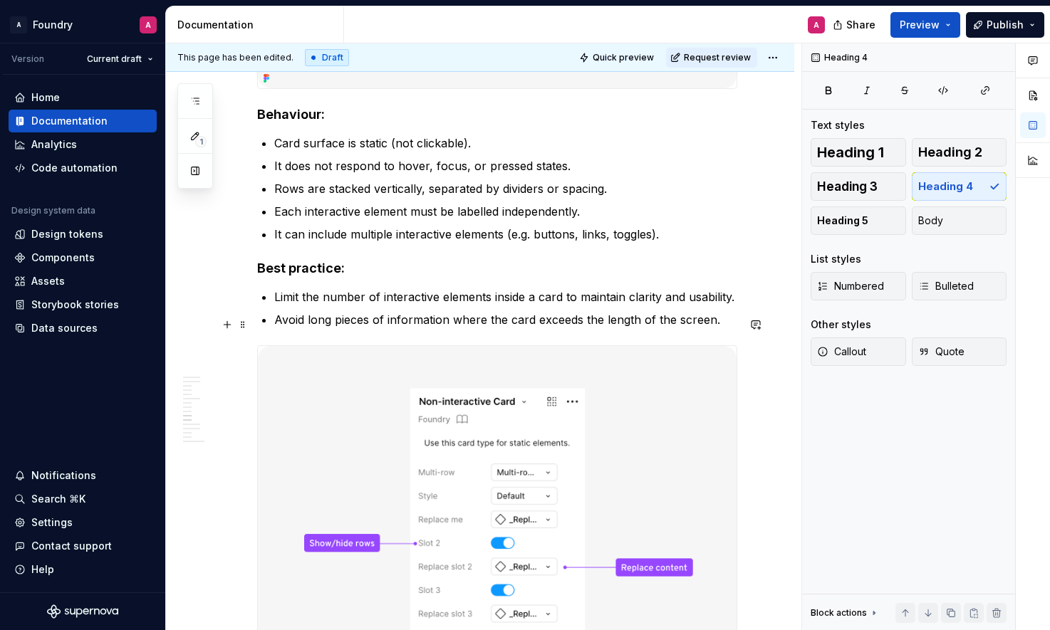
click at [397, 306] on p "Limit the number of interactive elements inside a card to maintain clarity and …" at bounding box center [505, 296] width 463 height 17
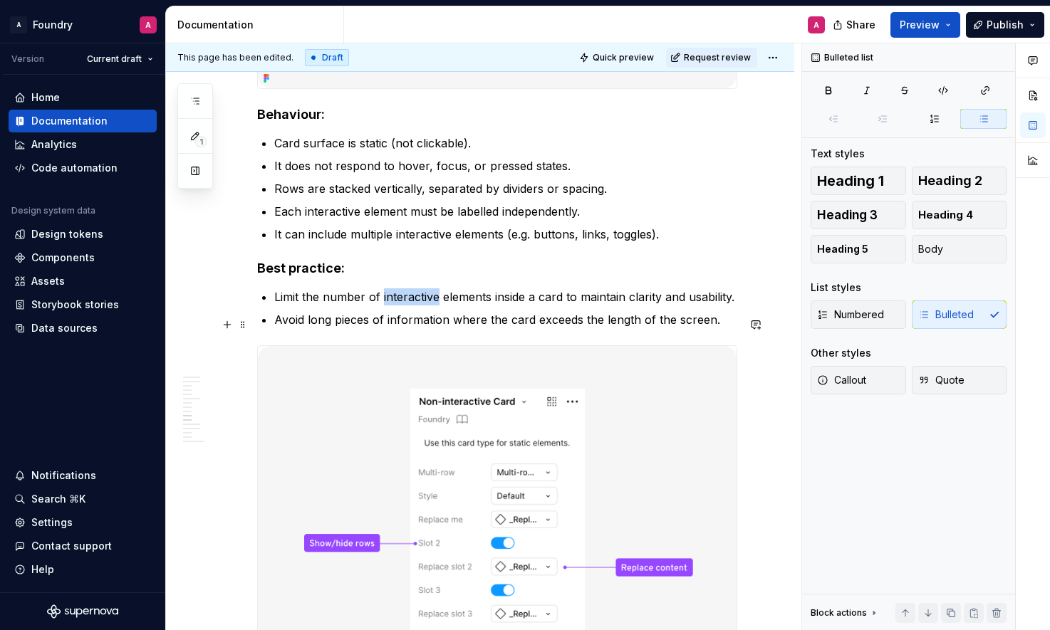
click at [397, 306] on p "Limit the number of interactive elements inside a card to maintain clarity and …" at bounding box center [505, 296] width 463 height 17
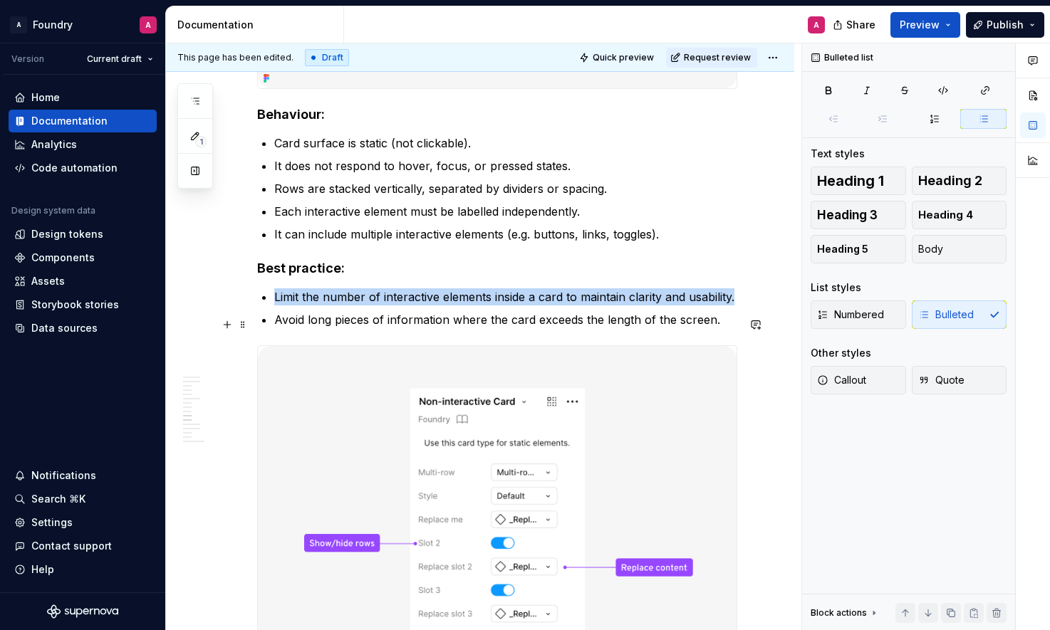
click at [397, 306] on p "Limit the number of interactive elements inside a card to maintain clarity and …" at bounding box center [505, 296] width 463 height 17
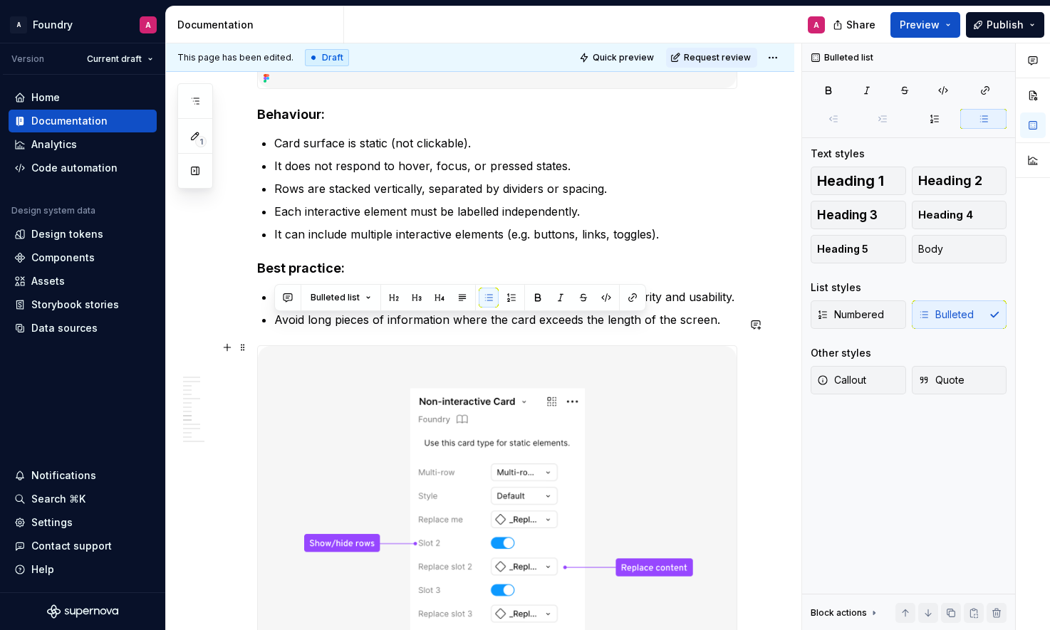
click at [460, 328] on p "Avoid long pieces of information where the card exceeds the length of the scree…" at bounding box center [505, 319] width 463 height 17
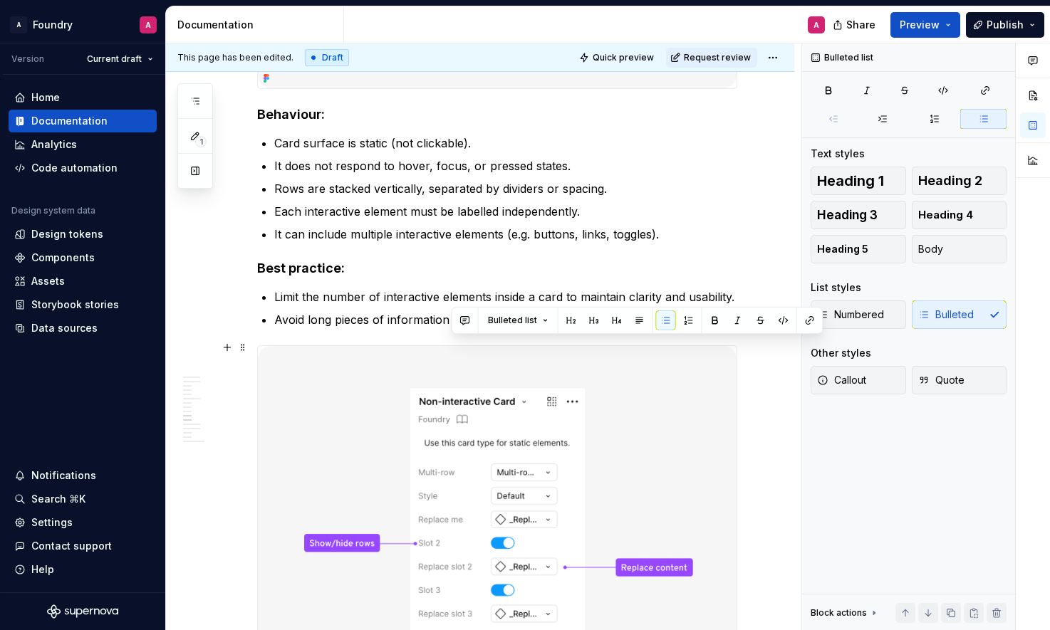
click at [460, 328] on p "Avoid long pieces of information where the card exceeds the length of the scree…" at bounding box center [505, 319] width 463 height 17
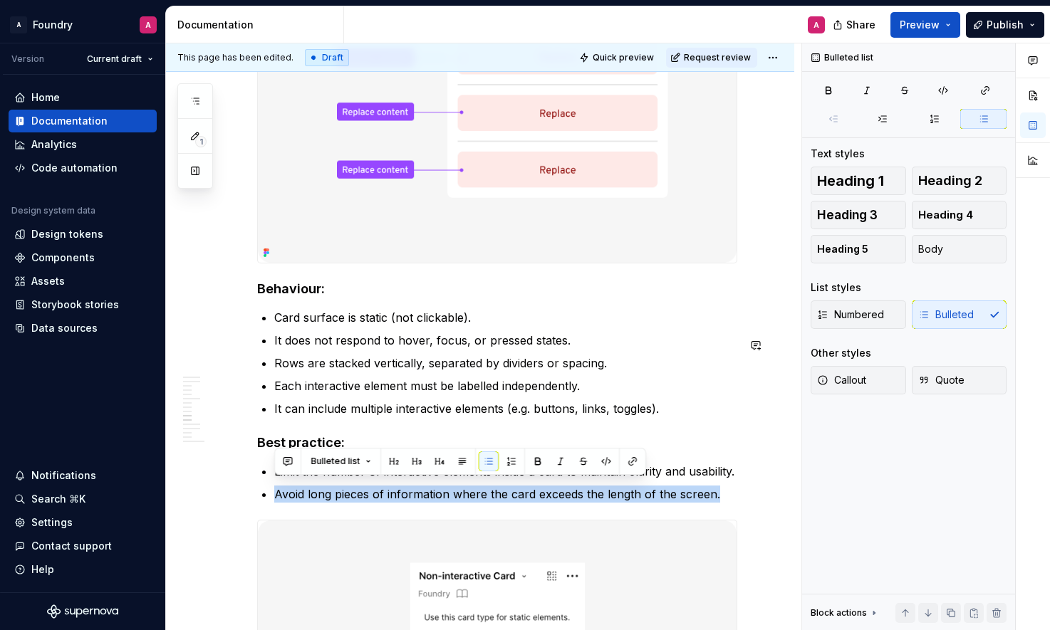
scroll to position [3705, 0]
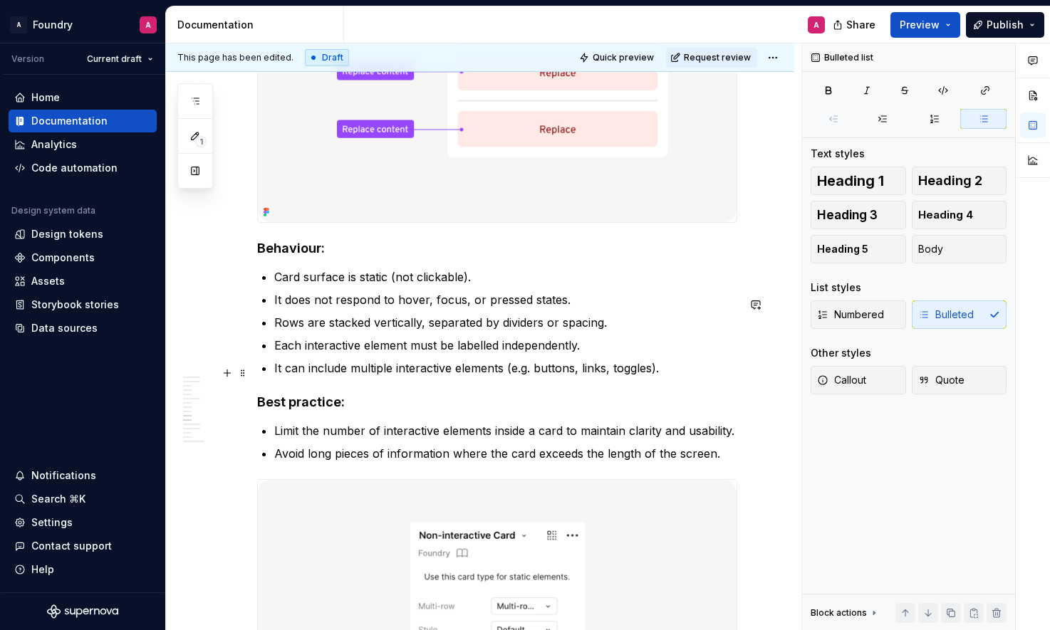
click at [459, 354] on p "Each interactive element must be labelled independently." at bounding box center [505, 345] width 463 height 17
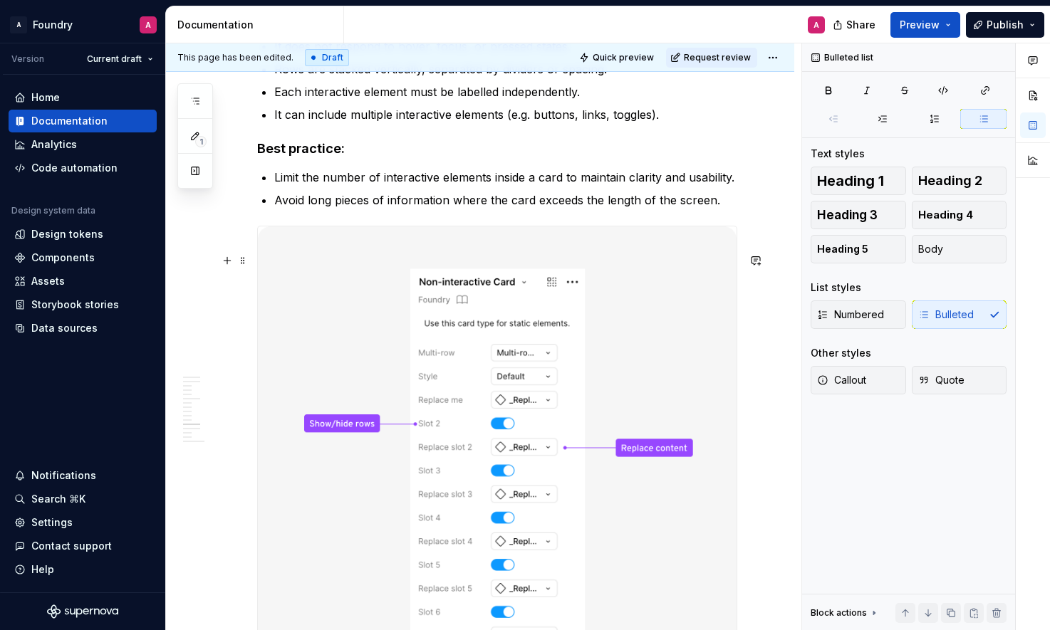
scroll to position [3825, 0]
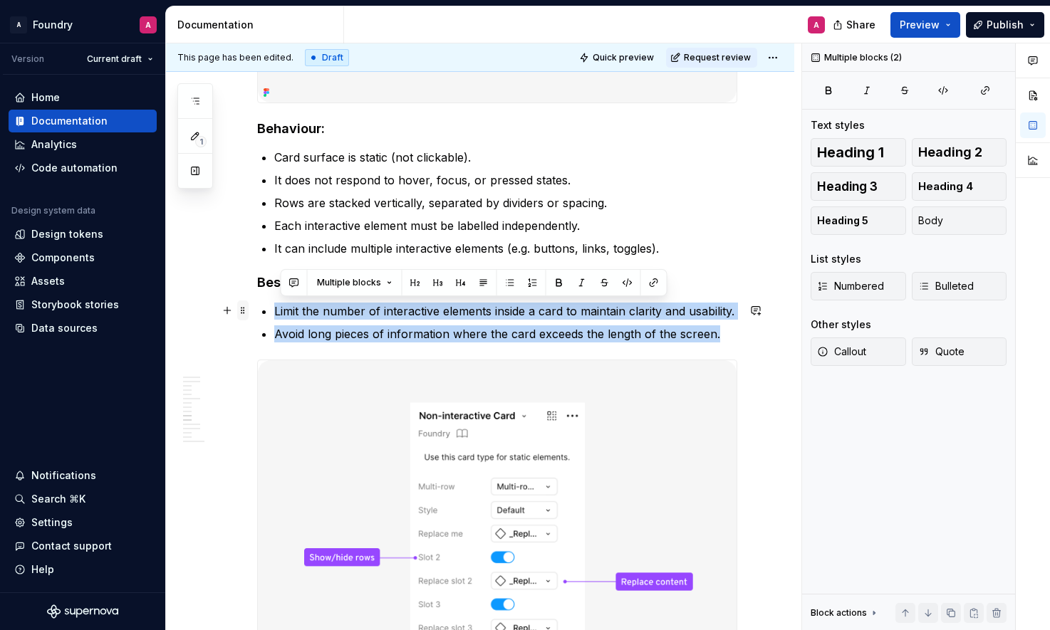
drag, startPoint x: 640, startPoint y: 355, endPoint x: 247, endPoint y: 308, distance: 395.4
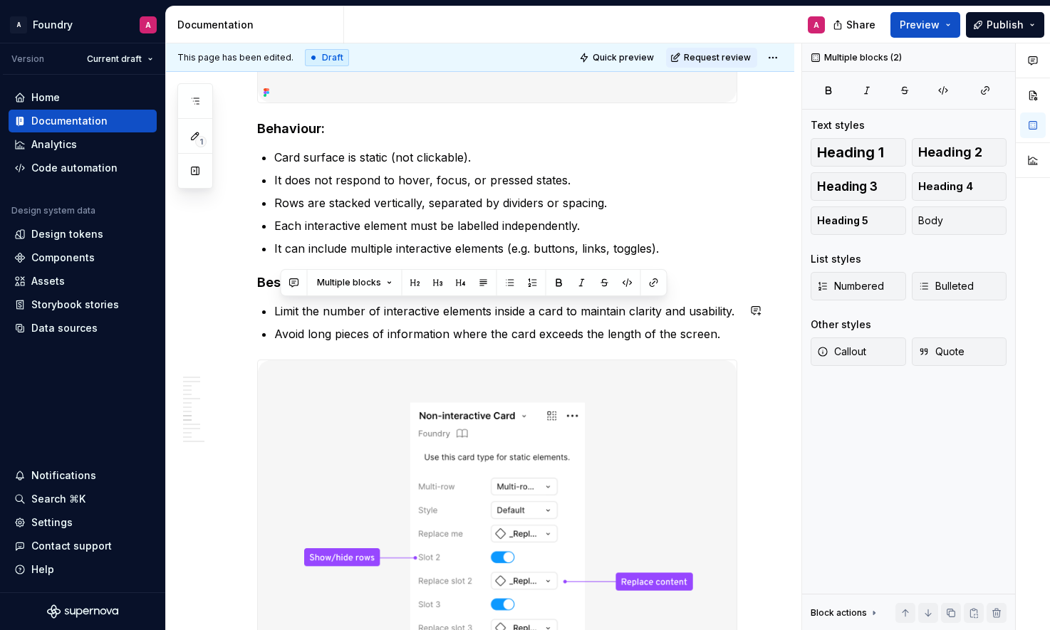
drag, startPoint x: 300, startPoint y: 321, endPoint x: 291, endPoint y: 318, distance: 9.0
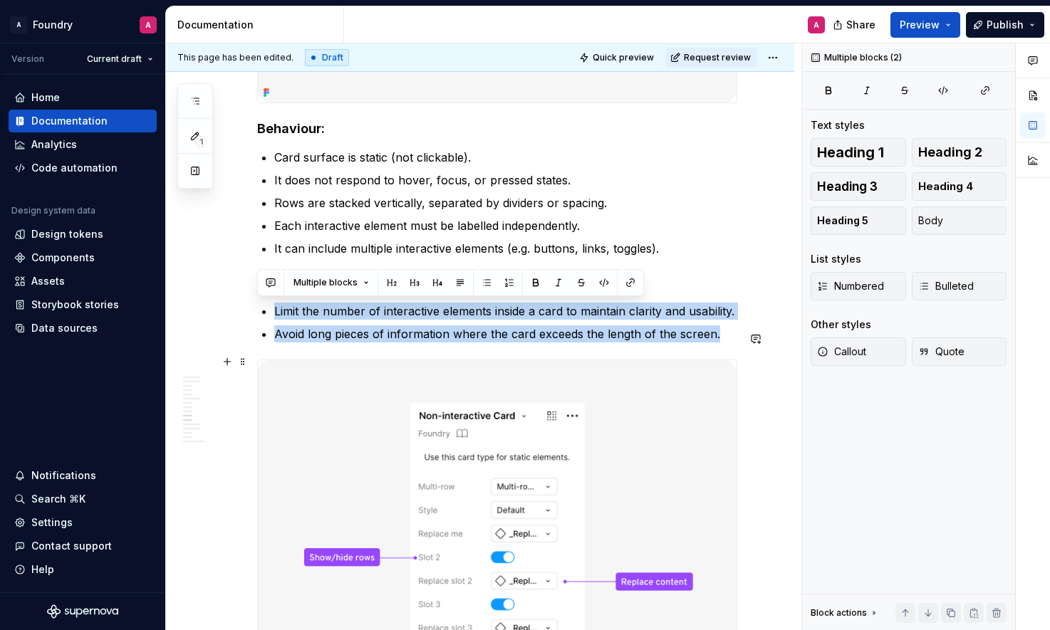
drag, startPoint x: 260, startPoint y: 309, endPoint x: 725, endPoint y: 363, distance: 468.3
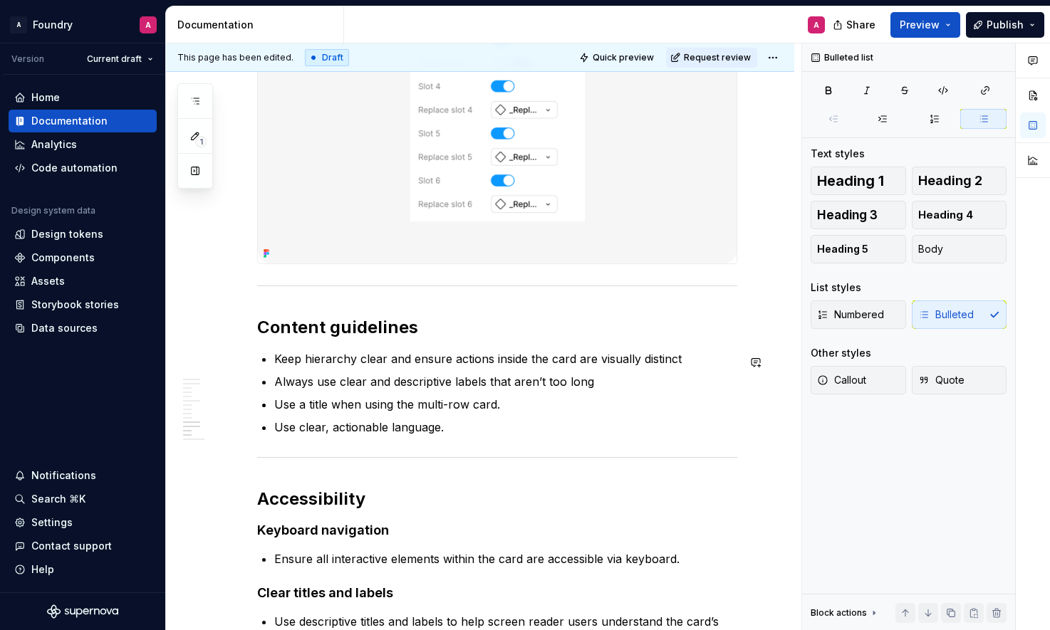
scroll to position [4327, 0]
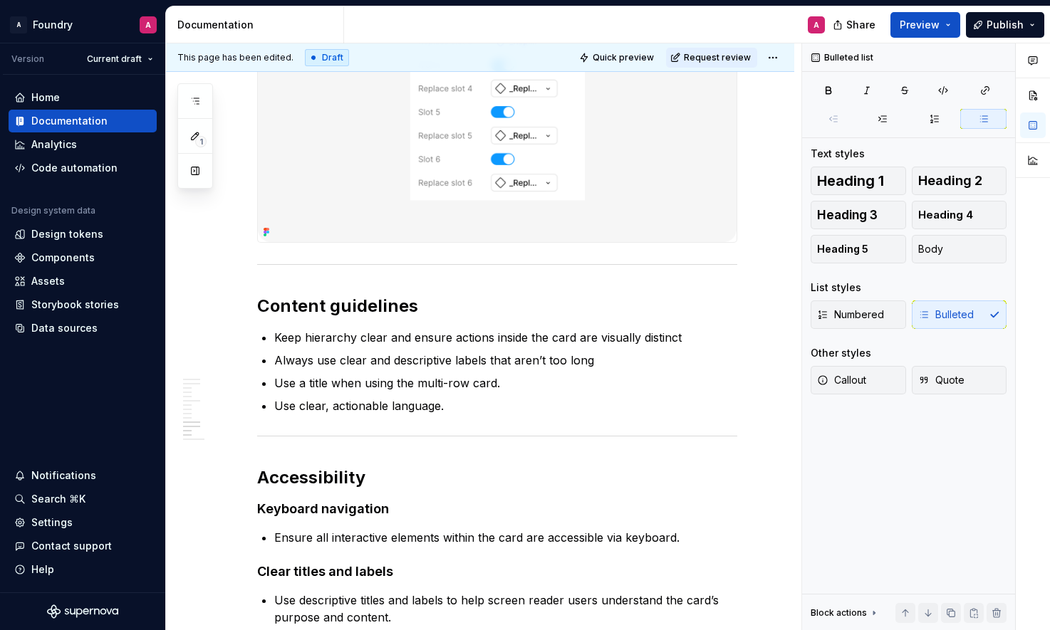
click at [270, 243] on div at bounding box center [497, 8] width 480 height 470
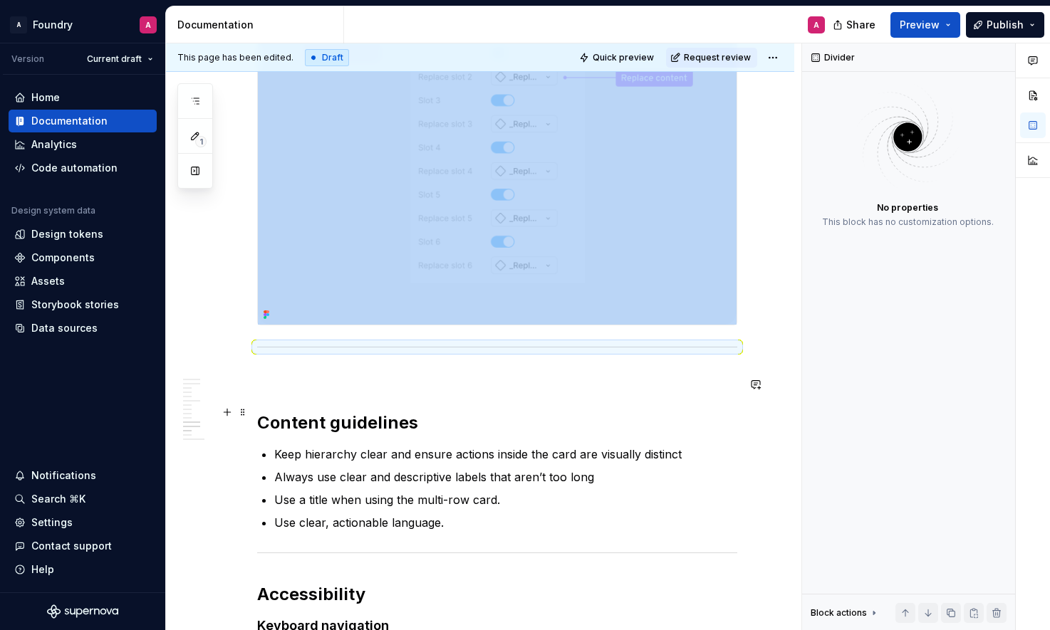
scroll to position [4337, 0]
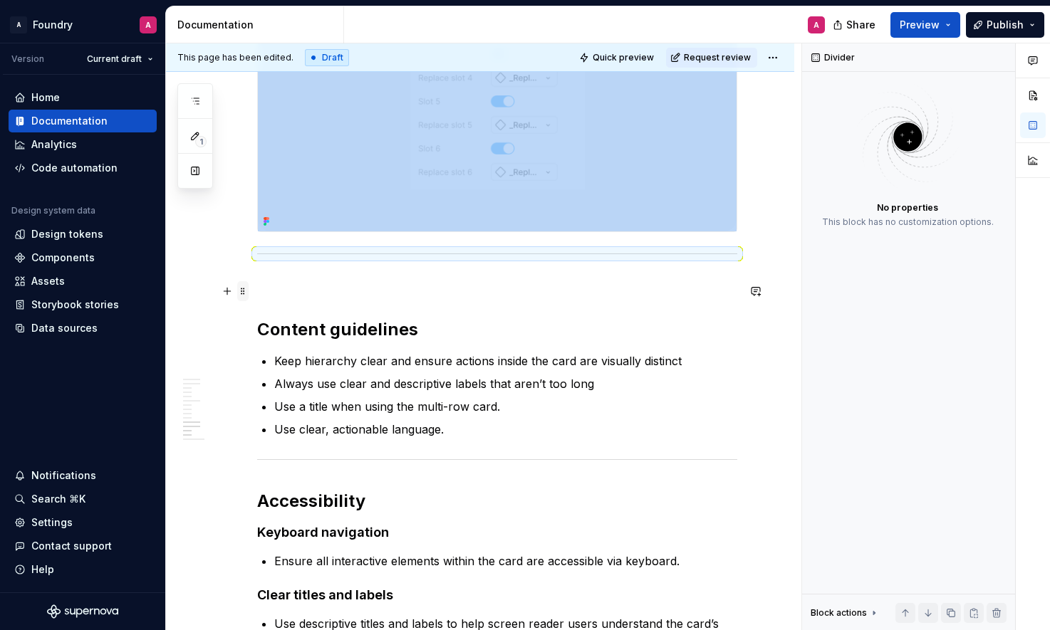
click at [241, 291] on span at bounding box center [242, 291] width 11 height 20
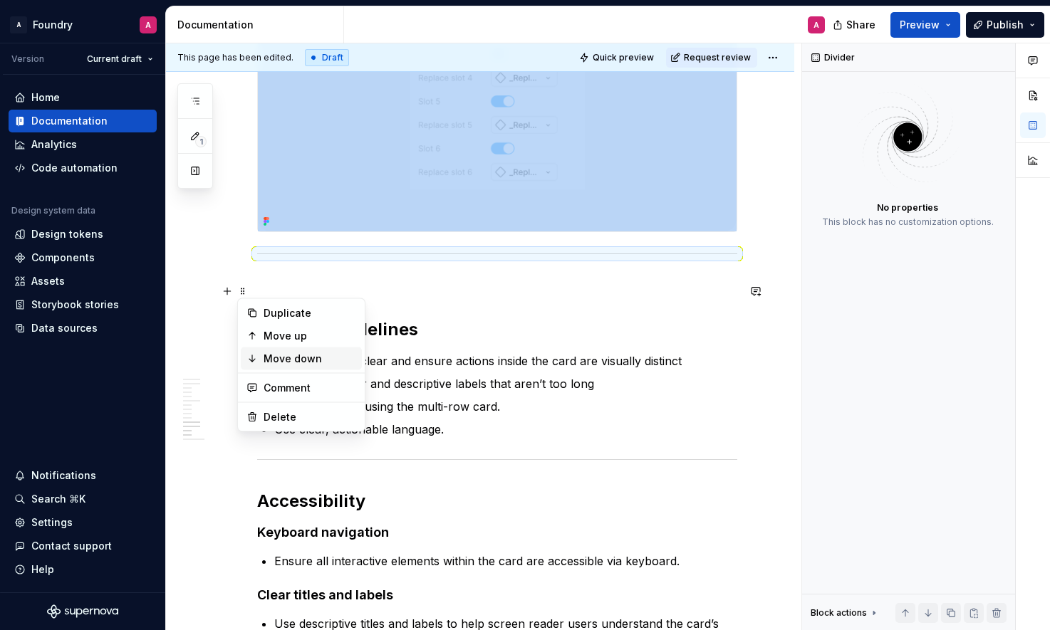
click at [290, 355] on div "Move down" at bounding box center [310, 359] width 93 height 14
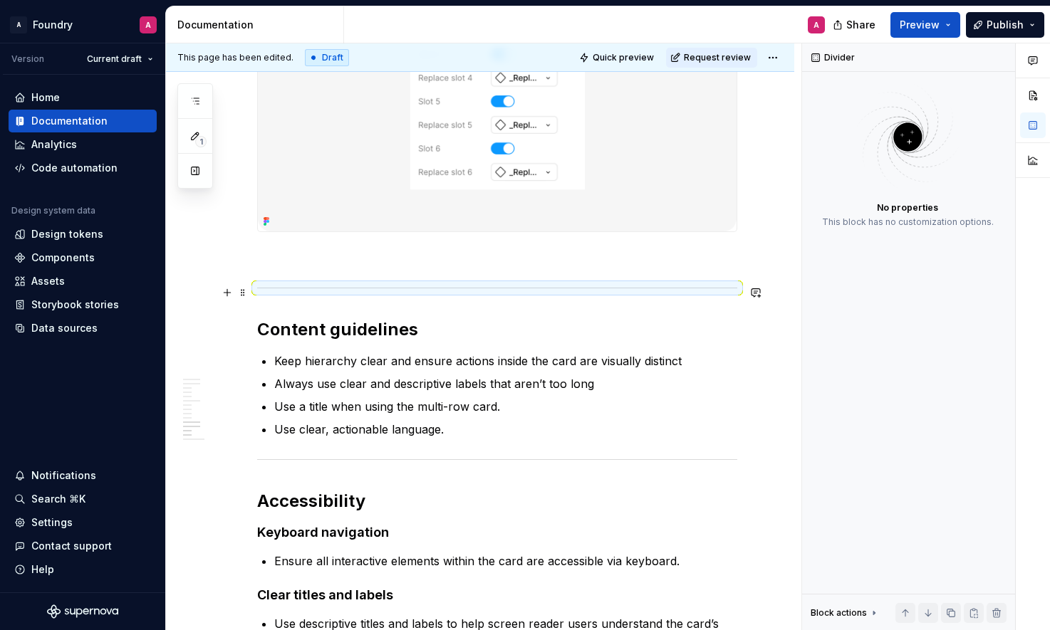
click at [282, 266] on p at bounding box center [497, 257] width 480 height 17
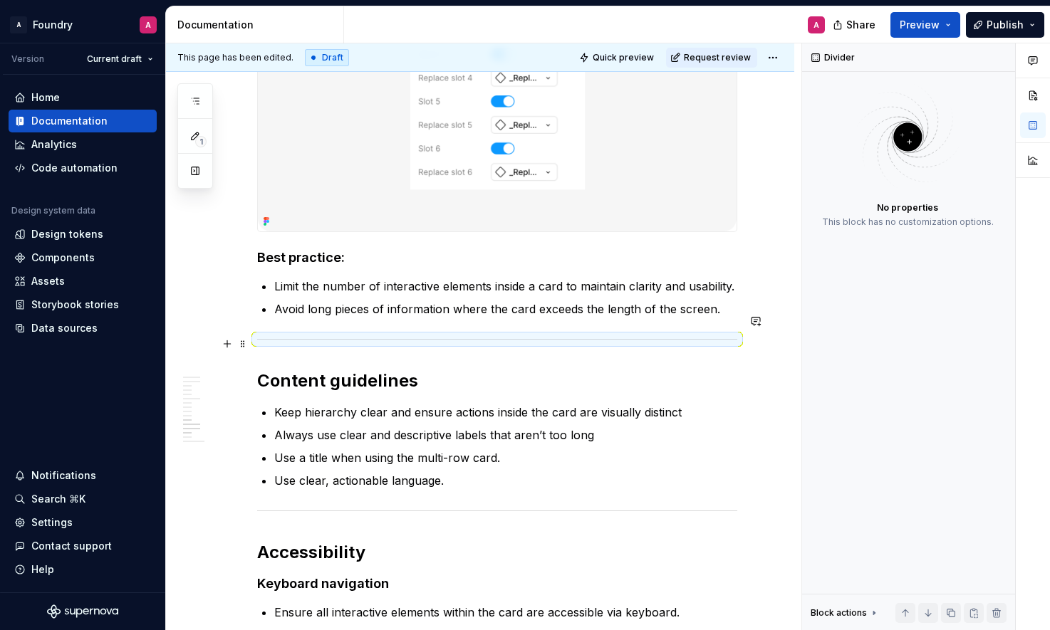
click at [537, 318] on p "Avoid long pieces of information where the card exceeds the length of the scree…" at bounding box center [505, 309] width 463 height 17
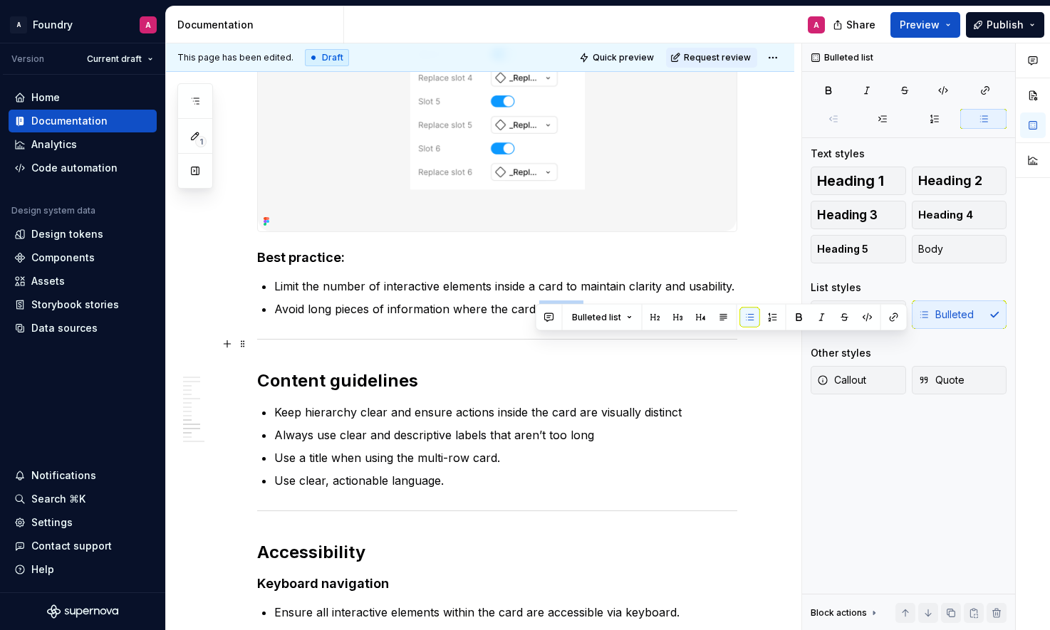
click at [537, 318] on p "Avoid long pieces of information where the card exceeds the length of the scree…" at bounding box center [505, 309] width 463 height 17
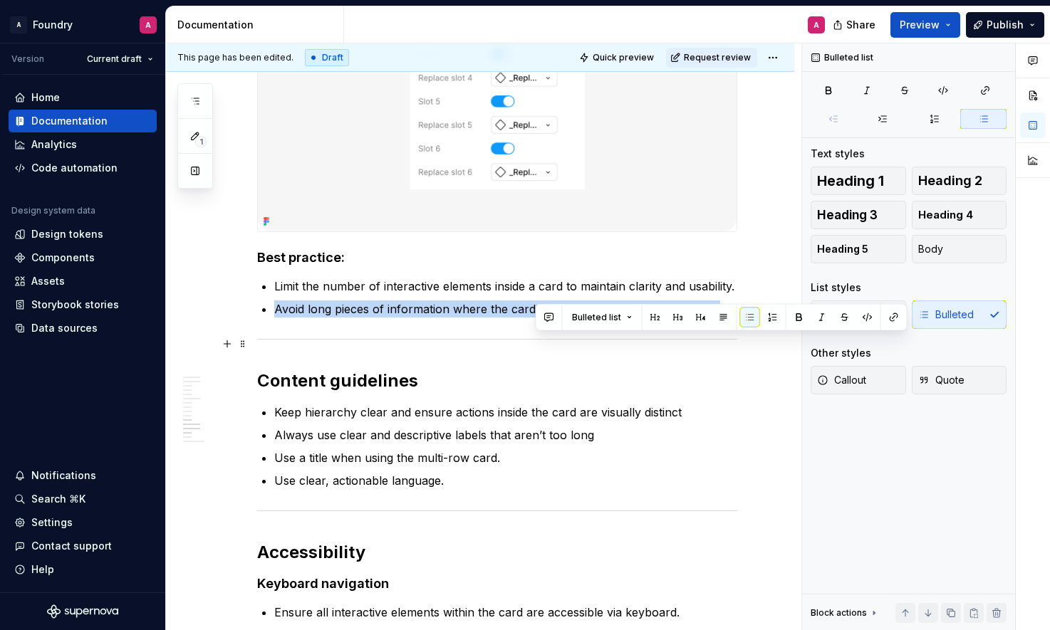
click at [537, 318] on p "Avoid long pieces of information where the card exceeds the length of the scree…" at bounding box center [505, 309] width 463 height 17
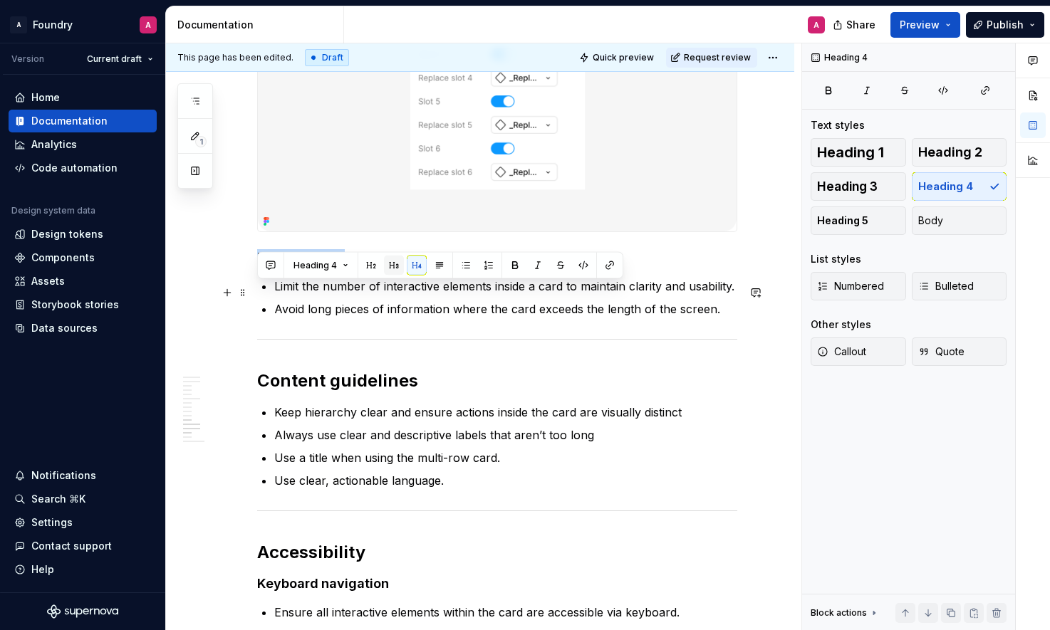
drag, startPoint x: 332, startPoint y: 291, endPoint x: 396, endPoint y: 263, distance: 70.2
click at [257, 266] on h4 "Best practice:" at bounding box center [497, 257] width 480 height 17
drag, startPoint x: 953, startPoint y: 155, endPoint x: 718, endPoint y: 244, distance: 251.1
click at [952, 155] on span "Heading 2" at bounding box center [950, 152] width 64 height 14
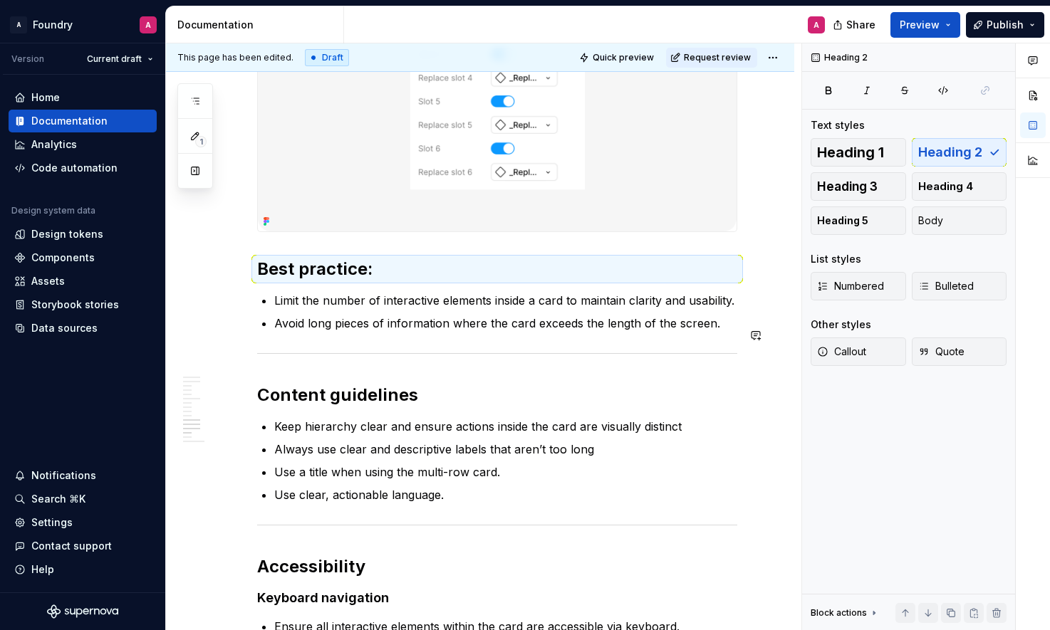
click at [492, 332] on p "Avoid long pieces of information where the card exceeds the length of the scree…" at bounding box center [505, 323] width 463 height 17
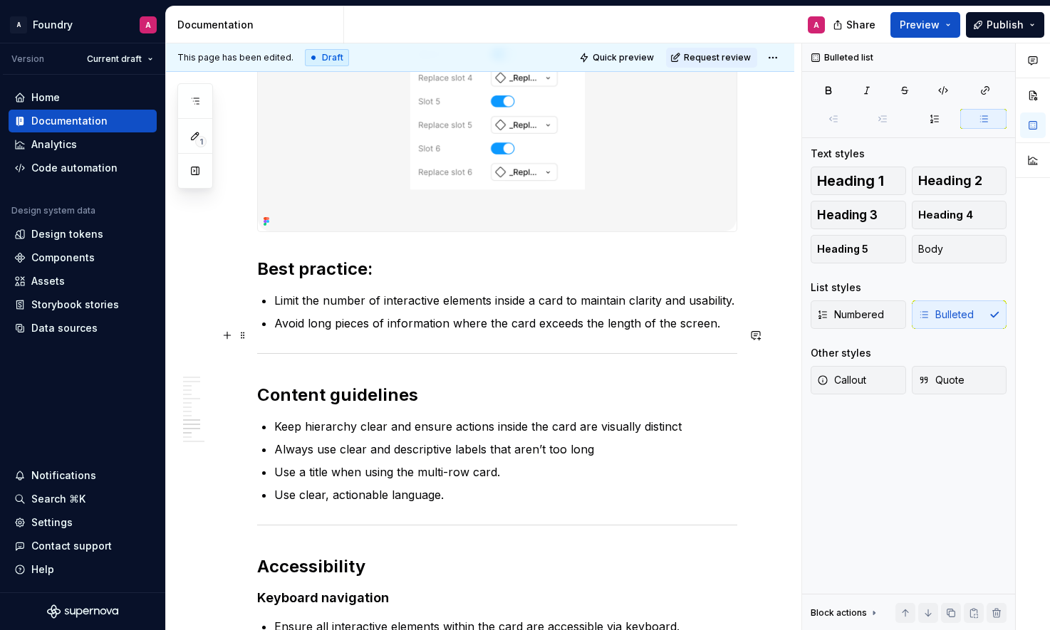
click at [464, 309] on p "Limit the number of interactive elements inside a card to maintain clarity and …" at bounding box center [505, 300] width 463 height 17
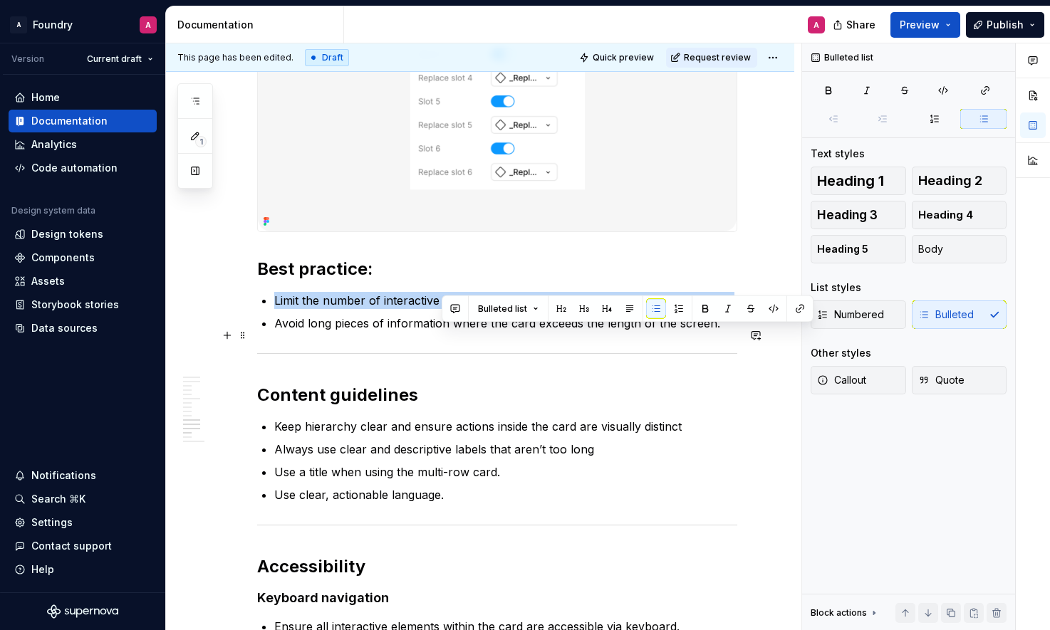
click at [464, 309] on p "Limit the number of interactive elements inside a card to maintain clarity and …" at bounding box center [505, 300] width 463 height 17
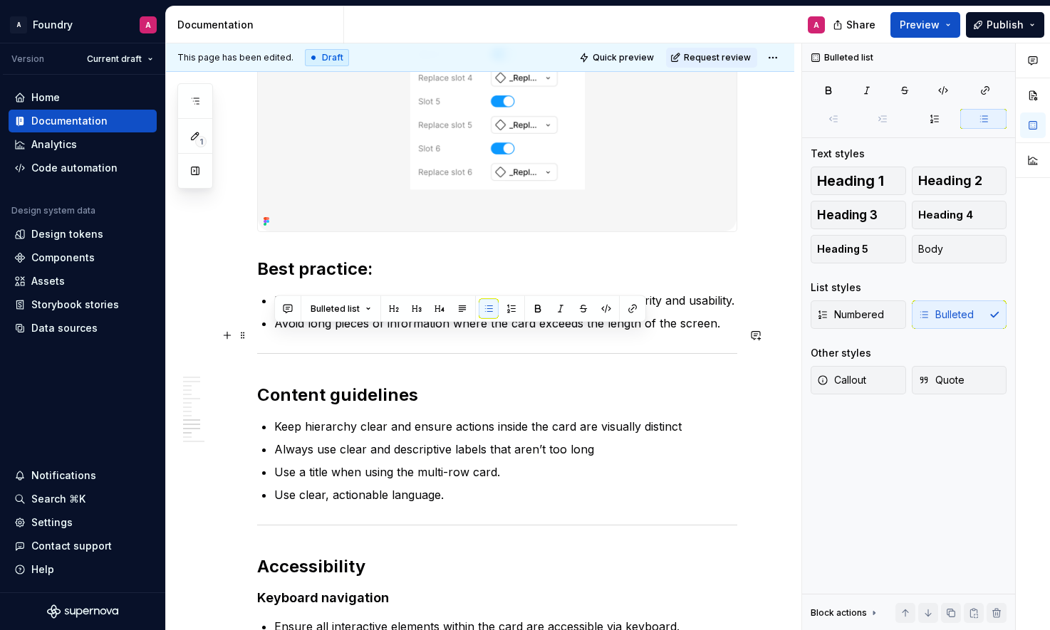
click at [589, 309] on p "Limit the number of interactive elements inside a card to maintain clarity and …" at bounding box center [505, 300] width 463 height 17
click at [465, 332] on p "Avoid long pieces of information where the card exceeds the length of the scree…" at bounding box center [505, 323] width 463 height 17
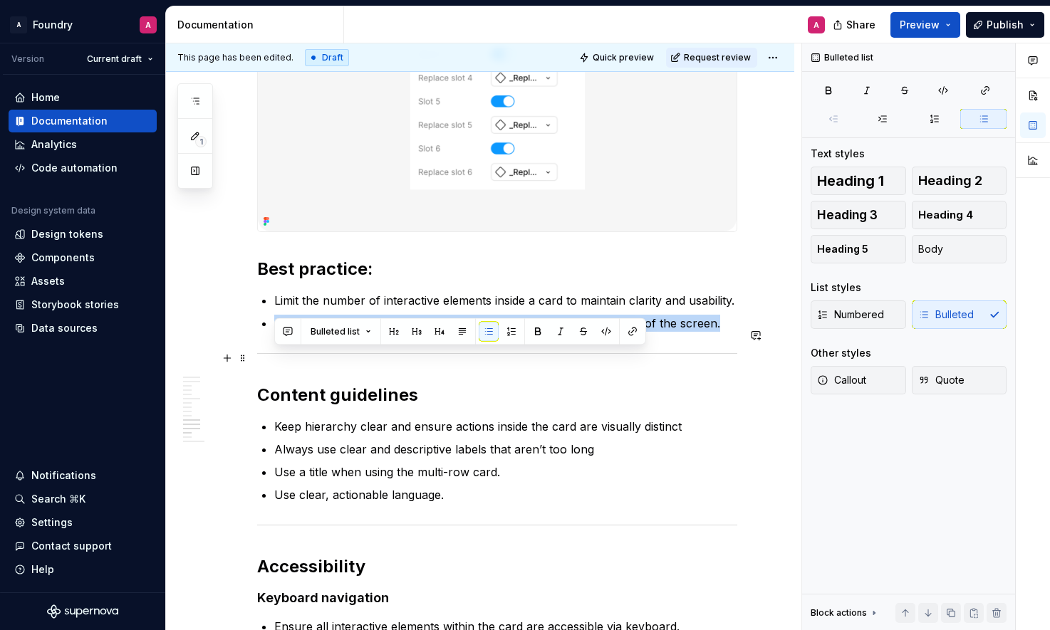
click at [465, 332] on p "Avoid long pieces of information where the card exceeds the length of the scree…" at bounding box center [505, 323] width 463 height 17
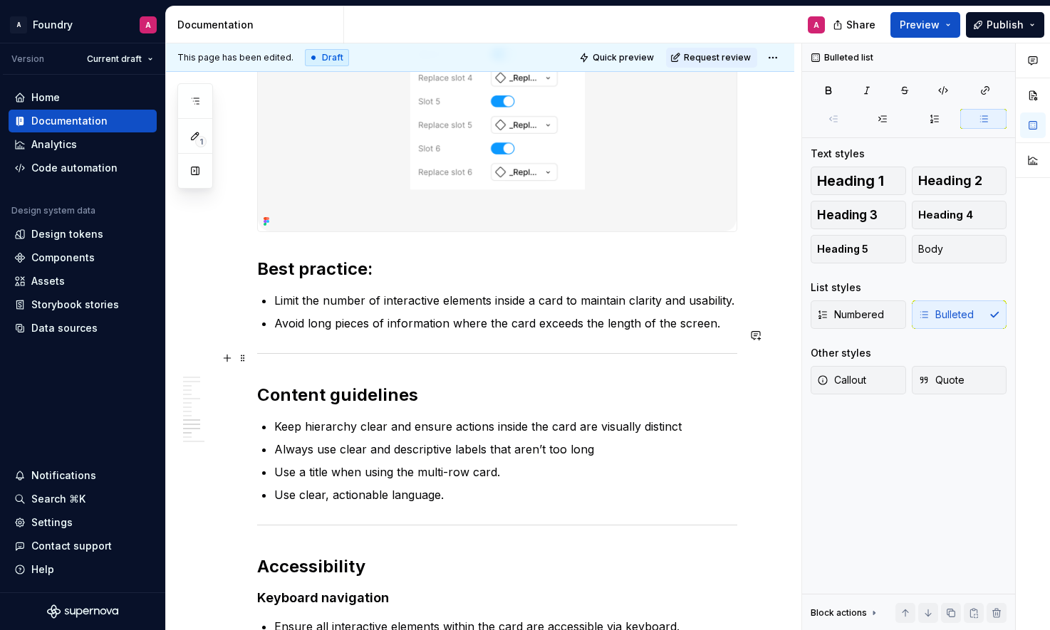
click at [549, 332] on p "Avoid long pieces of information where the card exceeds the length of the scree…" at bounding box center [505, 323] width 463 height 17
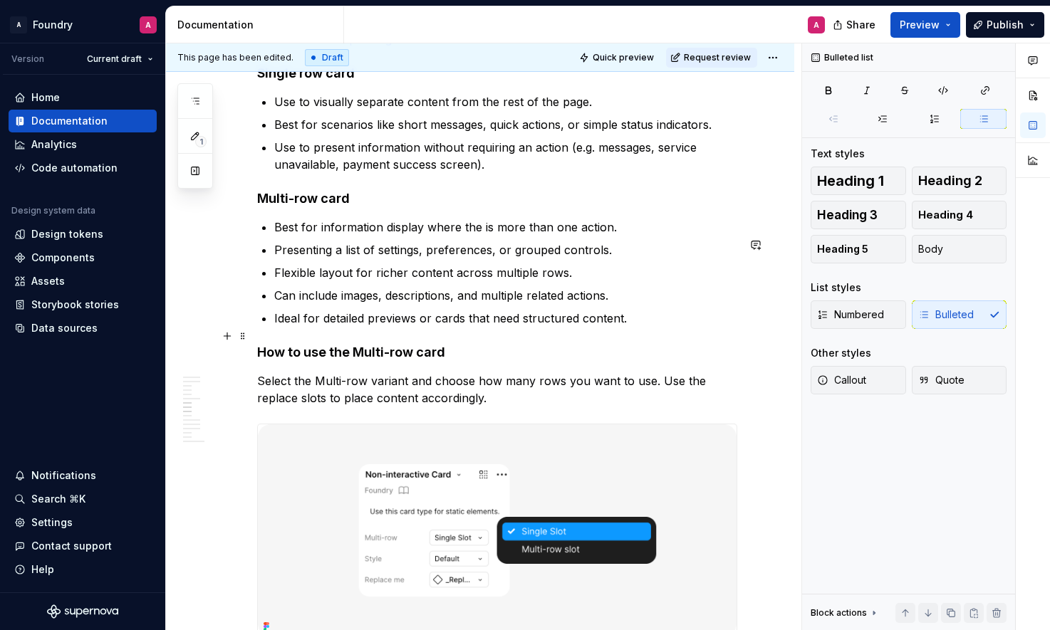
scroll to position [2808, 0]
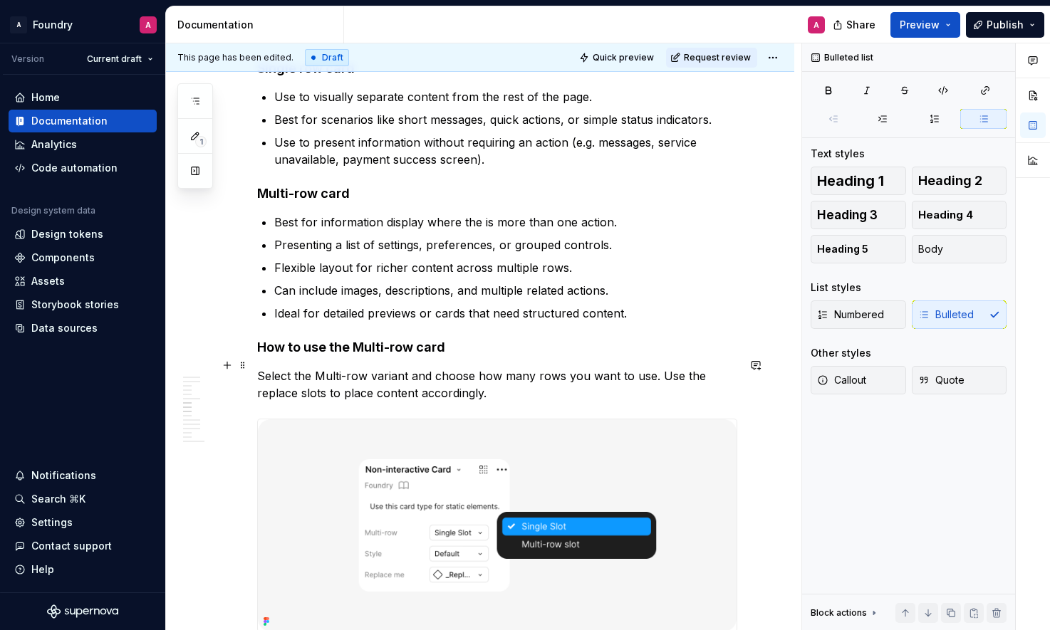
click at [345, 356] on h4 "How to use the Multi-row card" at bounding box center [497, 347] width 480 height 17
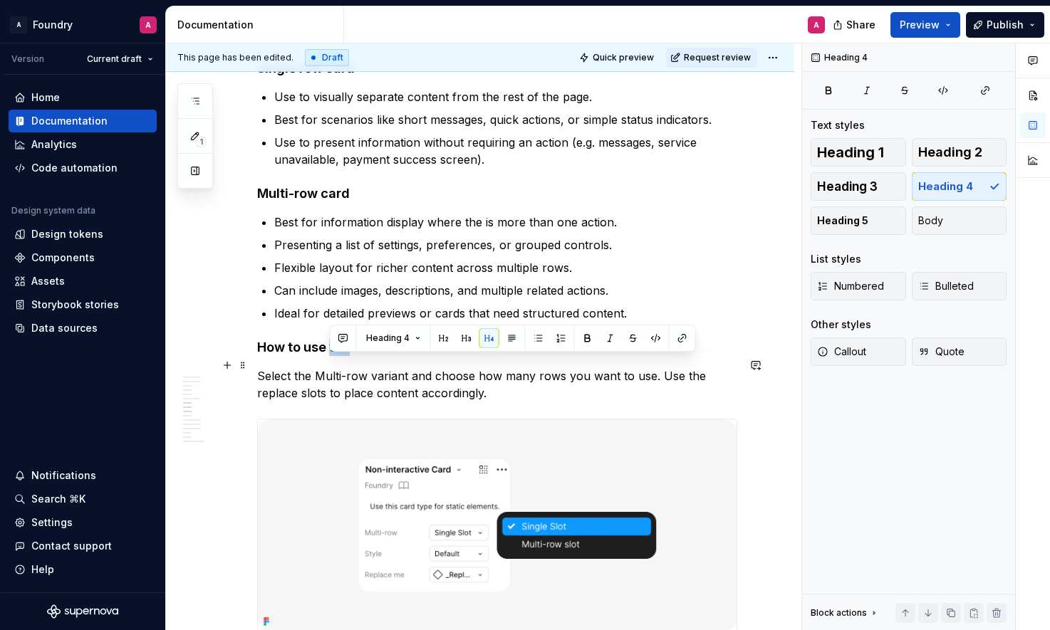
click at [345, 356] on h4 "How to use the Multi-row card" at bounding box center [497, 347] width 480 height 17
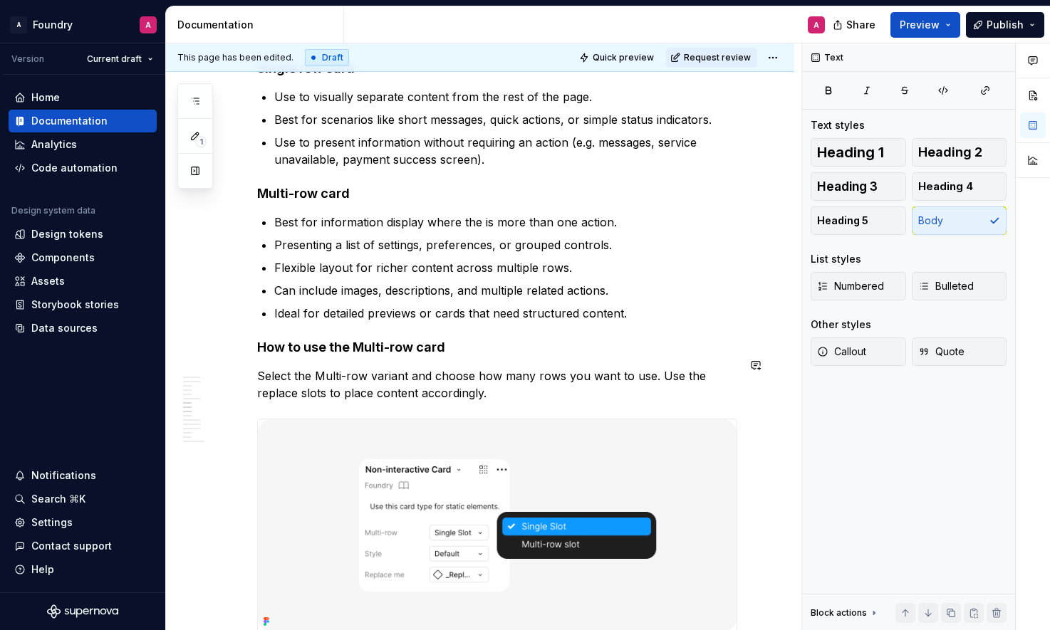
click at [455, 374] on div "**********" at bounding box center [497, 31] width 480 height 5081
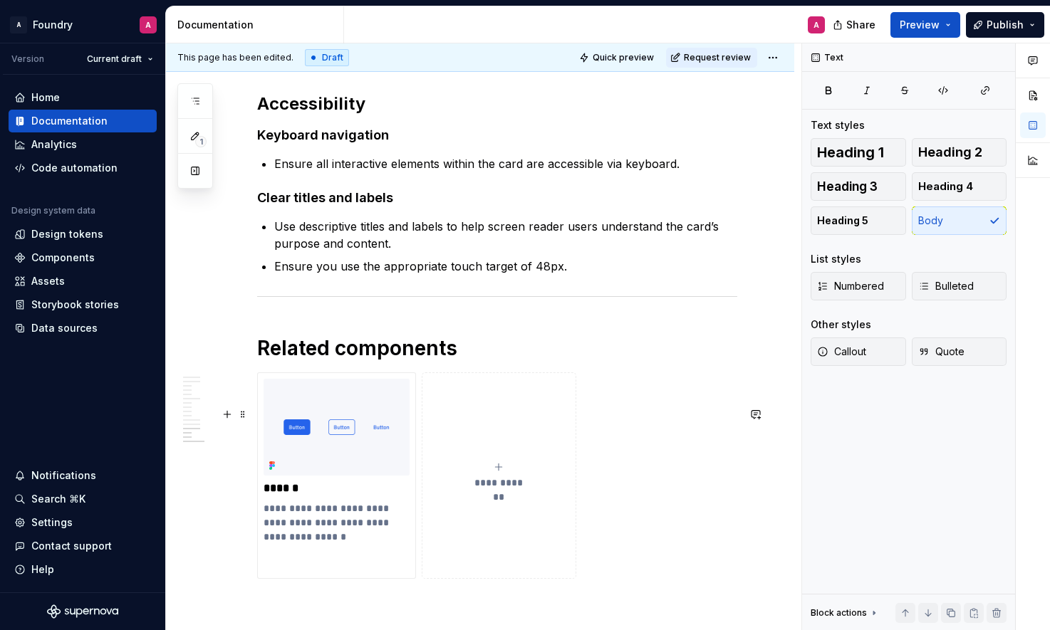
scroll to position [4754, 0]
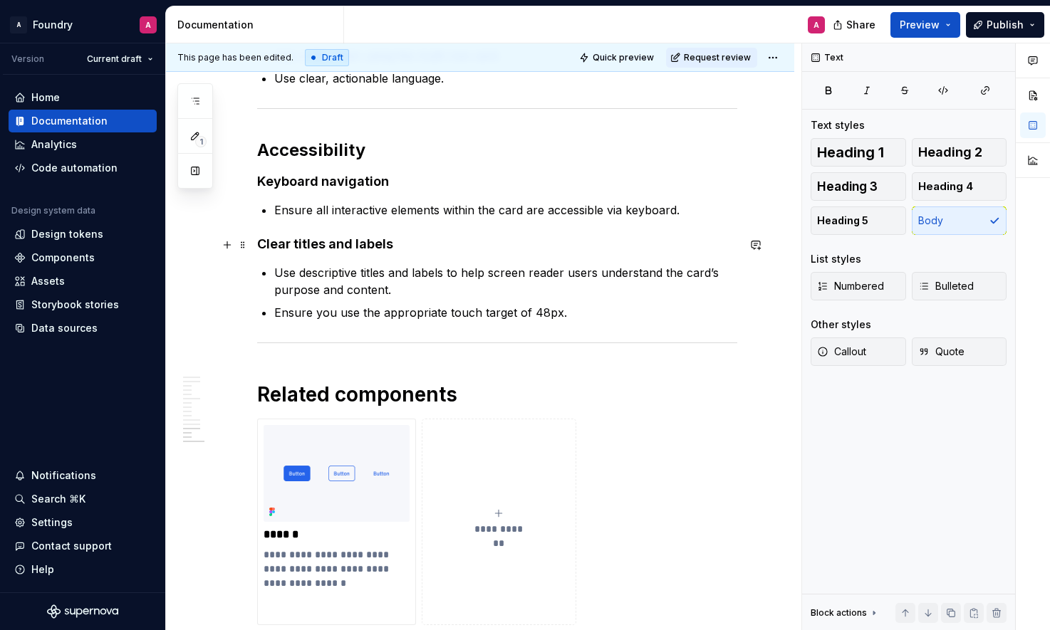
click at [440, 219] on p "Ensure all interactive elements within the card are accessible via keyboard." at bounding box center [505, 210] width 463 height 17
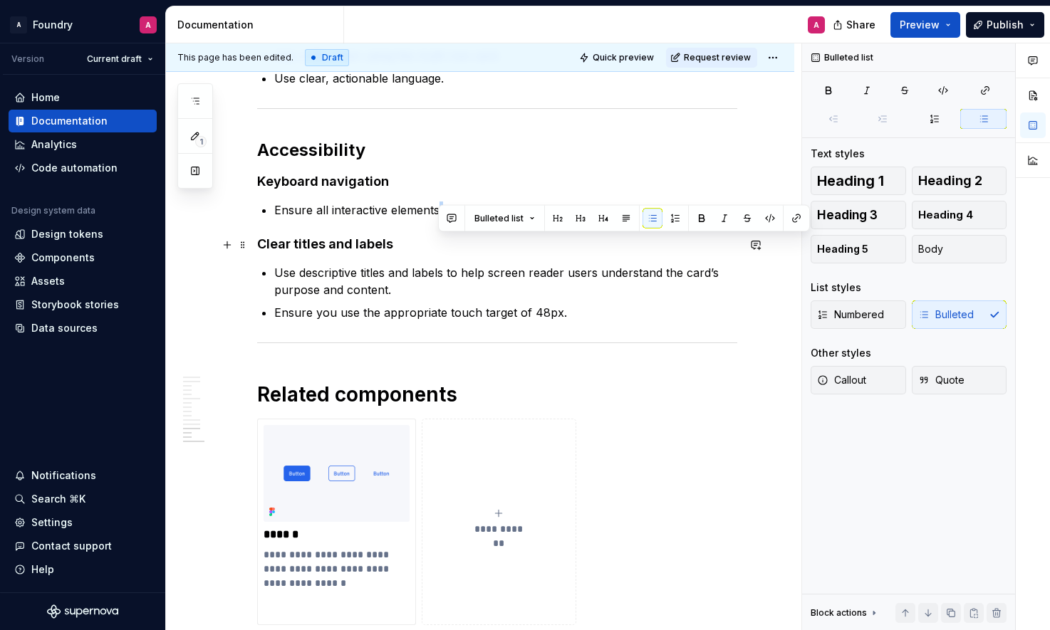
click at [440, 219] on p "Ensure all interactive elements within the card are accessible via keyboard." at bounding box center [505, 210] width 463 height 17
drag, startPoint x: 440, startPoint y: 245, endPoint x: 487, endPoint y: 246, distance: 47.7
click at [440, 219] on p "Ensure all interactive elements within the card are accessible via keyboard." at bounding box center [505, 210] width 463 height 17
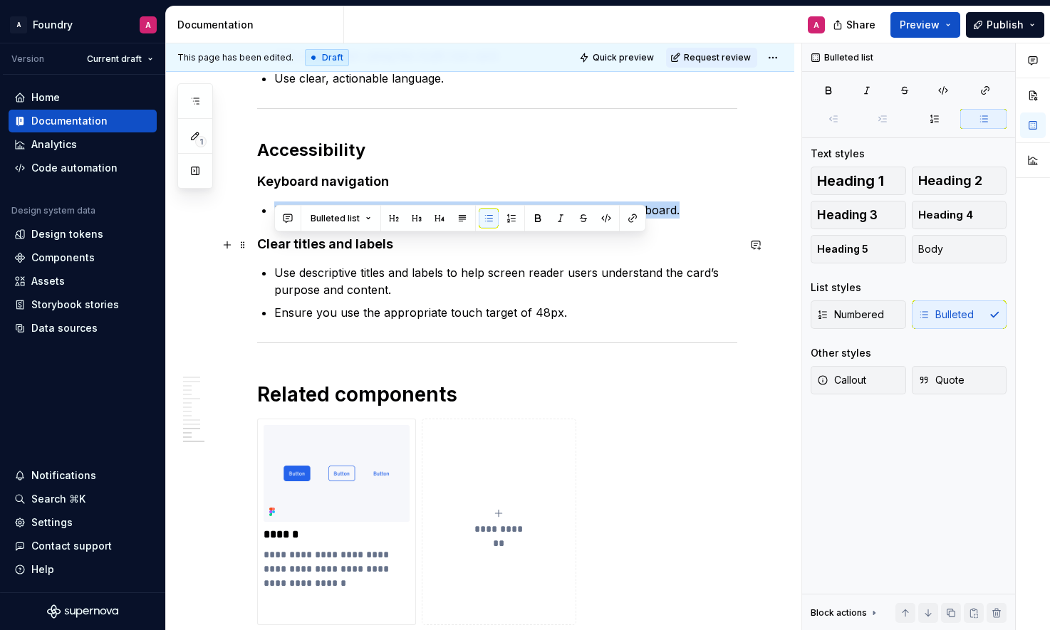
click at [583, 219] on p "Ensure all interactive elements within the card are accessible via keyboard." at bounding box center [505, 210] width 463 height 17
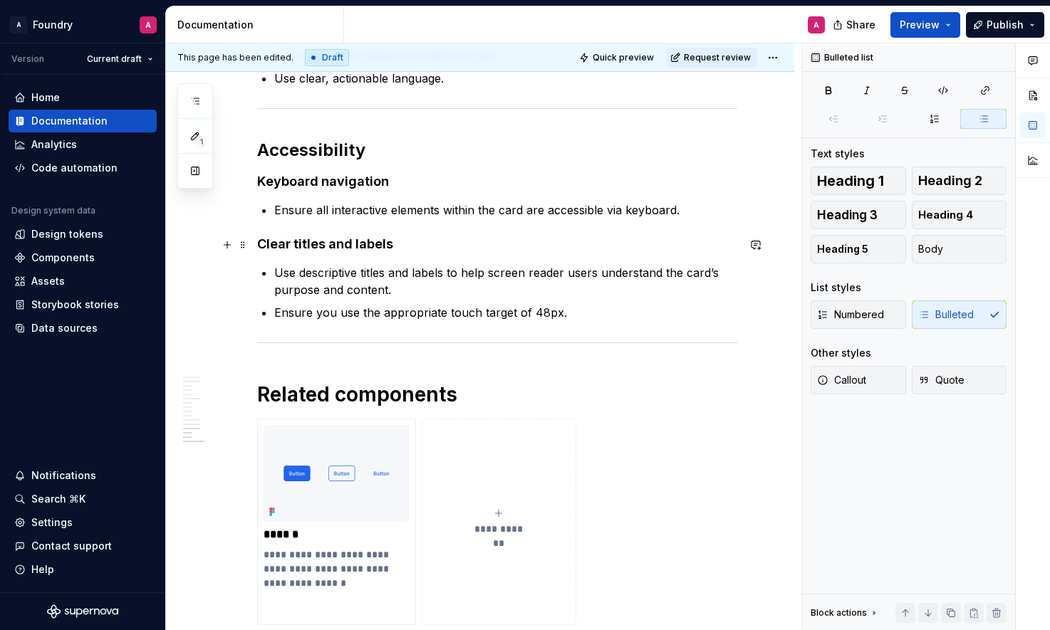
click at [682, 219] on p "Ensure all interactive elements within the card are accessible via keyboard." at bounding box center [505, 210] width 463 height 17
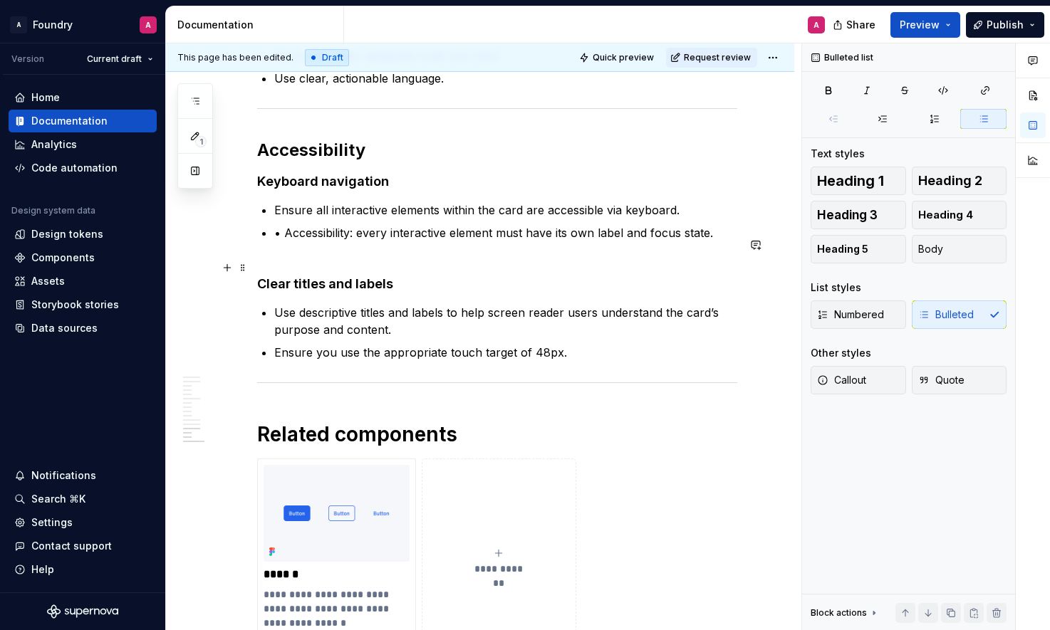
click at [285, 259] on p "• Accessibility: every interactive element must have its own label and focus st…" at bounding box center [505, 241] width 463 height 34
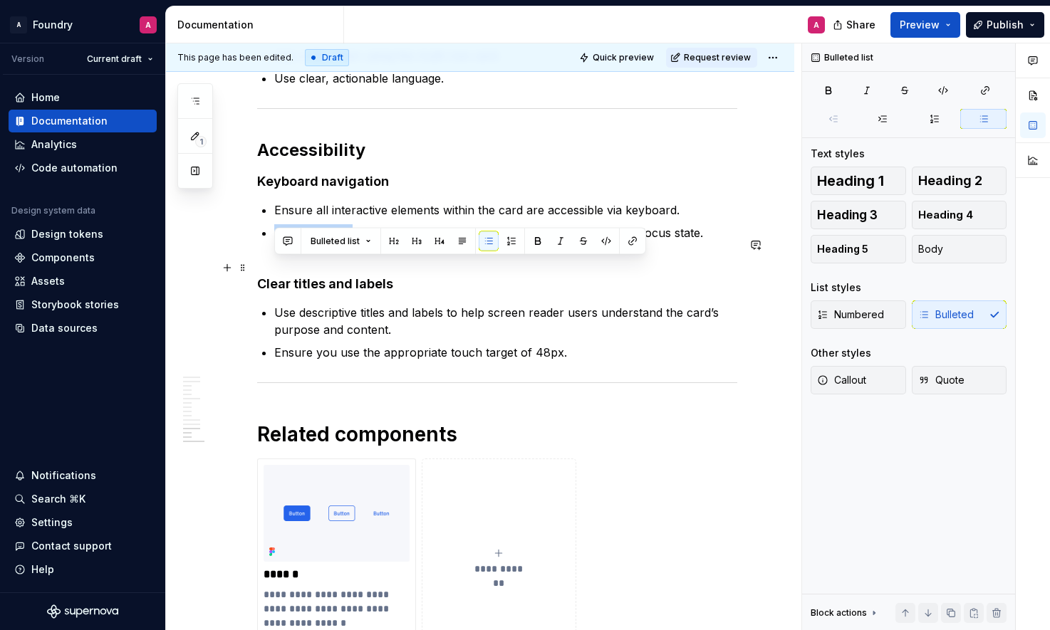
drag, startPoint x: 354, startPoint y: 268, endPoint x: 275, endPoint y: 267, distance: 79.1
click at [275, 259] on p "Accessibility: every interactive element must have its own label and focus stat…" at bounding box center [505, 241] width 463 height 34
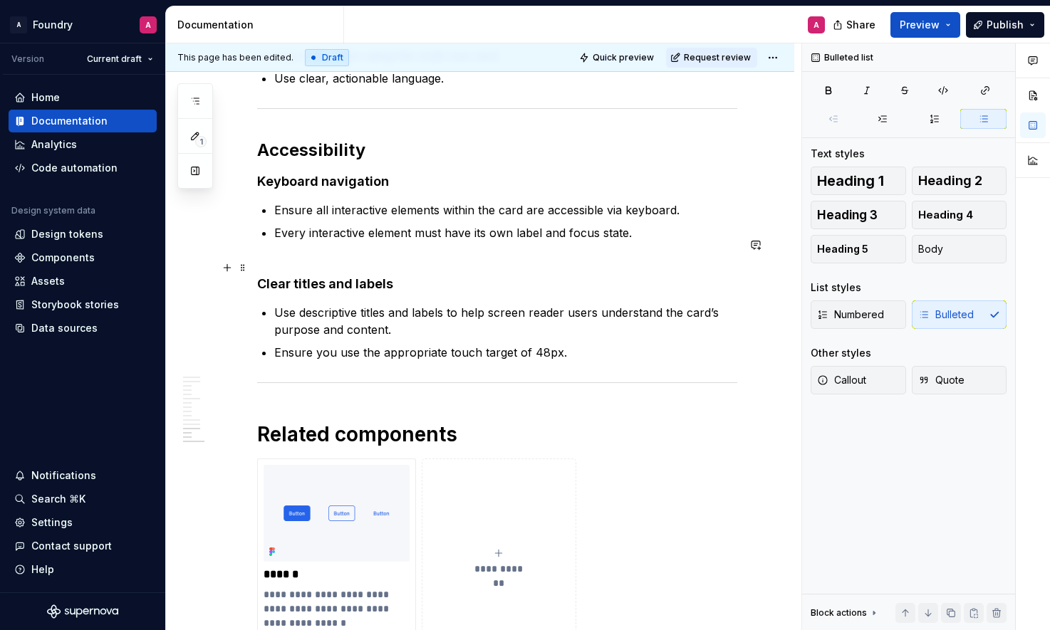
click at [350, 259] on p "Every interactive element must have its own label and focus state." at bounding box center [505, 241] width 463 height 34
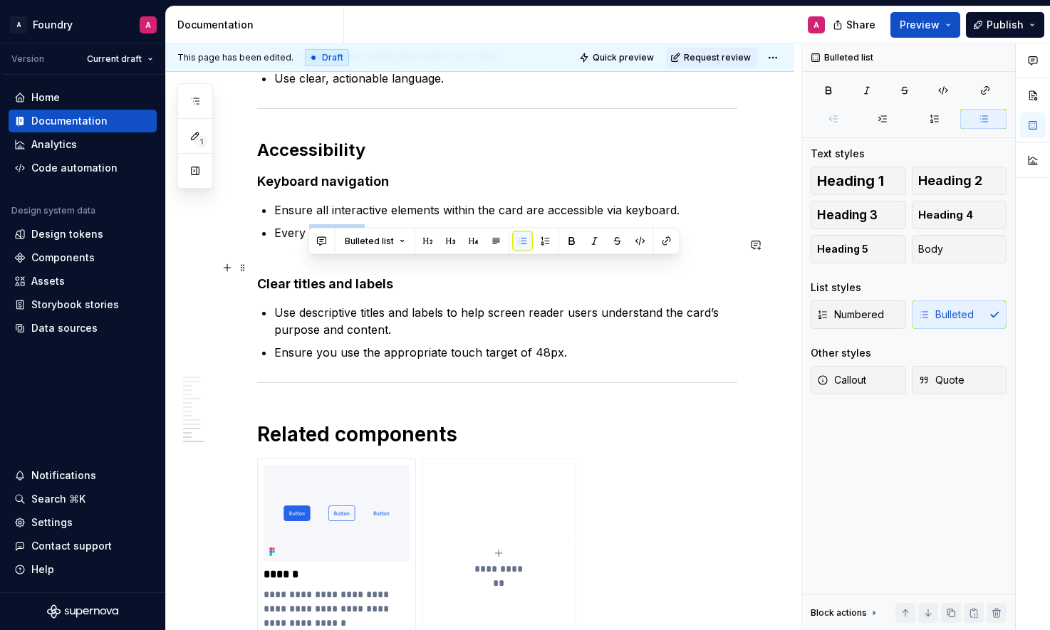
click at [350, 259] on p "Every interactive element must have its own label and focus state." at bounding box center [505, 241] width 463 height 34
click at [451, 259] on p "Every interactive element must have its own label and focus state." at bounding box center [505, 241] width 463 height 34
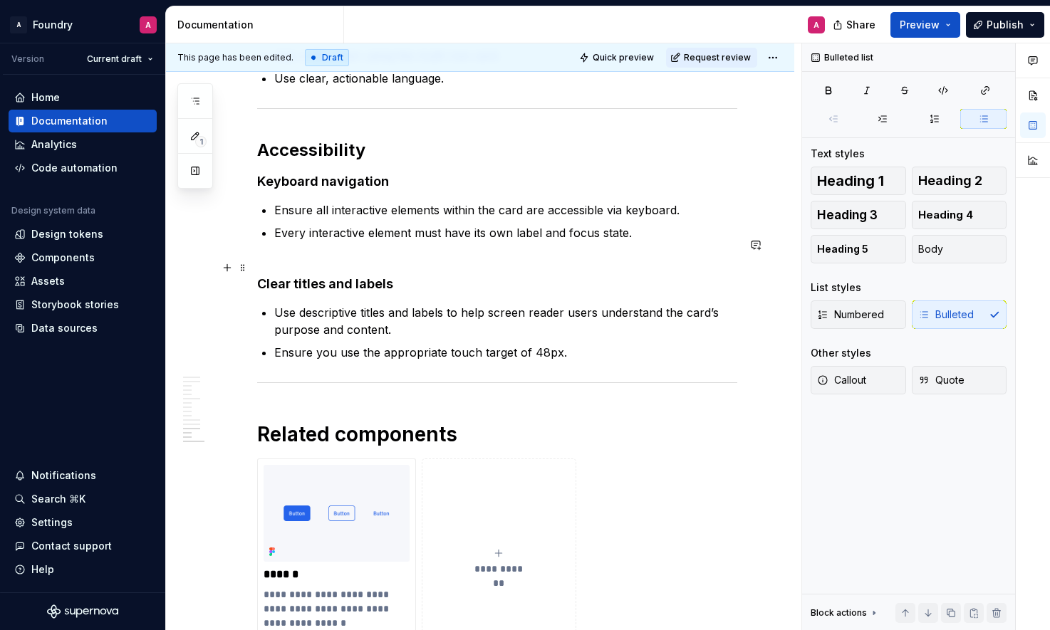
click at [588, 259] on p "Every interactive element must have its own label and focus state." at bounding box center [505, 241] width 463 height 34
click at [630, 259] on p "Every interactive element must have its own label and focus state." at bounding box center [505, 241] width 463 height 34
click at [581, 259] on p "Every interactive element must have its own label and focus state." at bounding box center [505, 241] width 463 height 34
click at [577, 259] on p "Every interactive element must have its own label and focus state." at bounding box center [505, 241] width 463 height 34
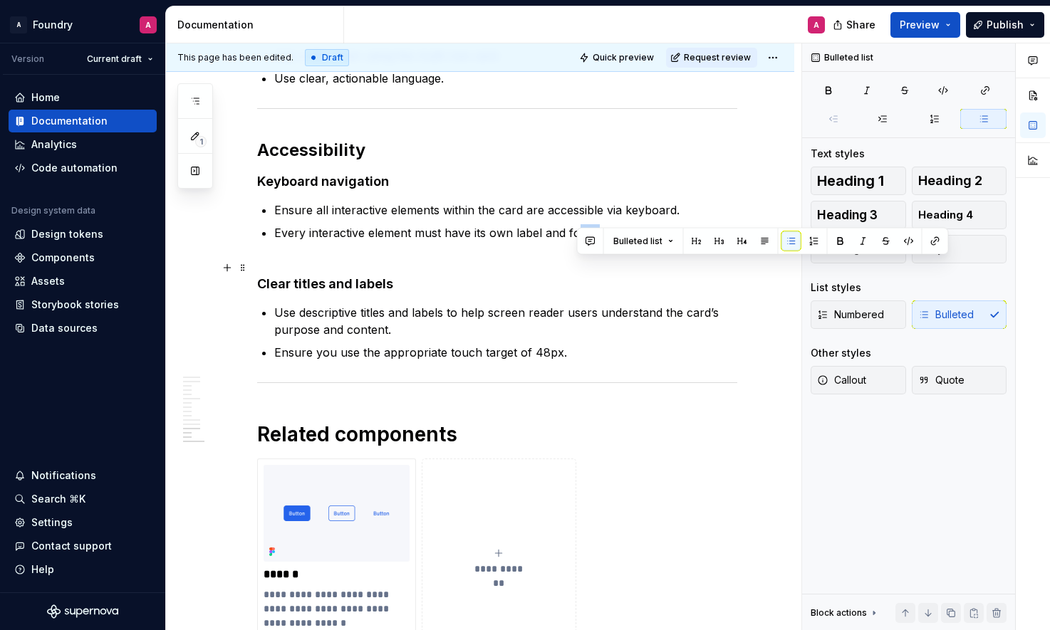
click at [577, 259] on p "Every interactive element must have its own label and focus state." at bounding box center [505, 241] width 463 height 34
click at [571, 259] on p "Every interactive element must have its own label and focus state." at bounding box center [505, 241] width 463 height 34
click at [553, 259] on p "Every interactive element must have its own label and focus state." at bounding box center [505, 241] width 463 height 34
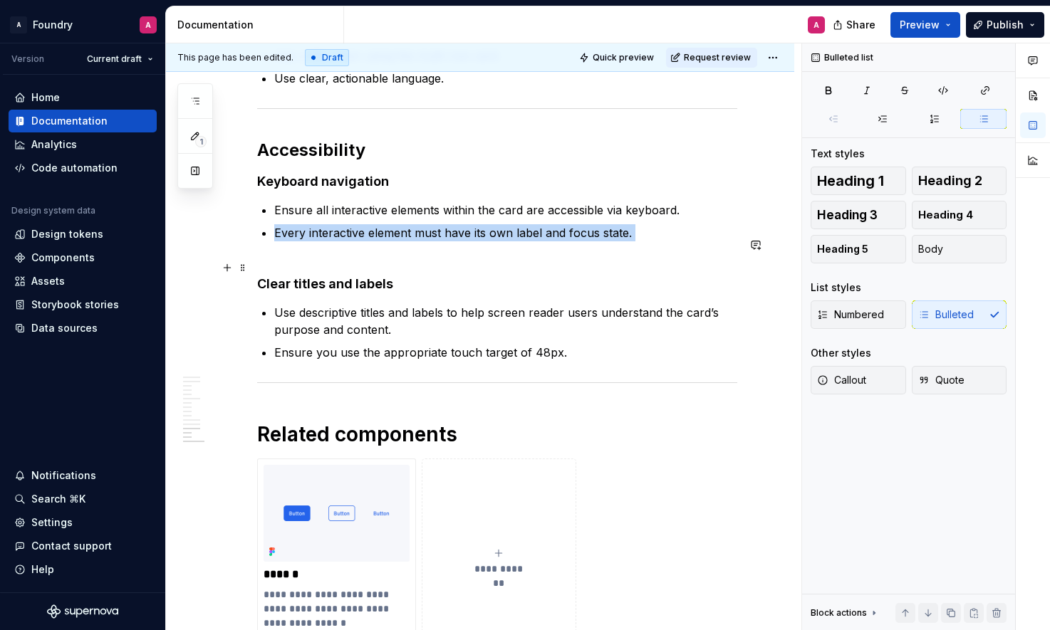
click at [553, 259] on p "Every interactive element must have its own label and focus state." at bounding box center [505, 241] width 463 height 34
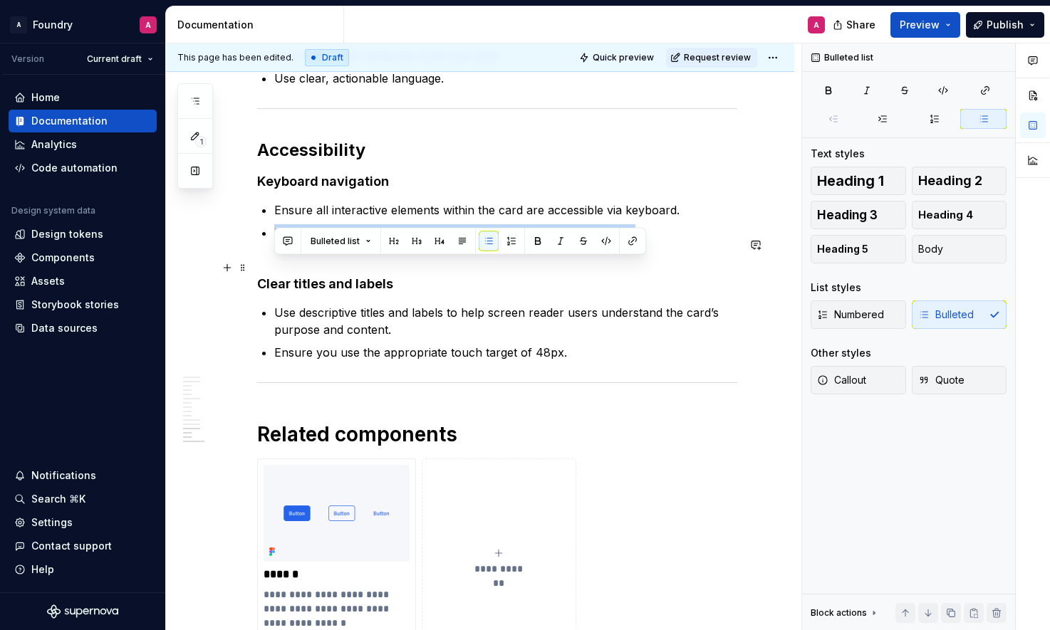
click at [593, 259] on p "Every interactive element must have its own label and focus state." at bounding box center [505, 241] width 463 height 34
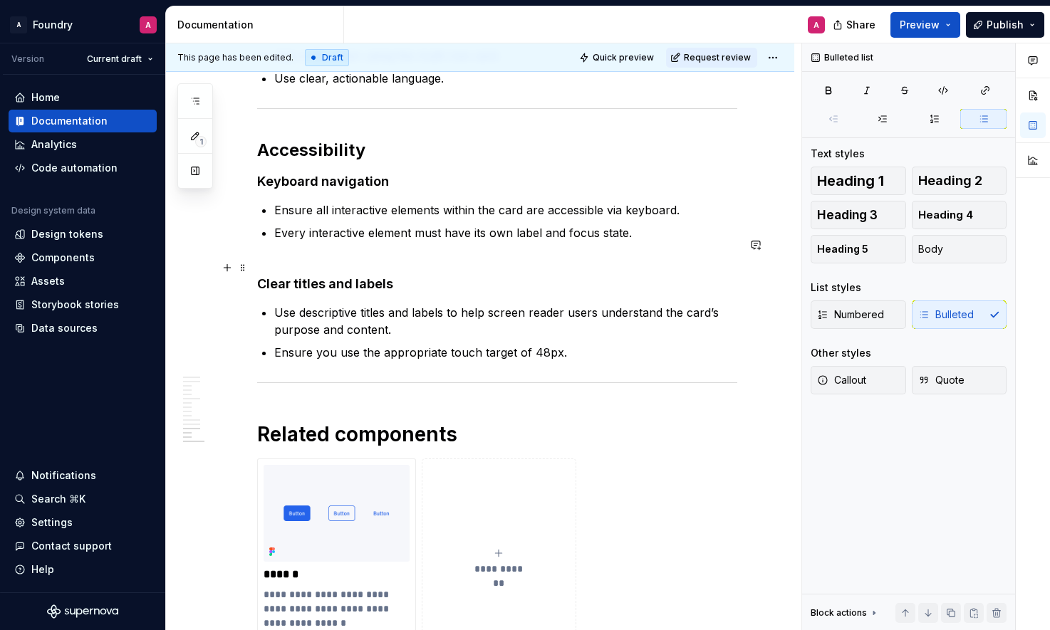
click at [600, 259] on p "Every interactive element must have its own label and focus state." at bounding box center [505, 241] width 463 height 34
click at [577, 259] on p "Every interactive element must have its own label and focus state." at bounding box center [505, 241] width 463 height 34
click at [598, 259] on p "Every interactive element must have its own label and focus state." at bounding box center [505, 241] width 463 height 34
click at [586, 259] on p "Every interactive element must have its own label and focus state." at bounding box center [505, 241] width 463 height 34
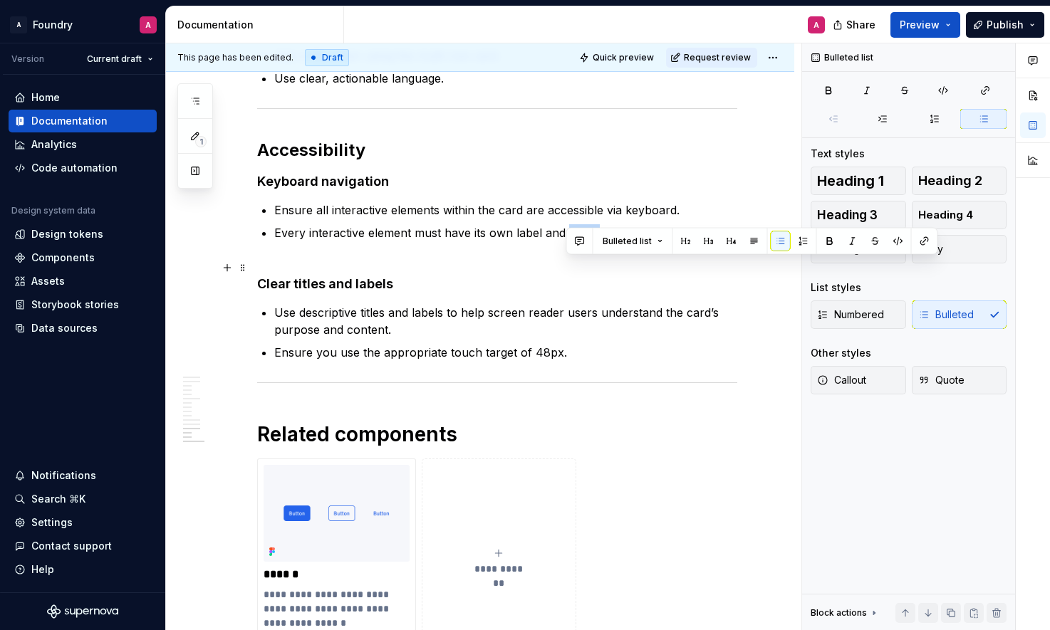
click at [586, 259] on p "Every interactive element must have its own label and focus state." at bounding box center [505, 241] width 463 height 34
click at [568, 259] on p "Every interactive element must have its own label and focus state." at bounding box center [505, 241] width 463 height 34
click at [576, 259] on p "Every interactive element must have its own label and focus state." at bounding box center [505, 241] width 463 height 34
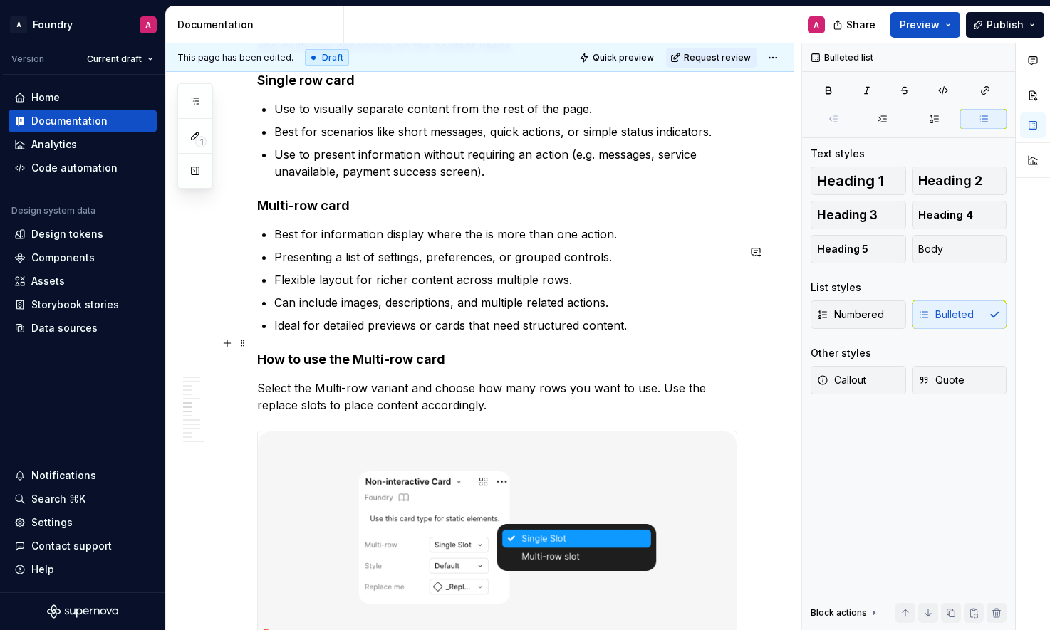
scroll to position [2794, 0]
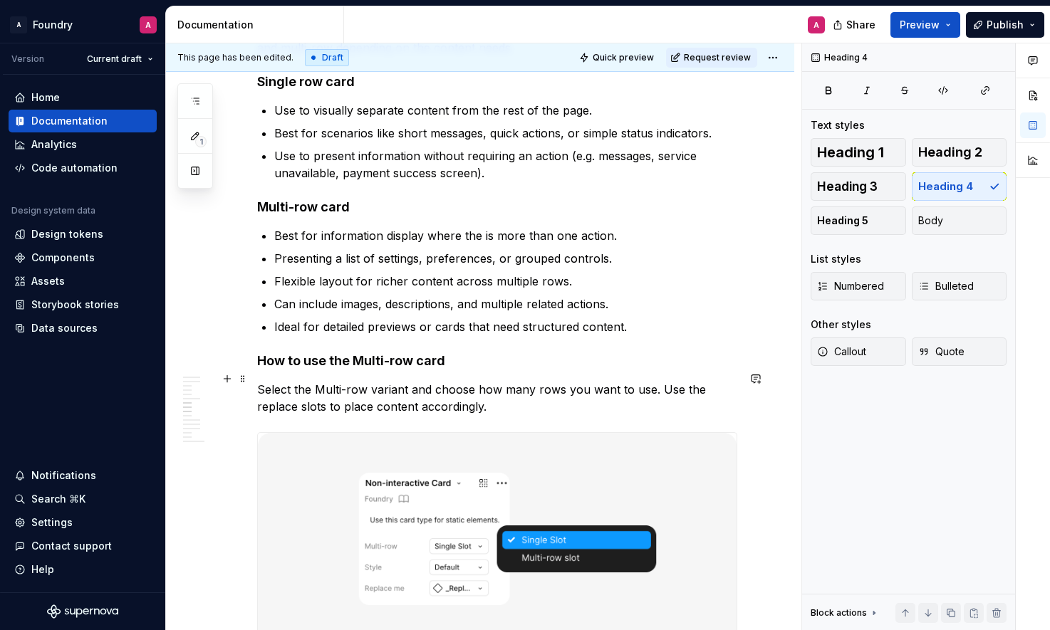
drag, startPoint x: 337, startPoint y: 376, endPoint x: 375, endPoint y: 377, distance: 37.8
click at [337, 370] on h4 "How to use the Multi-row card" at bounding box center [497, 361] width 480 height 17
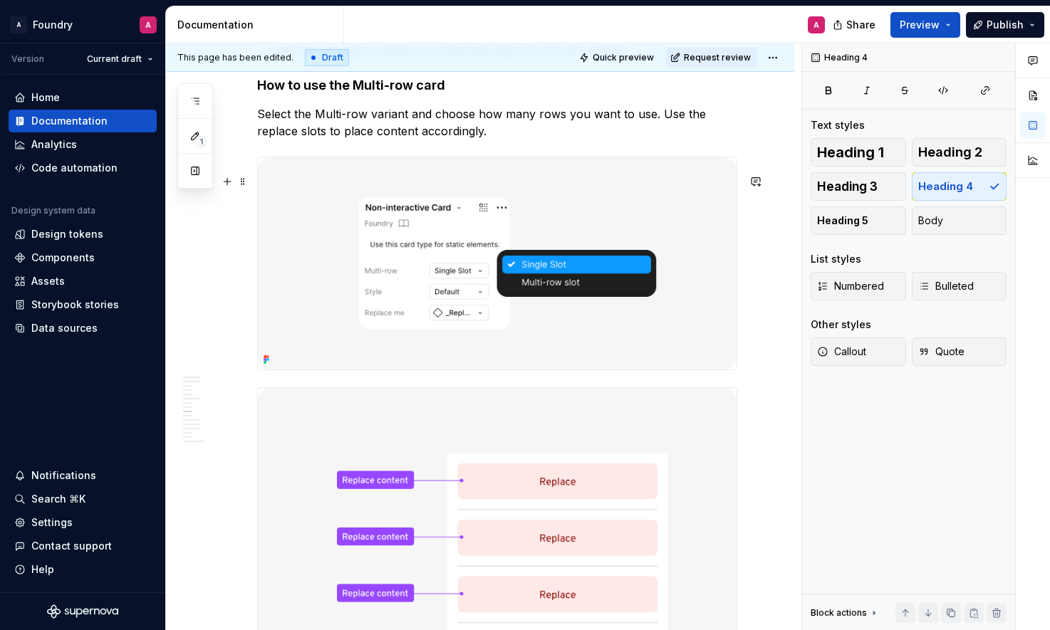
scroll to position [3093, 0]
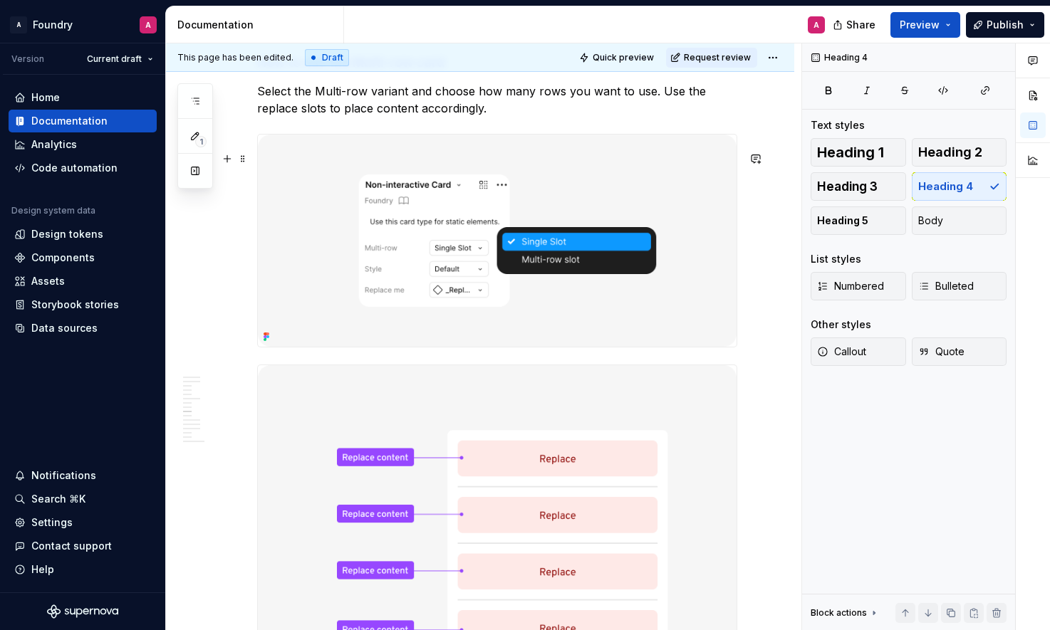
click at [333, 209] on img at bounding box center [497, 241] width 479 height 212
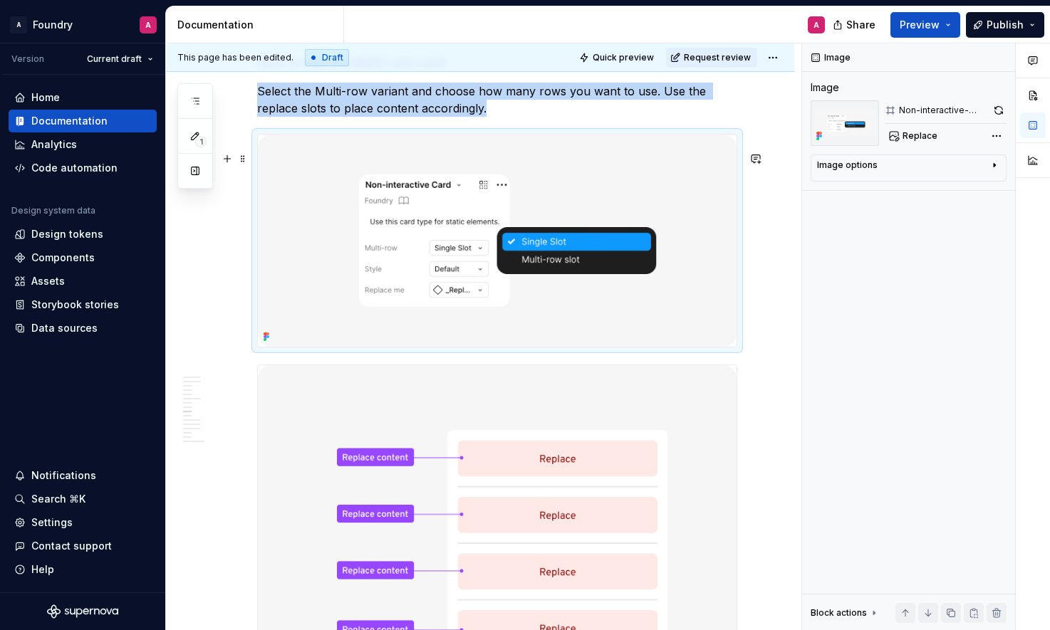
click at [685, 226] on img at bounding box center [497, 241] width 479 height 212
click at [639, 156] on img at bounding box center [497, 241] width 479 height 212
click at [418, 263] on img at bounding box center [497, 241] width 479 height 212
click at [241, 156] on span at bounding box center [242, 159] width 11 height 20
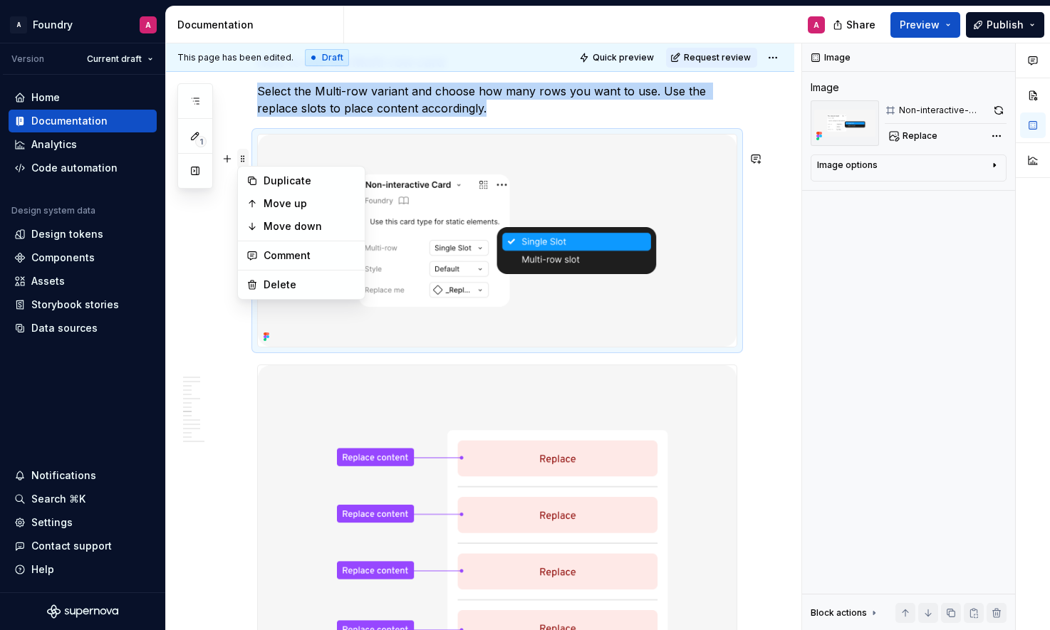
click at [241, 156] on span at bounding box center [242, 159] width 11 height 20
click at [190, 137] on icon "button" at bounding box center [194, 135] width 11 height 11
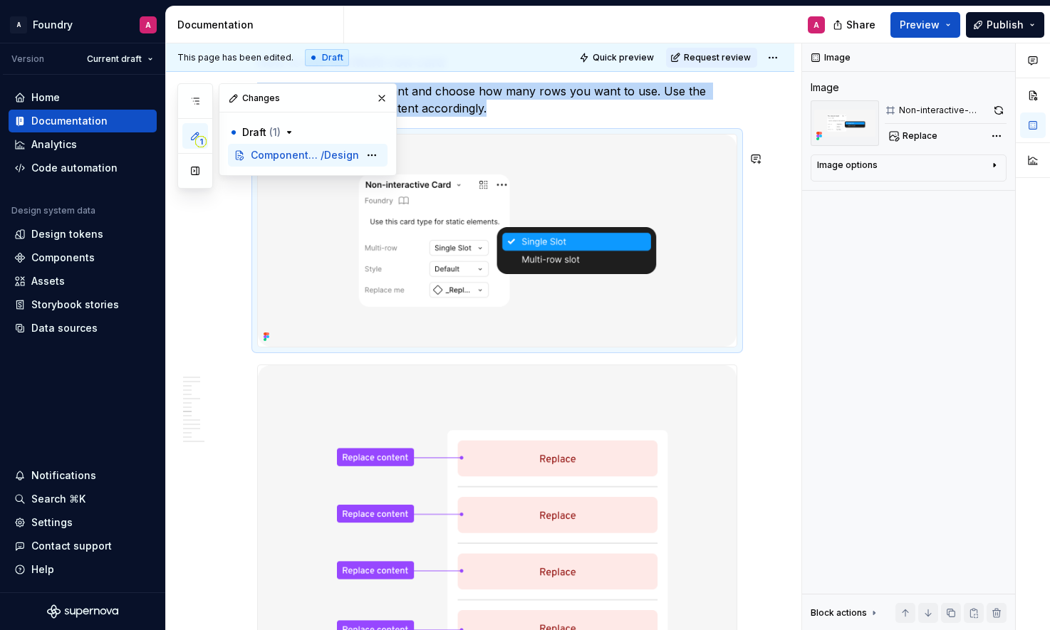
click at [276, 152] on span "Components / Cards" at bounding box center [286, 155] width 70 height 14
type textarea "*"
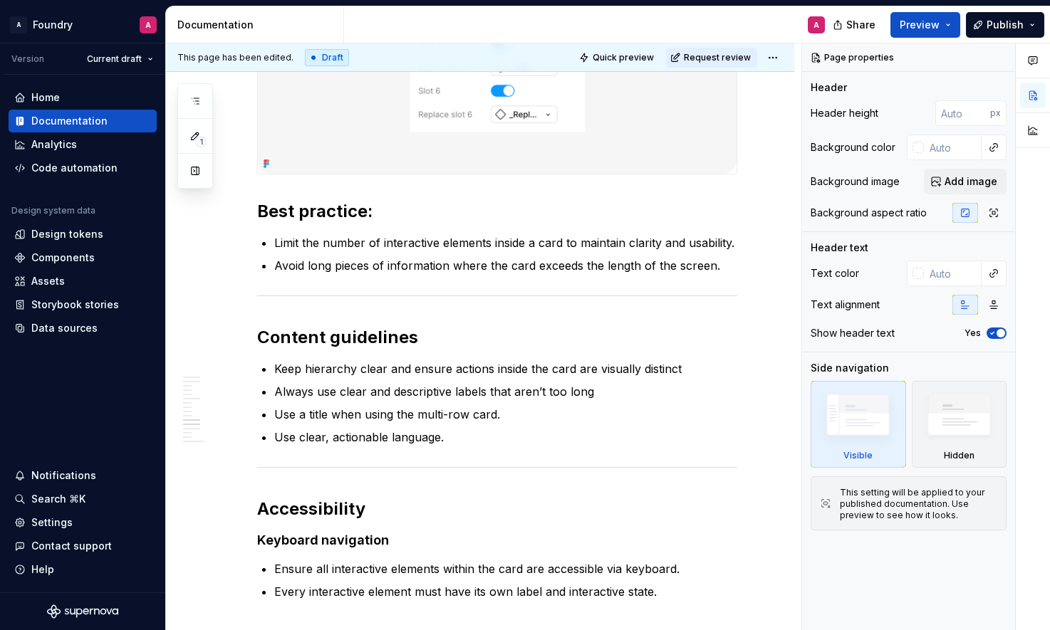
scroll to position [4488, 0]
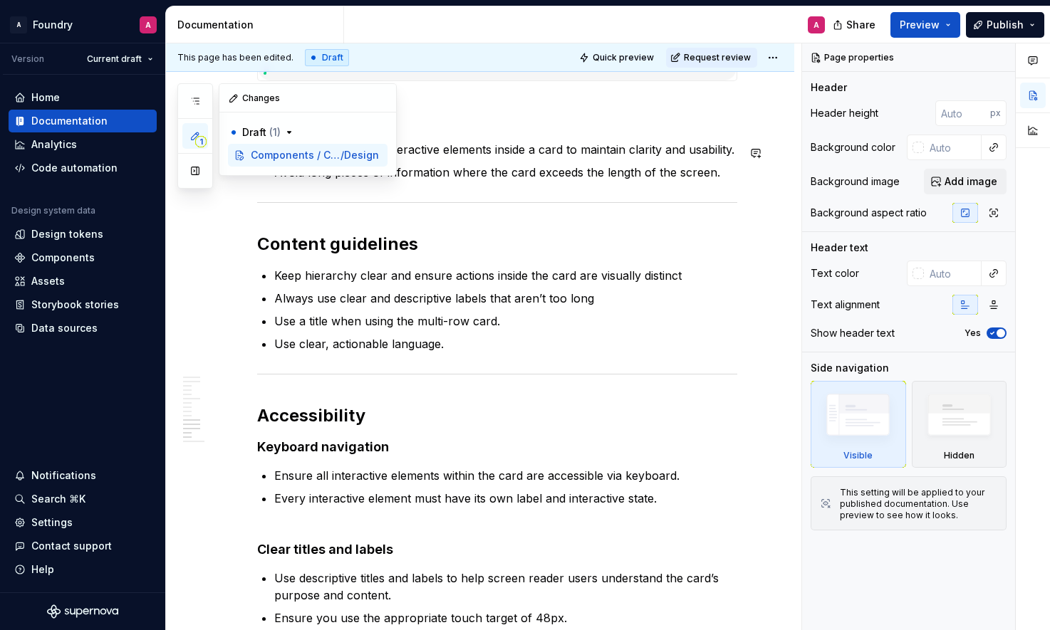
click at [198, 139] on span "1" at bounding box center [200, 141] width 11 height 11
click at [286, 128] on icon "button" at bounding box center [289, 132] width 11 height 11
click at [252, 125] on button "Draft ( 1 )" at bounding box center [308, 132] width 160 height 23
click at [247, 100] on div "Changes" at bounding box center [307, 98] width 177 height 28
click at [234, 99] on icon at bounding box center [233, 98] width 11 height 11
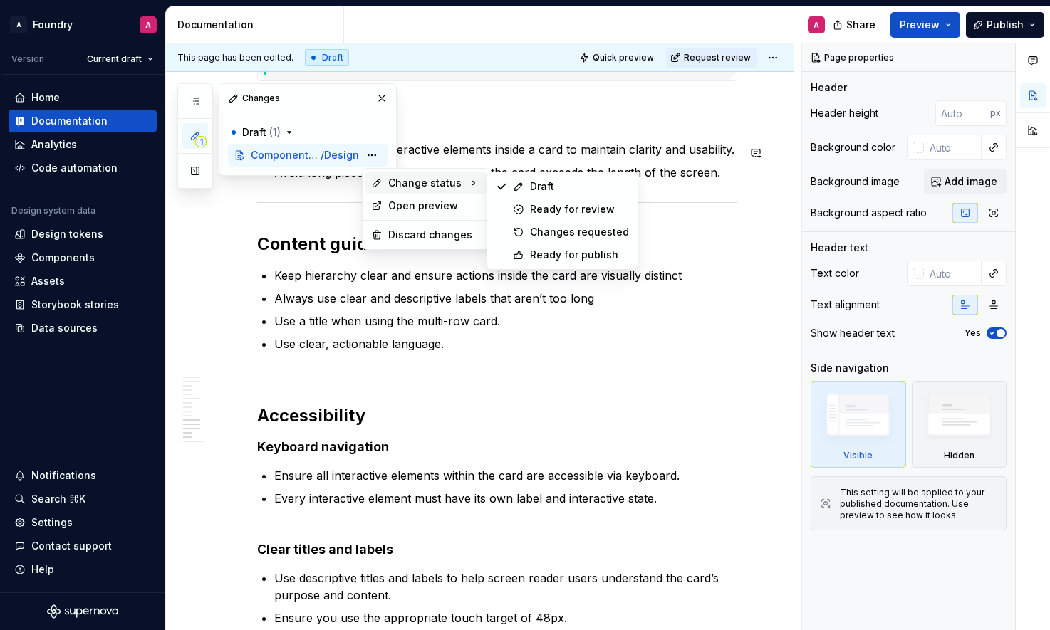
click at [551, 142] on html "A Foundry A Version Current draft Home Documentation Analytics Code automation …" at bounding box center [525, 315] width 1050 height 630
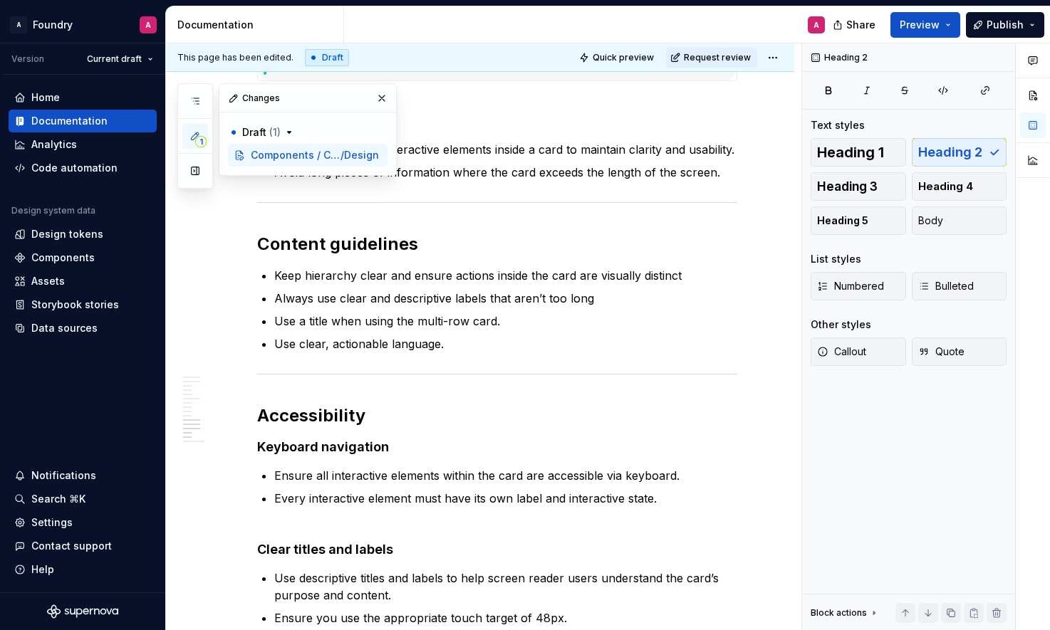
click at [777, 57] on html "A Foundry A Version Current draft Home Documentation Analytics Code automation …" at bounding box center [525, 315] width 1050 height 630
click at [580, 160] on html "A Foundry A Version Current draft Home Documentation Analytics Code automation …" at bounding box center [525, 315] width 1050 height 630
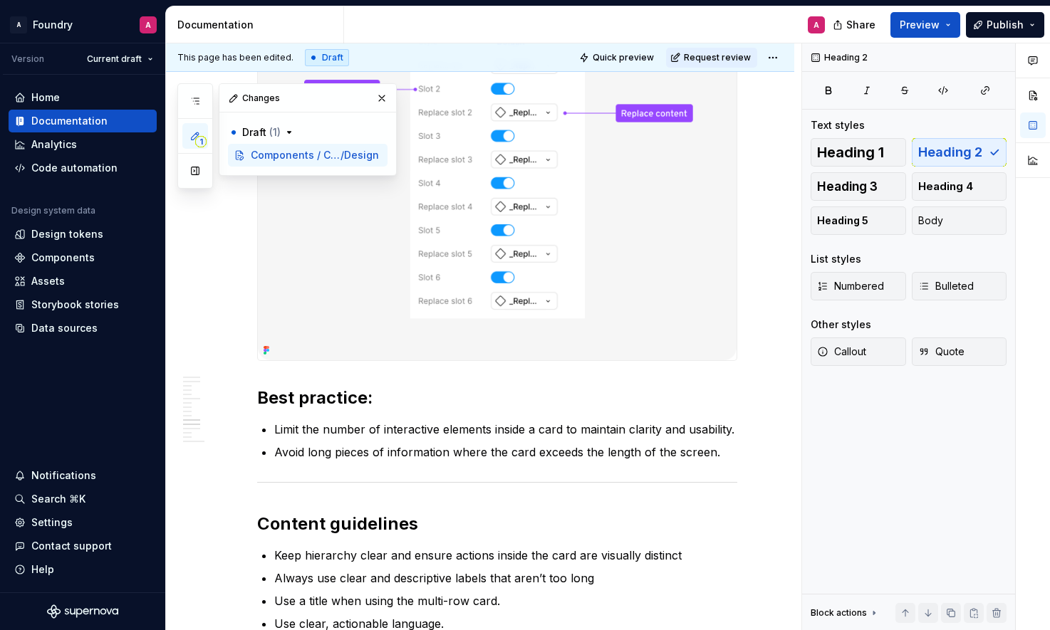
click at [499, 212] on img at bounding box center [497, 126] width 479 height 469
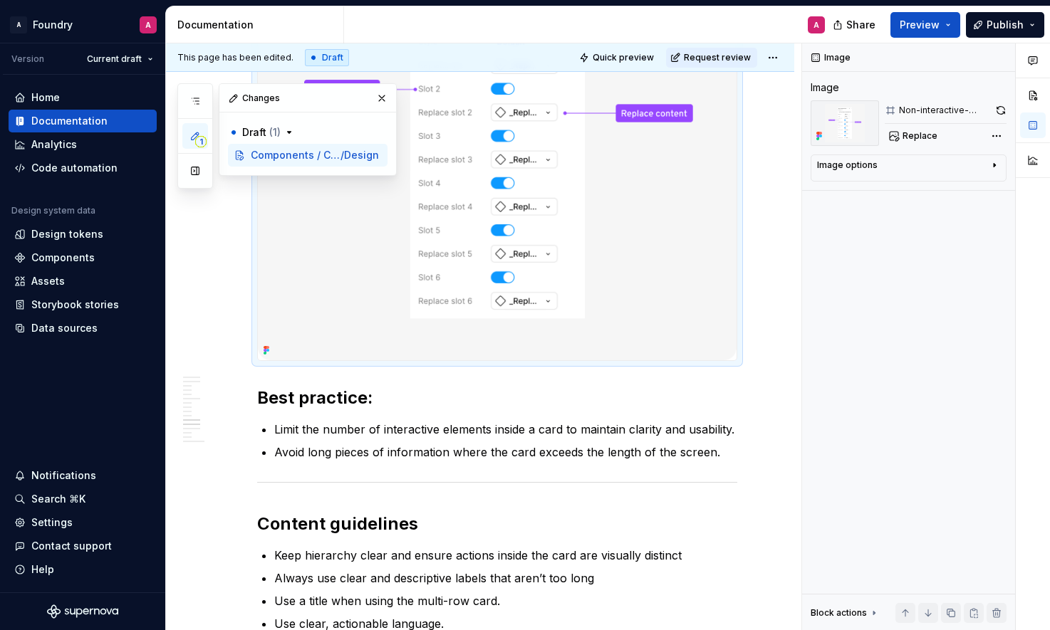
click at [197, 291] on div "**********" at bounding box center [483, 337] width 635 height 588
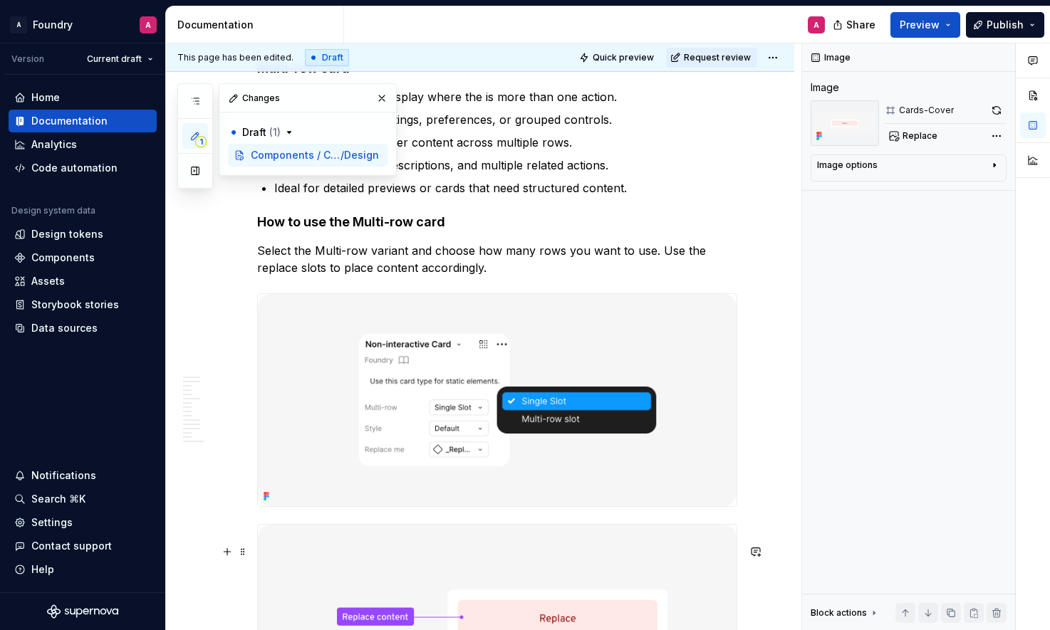
scroll to position [2930, 0]
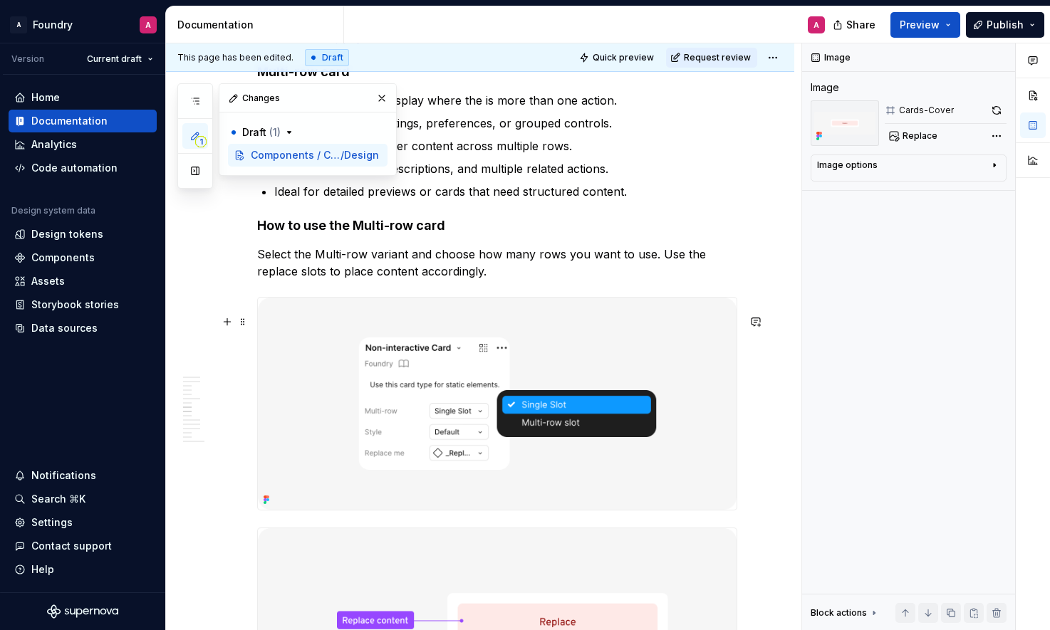
click at [600, 355] on img at bounding box center [497, 404] width 479 height 212
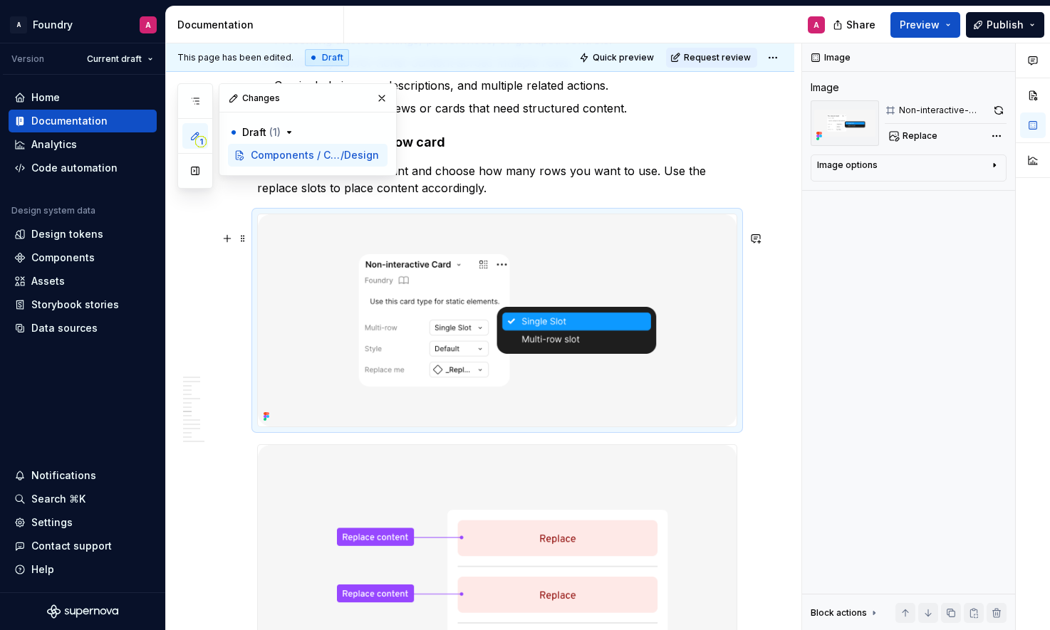
scroll to position [3023, 0]
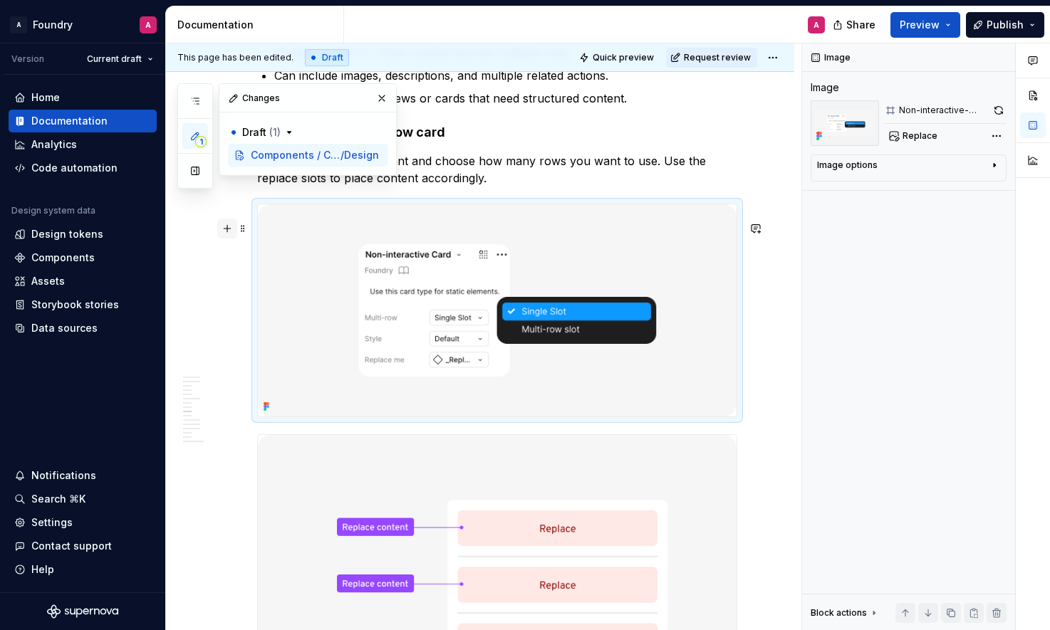
click at [229, 229] on button "button" at bounding box center [227, 229] width 20 height 20
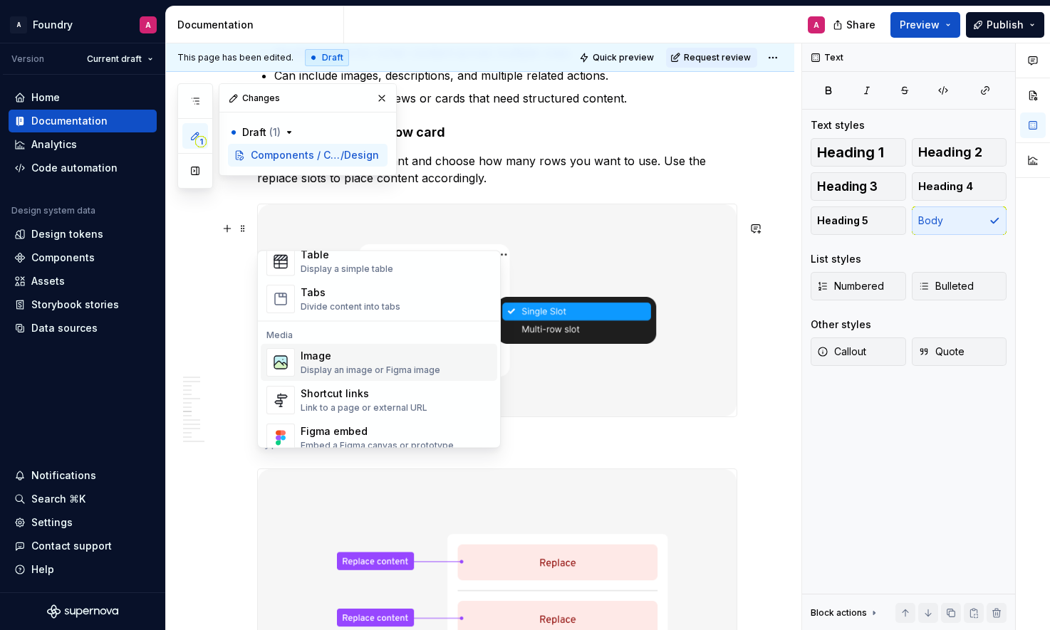
scroll to position [539, 0]
click at [338, 356] on div "Image" at bounding box center [371, 353] width 140 height 14
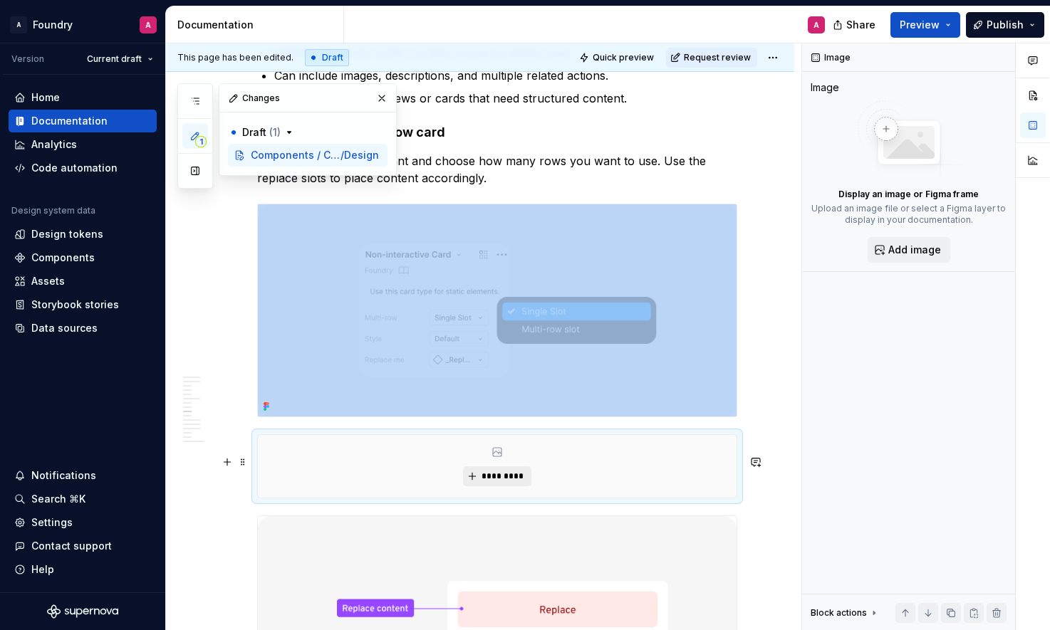
click at [499, 487] on button "*********" at bounding box center [497, 477] width 68 height 20
type textarea "*"
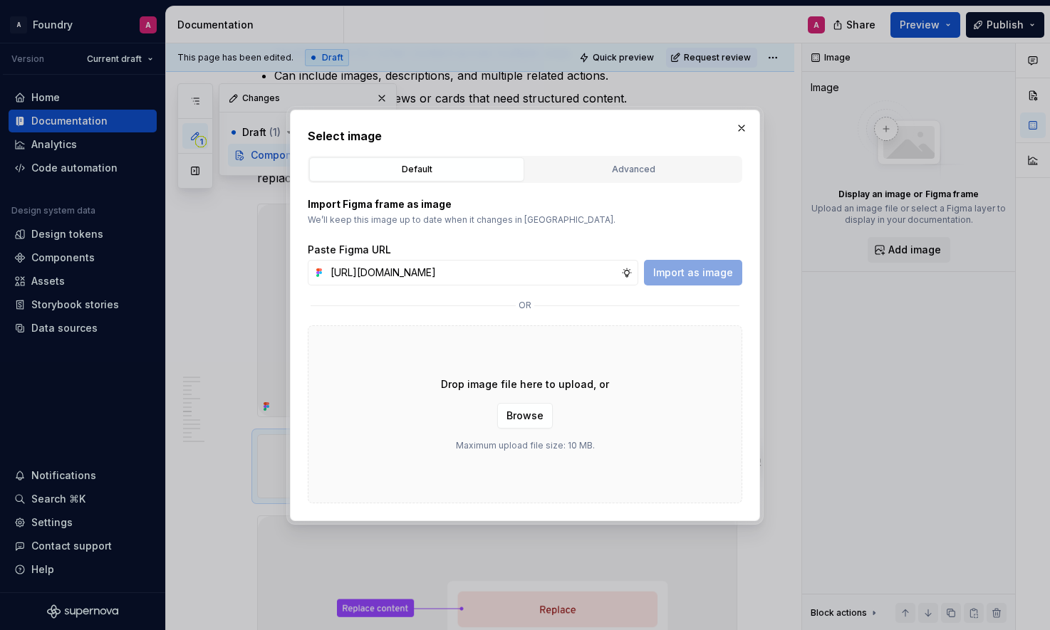
scroll to position [0, 457]
type input "https://www.figma.com/design/xTMSaXlNTNaDe49D78NKHE/Supernova-Documentation-Sup…"
click at [679, 270] on span "Import as image" at bounding box center [693, 273] width 80 height 14
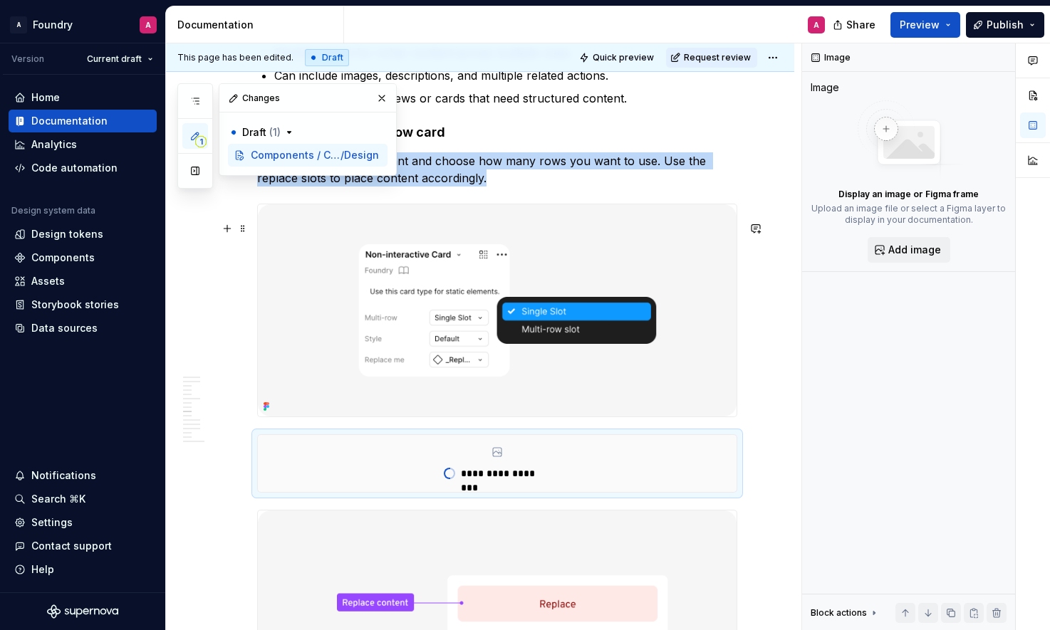
click at [702, 261] on img at bounding box center [497, 310] width 479 height 212
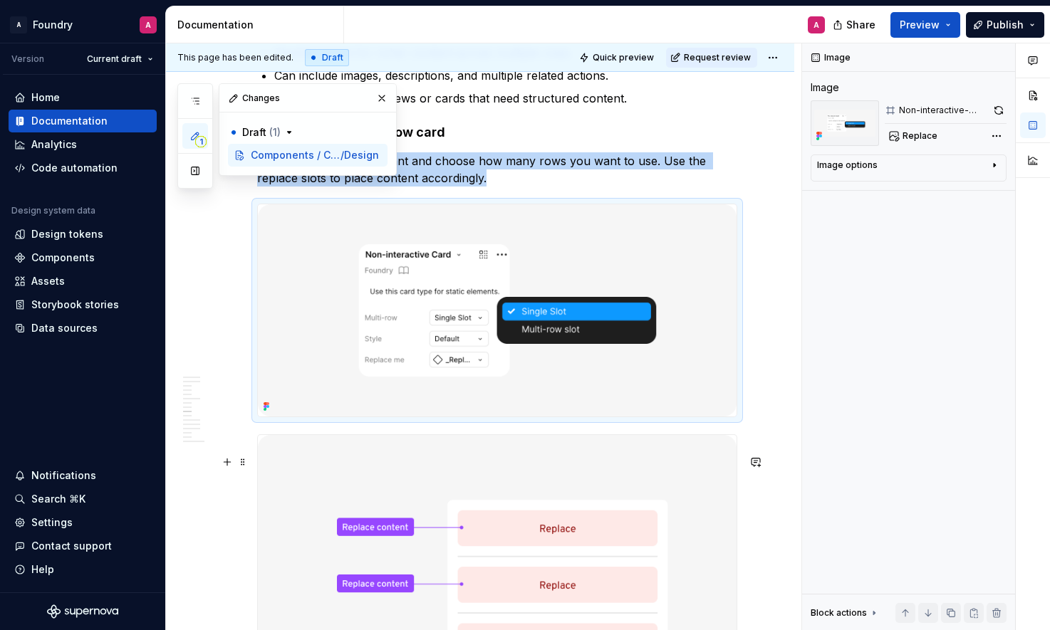
type textarea "*"
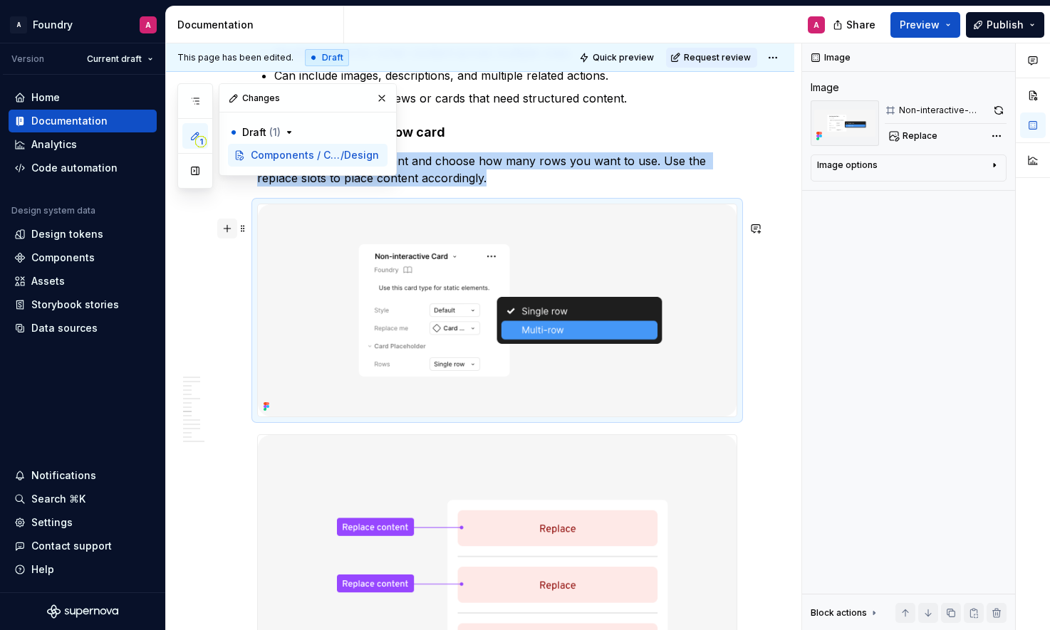
click at [225, 225] on button "button" at bounding box center [227, 229] width 20 height 20
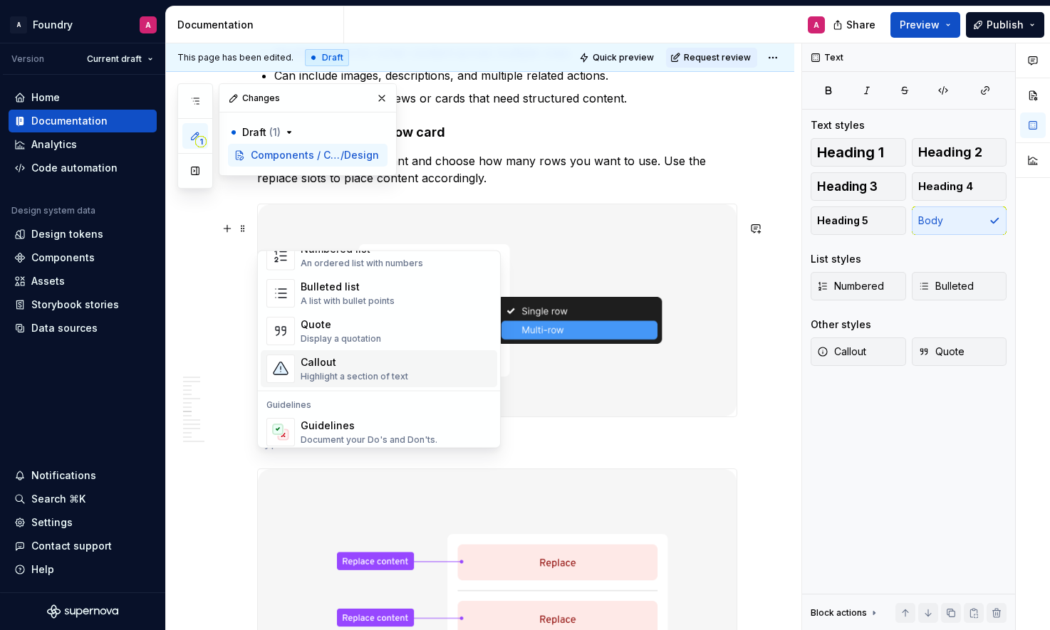
scroll to position [353, 0]
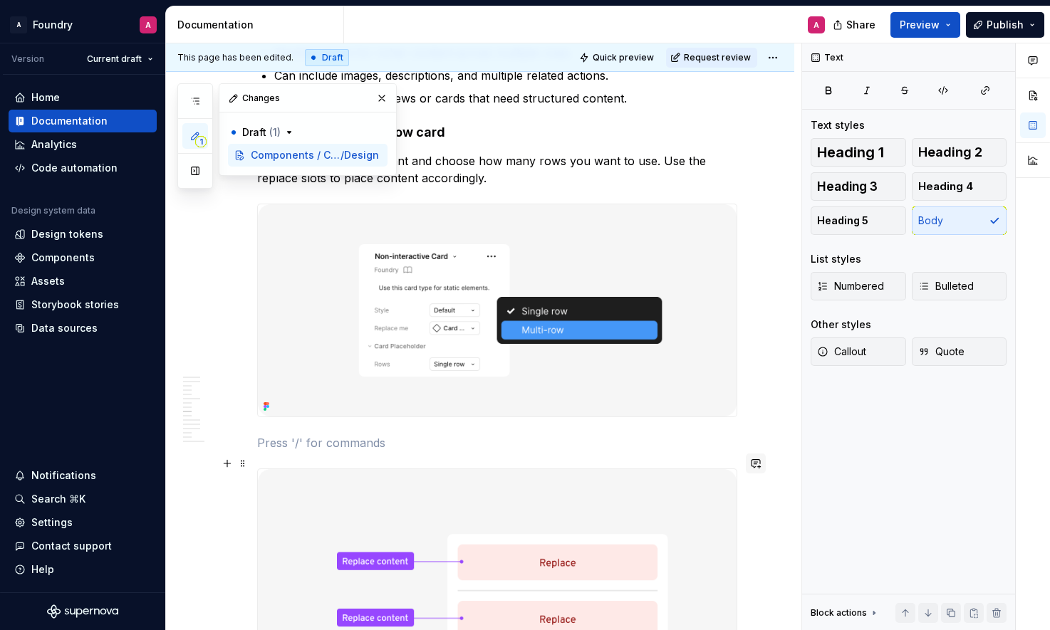
click at [757, 457] on button "button" at bounding box center [756, 464] width 20 height 20
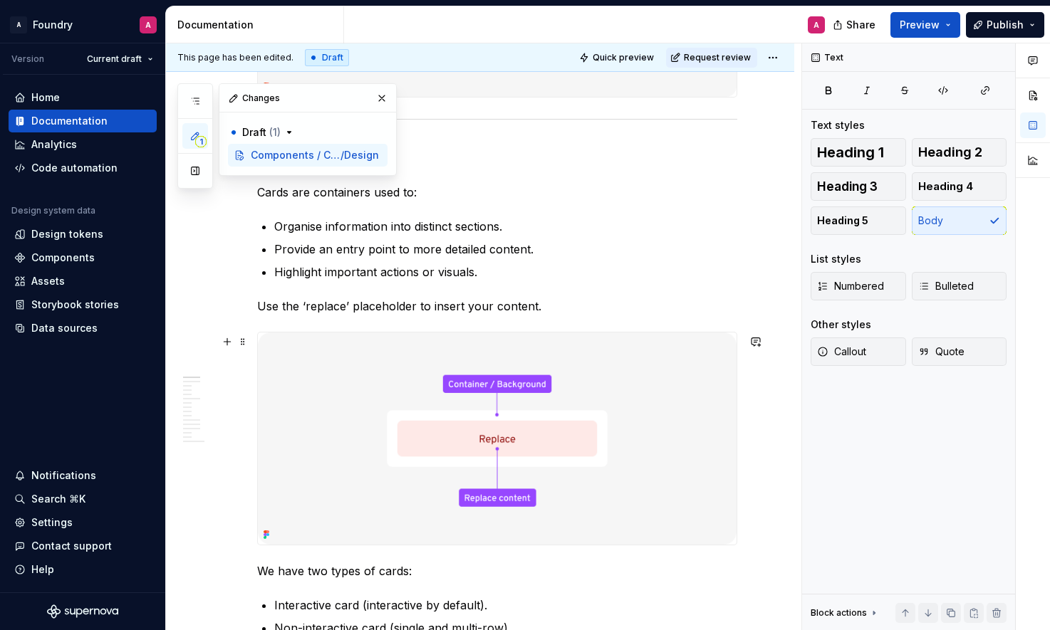
scroll to position [609, 0]
drag, startPoint x: 387, startPoint y: 100, endPoint x: 395, endPoint y: 111, distance: 14.2
click at [387, 100] on button "button" at bounding box center [382, 98] width 20 height 20
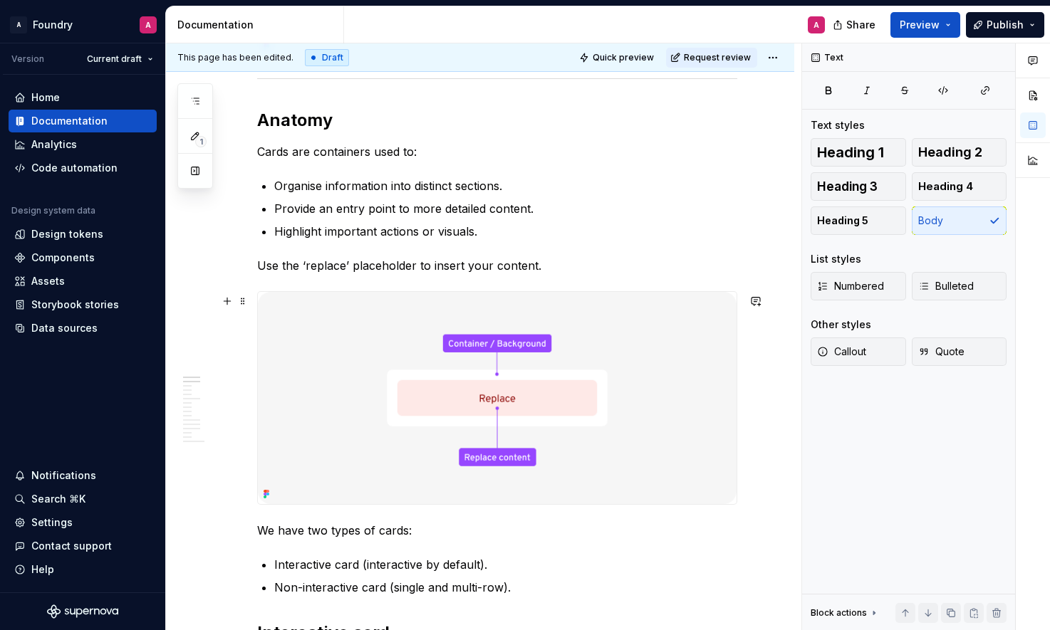
scroll to position [647, 0]
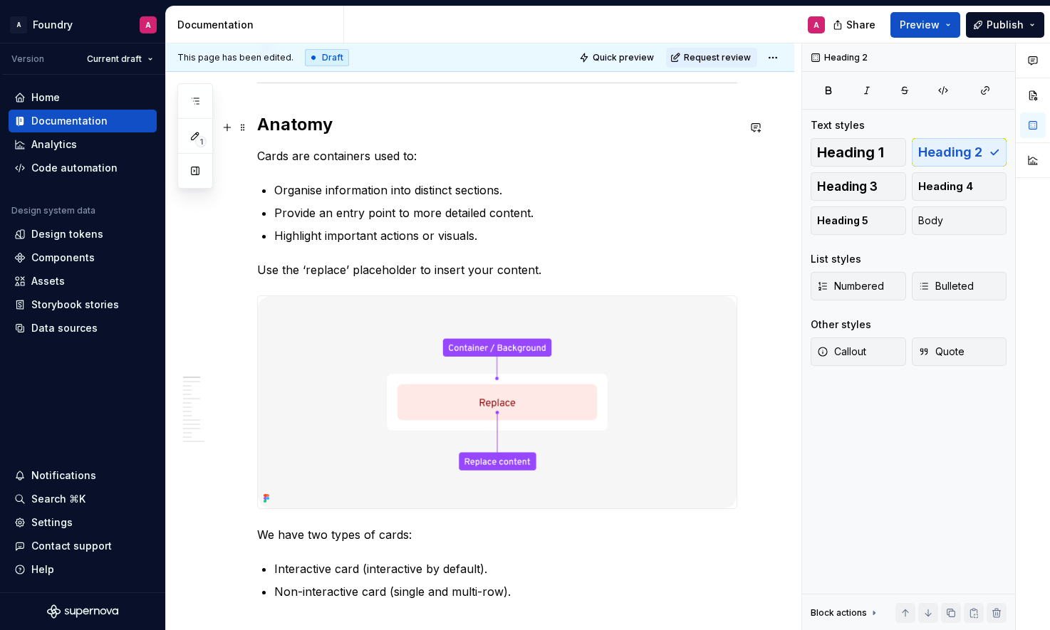
click at [312, 135] on h2 "Anatomy" at bounding box center [497, 124] width 480 height 23
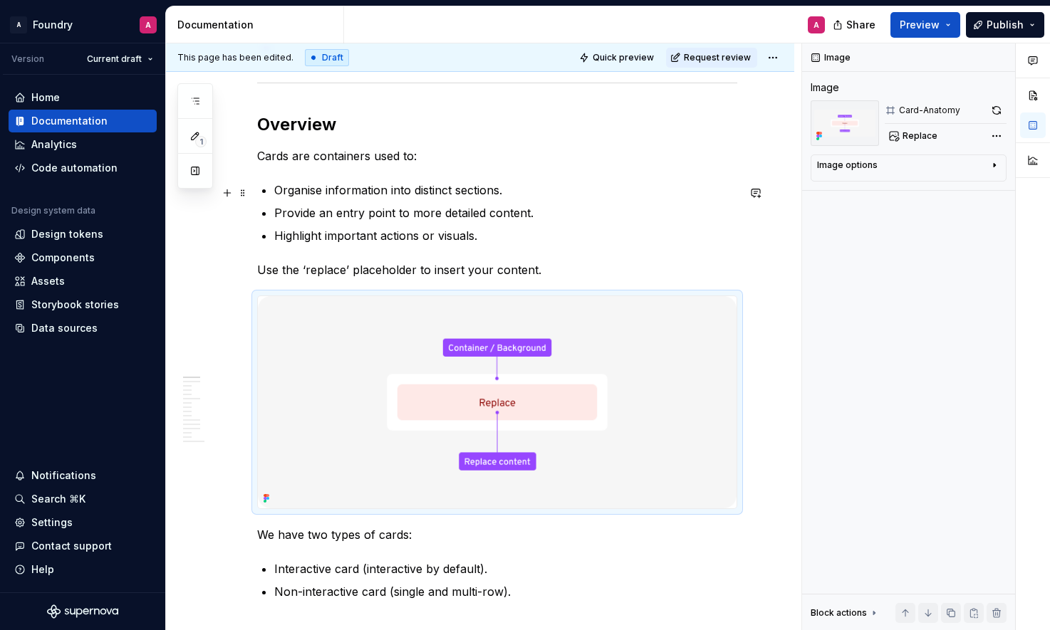
click at [437, 196] on p "Organise information into distinct sections." at bounding box center [505, 190] width 463 height 17
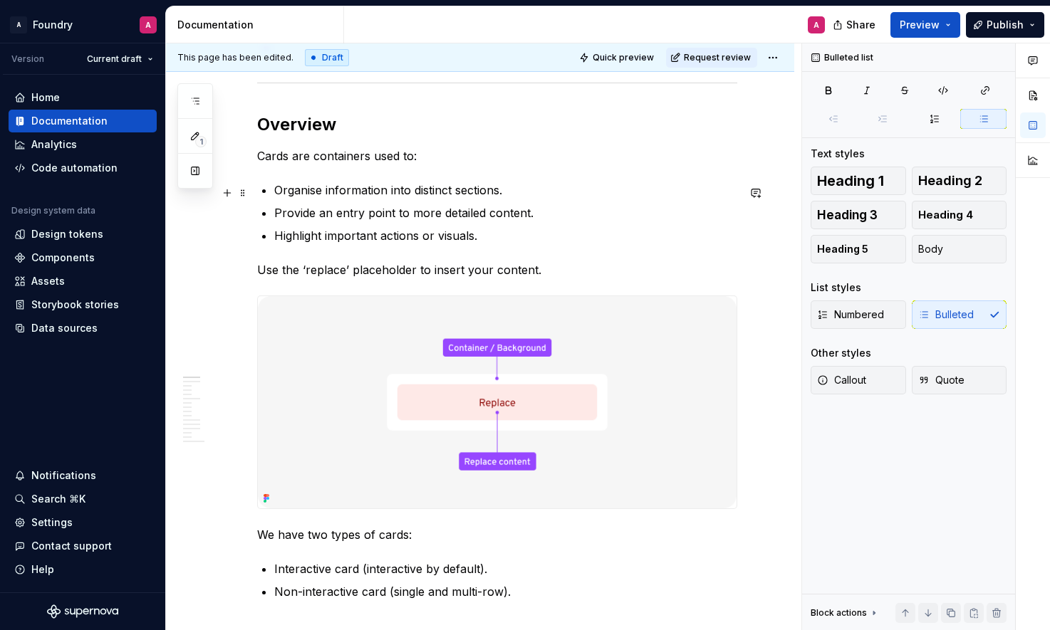
click at [480, 192] on p "Organise information into distinct sections." at bounding box center [505, 190] width 463 height 17
drag, startPoint x: 457, startPoint y: 219, endPoint x: 474, endPoint y: 218, distance: 17.1
click at [457, 219] on p "Provide an entry point to more detailed content." at bounding box center [505, 212] width 463 height 17
click at [496, 217] on p "Provide an entry point to more detailed content." at bounding box center [505, 212] width 463 height 17
drag, startPoint x: 329, startPoint y: 237, endPoint x: 405, endPoint y: 240, distance: 76.3
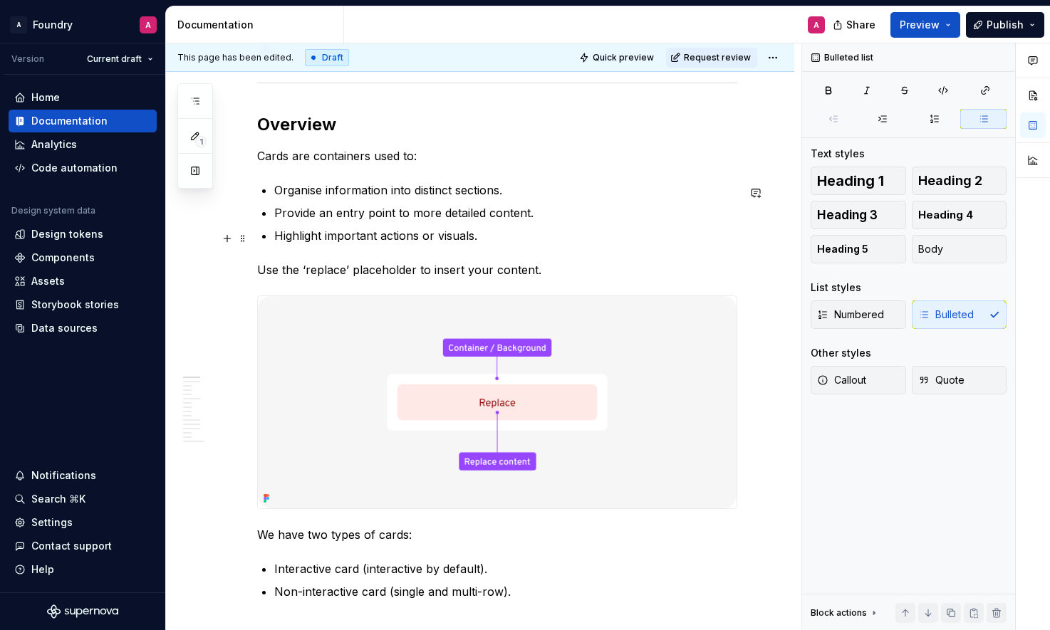
click at [329, 238] on p "Highlight important actions or visuals." at bounding box center [505, 235] width 463 height 17
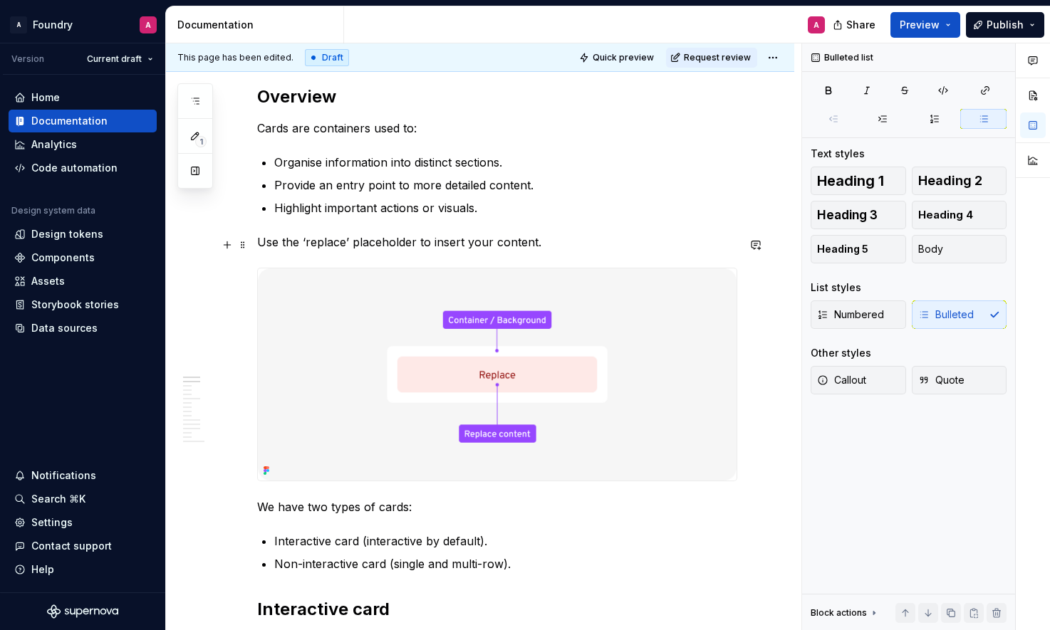
click at [369, 245] on p "Use the ‘replace’ placeholder to insert your content." at bounding box center [497, 242] width 480 height 17
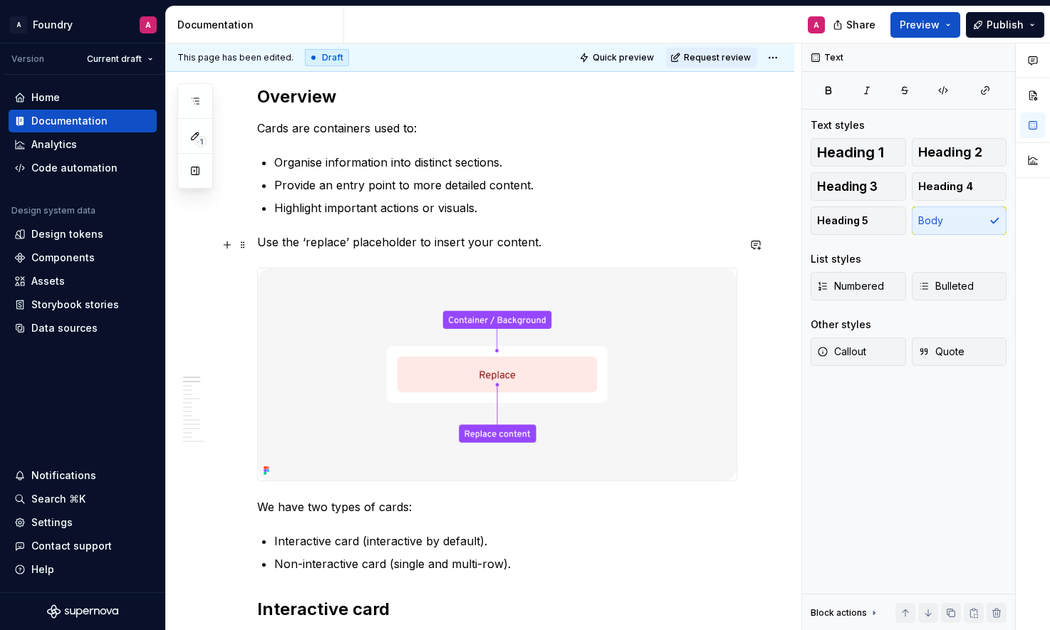
click at [400, 245] on p "Use the ‘replace’ placeholder to insert your content." at bounding box center [497, 242] width 480 height 17
click at [460, 244] on p "Use the ‘replace’ placeholder to insert your content." at bounding box center [497, 242] width 480 height 17
click at [547, 249] on p "Use the ‘replace’ placeholder to insert your content." at bounding box center [497, 242] width 480 height 17
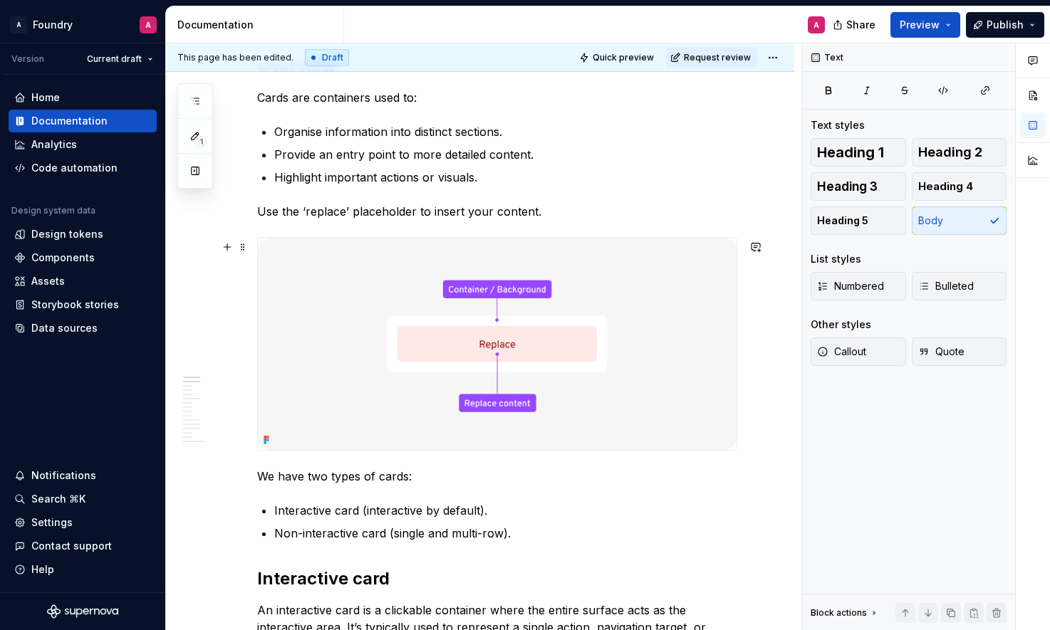
scroll to position [799, 0]
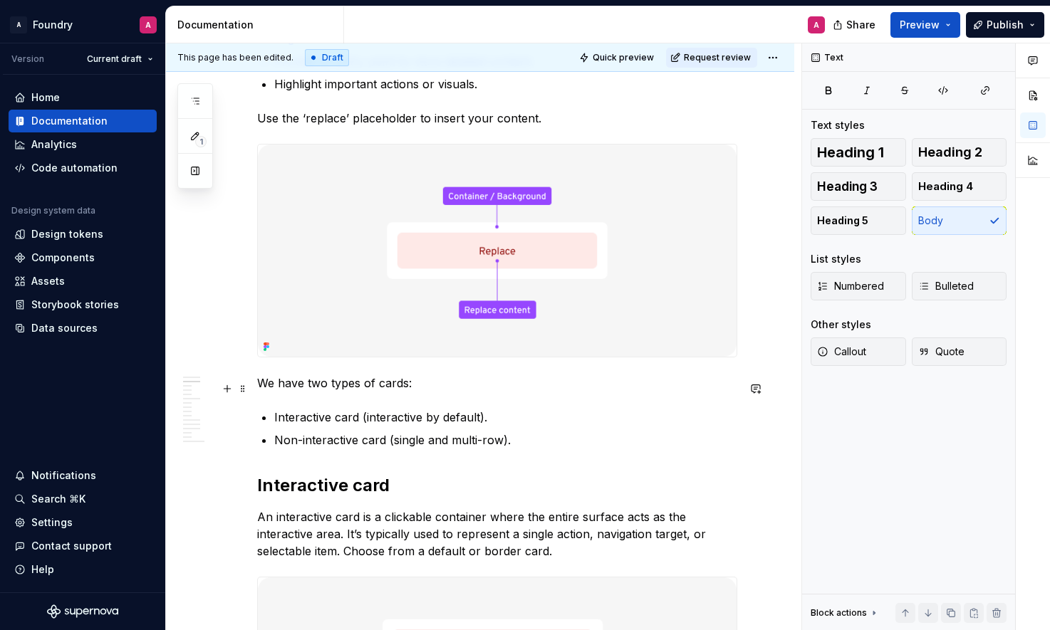
click at [430, 388] on p "We have two types of cards:" at bounding box center [497, 383] width 480 height 17
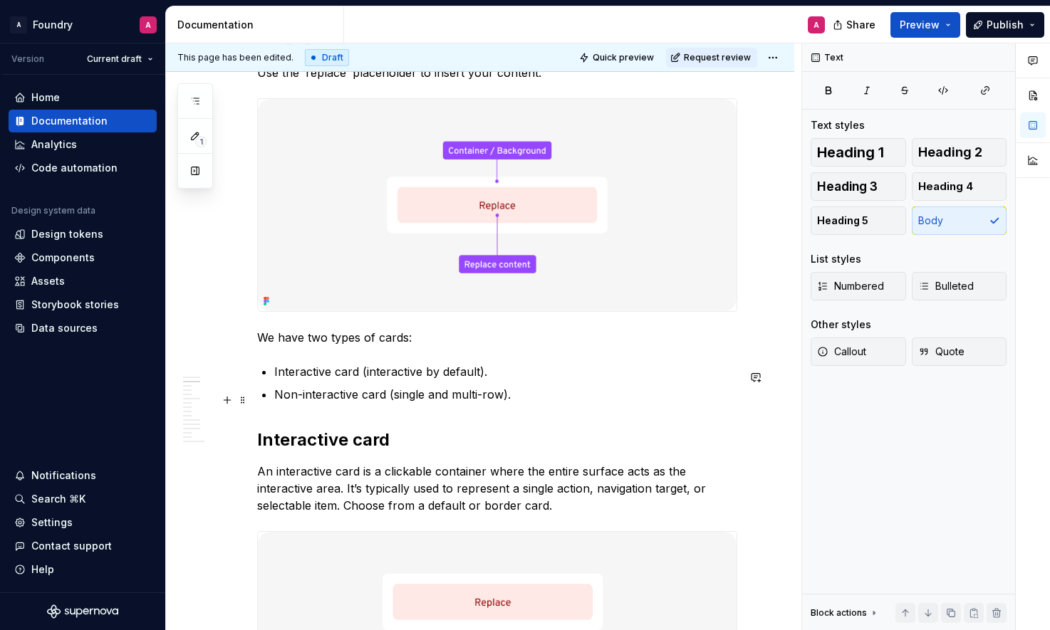
scroll to position [858, 0]
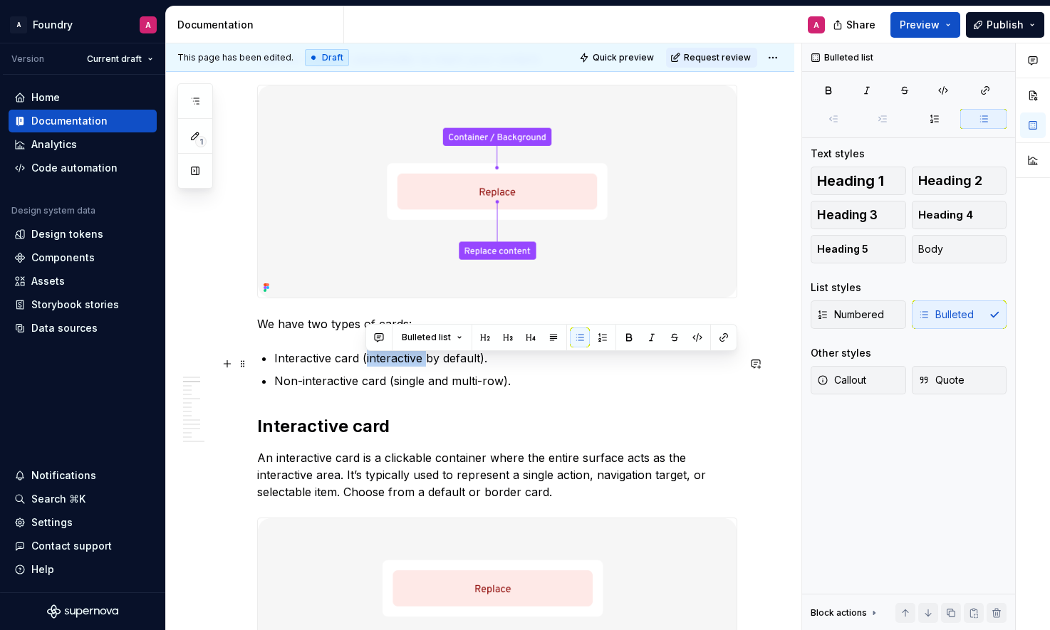
drag, startPoint x: 425, startPoint y: 365, endPoint x: 379, endPoint y: 365, distance: 46.3
click at [364, 364] on p "Interactive card (interactive by default)." at bounding box center [505, 358] width 463 height 17
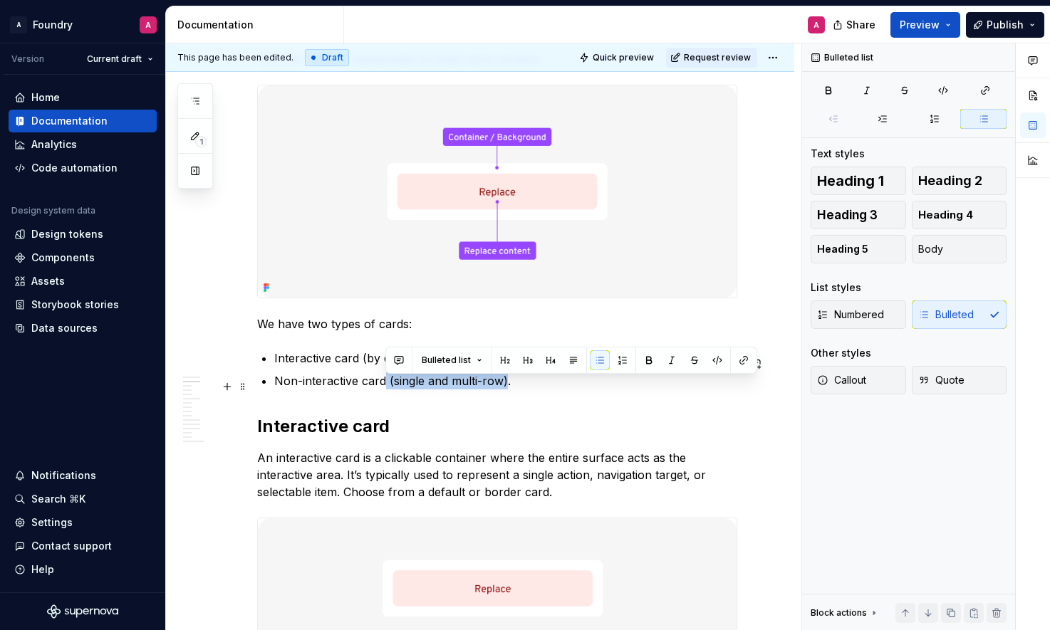
drag, startPoint x: 497, startPoint y: 387, endPoint x: 397, endPoint y: 386, distance: 99.7
click at [387, 386] on p "Non-interactive card (single and multi-row)." at bounding box center [505, 381] width 463 height 17
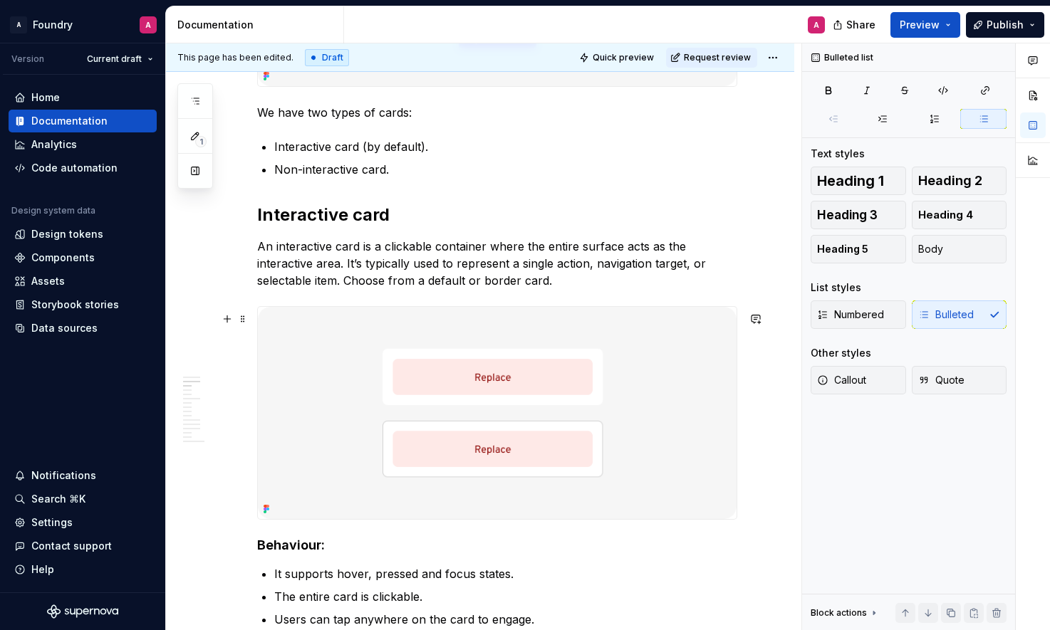
scroll to position [1075, 0]
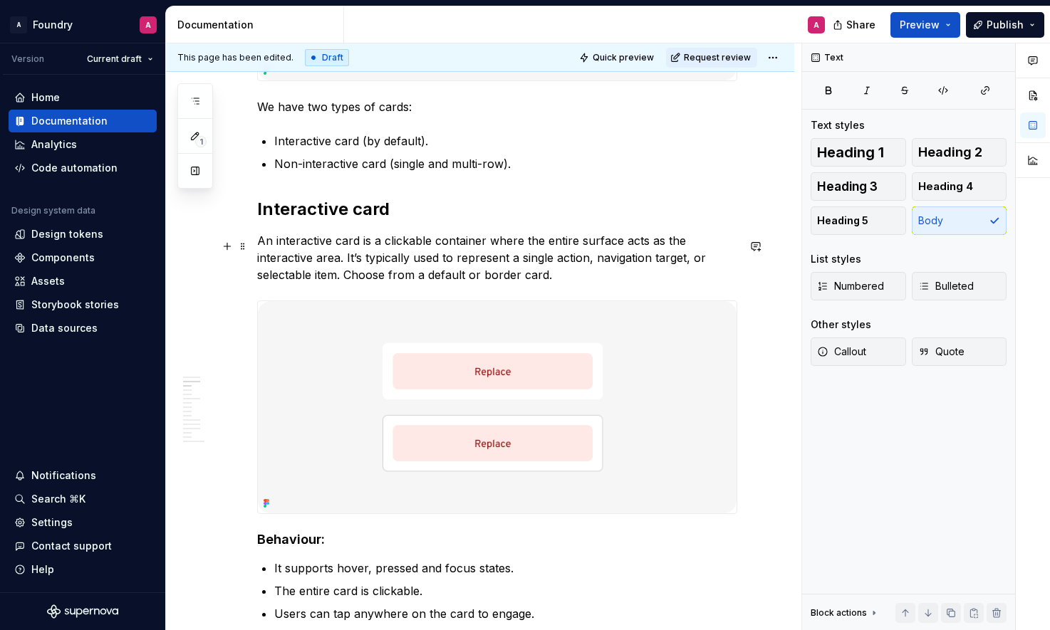
drag, startPoint x: 277, startPoint y: 263, endPoint x: 655, endPoint y: 246, distance: 378.6
click at [655, 246] on p "An interactive card is a clickable container where the entire surface acts as t…" at bounding box center [497, 257] width 480 height 51
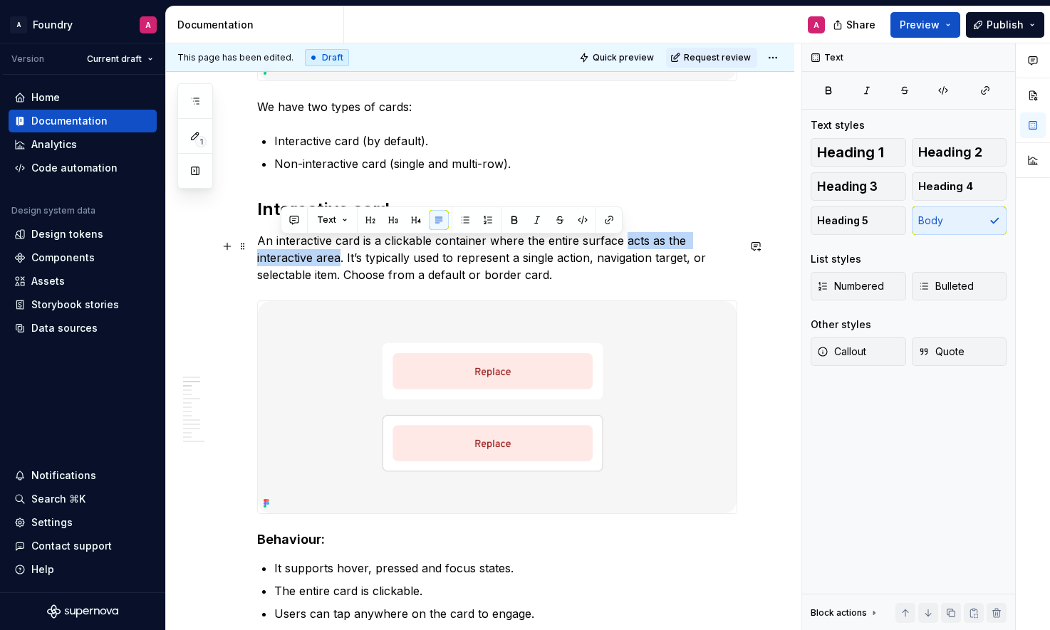
drag, startPoint x: 280, startPoint y: 266, endPoint x: 640, endPoint y: 243, distance: 360.4
click at [625, 243] on p "An interactive card is a clickable container where the entire surface acts as t…" at bounding box center [497, 257] width 480 height 51
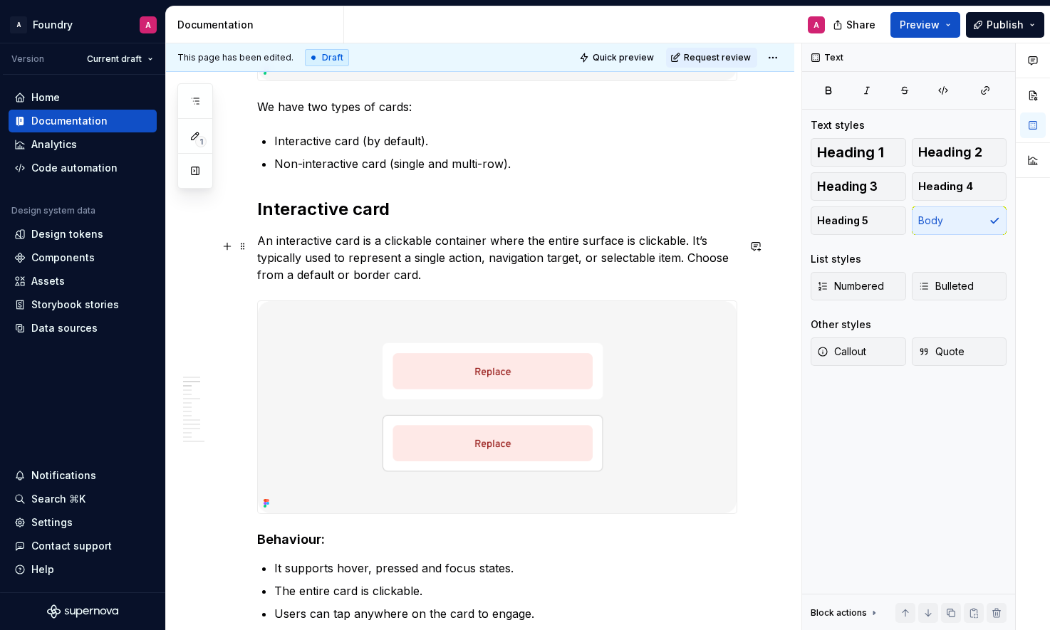
click at [625, 264] on p "An interactive card is a clickable container where the entire surface is clicka…" at bounding box center [497, 257] width 480 height 51
click at [665, 266] on p "An interactive card is a clickable container where the entire surface is clicka…" at bounding box center [497, 257] width 480 height 51
click at [625, 264] on p "An interactive card is a clickable container where the entire surface is clicka…" at bounding box center [497, 257] width 480 height 51
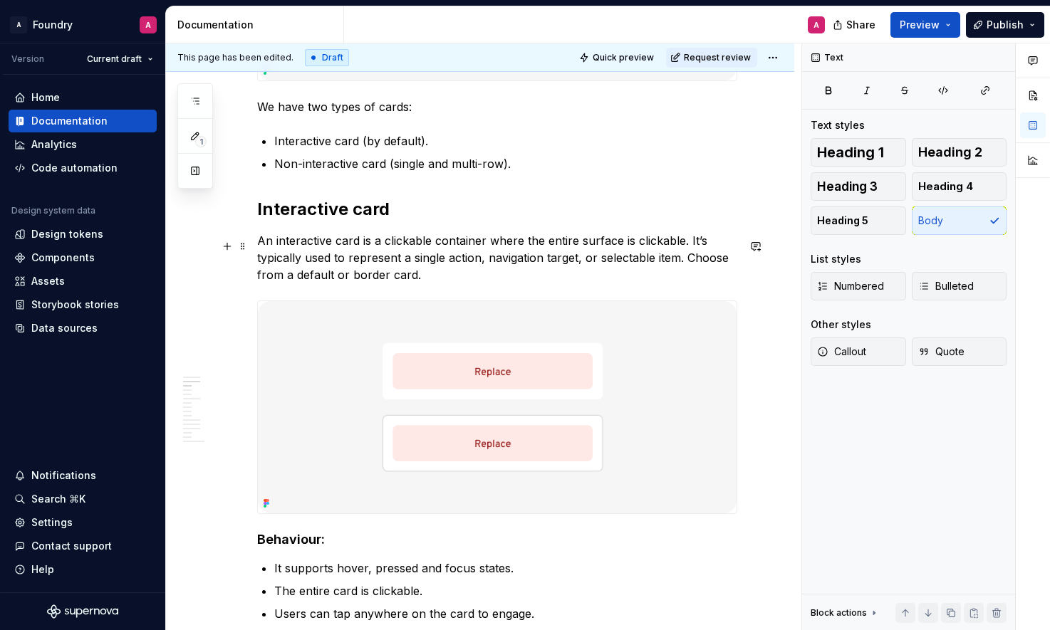
click at [625, 264] on p "An interactive card is a clickable container where the entire surface is clicka…" at bounding box center [497, 257] width 480 height 51
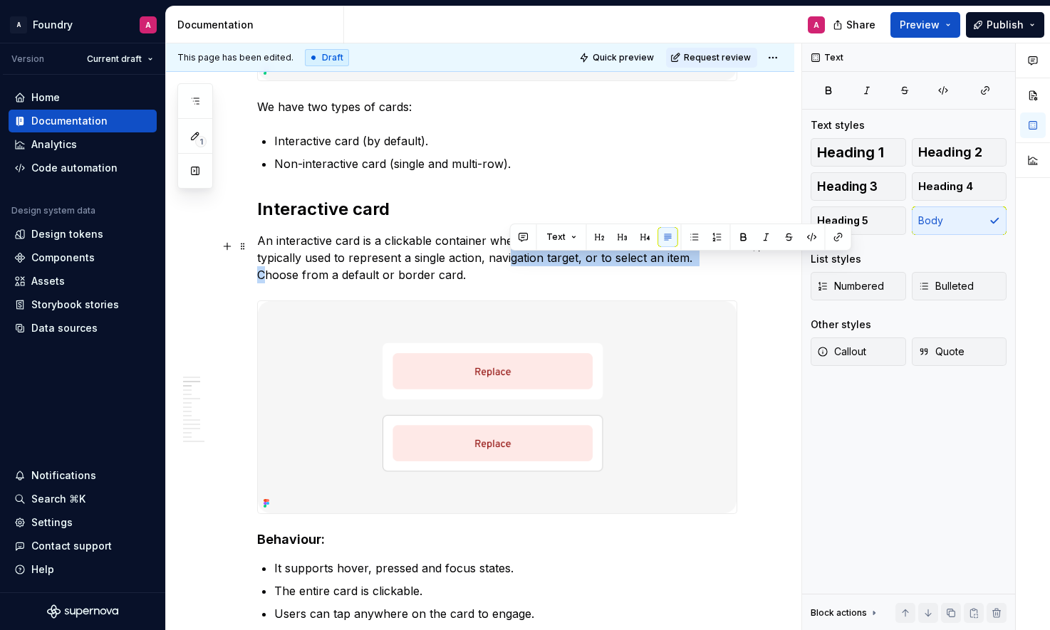
drag, startPoint x: 516, startPoint y: 265, endPoint x: 701, endPoint y: 269, distance: 185.2
click at [701, 269] on p "An interactive card is a clickable container where the entire surface is clicka…" at bounding box center [497, 257] width 480 height 51
click at [329, 279] on p "An interactive card is a clickable container where the entire surface is clicka…" at bounding box center [497, 257] width 480 height 51
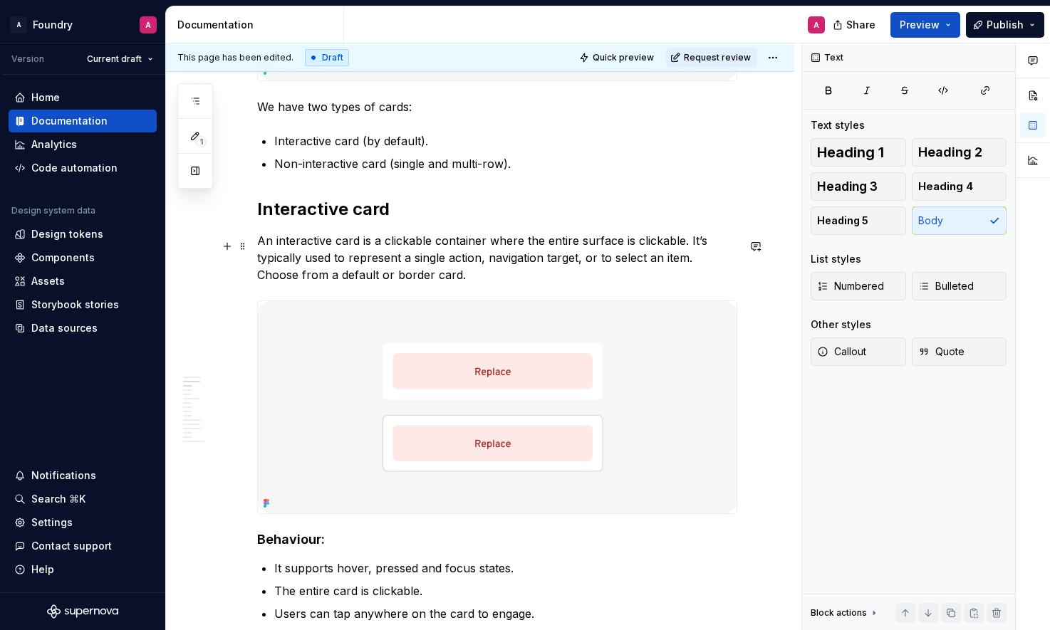
click at [316, 282] on p "An interactive card is a clickable container where the entire surface is clicka…" at bounding box center [497, 257] width 480 height 51
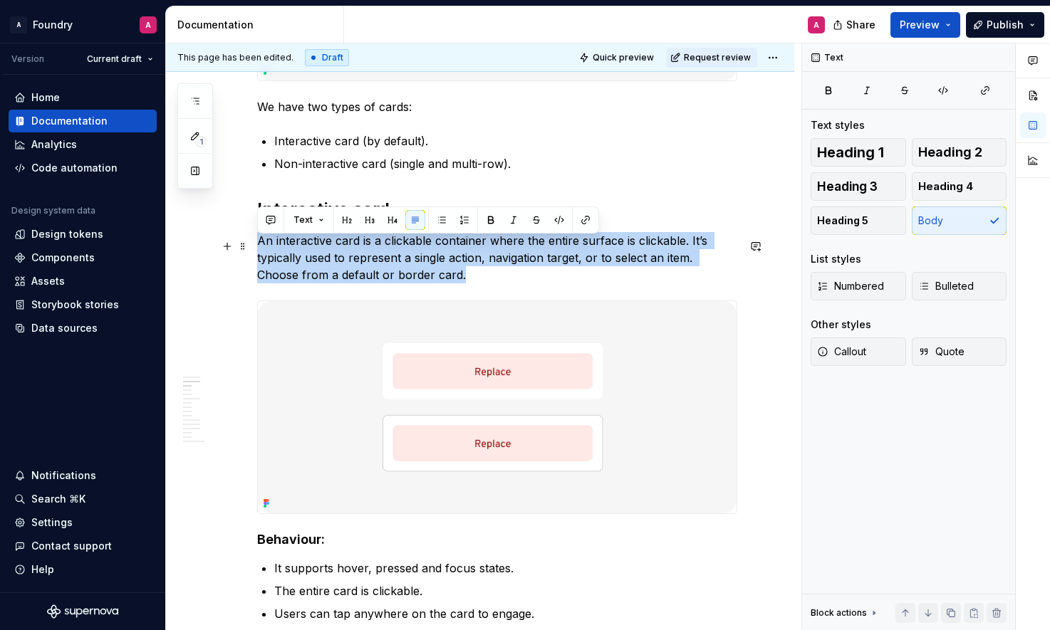
click at [316, 282] on p "An interactive card is a clickable container where the entire surface is clicka…" at bounding box center [497, 257] width 480 height 51
click at [369, 283] on p "An interactive card is a clickable container where the entire surface is clicka…" at bounding box center [497, 257] width 480 height 51
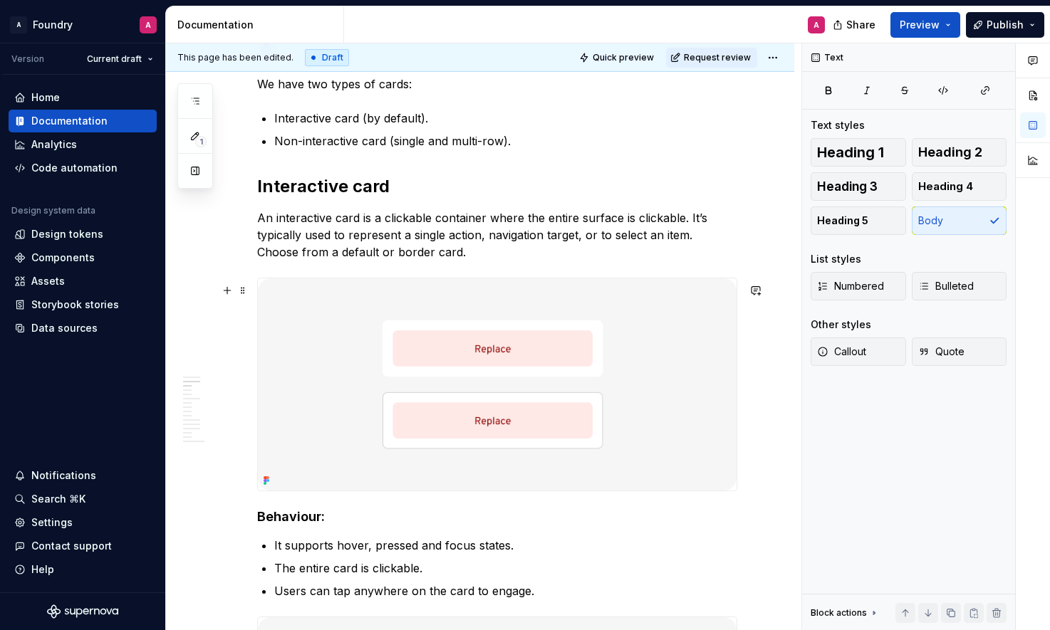
scroll to position [1096, 0]
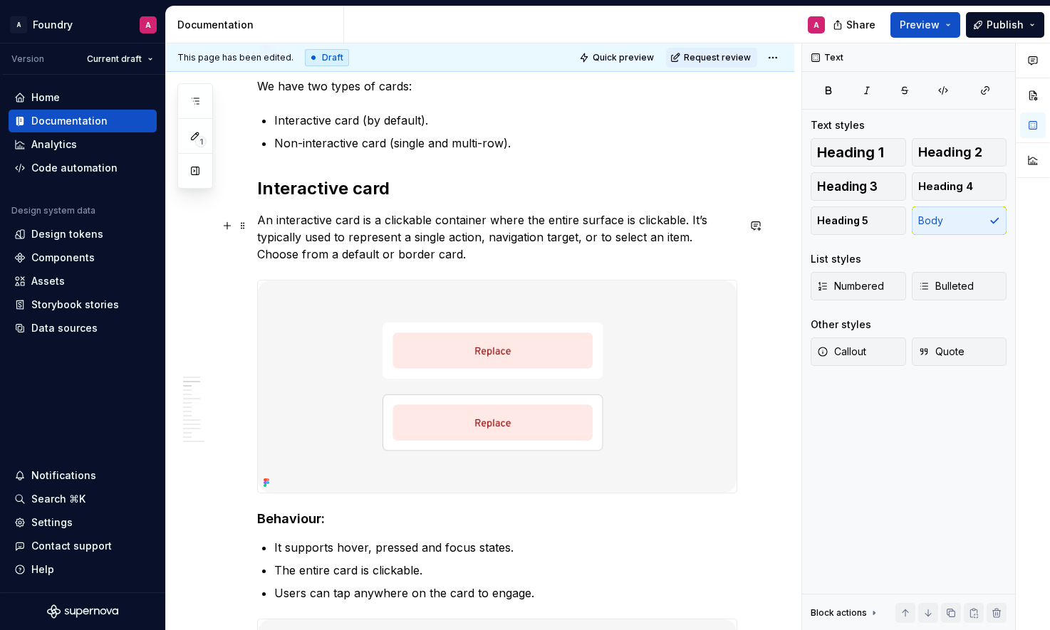
click at [292, 261] on p "An interactive card is a clickable container where the entire surface is clicka…" at bounding box center [497, 237] width 480 height 51
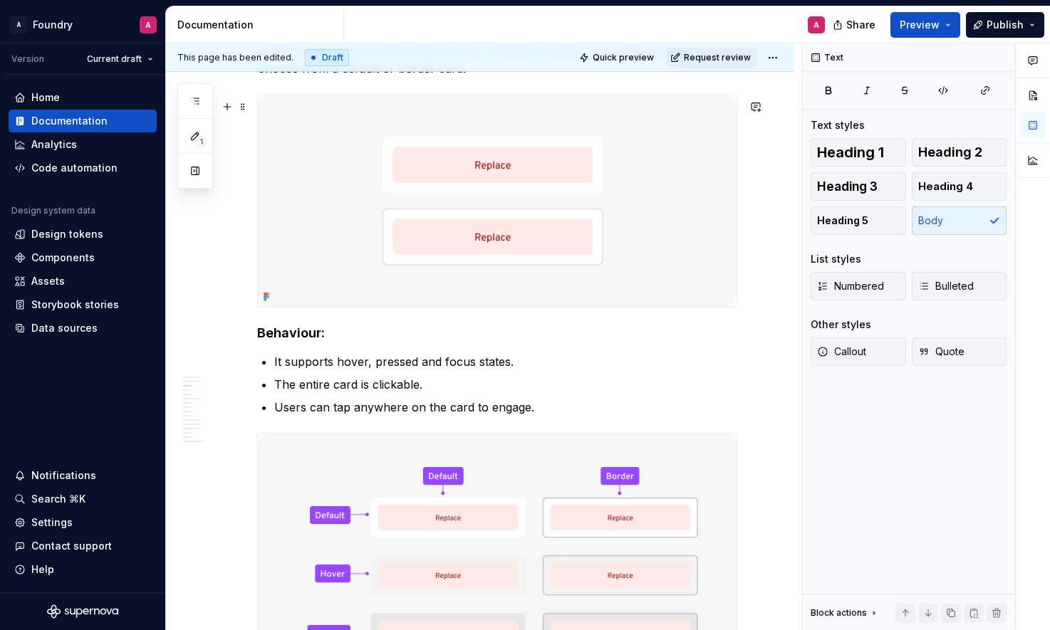
scroll to position [1350, 0]
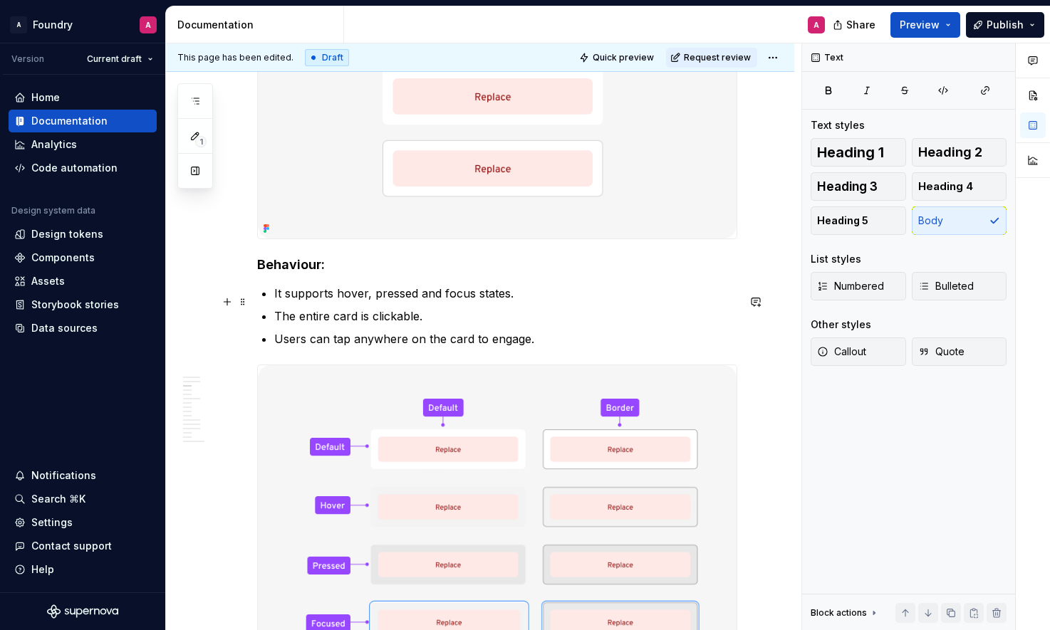
click at [470, 302] on p "It supports hover, pressed and focus states." at bounding box center [505, 293] width 463 height 17
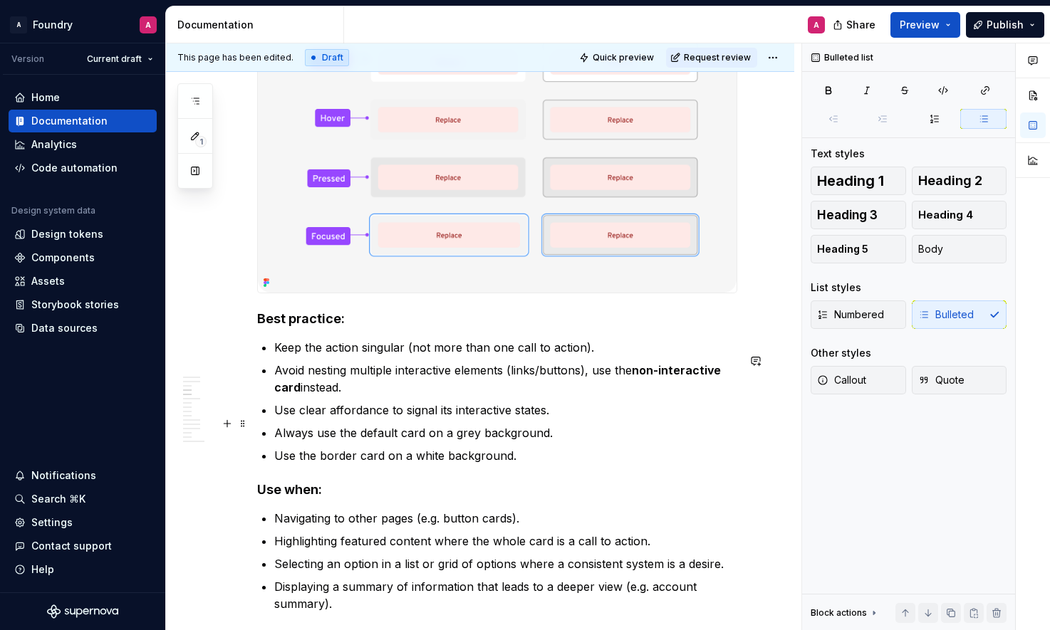
scroll to position [1738, 0]
click at [421, 418] on p "Use clear affordance to signal its interactive states." at bounding box center [505, 409] width 463 height 17
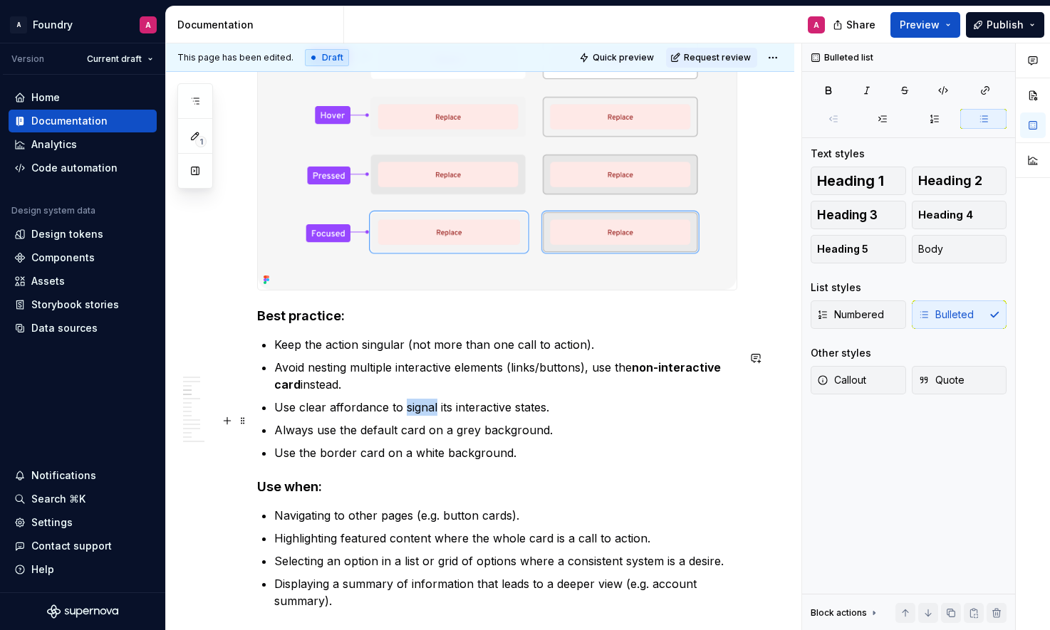
click at [421, 416] on p "Use clear affordance to signal its interactive states." at bounding box center [505, 407] width 463 height 17
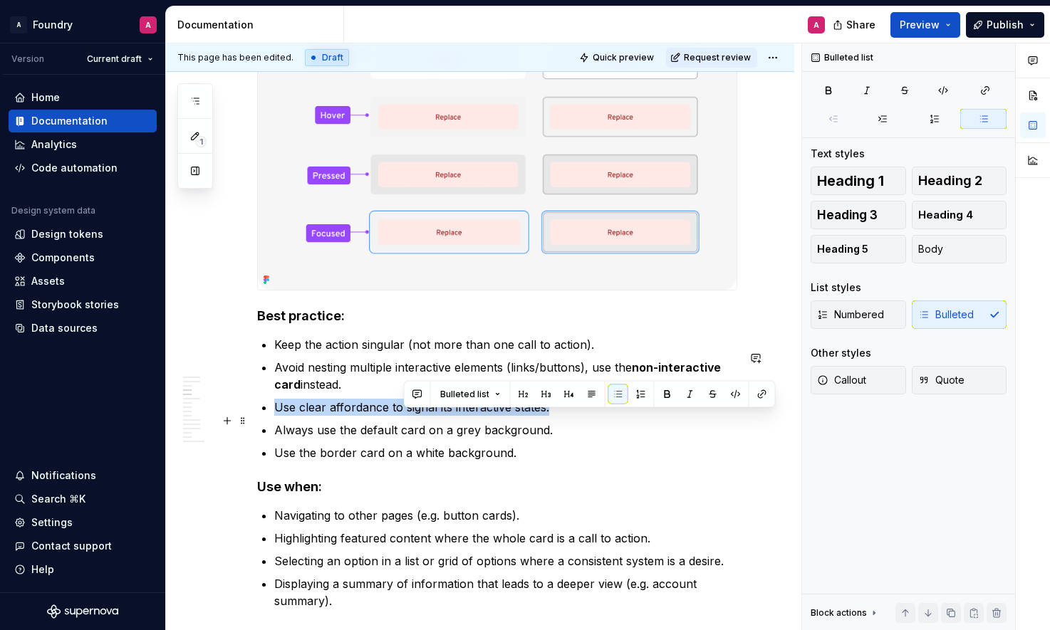
click at [421, 416] on p "Use clear affordance to signal its interactive states." at bounding box center [505, 407] width 463 height 17
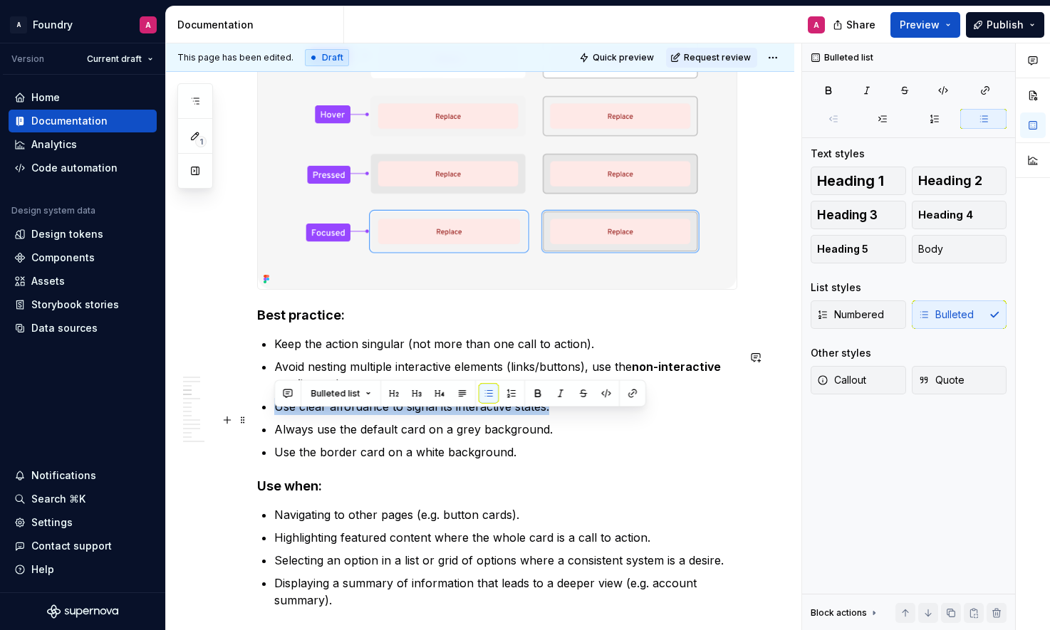
scroll to position [1742, 0]
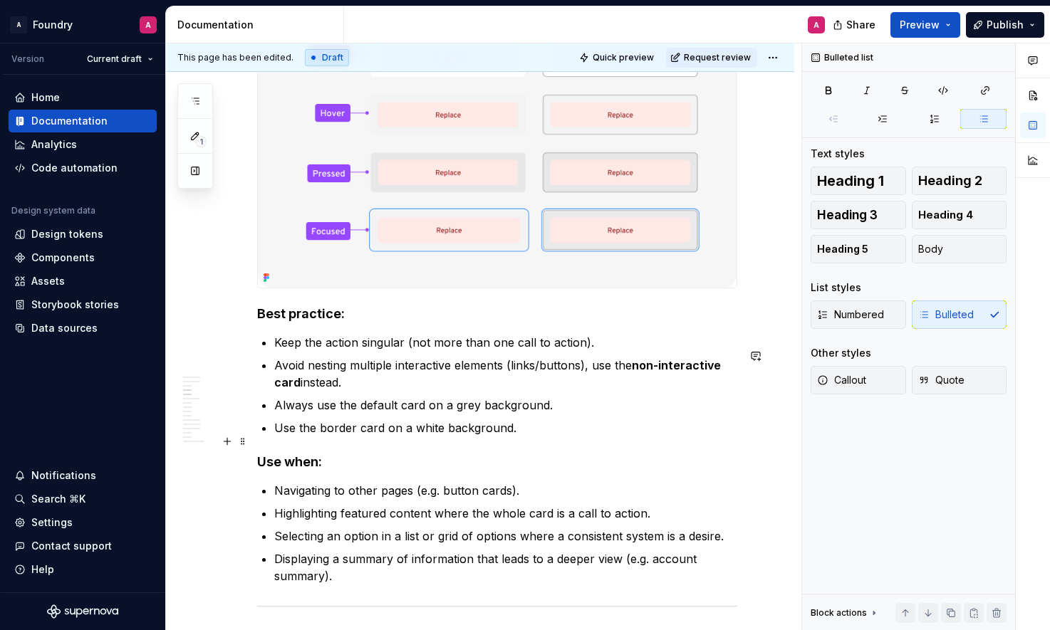
click at [274, 437] on p "Use the border card on a white background." at bounding box center [505, 428] width 463 height 17
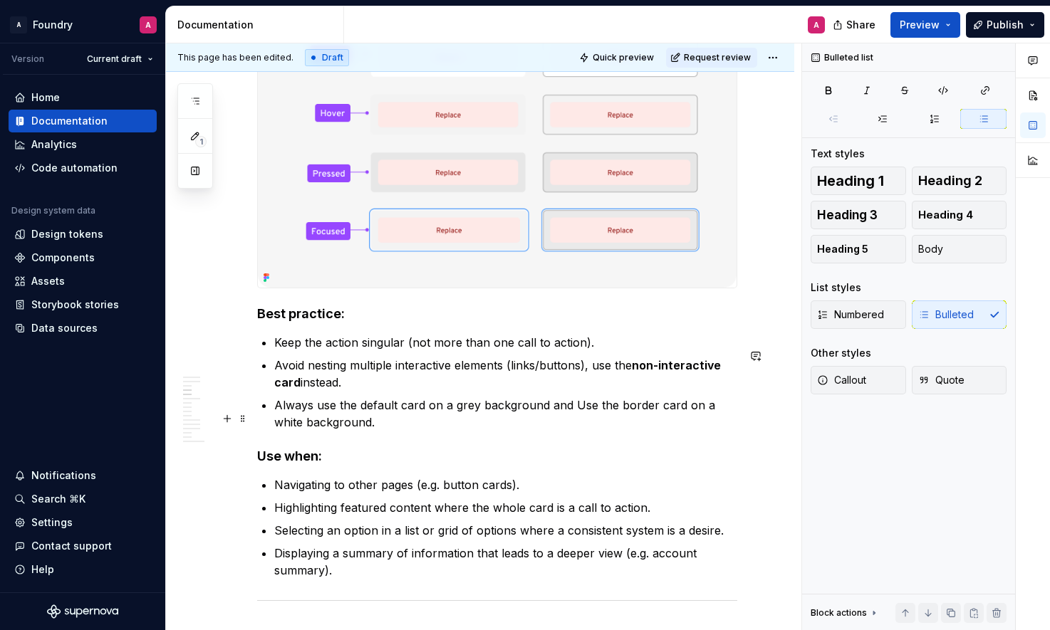
click at [580, 416] on p "Always use the default card on a grey background and Use the border card on a w…" at bounding box center [505, 414] width 463 height 34
click at [580, 415] on p "Always use the default card on a grey background and Use the border card on a w…" at bounding box center [505, 414] width 463 height 34
click at [351, 431] on p "Always use the default card on a grey background and the border card on a white…" at bounding box center [505, 414] width 463 height 34
click at [429, 420] on p "Always use the default card on a grey background and the border card on a white…" at bounding box center [505, 414] width 463 height 34
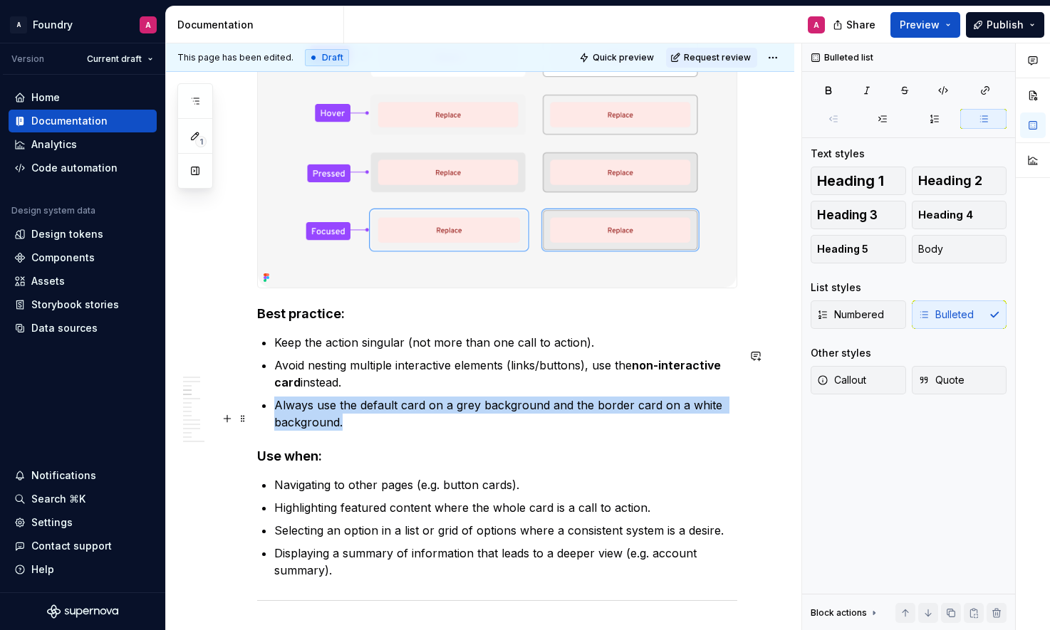
click at [429, 420] on p "Always use the default card on a grey background and the border card on a white…" at bounding box center [505, 414] width 463 height 34
click at [401, 431] on p "Always use the default card on a grey background and the border card on a white…" at bounding box center [505, 414] width 463 height 34
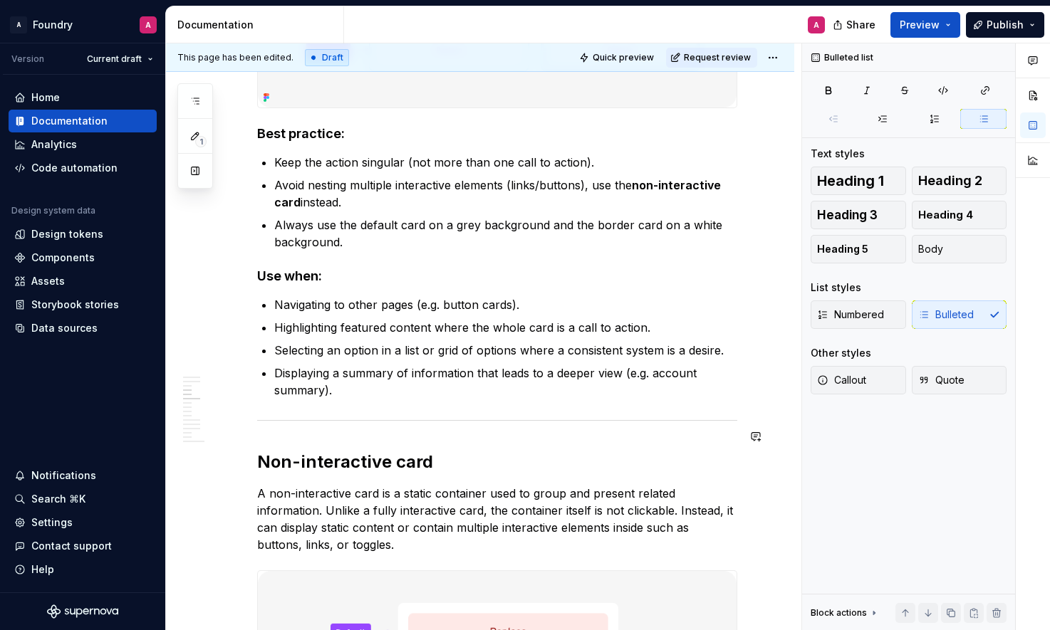
scroll to position [1975, 0]
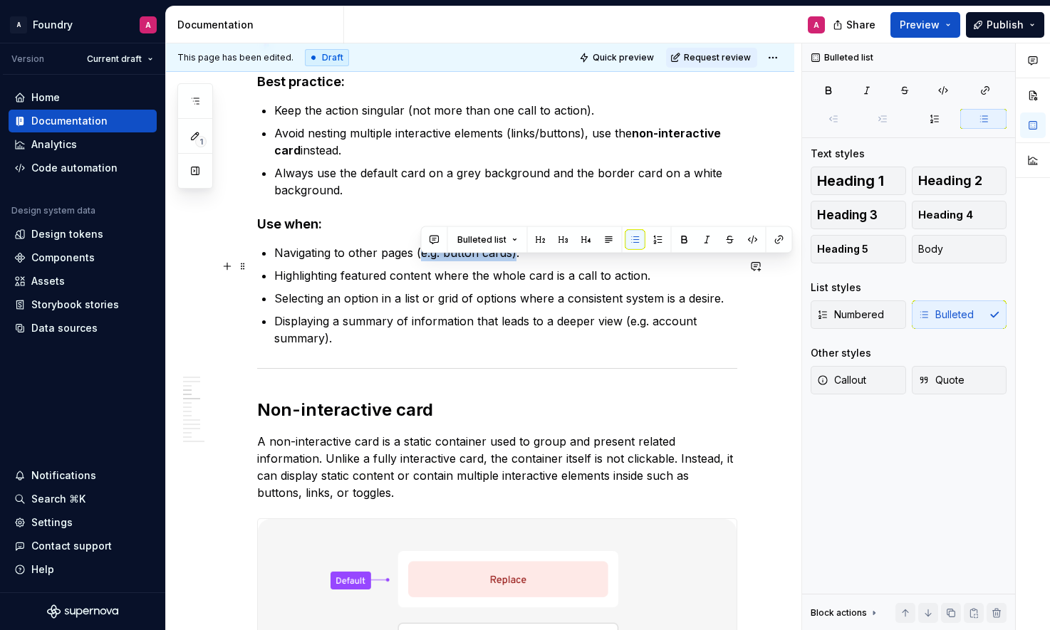
drag, startPoint x: 515, startPoint y: 266, endPoint x: 422, endPoint y: 265, distance: 92.6
click at [422, 261] on p "Navigating to other pages (e.g. button cards)." at bounding box center [505, 252] width 463 height 17
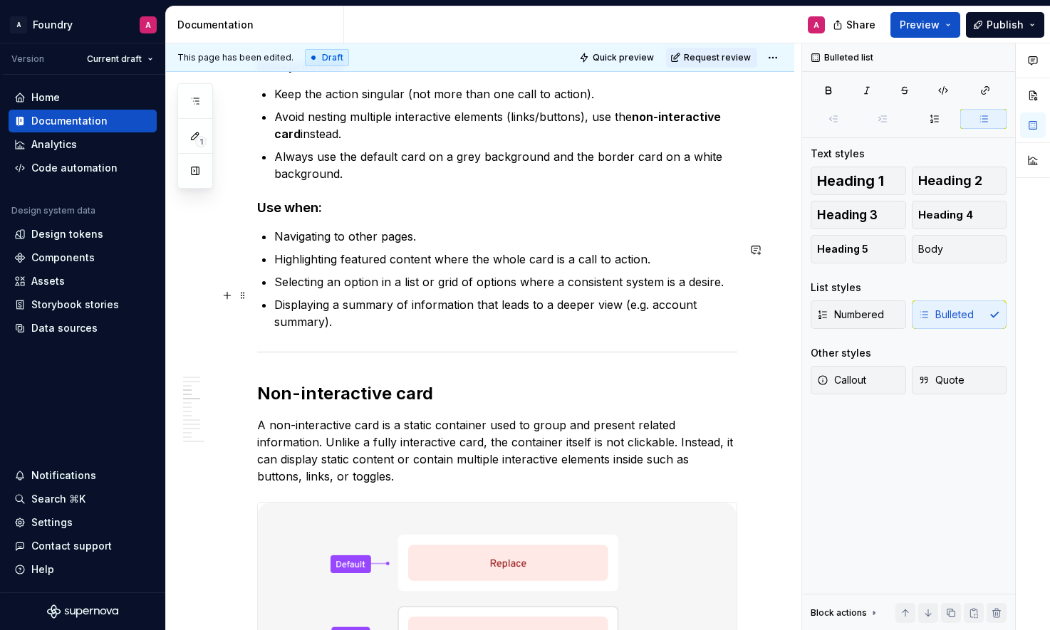
scroll to position [1990, 0]
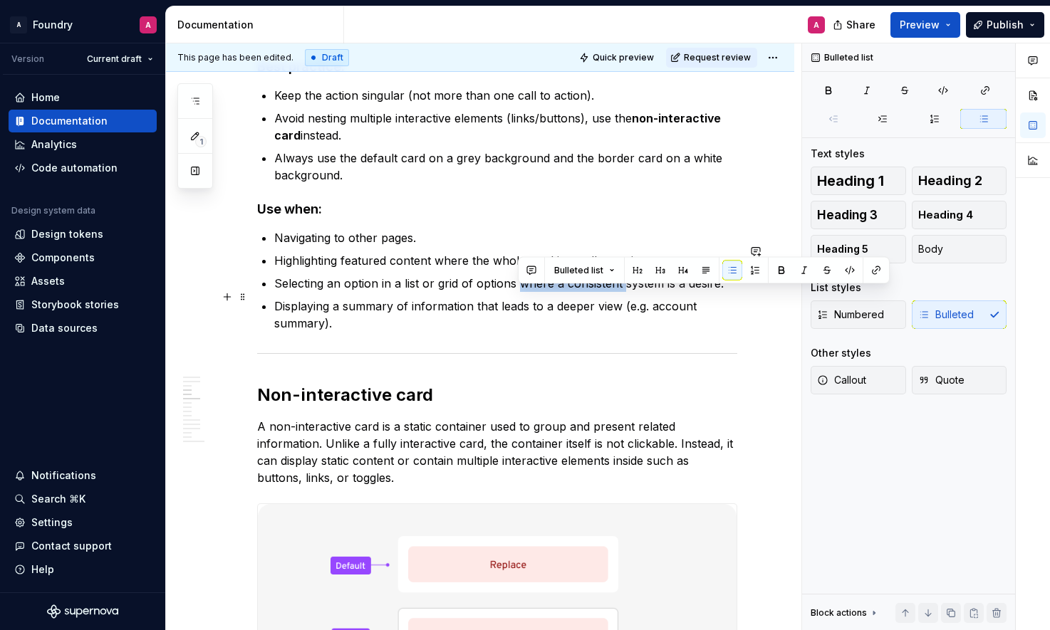
drag, startPoint x: 574, startPoint y: 295, endPoint x: 623, endPoint y: 293, distance: 49.2
click at [623, 292] on p "Selecting an option in a list or grid of options where a consistent system is a…" at bounding box center [505, 283] width 463 height 17
drag, startPoint x: 623, startPoint y: 293, endPoint x: 584, endPoint y: 299, distance: 39.6
click at [623, 292] on p "Selecting an option in a list or grid of options where a consistent system is a…" at bounding box center [505, 283] width 463 height 17
click at [532, 292] on p "Selecting an option in a list or grid of options where a consistent system is a…" at bounding box center [505, 283] width 463 height 17
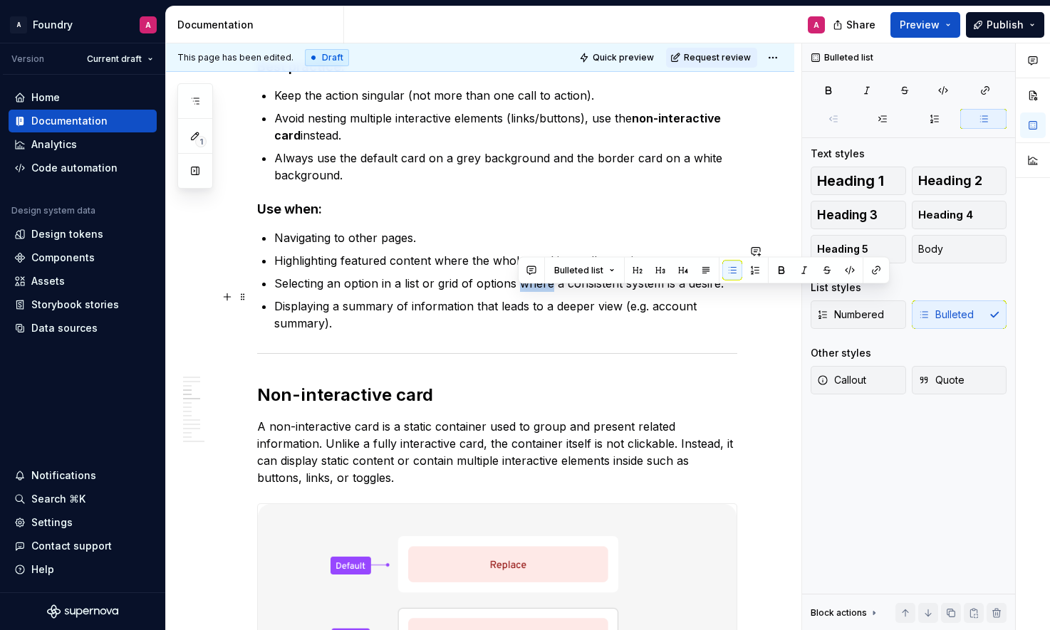
click at [532, 292] on p "Selecting an option in a list or grid of options where a consistent system is a…" at bounding box center [505, 283] width 463 height 17
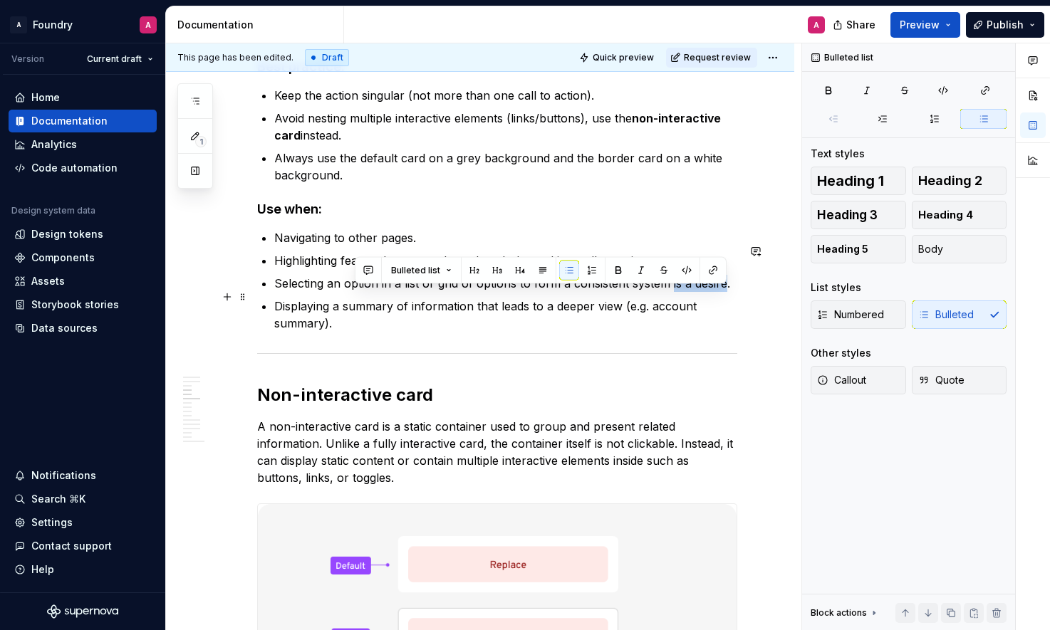
drag, startPoint x: 671, startPoint y: 298, endPoint x: 724, endPoint y: 297, distance: 53.4
click at [725, 292] on p "Selecting an option in a list or grid of options to form a consistent system is…" at bounding box center [505, 283] width 463 height 17
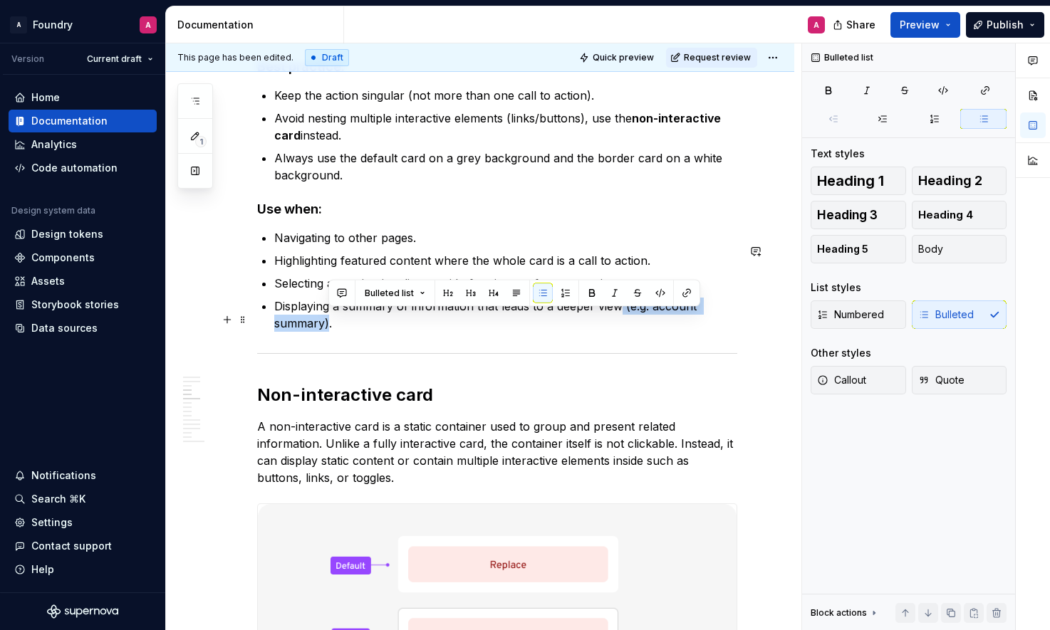
drag, startPoint x: 344, startPoint y: 321, endPoint x: 620, endPoint y: 314, distance: 276.5
click at [620, 314] on p "Displaying a summary of information that leads to a deeper view (e.g. account s…" at bounding box center [505, 315] width 463 height 34
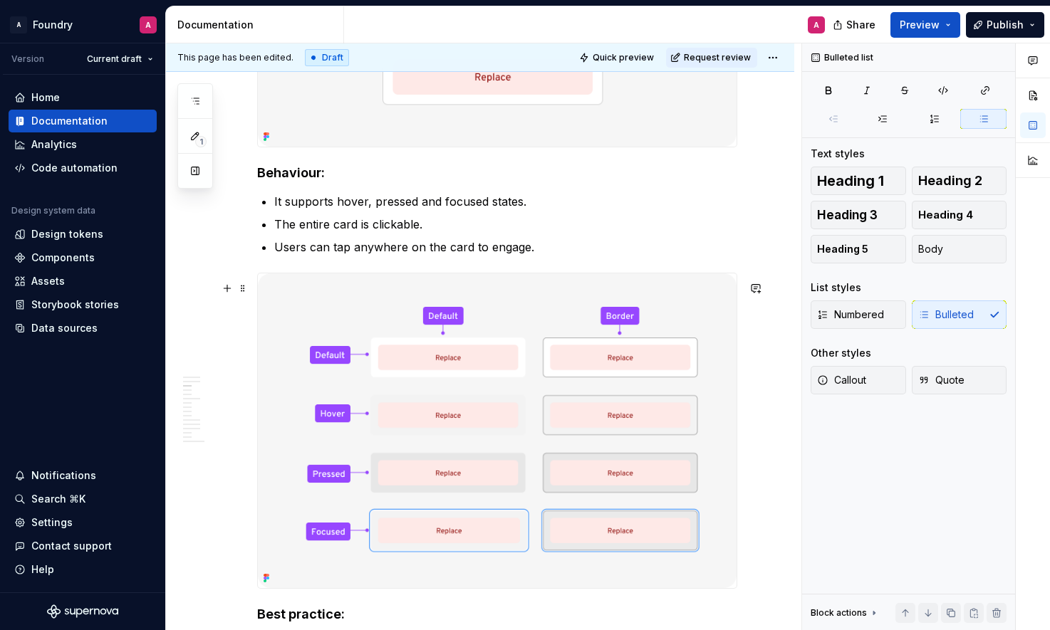
scroll to position [0, 0]
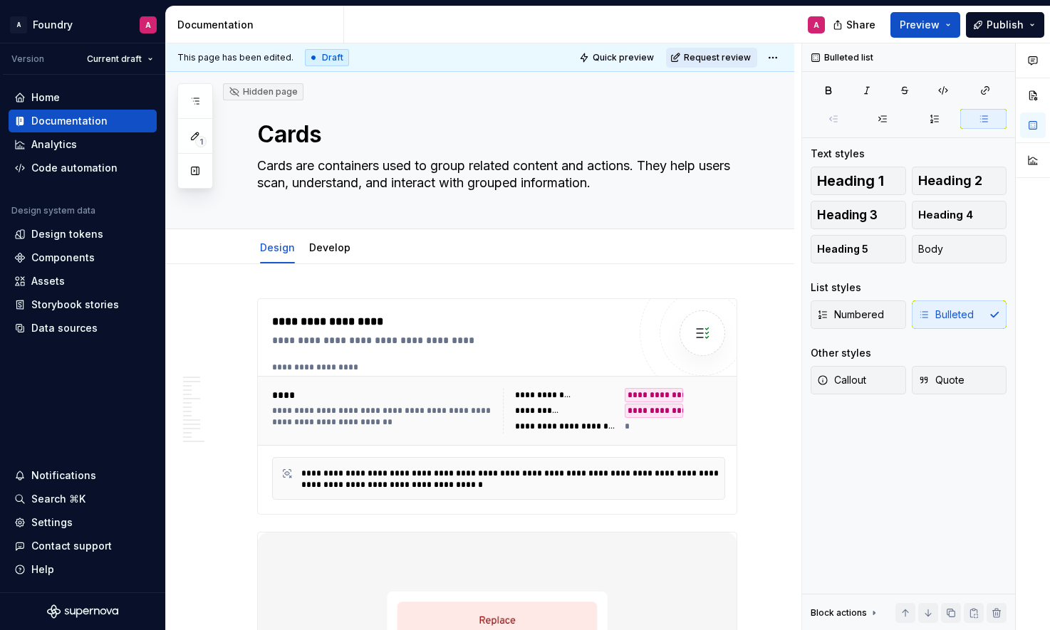
click at [731, 53] on span "Request review" at bounding box center [717, 57] width 67 height 11
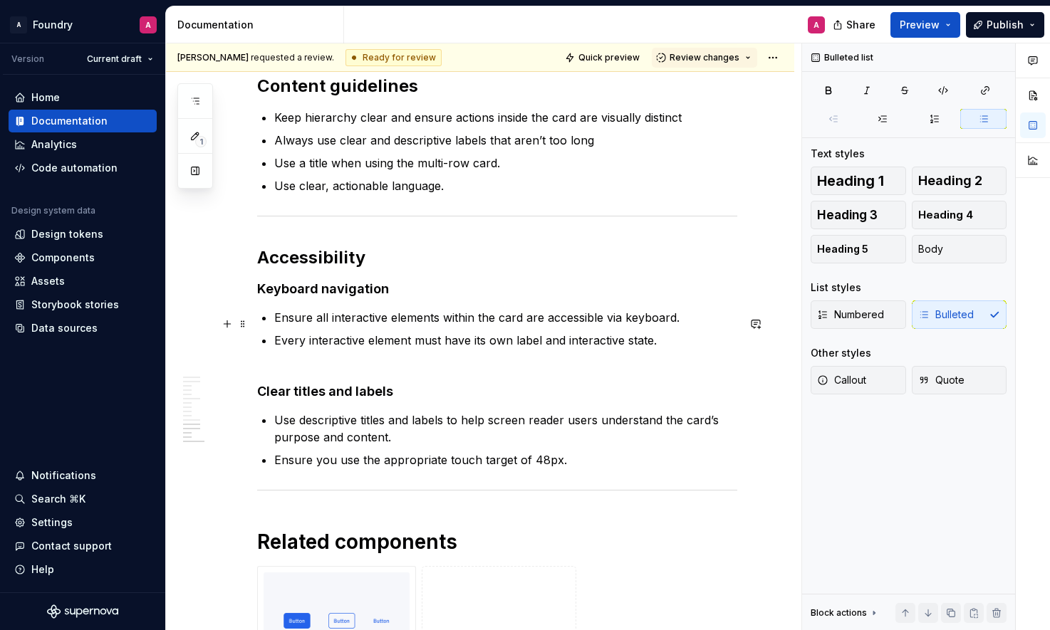
scroll to position [4638, 0]
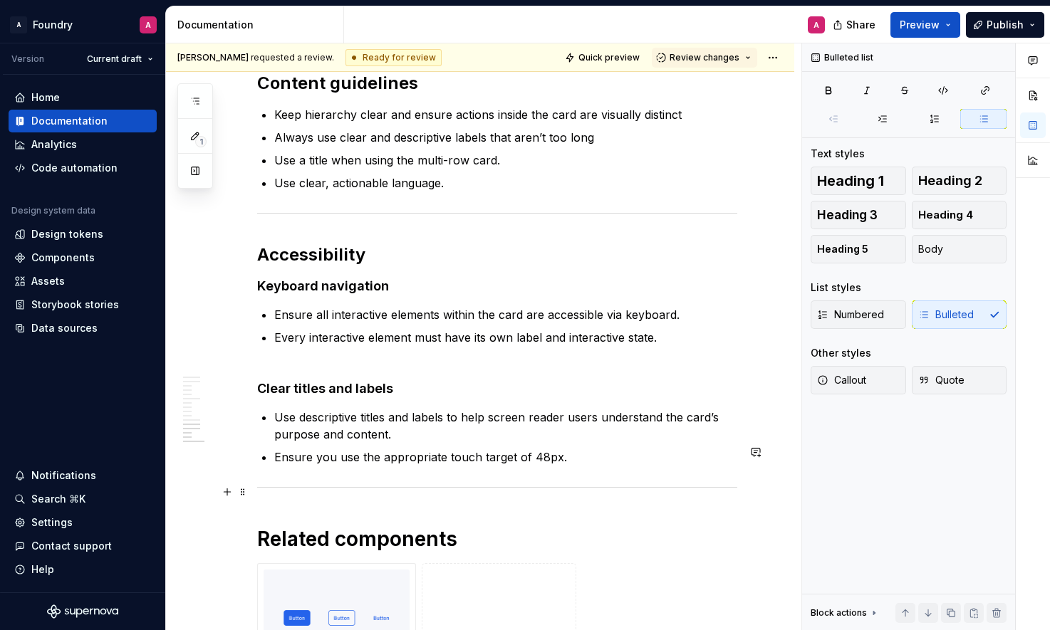
click at [415, 466] on p "Ensure you use the appropriate touch target of 48px." at bounding box center [505, 457] width 463 height 17
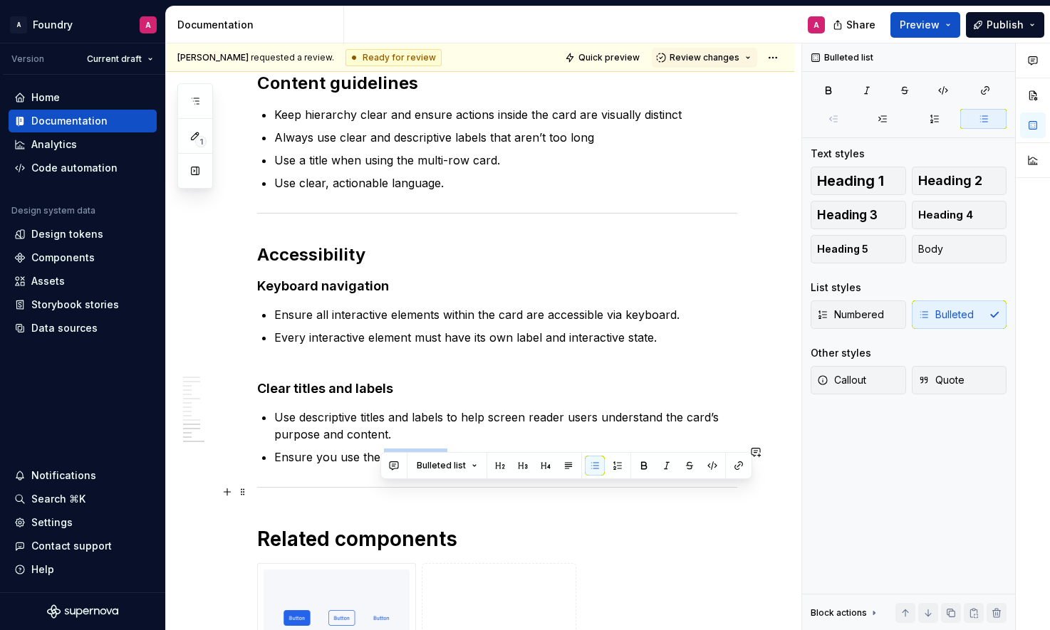
click at [415, 466] on p "Ensure you use the appropriate touch target of 48px." at bounding box center [505, 457] width 463 height 17
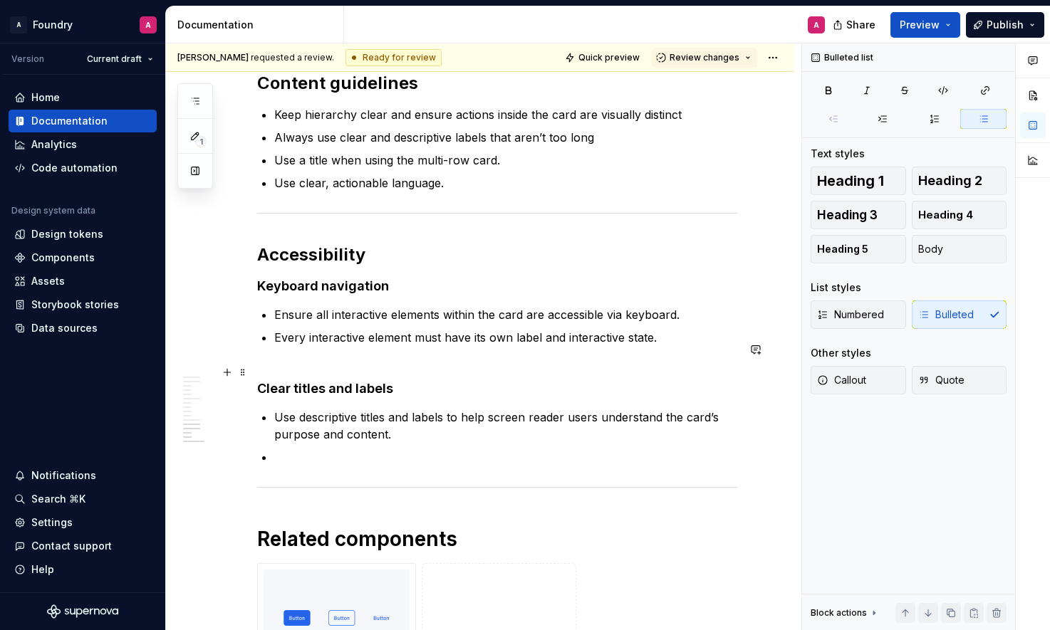
click at [663, 363] on p "Every interactive element must have its own label and interactive state." at bounding box center [505, 346] width 463 height 34
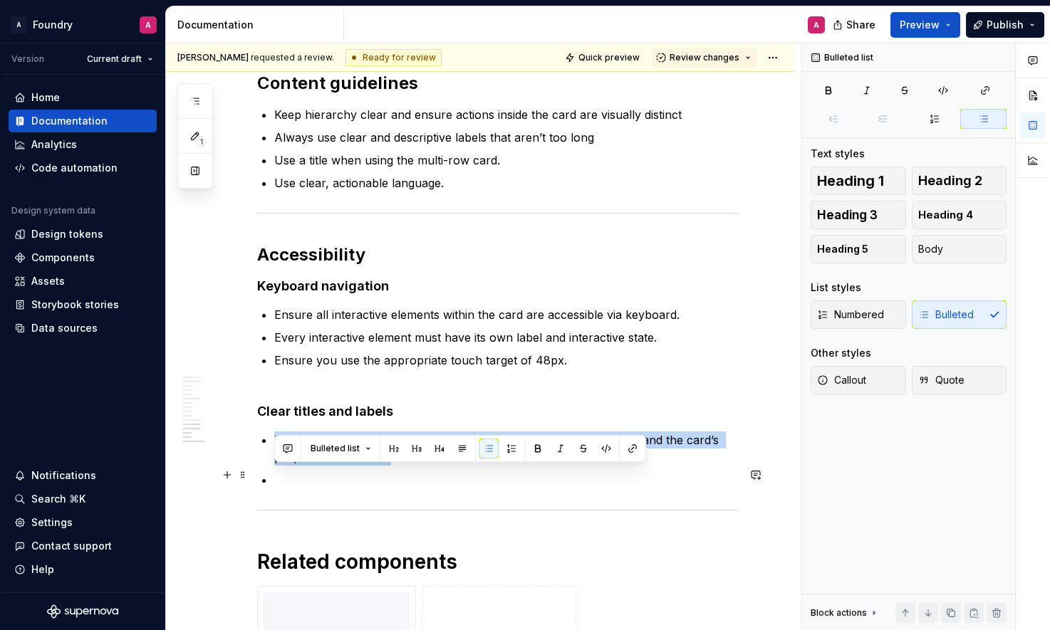
drag, startPoint x: 392, startPoint y: 494, endPoint x: 274, endPoint y: 469, distance: 120.7
click at [274, 466] on p "Use descriptive titles and labels to help screen reader users understand the ca…" at bounding box center [505, 449] width 463 height 34
copy p "Use descriptive titles and labels to help screen reader users understand the ca…"
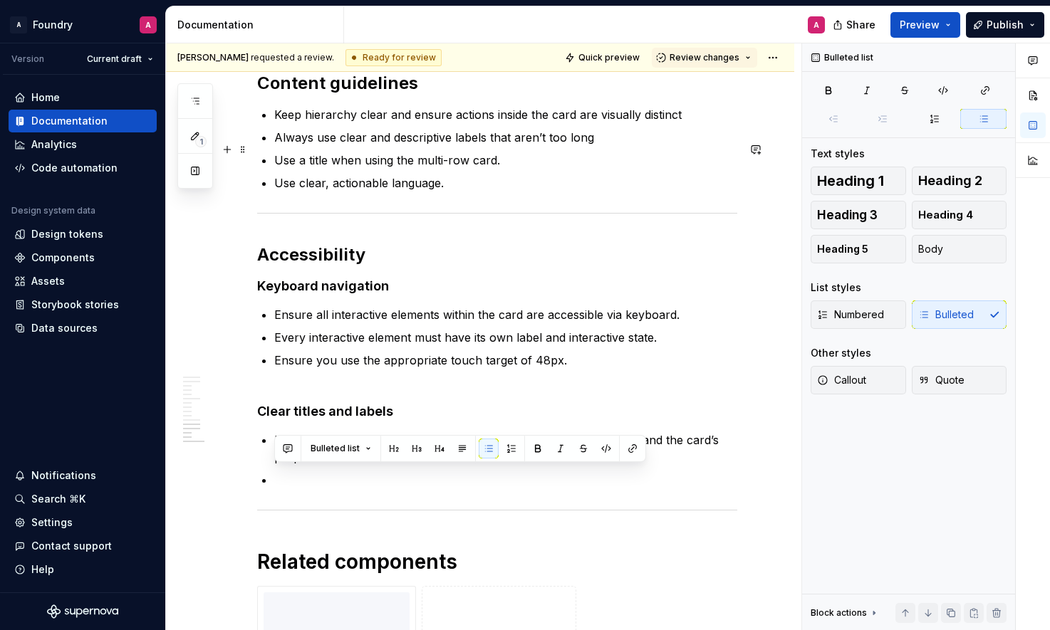
click at [684, 123] on p "Keep hierarchy clear and ensure actions inside the card are visually distinct" at bounding box center [505, 114] width 463 height 17
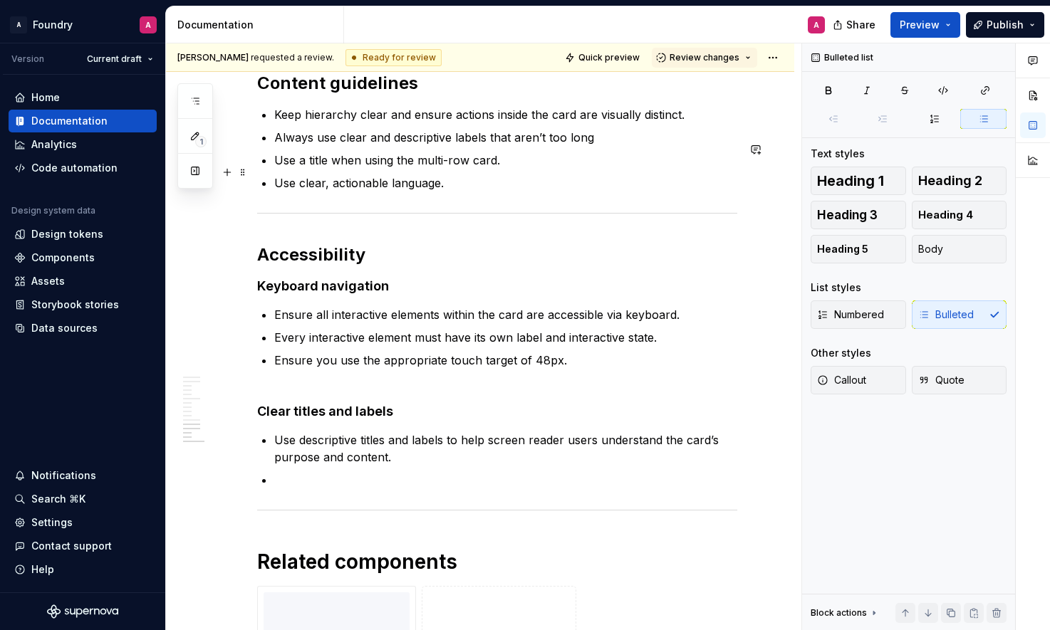
click at [594, 146] on p "Always use clear and descriptive labels that aren’t too long" at bounding box center [505, 137] width 463 height 17
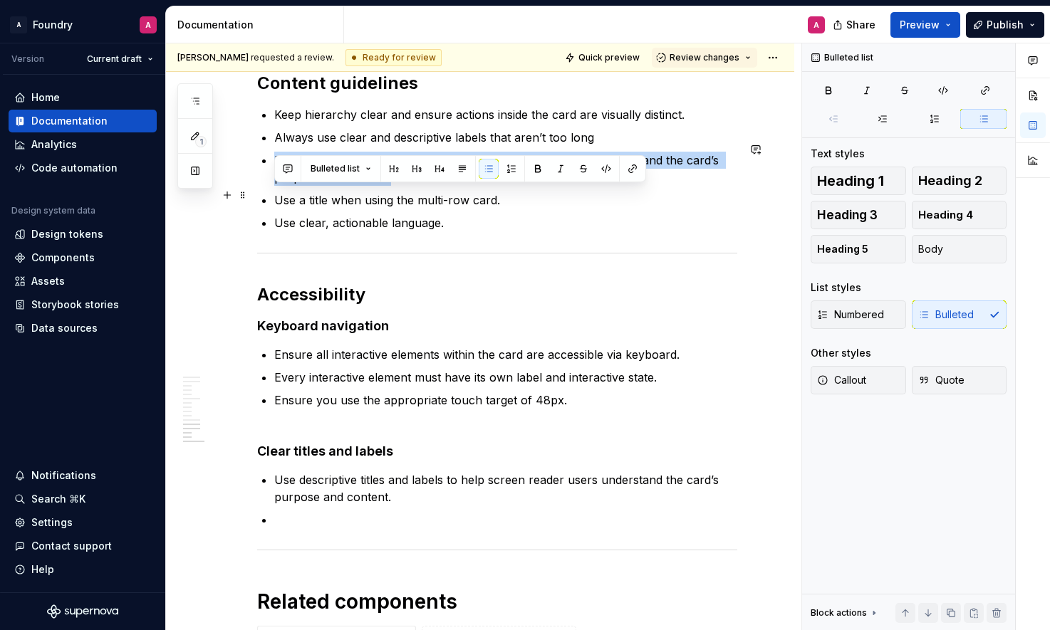
drag, startPoint x: 390, startPoint y: 210, endPoint x: 270, endPoint y: 194, distance: 120.8
copy p "Use descriptive titles and labels to help screen reader users understand the ca…"
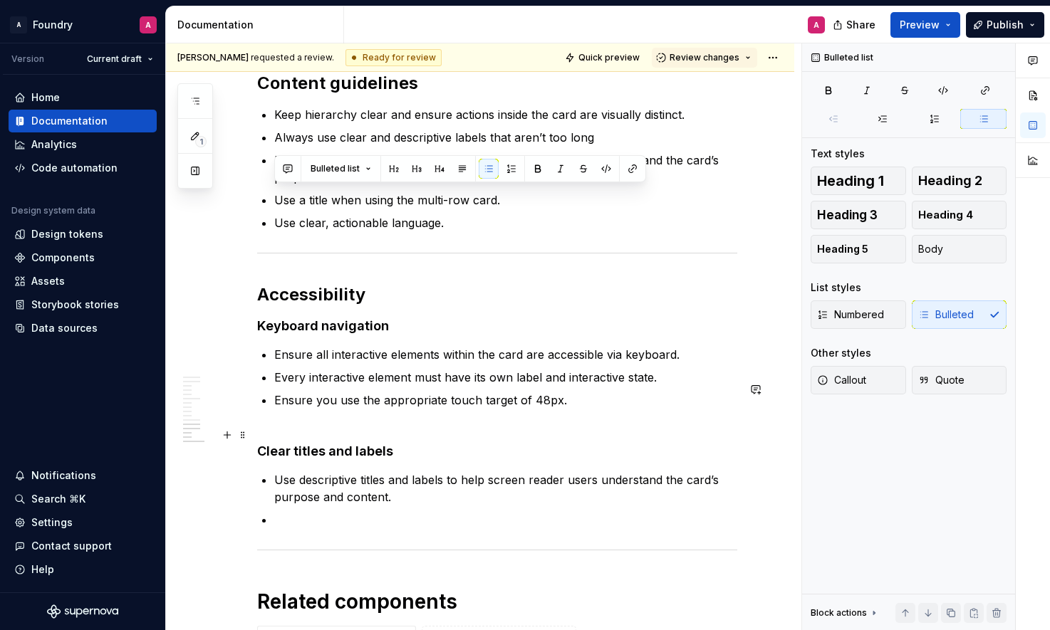
click at [563, 426] on p "Ensure you use the appropriate touch target of 48px." at bounding box center [505, 409] width 463 height 34
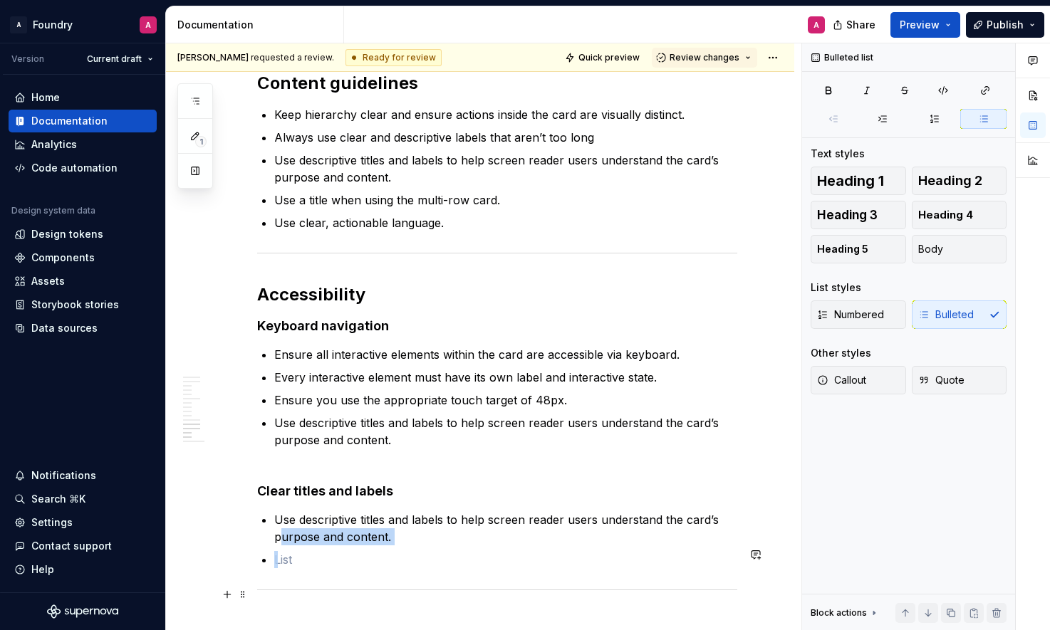
scroll to position [4662, 0]
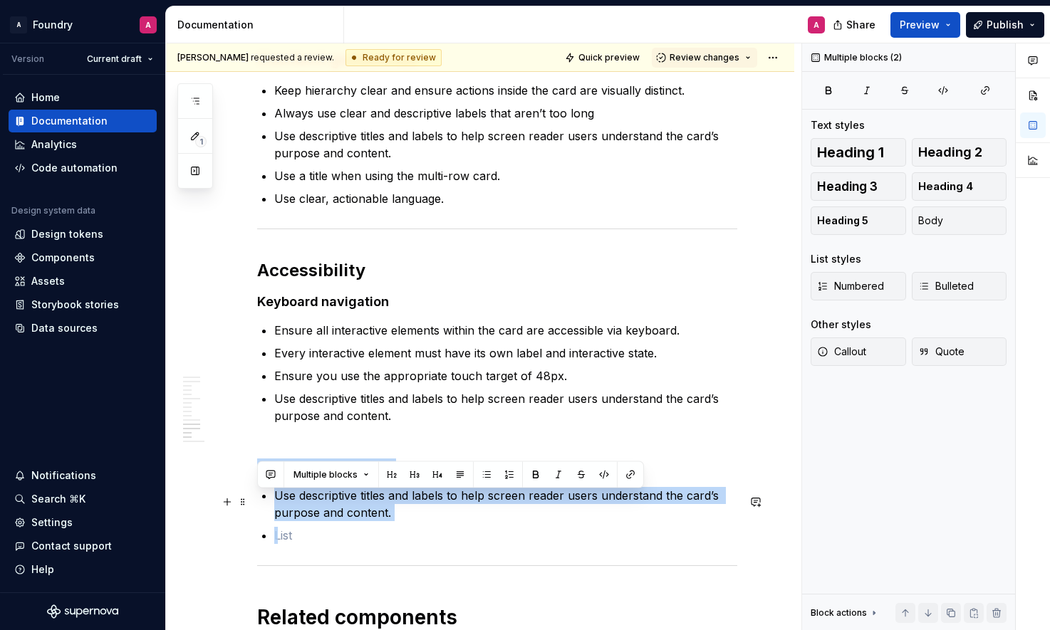
drag, startPoint x: 303, startPoint y: 596, endPoint x: 250, endPoint y: 501, distance: 109.0
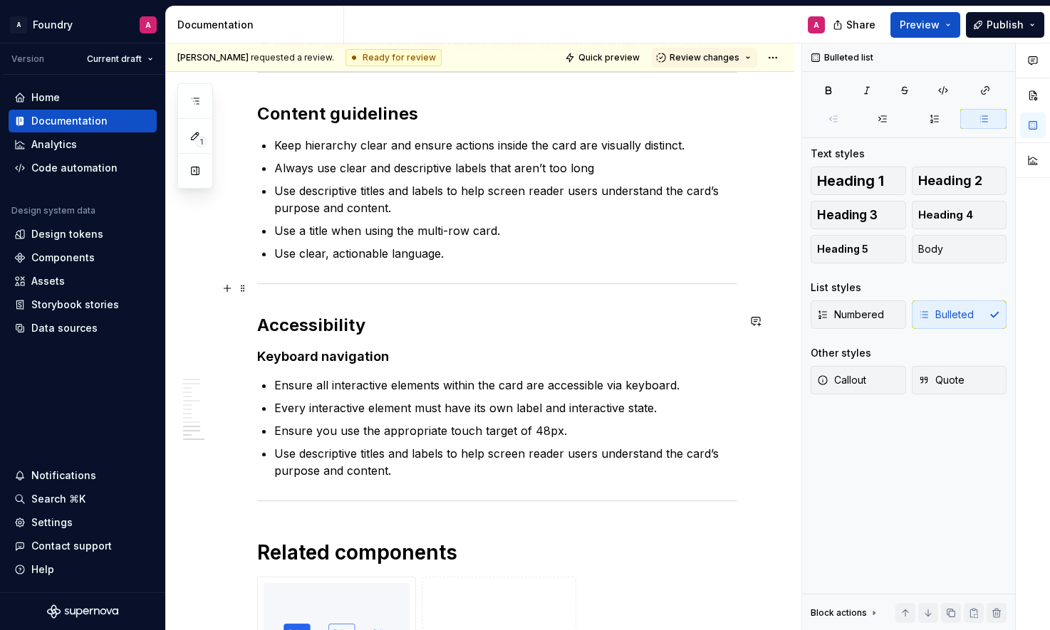
scroll to position [4577, 0]
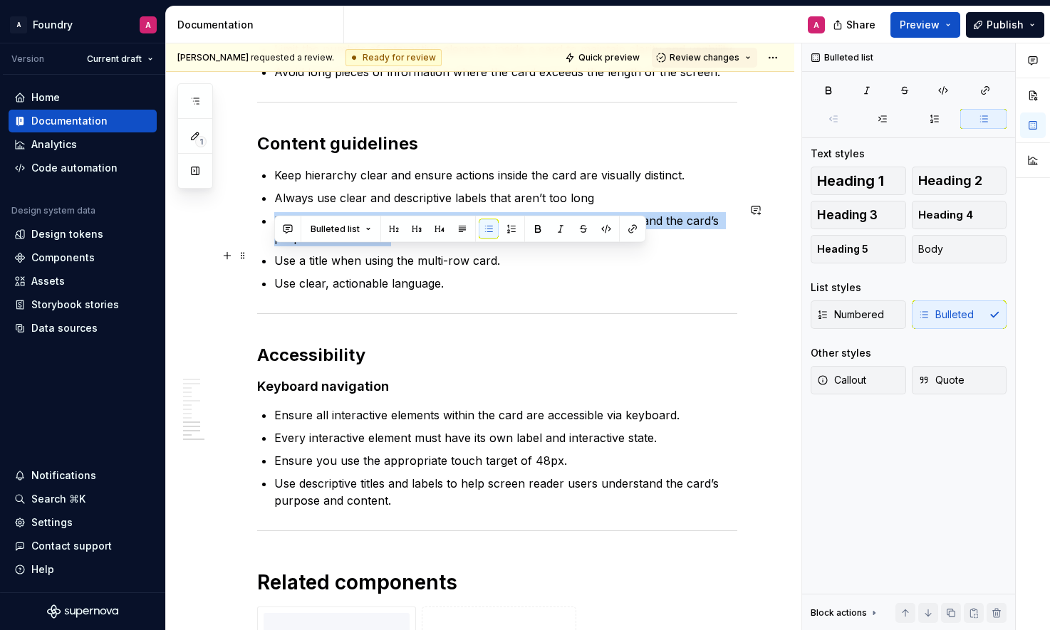
drag, startPoint x: 397, startPoint y: 271, endPoint x: 274, endPoint y: 251, distance: 125.5
click at [274, 246] on p "Use descriptive titles and labels to help screen reader users understand the ca…" at bounding box center [505, 229] width 463 height 34
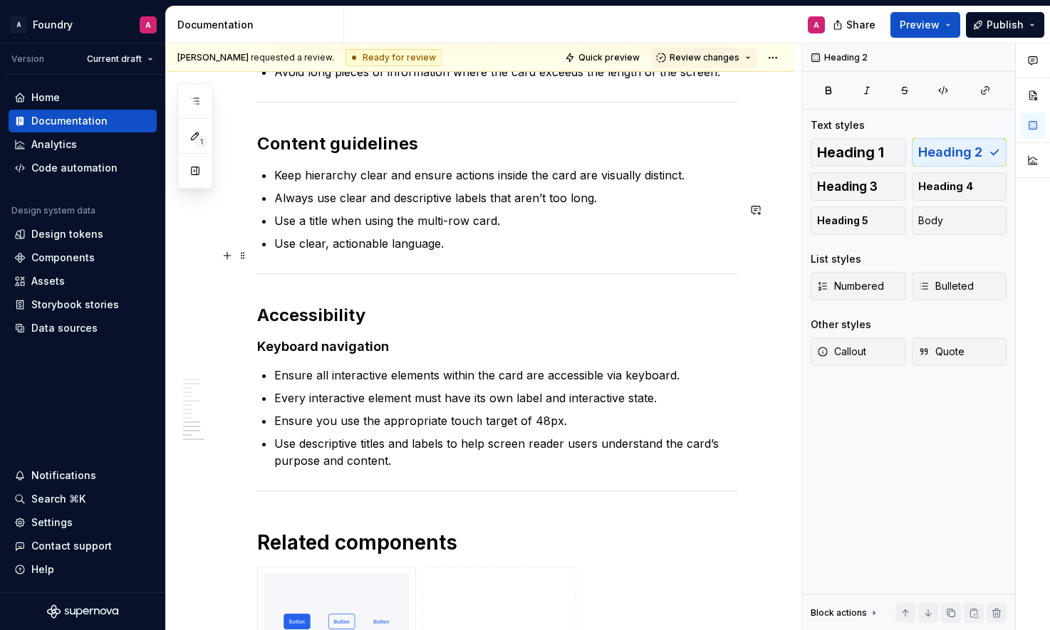
click at [382, 229] on p "Use a title when using the multi-row card." at bounding box center [505, 220] width 463 height 17
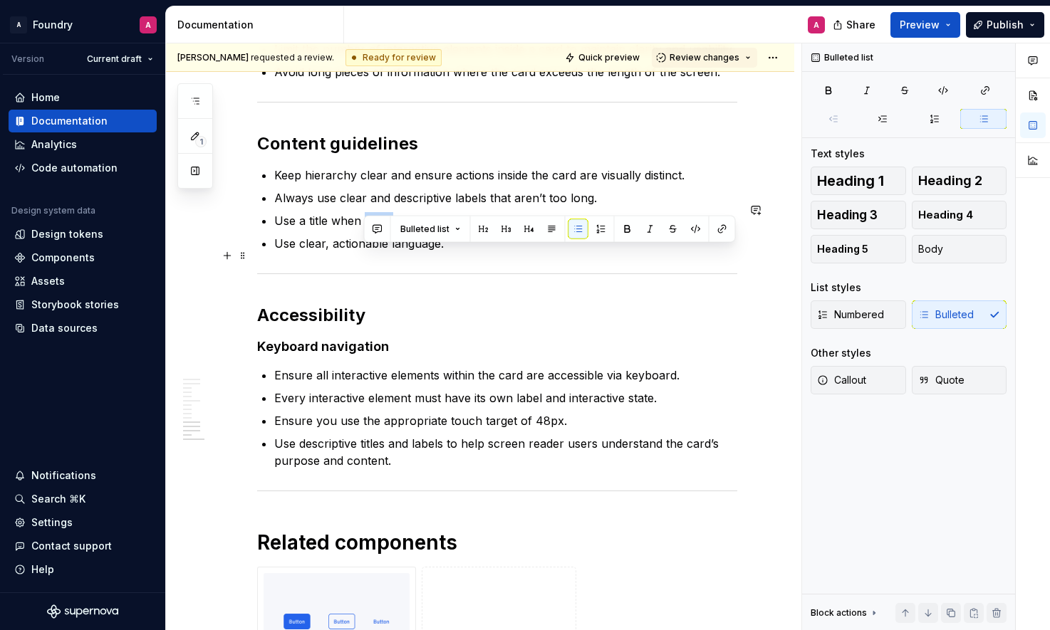
click at [382, 229] on p "Use a title when using the multi-row card." at bounding box center [505, 220] width 463 height 17
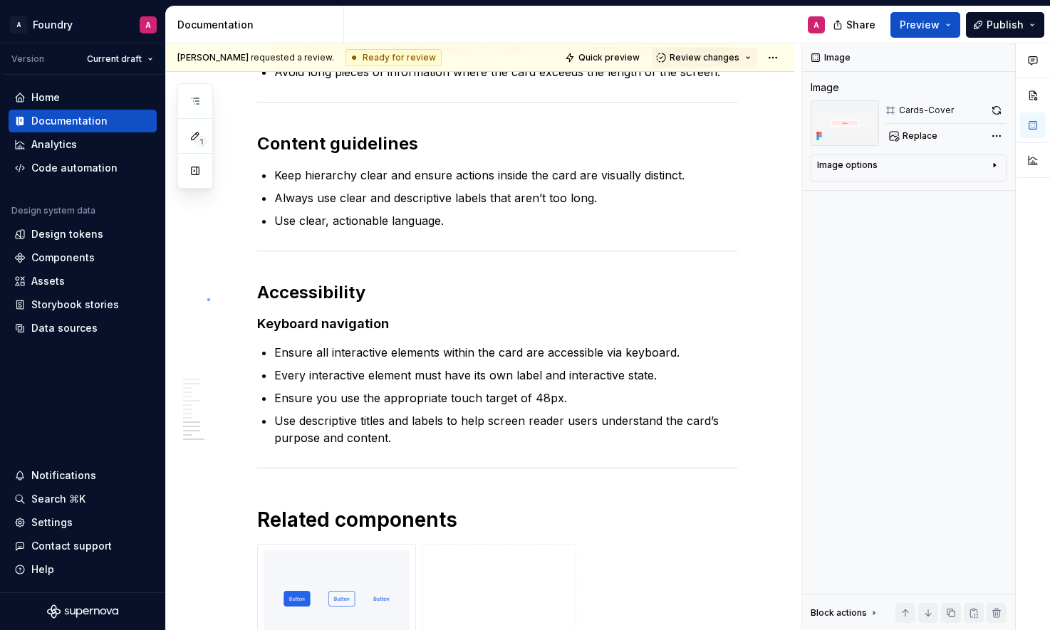
click at [207, 299] on div "**********" at bounding box center [483, 337] width 635 height 588
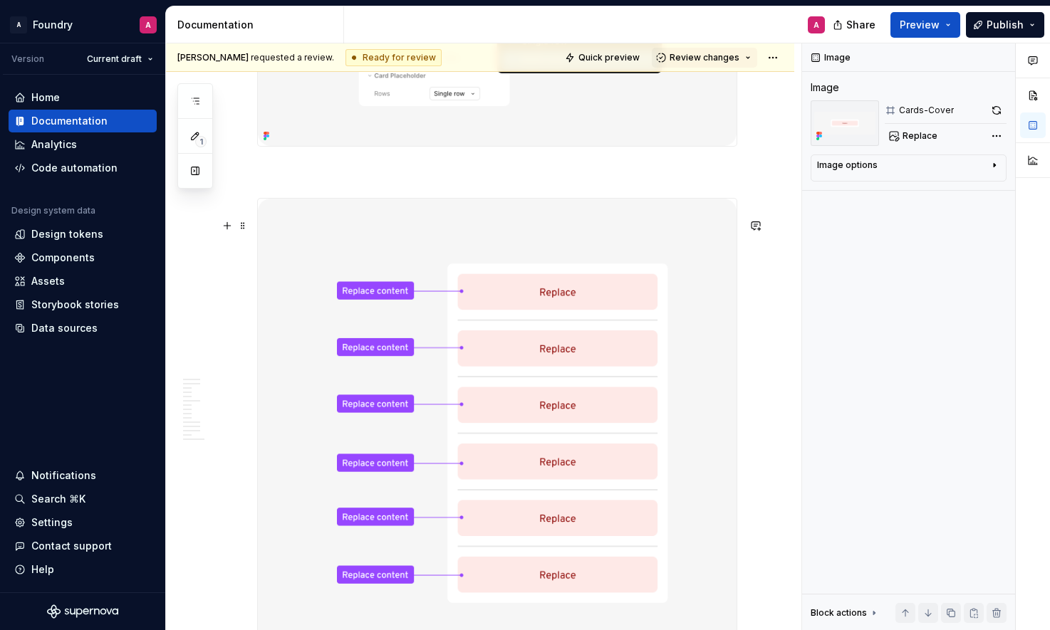
scroll to position [3191, 0]
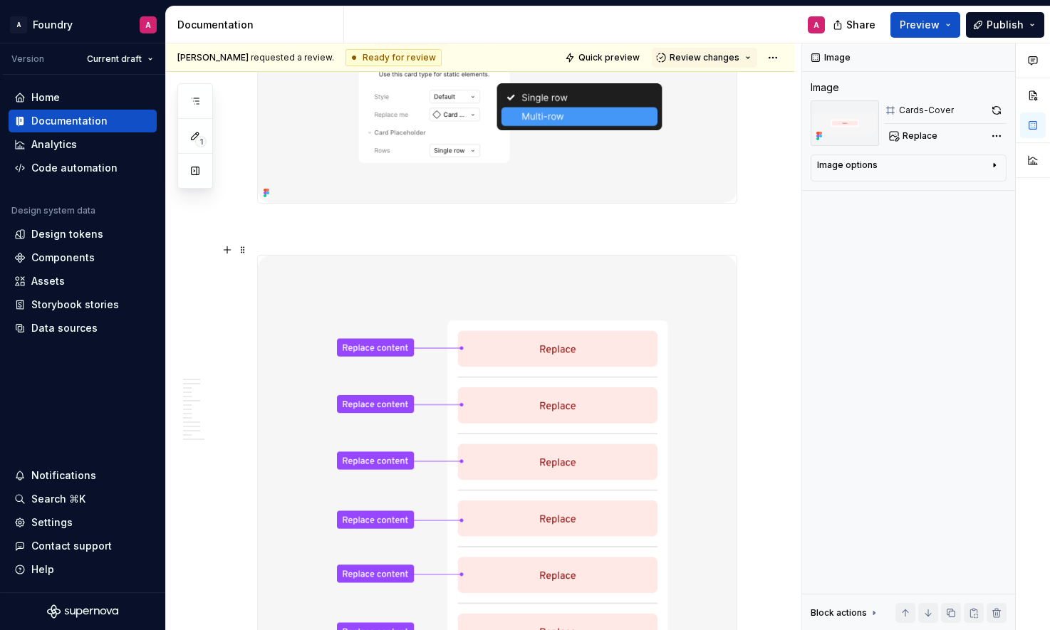
click at [326, 238] on p at bounding box center [497, 229] width 480 height 17
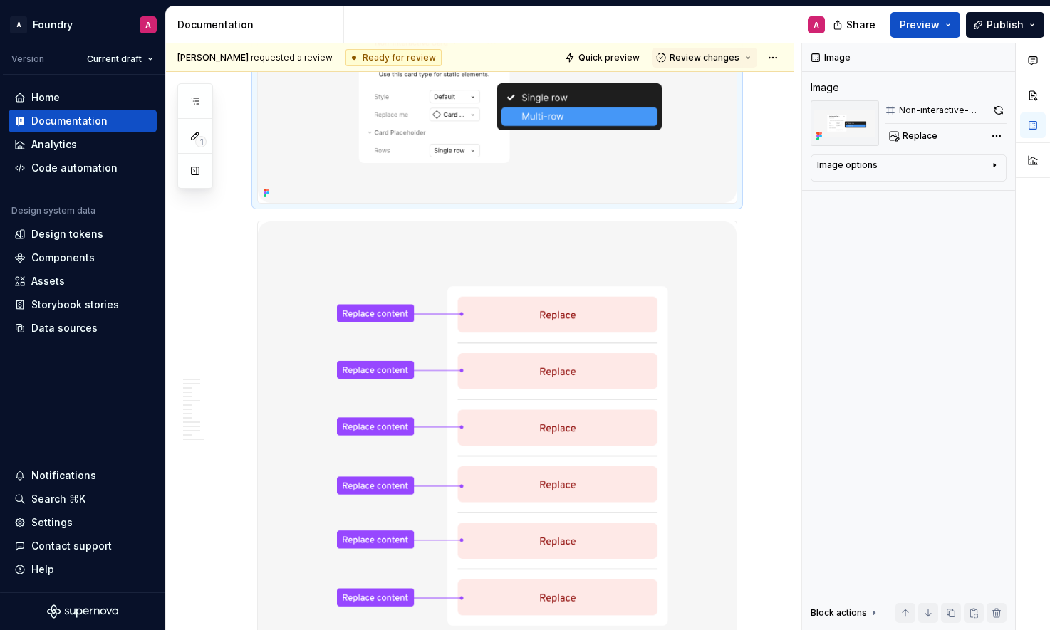
scroll to position [3156, 0]
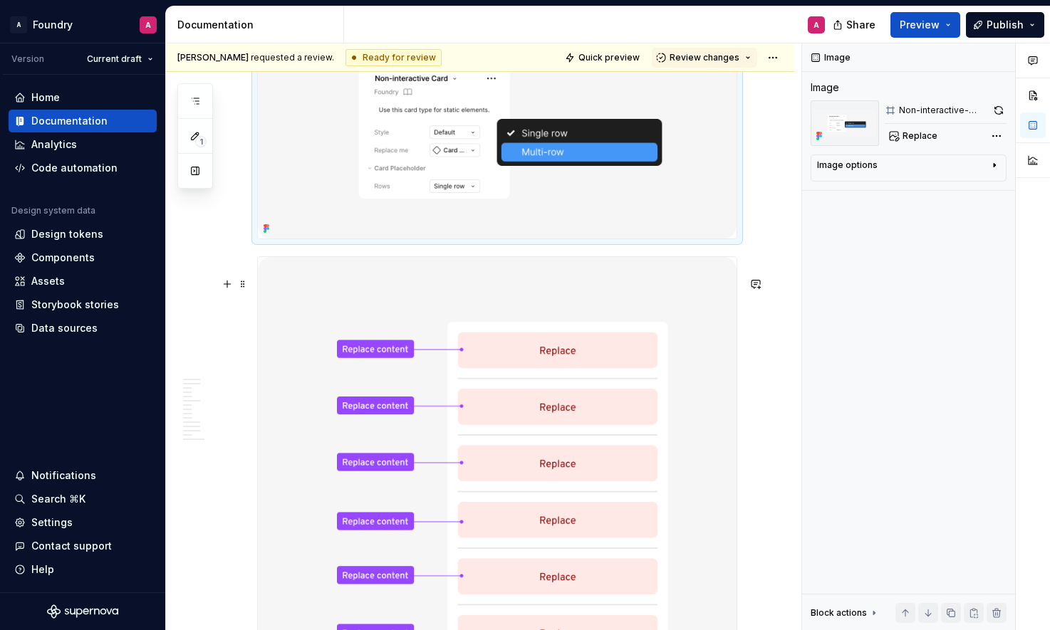
click at [222, 305] on div "**********" at bounding box center [483, 337] width 635 height 588
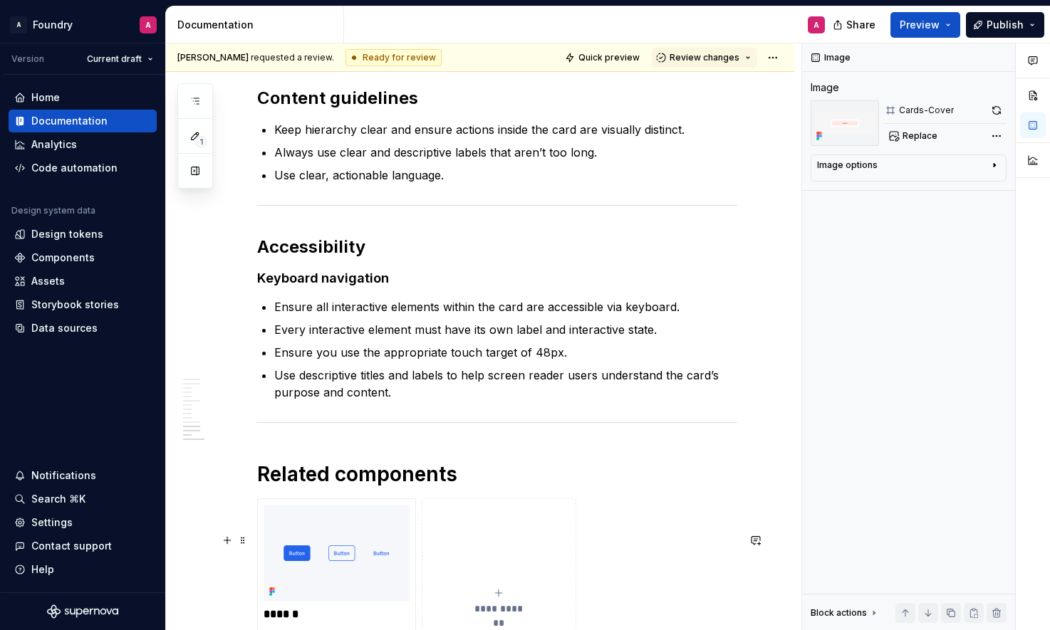
scroll to position [4564, 0]
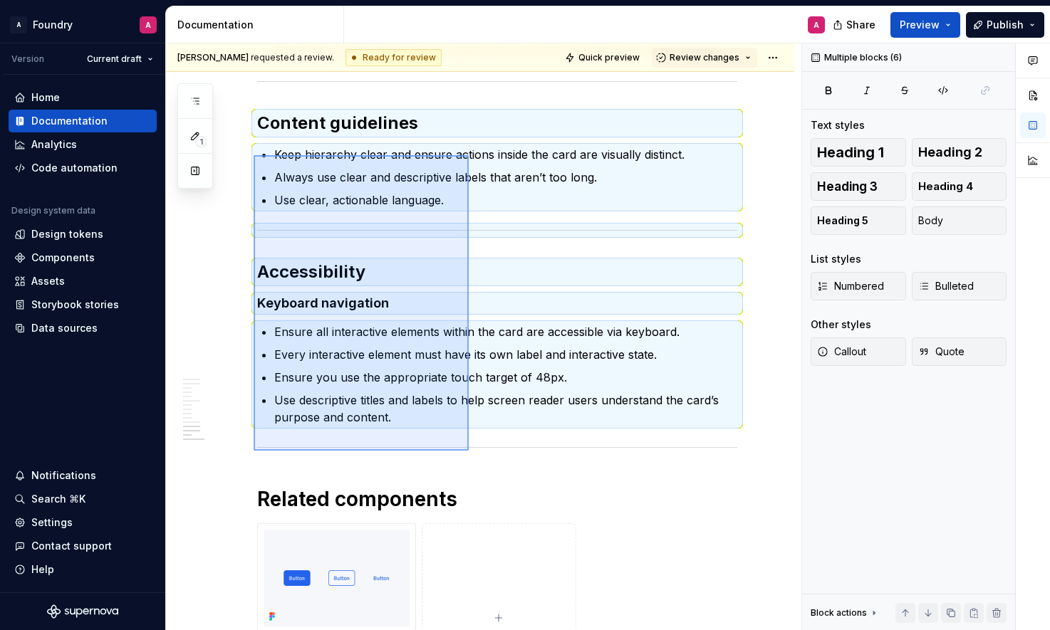
drag, startPoint x: 254, startPoint y: 155, endPoint x: 469, endPoint y: 451, distance: 365.6
click at [469, 451] on div "**********" at bounding box center [483, 337] width 635 height 588
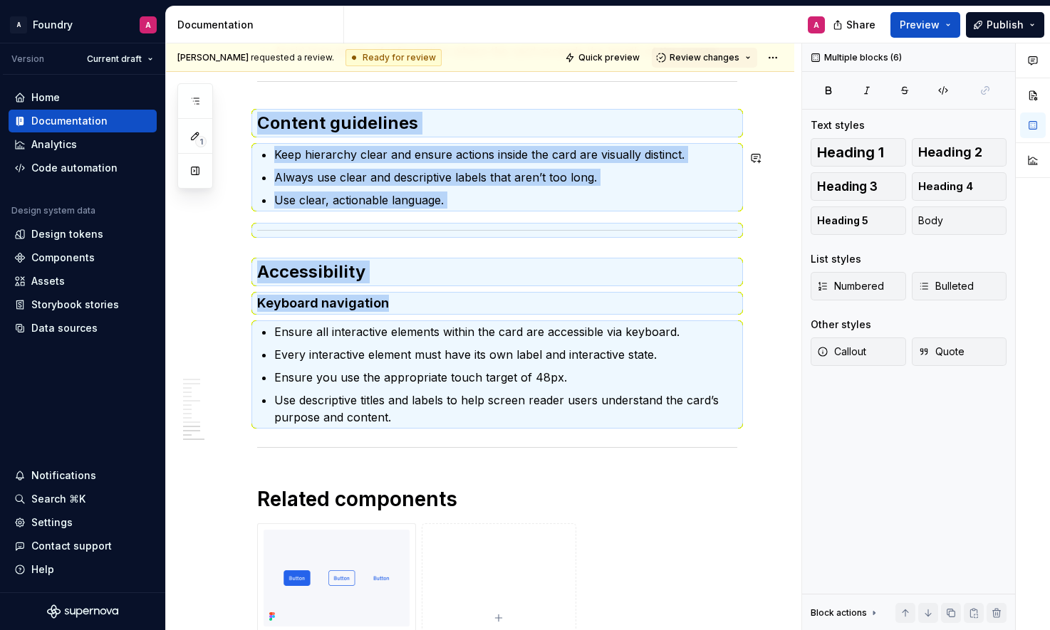
click at [469, 426] on p "Use descriptive titles and labels to help screen reader users understand the ca…" at bounding box center [505, 409] width 463 height 34
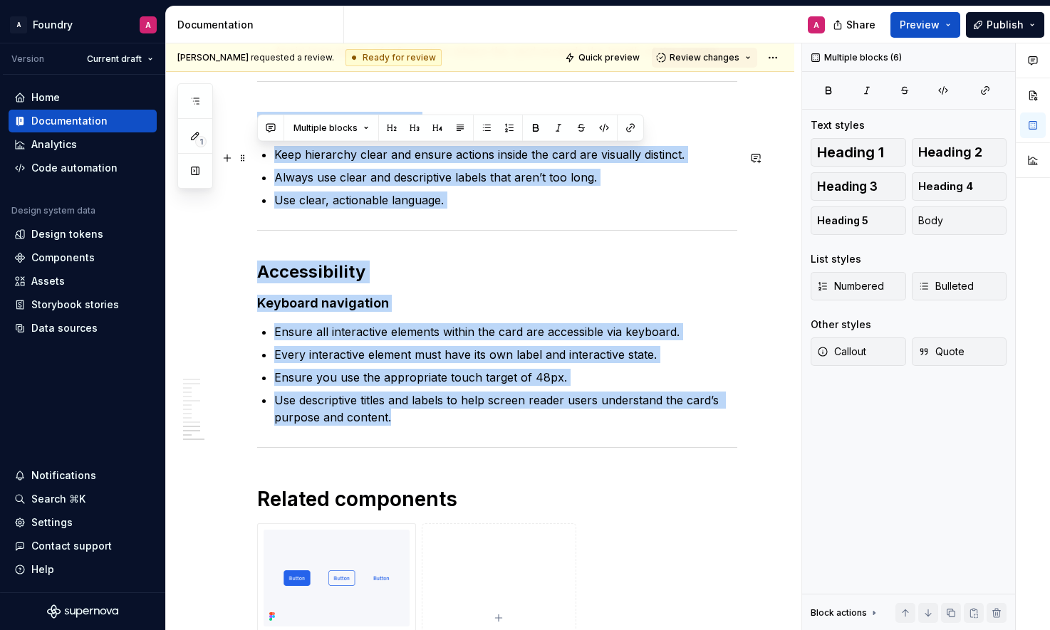
drag, startPoint x: 398, startPoint y: 454, endPoint x: 253, endPoint y: 154, distance: 333.2
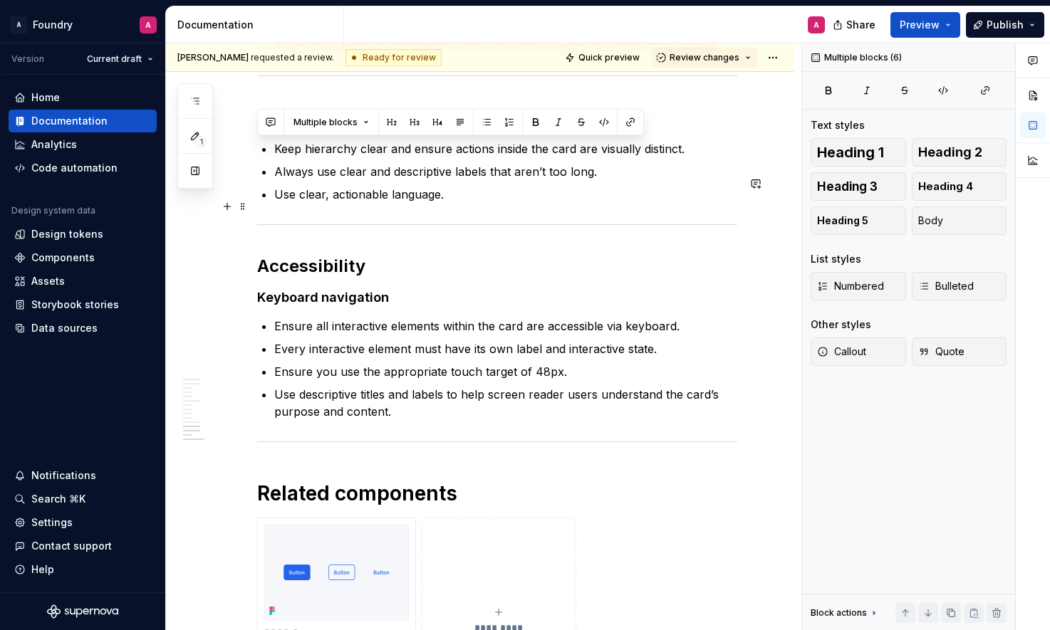
click at [514, 180] on p "Always use clear and descriptive labels that aren’t too long." at bounding box center [505, 171] width 463 height 17
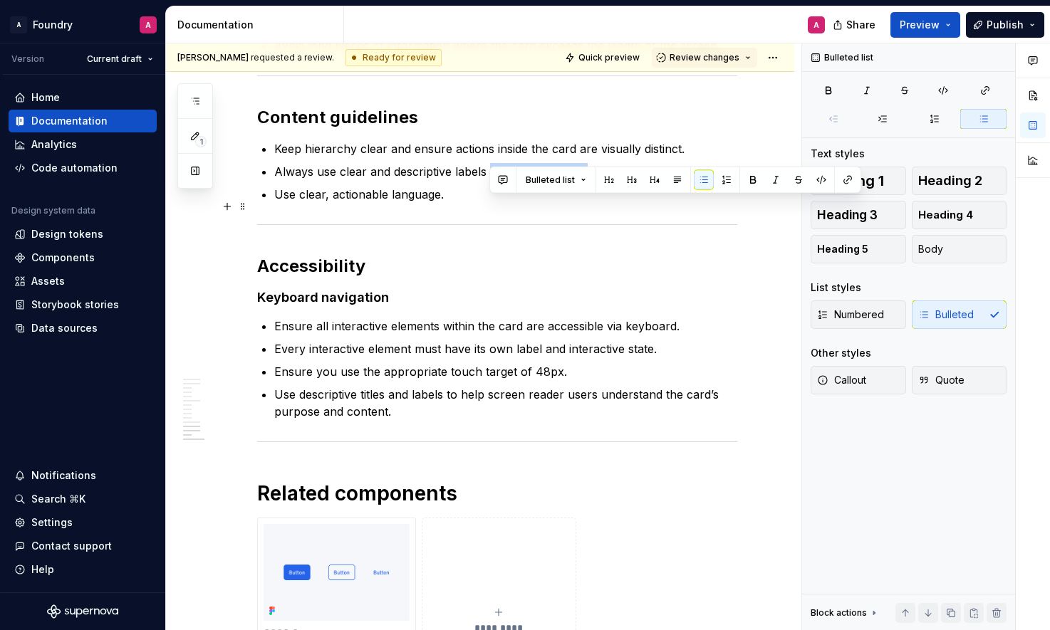
drag, startPoint x: 587, startPoint y: 207, endPoint x: 491, endPoint y: 205, distance: 96.2
click at [491, 180] on p "Always use clear and descriptive labels that aren’t too long." at bounding box center [505, 171] width 463 height 17
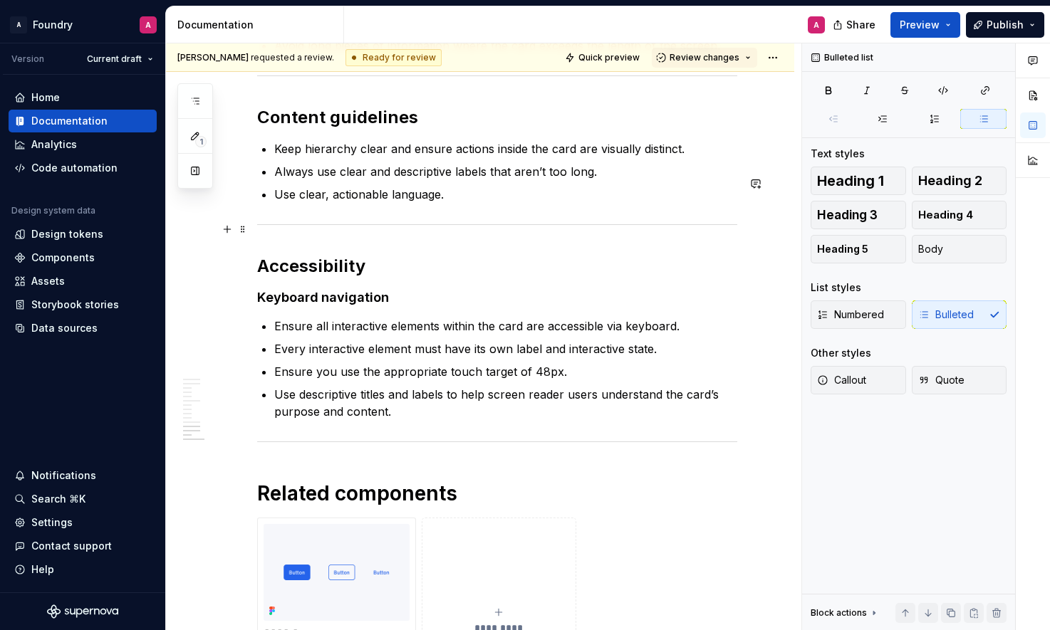
click at [464, 203] on p "Use clear, actionable language." at bounding box center [505, 194] width 463 height 17
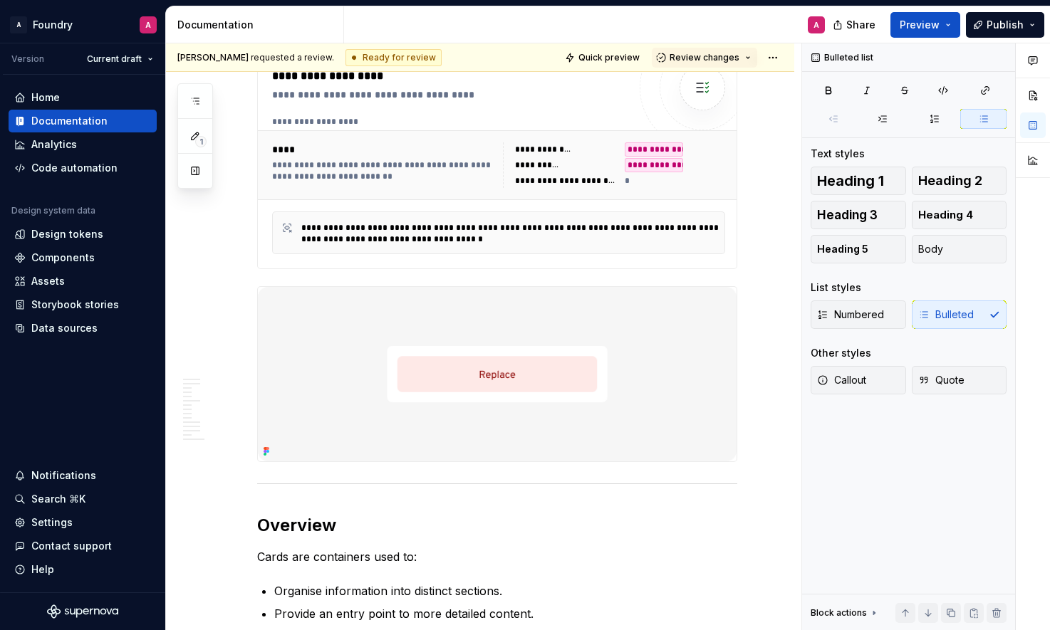
scroll to position [0, 0]
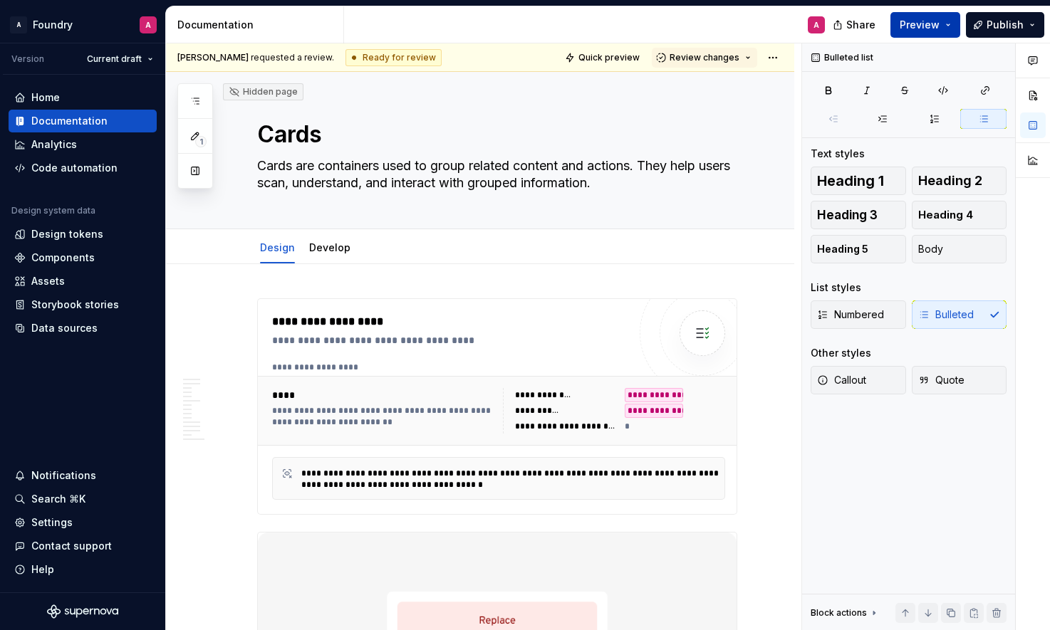
click at [938, 26] on span "Preview" at bounding box center [920, 25] width 40 height 14
click at [767, 224] on div "Hidden page Cards Cards are containers used to group related content and action…" at bounding box center [480, 150] width 628 height 157
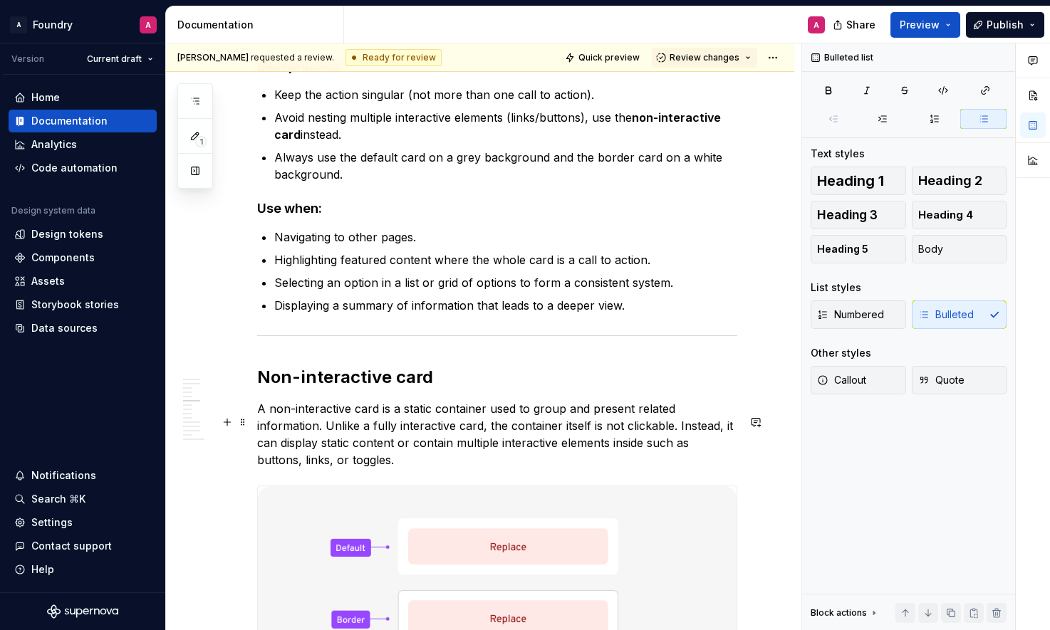
scroll to position [1975, 0]
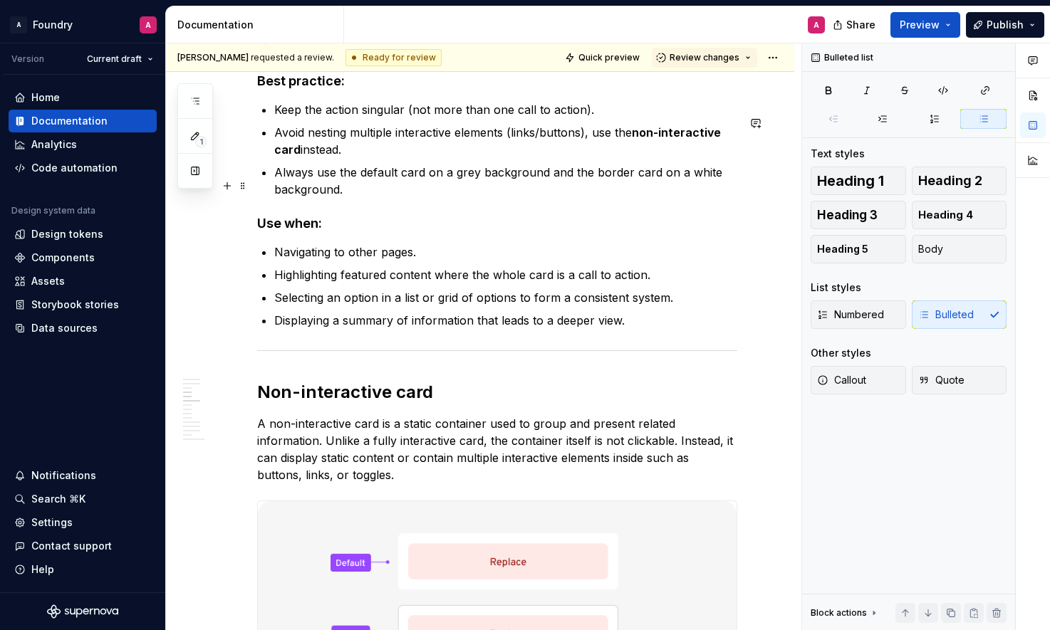
click at [318, 189] on p "Always use the default card on a grey background and the border card on a white…" at bounding box center [505, 181] width 463 height 34
click at [279, 186] on p "Always use the default card on a grey background and the border card on a white…" at bounding box center [505, 181] width 463 height 34
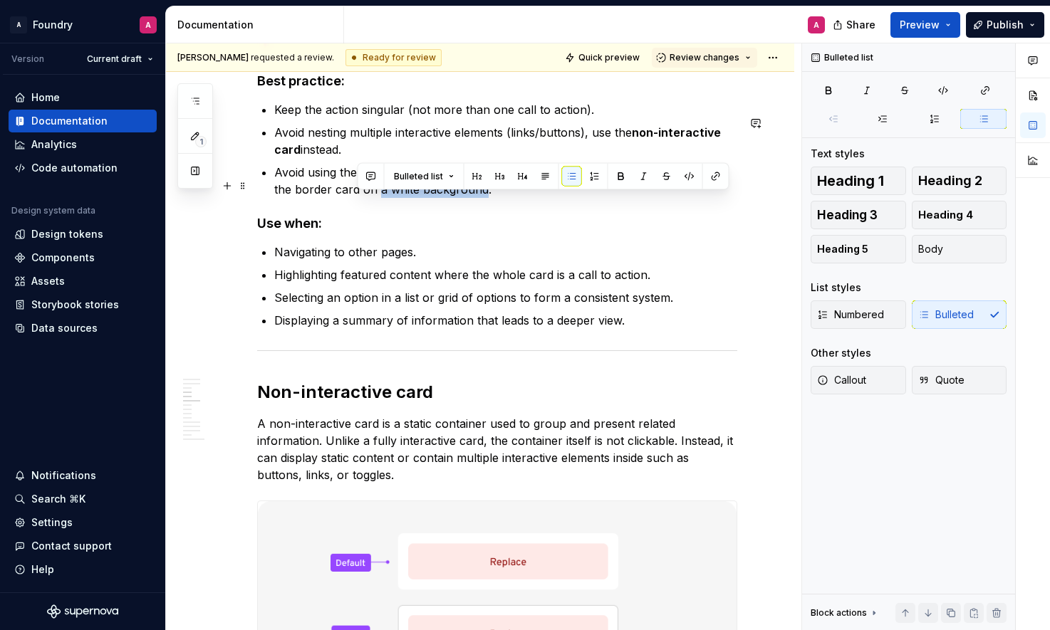
drag, startPoint x: 359, startPoint y: 205, endPoint x: 464, endPoint y: 201, distance: 104.8
click at [464, 198] on p "Avoid using the default card lways use the default card on a grey background an…" at bounding box center [505, 181] width 463 height 34
copy p "a white background"
click at [454, 198] on p "Avoid using the default card lways use the default card on a grey background an…" at bounding box center [505, 181] width 463 height 34
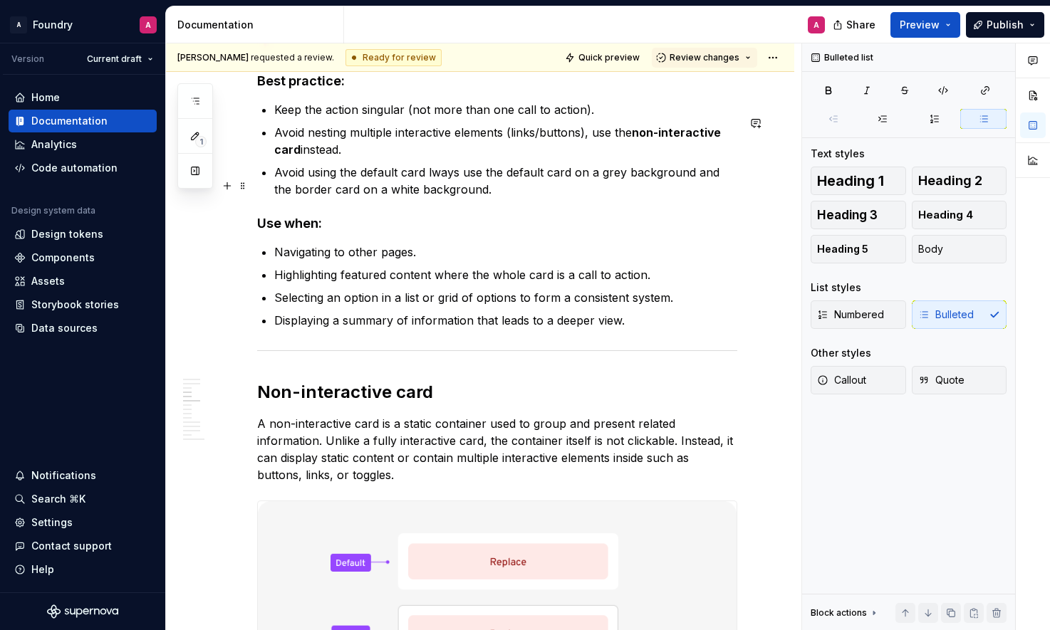
click at [428, 187] on p "Avoid using the default card lways use the default card on a grey background an…" at bounding box center [505, 181] width 463 height 34
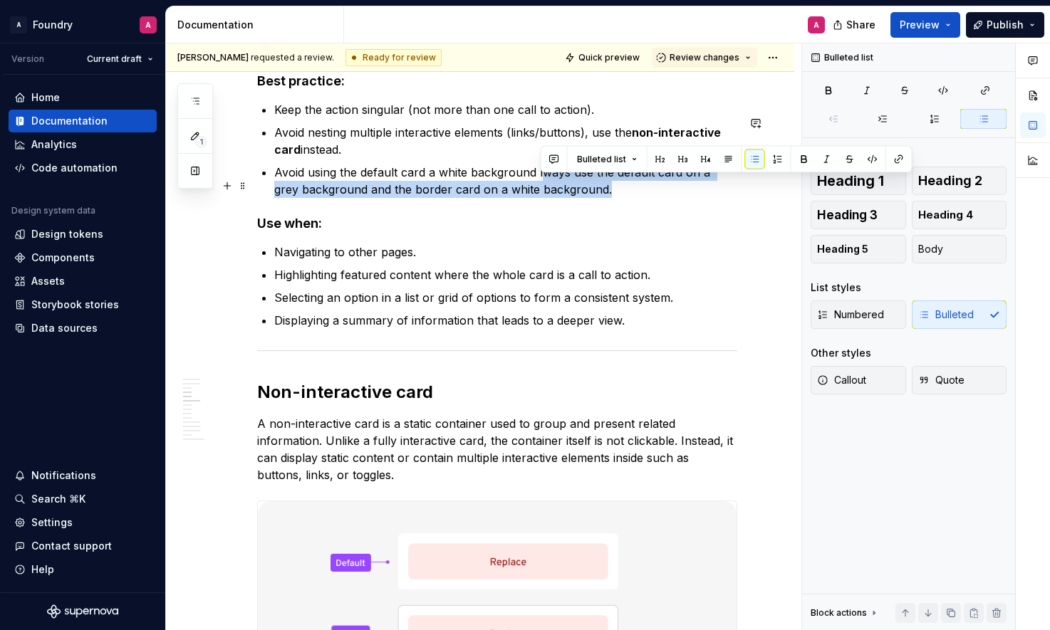
drag, startPoint x: 580, startPoint y: 202, endPoint x: 540, endPoint y: 182, distance: 44.6
click at [540, 182] on p "Avoid using the default card a white background lways use the default card on a…" at bounding box center [505, 181] width 463 height 34
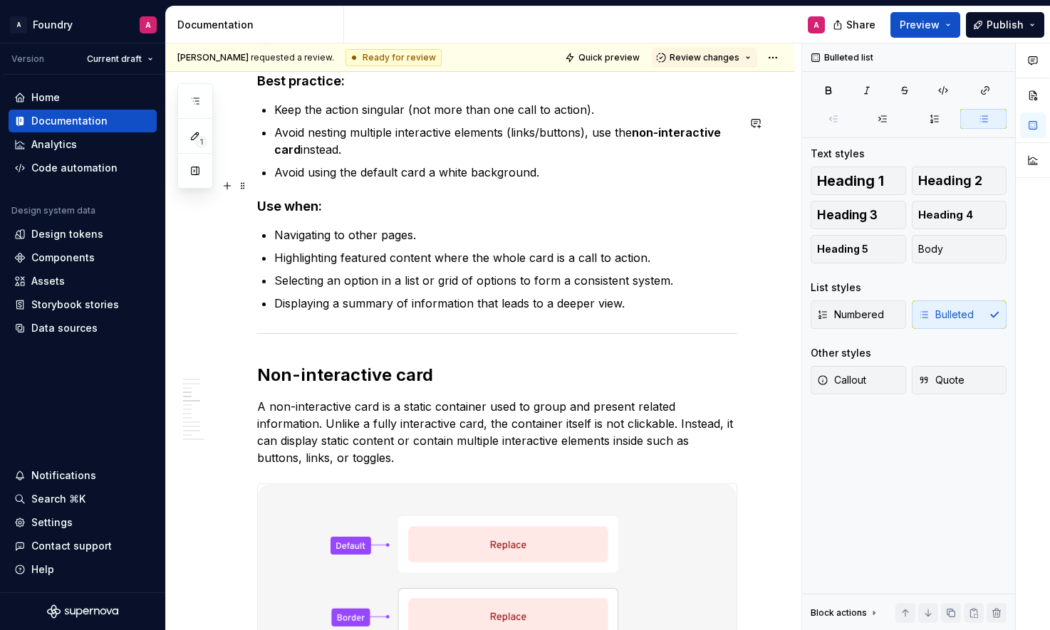
click at [430, 181] on p "Avoid using the default card a white background." at bounding box center [505, 172] width 463 height 17
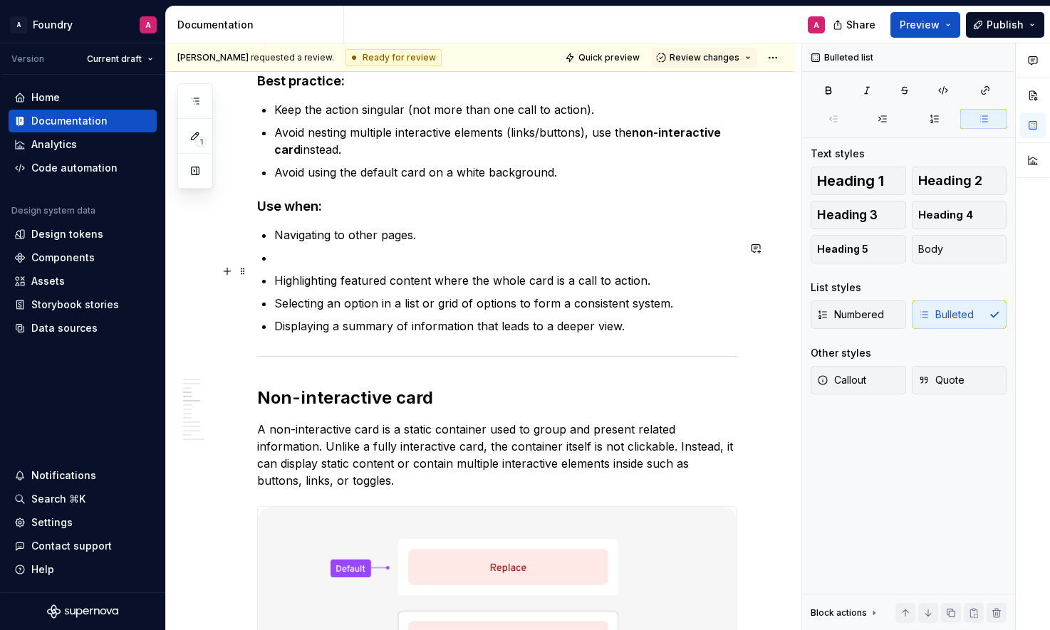
click at [296, 266] on p at bounding box center [505, 257] width 463 height 17
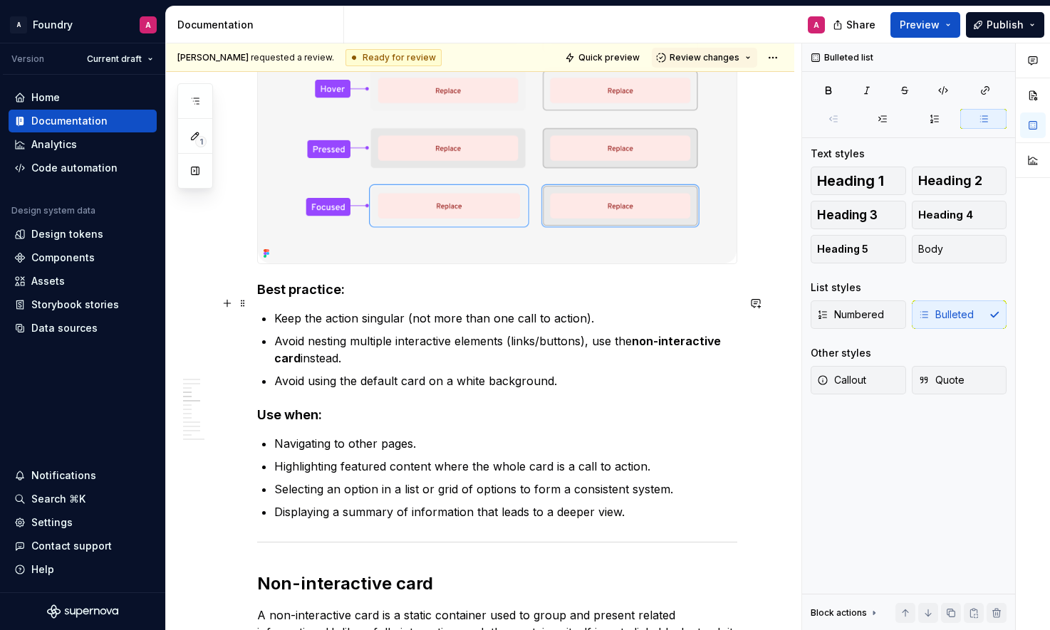
scroll to position [1762, 0]
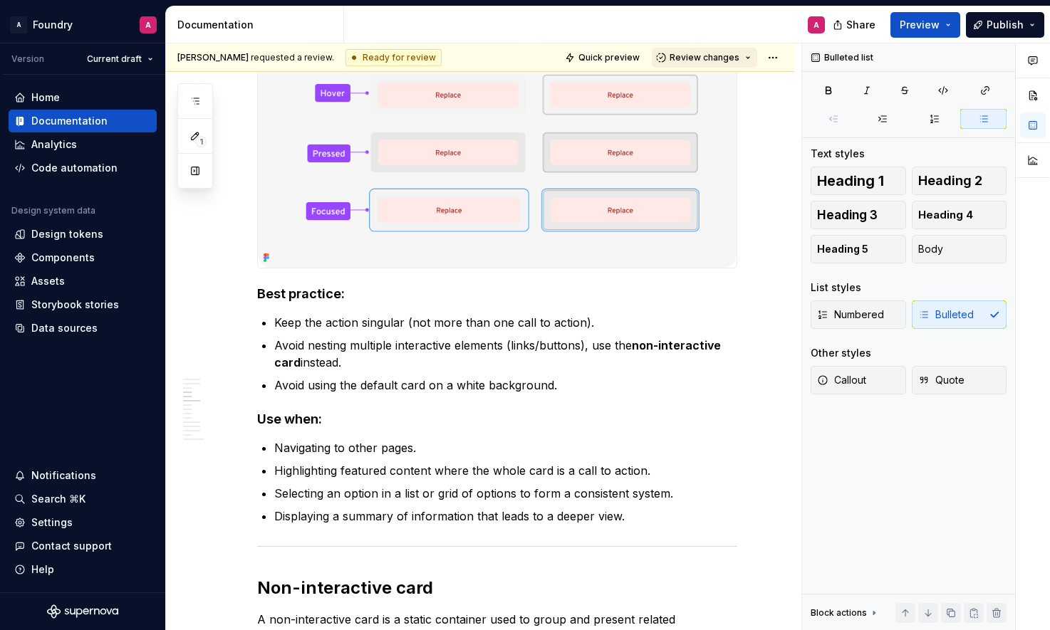
click at [753, 59] on button "Review changes" at bounding box center [704, 58] width 105 height 20
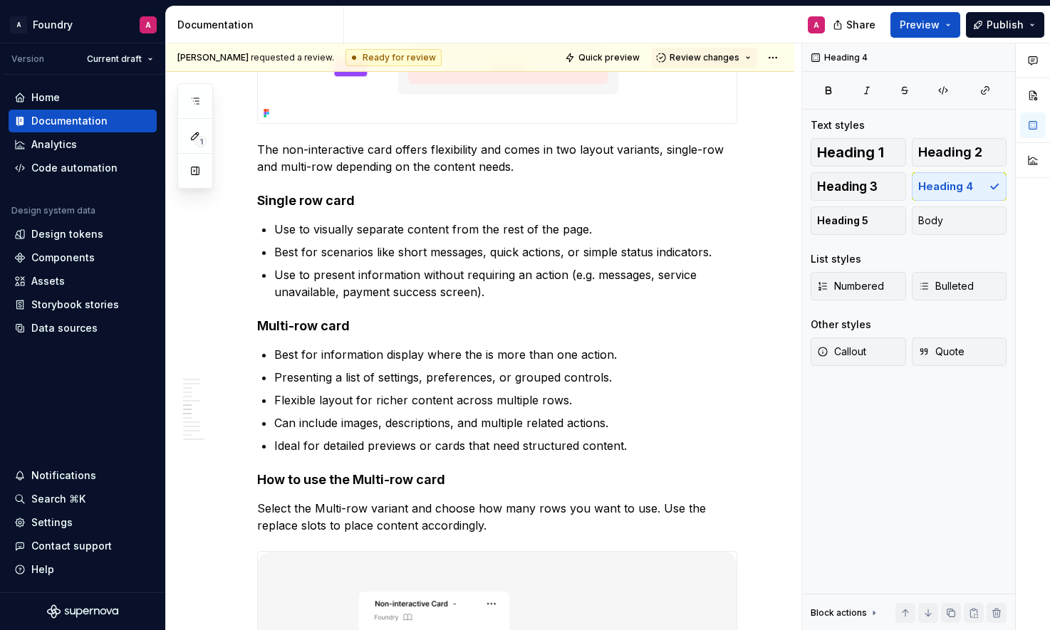
scroll to position [2760, 0]
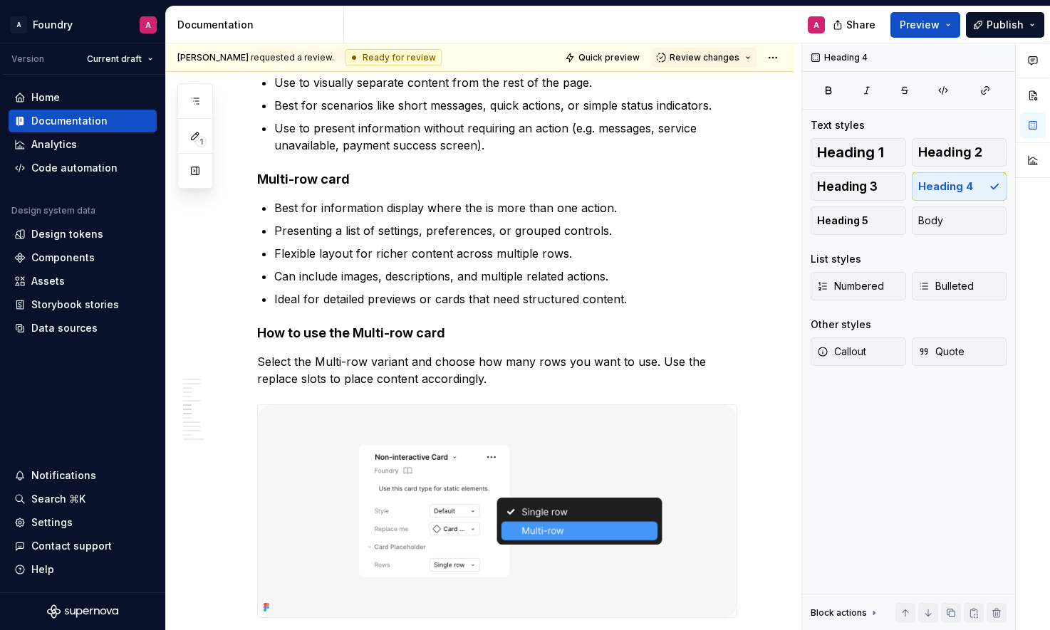
click at [147, 58] on html "A Foundry A Version Current draft Home Documentation Analytics Code automation …" at bounding box center [525, 315] width 1050 height 630
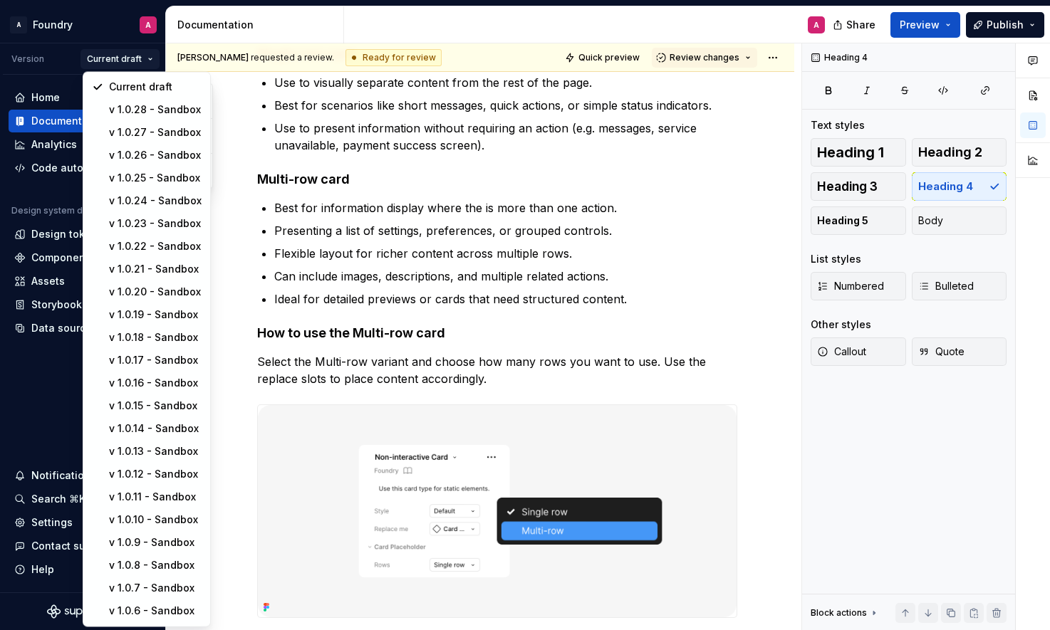
click at [147, 58] on html "A Foundry A Version Current draft Home Documentation Analytics Code automation …" at bounding box center [525, 315] width 1050 height 630
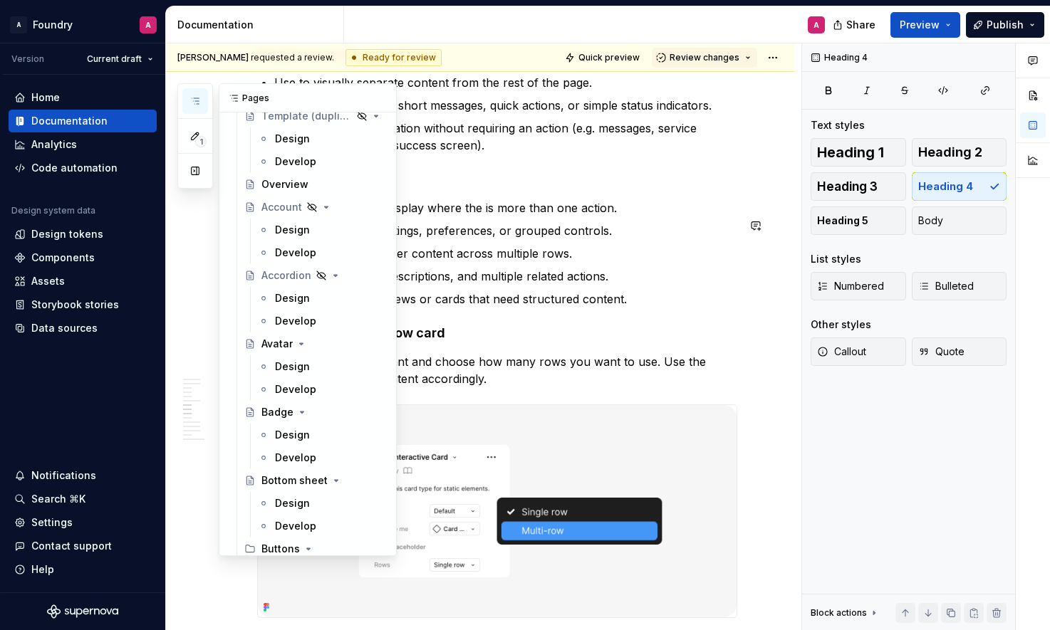
scroll to position [796, 0]
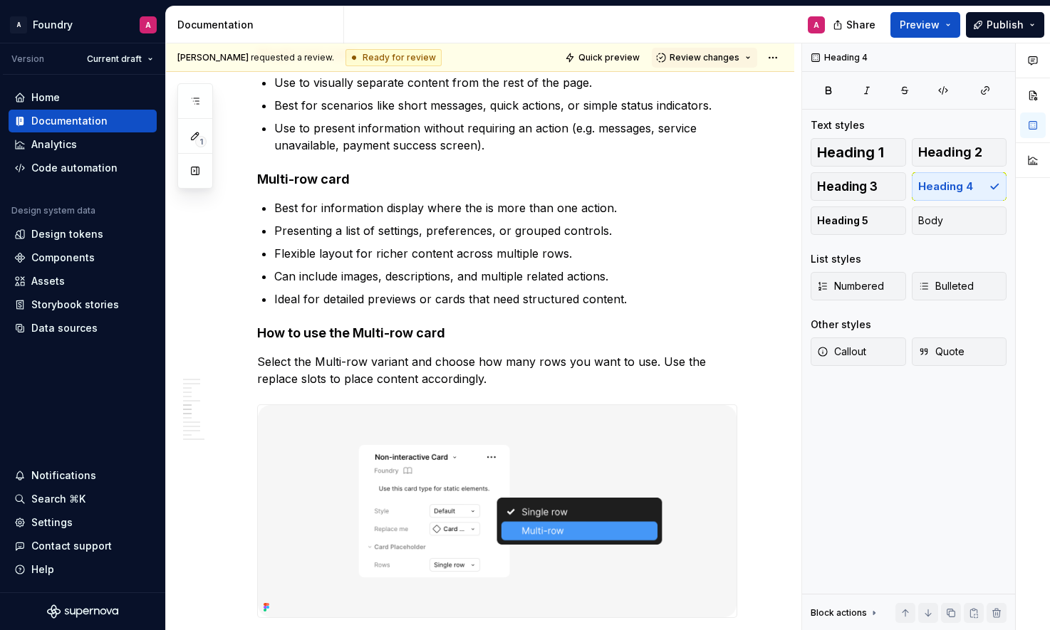
drag, startPoint x: 162, startPoint y: 278, endPoint x: 224, endPoint y: 333, distance: 83.8
click at [162, 278] on div "Home Documentation Analytics Code automation Design system data Design tokens C…" at bounding box center [82, 334] width 165 height 518
type textarea "*"
